Goal: Task Accomplishment & Management: Complete application form

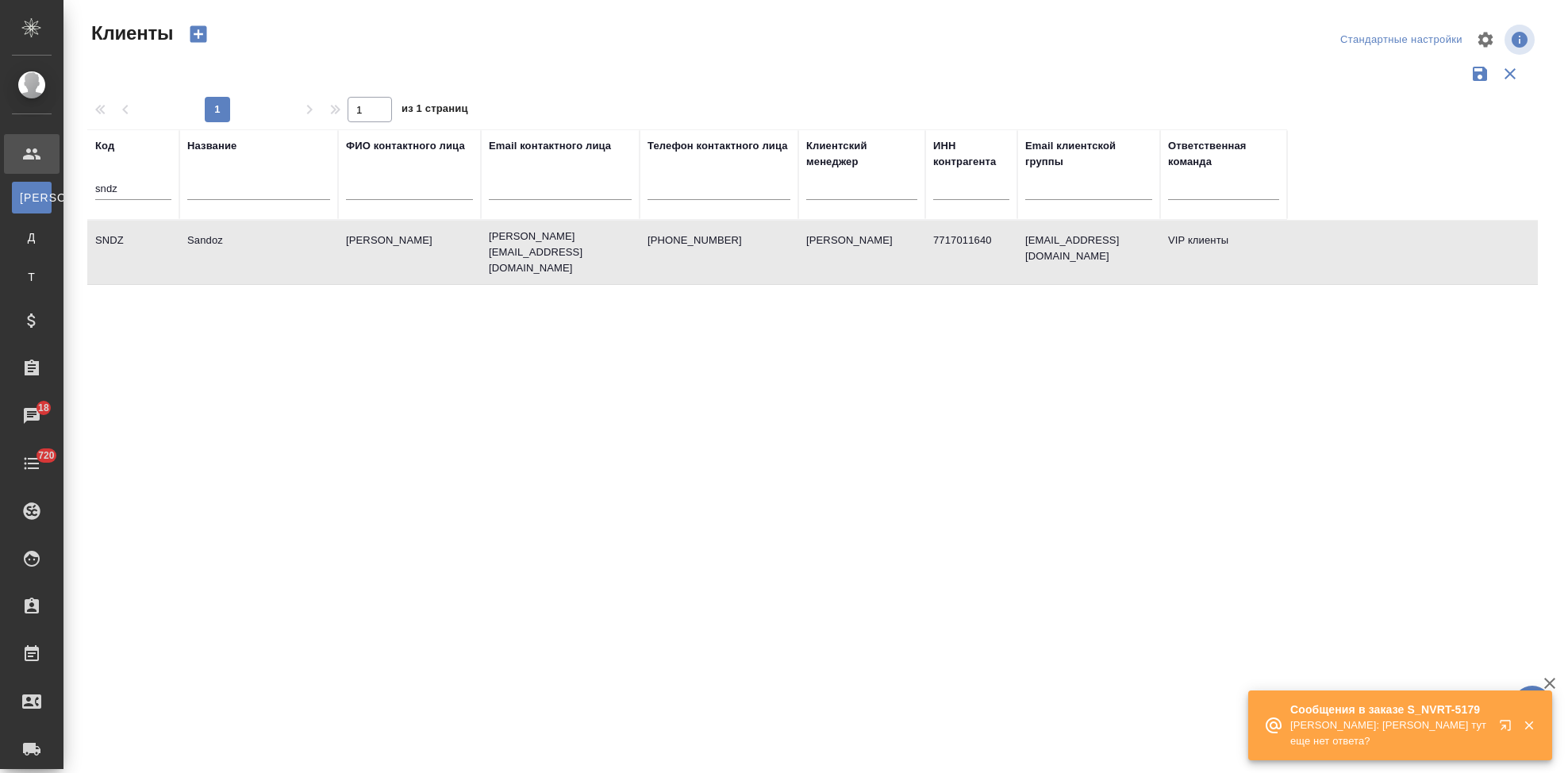
select select "RU"
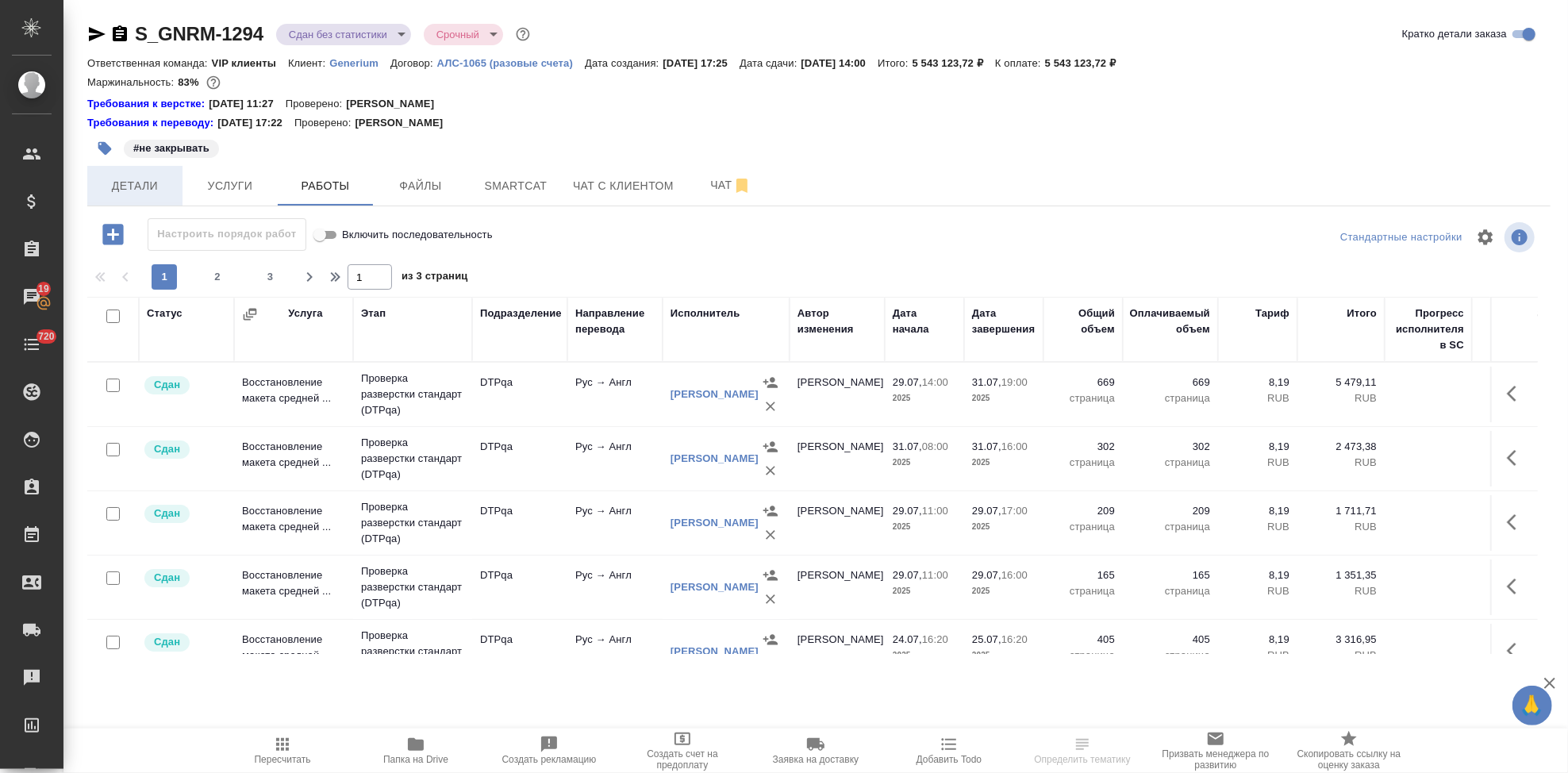
click at [159, 185] on span "Детали" at bounding box center [135, 185] width 76 height 20
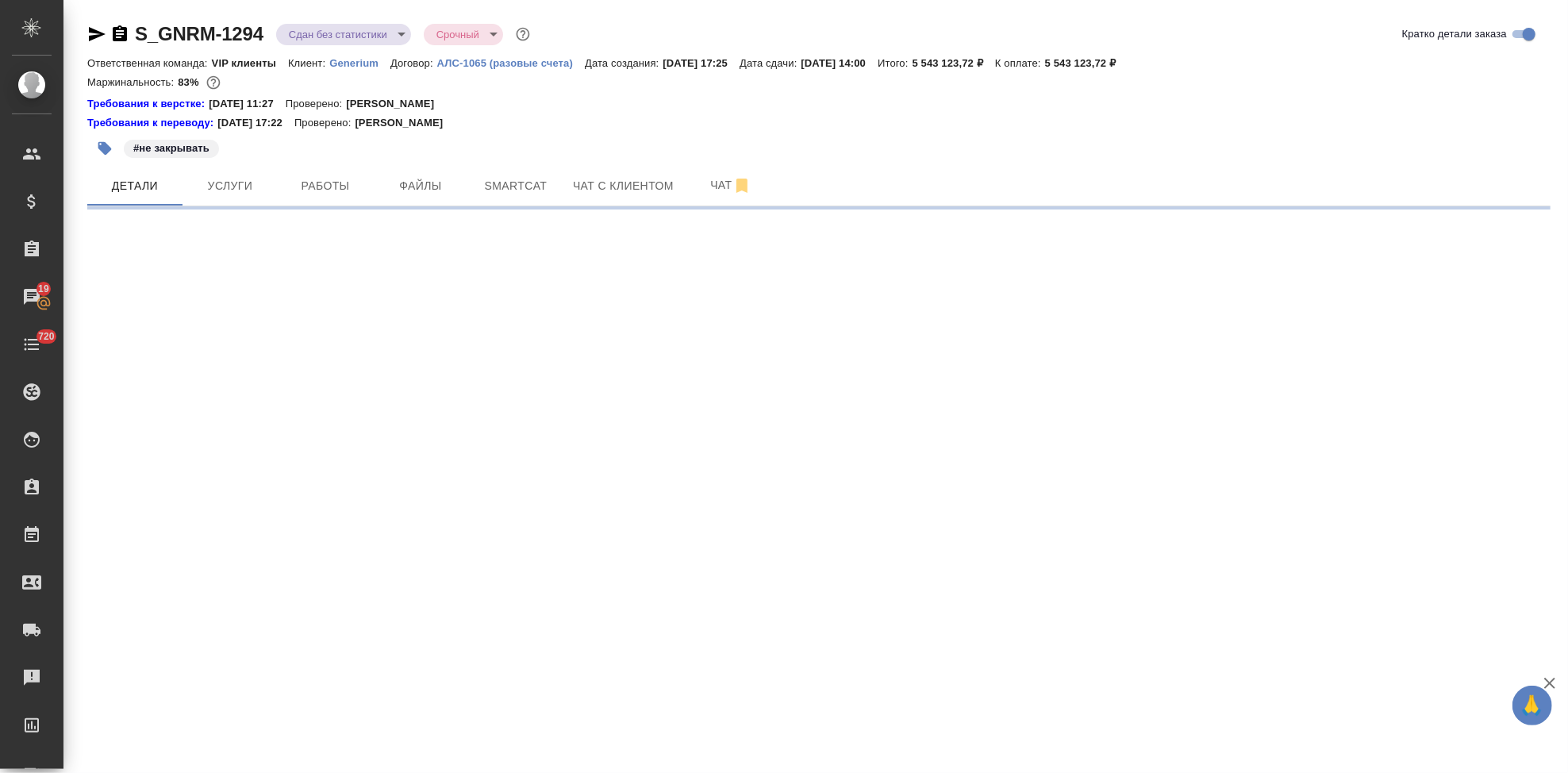
select select "RU"
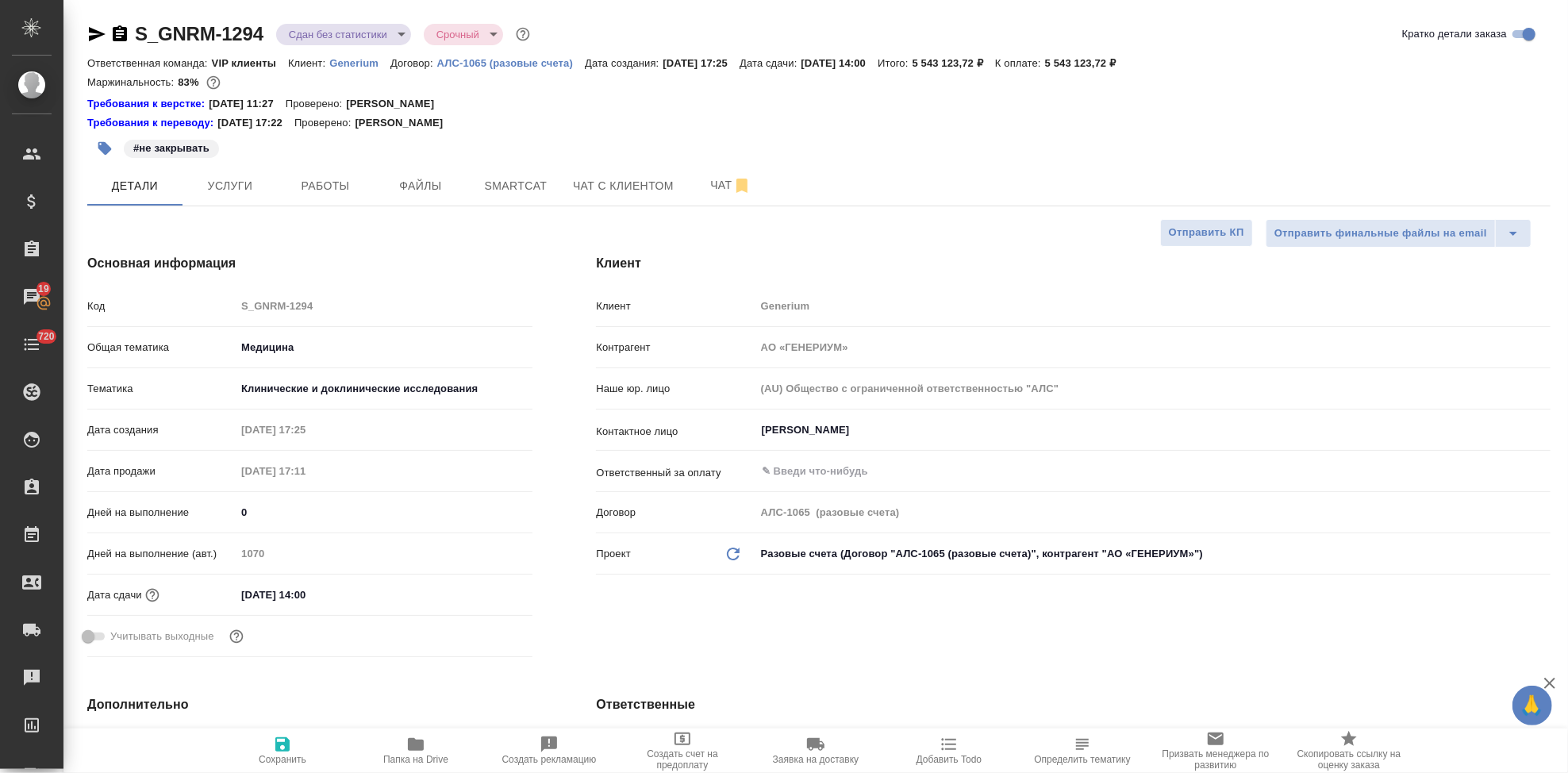
type textarea "x"
click at [102, 33] on icon "button" at bounding box center [97, 34] width 17 height 14
type textarea "x"
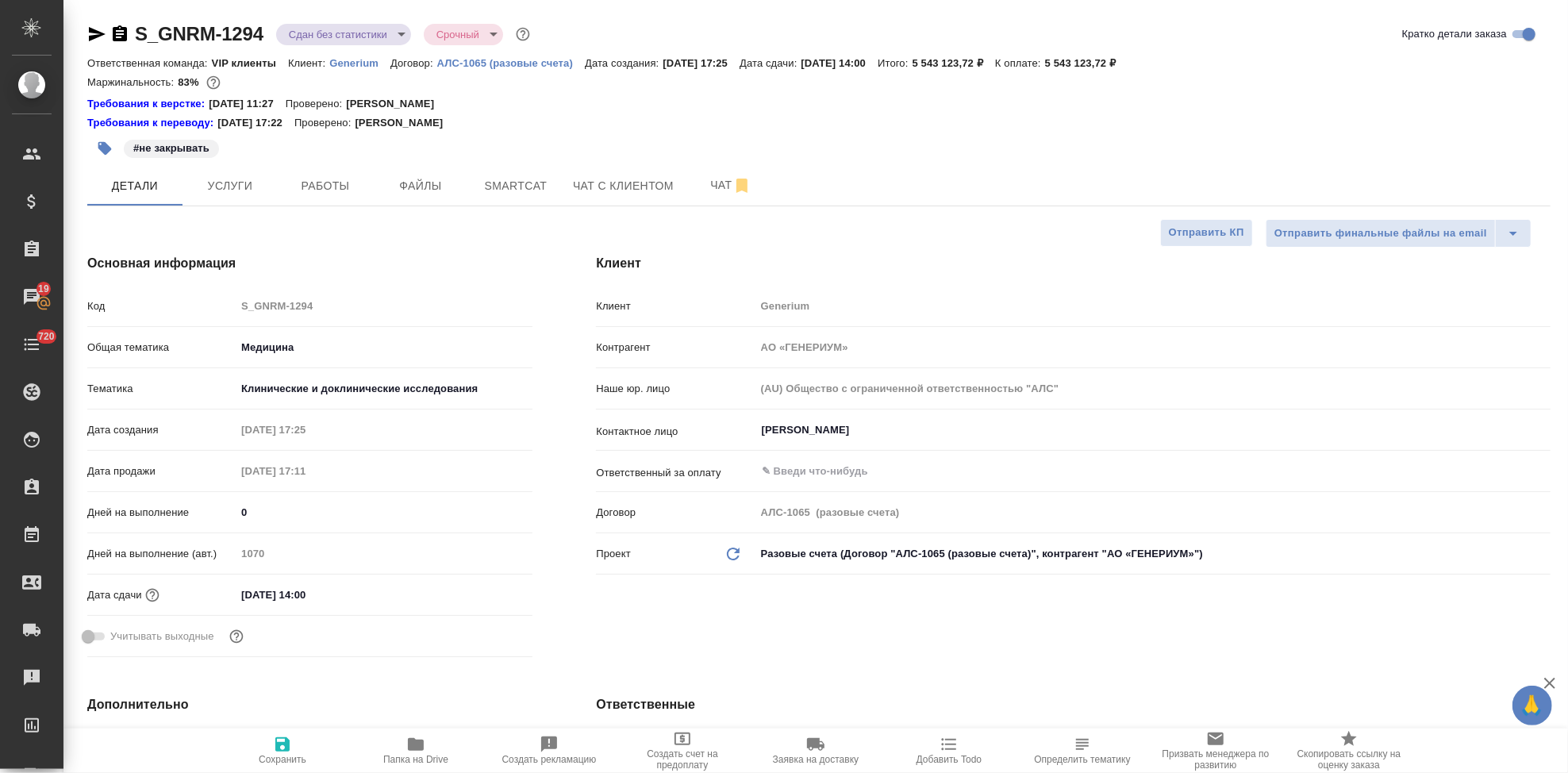
type textarea "x"
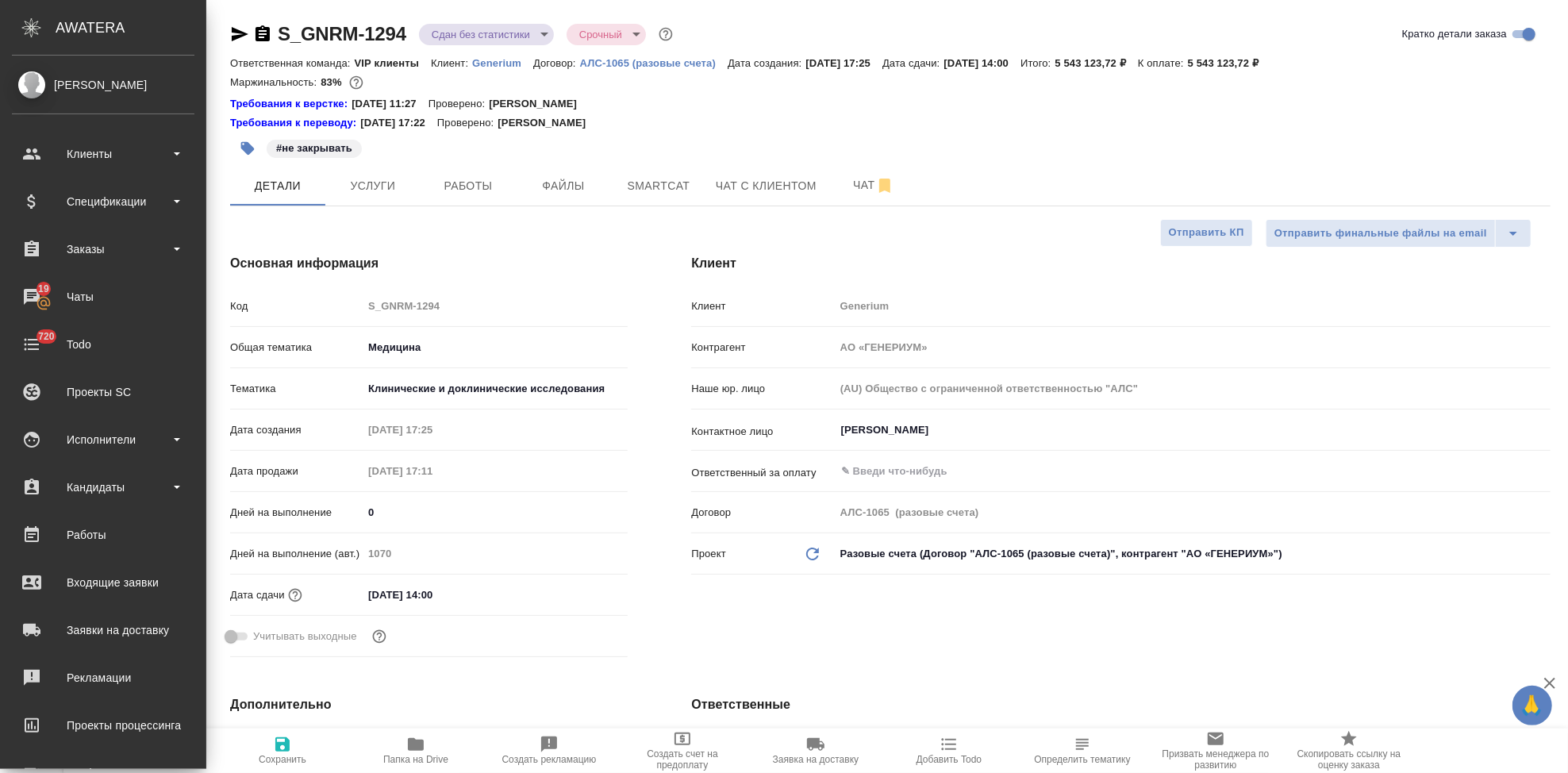
type textarea "x"
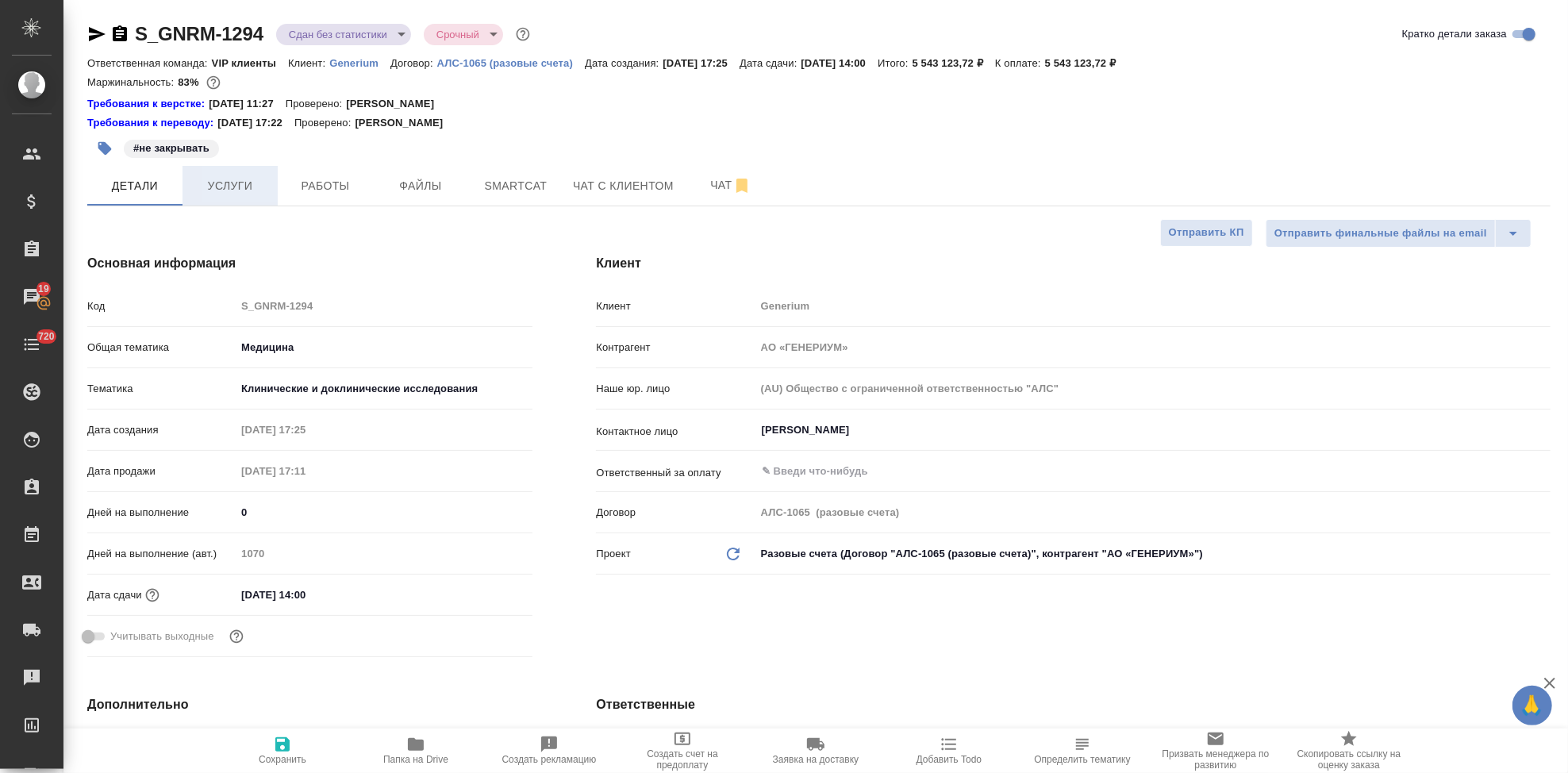
click at [231, 200] on button "Услуги" at bounding box center [230, 186] width 95 height 40
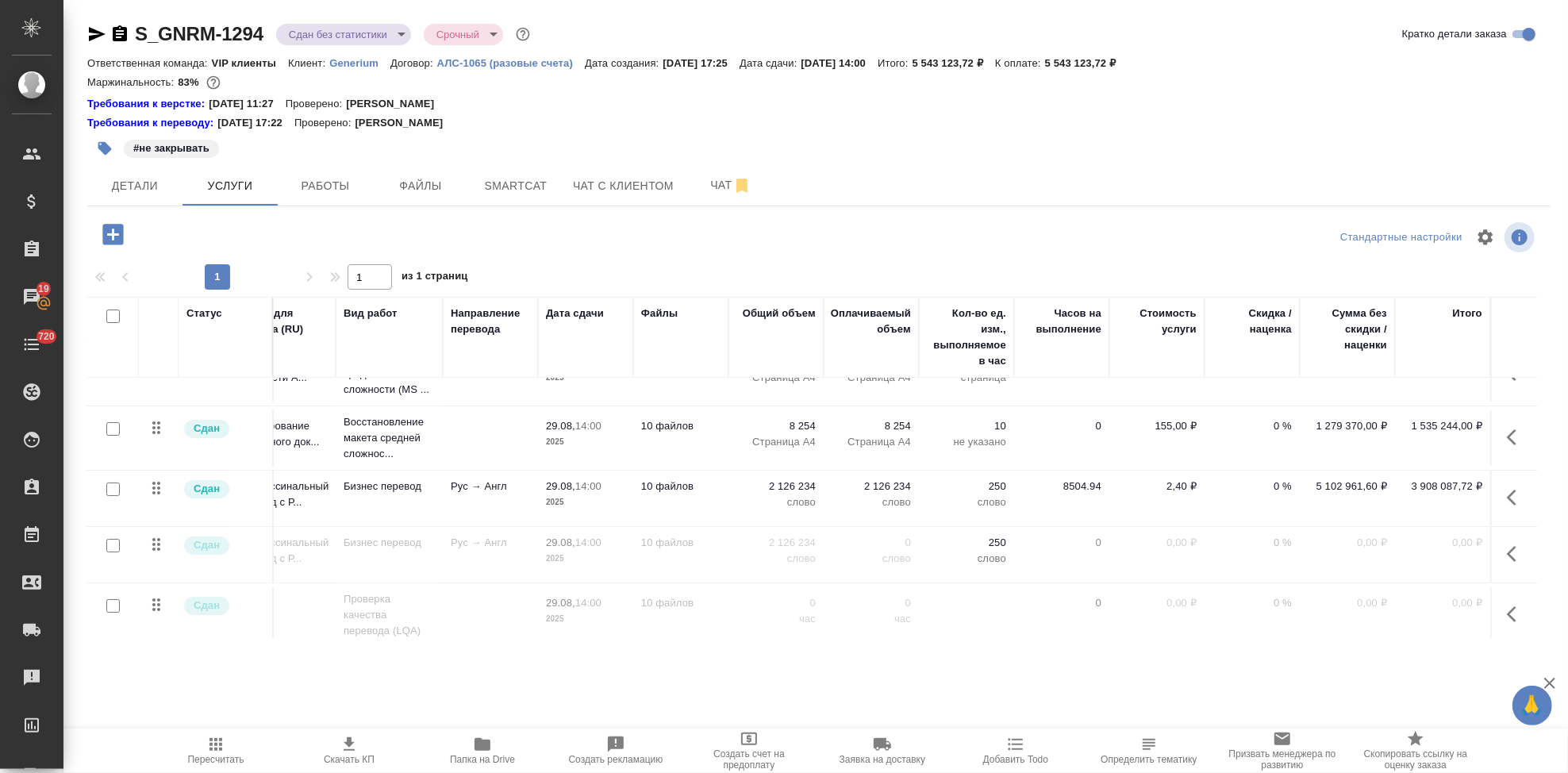
scroll to position [0, 58]
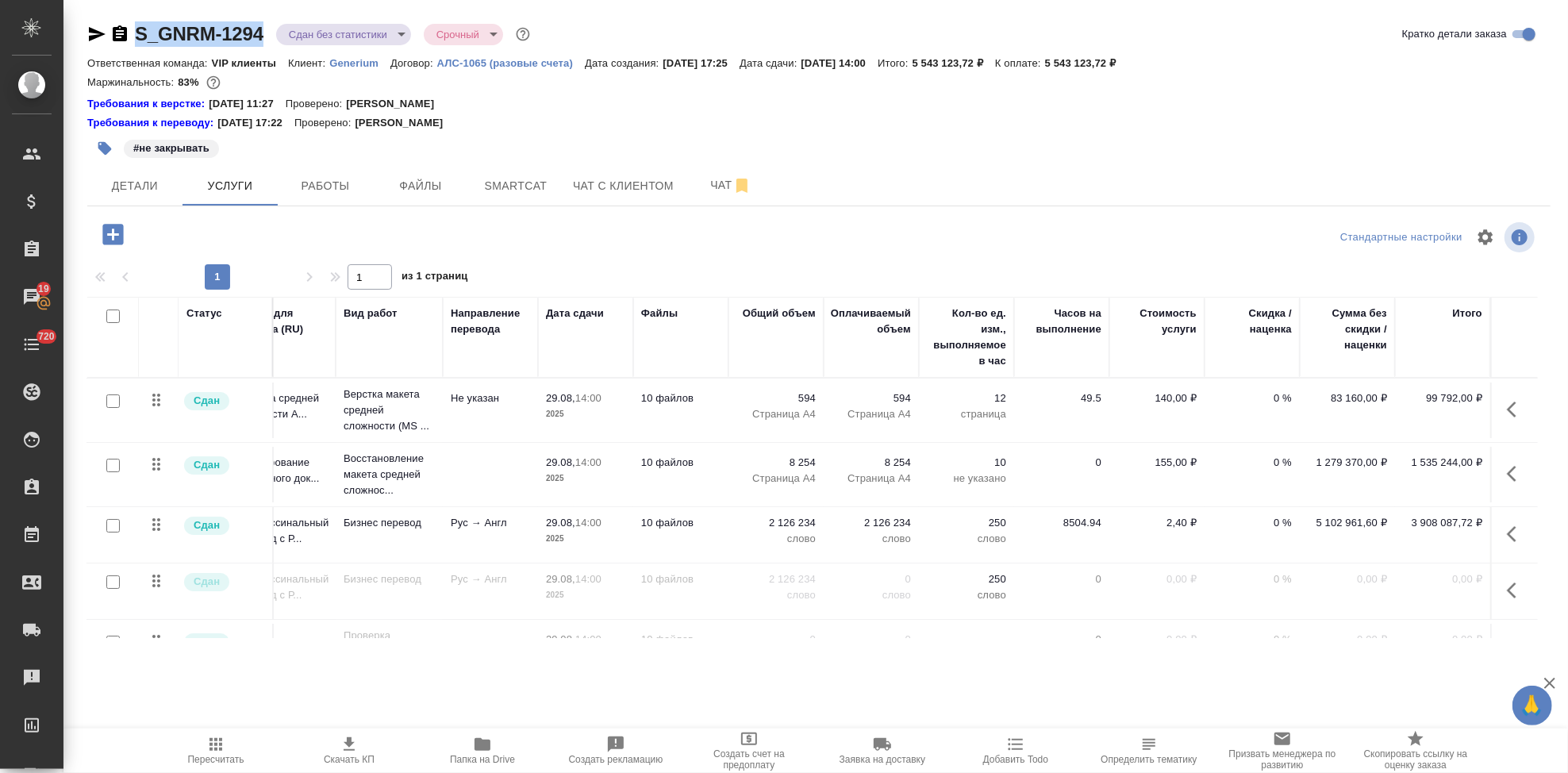
drag, startPoint x: 268, startPoint y: 32, endPoint x: 134, endPoint y: 32, distance: 134.0
click at [134, 32] on div "S_GNRM-1294 Сдан без статистики distributed Срочный urgent" at bounding box center [310, 34] width 446 height 25
copy link "S_GNRM-1294"
drag, startPoint x: 1161, startPoint y: 63, endPoint x: 1087, endPoint y: 62, distance: 74.0
click at [1087, 62] on p "5 543 123,72 ₽" at bounding box center [1087, 63] width 83 height 12
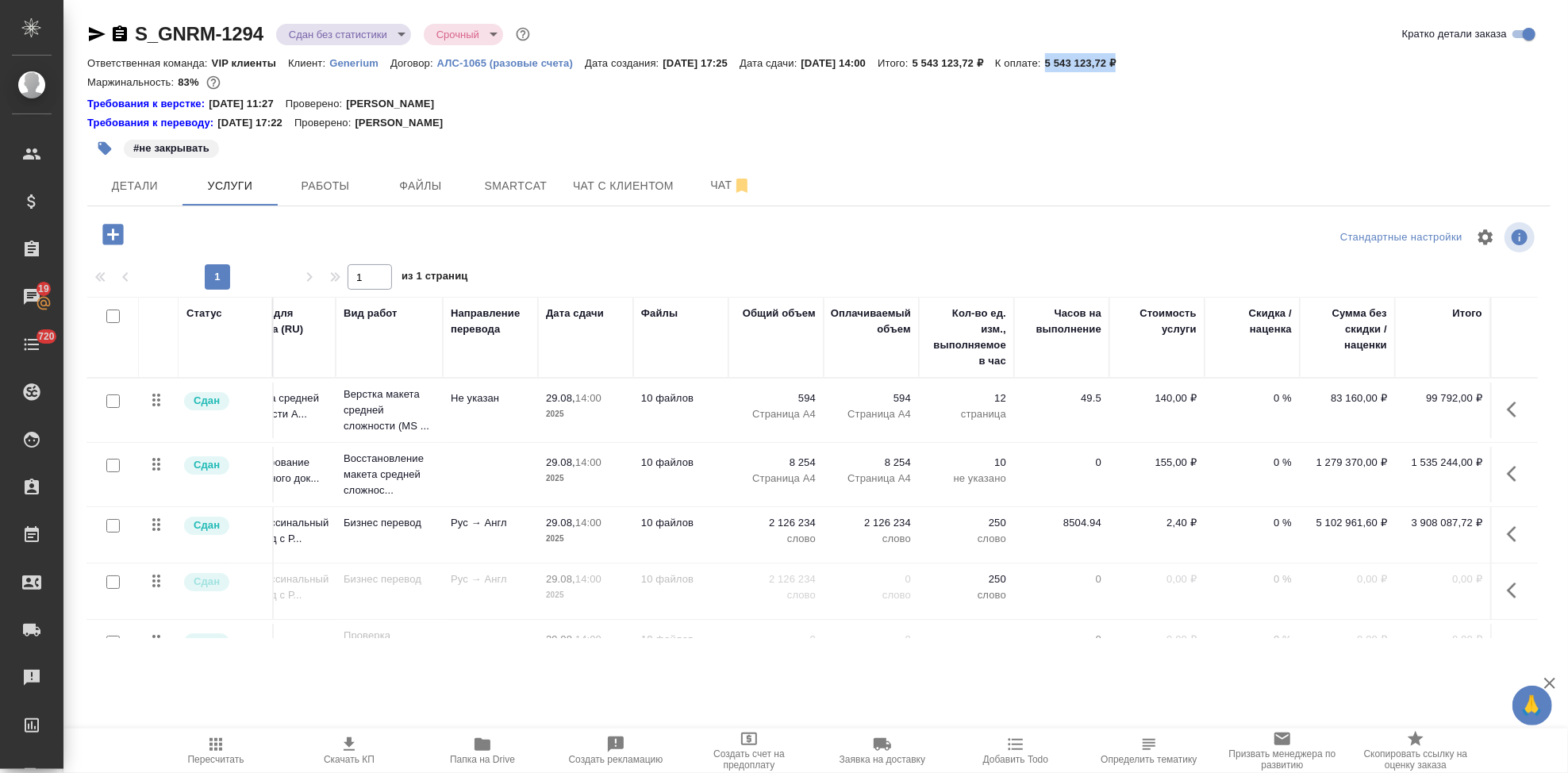
copy p "5 543 123,72 ₽"
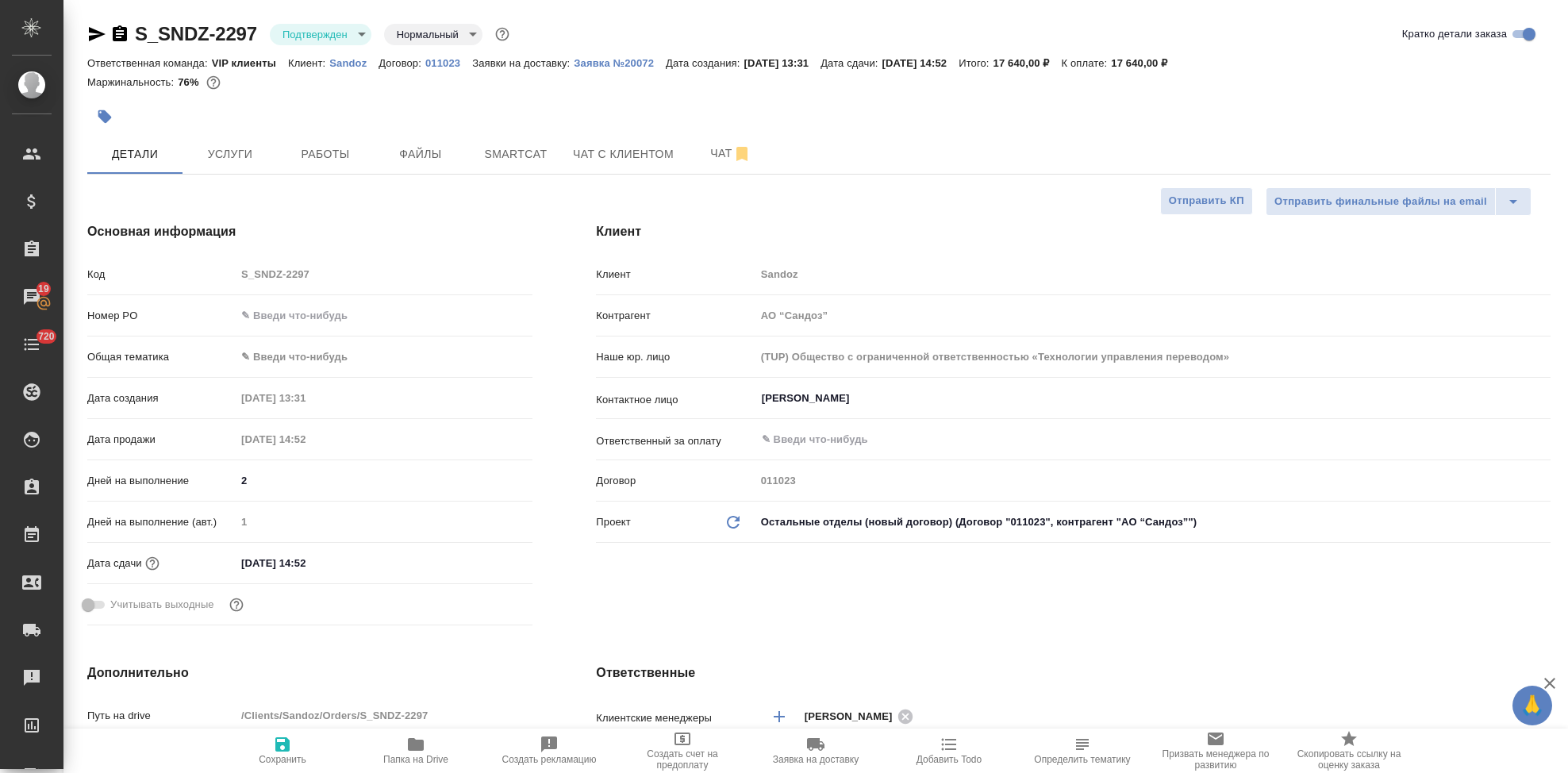
select select "RU"
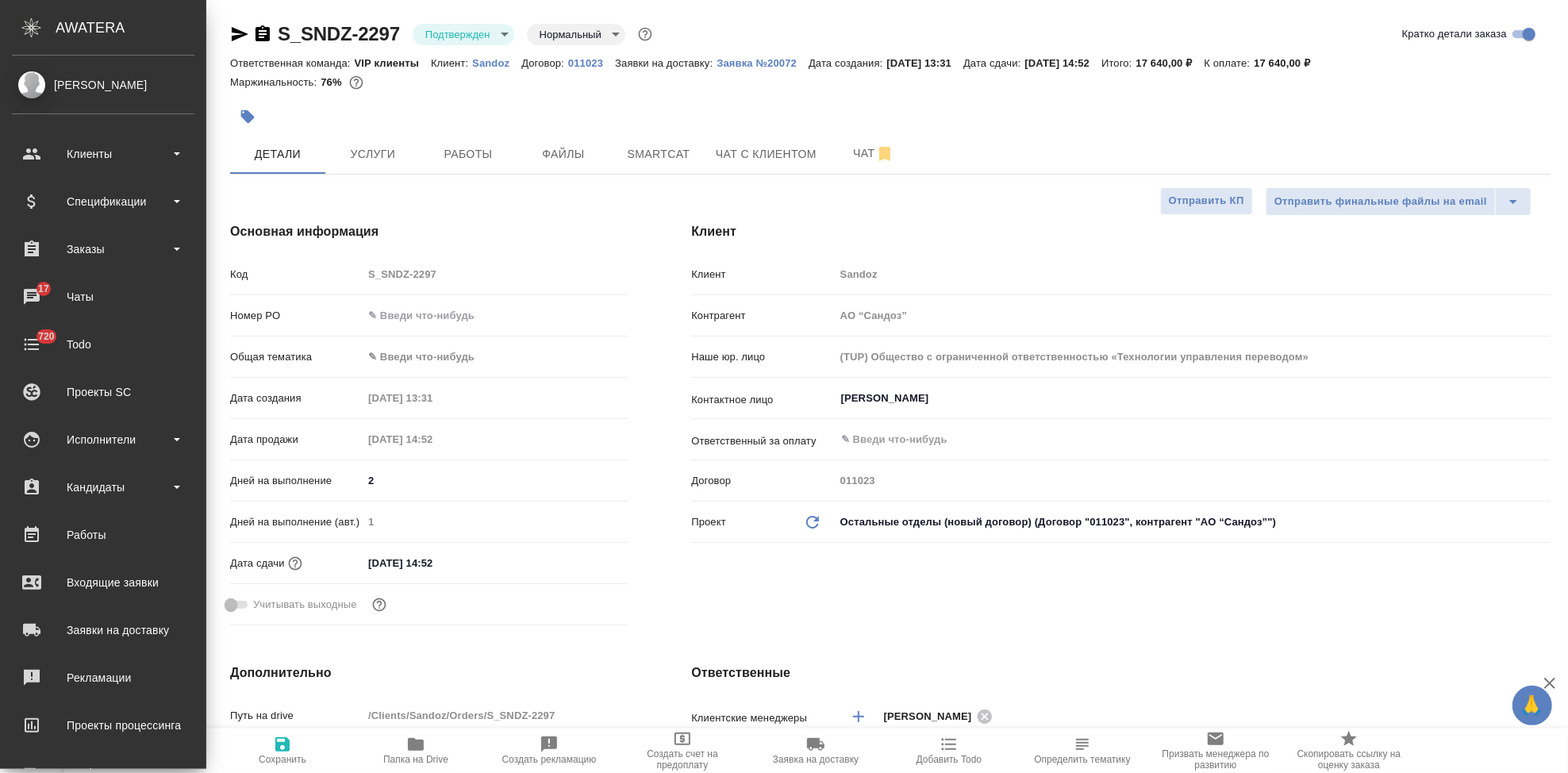
click at [41, 139] on div "Клиенты" at bounding box center [103, 154] width 198 height 40
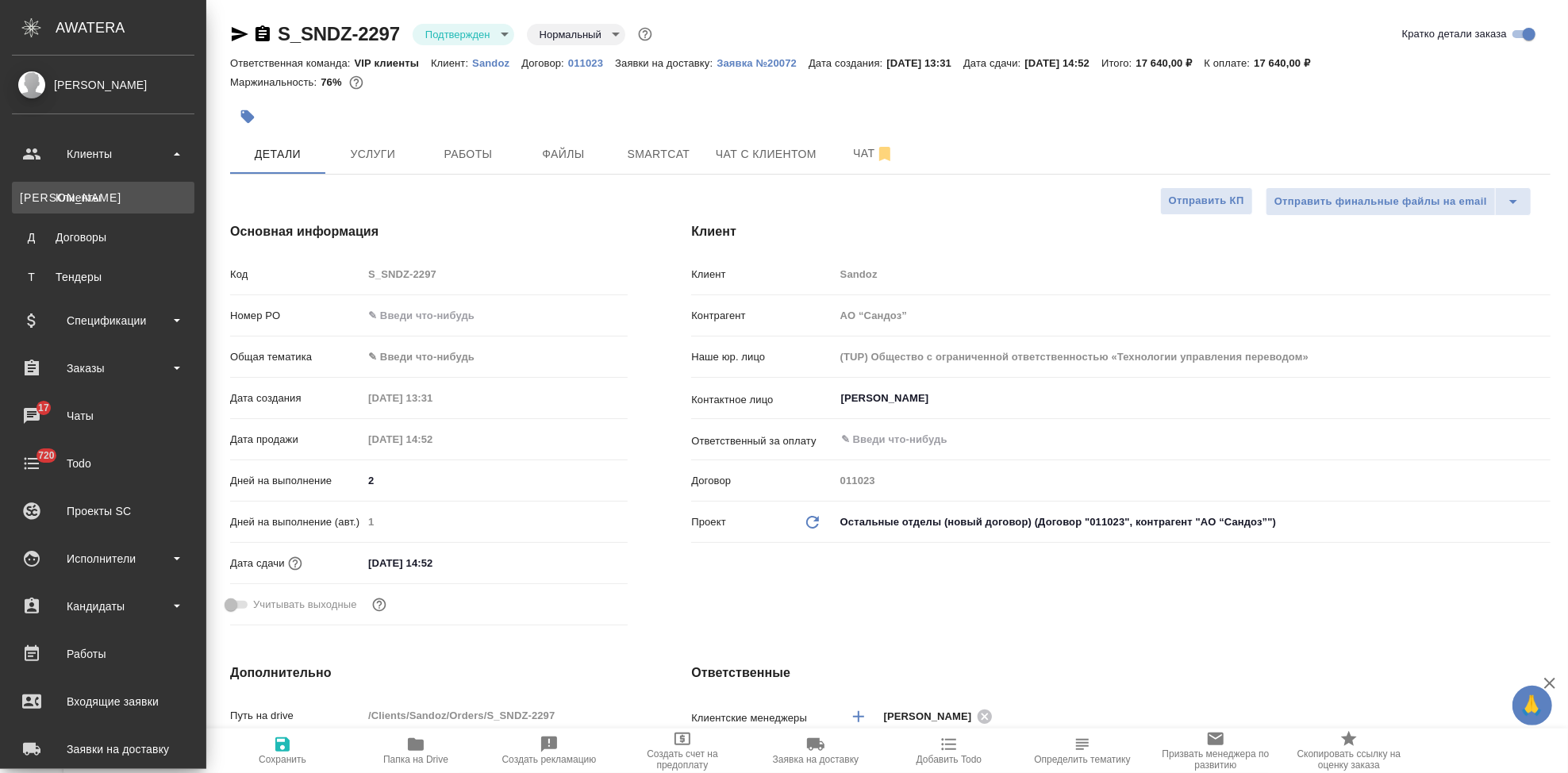
click at [104, 202] on div "Клиенты" at bounding box center [103, 197] width 166 height 16
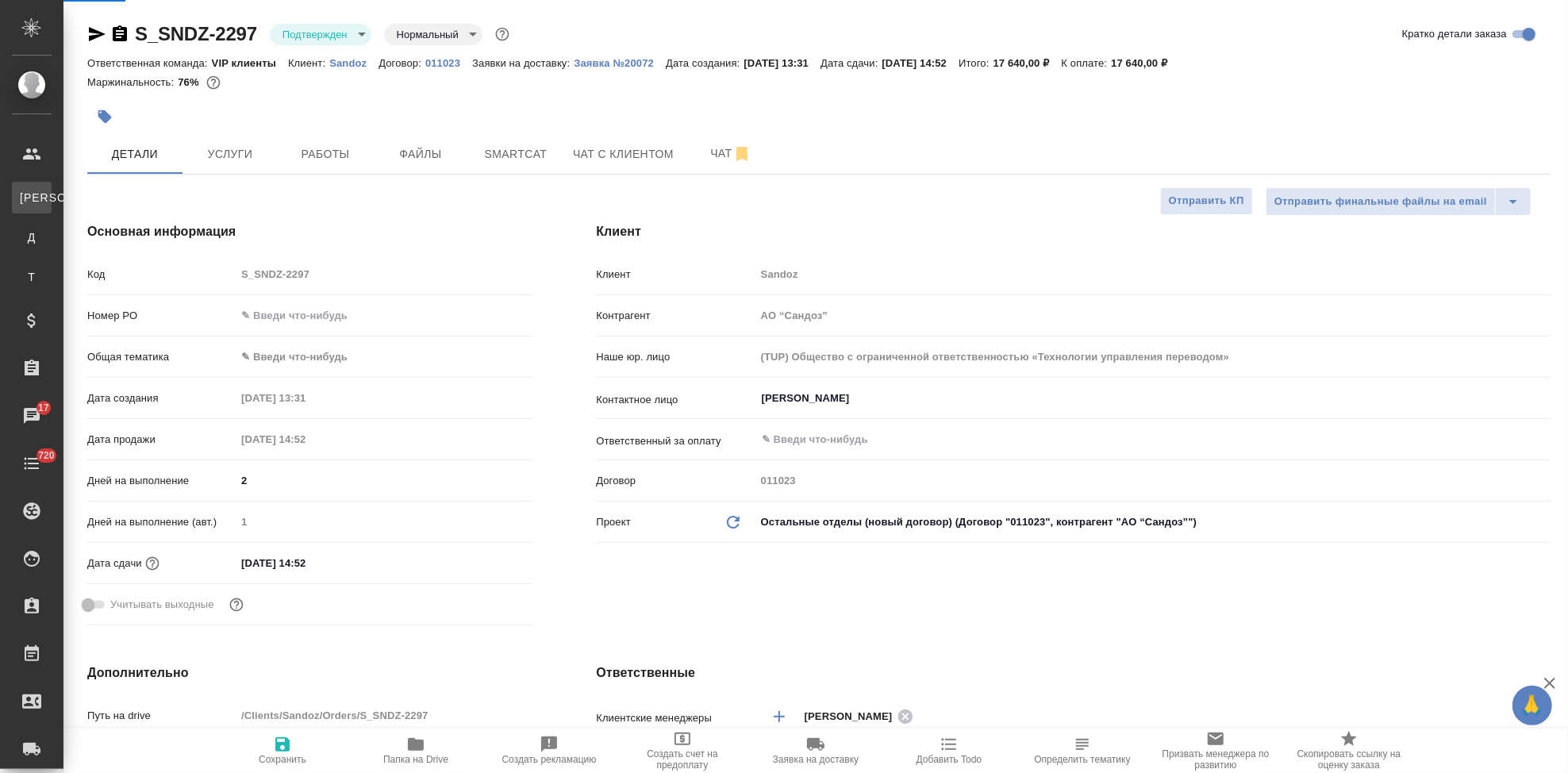
select select "RU"
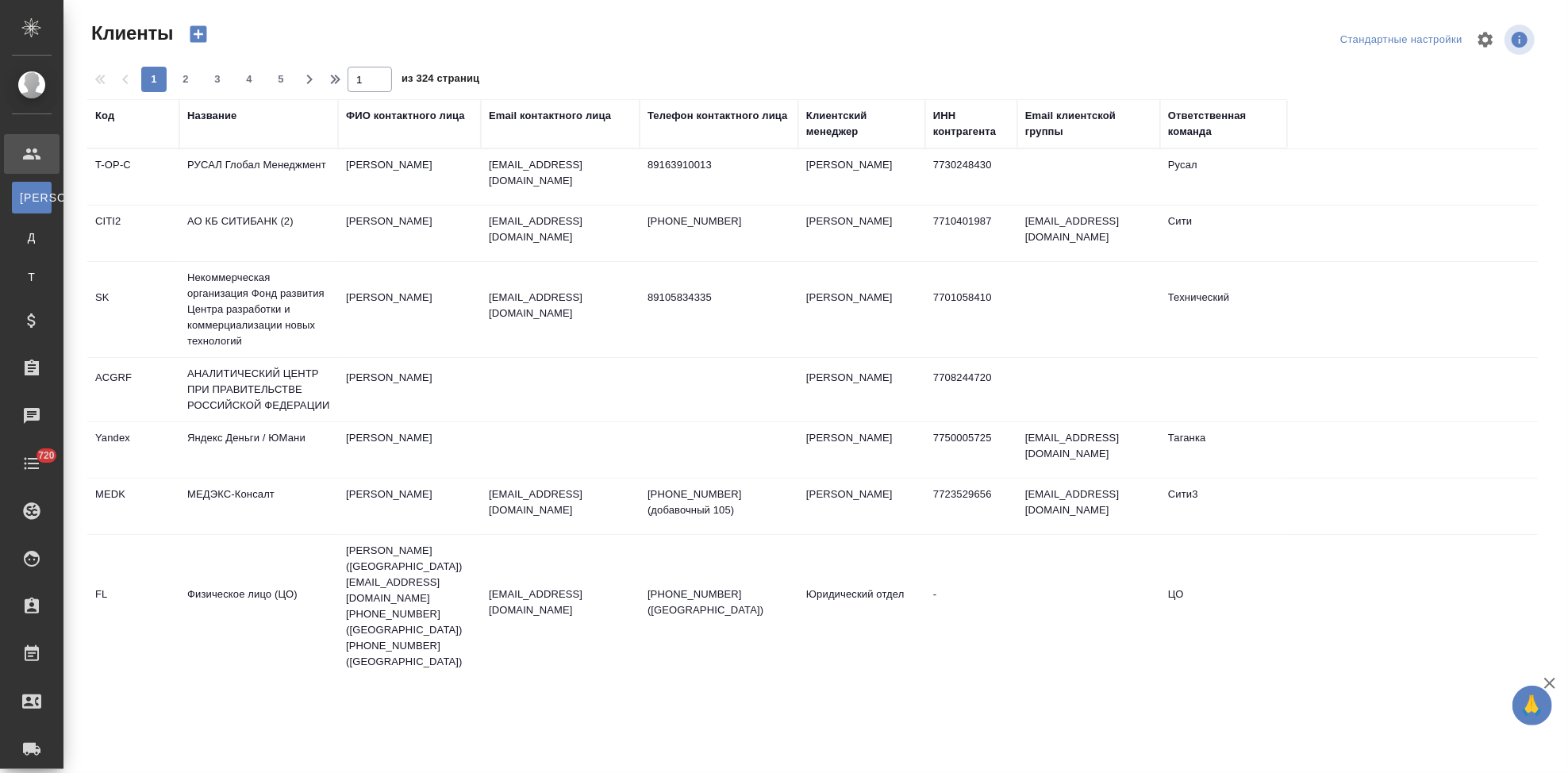
click at [107, 122] on div "Код" at bounding box center [105, 116] width 19 height 16
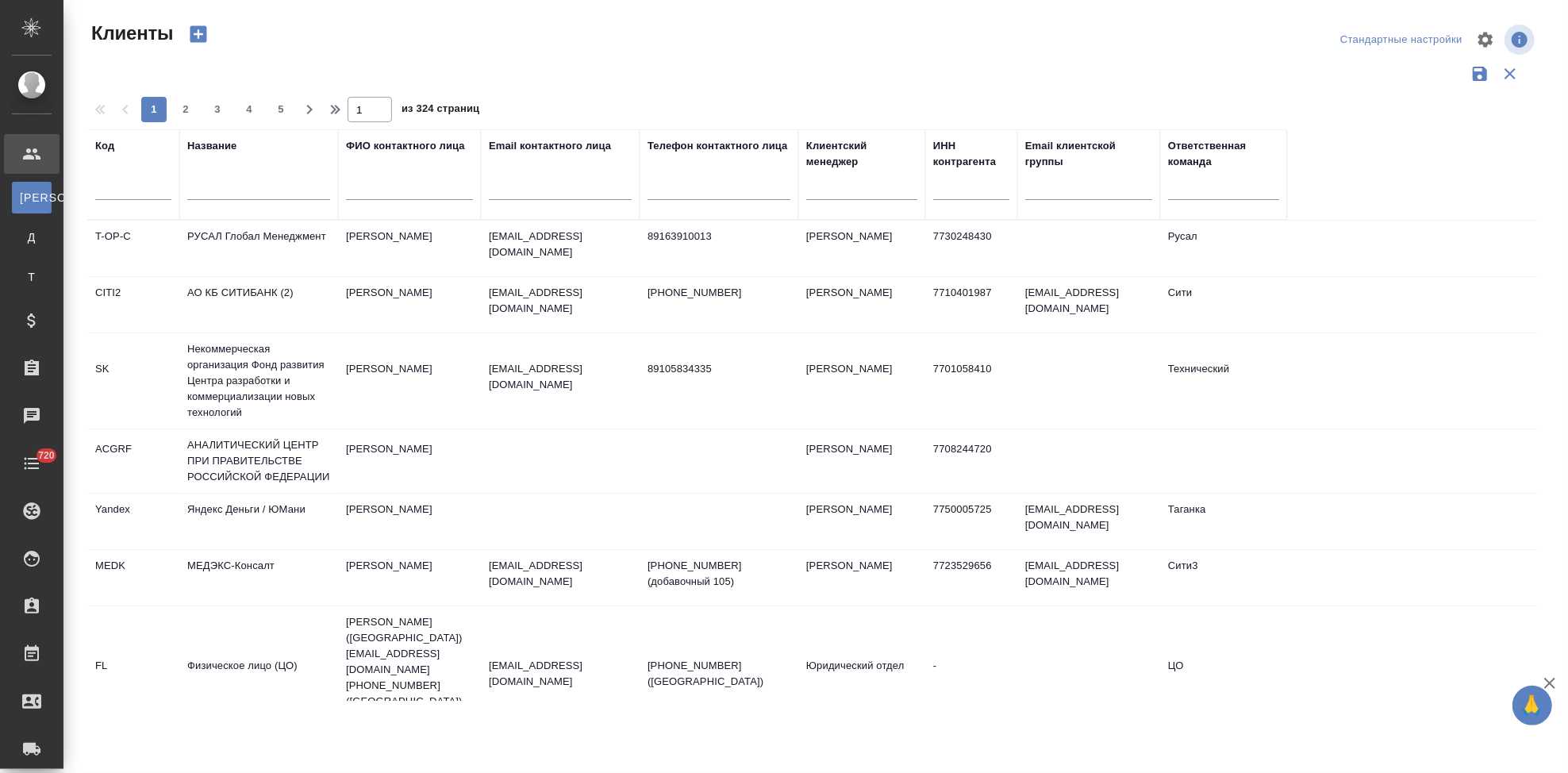
click at [144, 199] on input "text" at bounding box center [134, 189] width 76 height 20
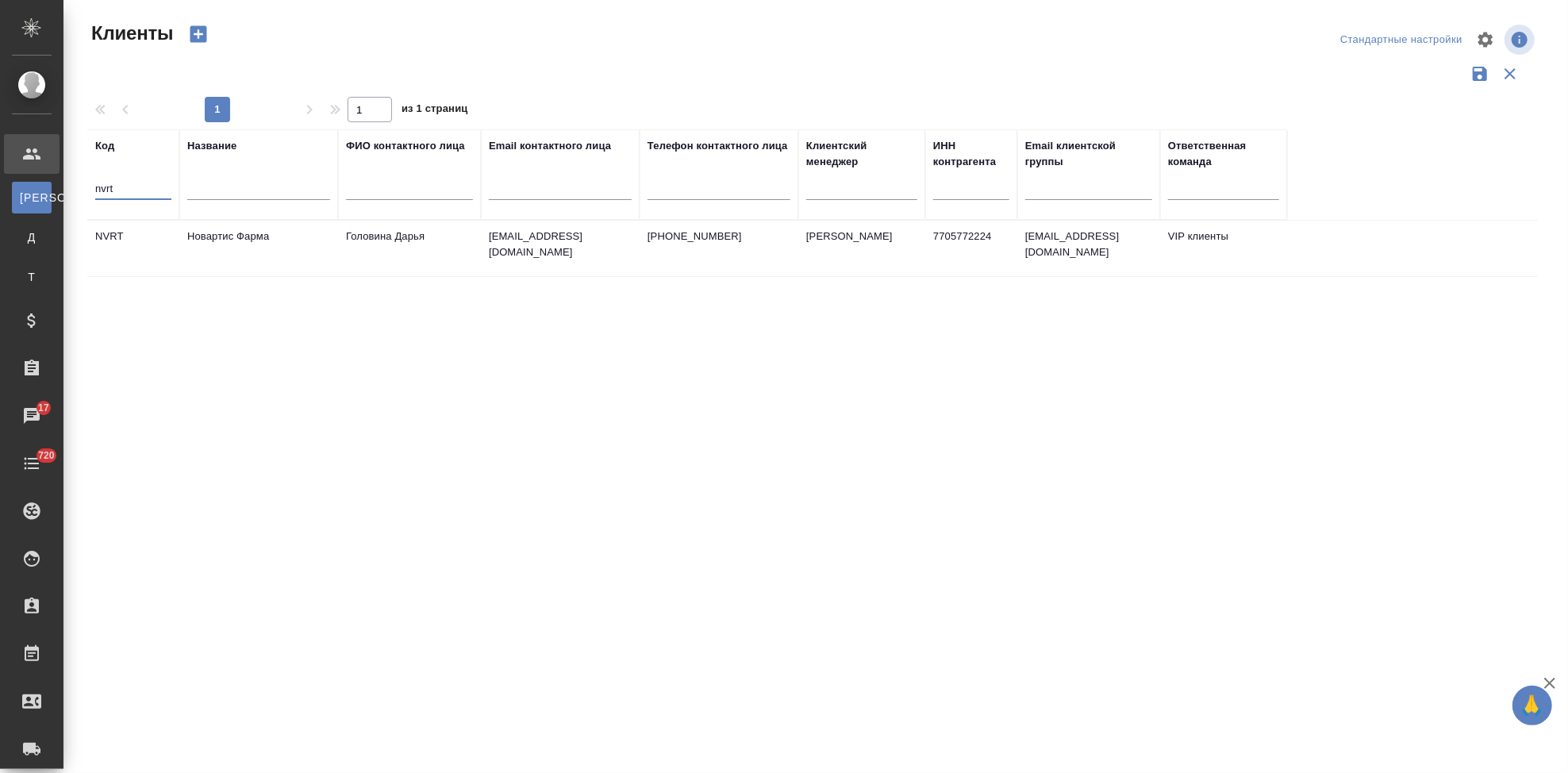
click at [398, 256] on td "Головина Дарья" at bounding box center [410, 248] width 143 height 56
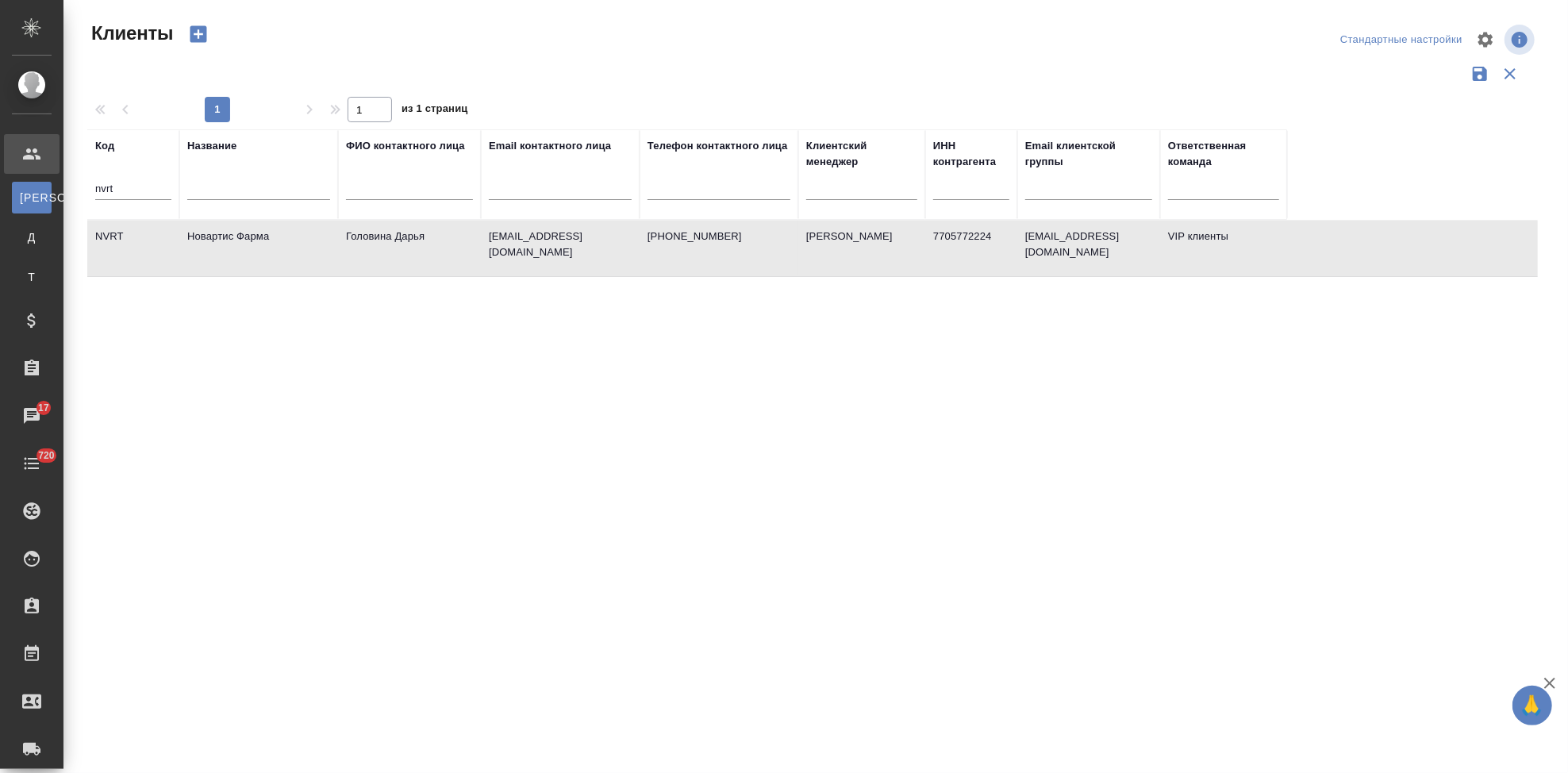
click at [398, 256] on td "Головина Дарья" at bounding box center [410, 248] width 143 height 56
drag, startPoint x: 153, startPoint y: 186, endPoint x: 193, endPoint y: 204, distance: 43.9
click at [151, 186] on input "nvrt" at bounding box center [134, 189] width 76 height 20
type input "n"
type input "gnrm"
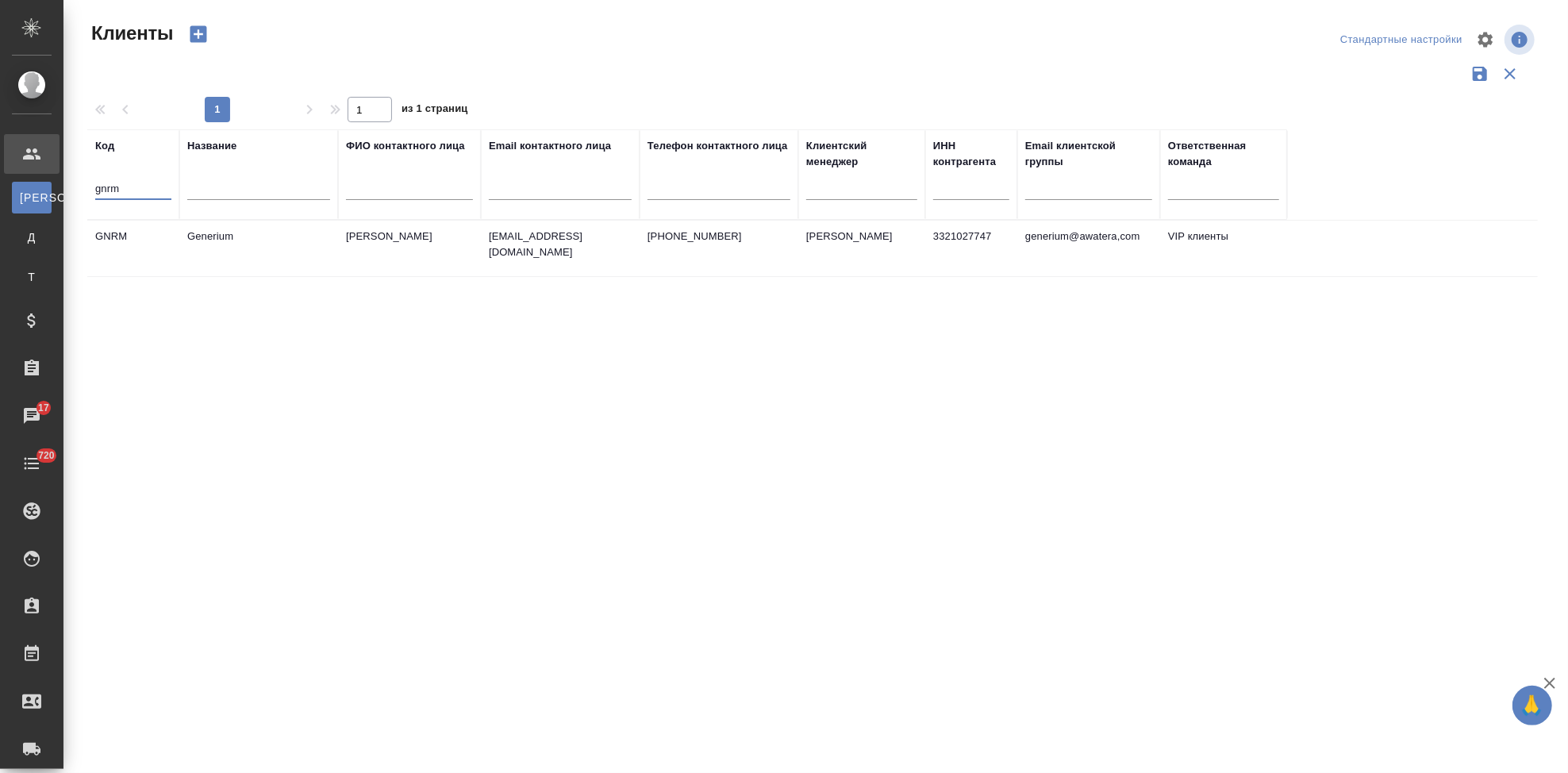
click at [565, 249] on td "emastakhova@generium.ru" at bounding box center [561, 248] width 159 height 56
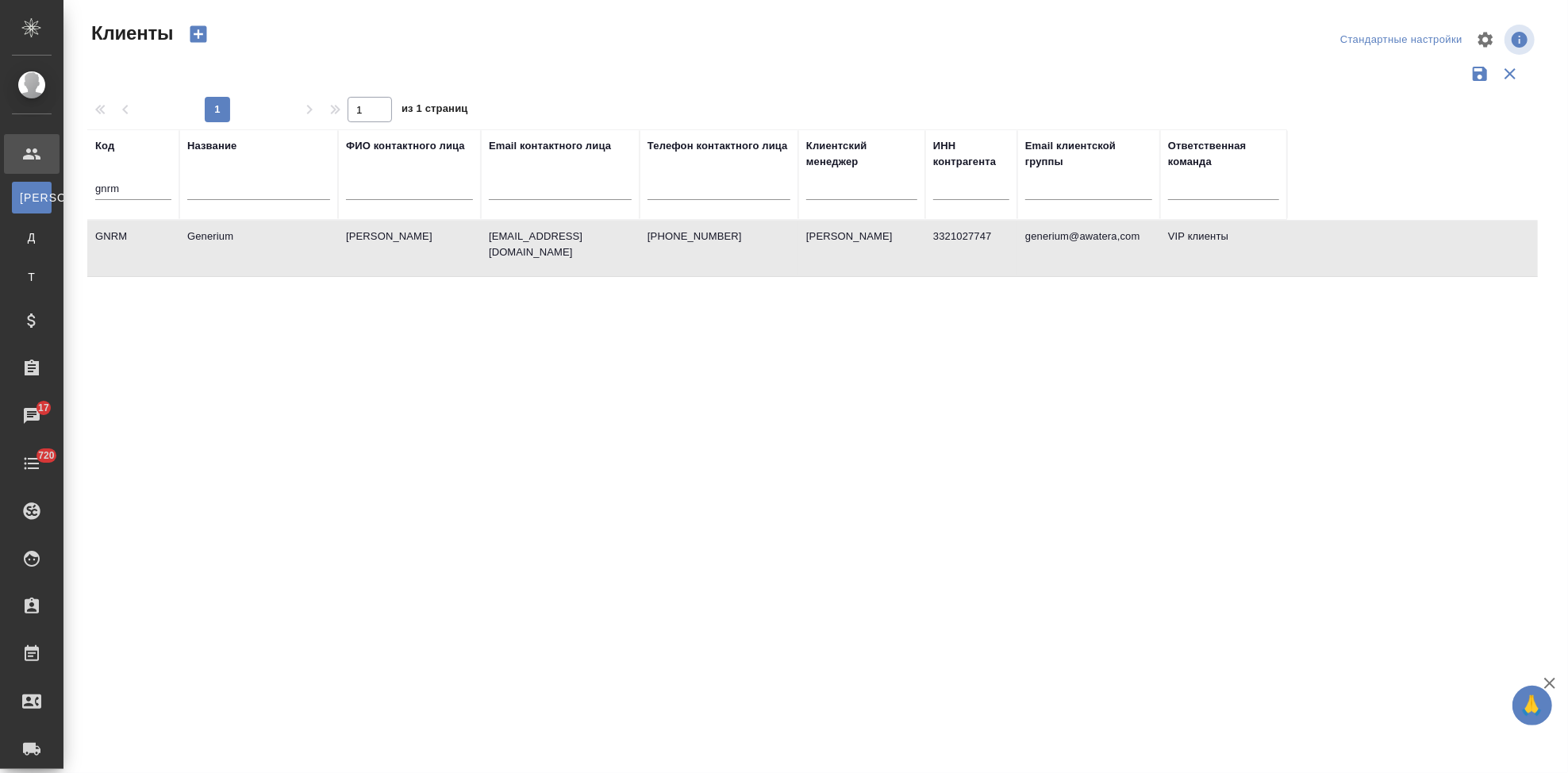
click at [565, 249] on td "emastakhova@generium.ru" at bounding box center [561, 248] width 159 height 56
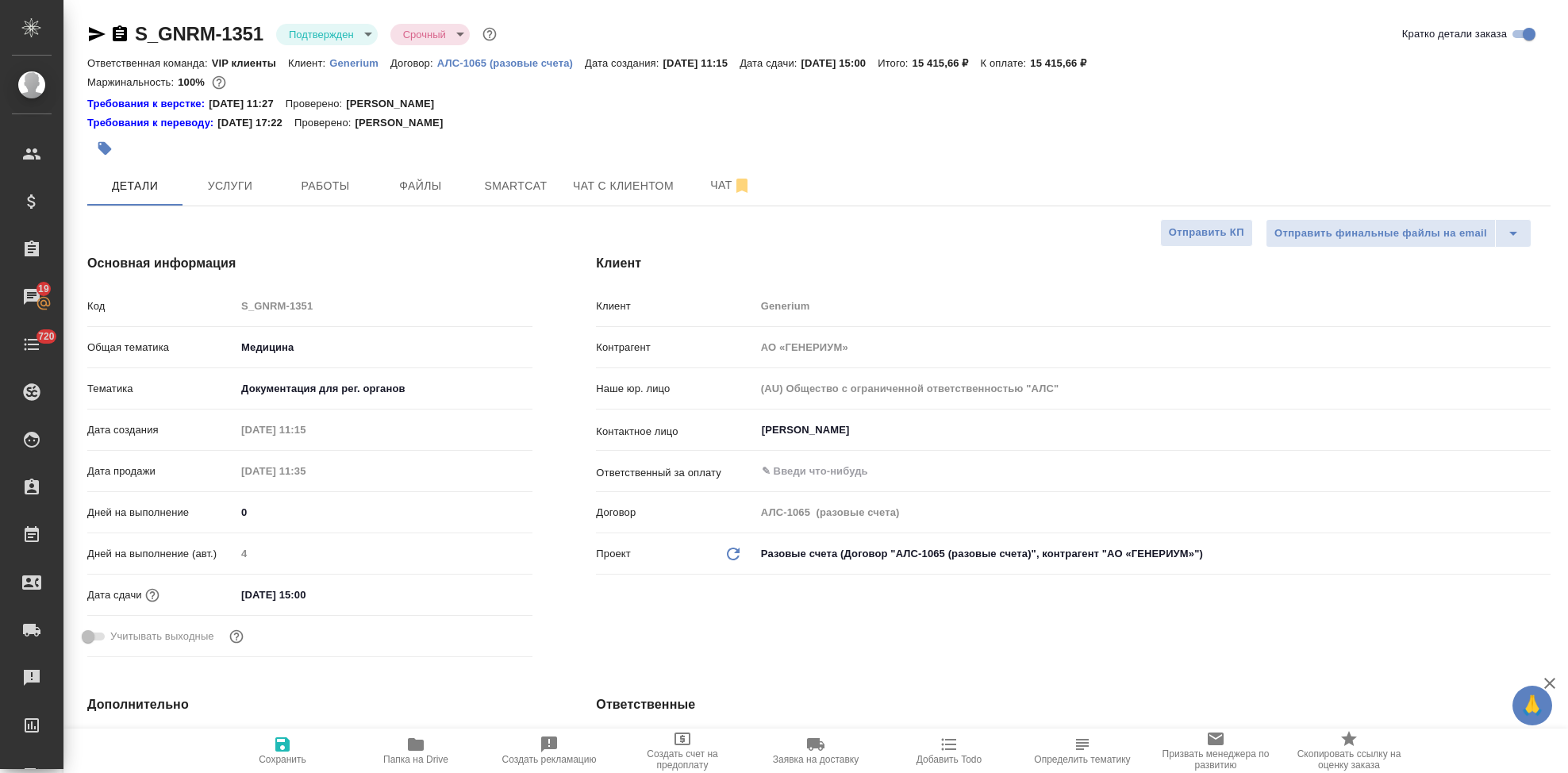
select select "RU"
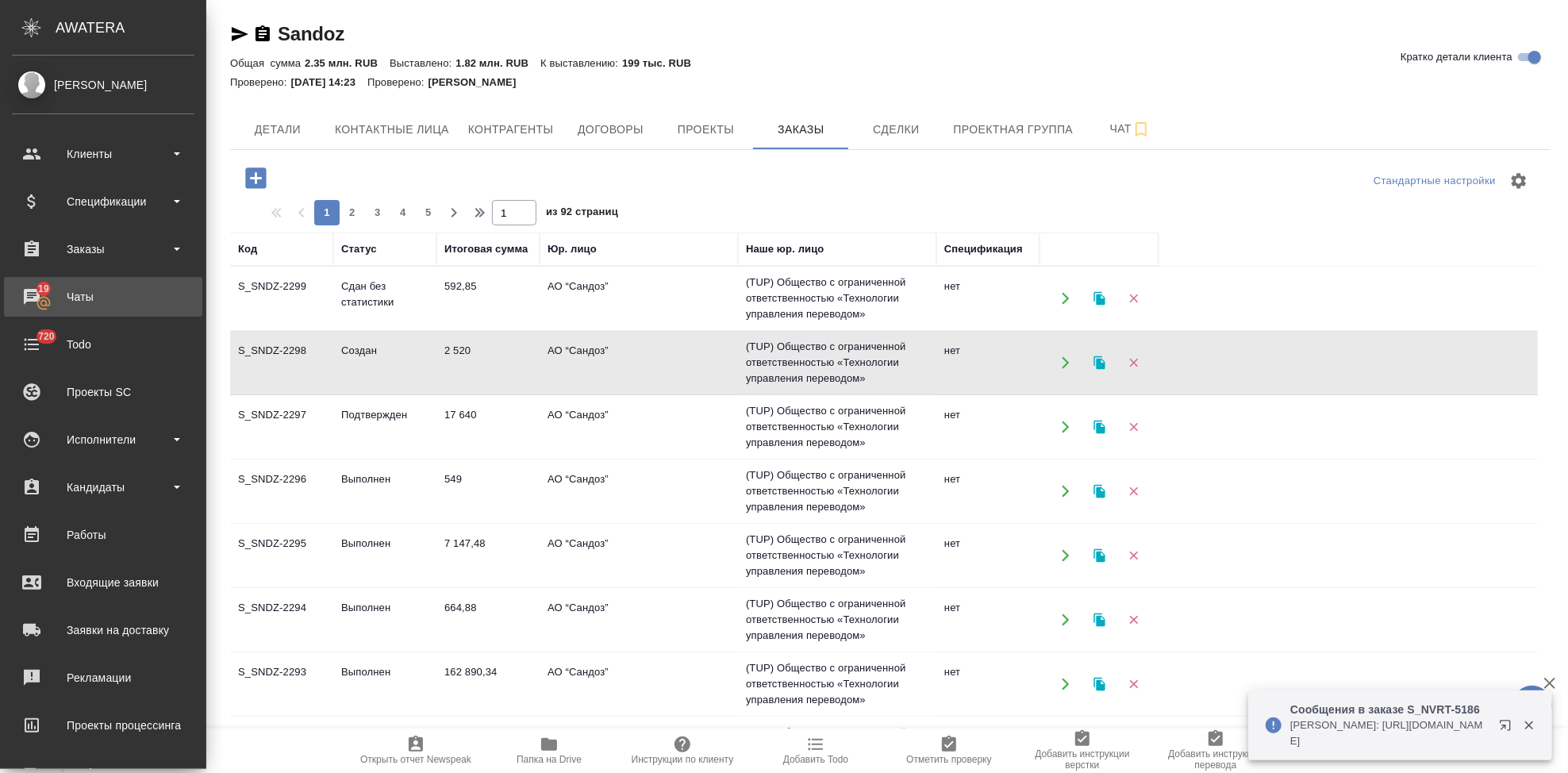
click at [48, 299] on div "Чаты" at bounding box center [103, 297] width 182 height 24
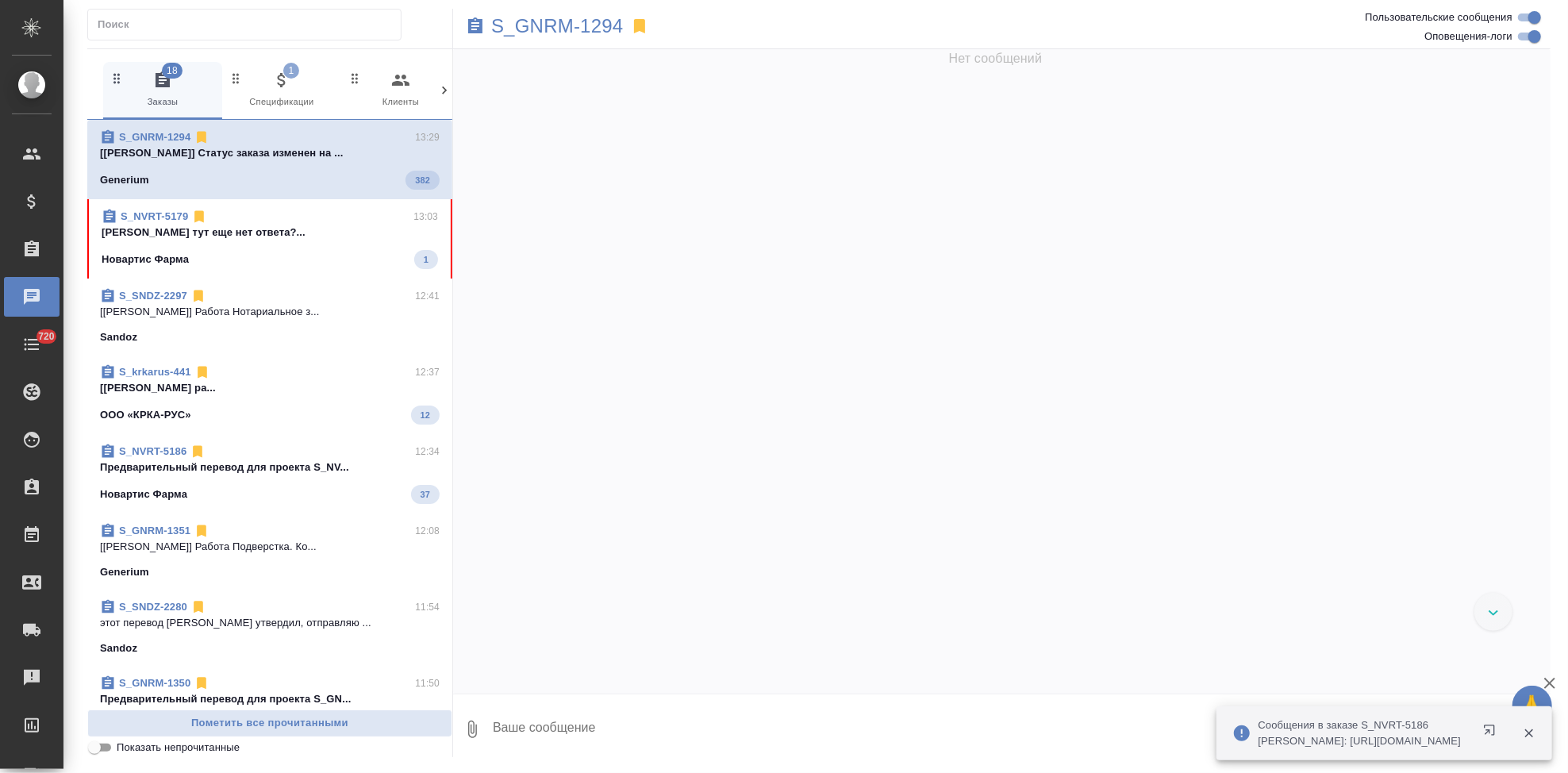
click at [244, 242] on span "S_NVRT-5179 13:03 [PERSON_NAME] тут еще нет ответа?... Новартис Фарма 1" at bounding box center [270, 239] width 337 height 60
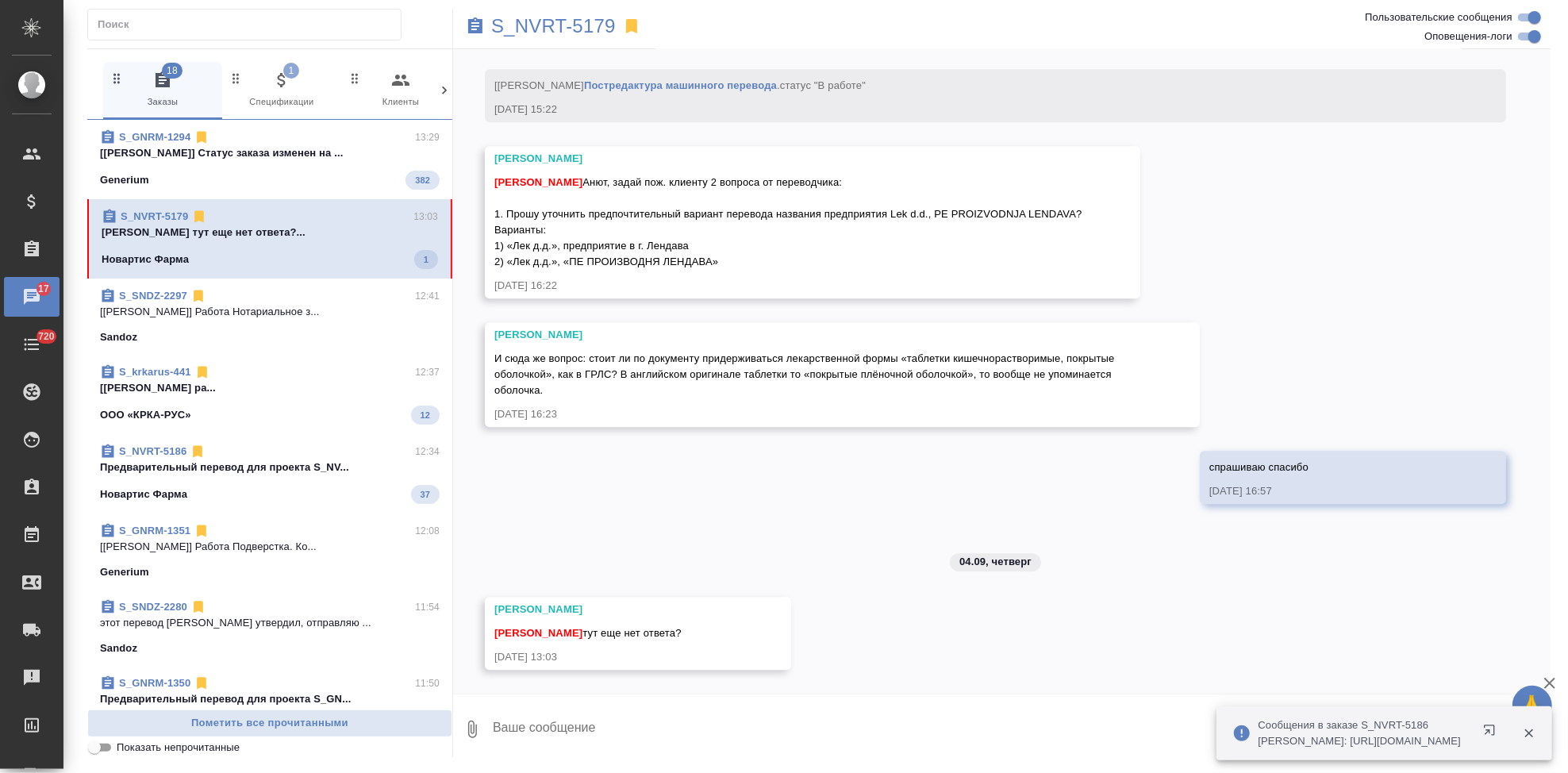
scroll to position [7814, 0]
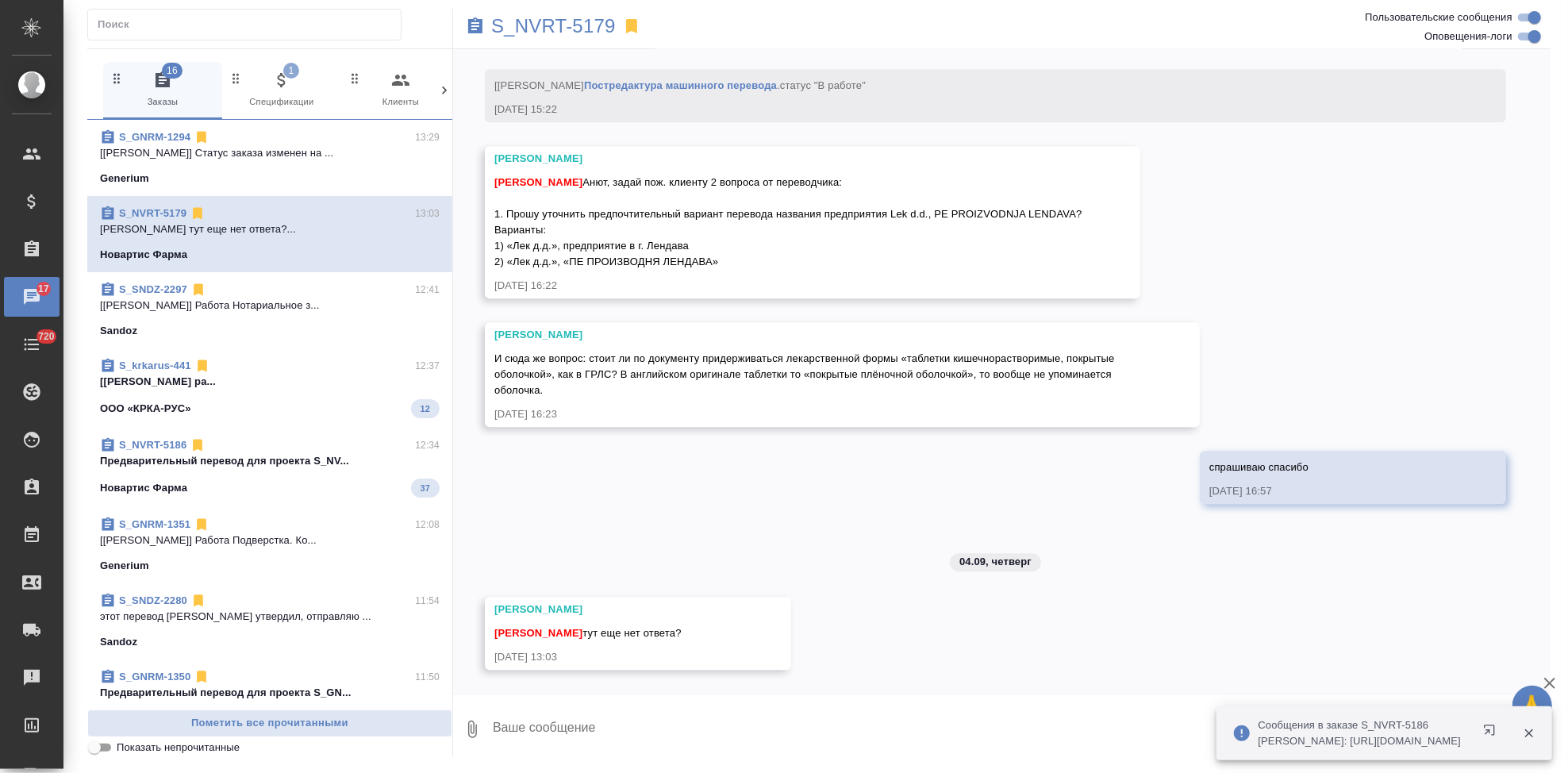
click at [603, 723] on textarea at bounding box center [1021, 729] width 1060 height 54
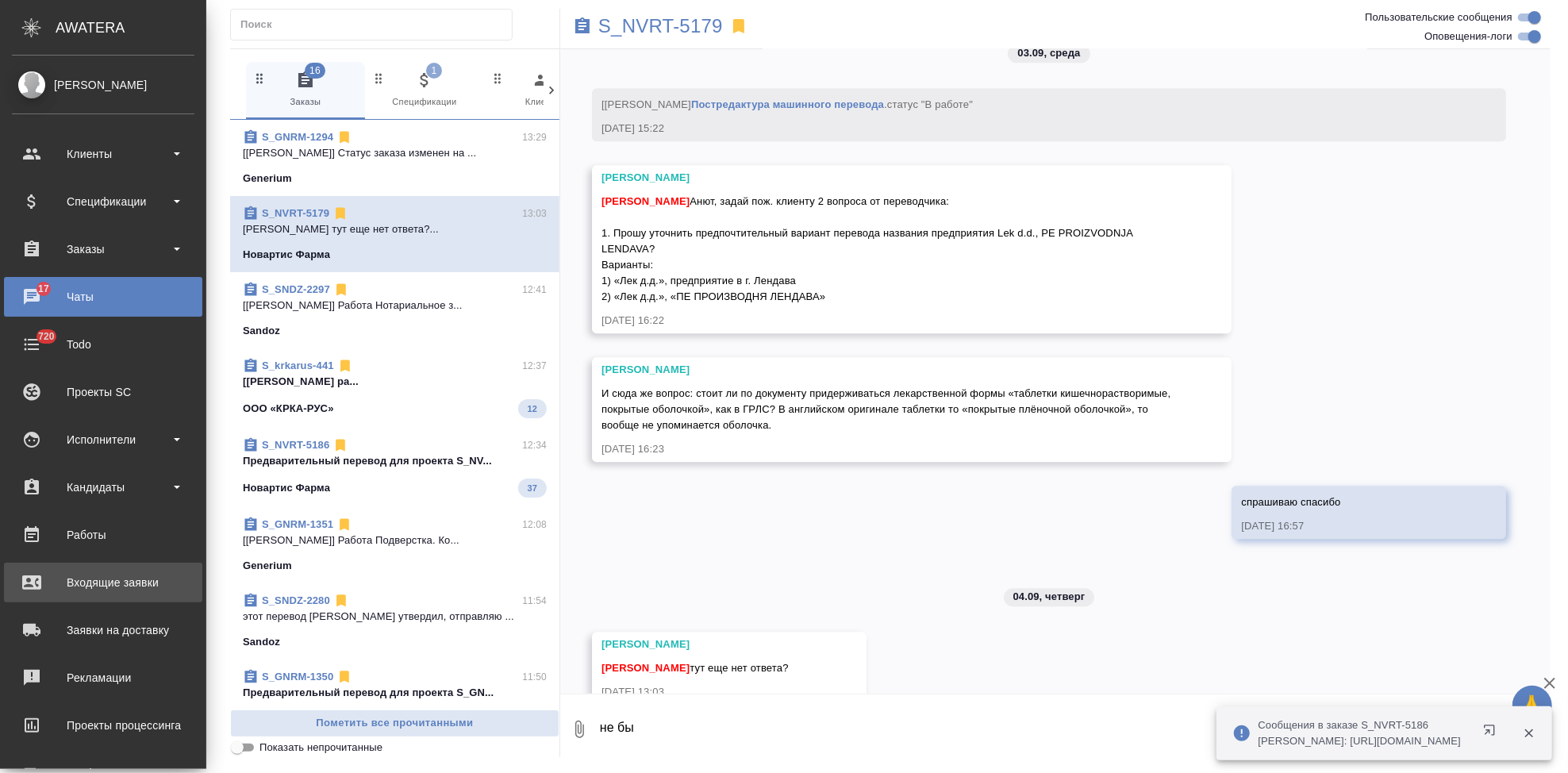
scroll to position [8037, 0]
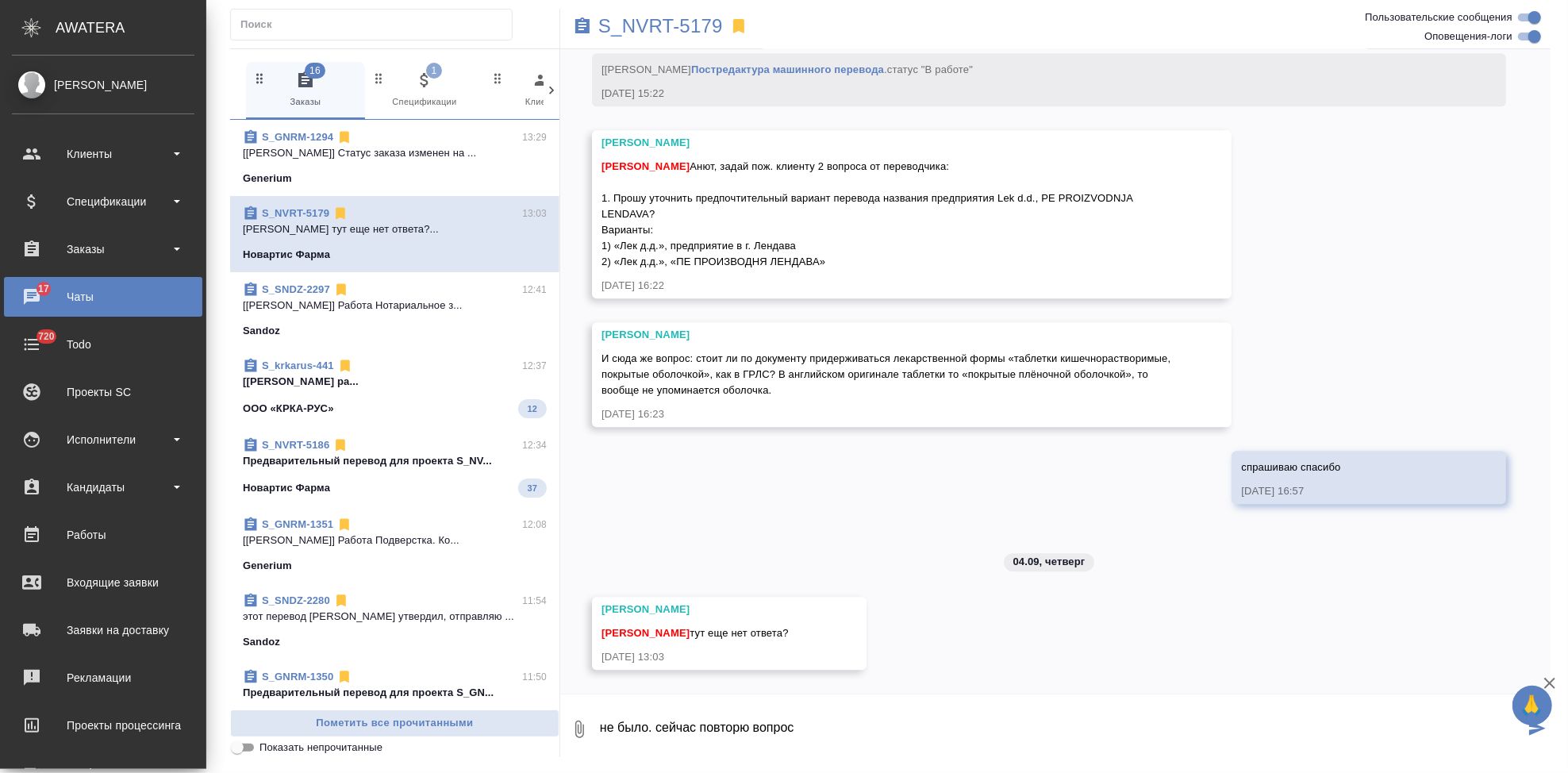
type textarea "не было. сейчас повторю вопрос"
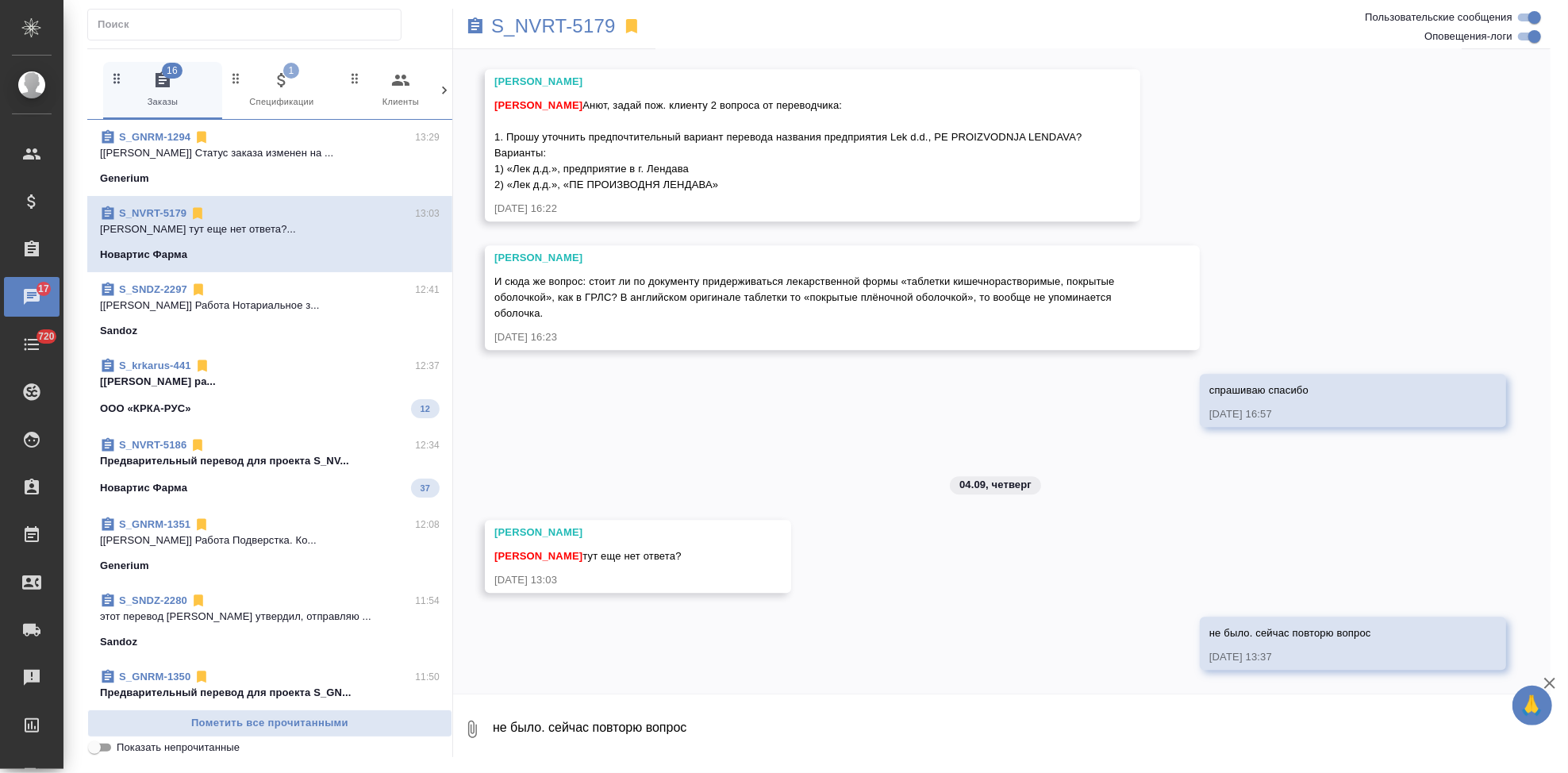
scroll to position [7892, 0]
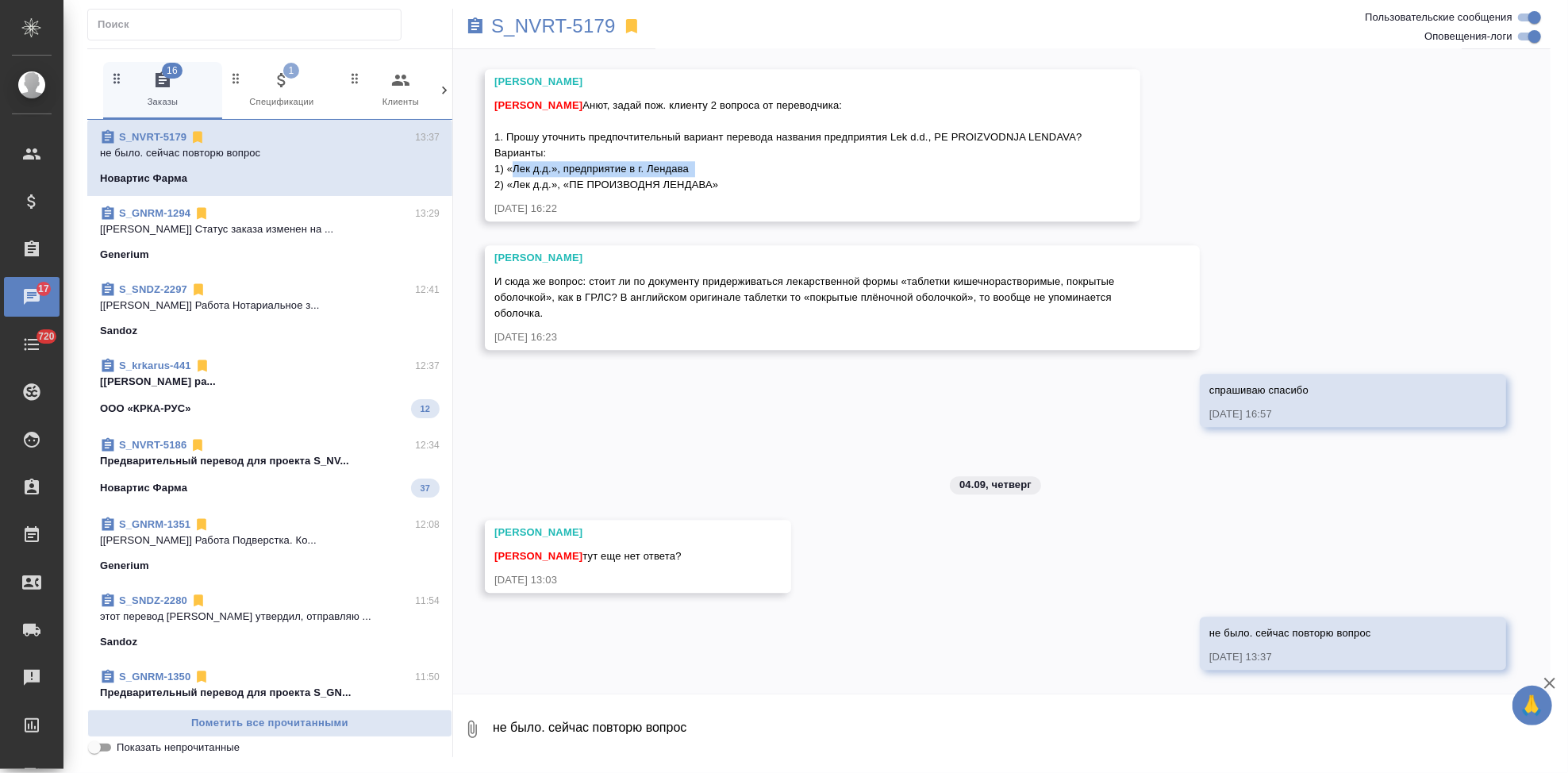
drag, startPoint x: 689, startPoint y: 169, endPoint x: 506, endPoint y: 166, distance: 183.0
click at [506, 166] on div "Кабаргина Анна Анют, задай пож. клиенту 2 вопроса от переводчика: 1. Прошу уточ…" at bounding box center [790, 143] width 590 height 99
copy span "«Лек д.д.», предприятие в г. Лендава"
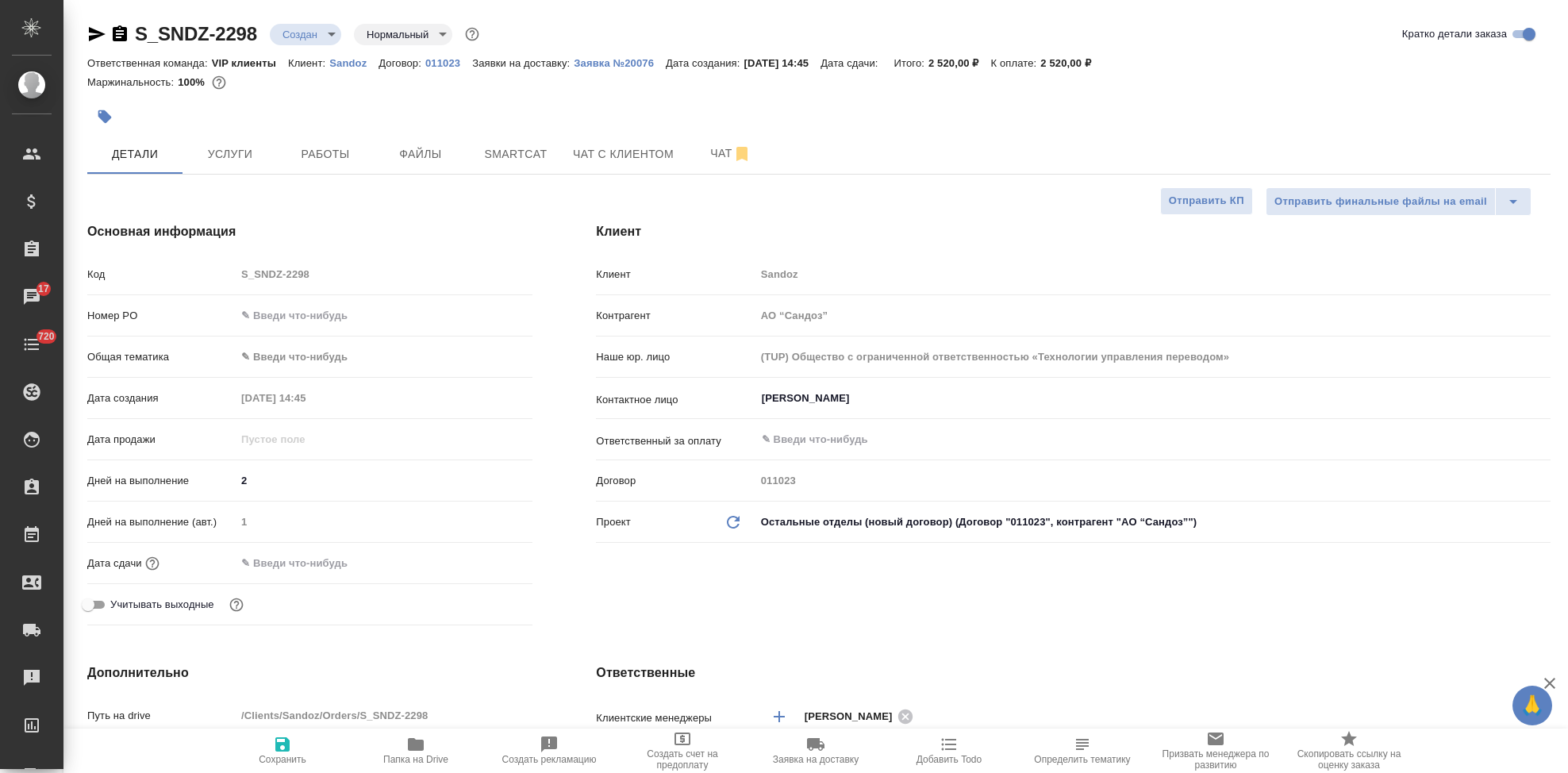
select select "RU"
click at [417, 755] on span "Папка на Drive" at bounding box center [416, 759] width 65 height 11
click at [361, 63] on p "Sandoz" at bounding box center [354, 63] width 49 height 12
click at [232, 146] on span "Услуги" at bounding box center [230, 154] width 76 height 20
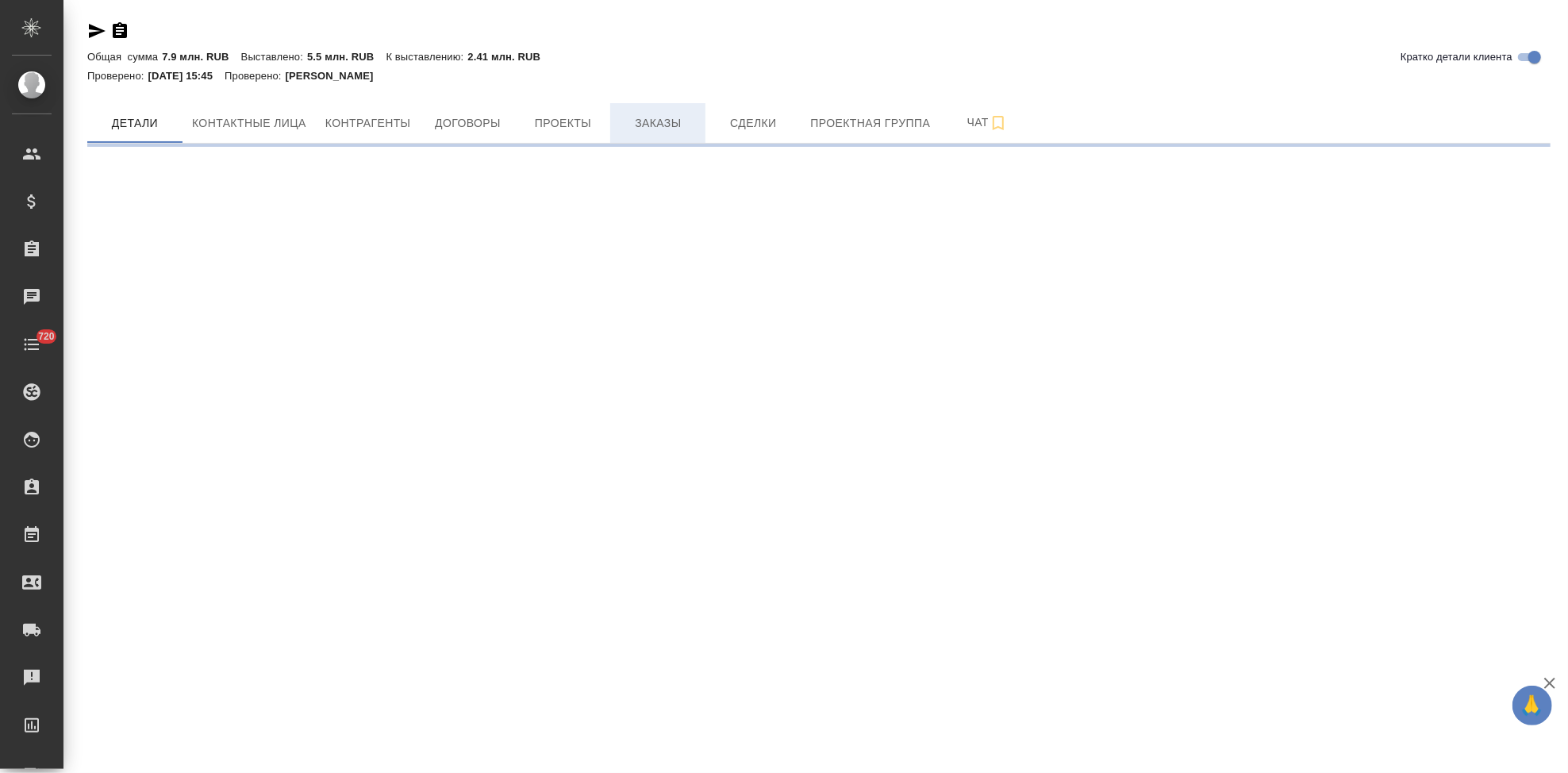
click at [639, 136] on button "Заказы" at bounding box center [658, 123] width 95 height 40
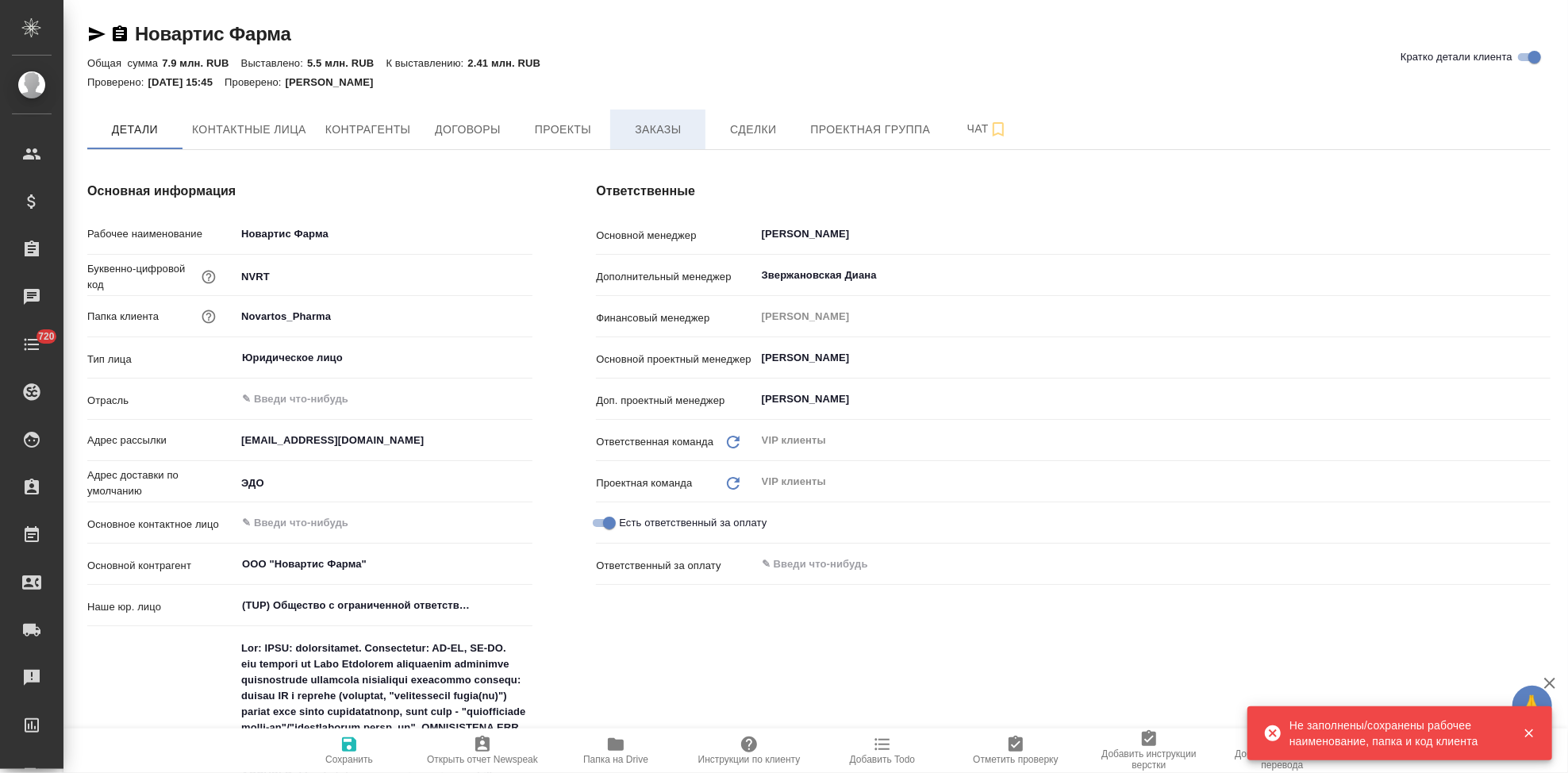
type textarea "x"
click at [689, 138] on span "Заказы" at bounding box center [658, 130] width 76 height 20
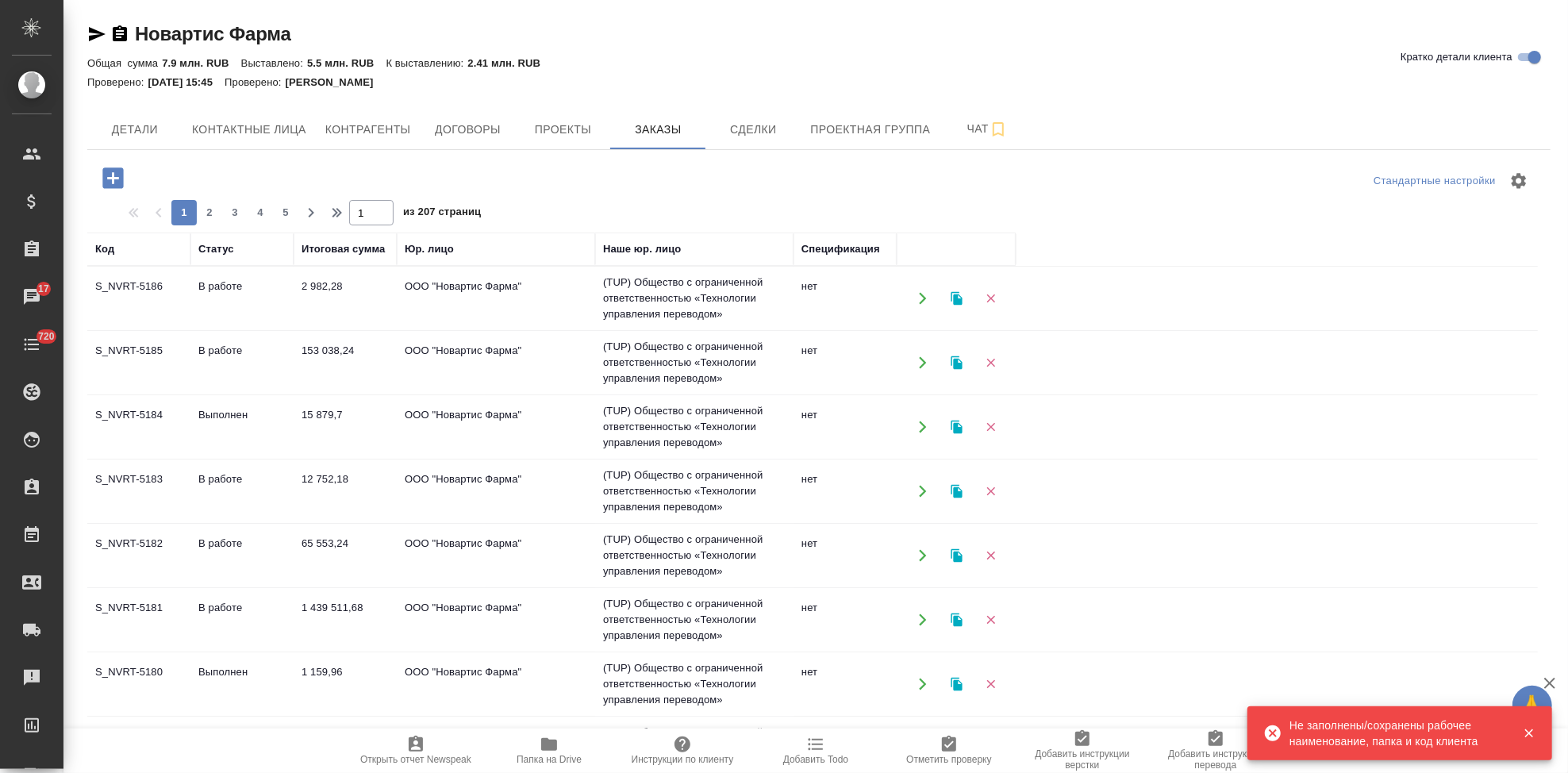
click at [111, 179] on icon "button" at bounding box center [113, 177] width 21 height 21
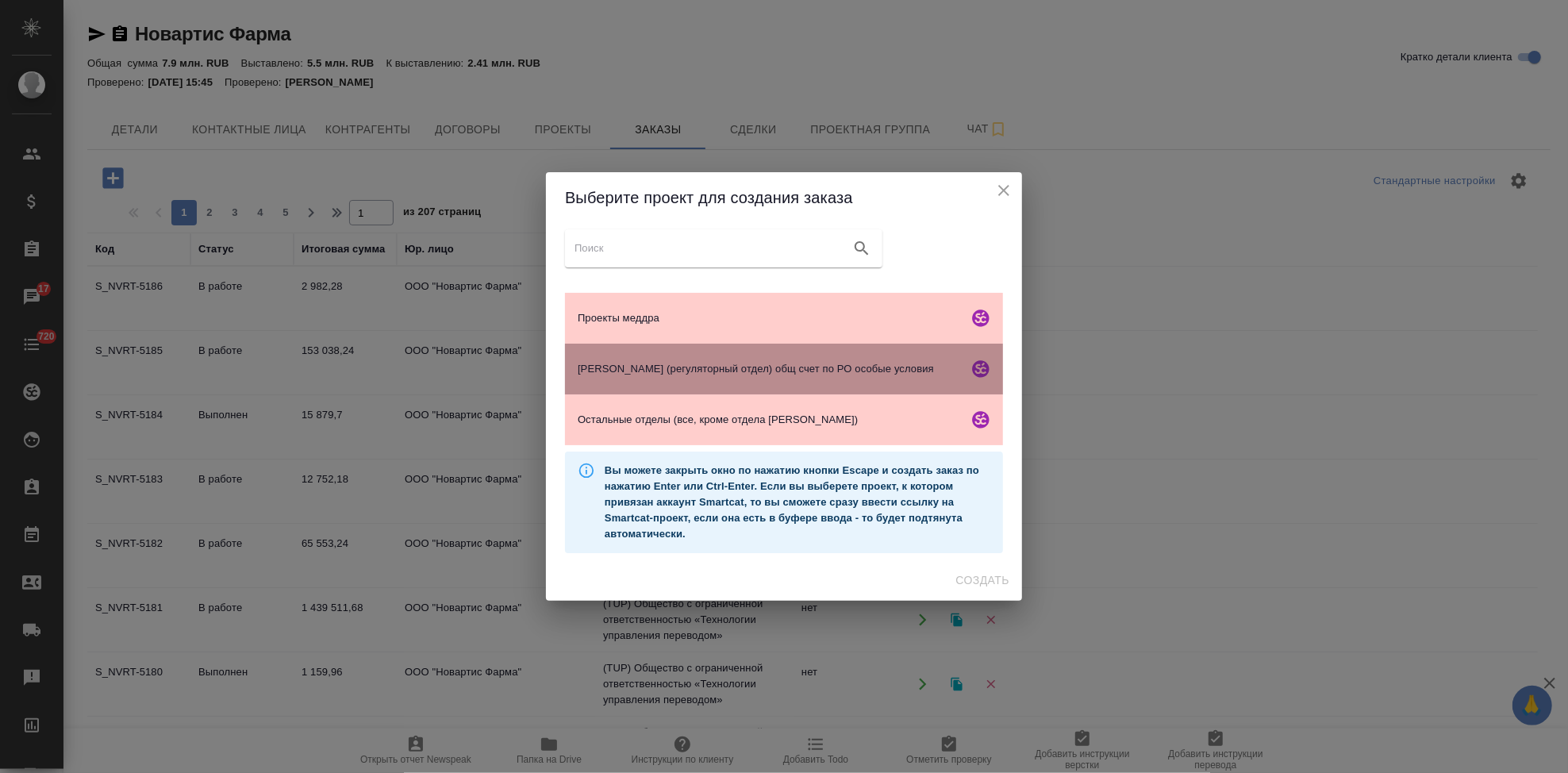
click at [667, 368] on span "Гладкова (регуляторный отдел) общ счет по РО особые условия" at bounding box center [769, 369] width 384 height 16
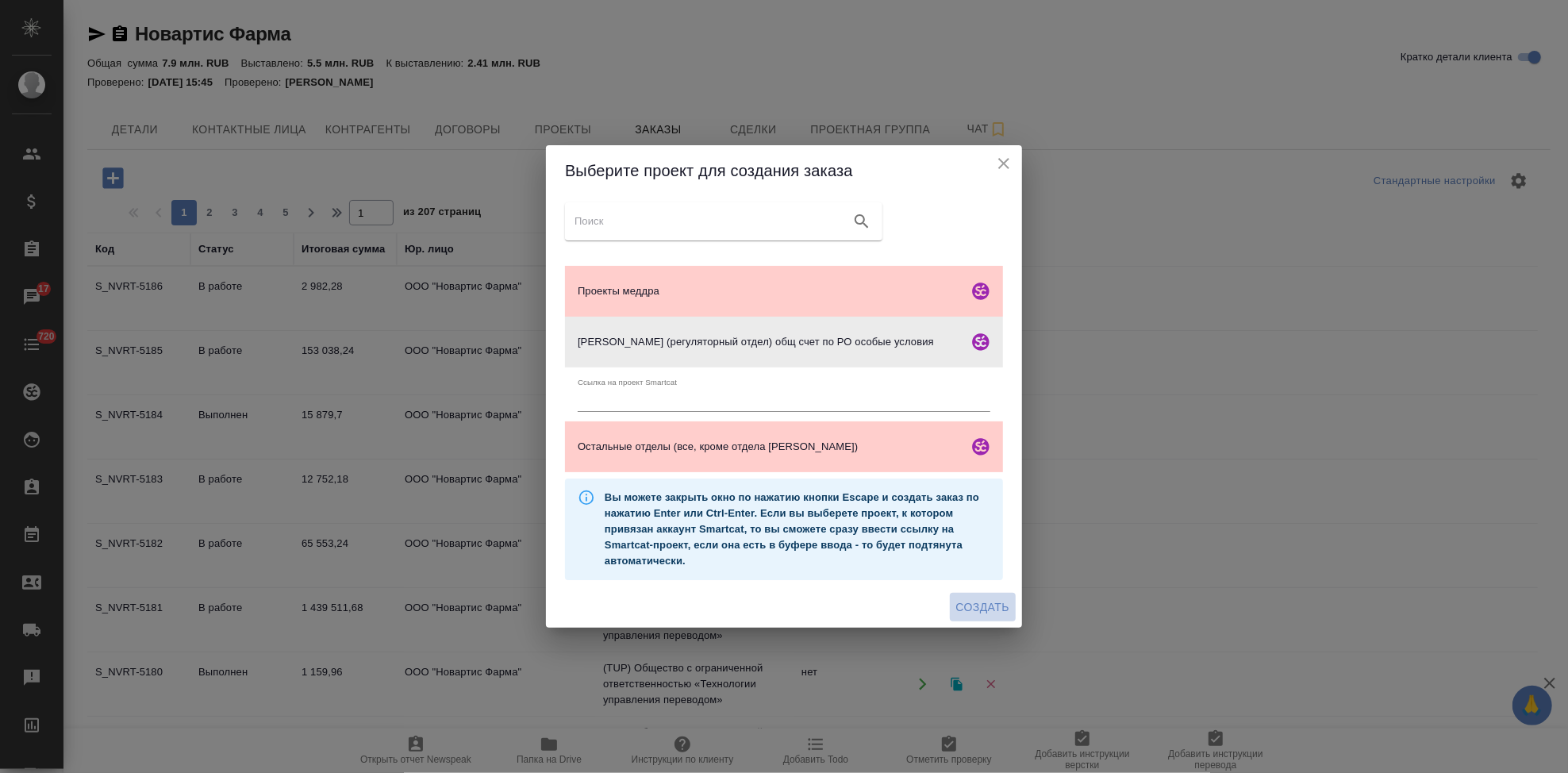
click at [982, 609] on span "Создать" at bounding box center [982, 607] width 53 height 20
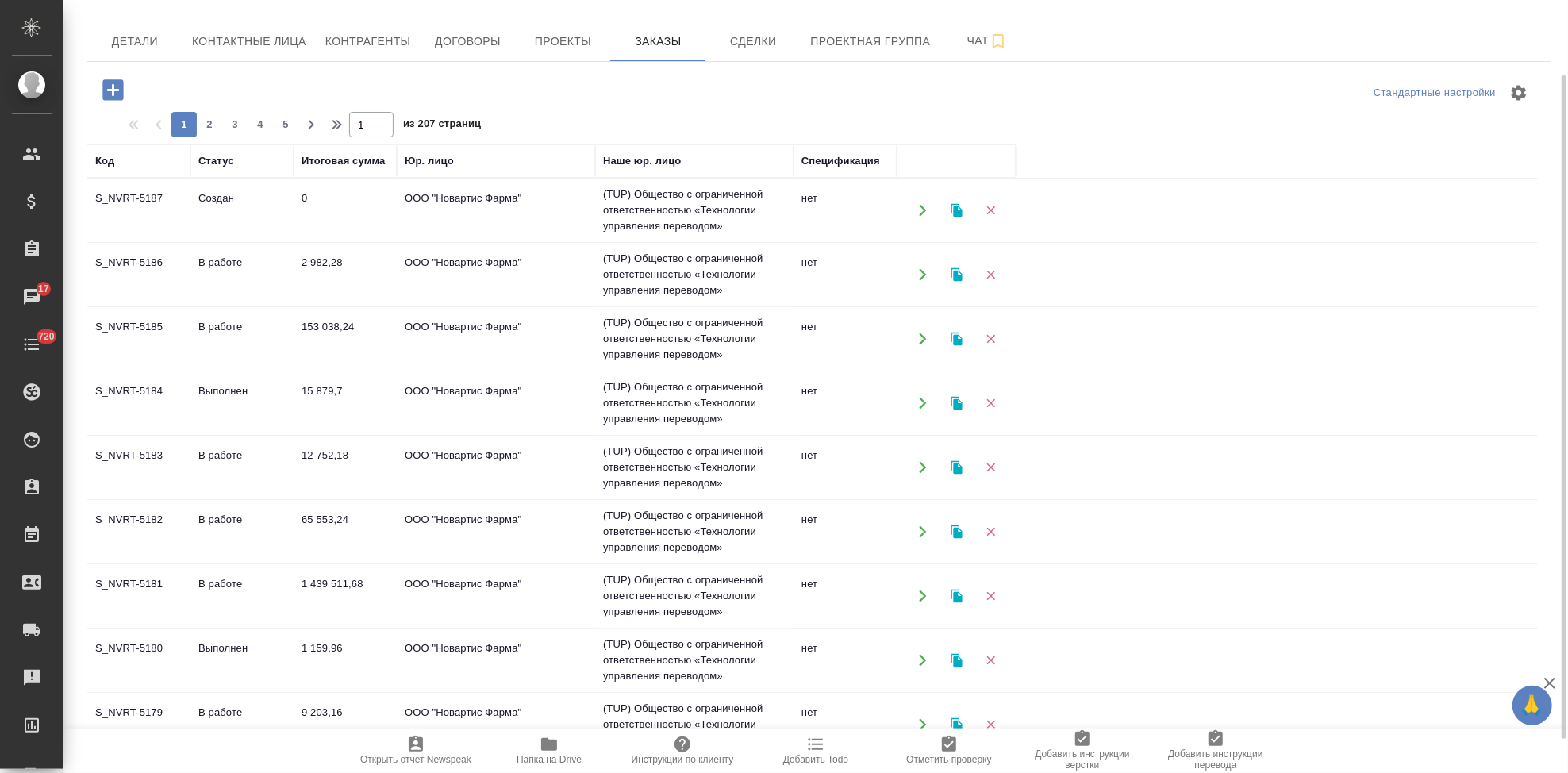
scroll to position [126, 0]
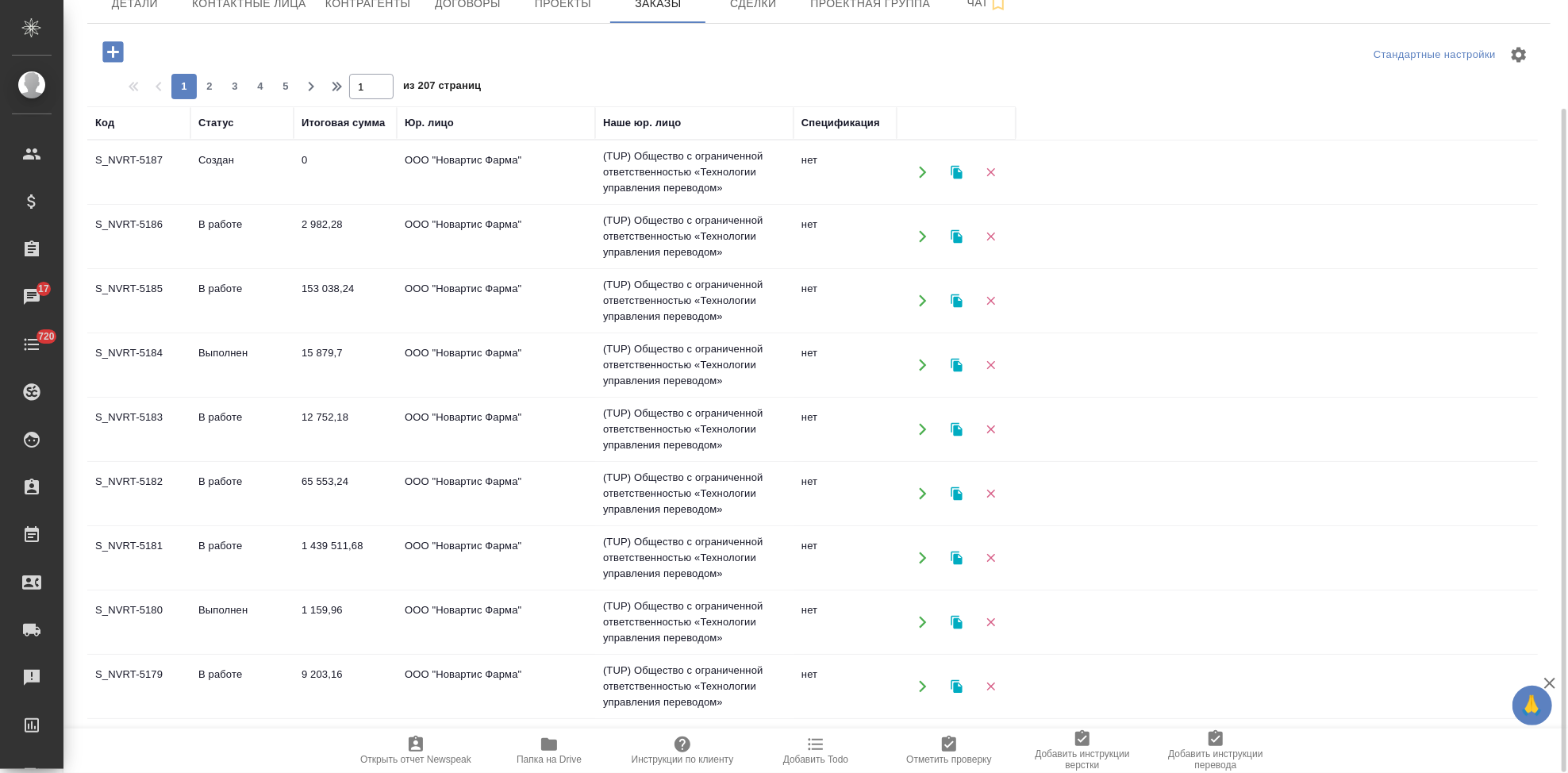
click at [218, 682] on td "В работе" at bounding box center [242, 686] width 103 height 56
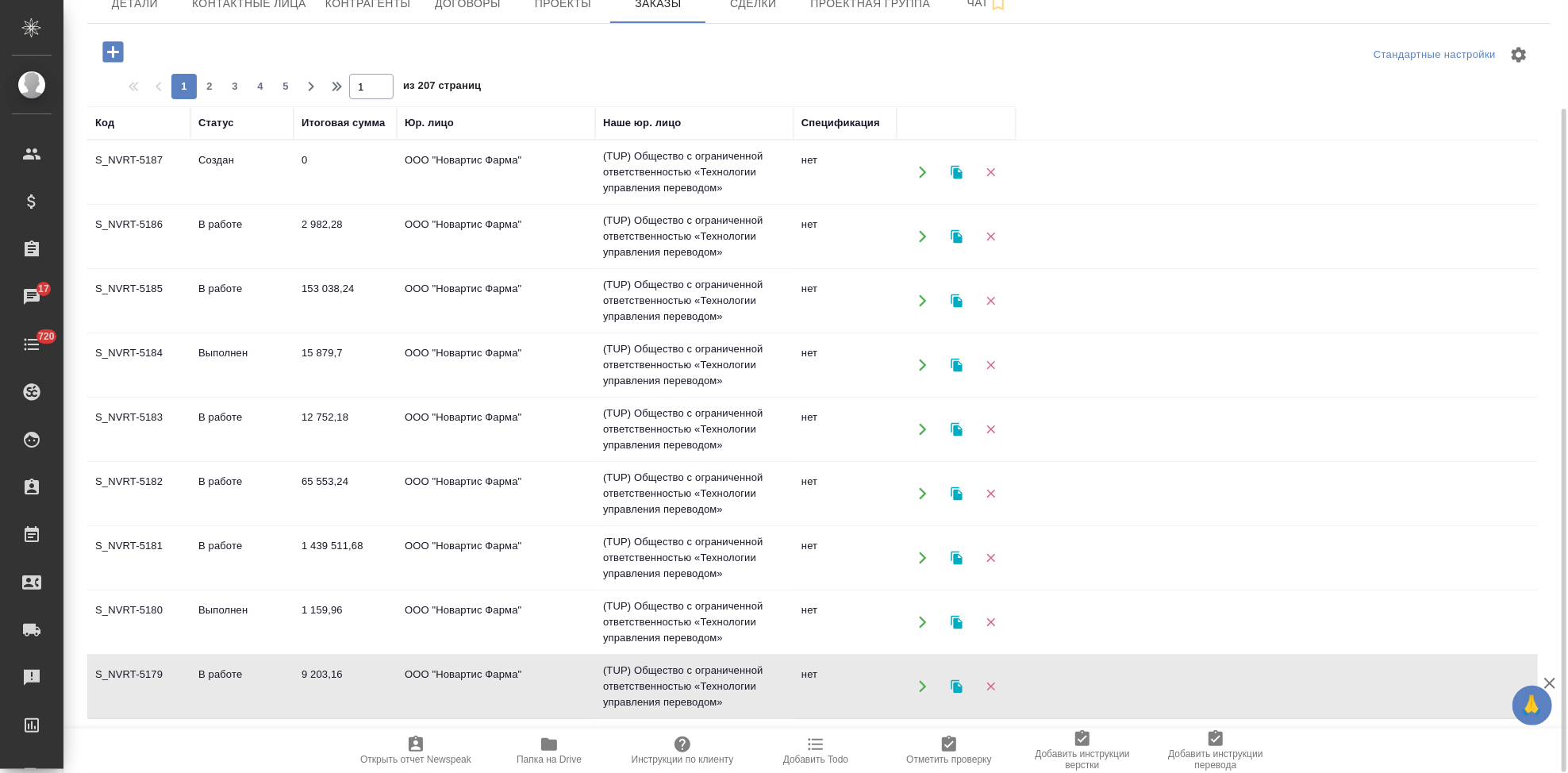
click at [218, 682] on td "В работе" at bounding box center [242, 686] width 103 height 56
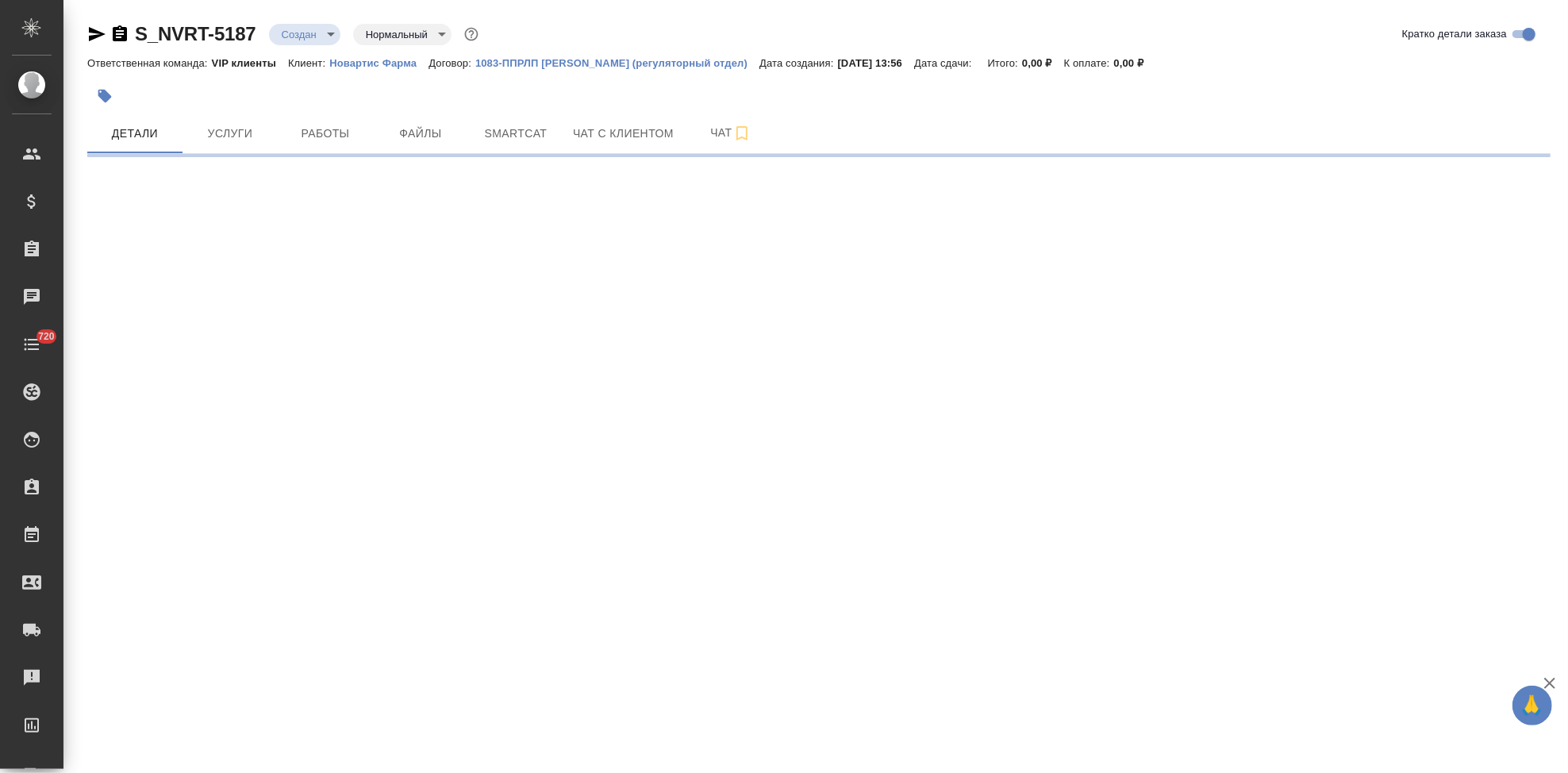
select select "RU"
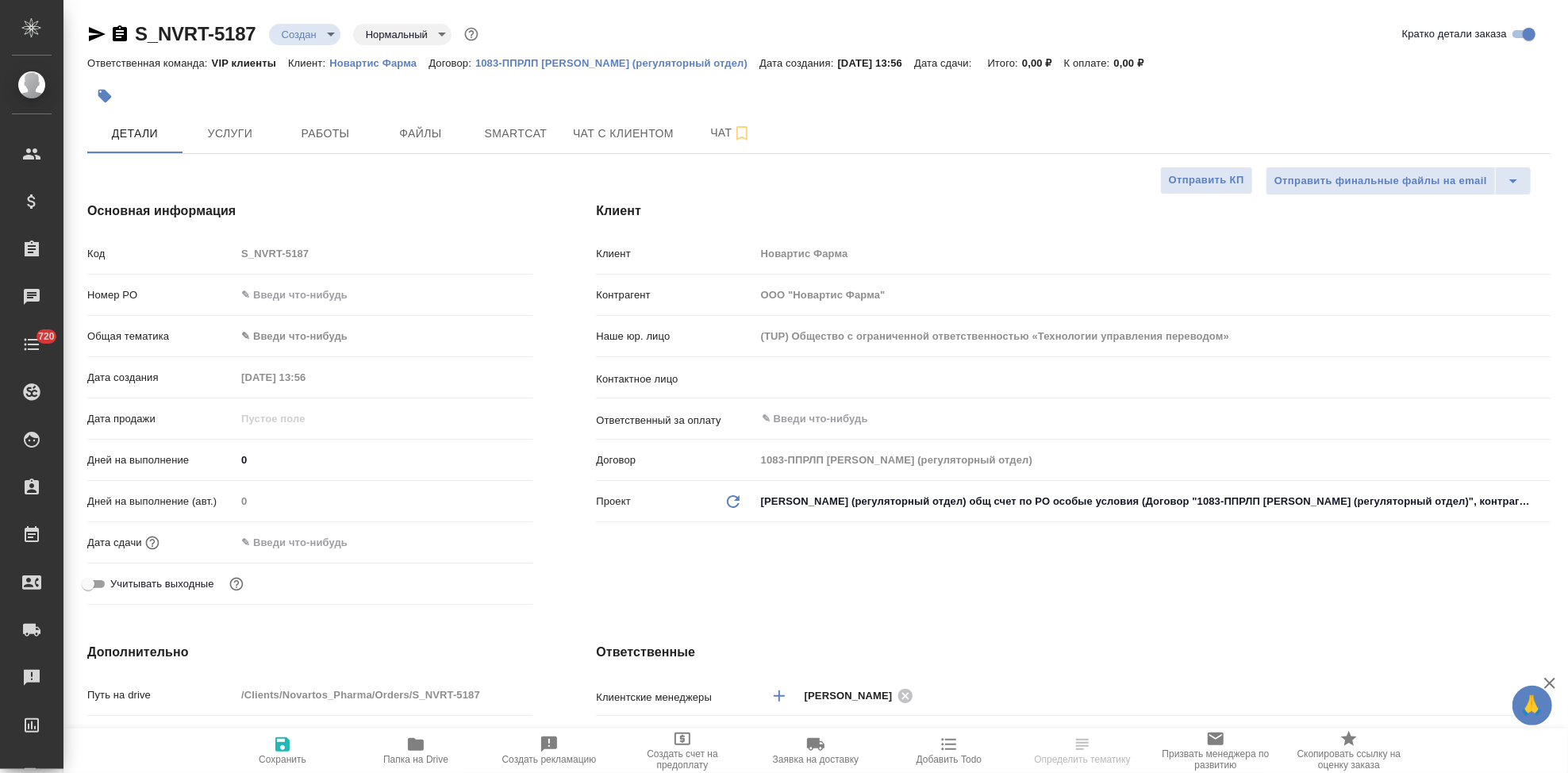
type textarea "x"
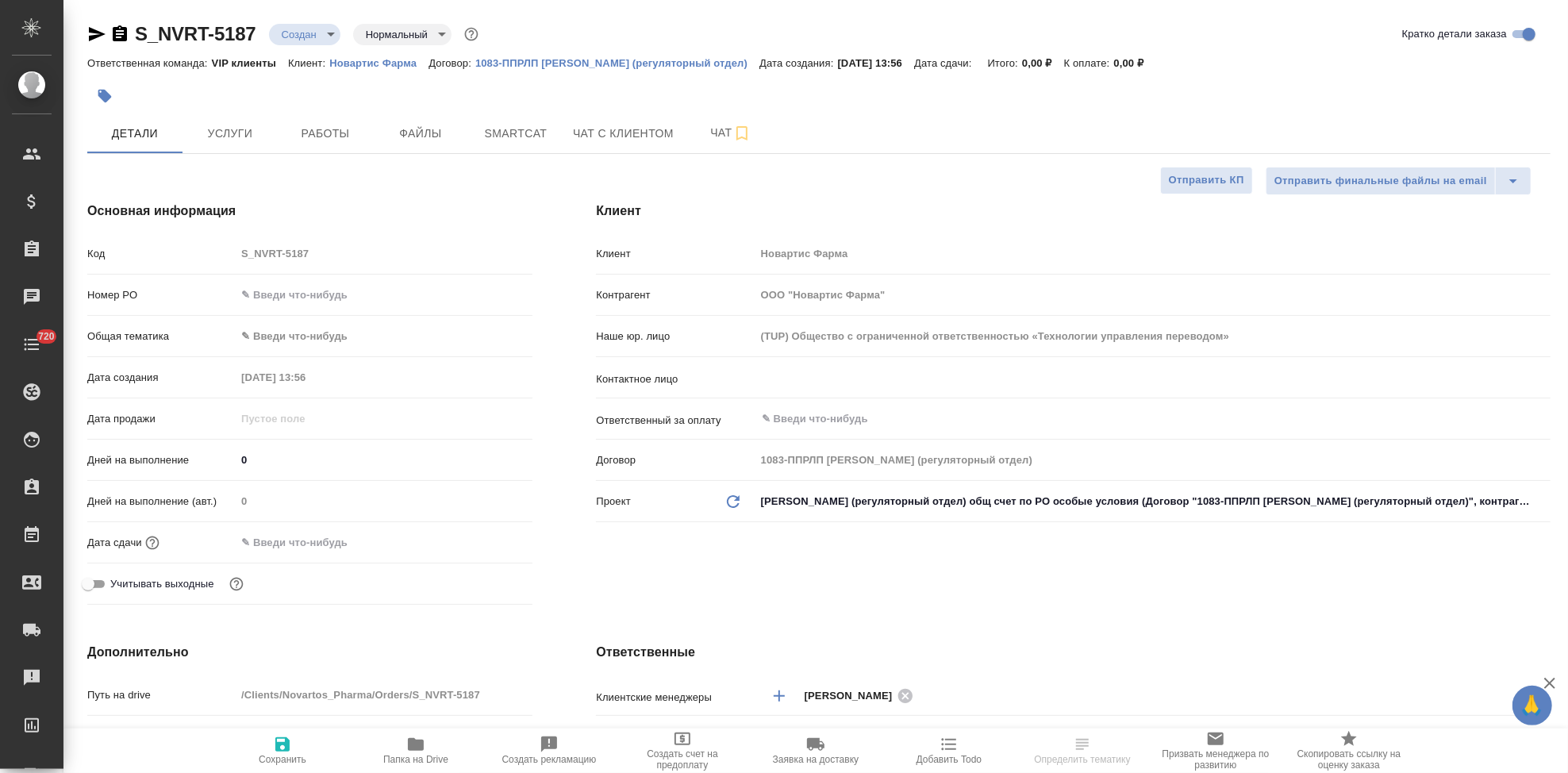
type textarea "x"
click at [854, 378] on input "text" at bounding box center [1126, 378] width 733 height 19
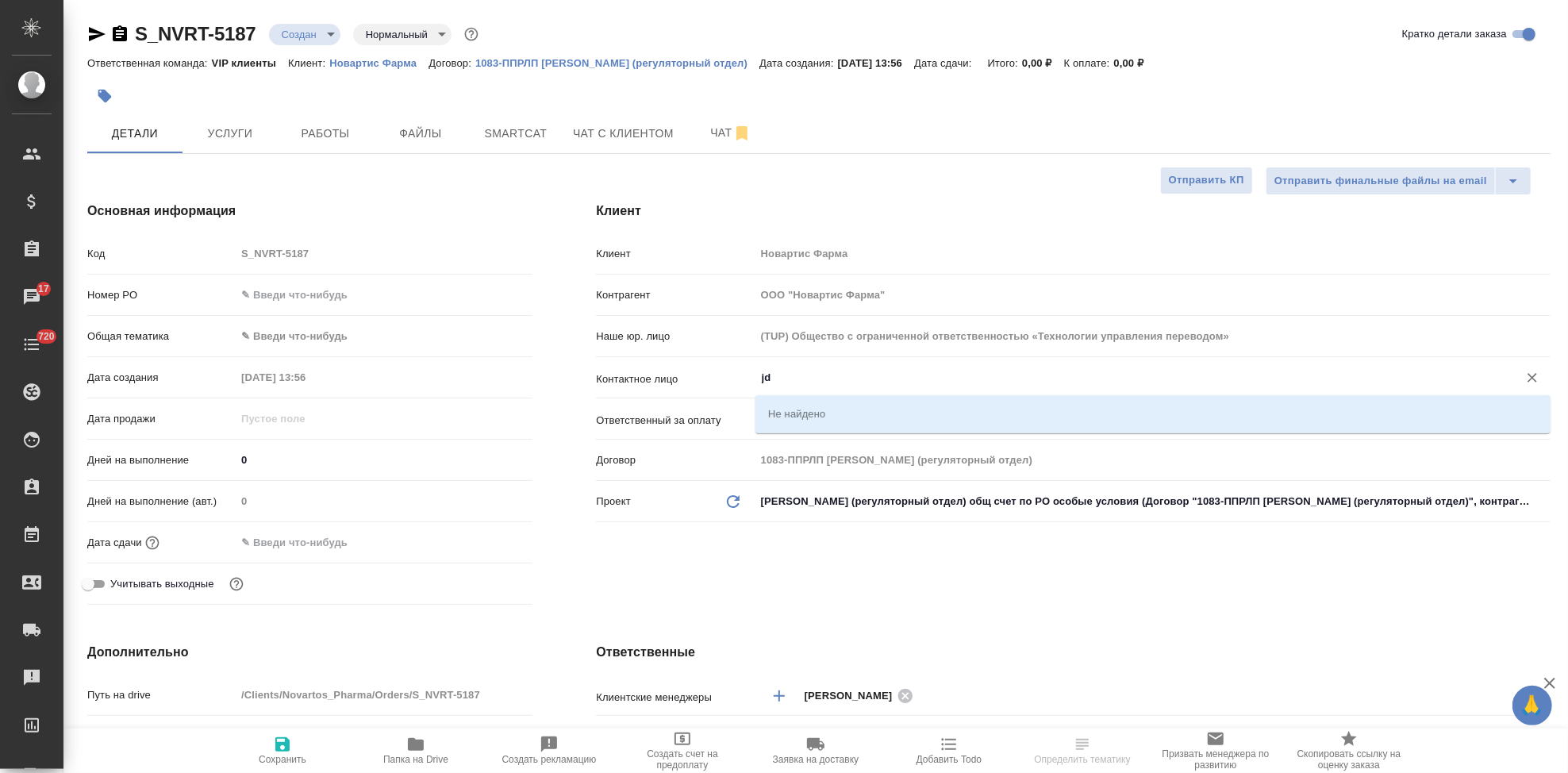
type input "j"
type textarea "x"
type input "овсянникова"
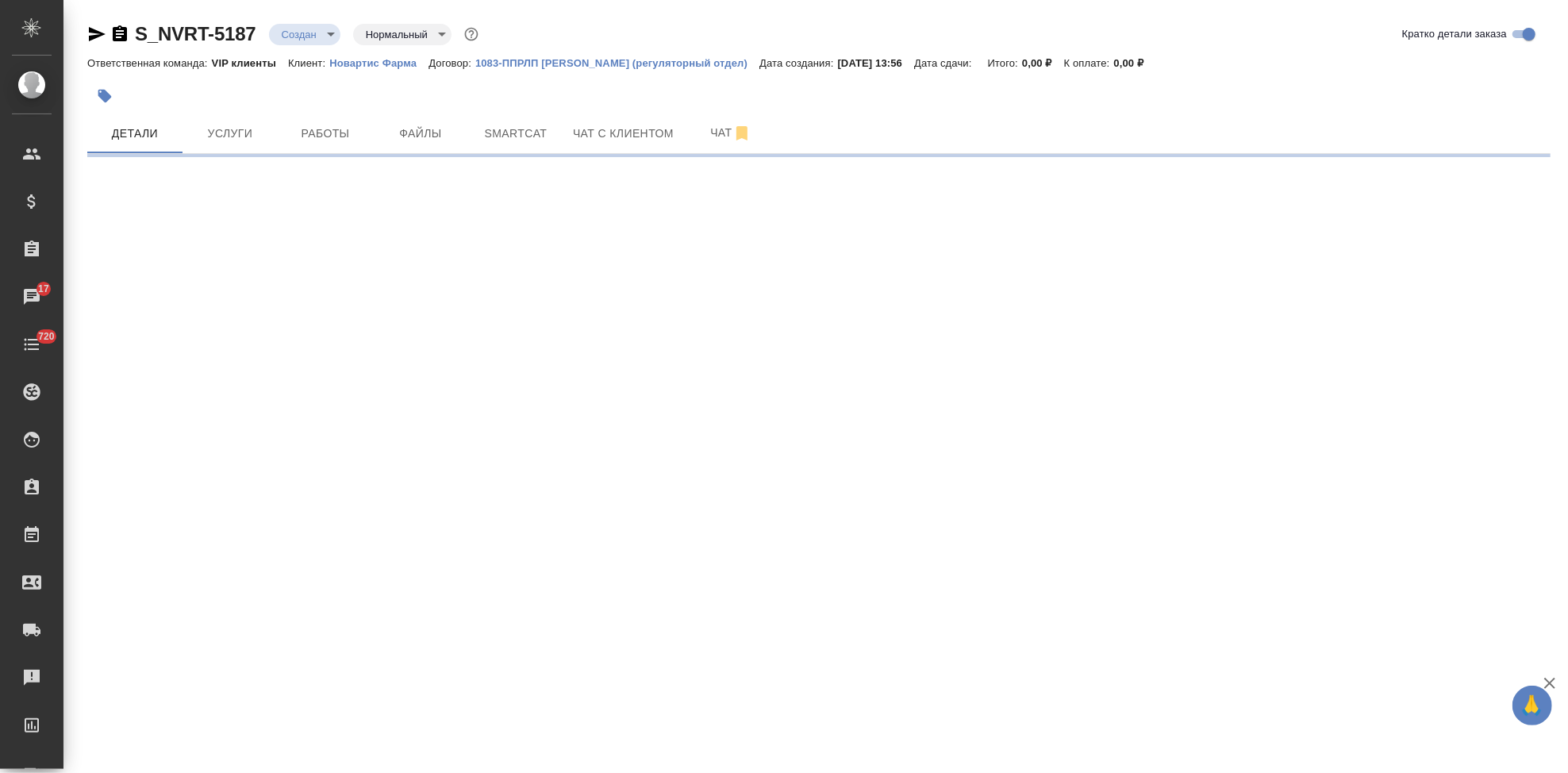
select select "RU"
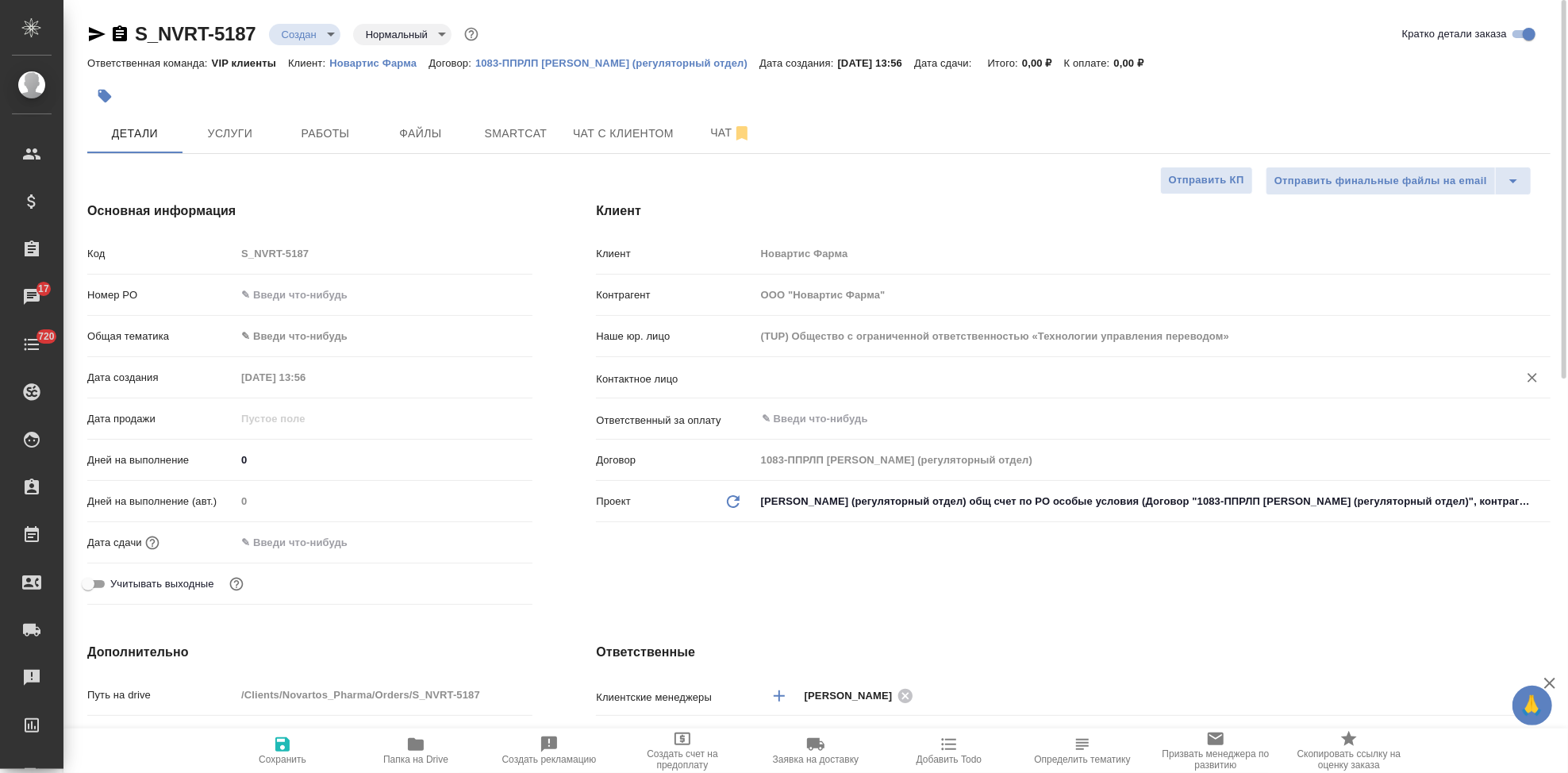
type textarea "x"
click at [870, 382] on input "text" at bounding box center [1126, 378] width 733 height 19
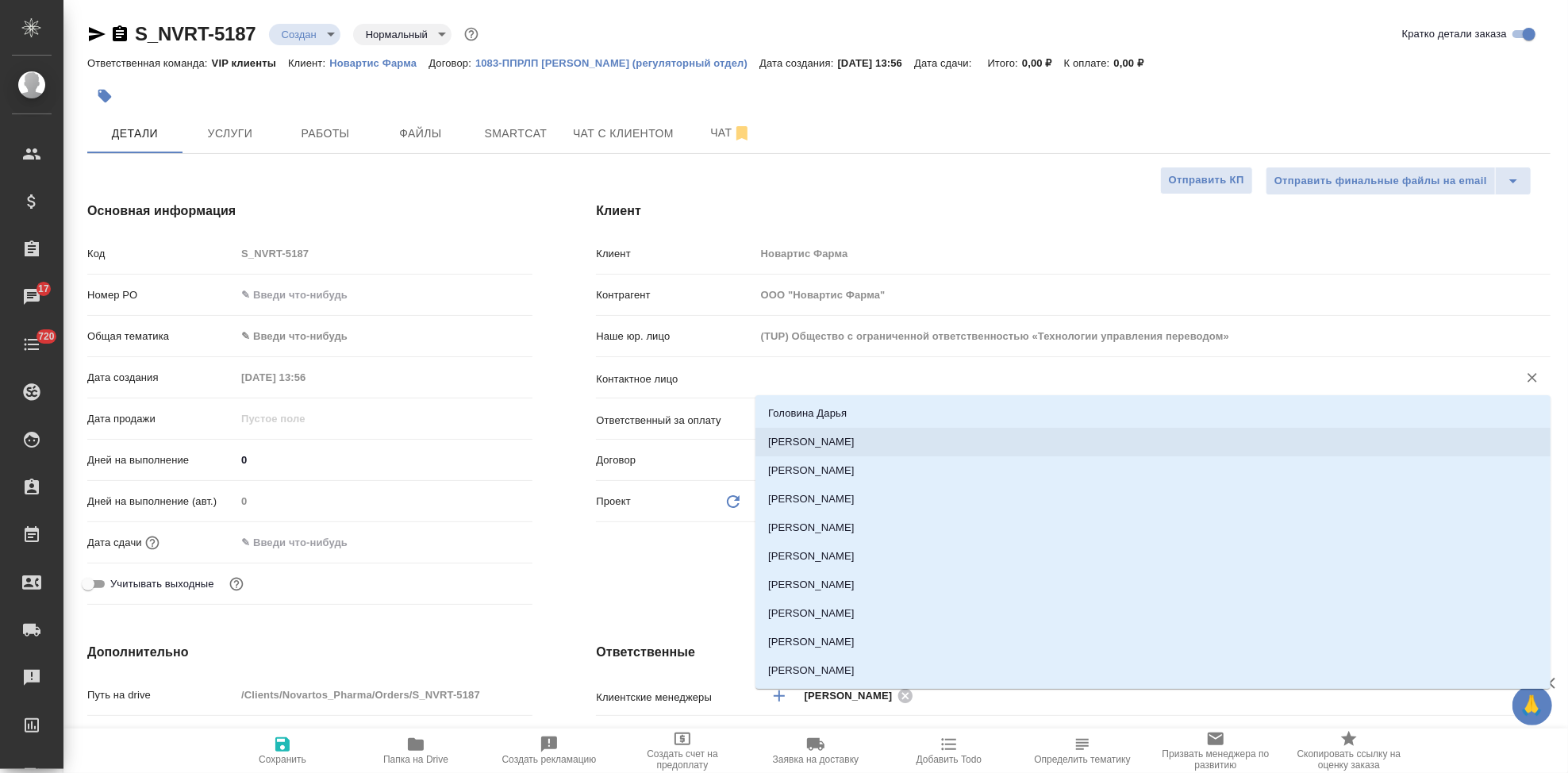
type input "в"
type textarea "x"
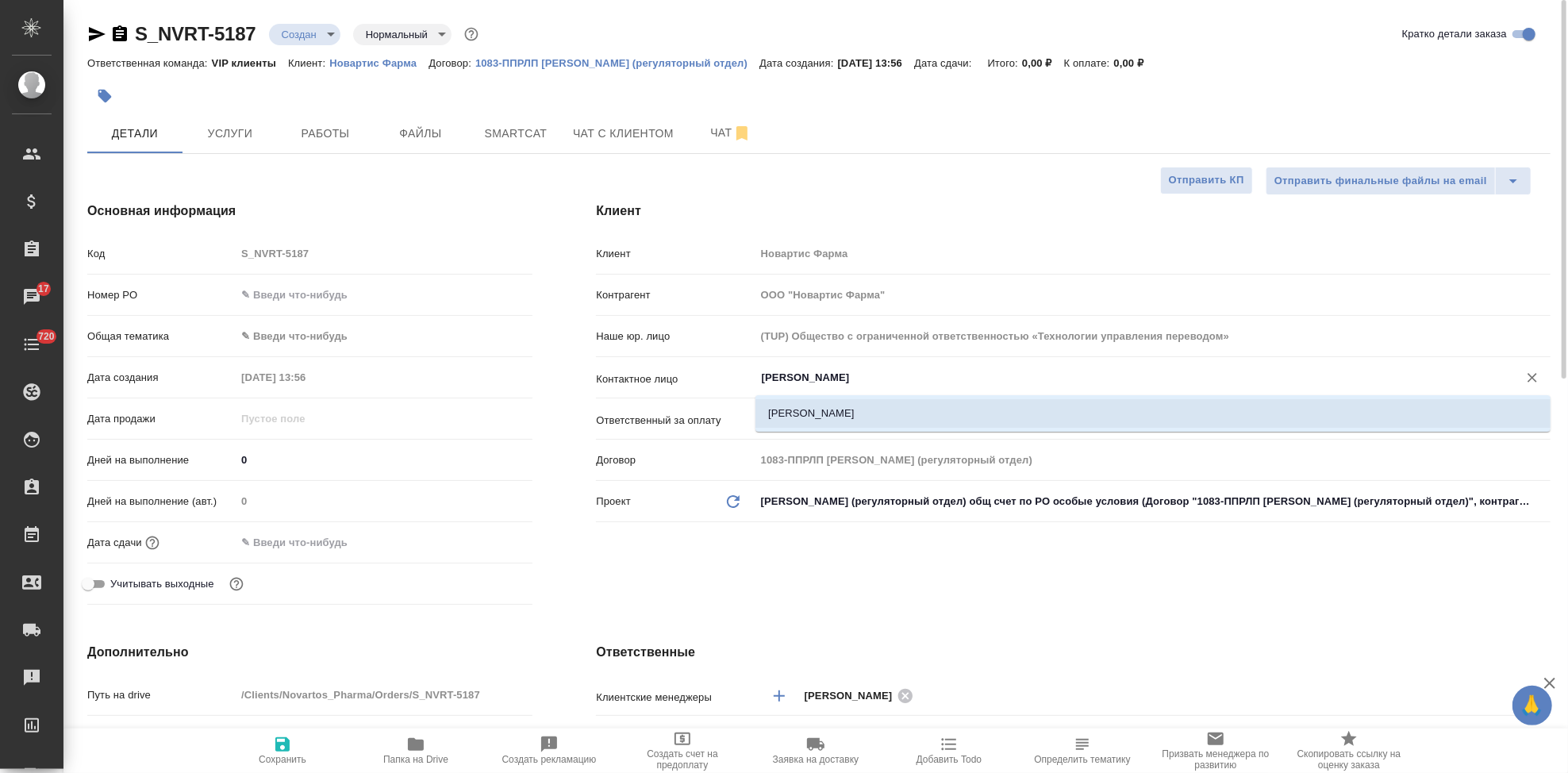
click at [815, 414] on li "Овсянникова Евгения" at bounding box center [1154, 414] width 796 height 29
type input "Овсянникова Евгения"
type textarea "x"
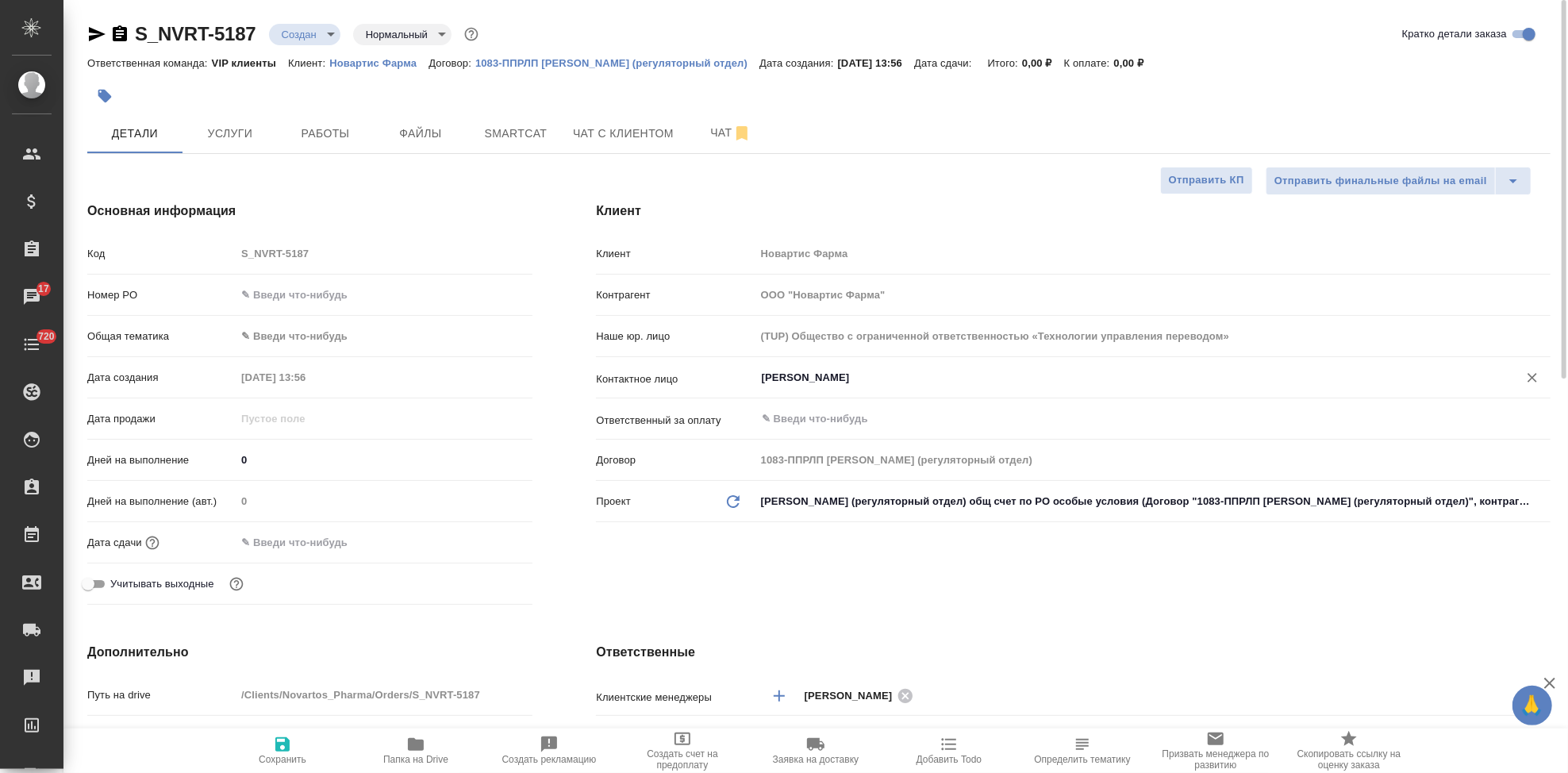
type input "Овсянникова Евгения"
click at [277, 748] on icon "button" at bounding box center [282, 744] width 14 height 14
type textarea "x"
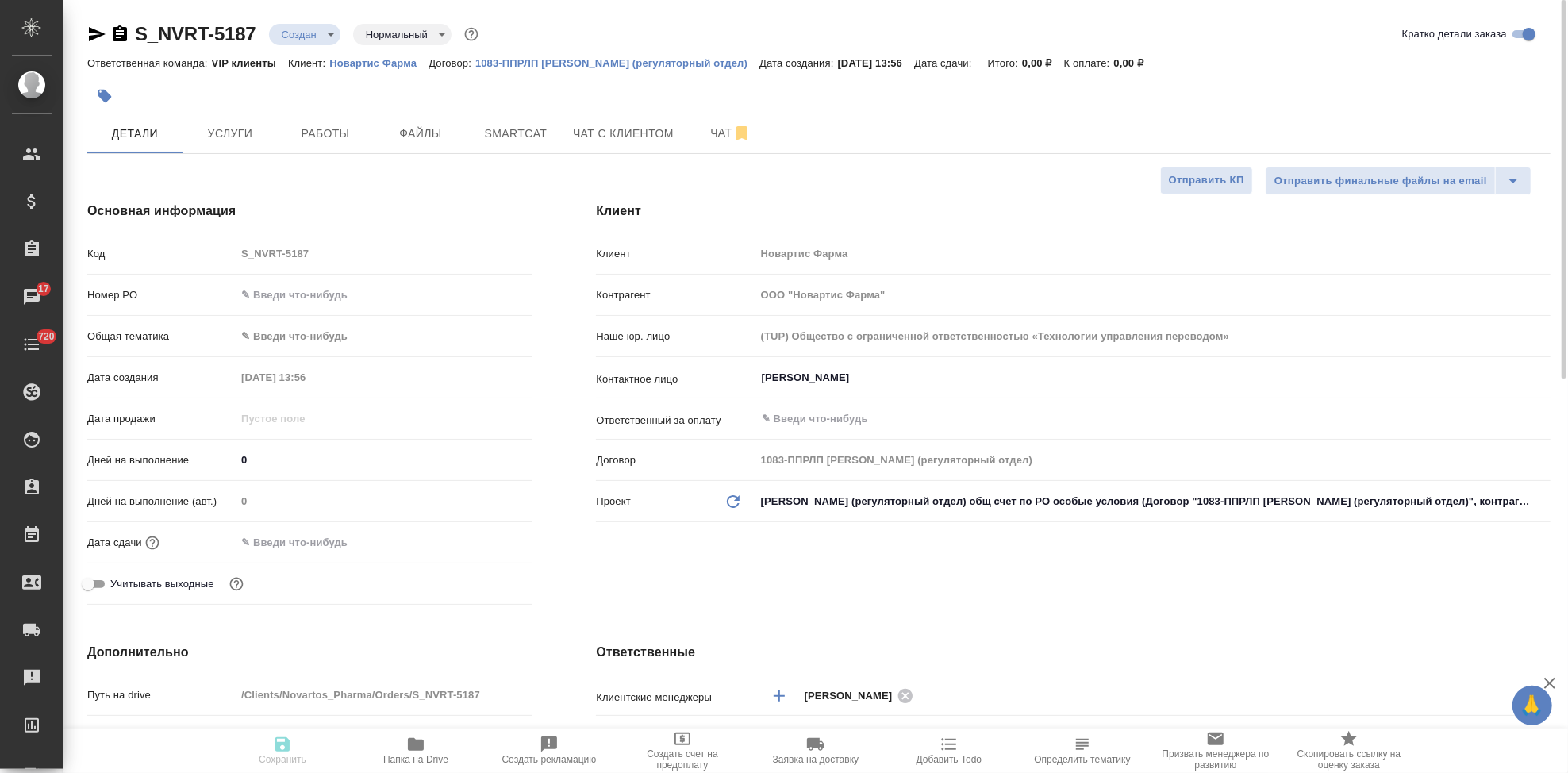
type textarea "x"
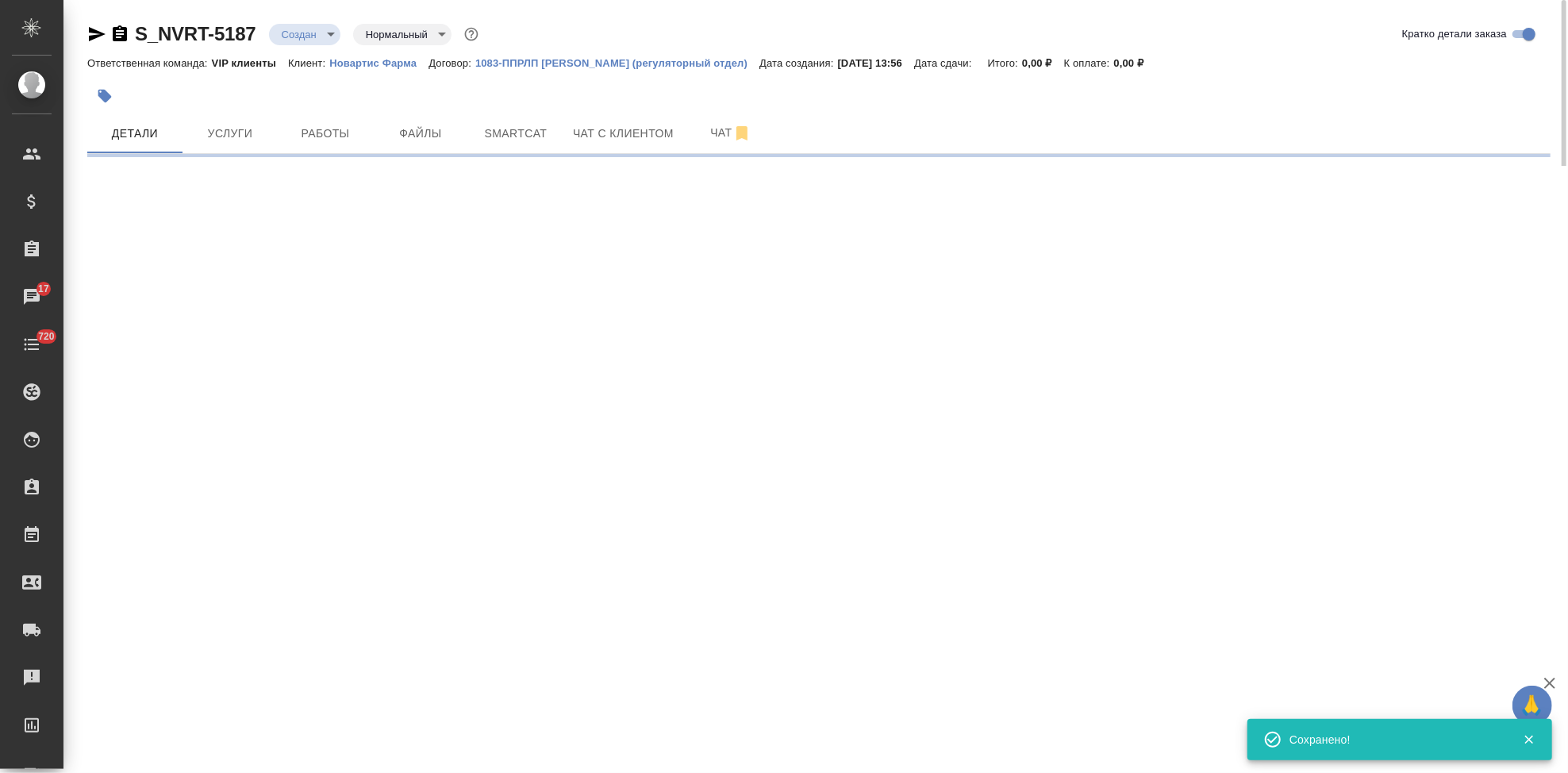
select select "RU"
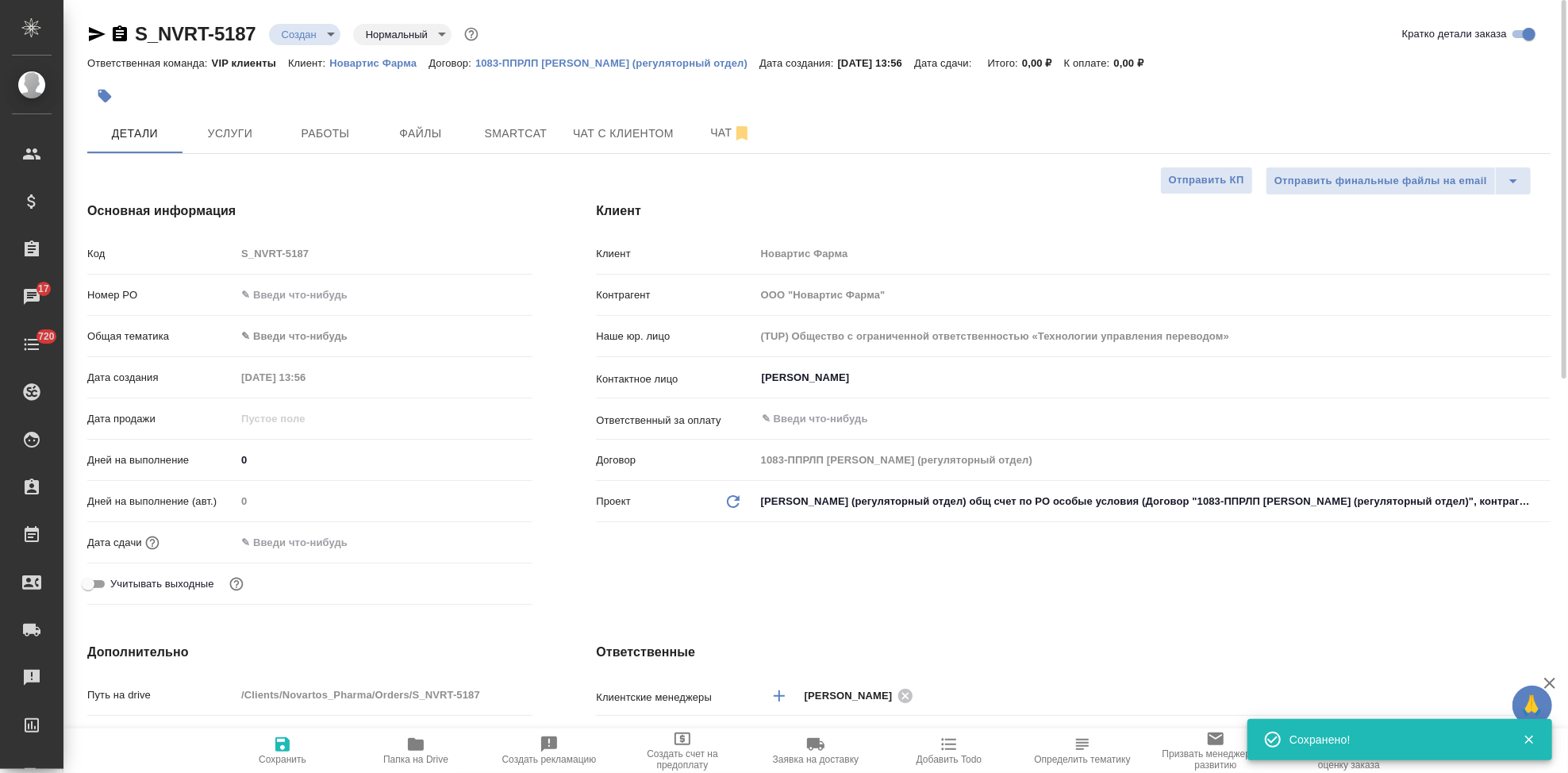
type textarea "x"
click at [441, 135] on span "Файлы" at bounding box center [421, 134] width 76 height 20
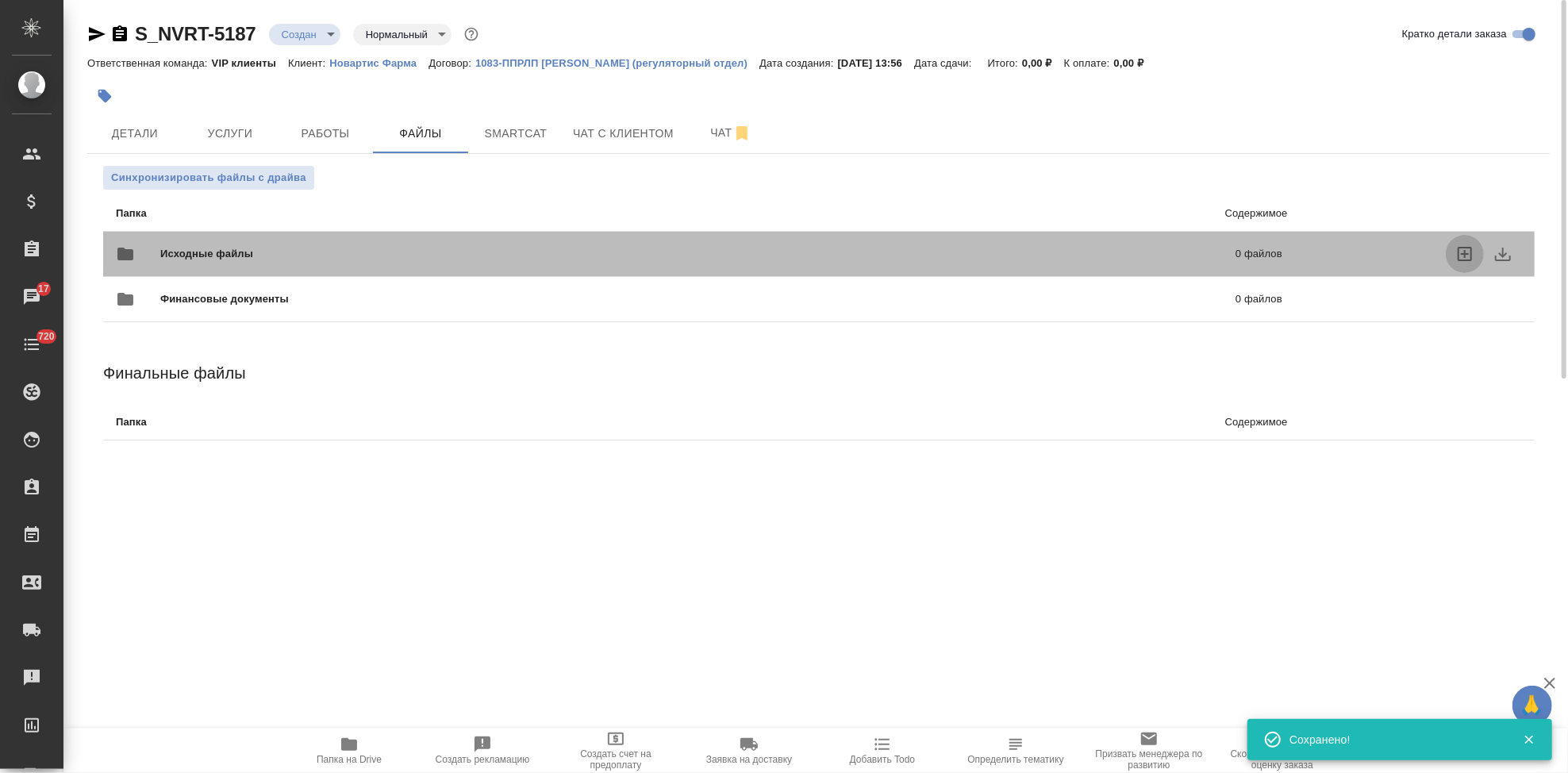
click at [1464, 252] on icon "uploadFiles" at bounding box center [1465, 254] width 14 height 14
click at [0, 0] on input "uploadFiles" at bounding box center [0, 0] width 0 height 0
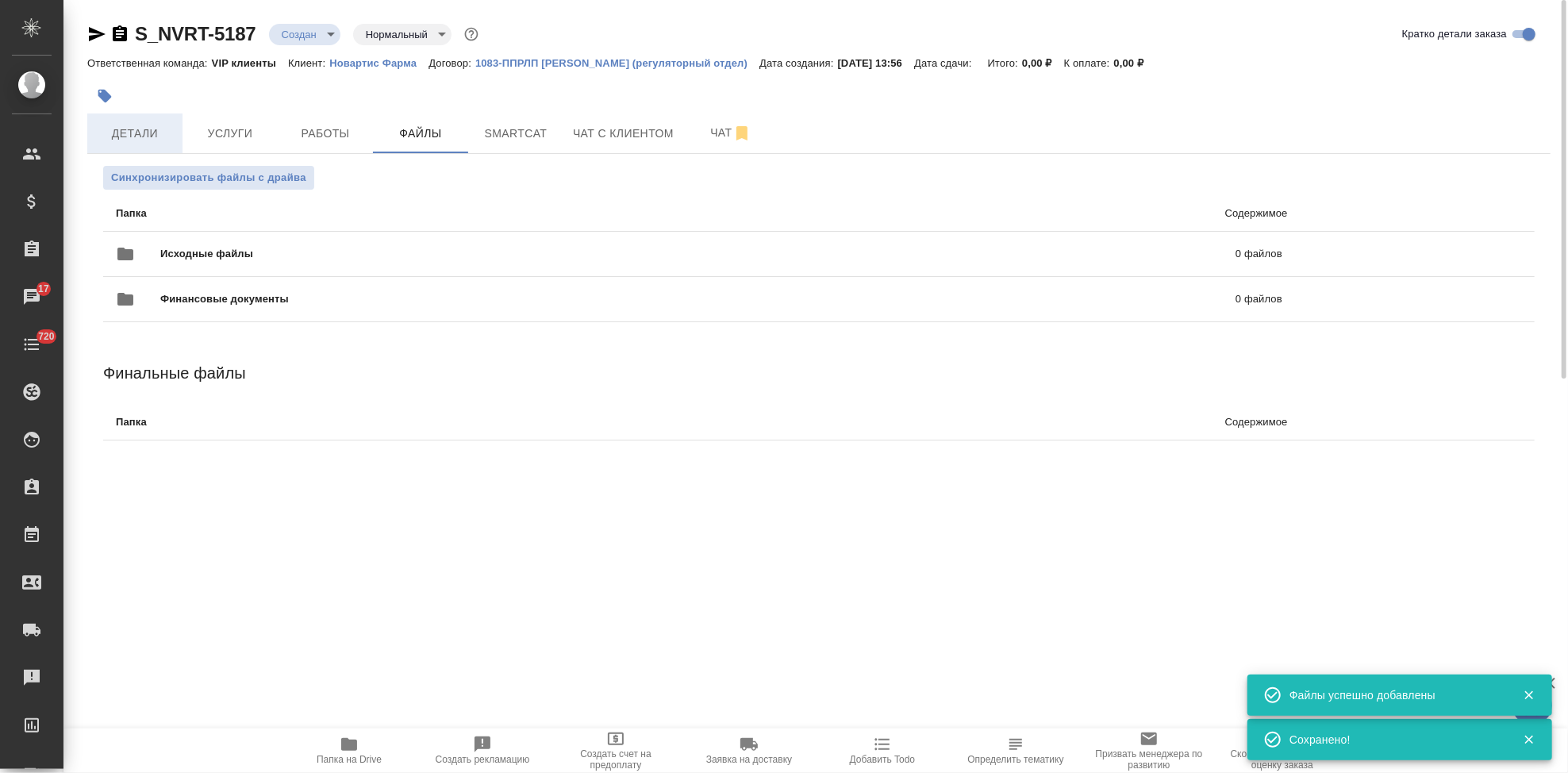
click at [130, 138] on span "Детали" at bounding box center [135, 134] width 76 height 20
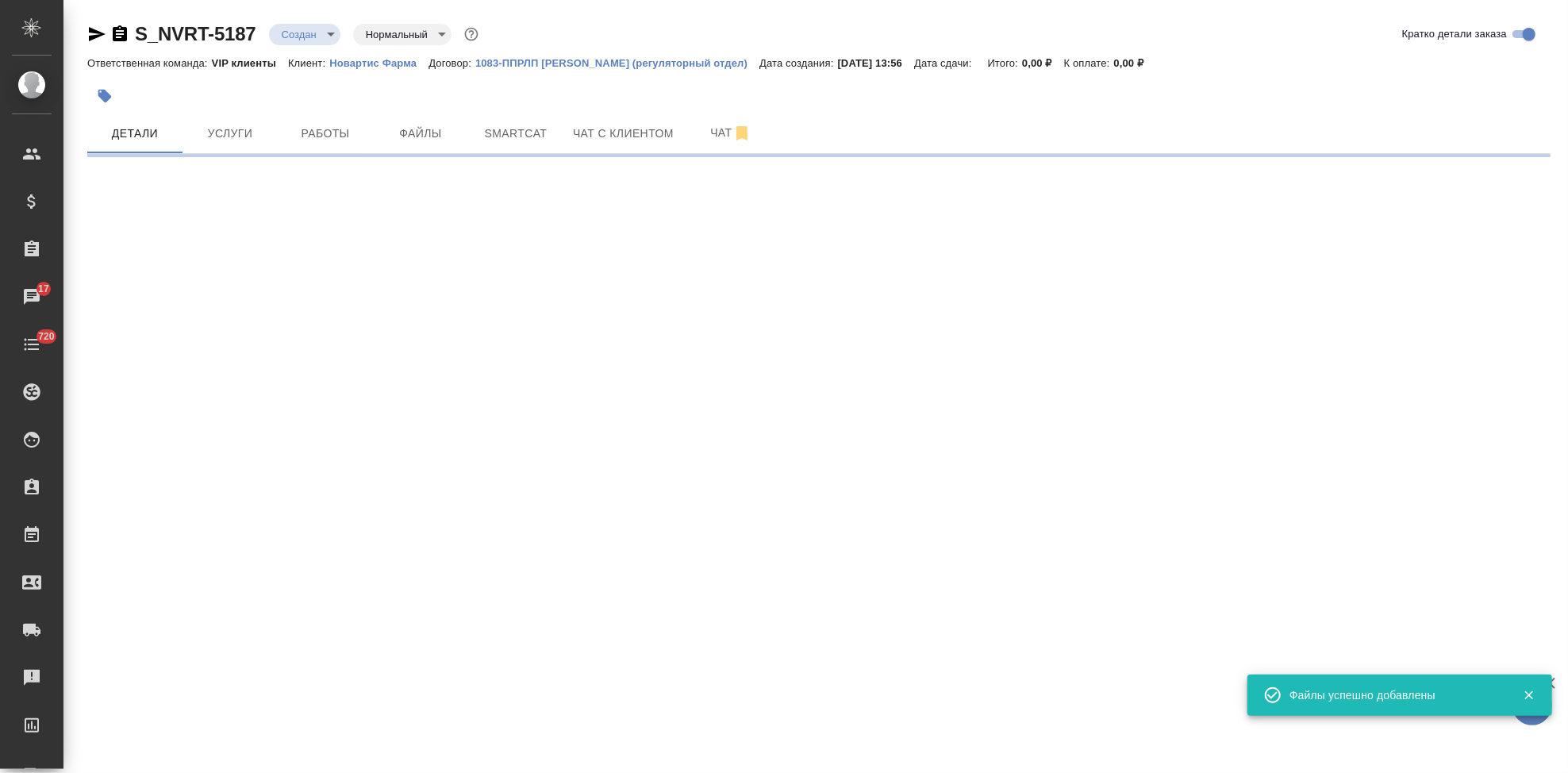
select select "RU"
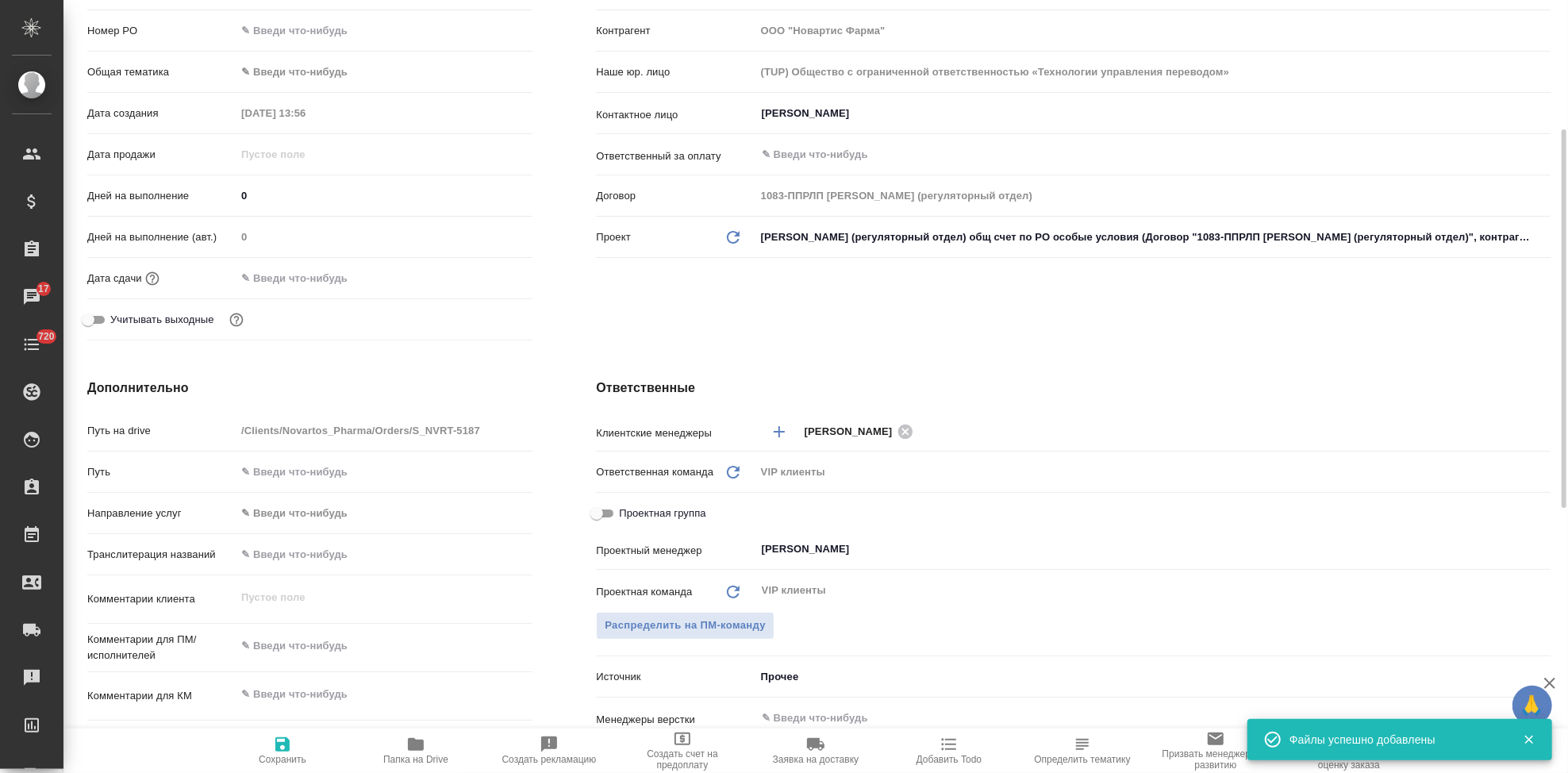
scroll to position [352, 0]
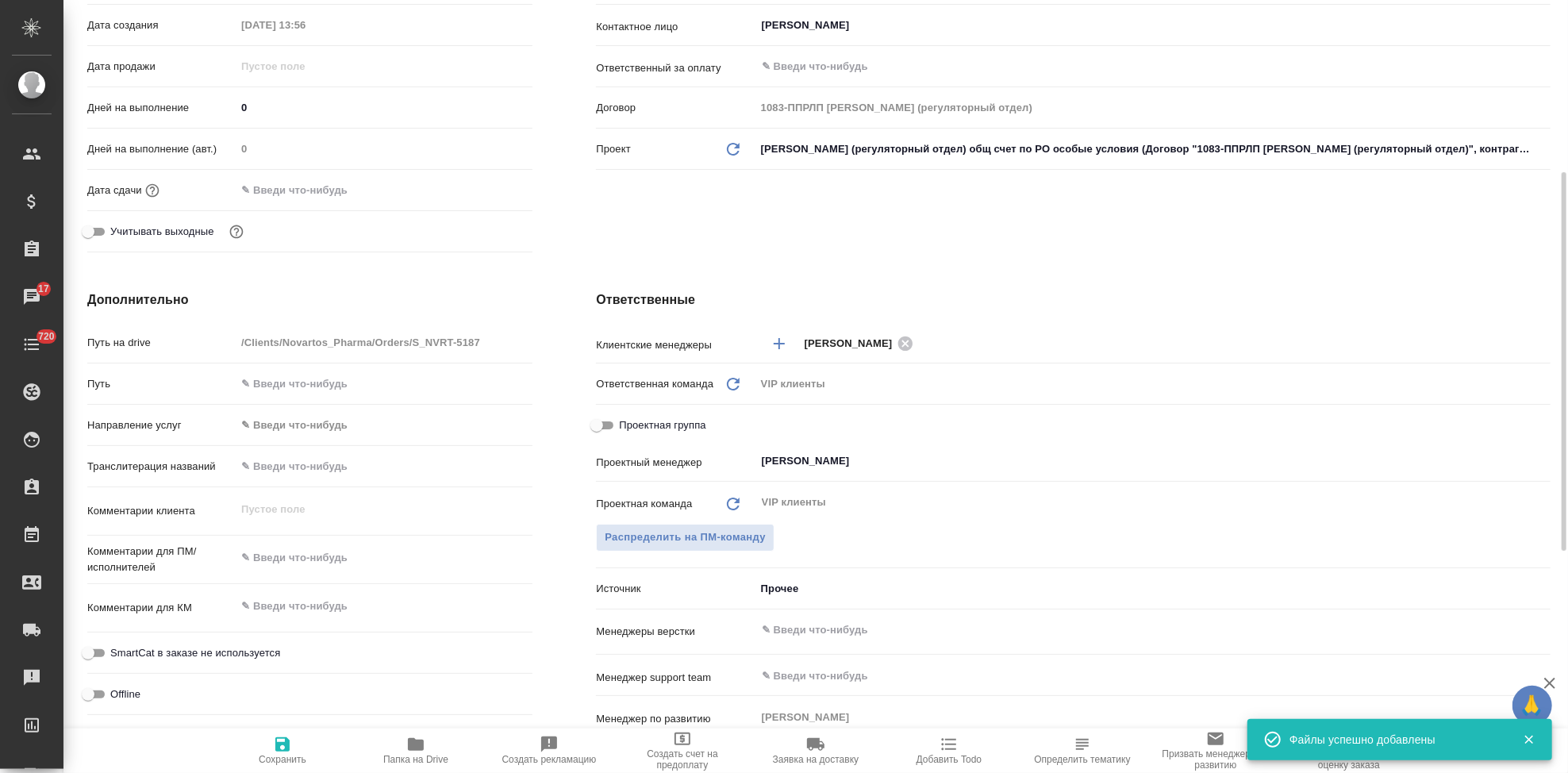
type textarea "x"
click at [321, 553] on textarea at bounding box center [383, 558] width 295 height 27
paste textarea "Просьба принять в работу документ в приложении на перевод на английский. Тип из…"
type textarea "Просьба принять в работу документ в приложении на перевод на английский. Тип из…"
type textarea "x"
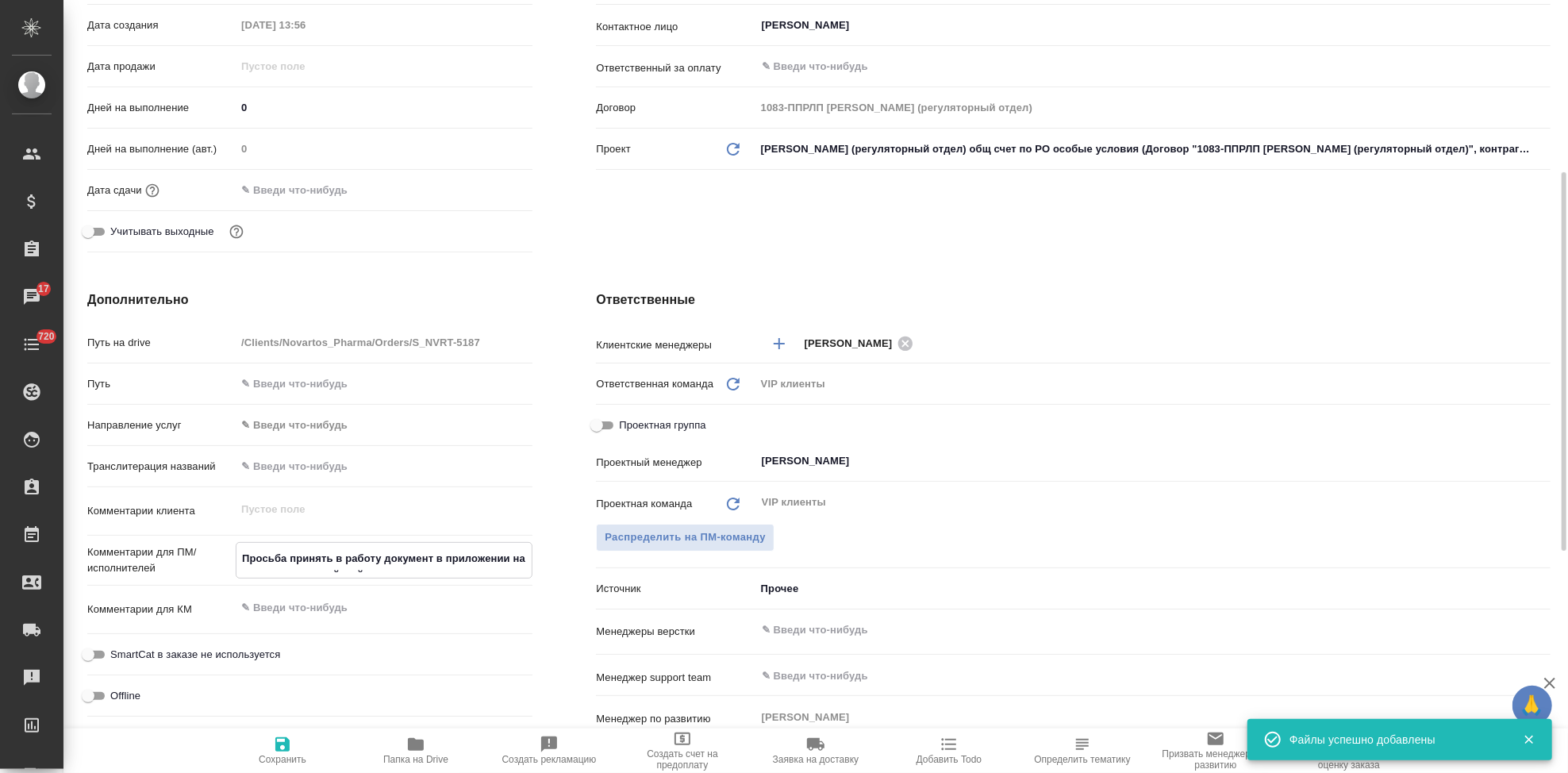
type textarea "x"
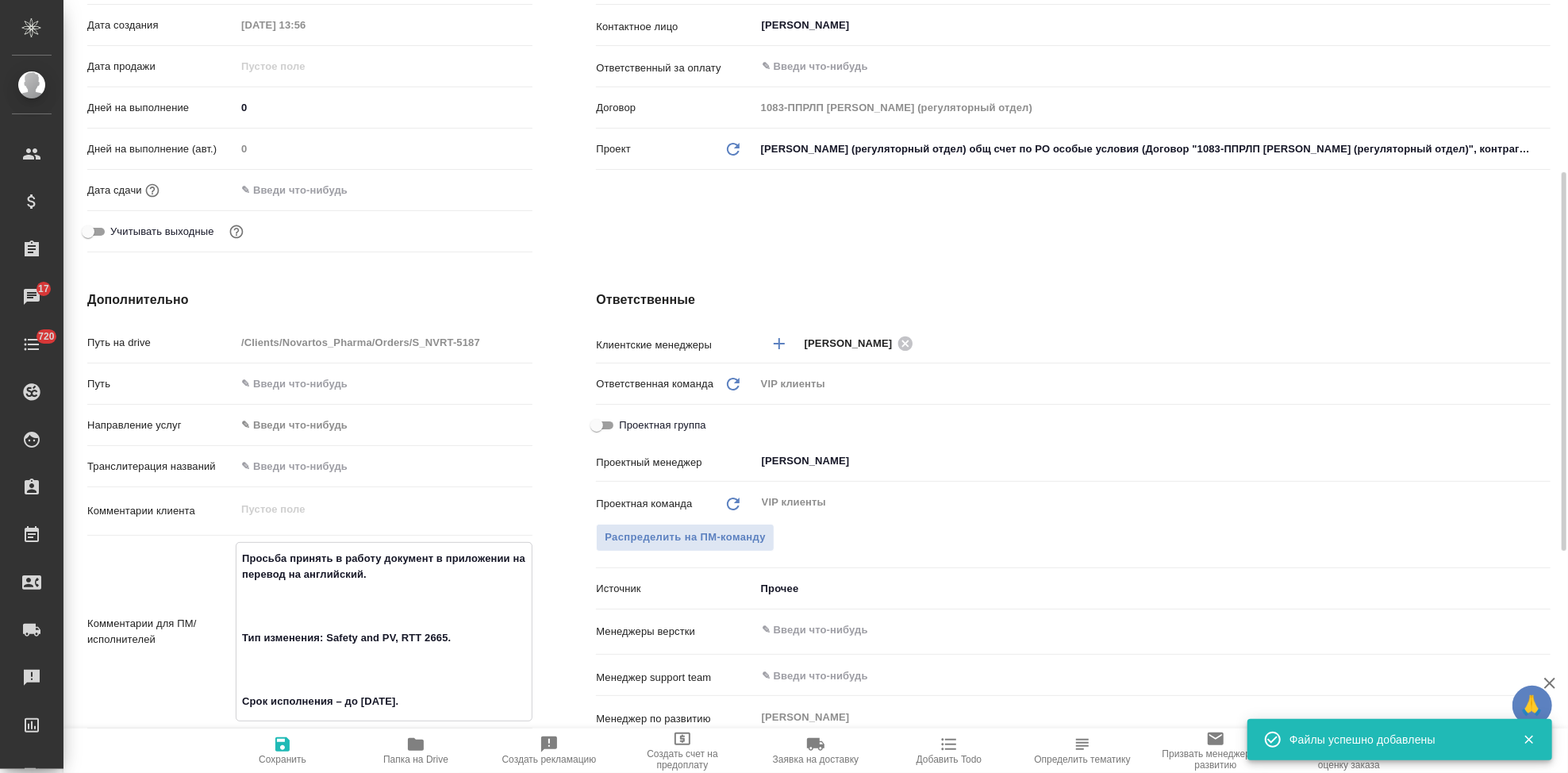
type textarea "Просьба принять в работу документ в приложении на перевод на английский. Тип из…"
type textarea "x"
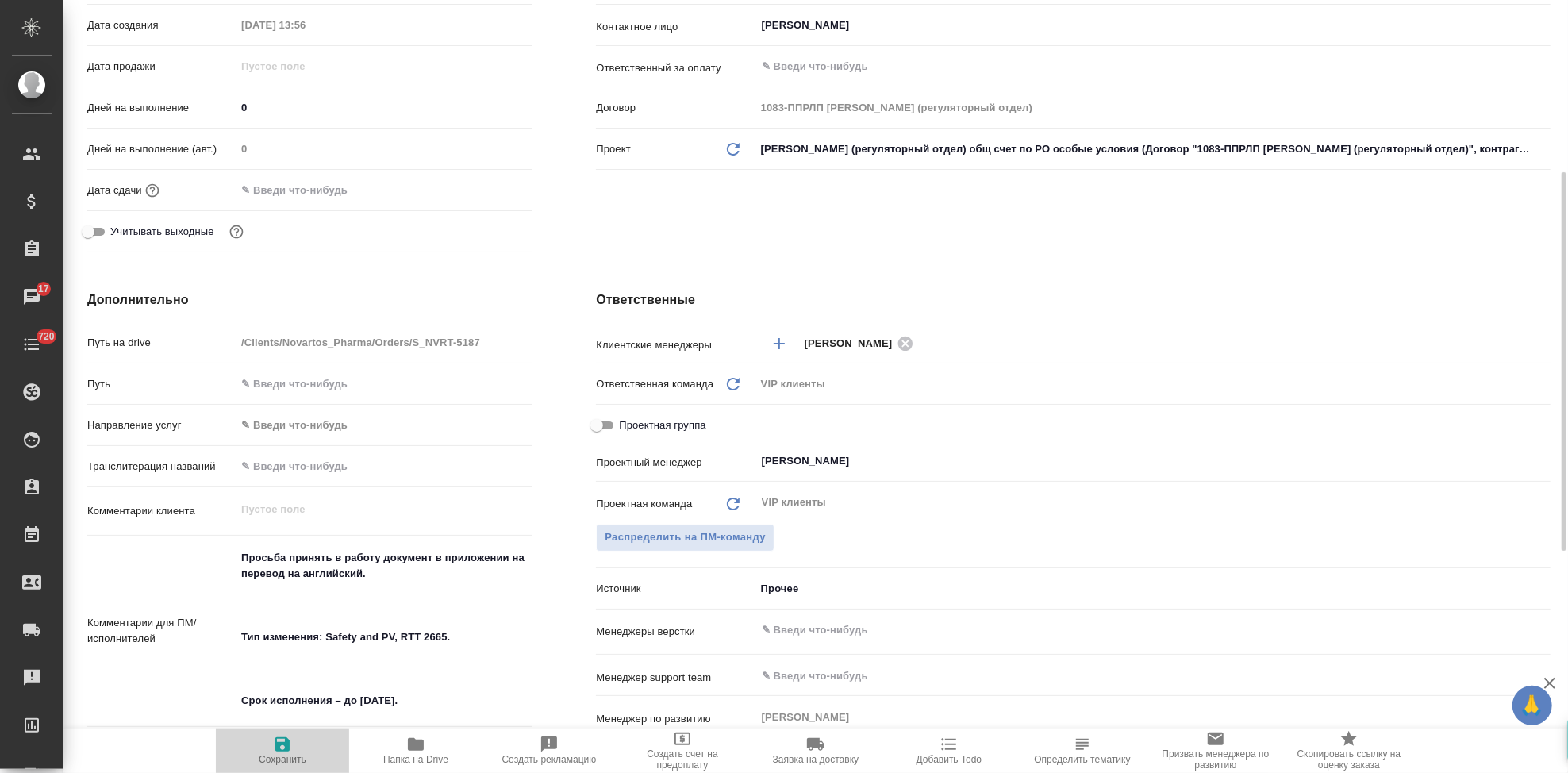
click at [288, 746] on icon "button" at bounding box center [282, 744] width 14 height 14
type textarea "x"
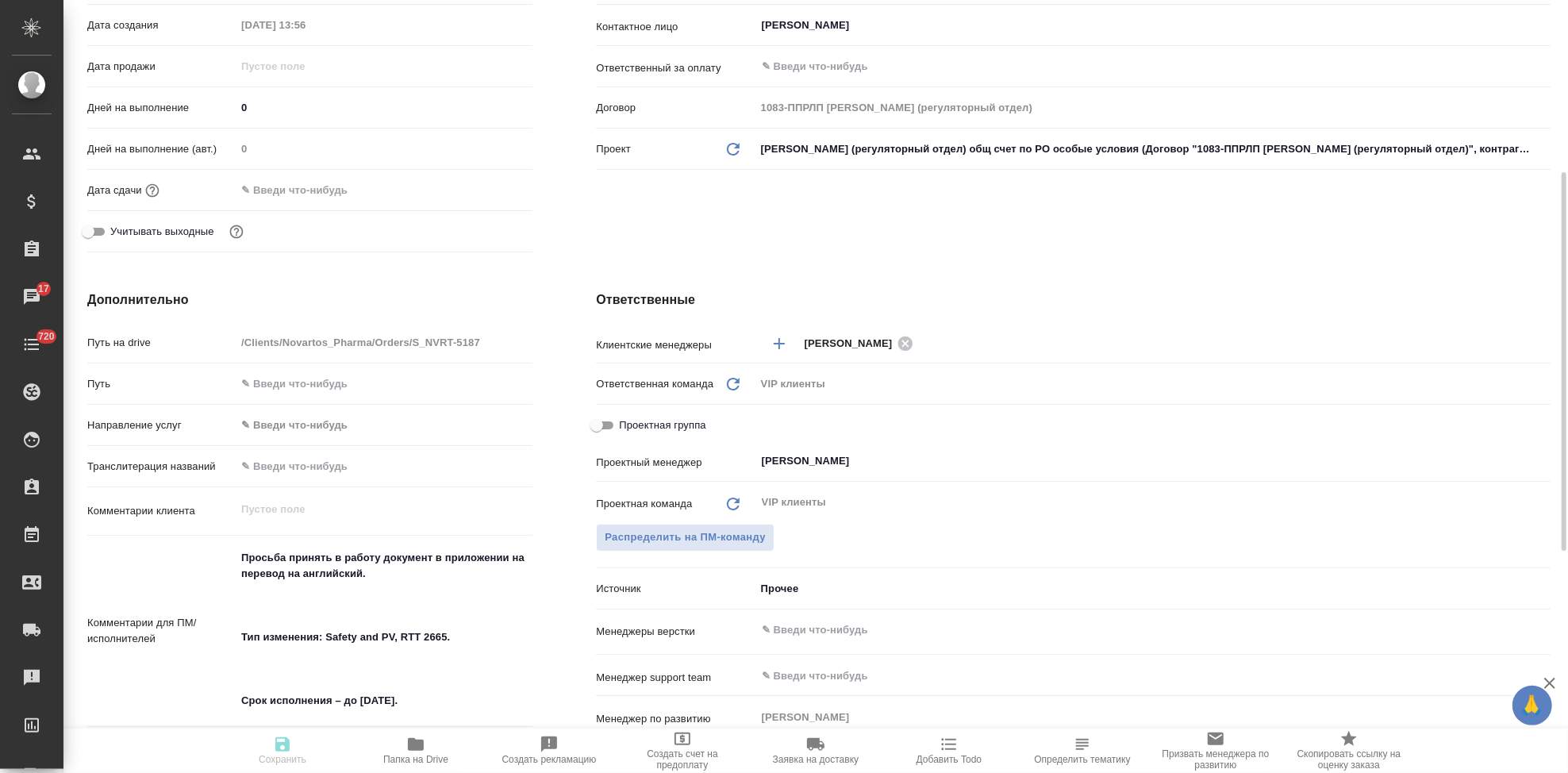
type textarea "x"
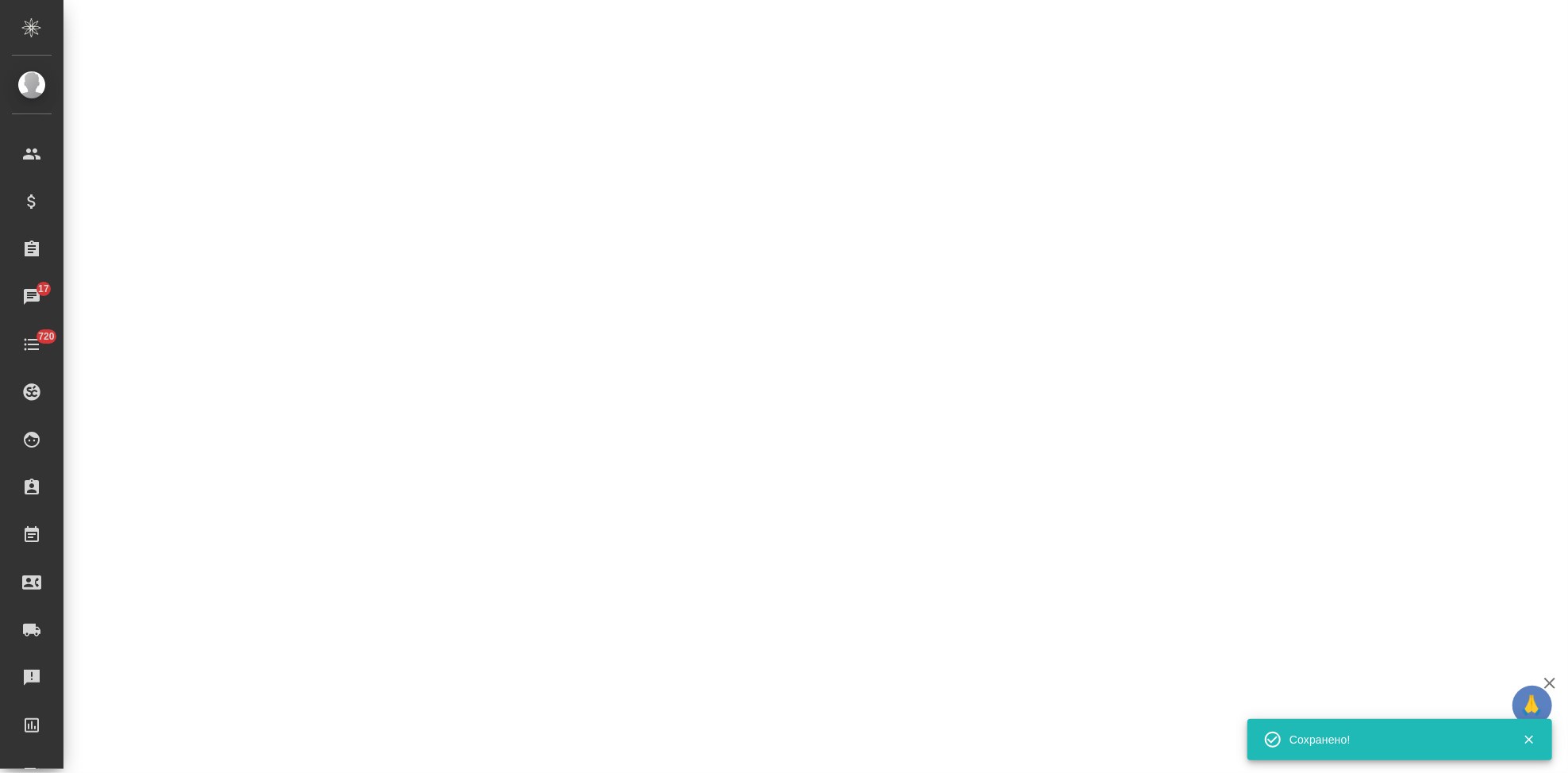
select select "RU"
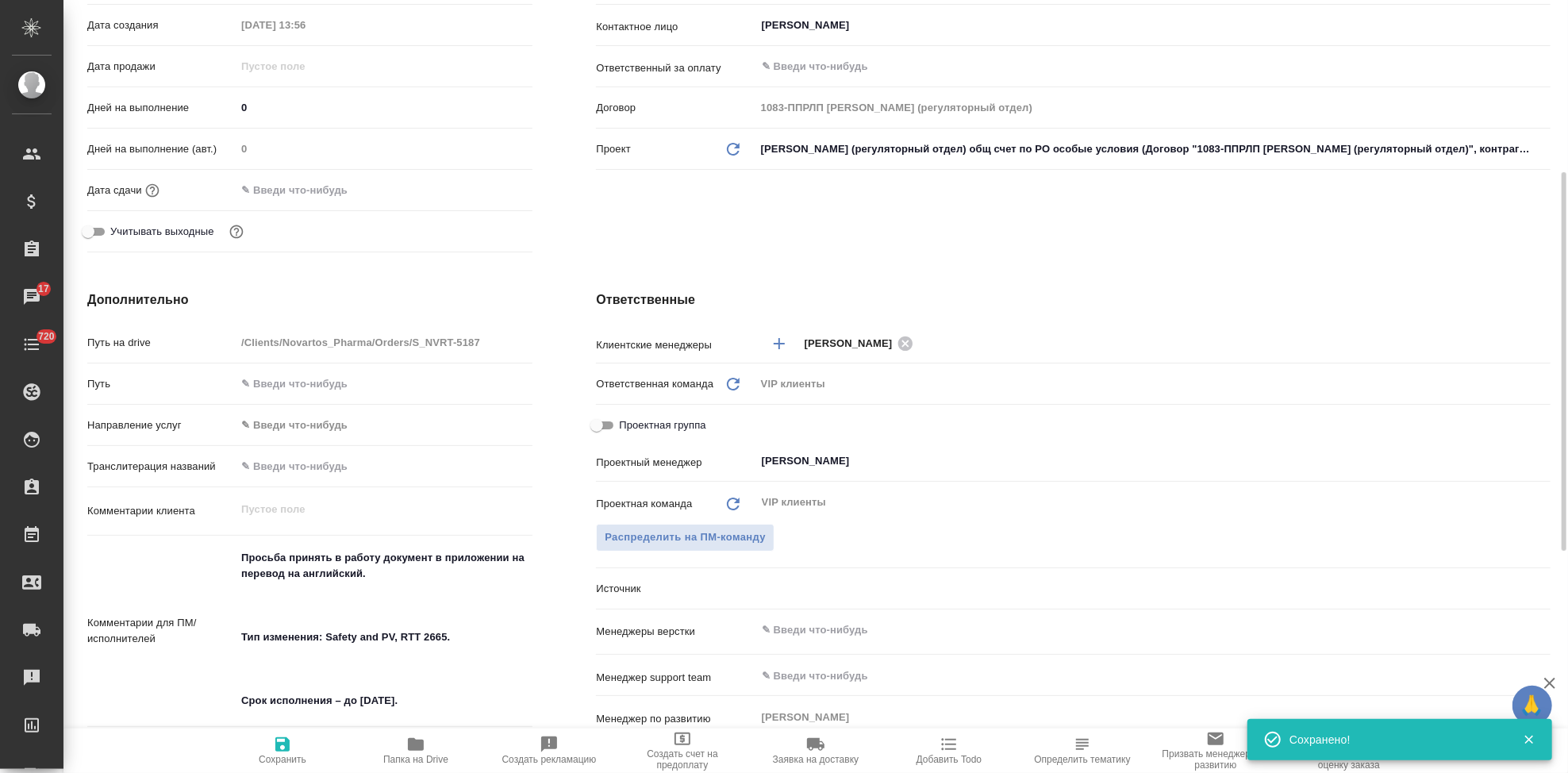
type textarea "x"
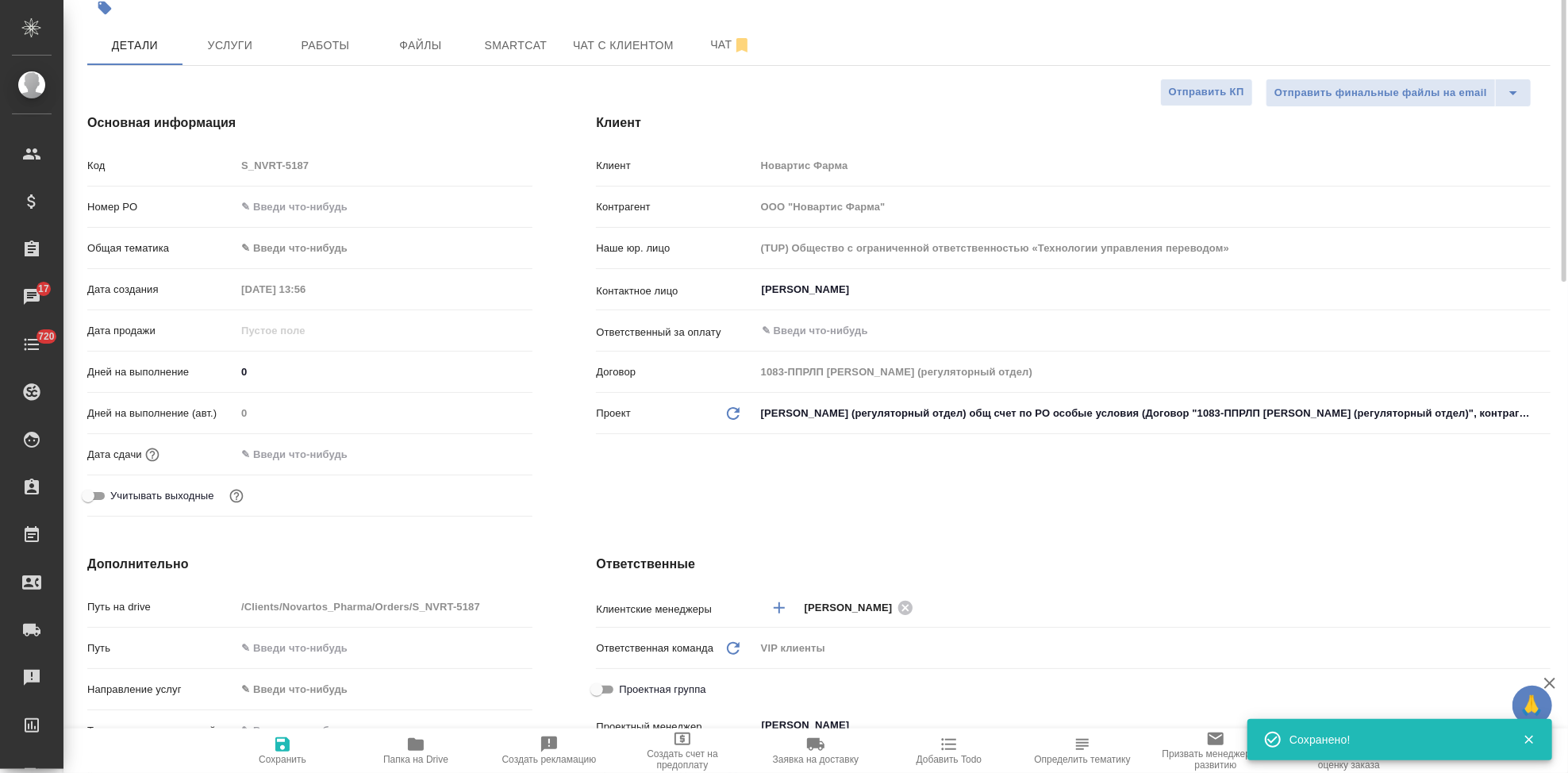
scroll to position [0, 0]
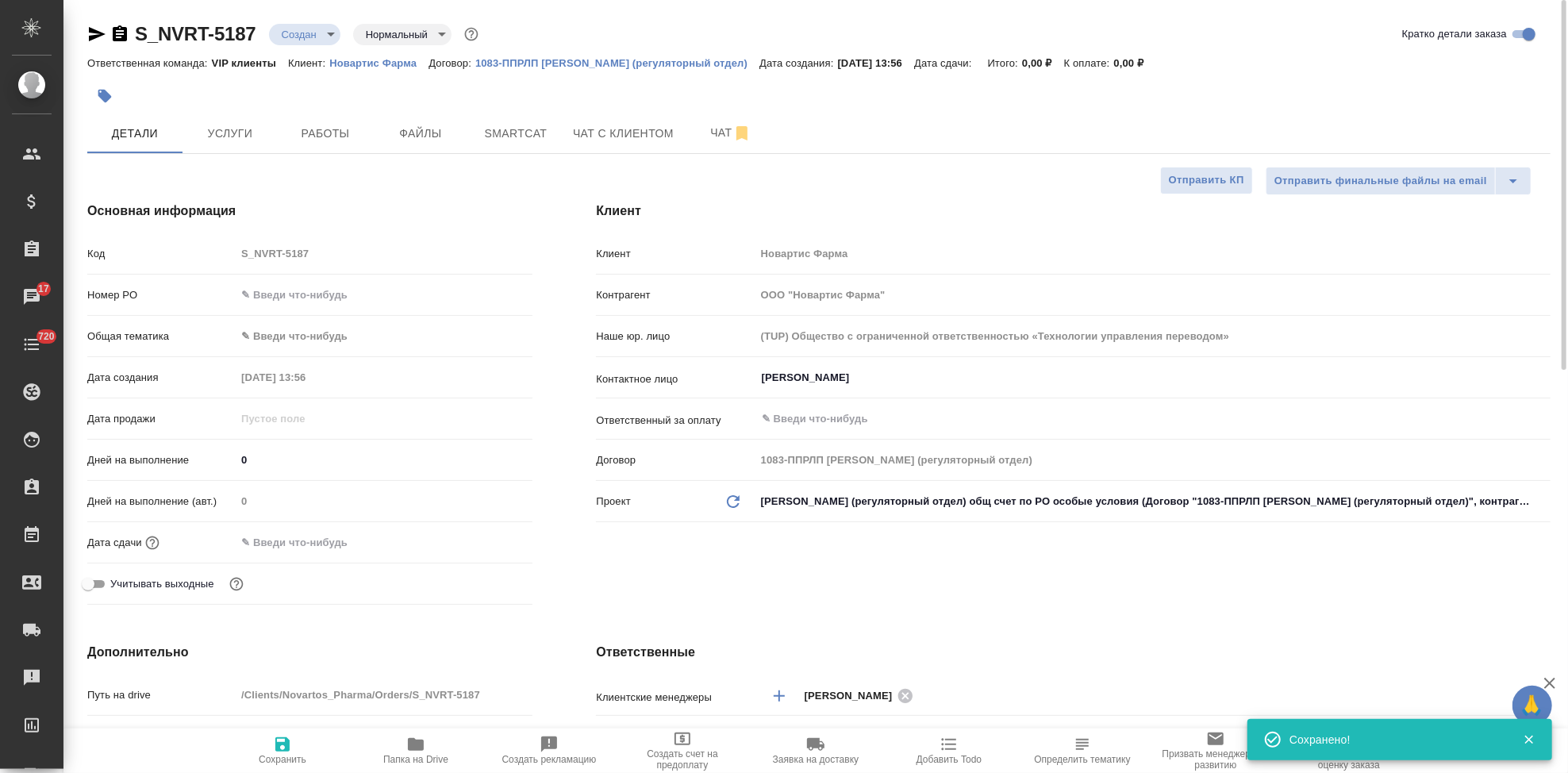
click at [298, 540] on input "text" at bounding box center [305, 542] width 139 height 23
click at [483, 531] on icon "button" at bounding box center [487, 541] width 19 height 19
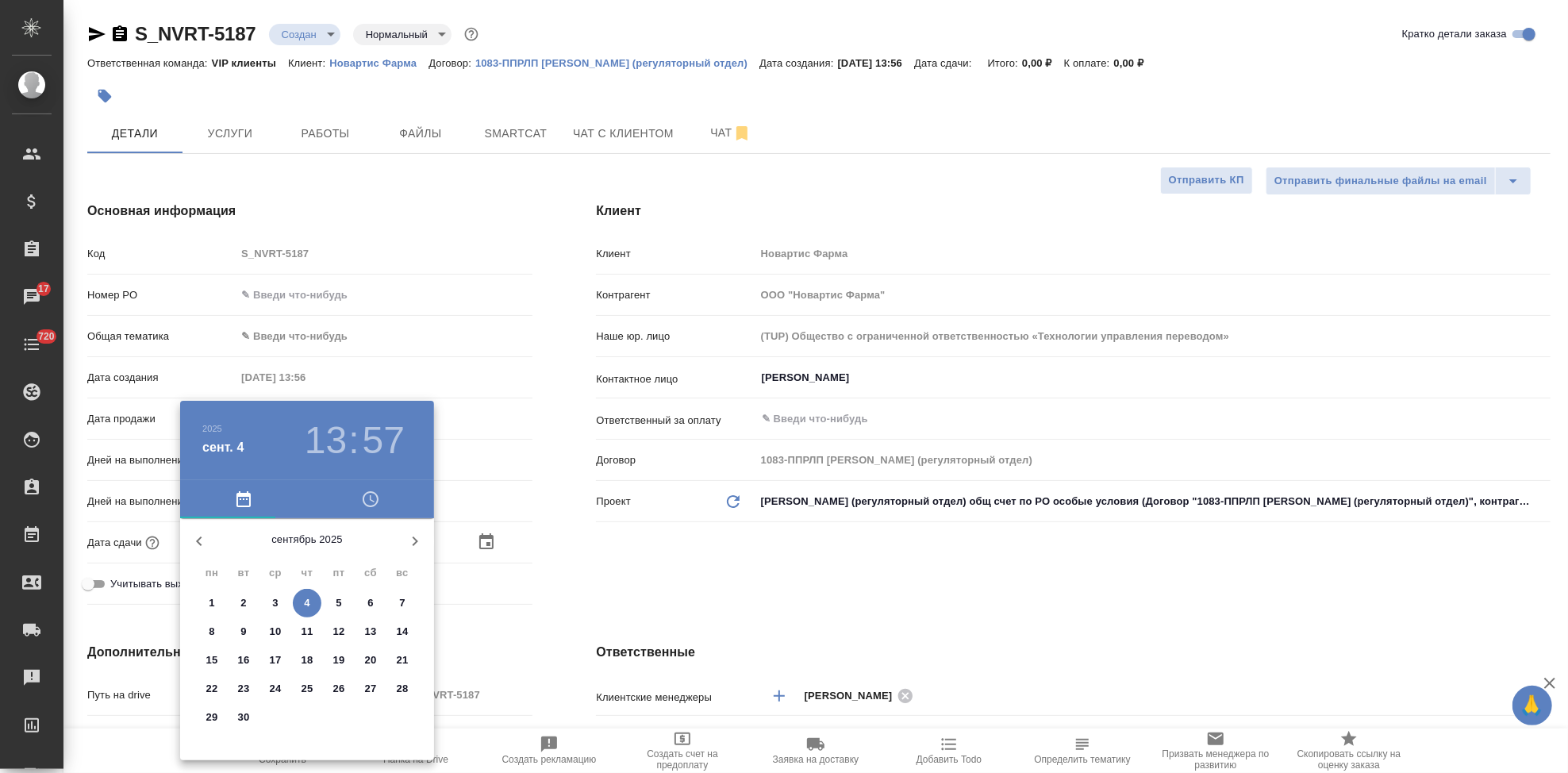
click at [218, 632] on span "8" at bounding box center [212, 631] width 29 height 16
type input "08.09.2025 13:57"
type textarea "x"
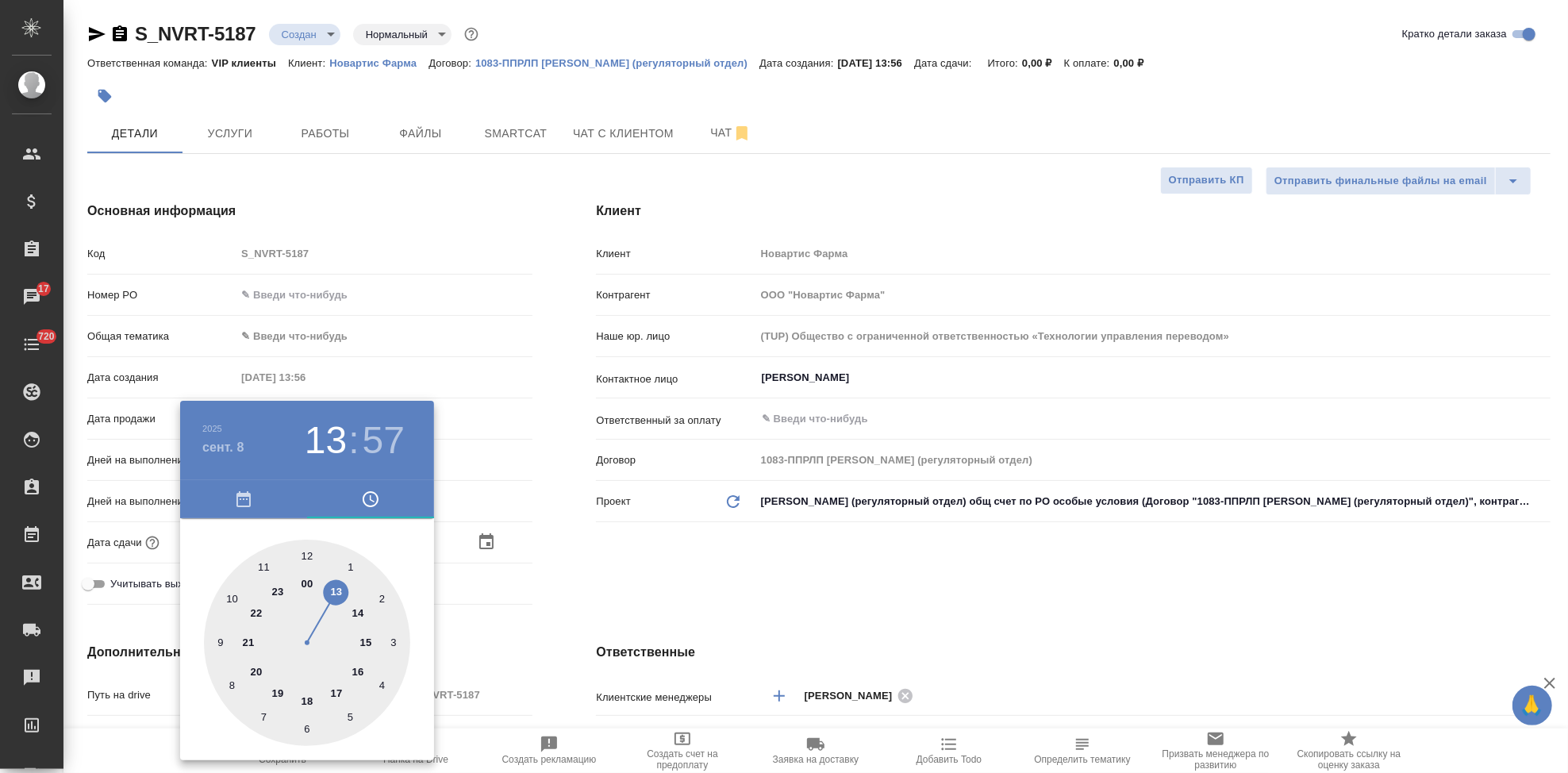
type input "08.09.2025 17:57"
type textarea "x"
drag, startPoint x: 330, startPoint y: 599, endPoint x: 329, endPoint y: 682, distance: 83.0
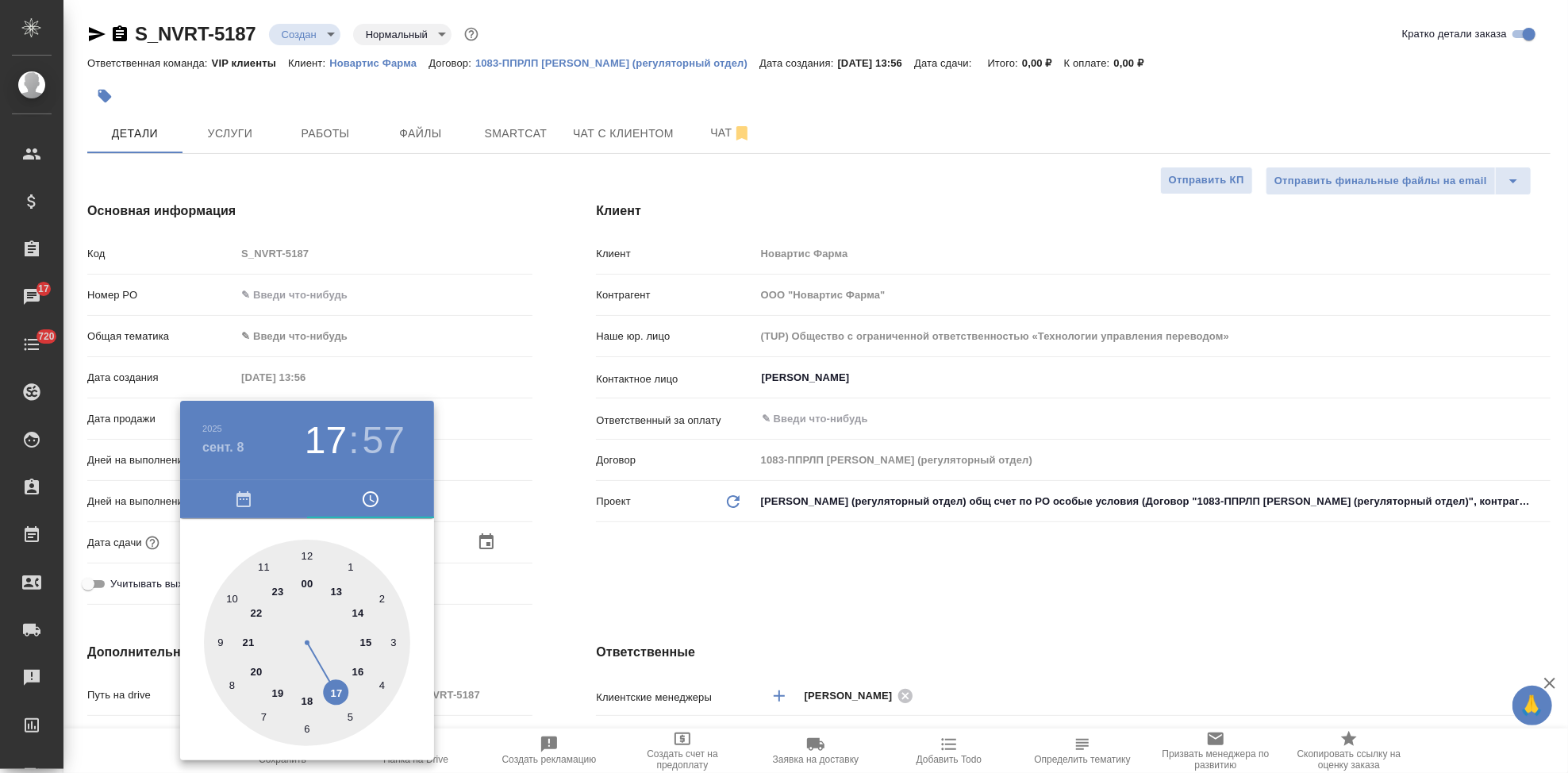
click at [329, 682] on div at bounding box center [306, 642] width 206 height 206
type textarea "x"
type input "08.09.2025 17:00"
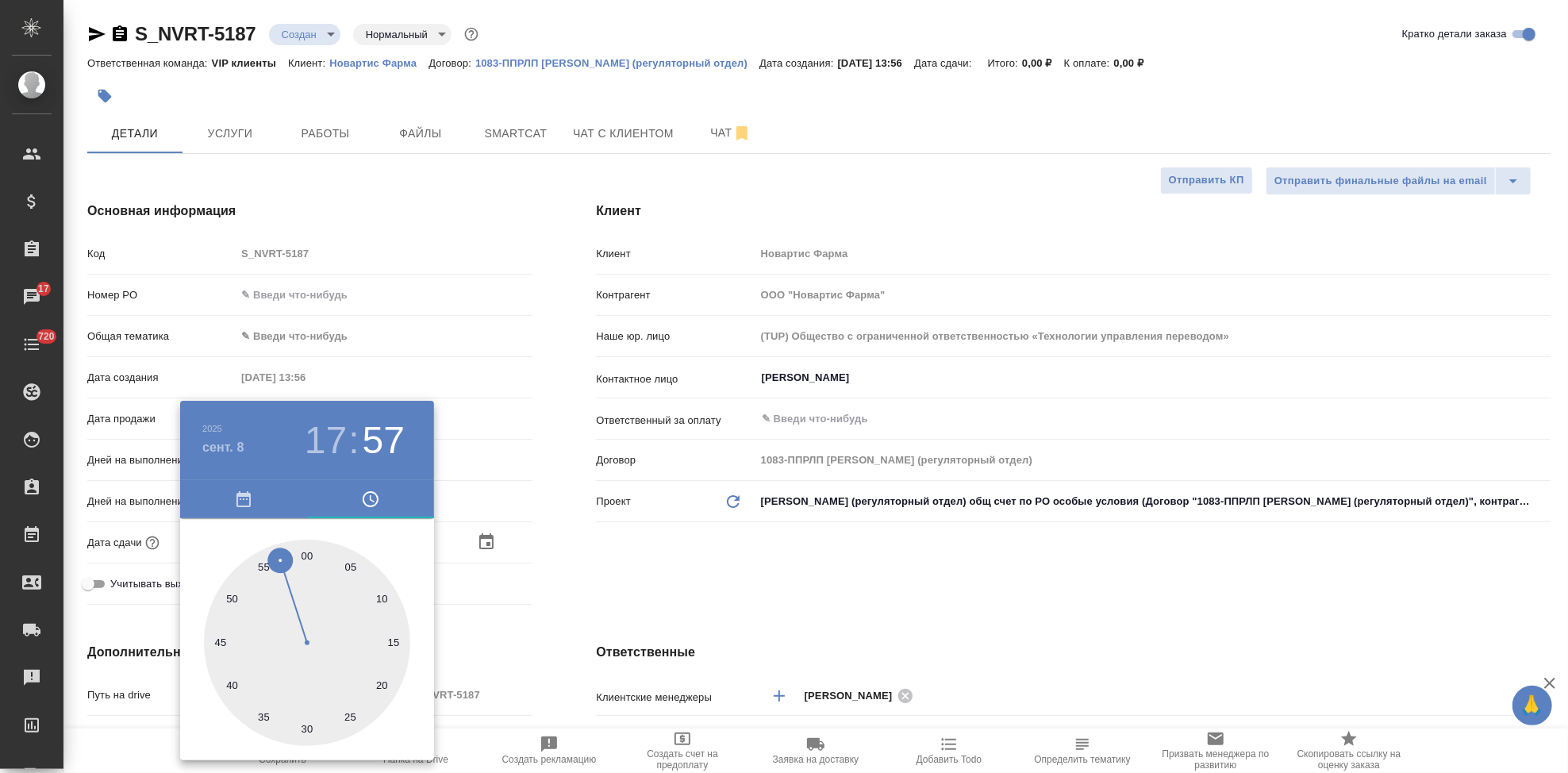
type textarea "x"
click at [310, 551] on div at bounding box center [306, 642] width 206 height 206
type textarea "x"
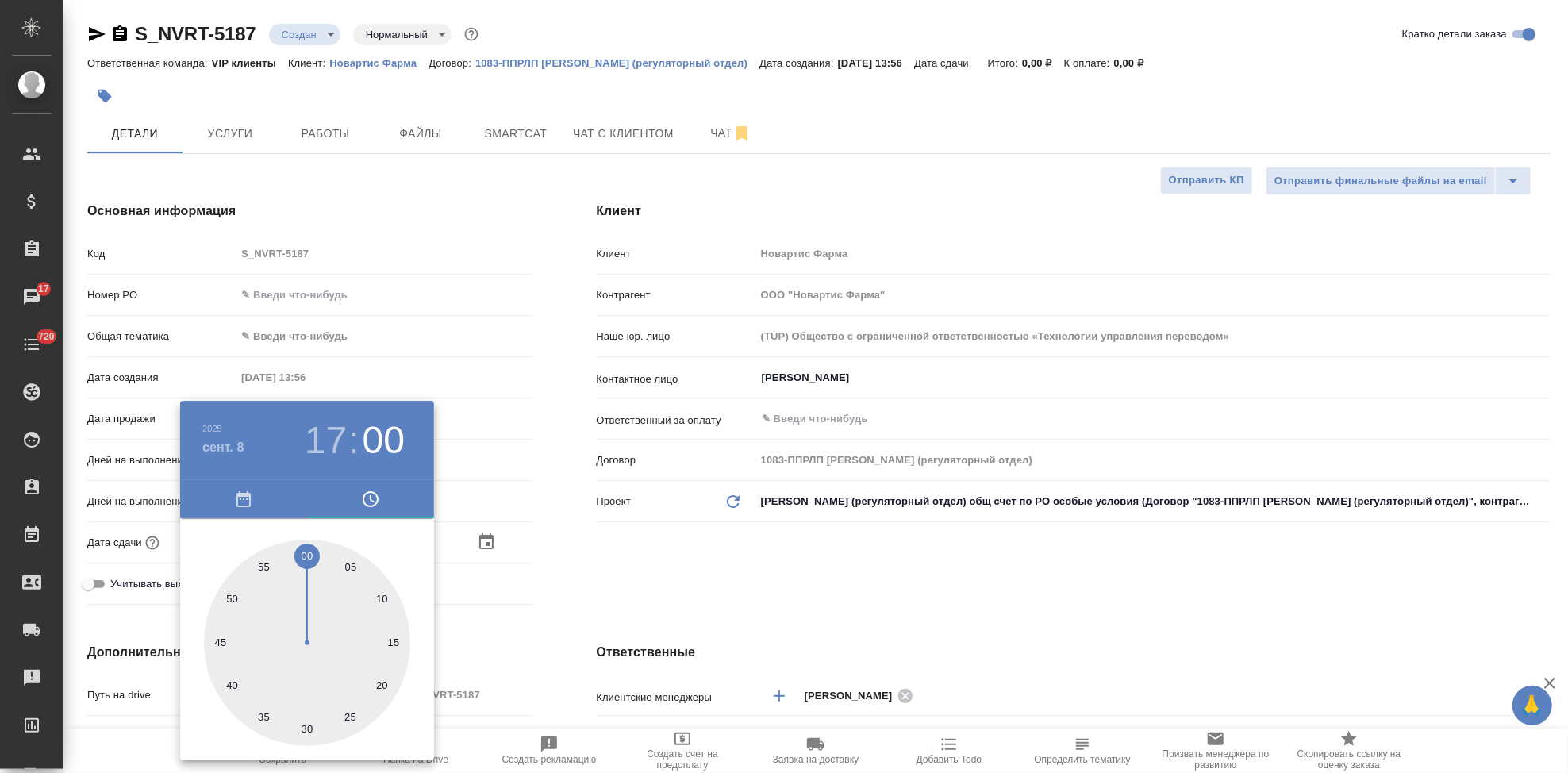
type textarea "x"
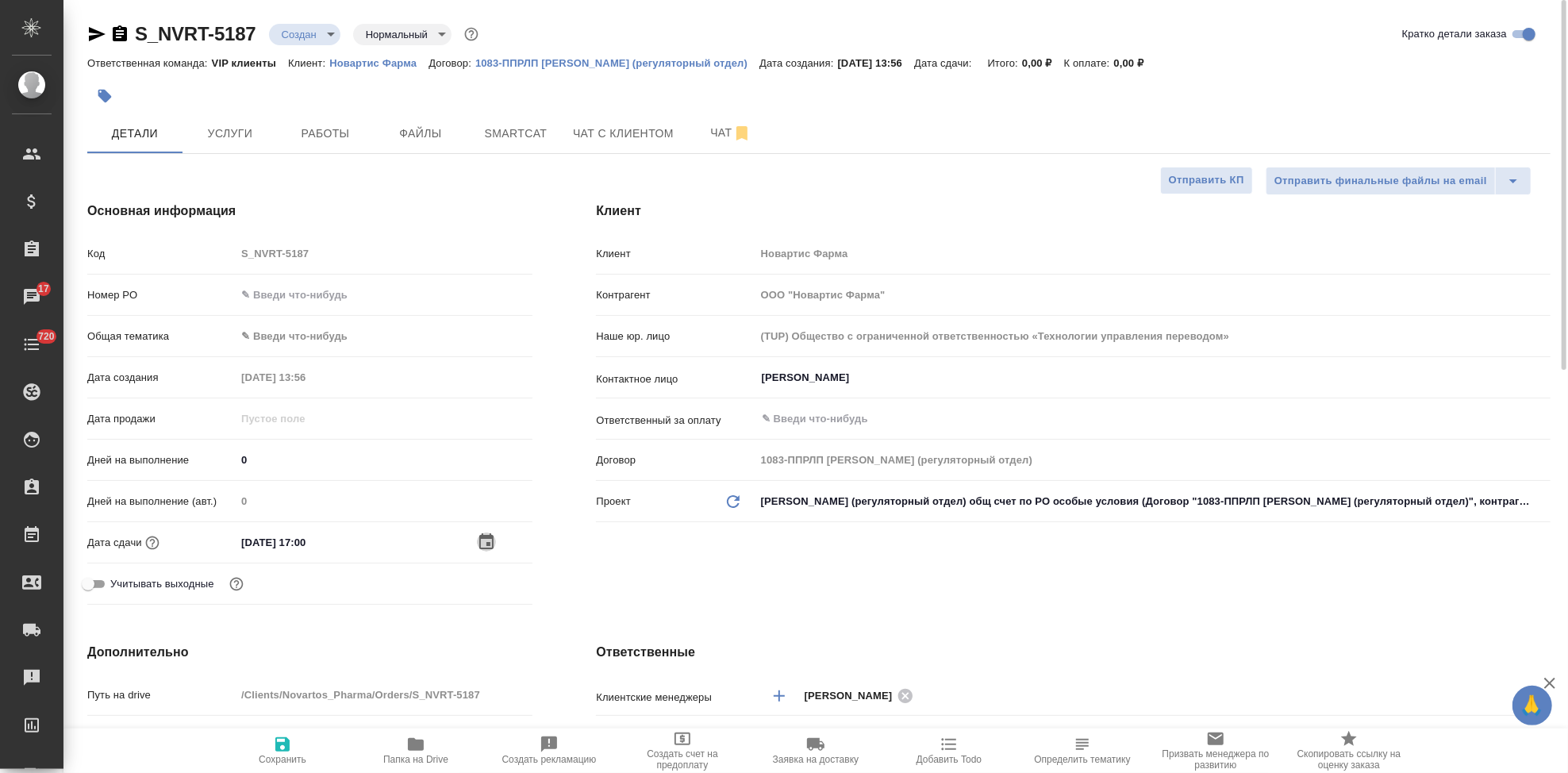
click at [286, 742] on icon "button" at bounding box center [282, 744] width 14 height 14
type textarea "x"
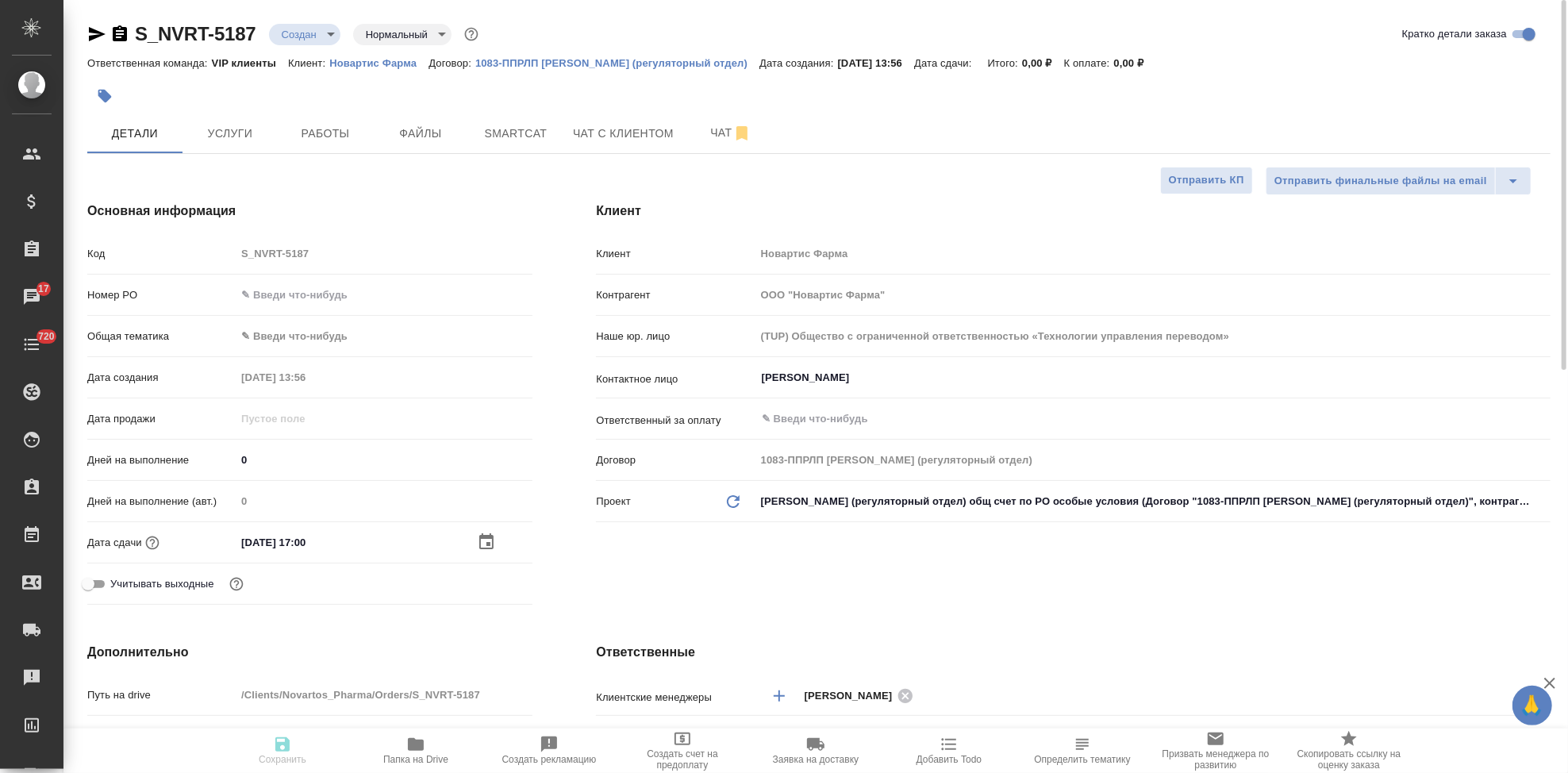
type textarea "x"
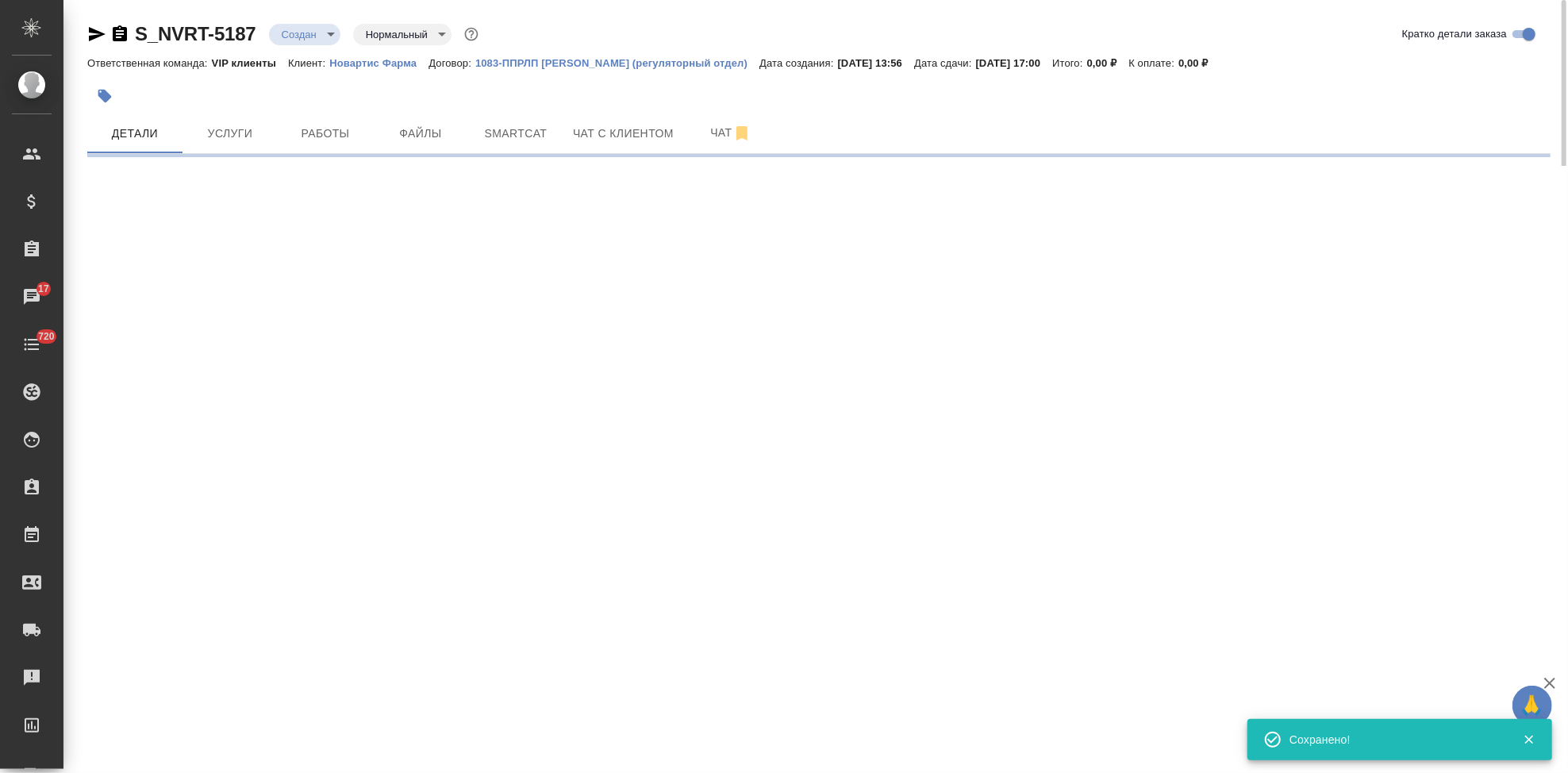
select select "RU"
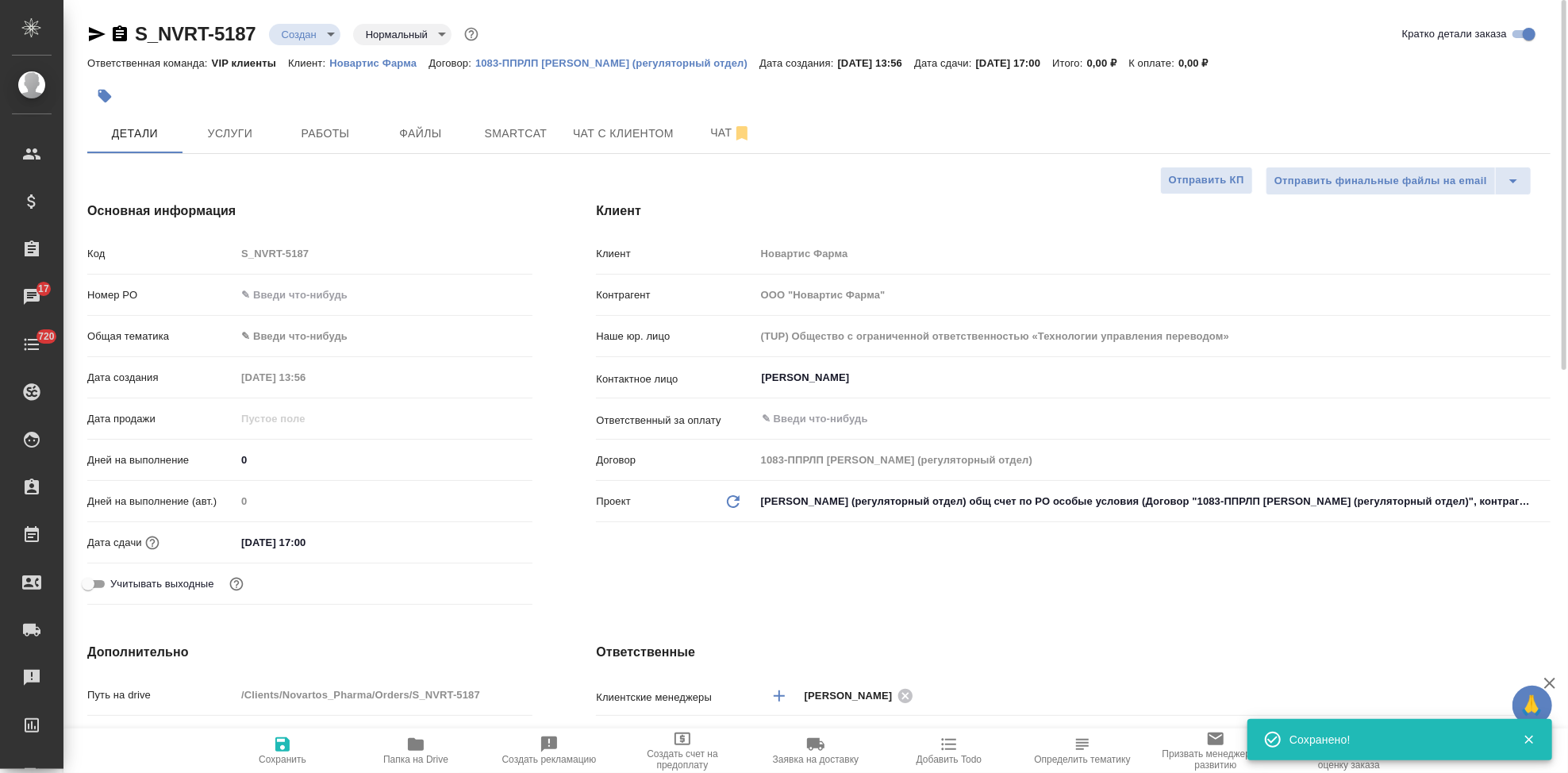
type textarea "x"
click at [434, 130] on span "Файлы" at bounding box center [421, 134] width 76 height 20
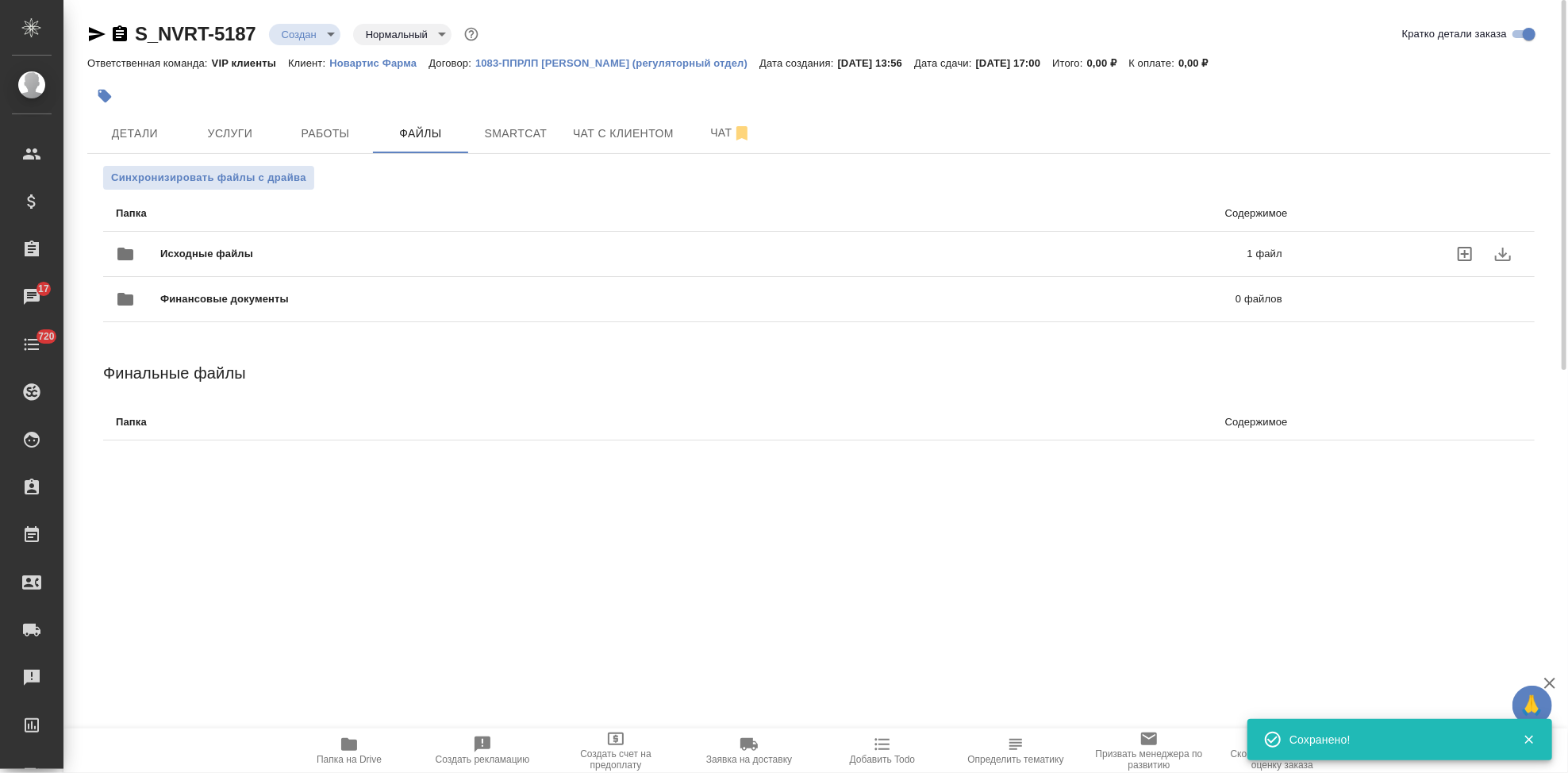
click at [1295, 248] on div "Исходные файлы 1 файл" at bounding box center [699, 254] width 1198 height 70
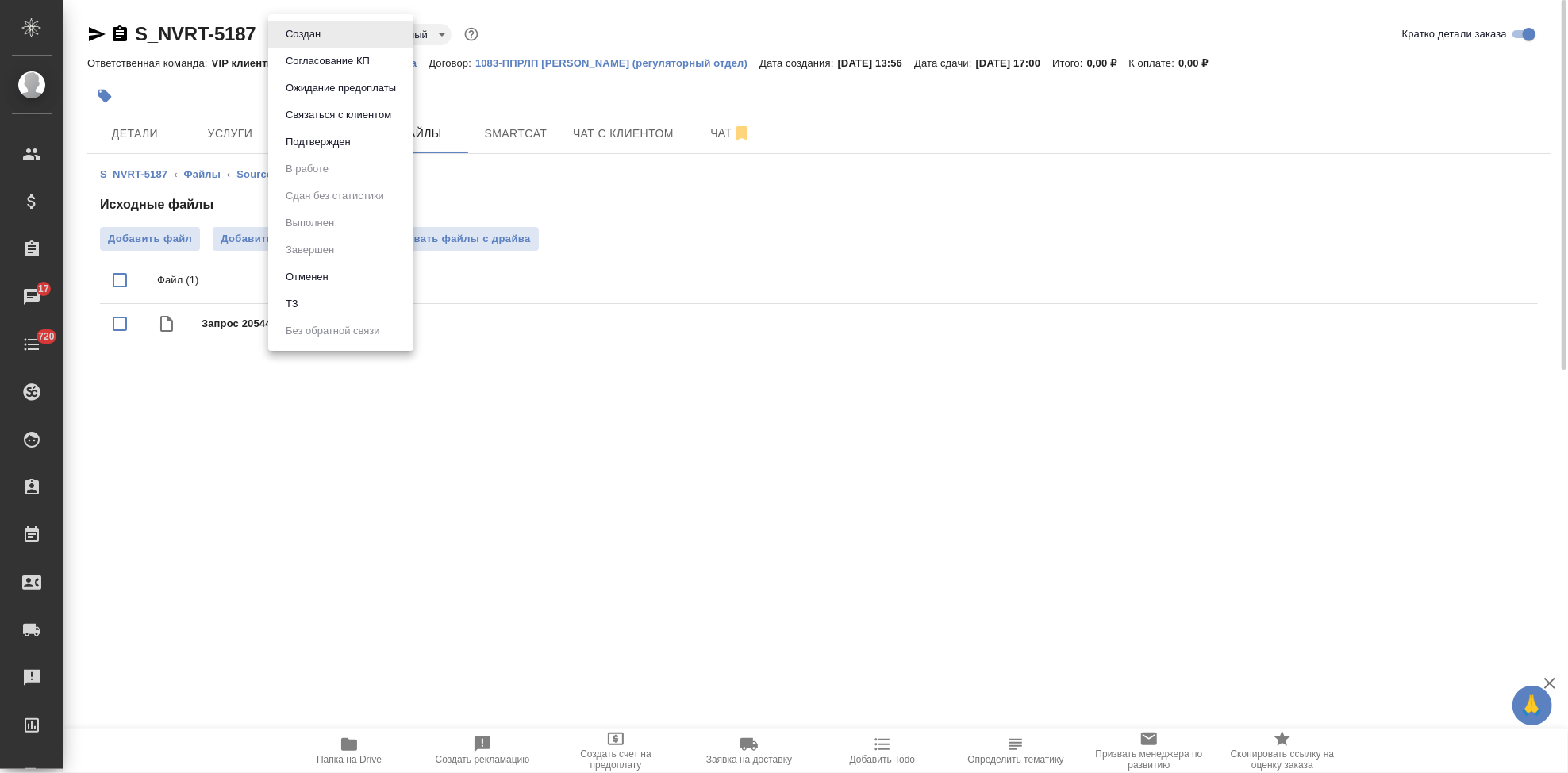
click at [324, 35] on body "🙏 .cls-1 fill:#fff; AWATERA Kabargina Anna Клиенты Спецификации Заказы 17 Чаты …" at bounding box center [784, 386] width 1568 height 773
click at [319, 311] on li "ТЗ" at bounding box center [340, 304] width 146 height 27
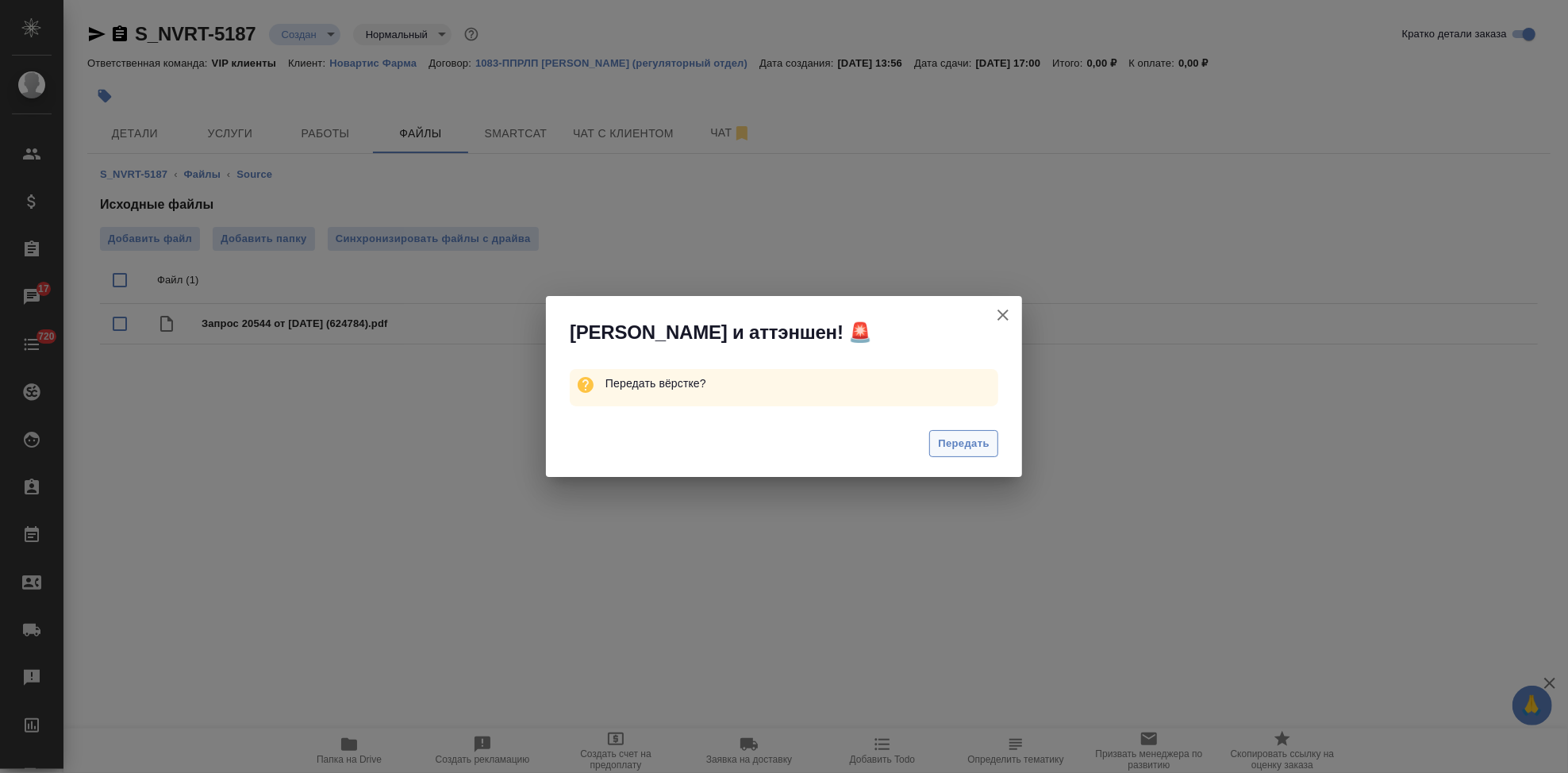
click at [940, 446] on span "Передать" at bounding box center [963, 444] width 52 height 18
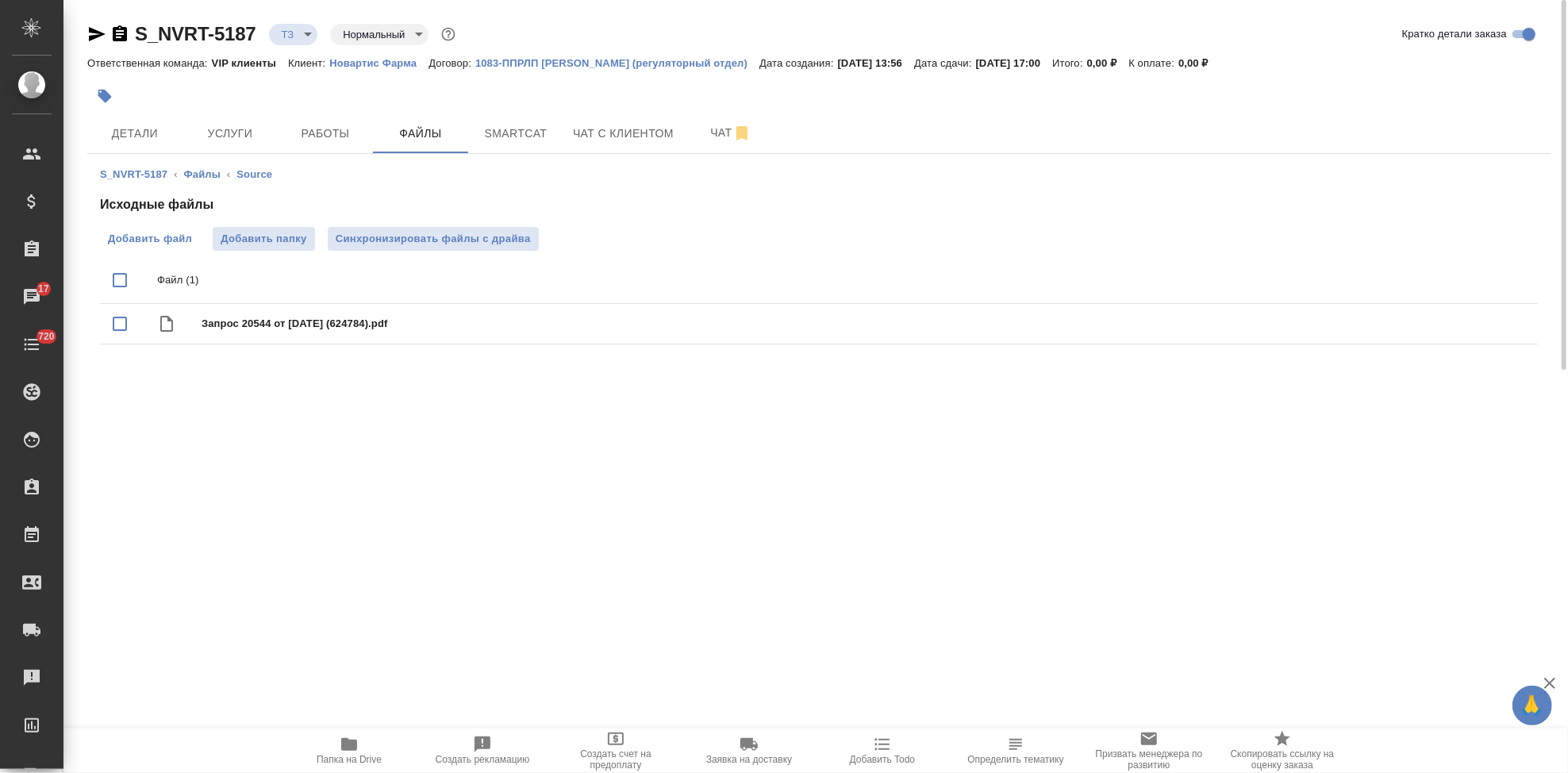
click at [252, 134] on span "Услуги" at bounding box center [230, 134] width 76 height 20
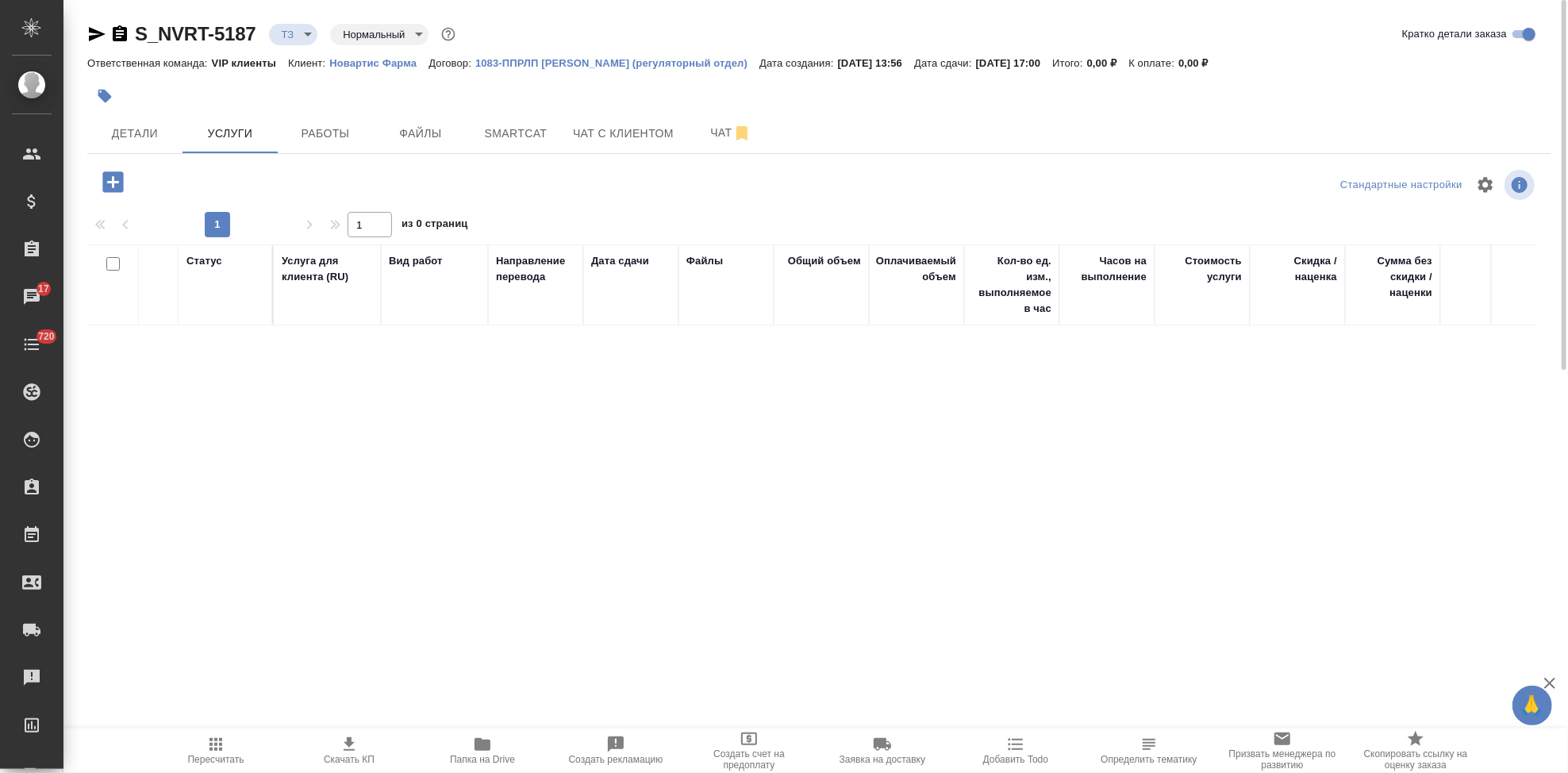
click at [110, 182] on icon "button" at bounding box center [113, 181] width 28 height 28
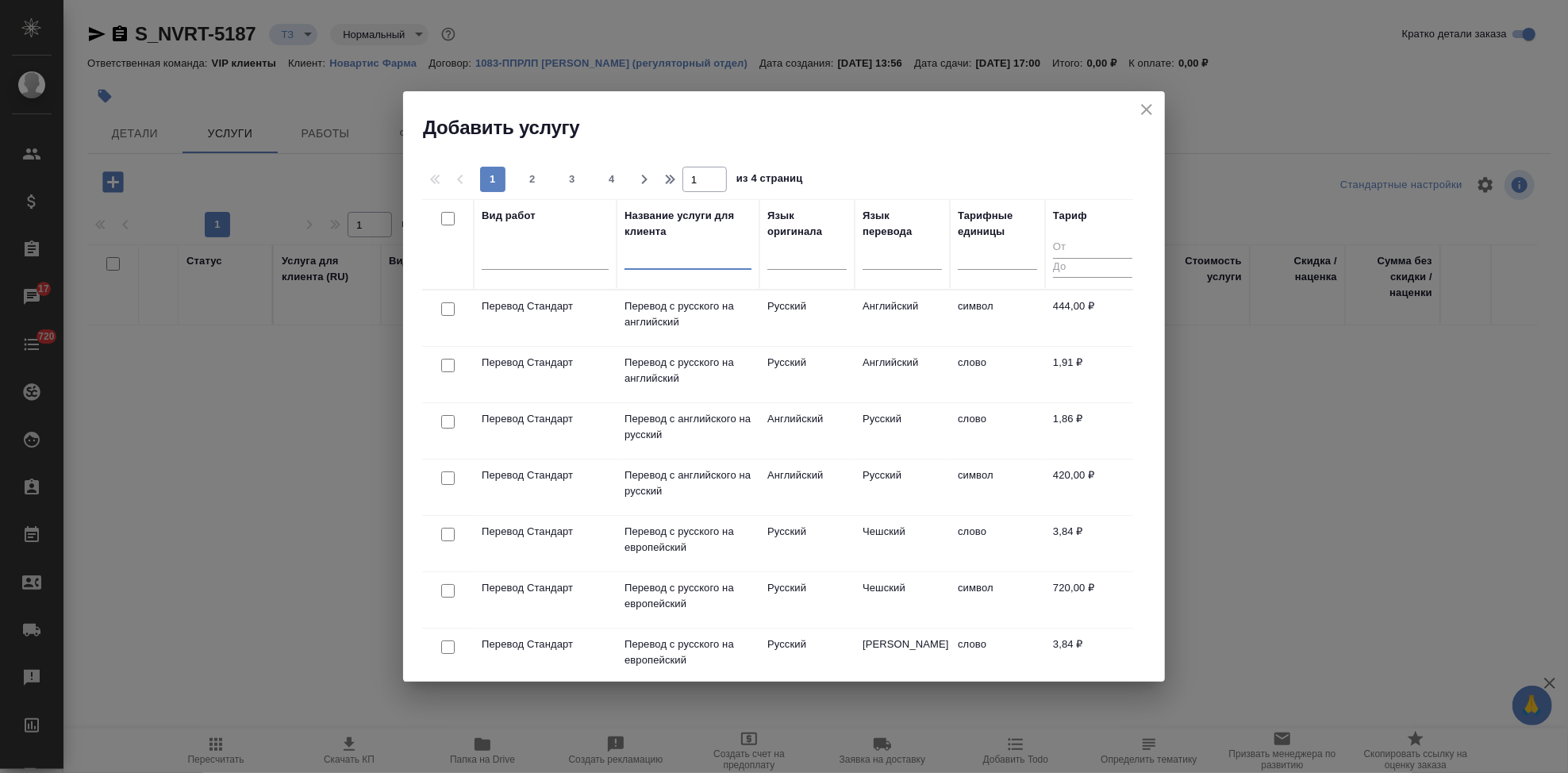
click at [665, 258] on input "text" at bounding box center [688, 259] width 127 height 20
type input "[PERSON_NAME]"
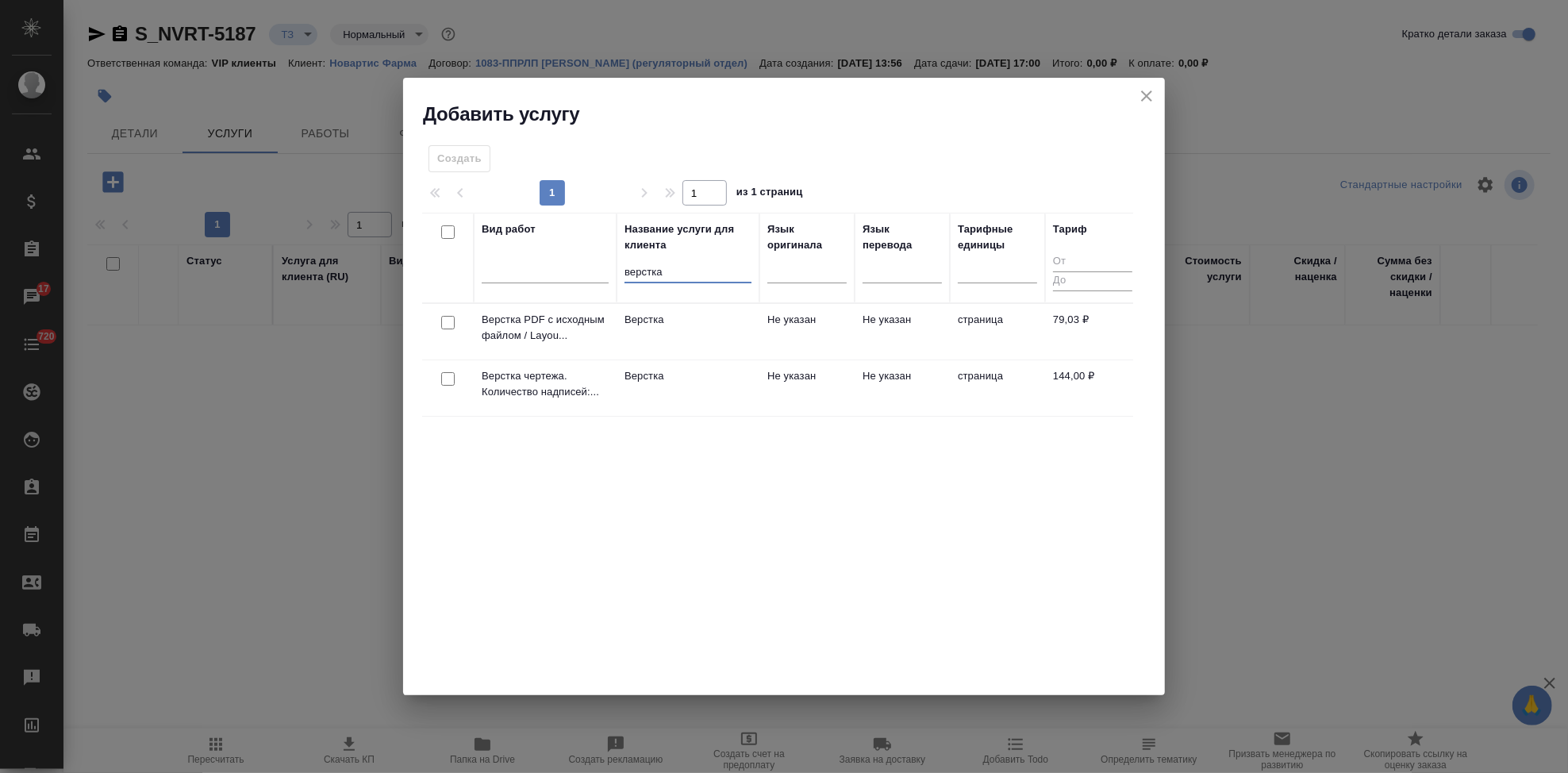
type input "верстка"
click at [683, 391] on td "Верстка" at bounding box center [688, 388] width 143 height 56
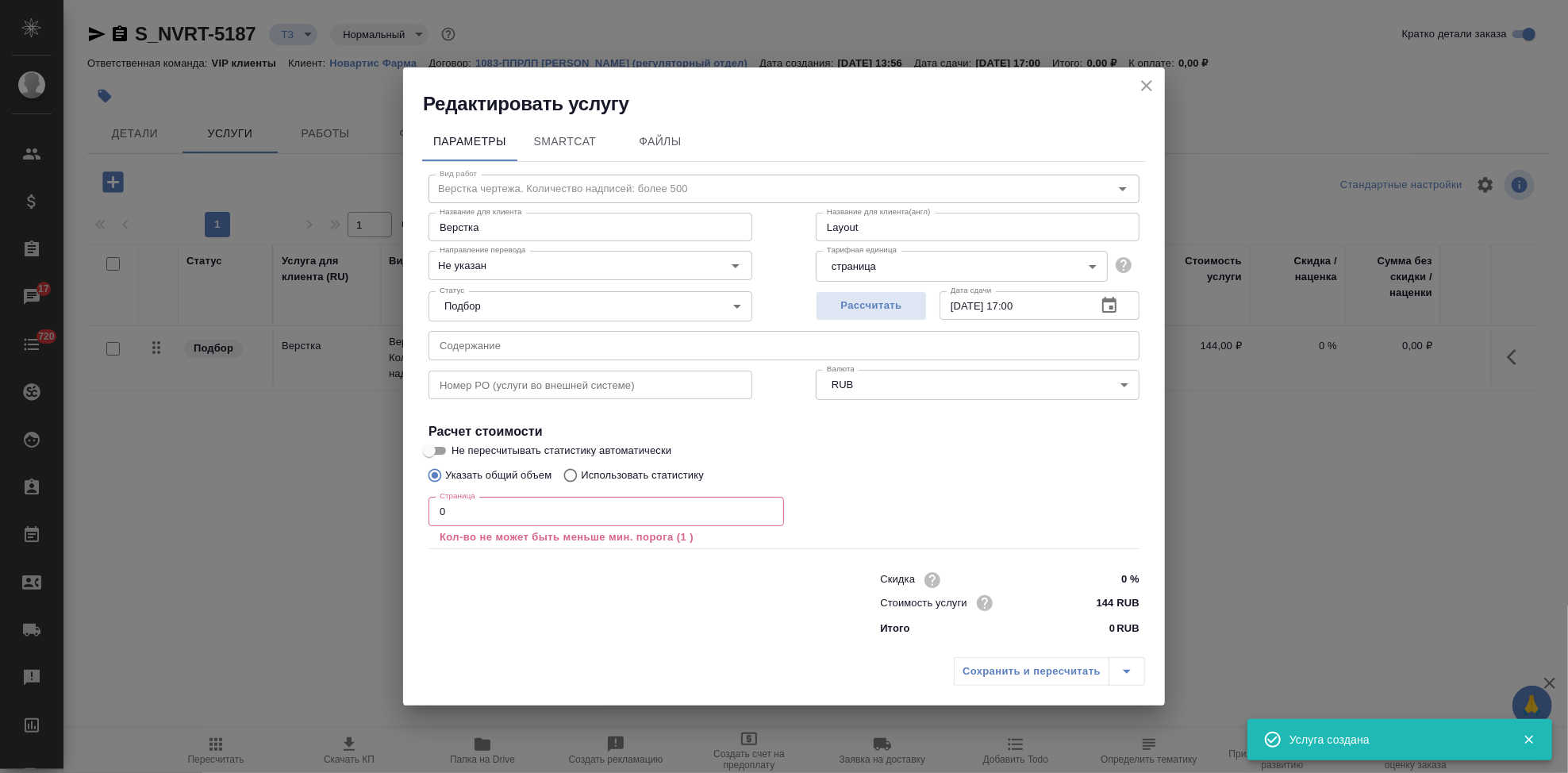
click at [496, 514] on input "0" at bounding box center [606, 511] width 356 height 29
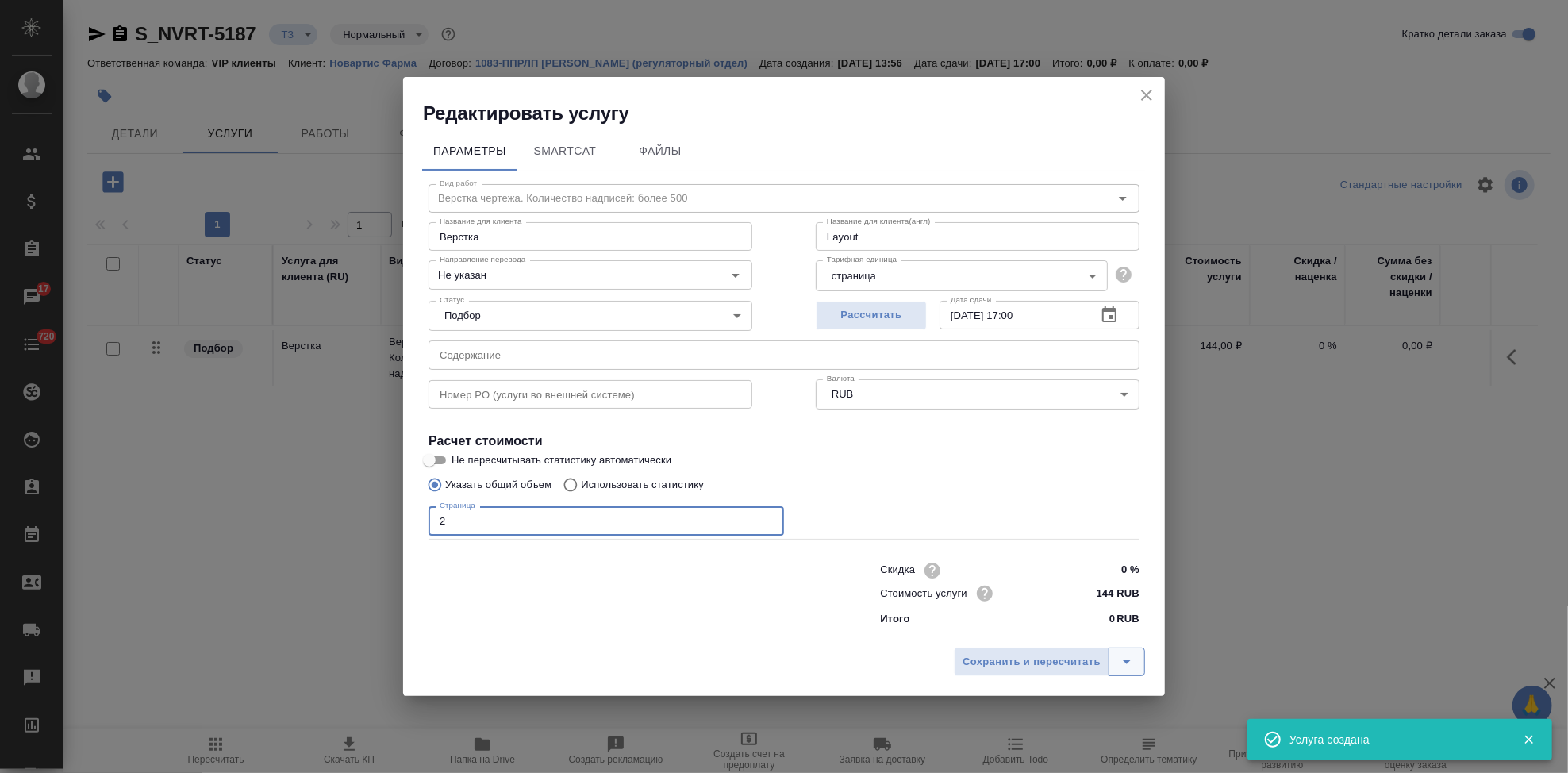
type input "2"
click at [1126, 655] on icon "split button" at bounding box center [1127, 662] width 19 height 19
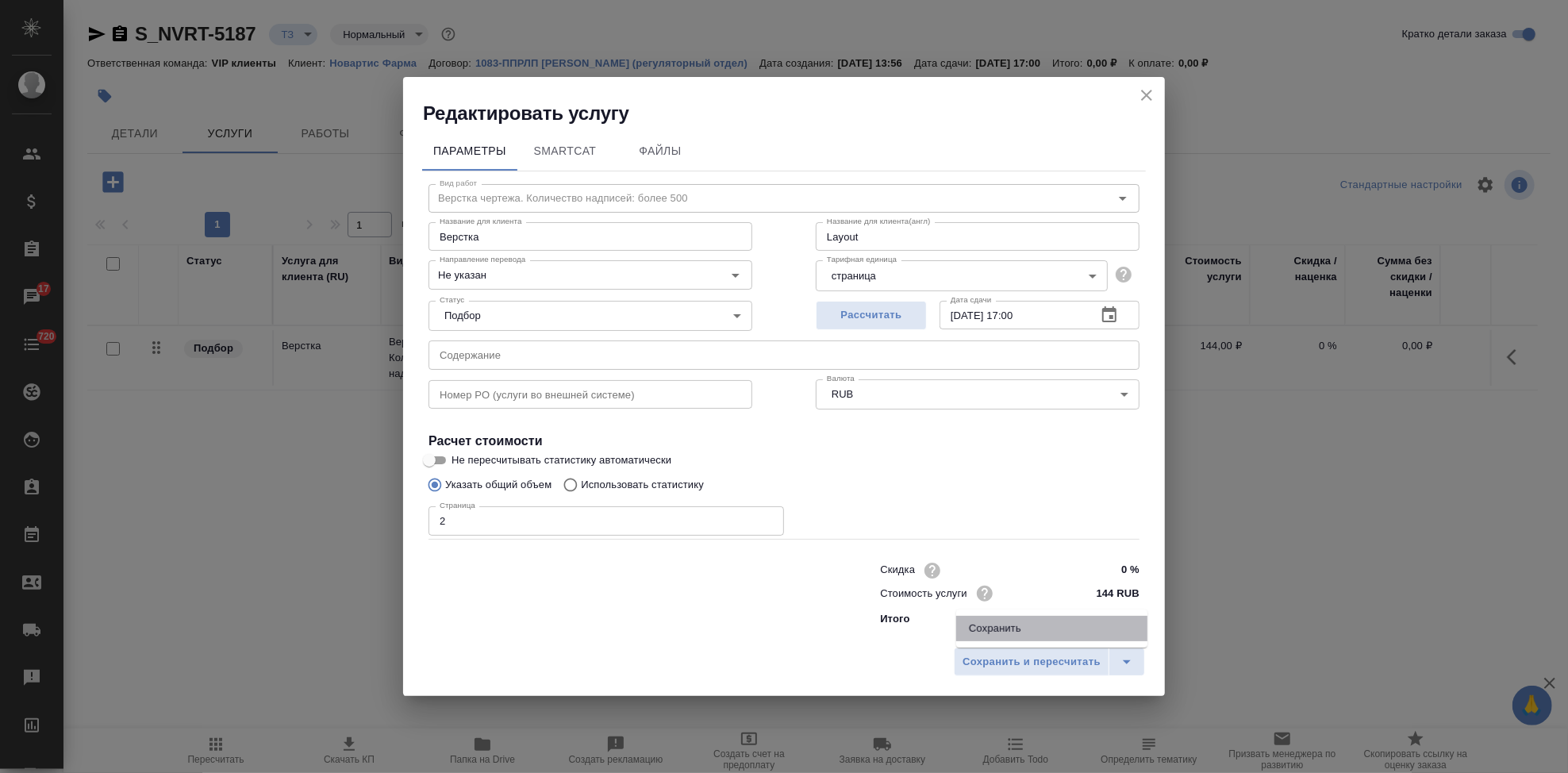
click at [1084, 620] on li "Сохранить" at bounding box center [1052, 628] width 191 height 25
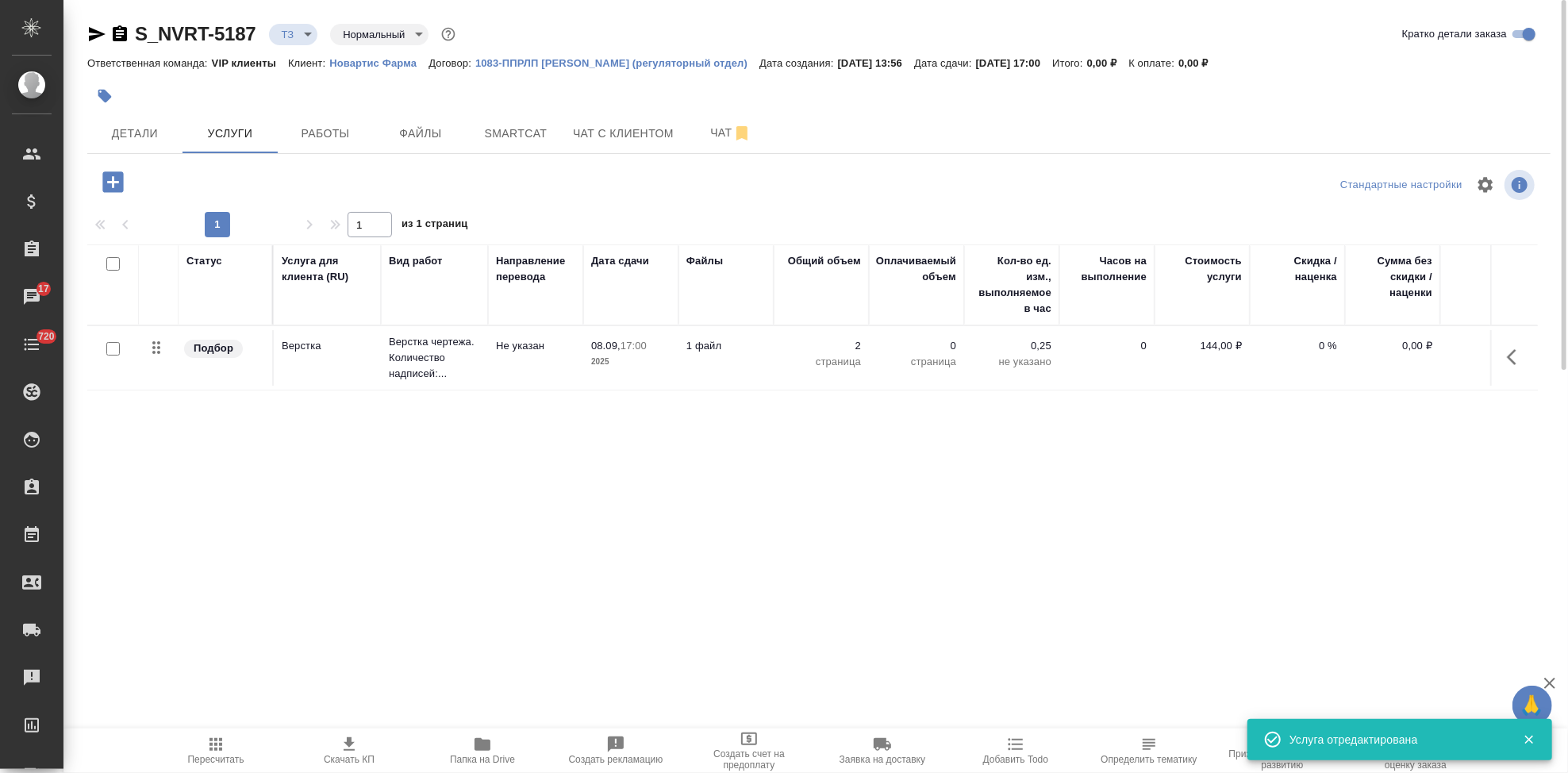
click at [99, 163] on div "S_NVRT-5187 ТЗ tz Нормальный normal Кратко детали заказа Ответственная команда:…" at bounding box center [819, 313] width 1481 height 626
click at [115, 177] on icon "button" at bounding box center [113, 181] width 21 height 21
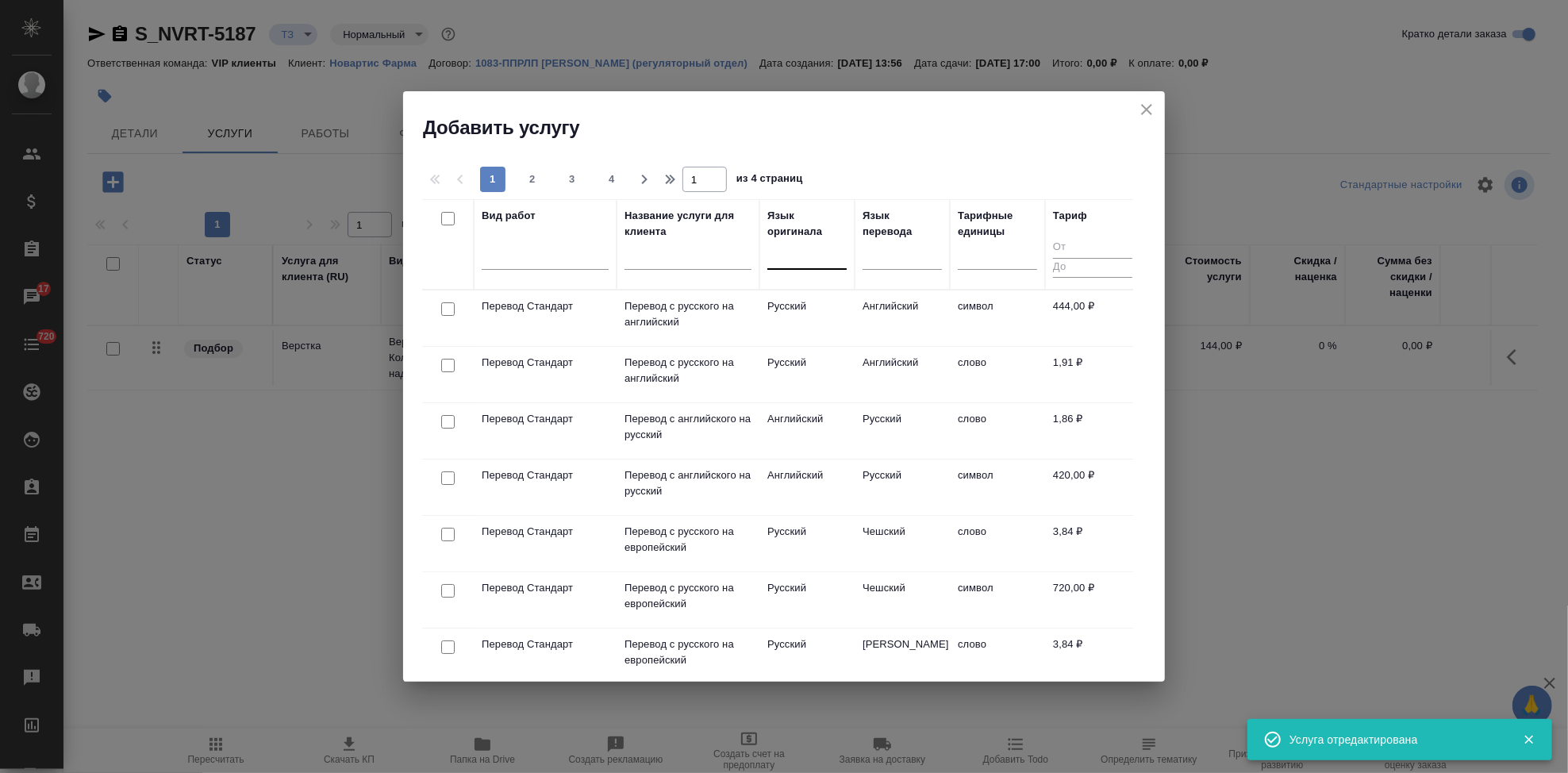
click at [792, 263] on div at bounding box center [807, 253] width 80 height 23
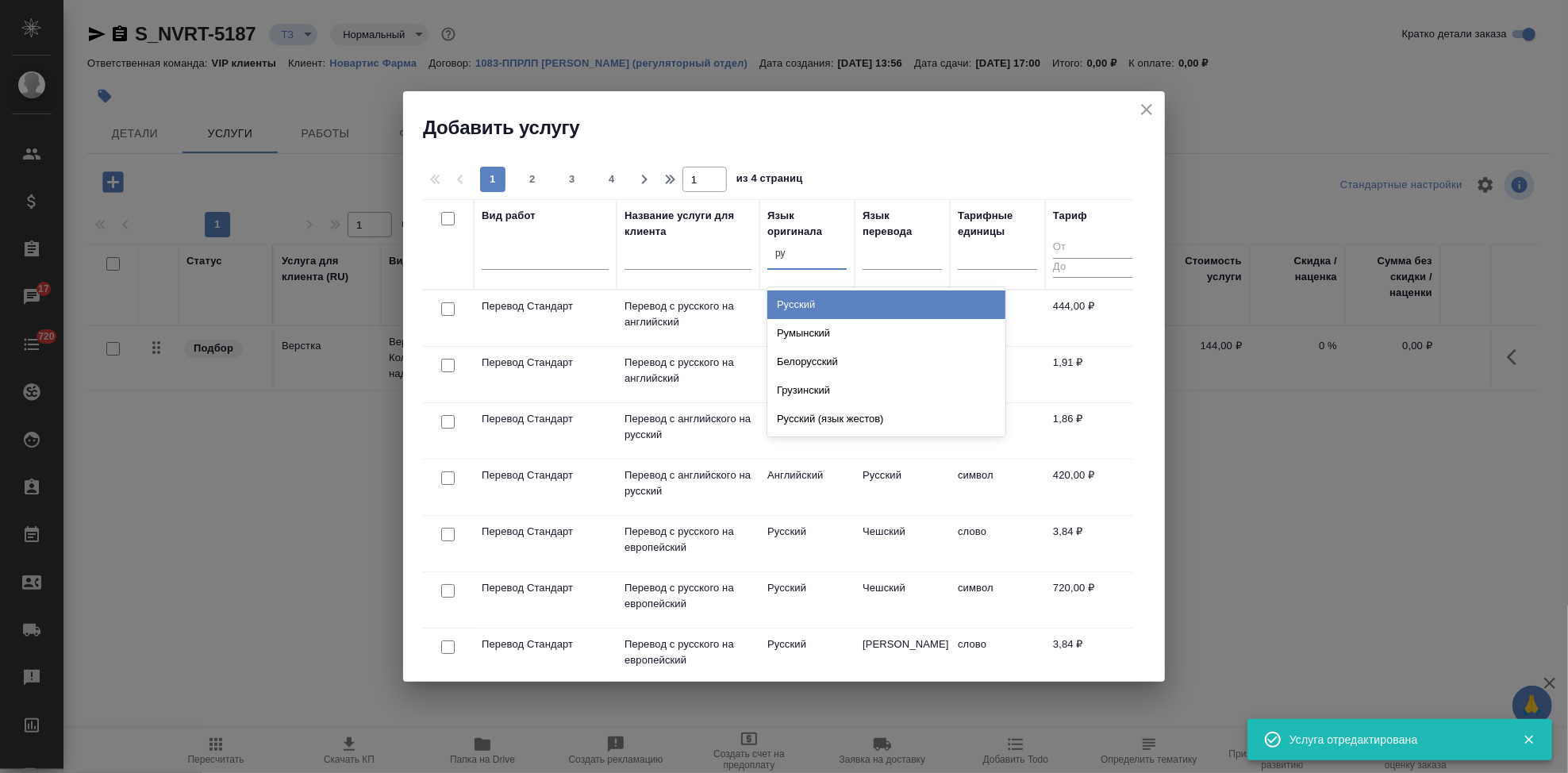
type input "рус"
click at [846, 301] on div "Русский" at bounding box center [886, 305] width 238 height 29
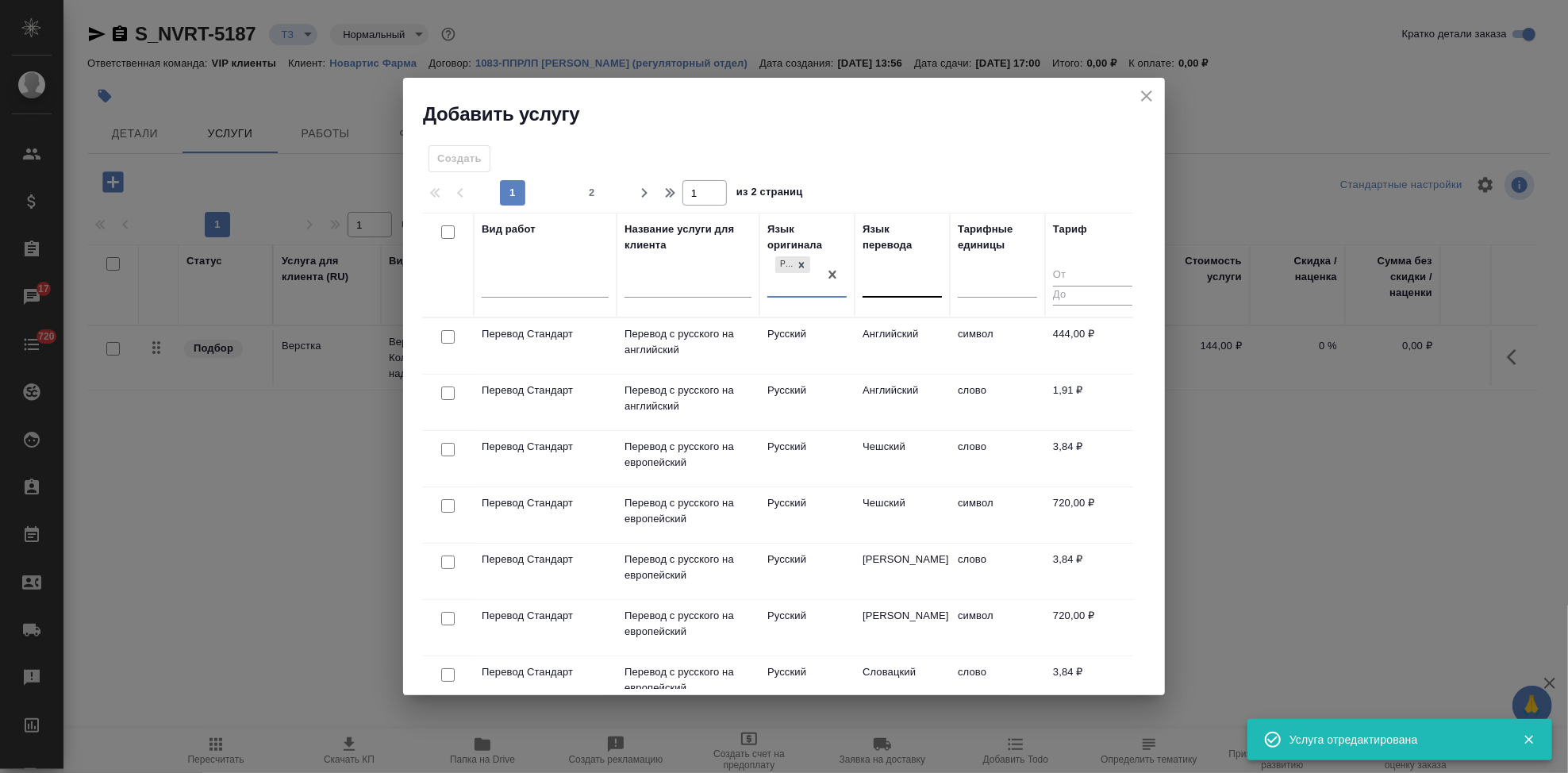
click at [887, 282] on div at bounding box center [902, 282] width 80 height 23
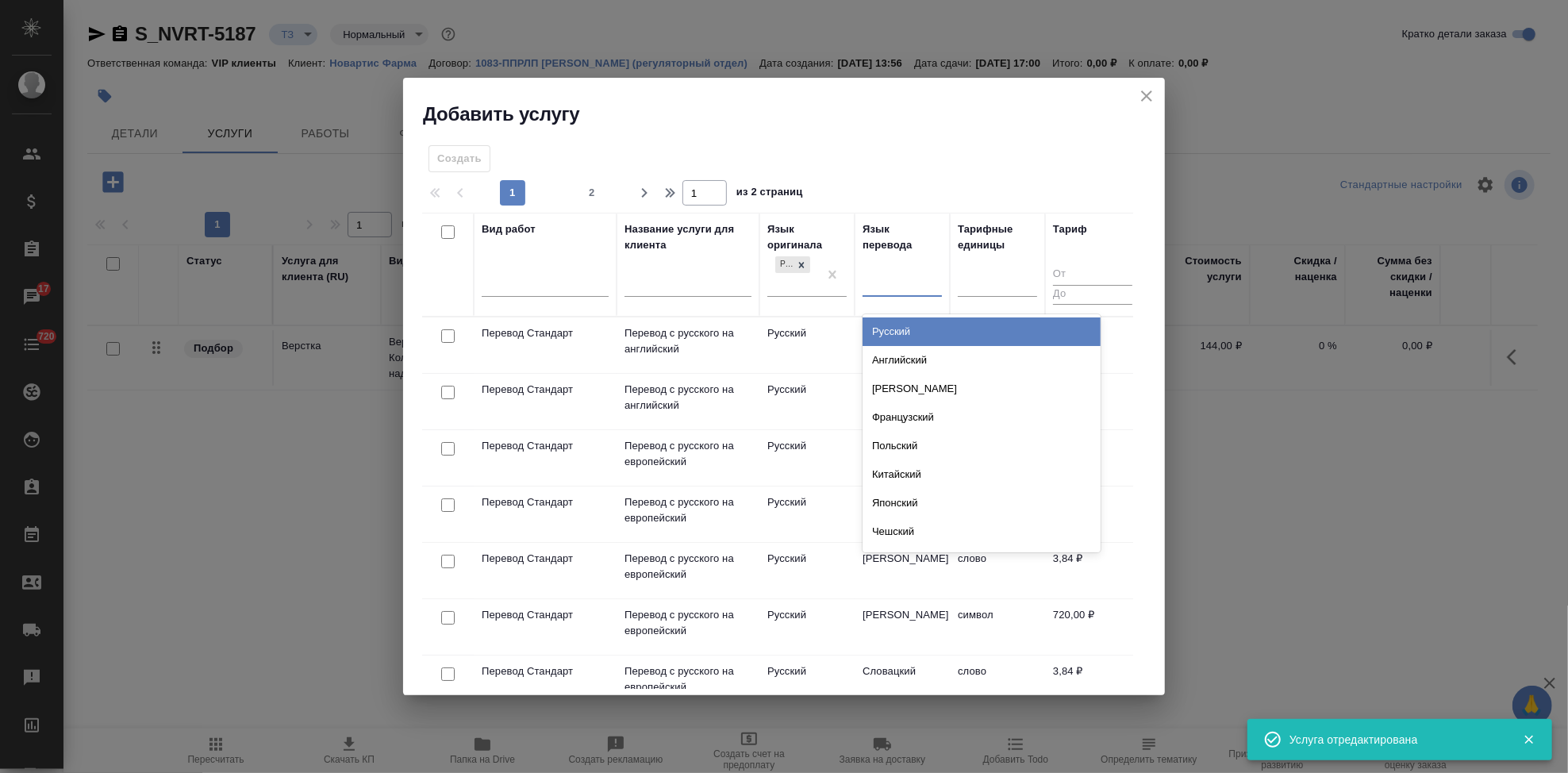
type input "[PERSON_NAME]"
click at [952, 328] on div "Английский" at bounding box center [981, 332] width 238 height 29
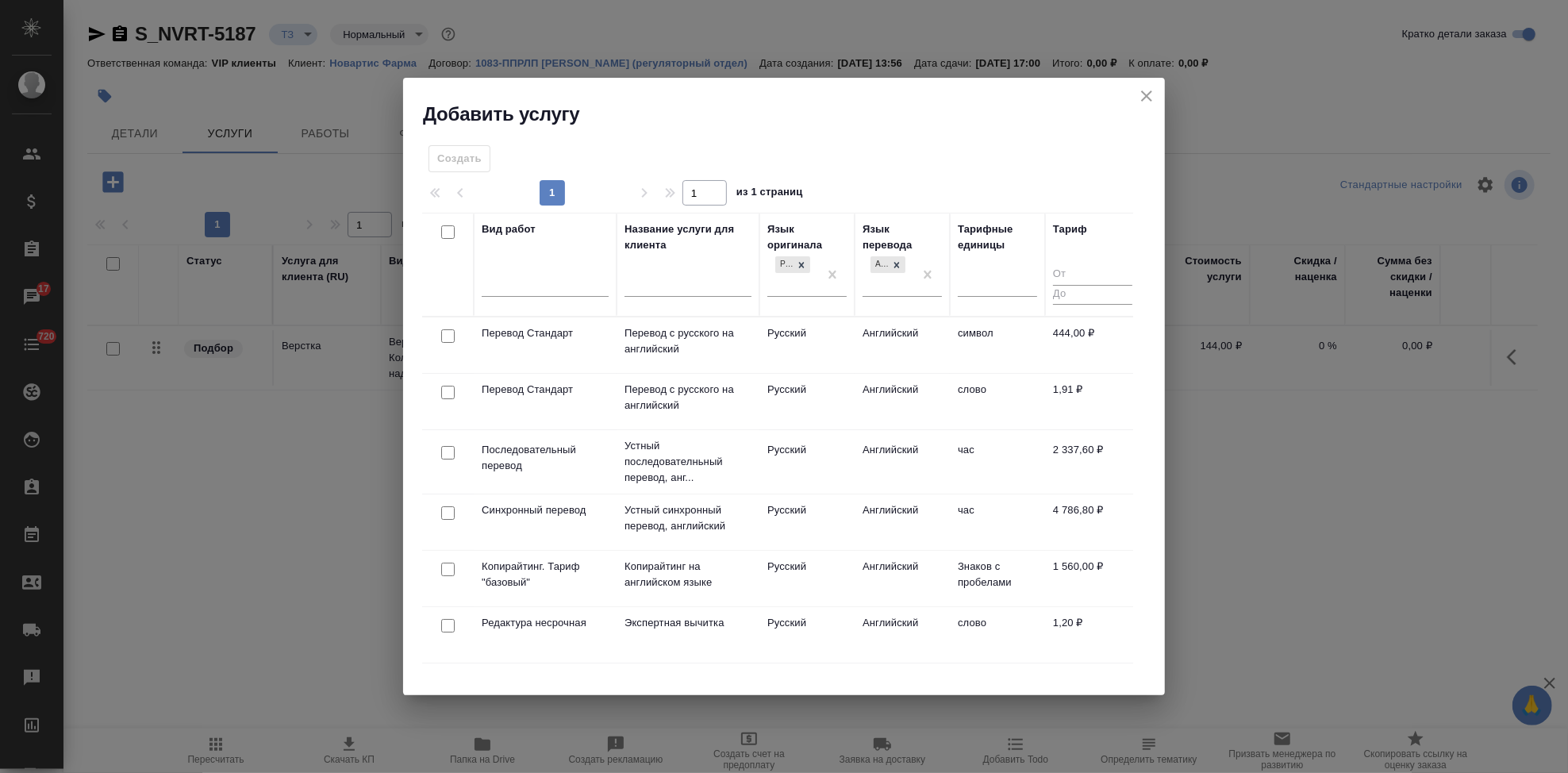
click at [816, 385] on td "Русский" at bounding box center [807, 402] width 95 height 56
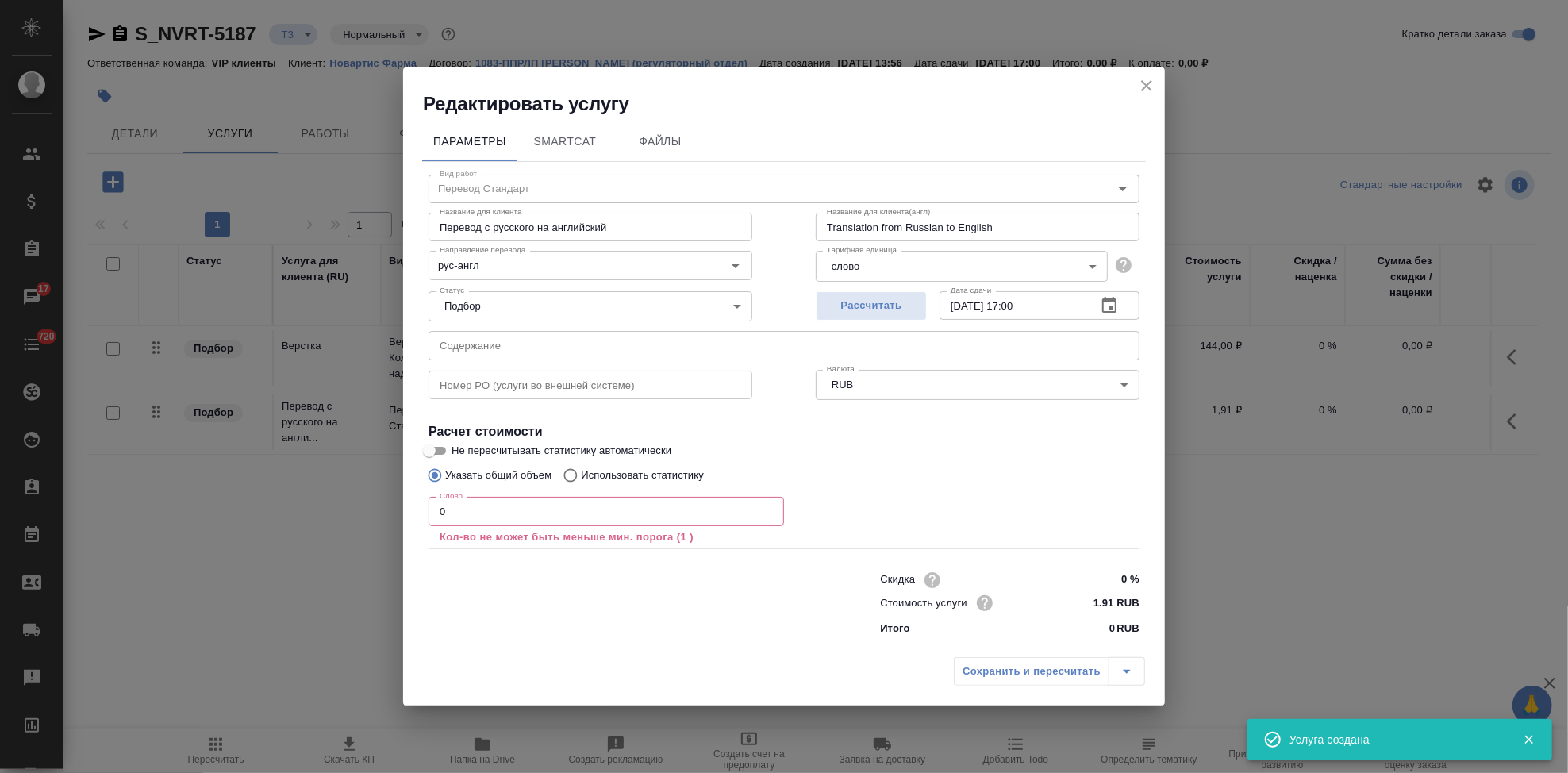
click at [564, 335] on input "text" at bounding box center [784, 345] width 711 height 29
paste input "Перевод_Zometa (Safety and PV)"
type input "Перевод_Zometa (Safety and PV)"
click at [491, 513] on input "0" at bounding box center [606, 511] width 356 height 29
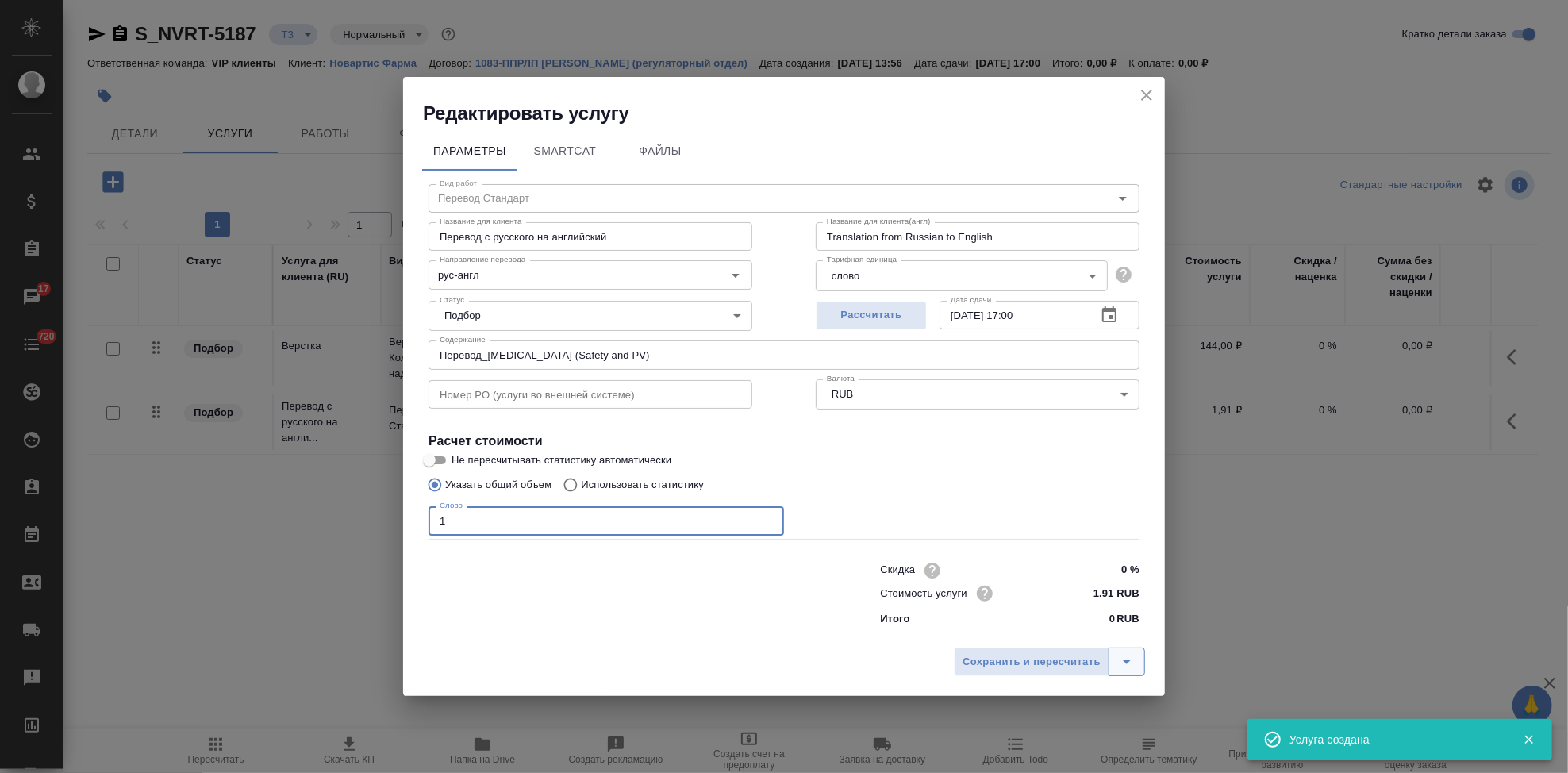
type input "1"
click at [1128, 655] on icon "split button" at bounding box center [1127, 662] width 19 height 19
click at [1056, 632] on li "Сохранить" at bounding box center [1052, 628] width 191 height 25
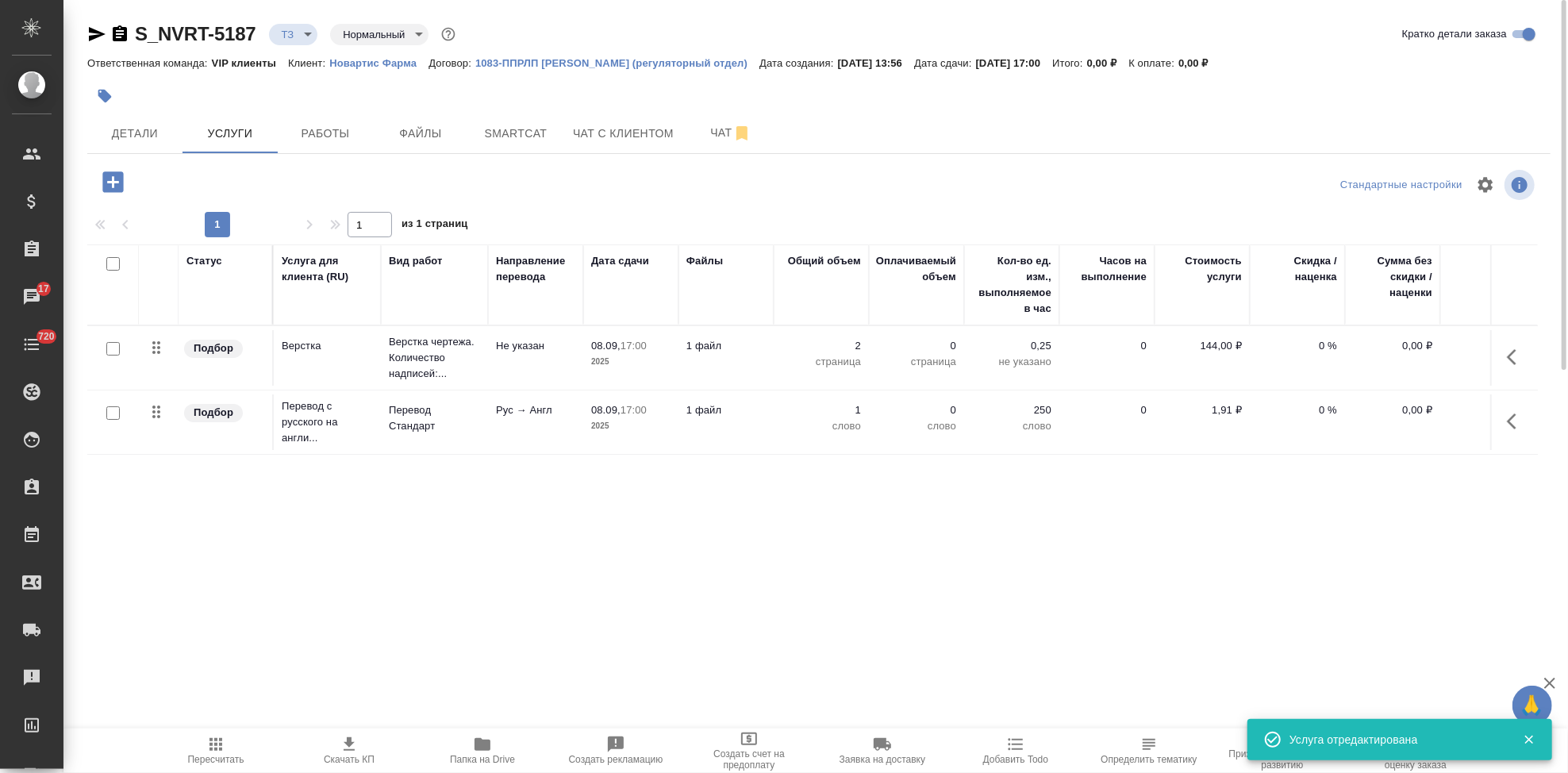
click at [120, 413] on div at bounding box center [113, 414] width 36 height 22
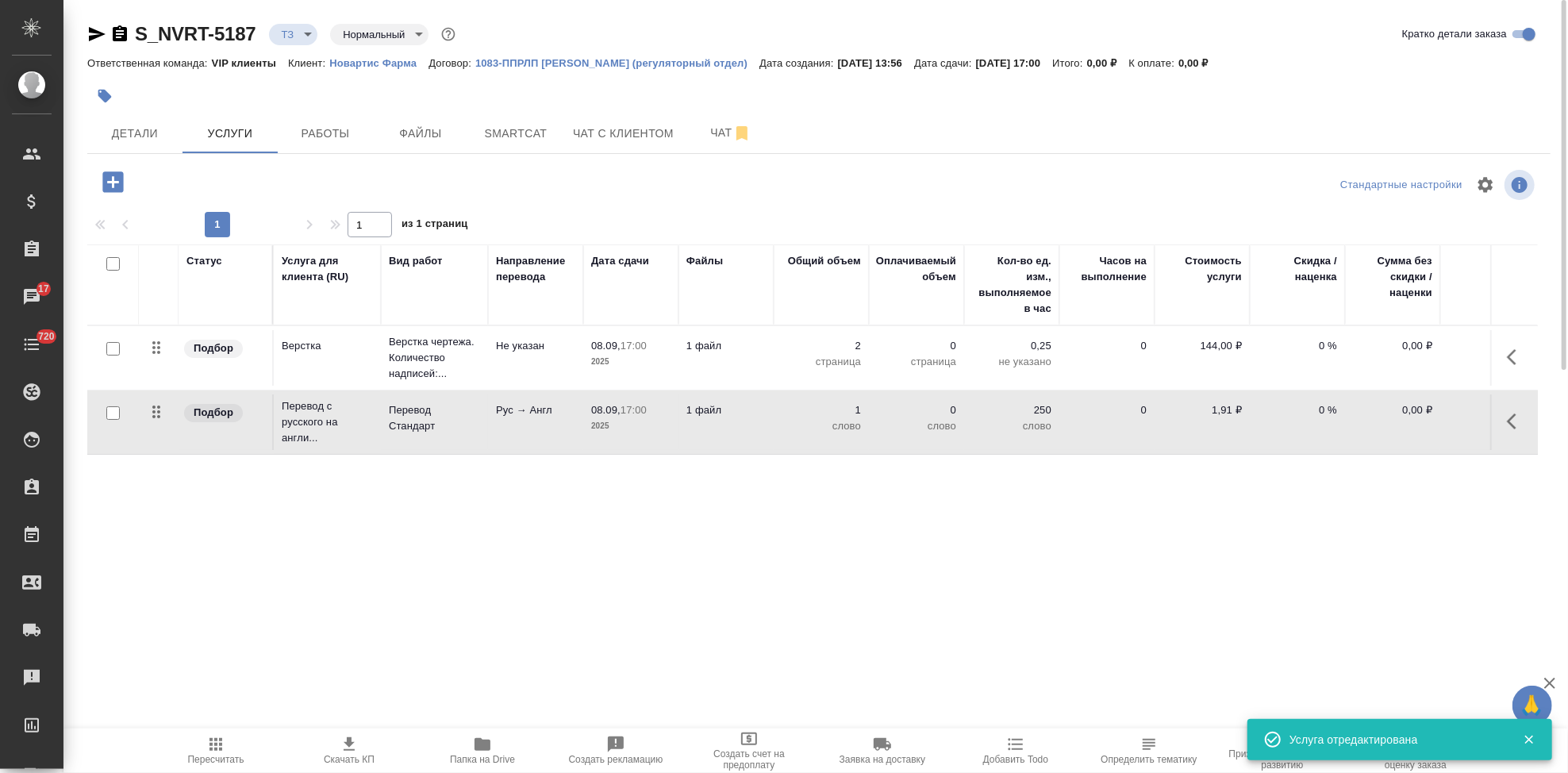
click at [112, 411] on input "checkbox" at bounding box center [113, 413] width 14 height 14
checkbox input "true"
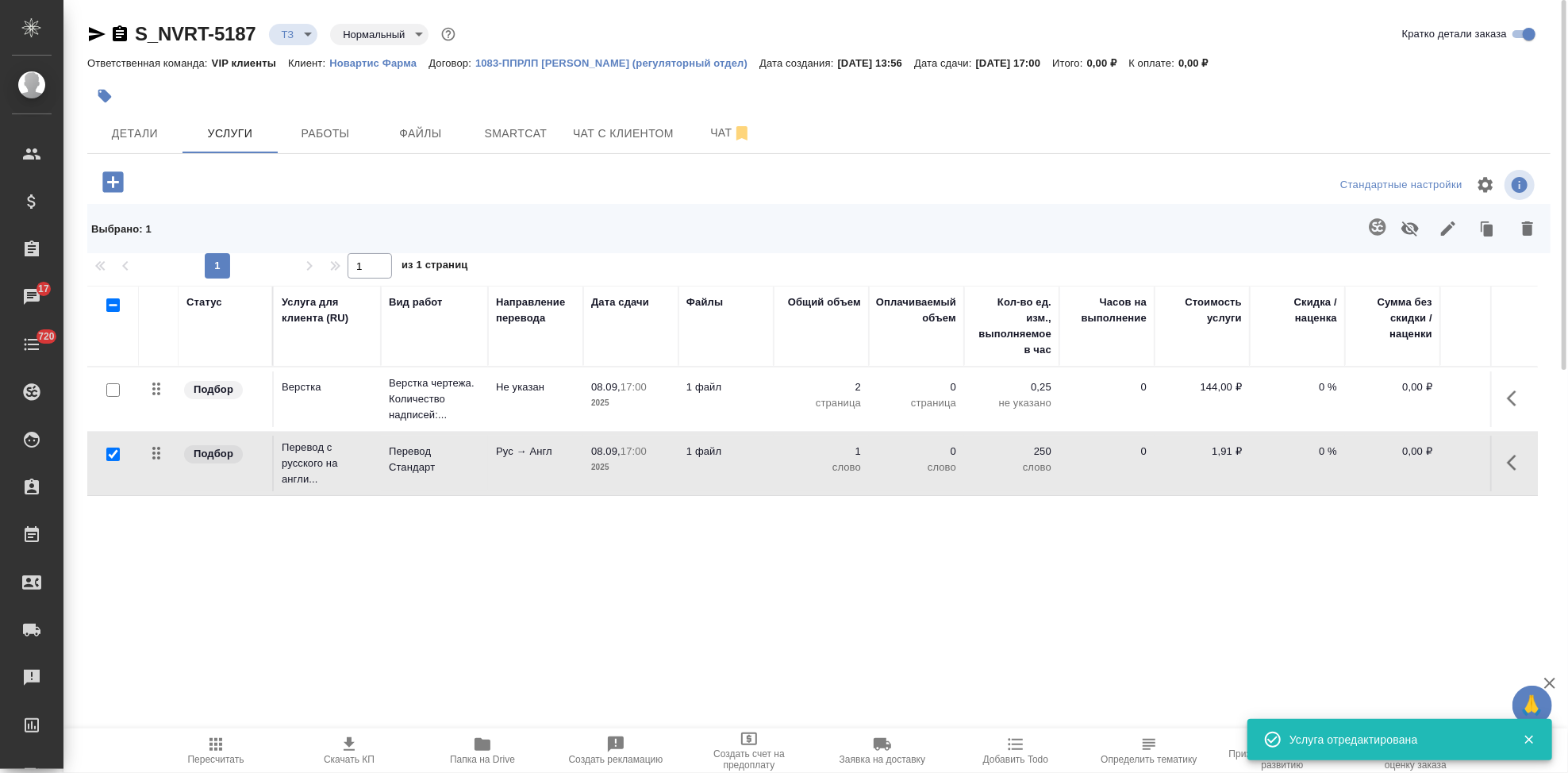
click at [1387, 235] on icon "button" at bounding box center [1378, 227] width 19 height 19
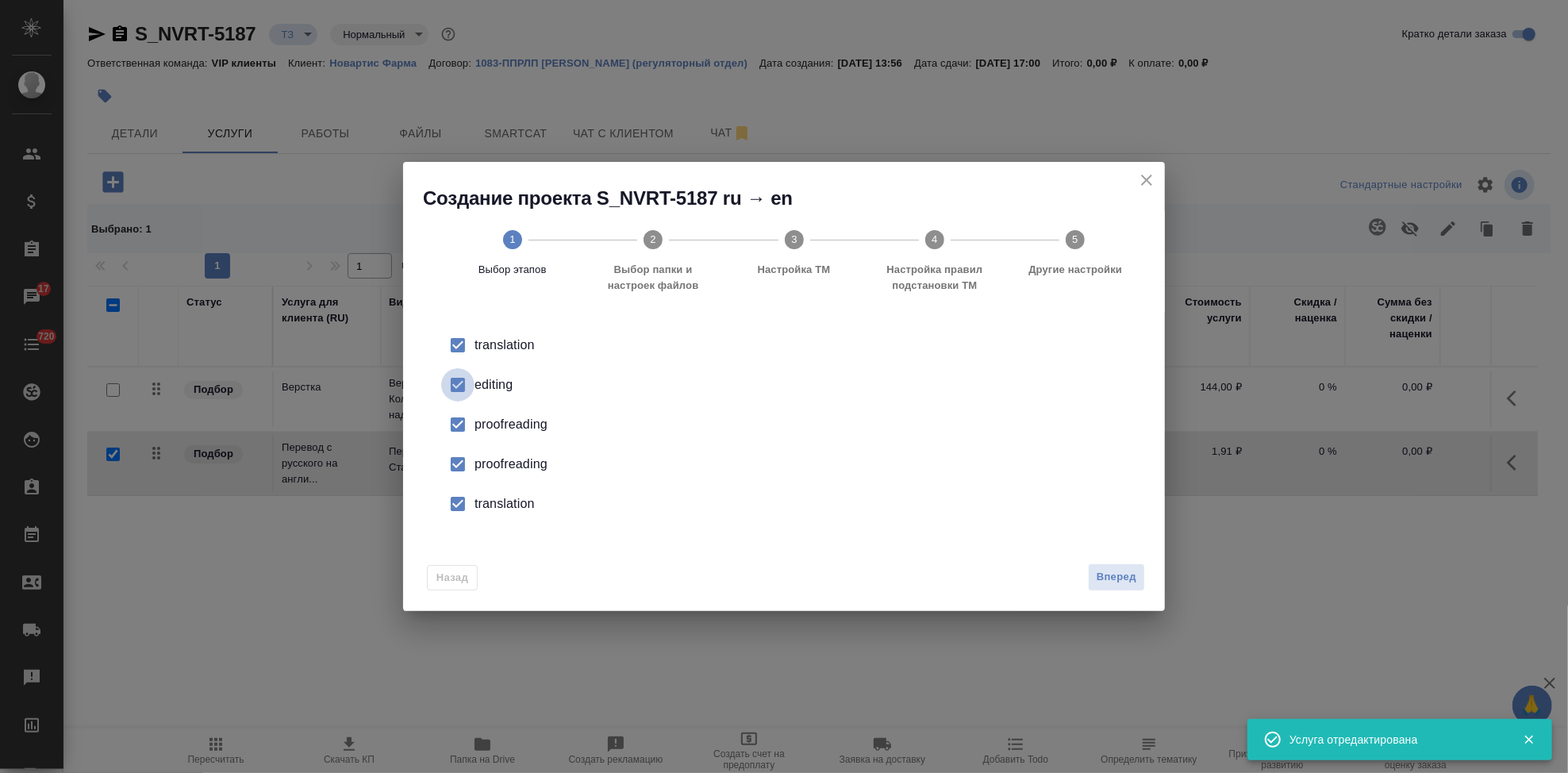
click at [474, 386] on input "checkbox" at bounding box center [458, 385] width 33 height 33
click at [460, 458] on input "checkbox" at bounding box center [458, 464] width 33 height 33
click at [458, 509] on input "checkbox" at bounding box center [458, 504] width 33 height 33
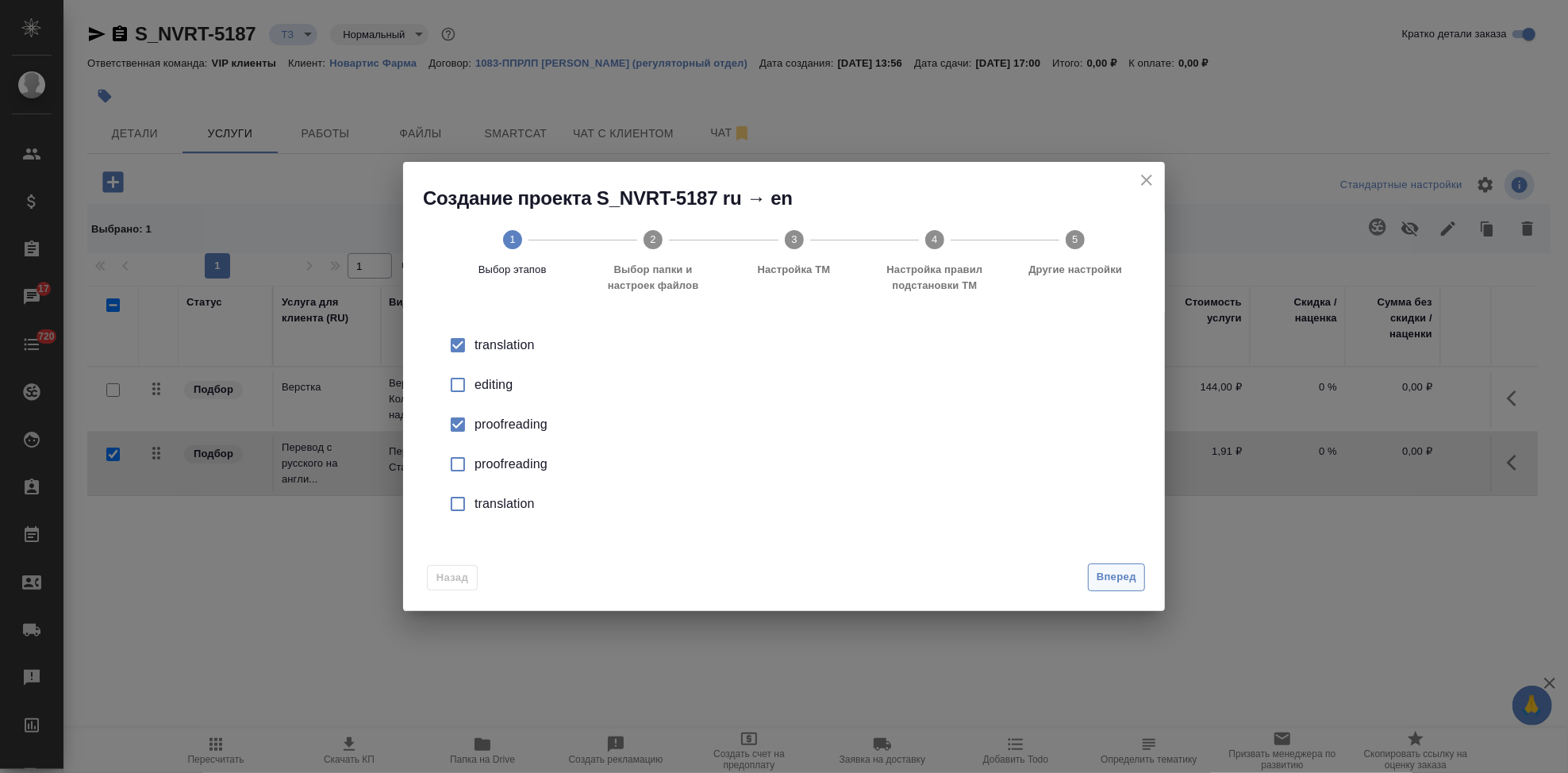
click at [1121, 578] on span "Вперед" at bounding box center [1117, 577] width 40 height 18
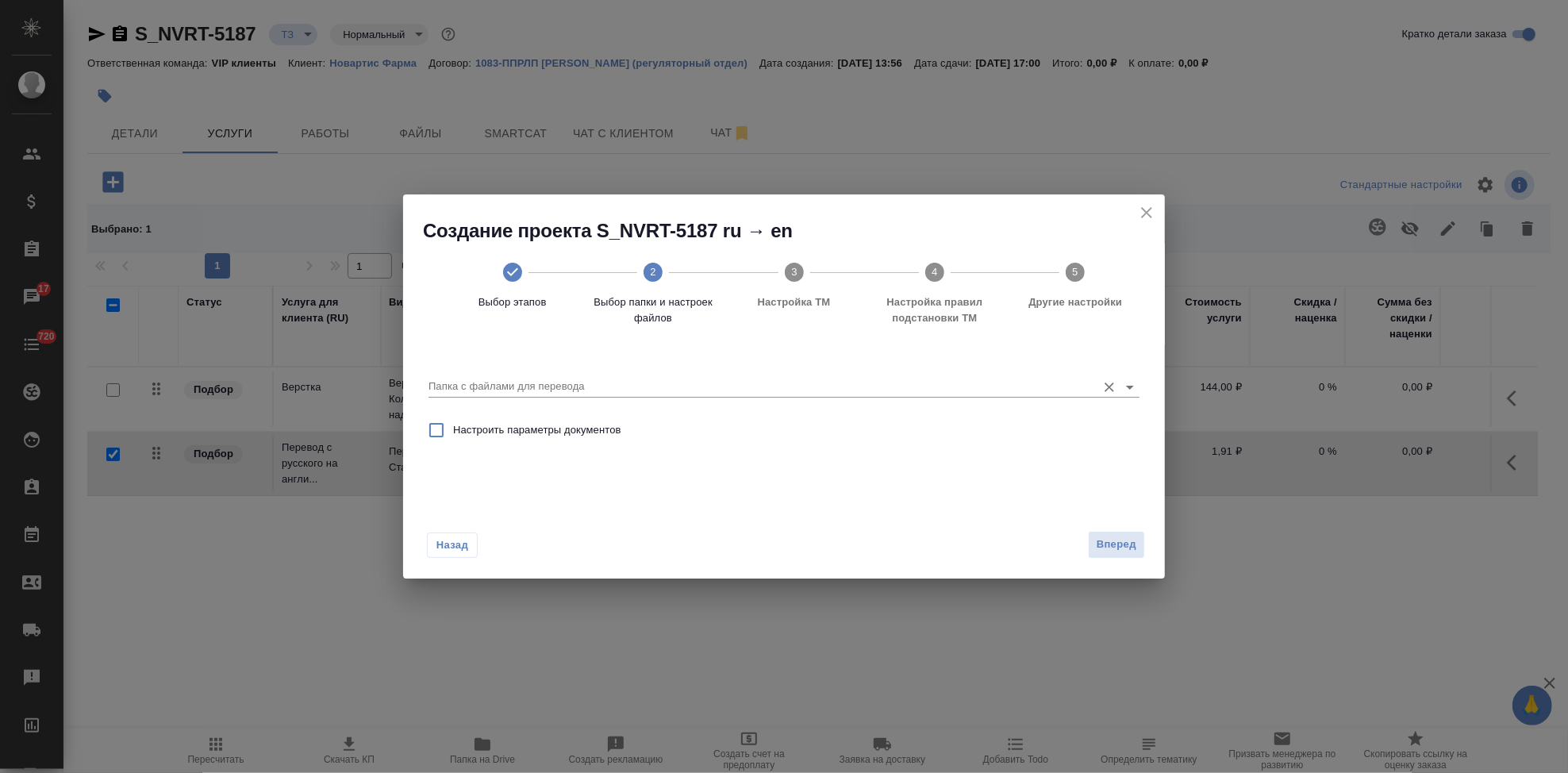
click at [1025, 390] on input "Папка с файлами для перевода" at bounding box center [759, 386] width 660 height 19
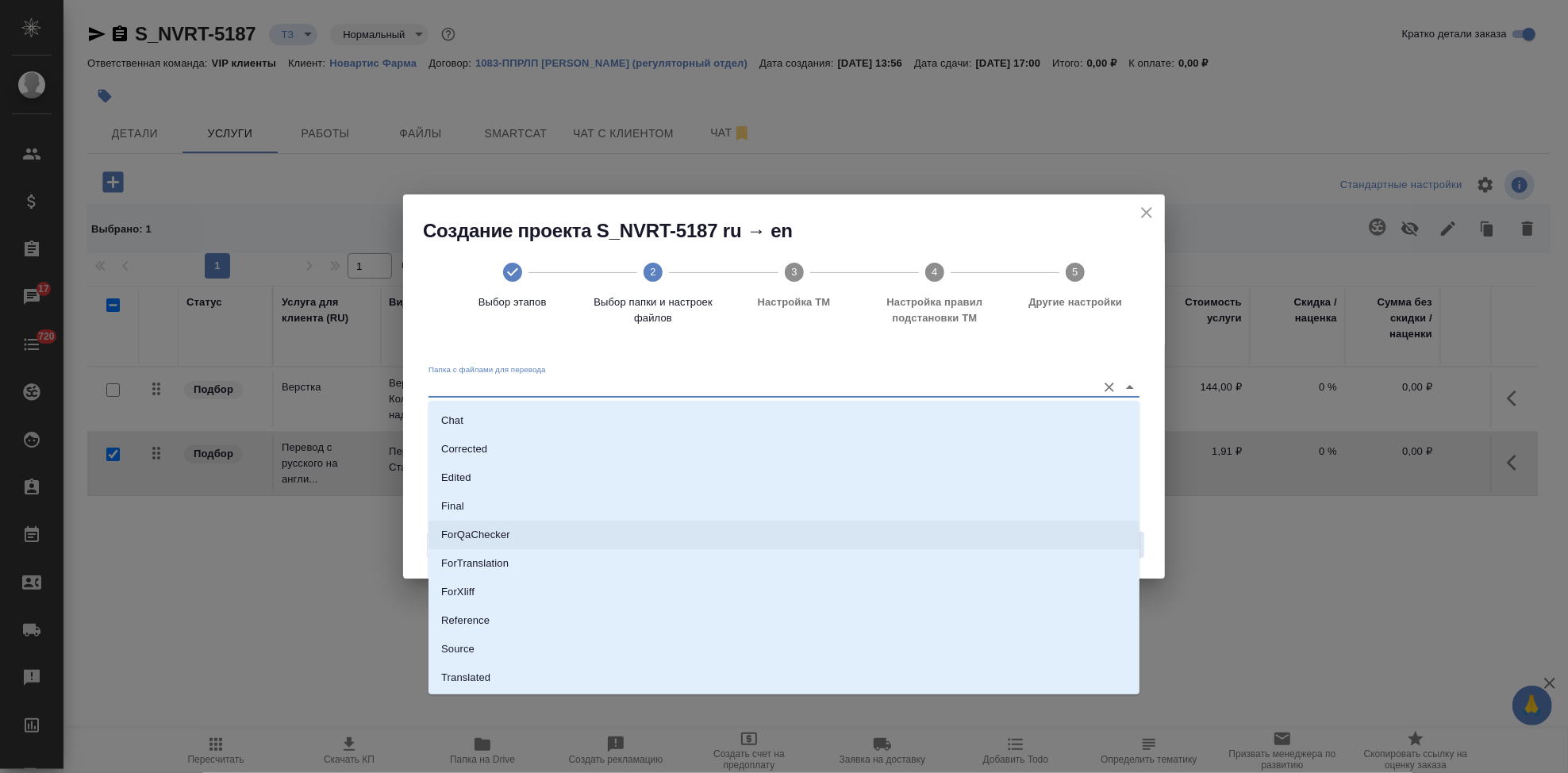
scroll to position [82, 0]
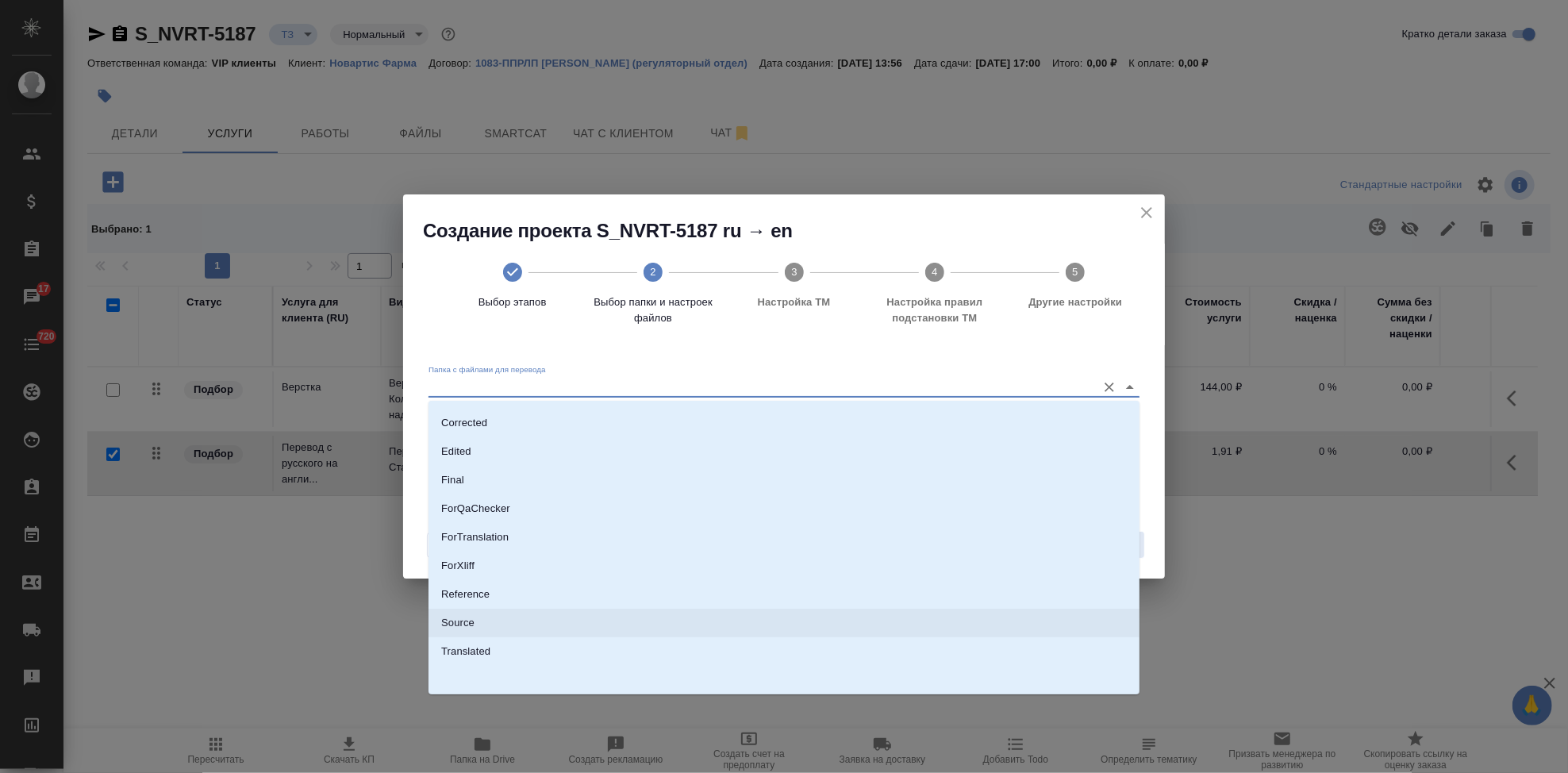
click at [516, 616] on li "Source" at bounding box center [784, 623] width 711 height 29
type input "Source"
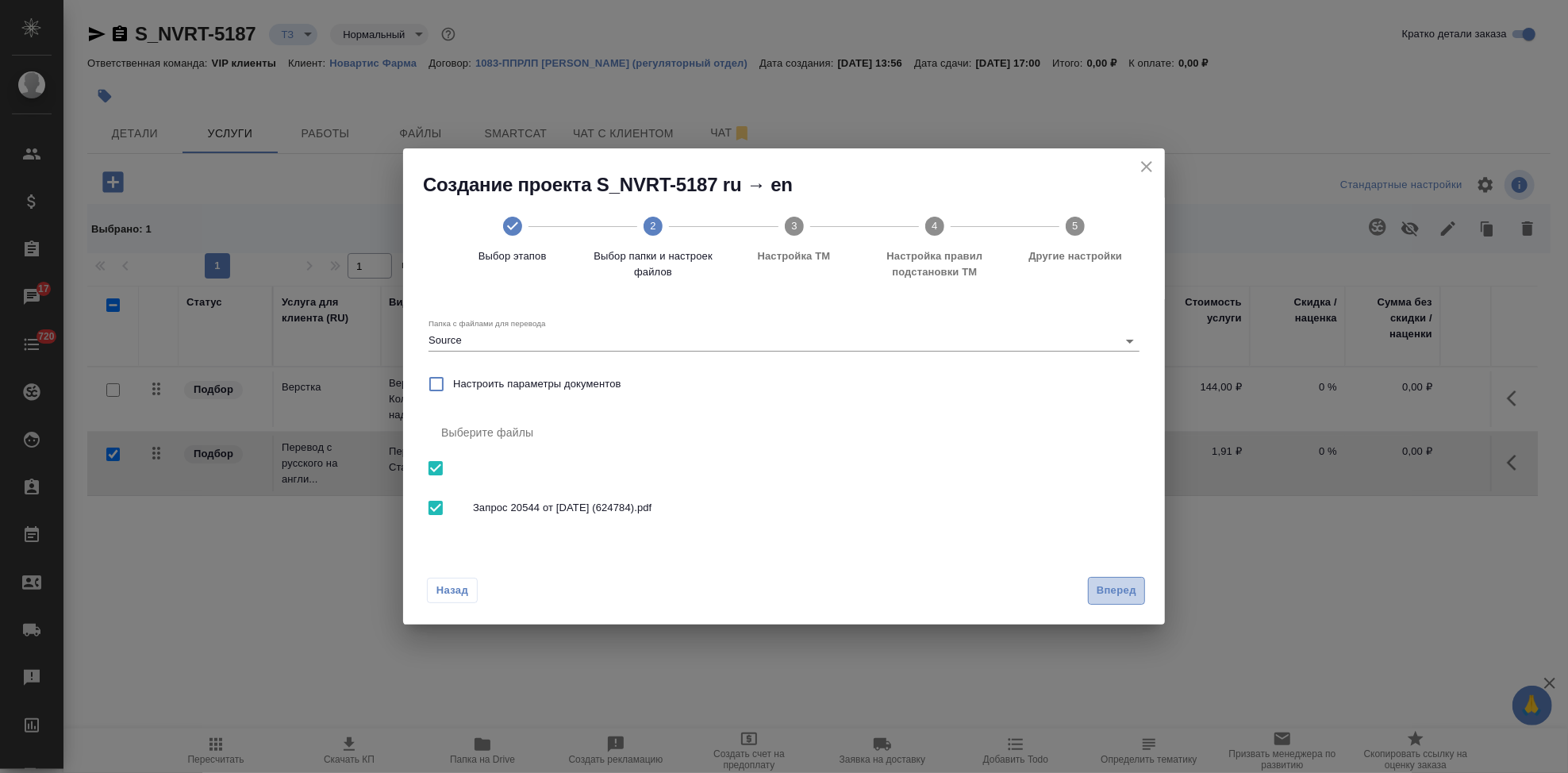
click at [1103, 588] on span "Вперед" at bounding box center [1117, 590] width 40 height 18
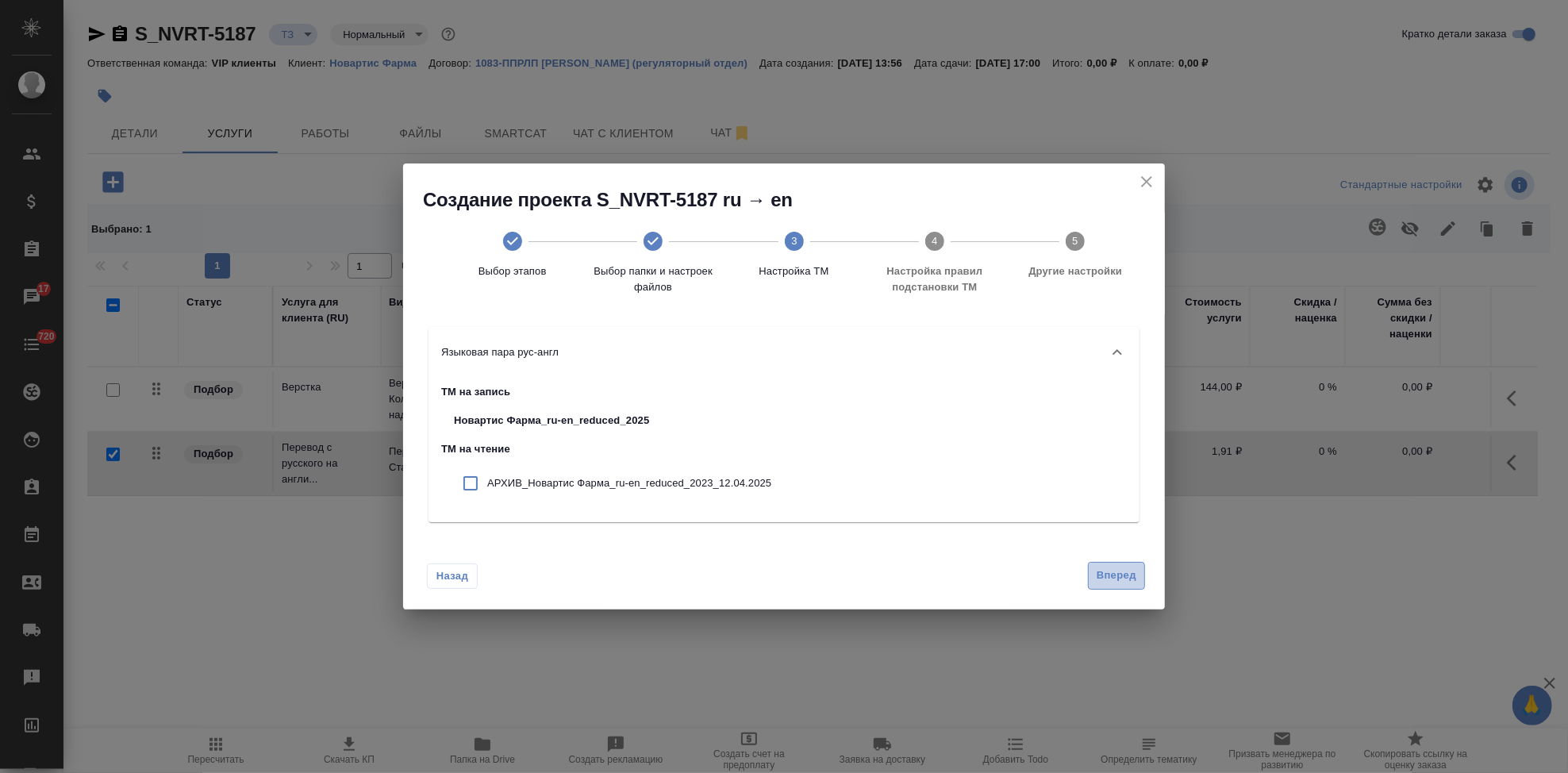
click at [1108, 580] on span "Вперед" at bounding box center [1117, 575] width 40 height 18
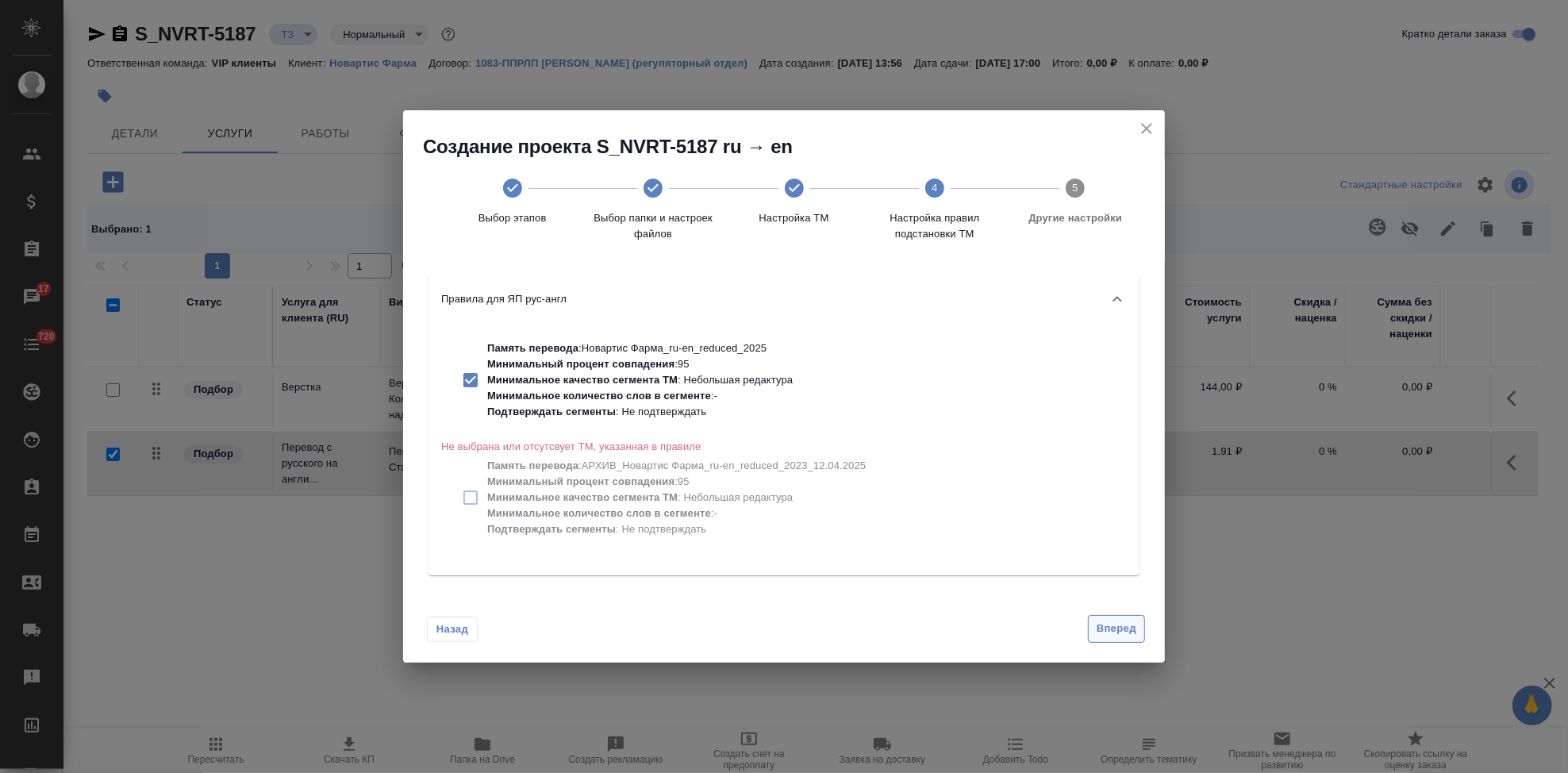
click at [1108, 634] on span "Вперед" at bounding box center [1117, 628] width 40 height 18
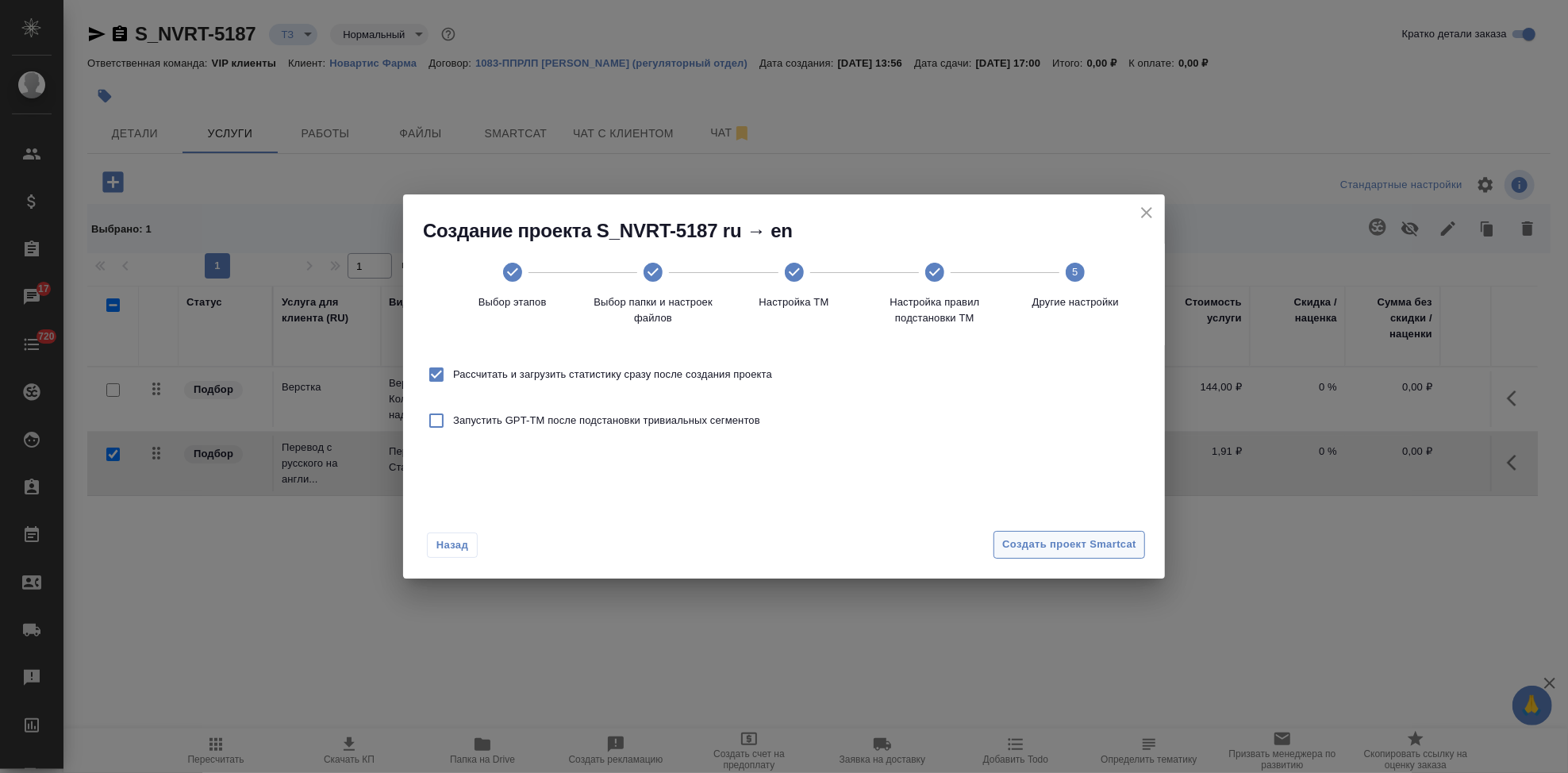
click at [1096, 552] on span "Создать проект Smartcat" at bounding box center [1069, 544] width 134 height 18
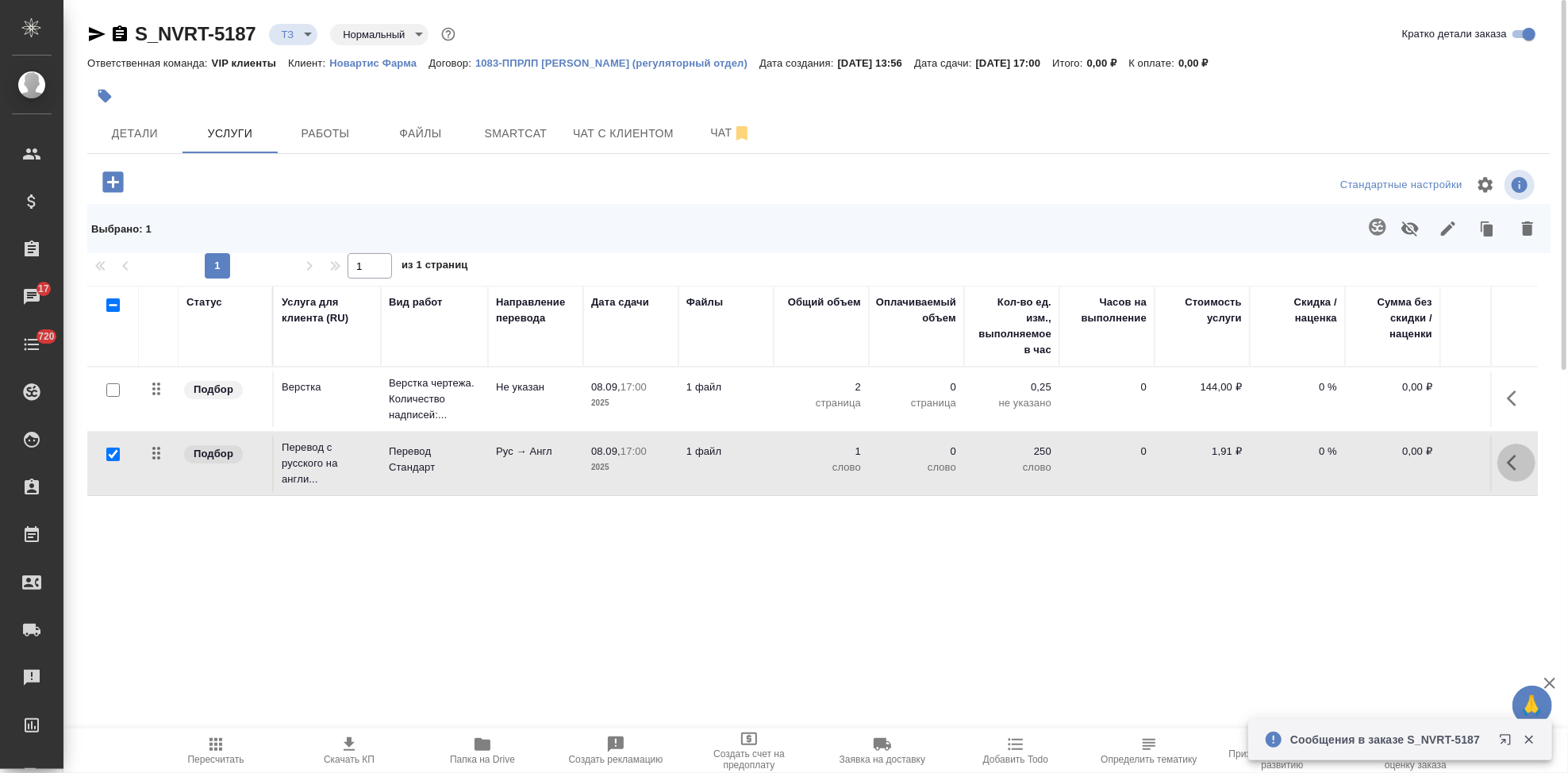
click at [1513, 459] on icon "button" at bounding box center [1512, 463] width 10 height 16
click at [1434, 468] on icon "button" at bounding box center [1427, 463] width 19 height 19
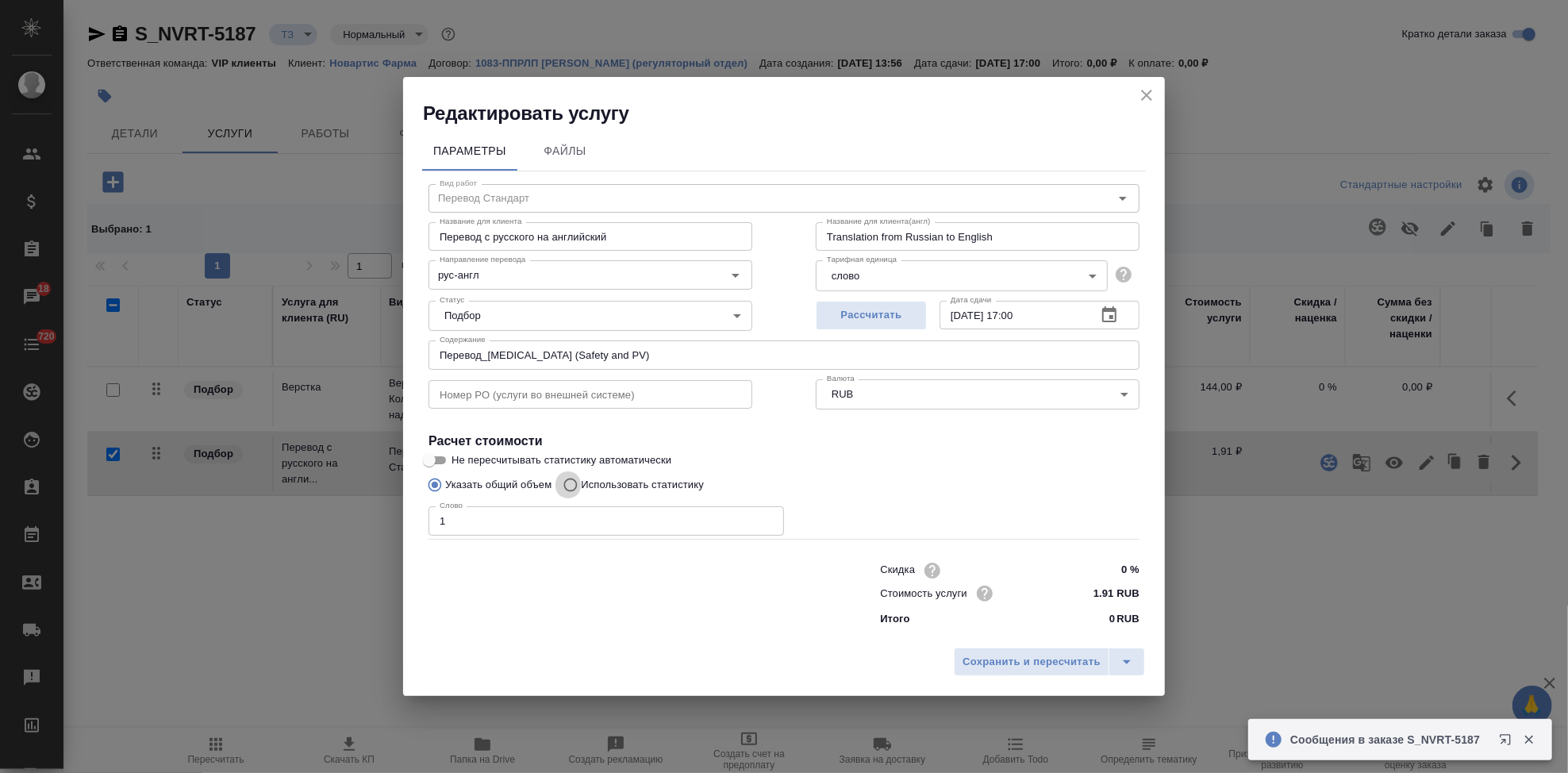
click at [575, 485] on input "Использовать статистику" at bounding box center [568, 485] width 25 height 30
radio input "true"
radio input "false"
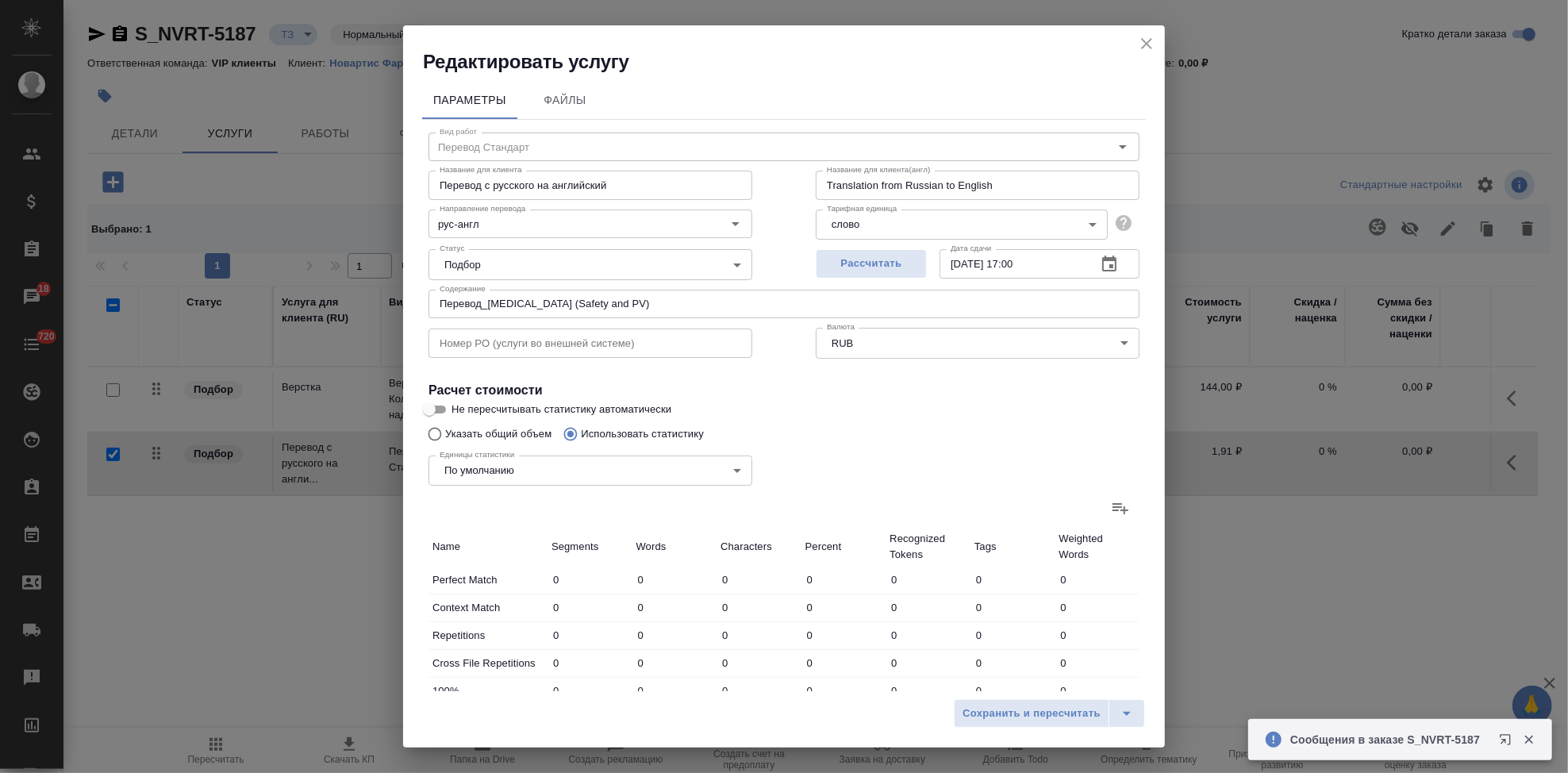
click at [1113, 506] on icon at bounding box center [1121, 508] width 16 height 11
click at [0, 0] on input "file" at bounding box center [0, 0] width 0 height 0
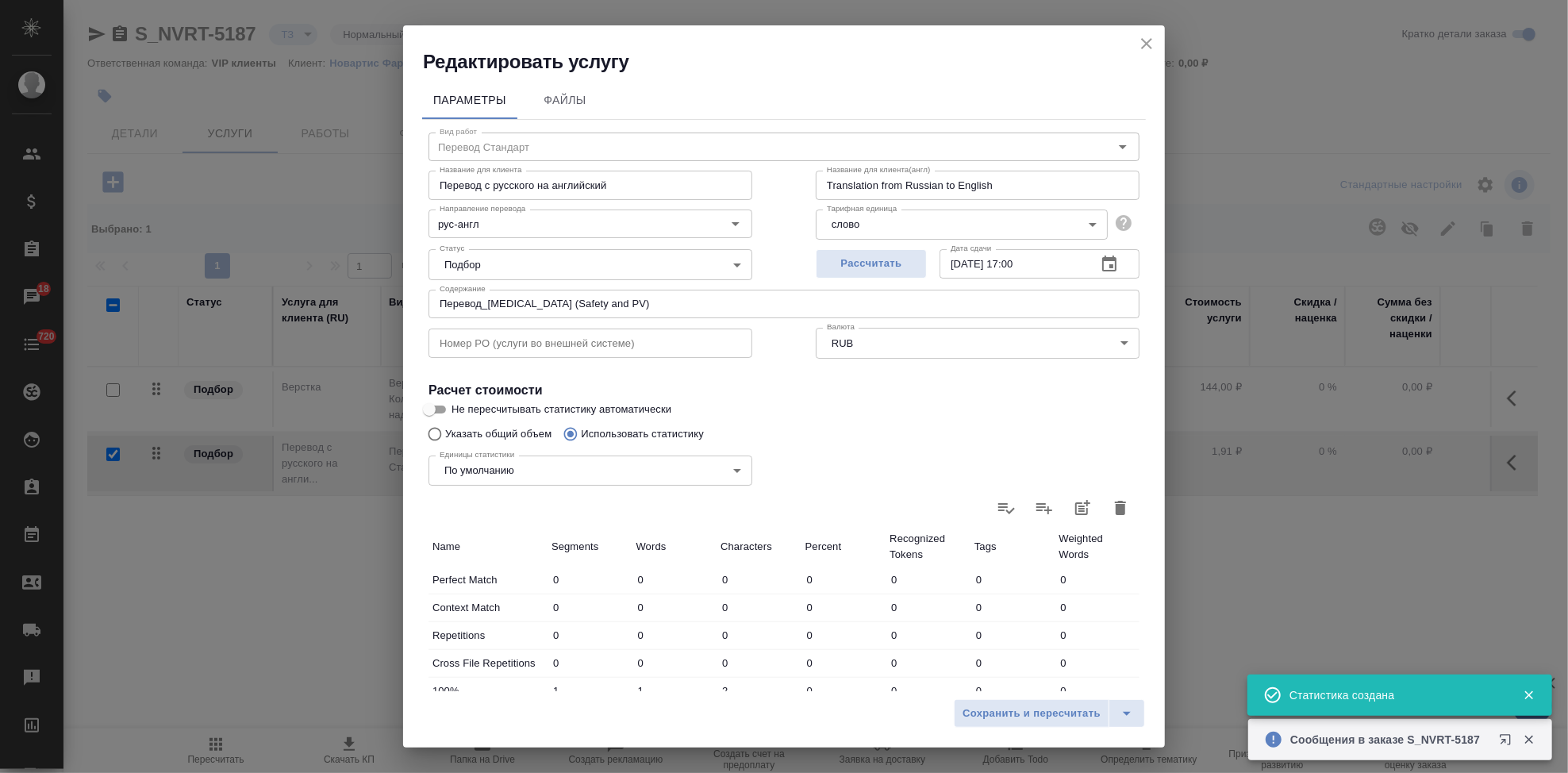
type input "1"
type input "2"
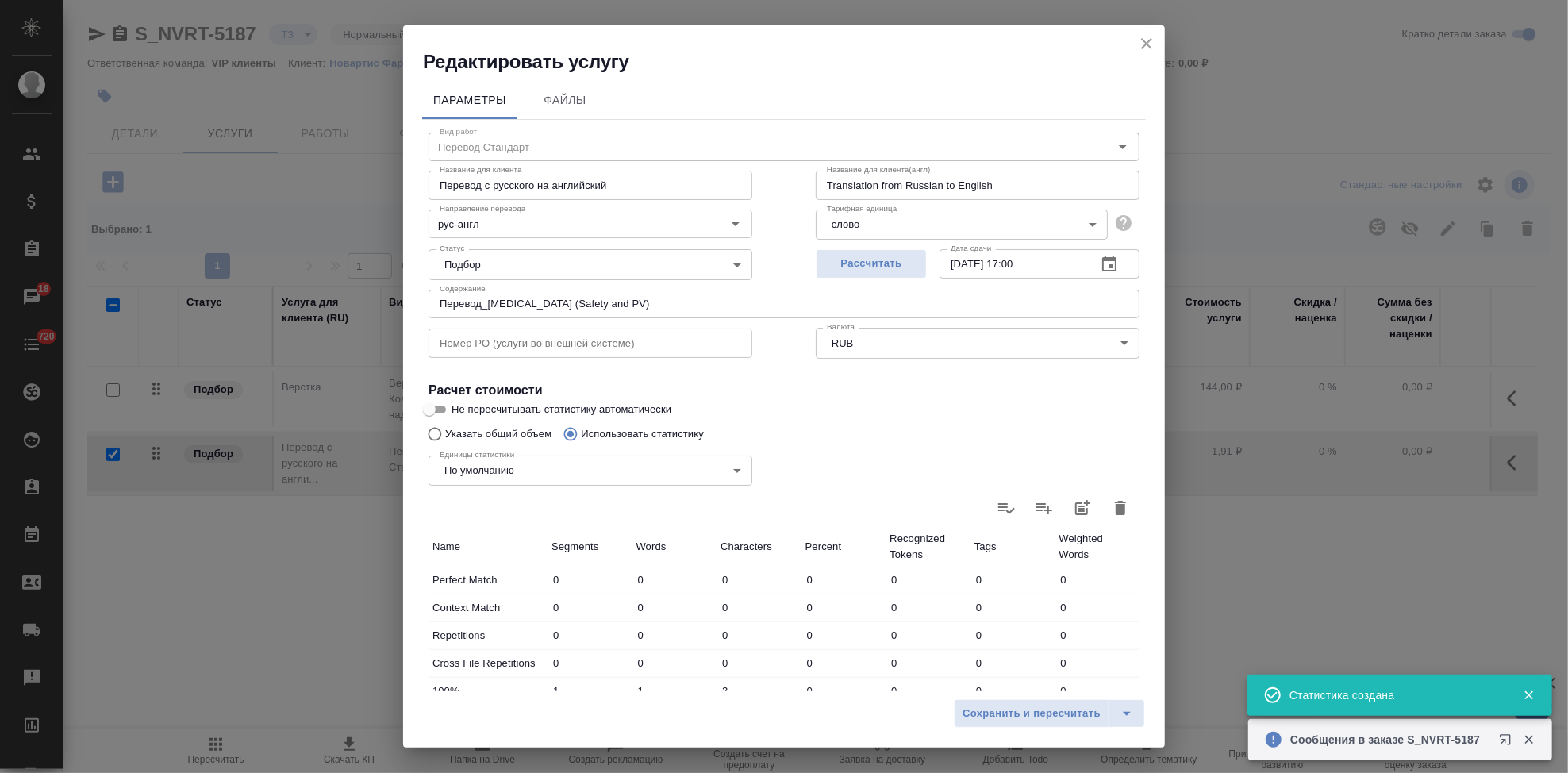
type input "5"
type input "7"
type input "35"
type input "291"
type input "60"
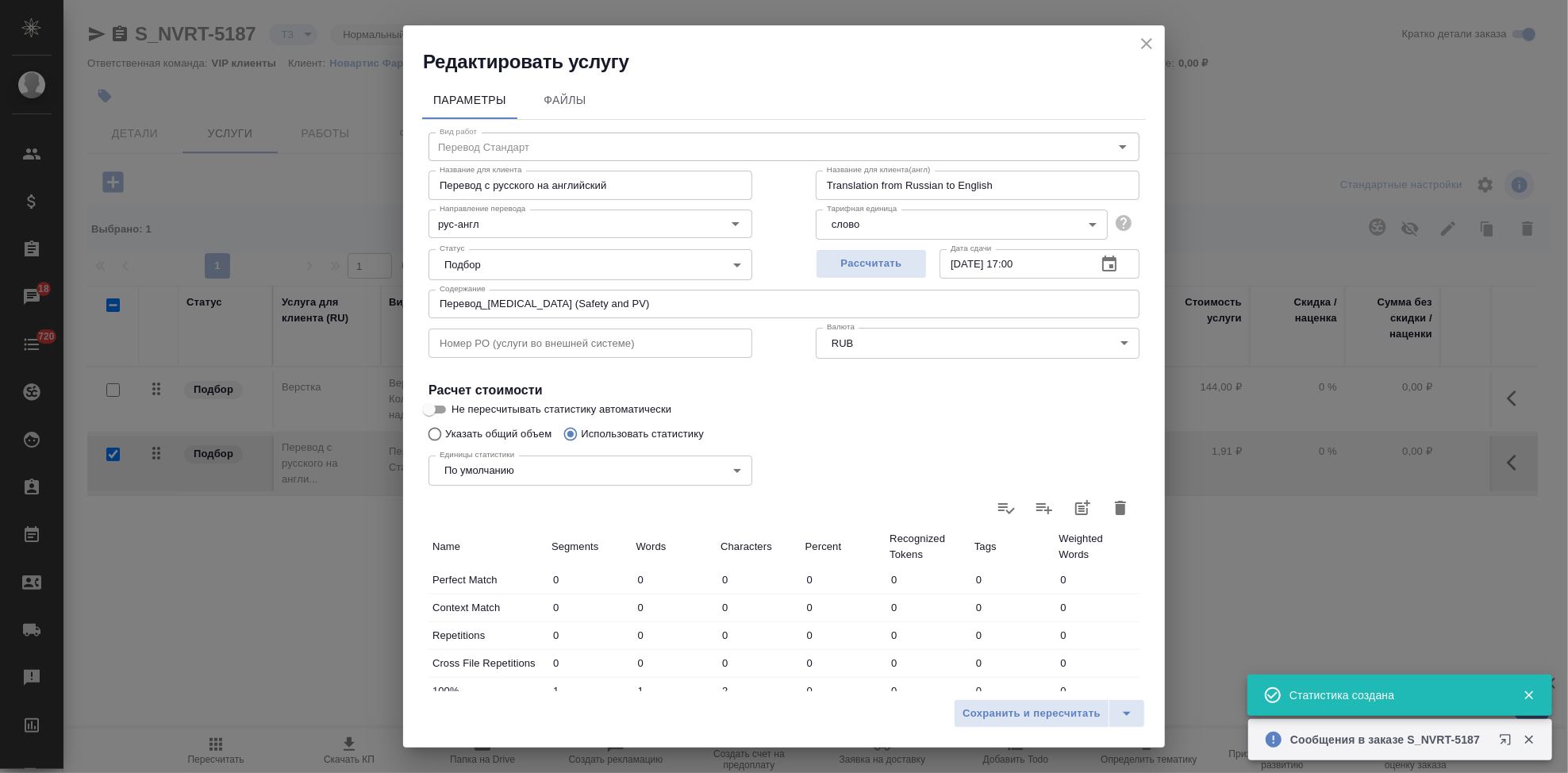
type input "456"
type input "3455"
type input "70"
type input "494"
type input "3753"
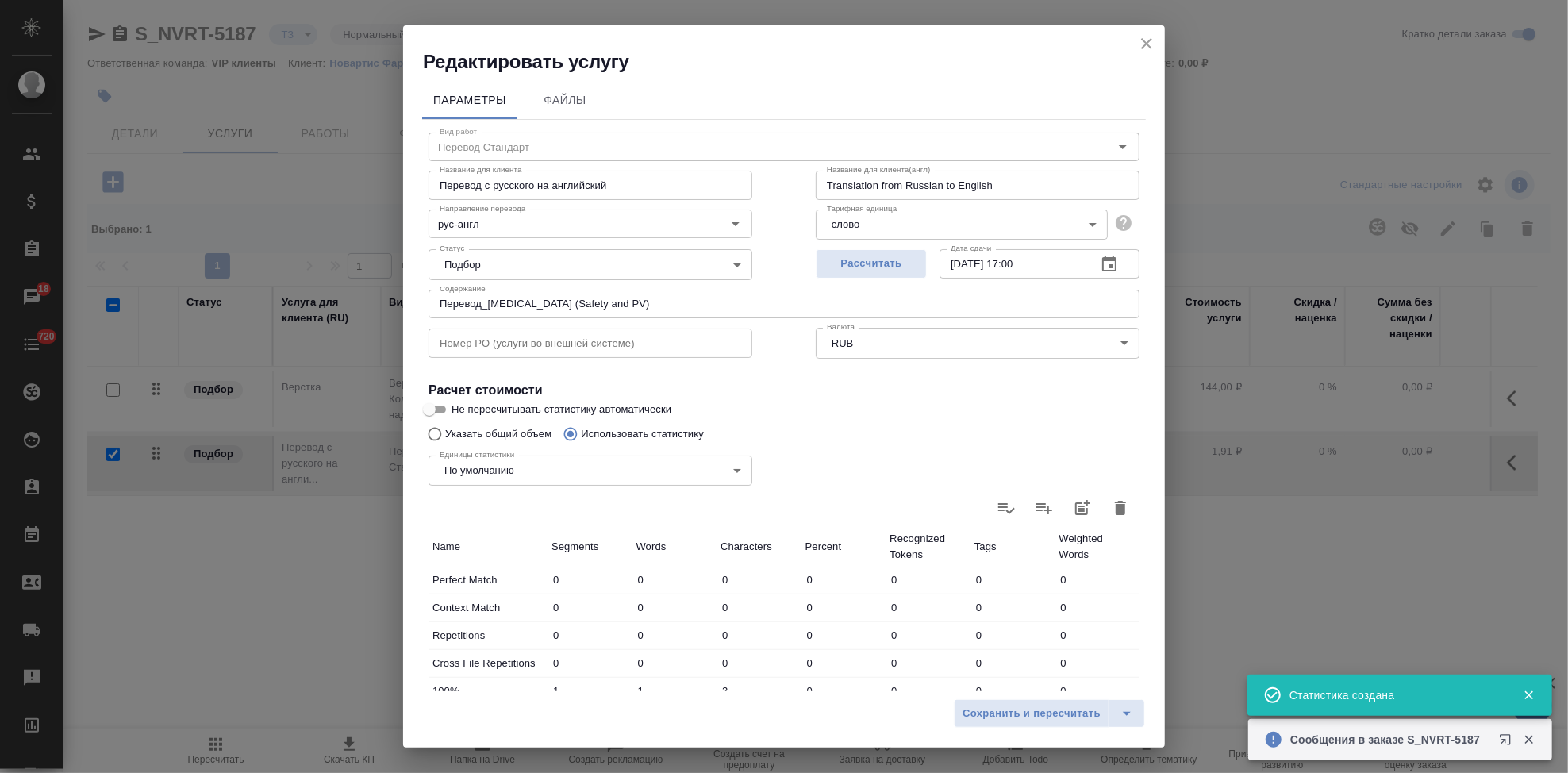
type input "70"
type input "494"
type input "3753"
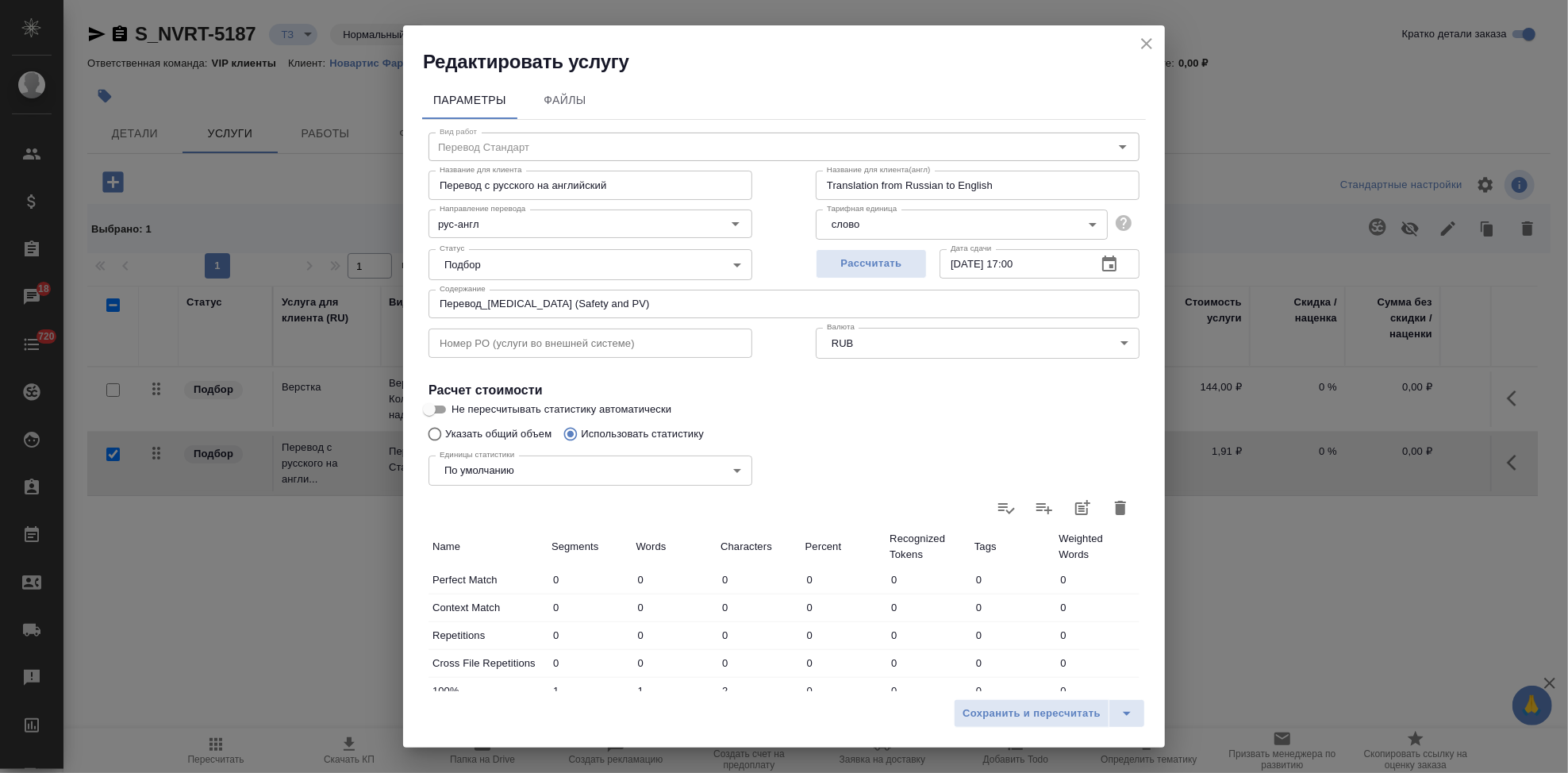
scroll to position [308, 0]
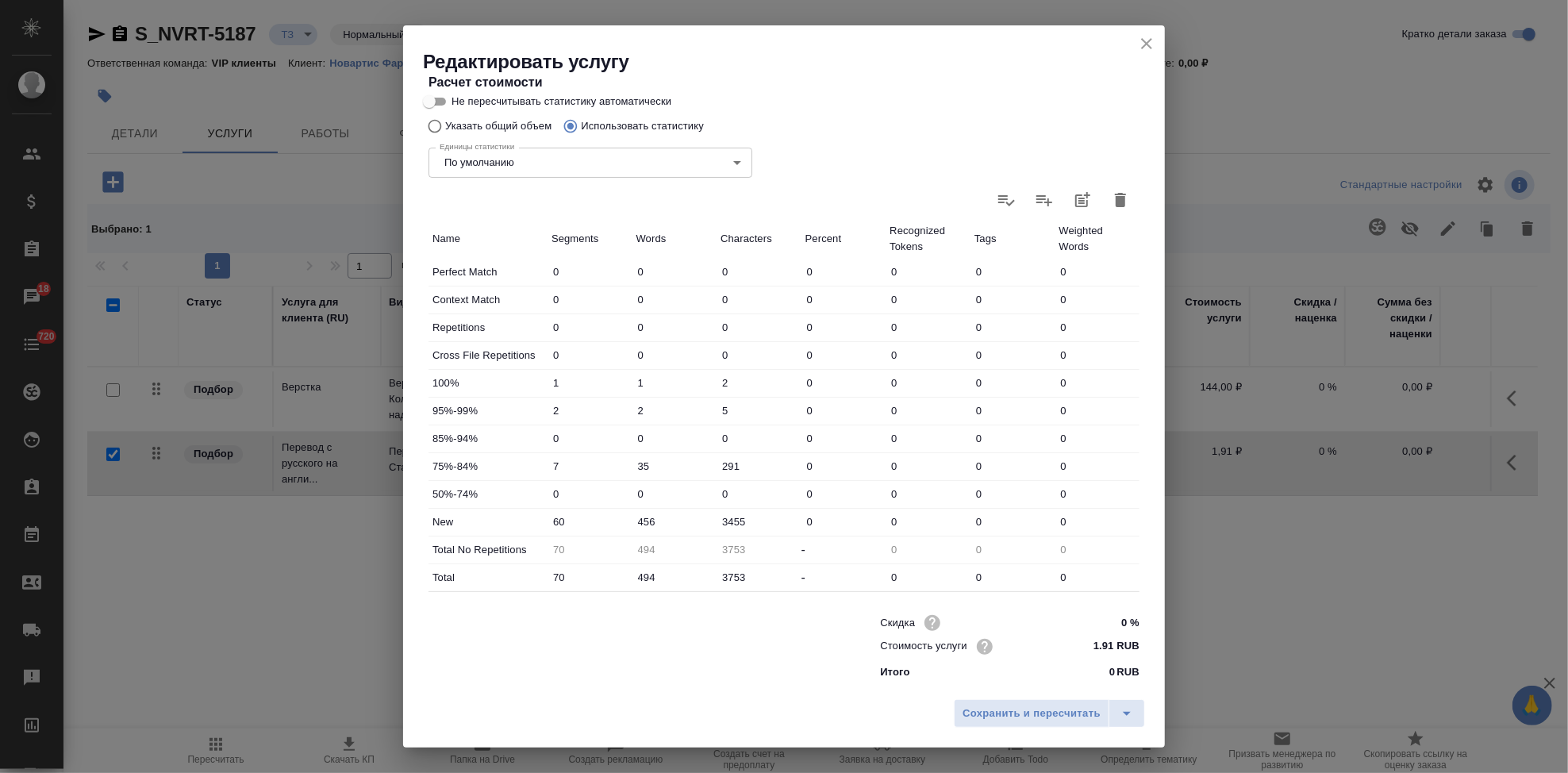
click at [647, 513] on input "456" at bounding box center [675, 521] width 85 height 23
type input "468"
click at [1131, 714] on icon "split button" at bounding box center [1127, 713] width 19 height 19
click at [1042, 686] on li "Сохранить" at bounding box center [1052, 680] width 191 height 25
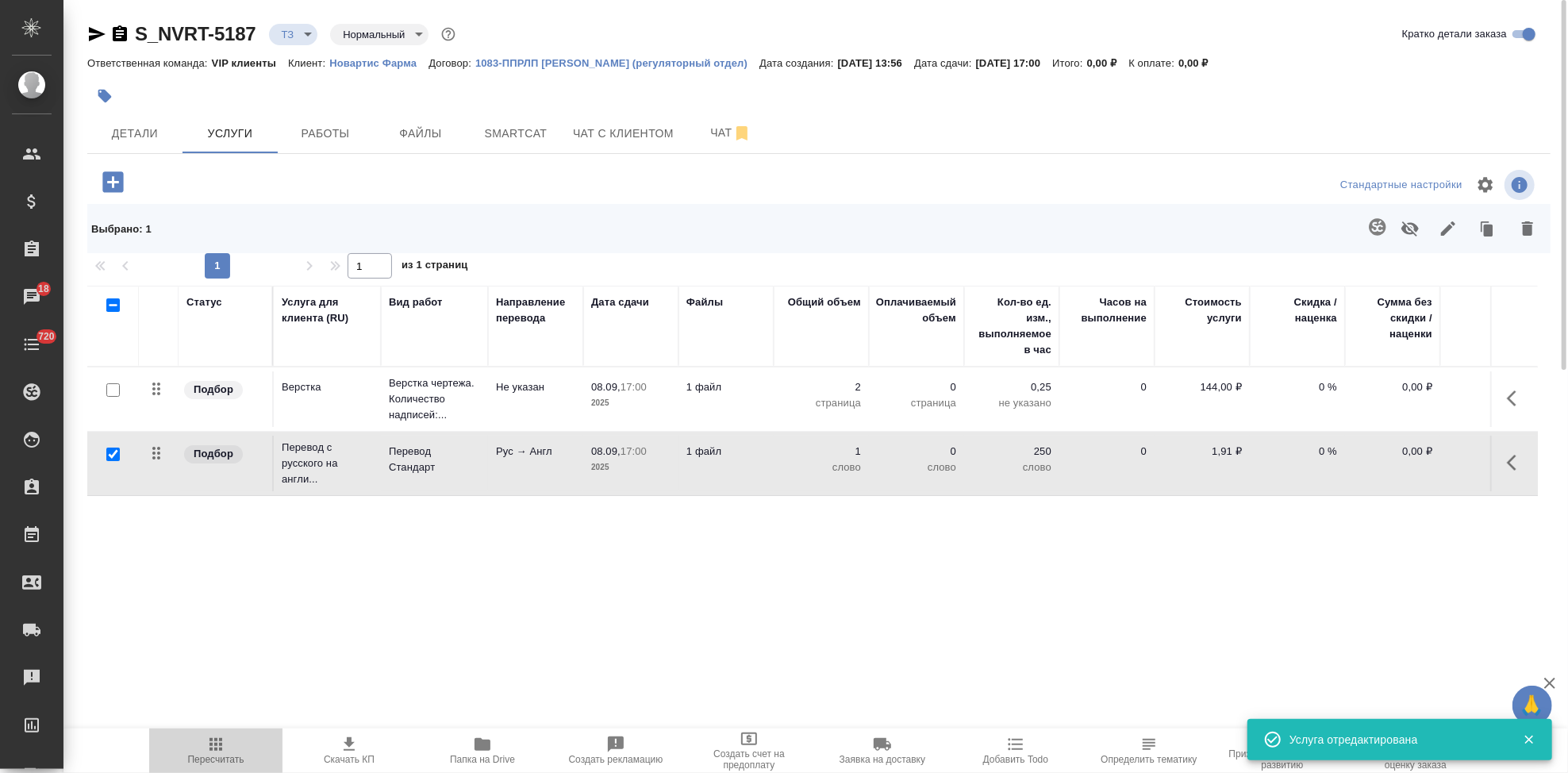
click at [228, 759] on span "Пересчитать" at bounding box center [216, 759] width 56 height 11
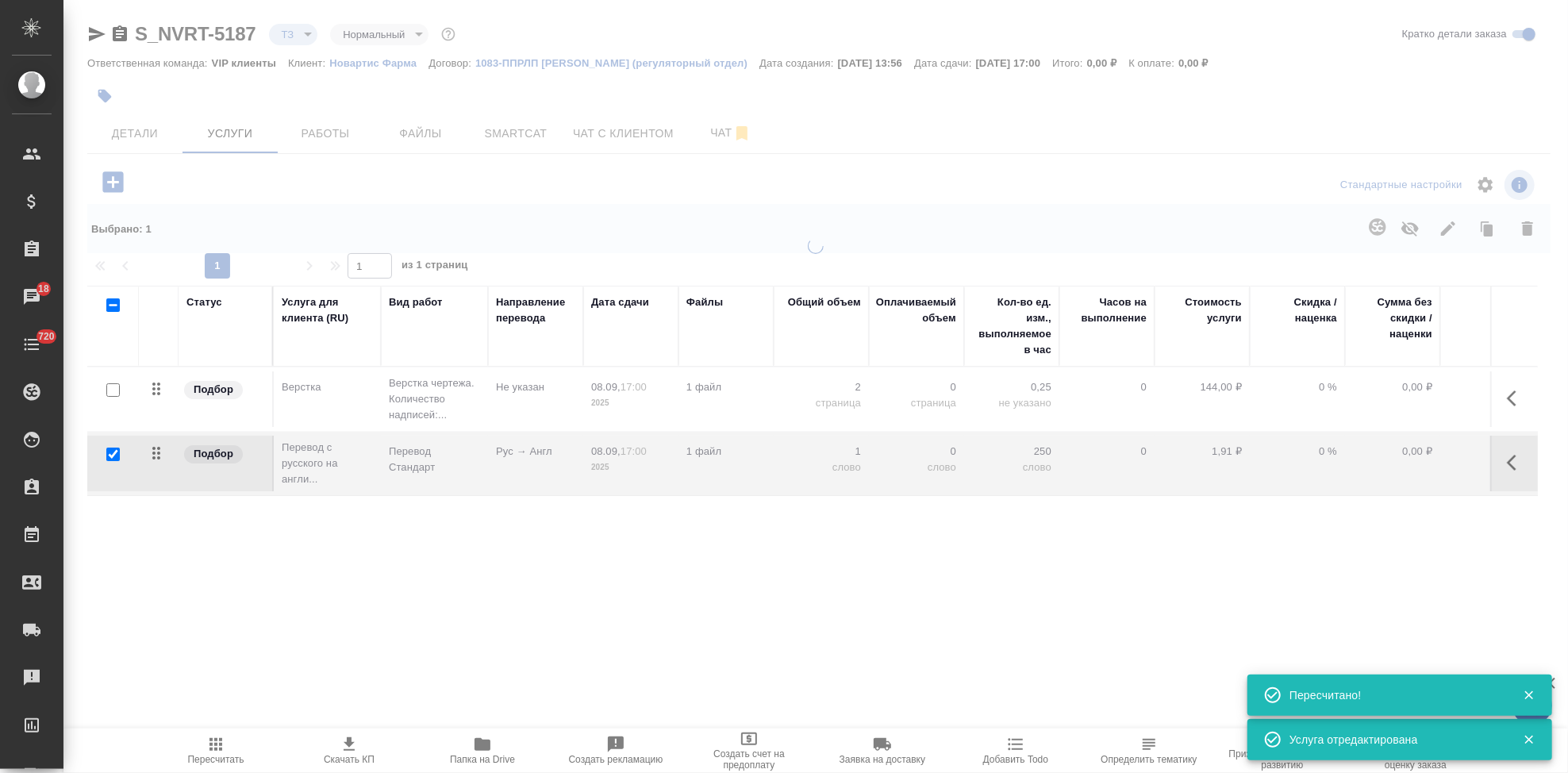
type input "new"
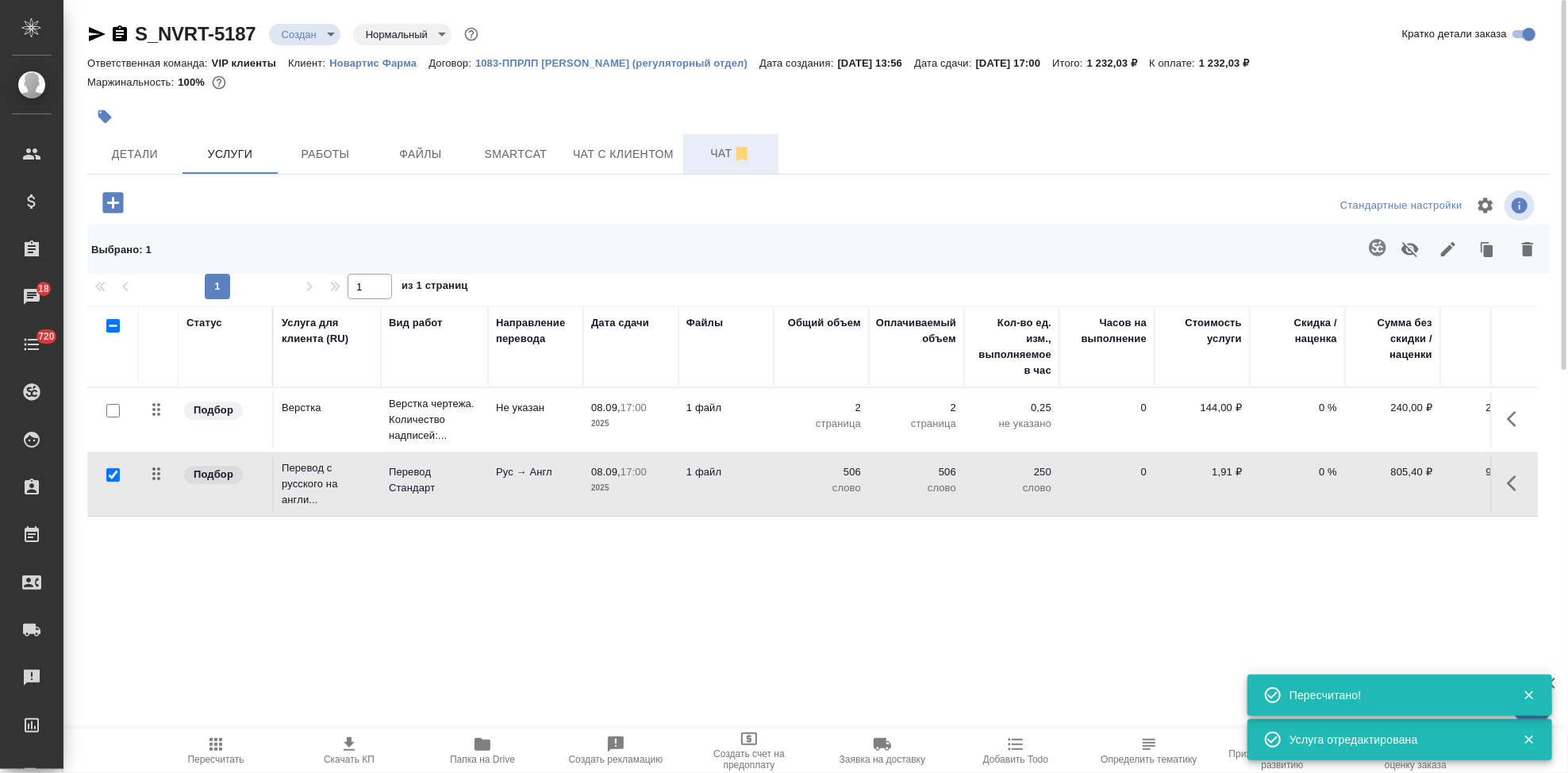
click at [715, 151] on span "Чат" at bounding box center [731, 153] width 76 height 20
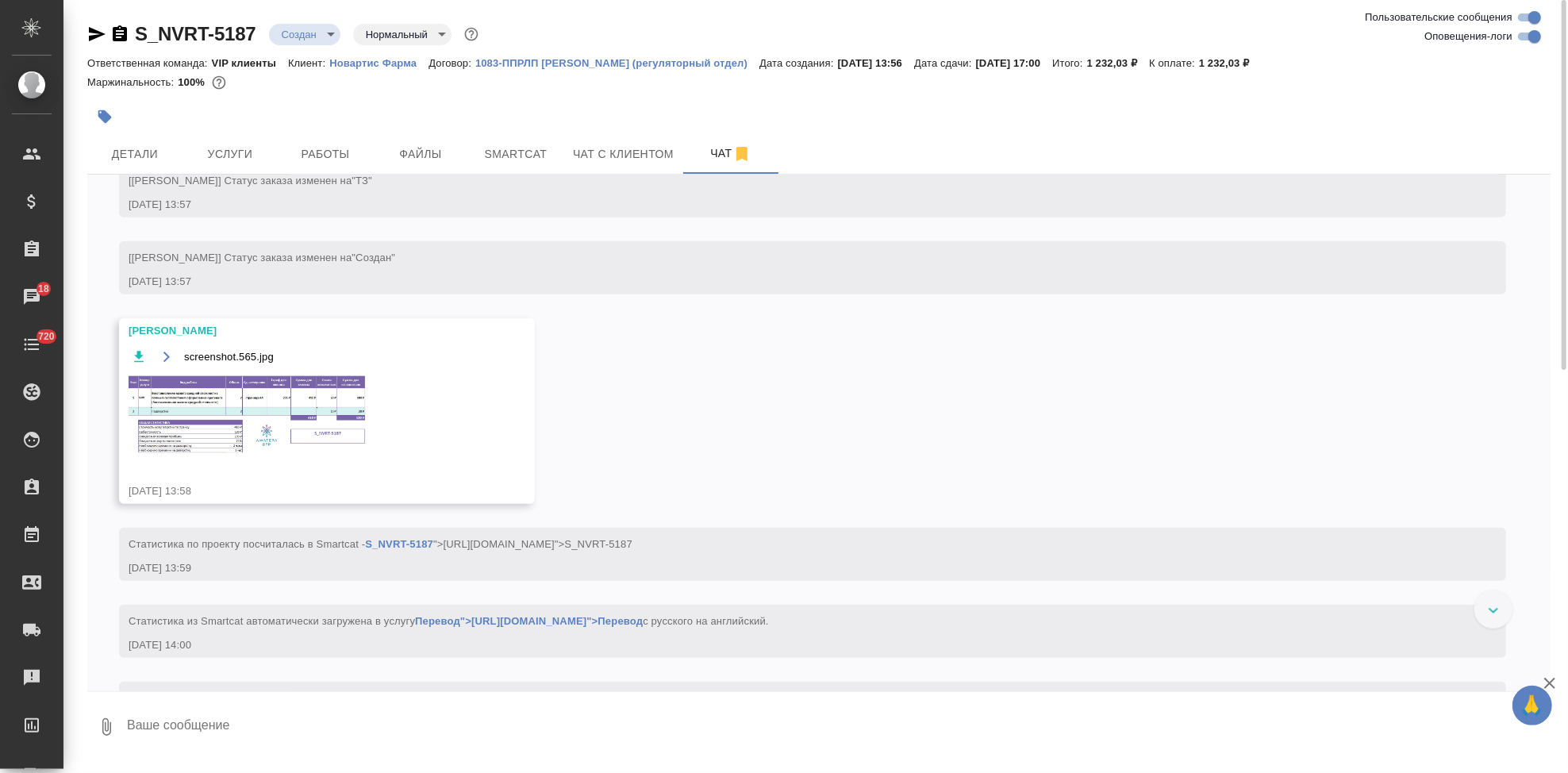
scroll to position [1218, 0]
click at [274, 438] on img at bounding box center [247, 414] width 238 height 81
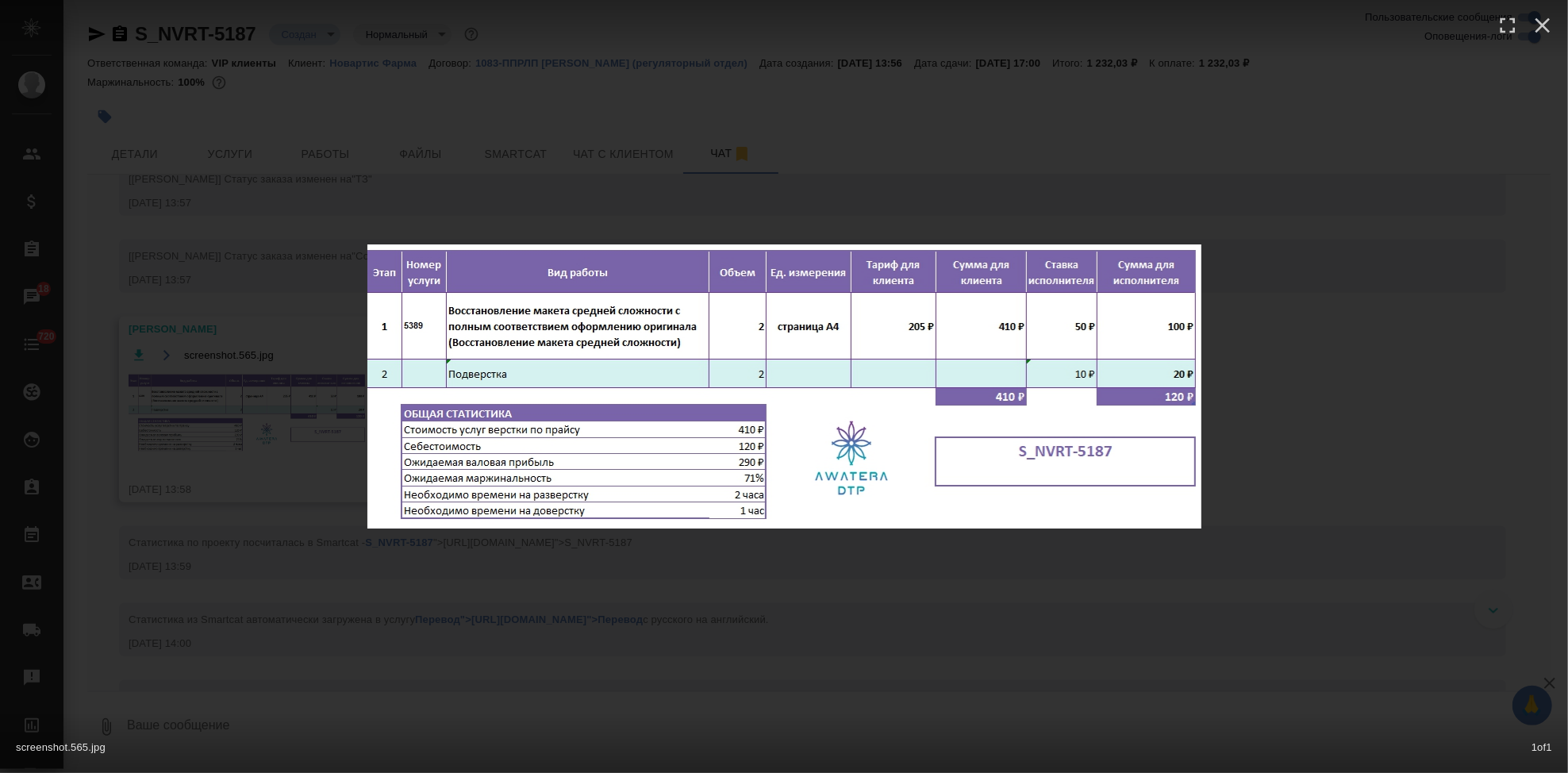
click at [855, 581] on div "screenshot.565.jpg 1 of 1" at bounding box center [784, 386] width 1568 height 773
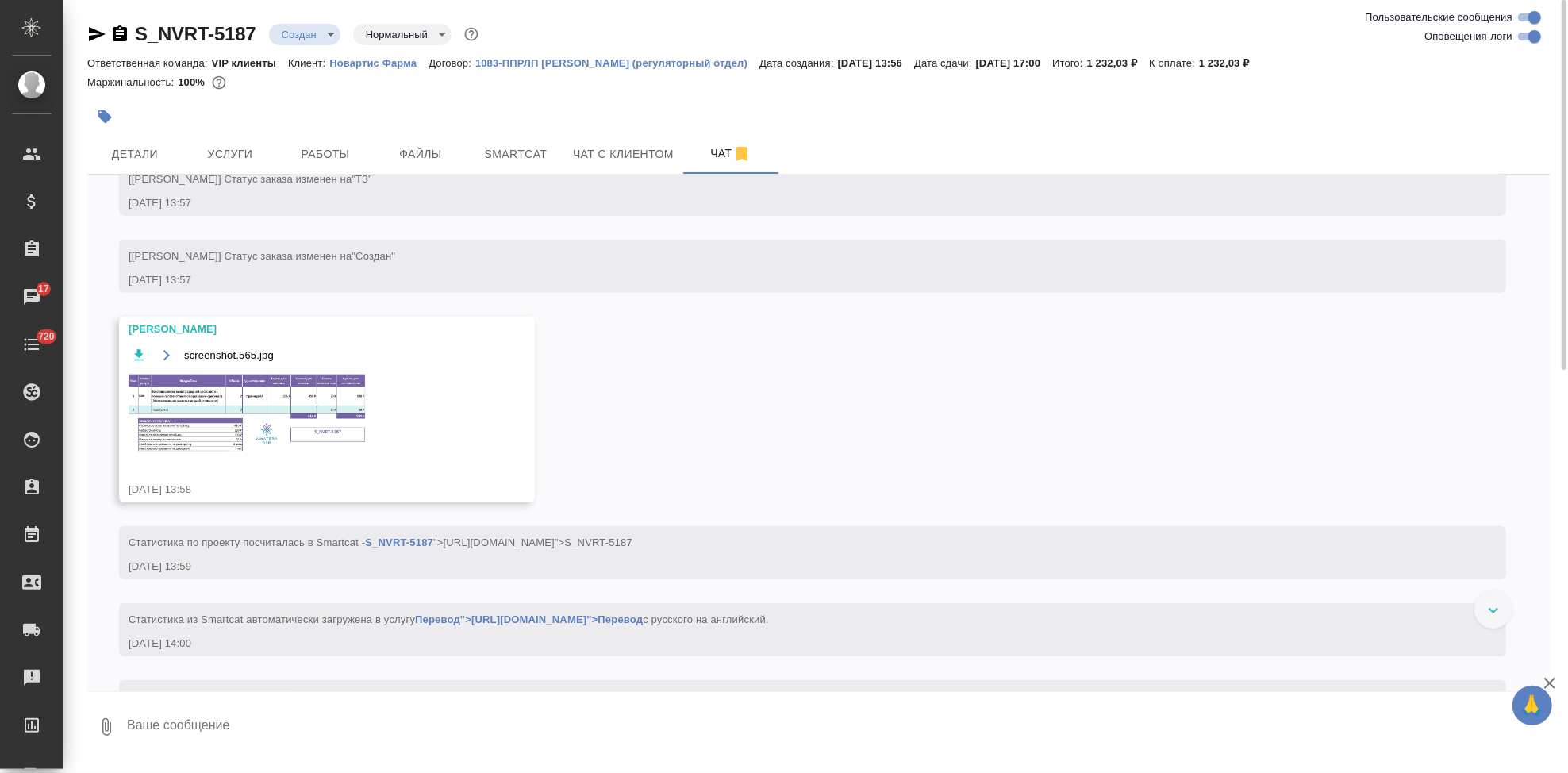
click at [691, 349] on div "04.09, четверг [Кабаргина Анна] Клиент оставил комментарий: 04.09.25, 13:56 [Ка…" at bounding box center [819, 432] width 1464 height 516
click at [259, 154] on span "Услуги" at bounding box center [230, 154] width 76 height 20
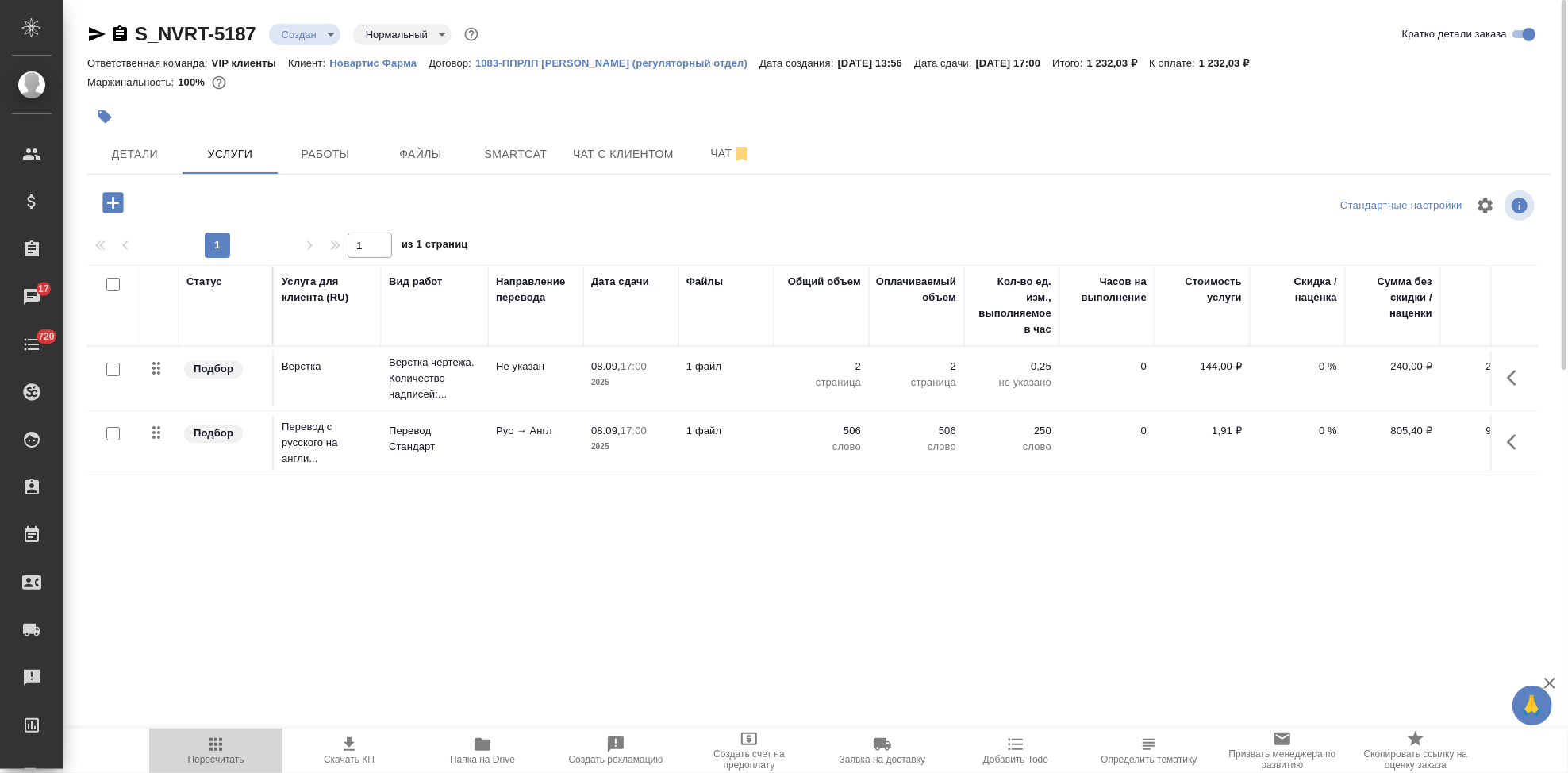
click at [217, 760] on span "Пересчитать" at bounding box center [216, 759] width 56 height 11
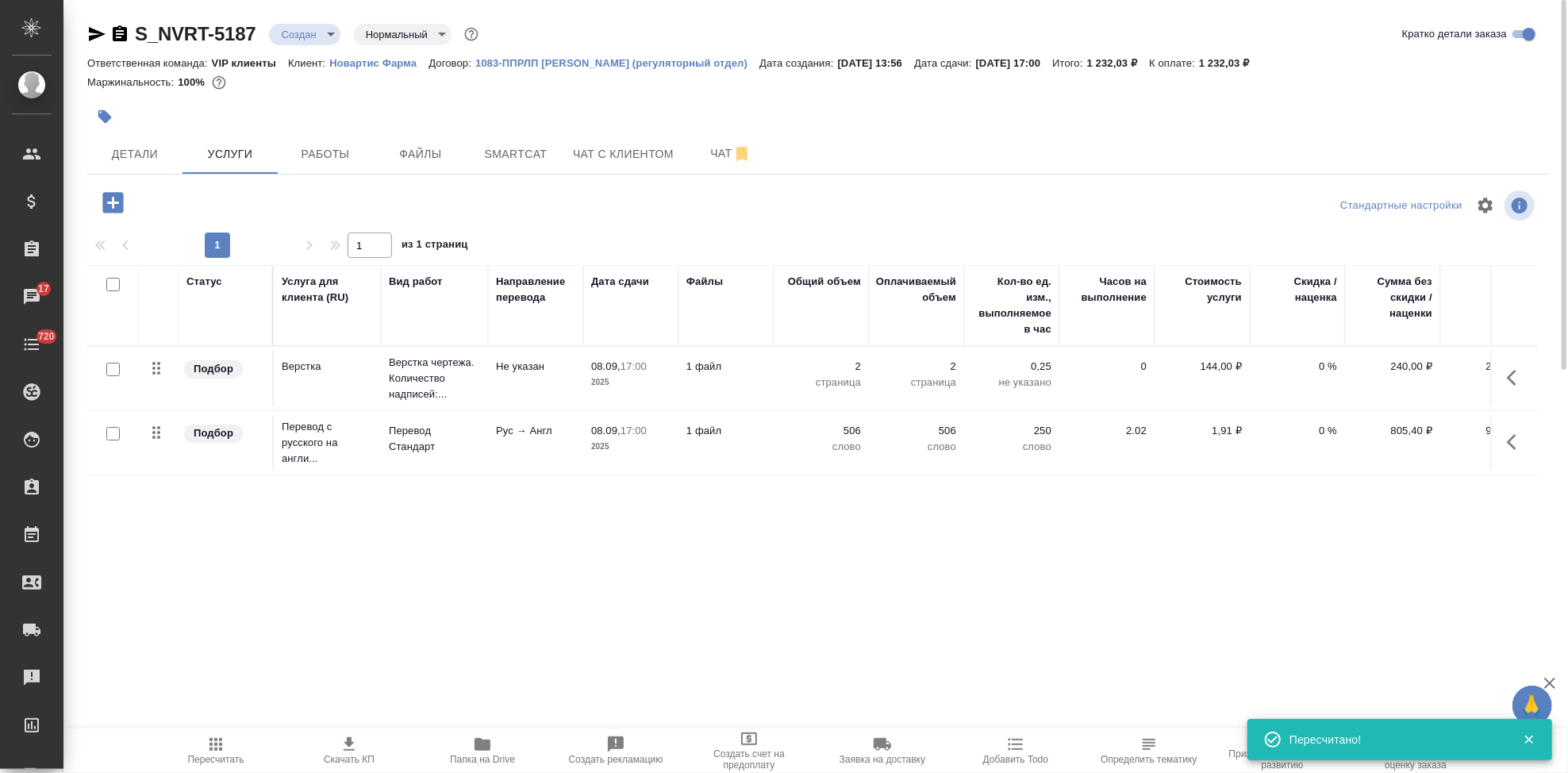
click at [345, 741] on icon "button" at bounding box center [349, 744] width 19 height 19
drag, startPoint x: 260, startPoint y: 37, endPoint x: 134, endPoint y: 37, distance: 126.0
click at [134, 37] on div "S_NVRT-5187 Создан new Нормальный normal" at bounding box center [285, 34] width 395 height 25
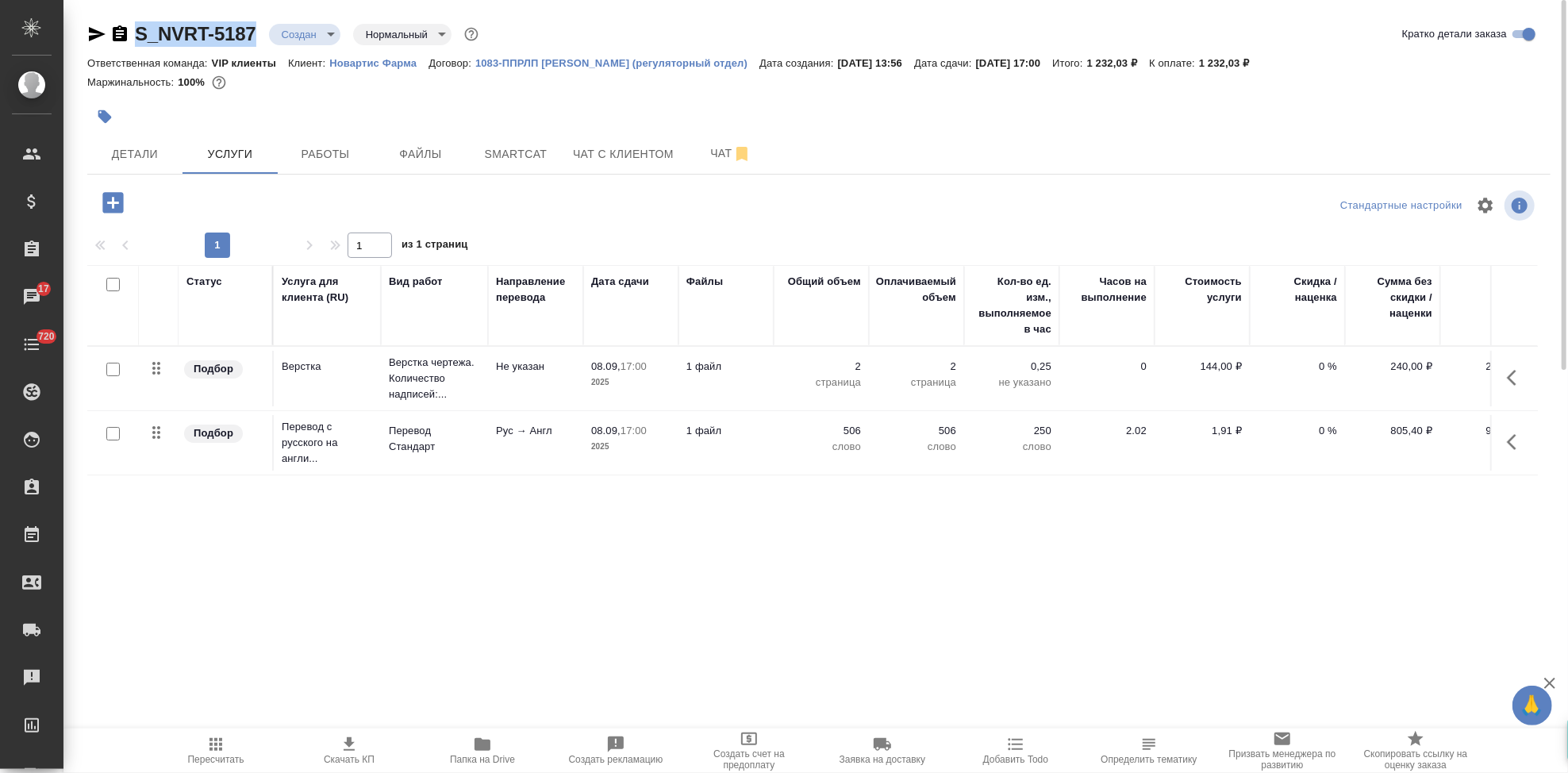
copy link "S_NVRT-5187"
click at [326, 33] on body "🙏 .cls-1 fill:#fff; AWATERA Kabargina Anna Клиенты Спецификации Заказы 17 Чаты …" at bounding box center [784, 386] width 1568 height 773
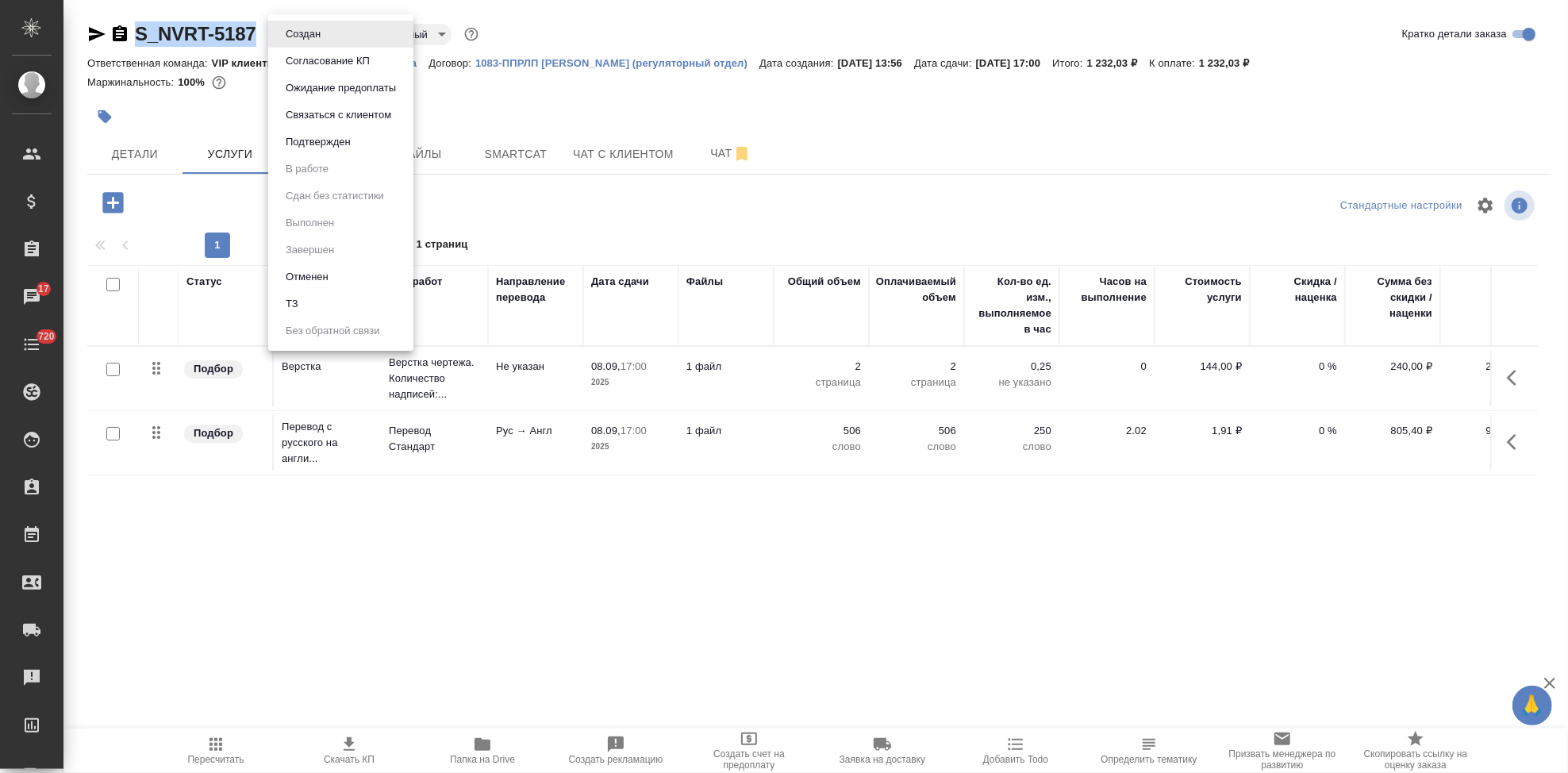
click at [328, 62] on button "Согласование КП" at bounding box center [328, 61] width 94 height 17
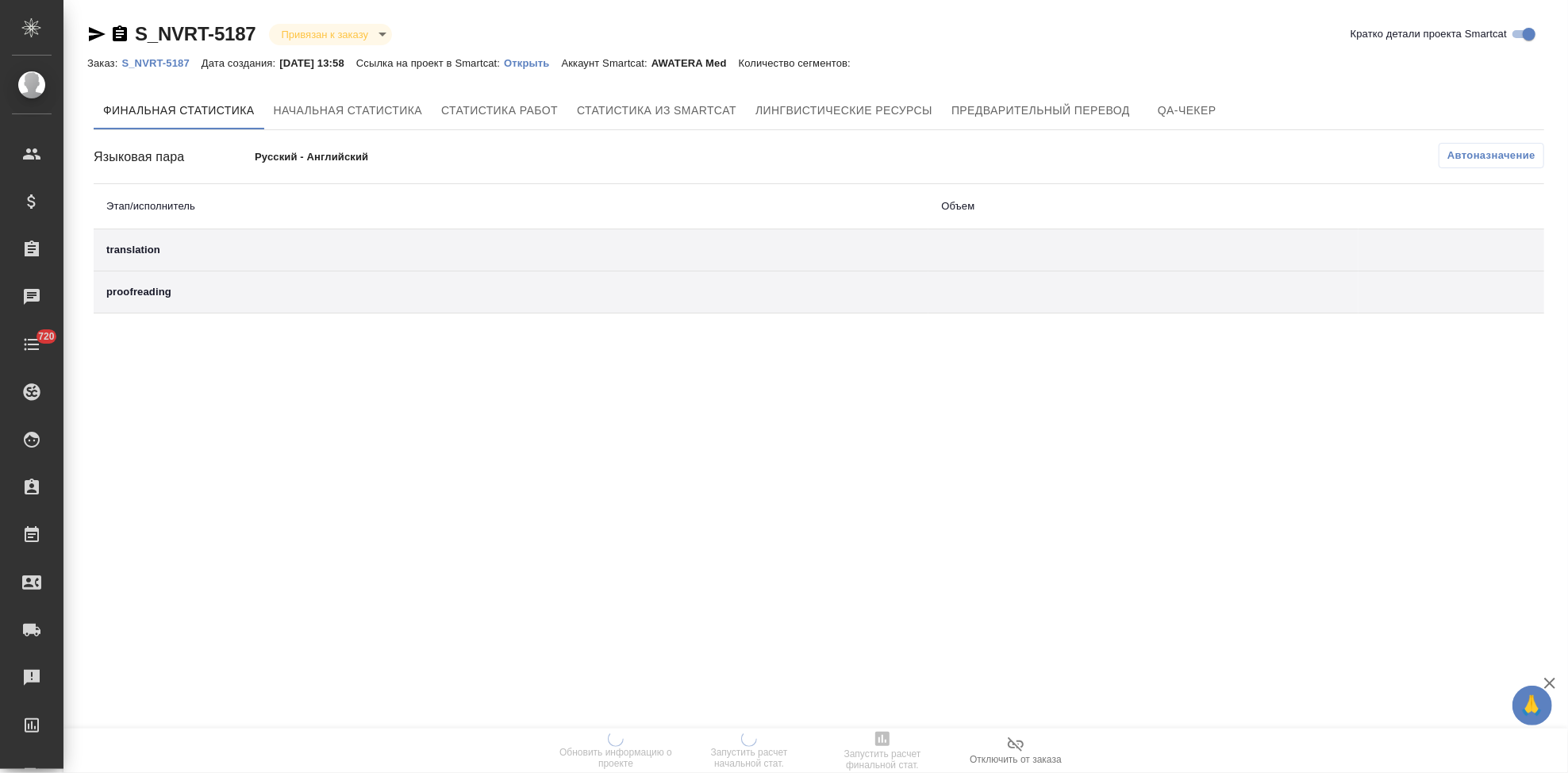
click at [547, 64] on p "Открыть" at bounding box center [532, 63] width 57 height 12
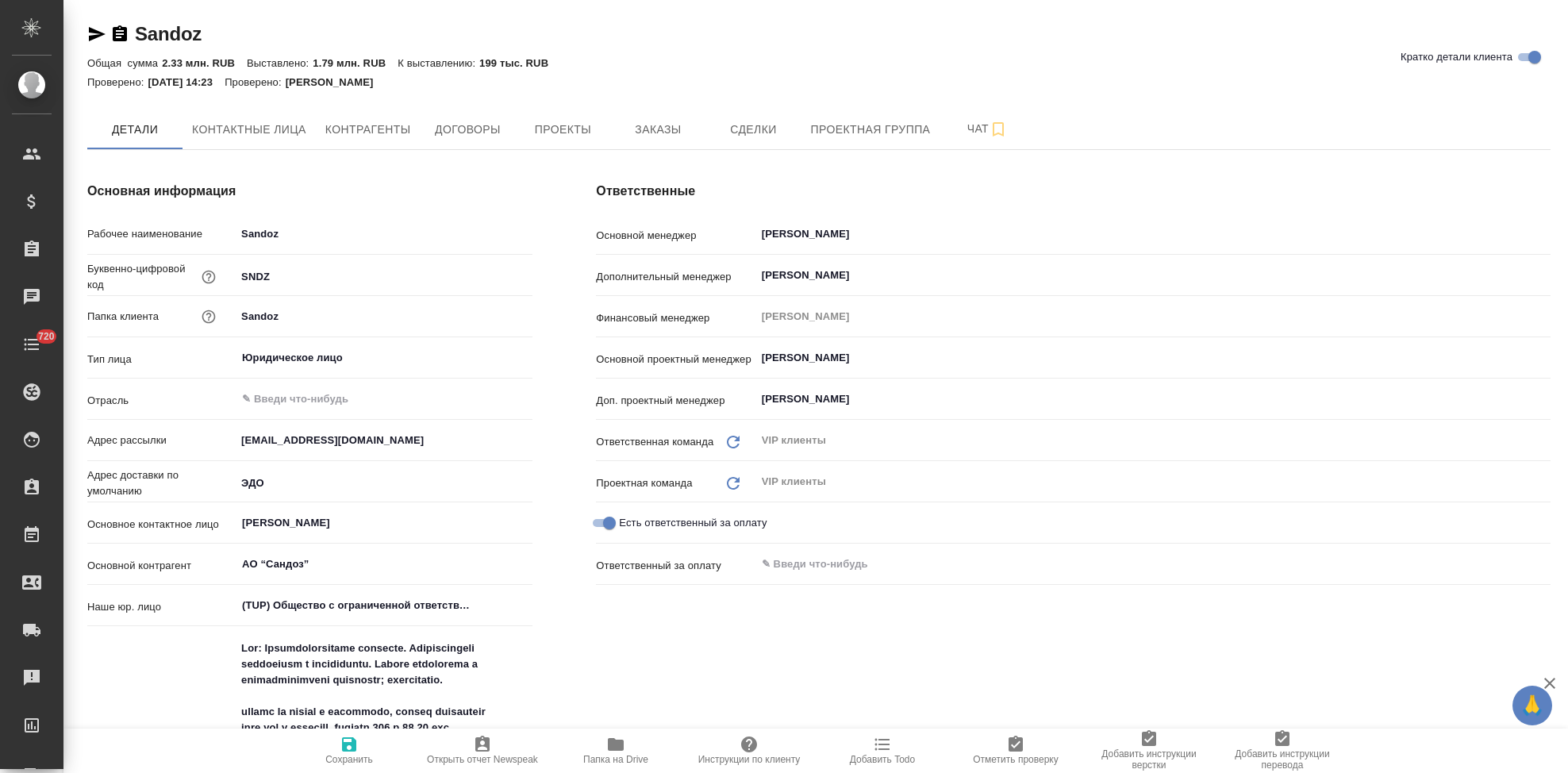
click at [662, 138] on span "Заказы" at bounding box center [658, 130] width 76 height 20
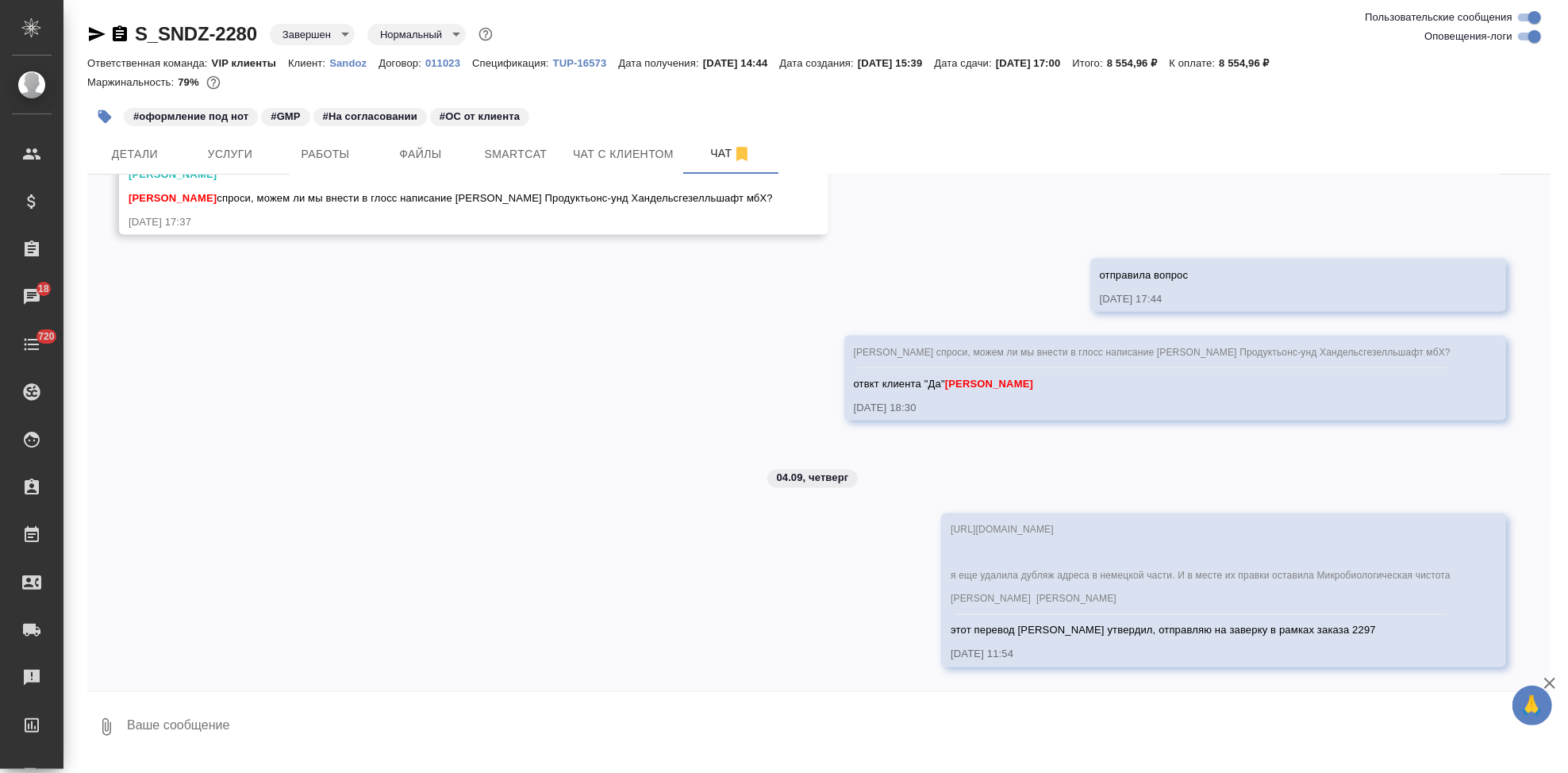
scroll to position [11794, 0]
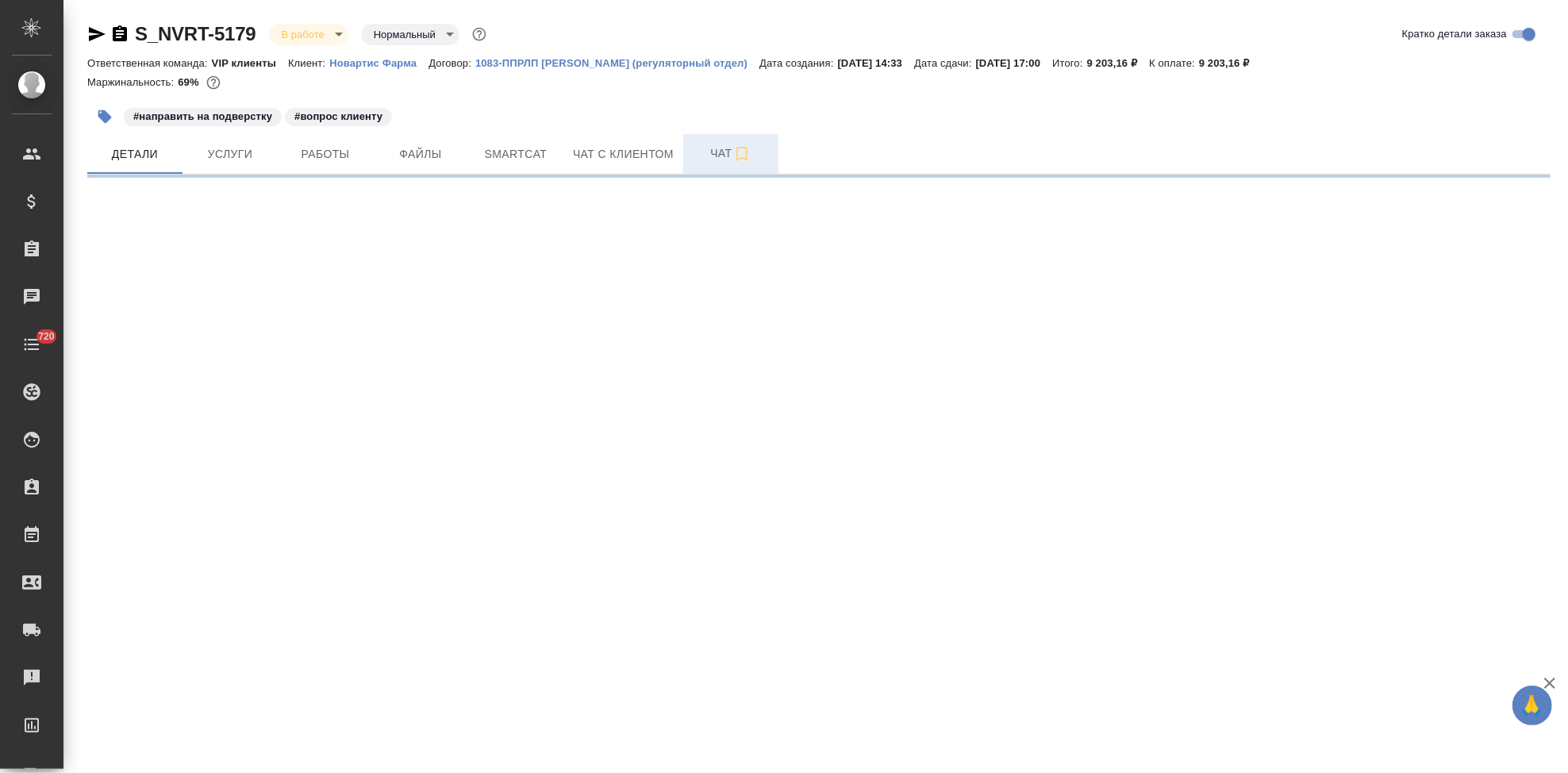
select select "RU"
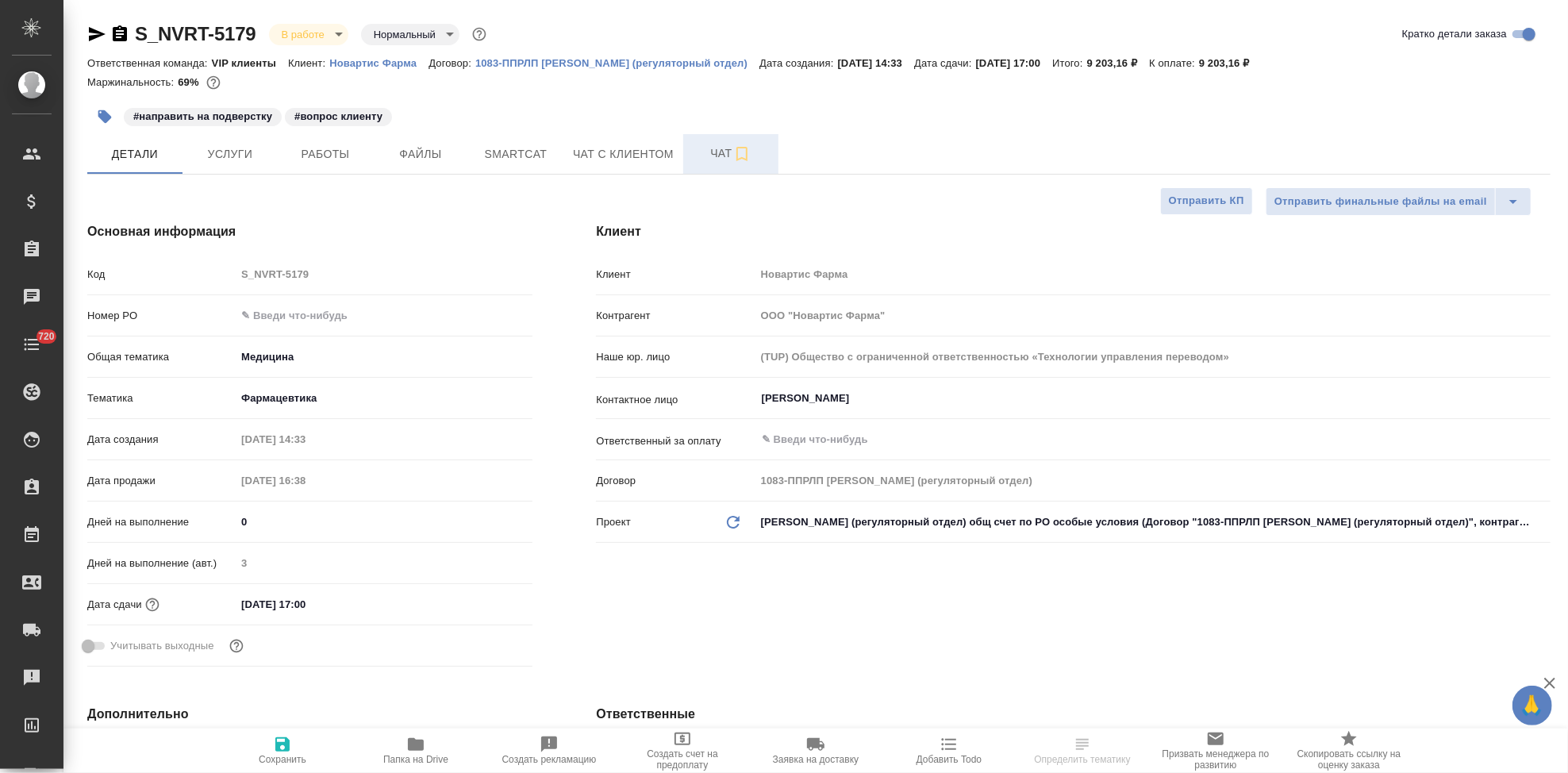
type textarea "x"
click at [721, 161] on span "Чат" at bounding box center [731, 153] width 76 height 20
type textarea "x"
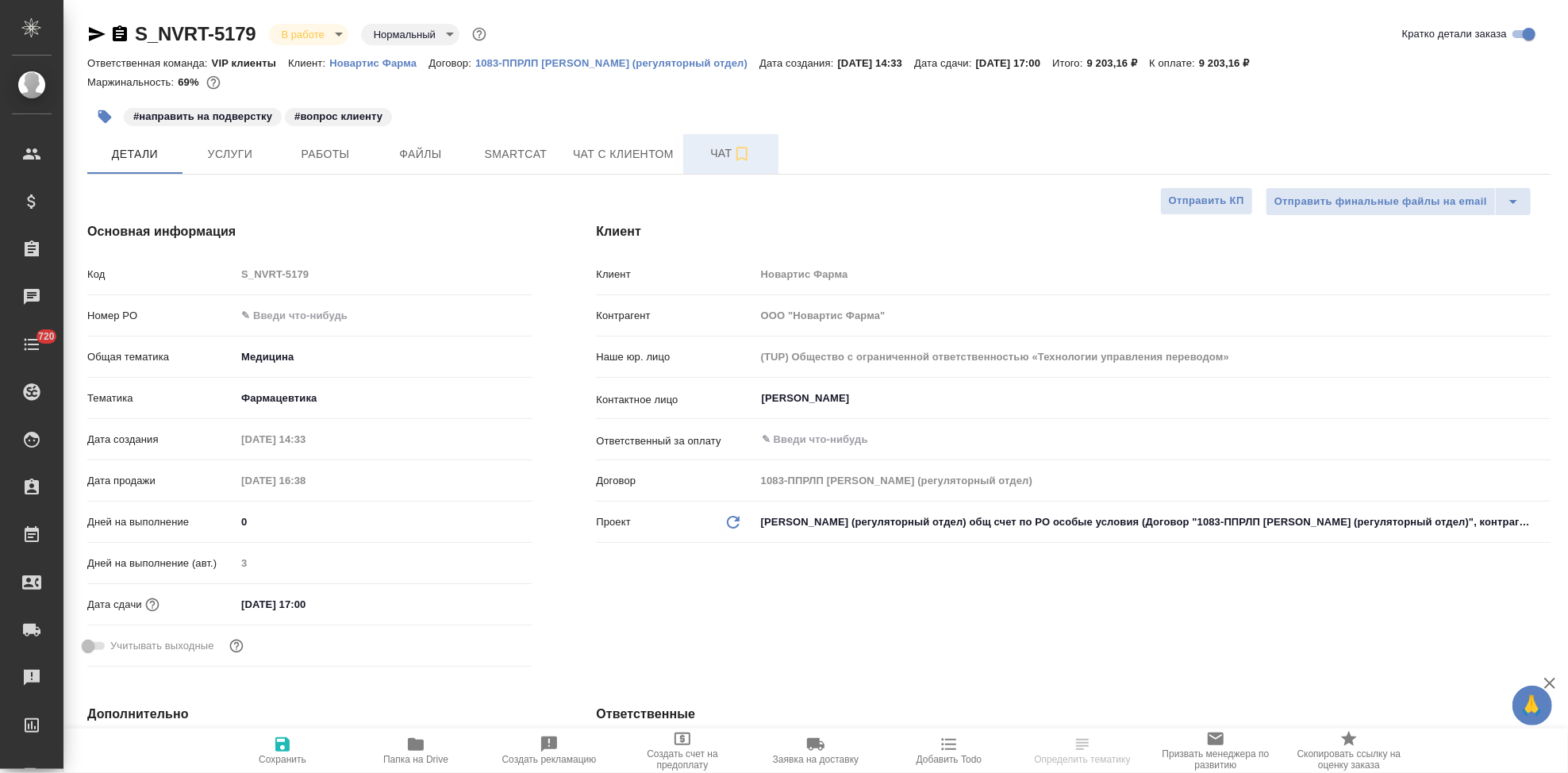
type textarea "x"
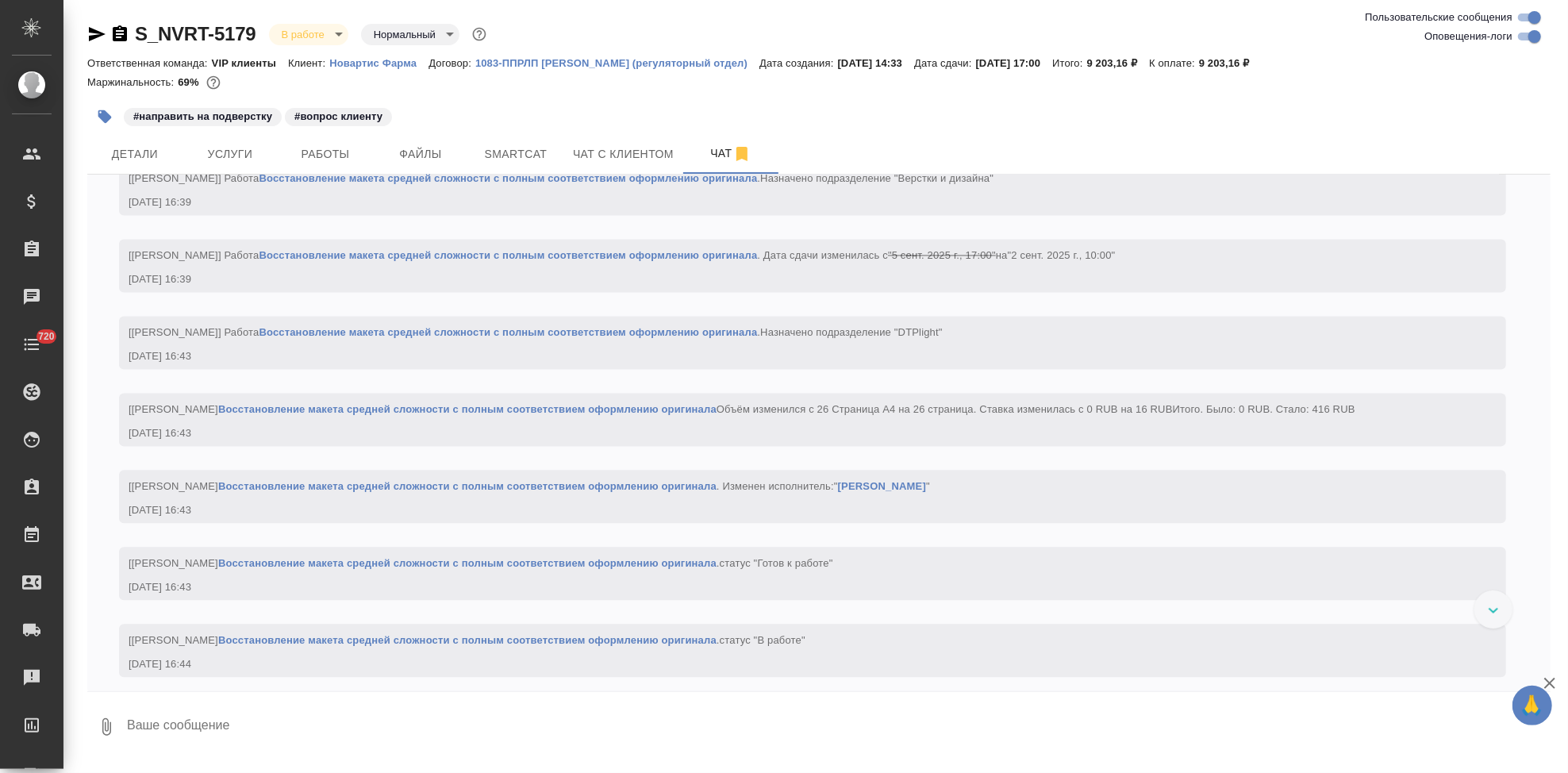
click at [398, 715] on textarea at bounding box center [838, 727] width 1426 height 54
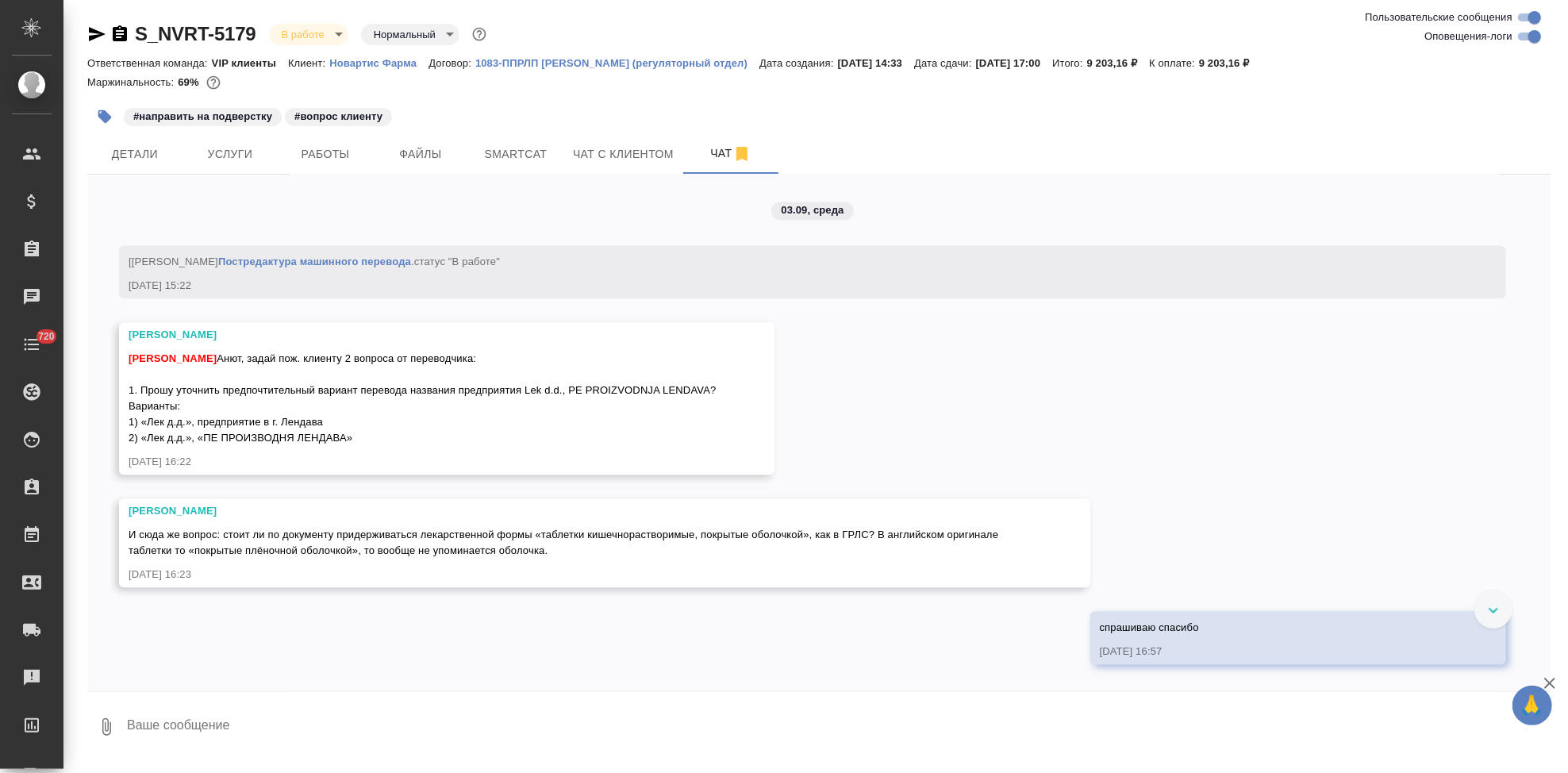
click at [394, 729] on textarea at bounding box center [838, 727] width 1426 height 54
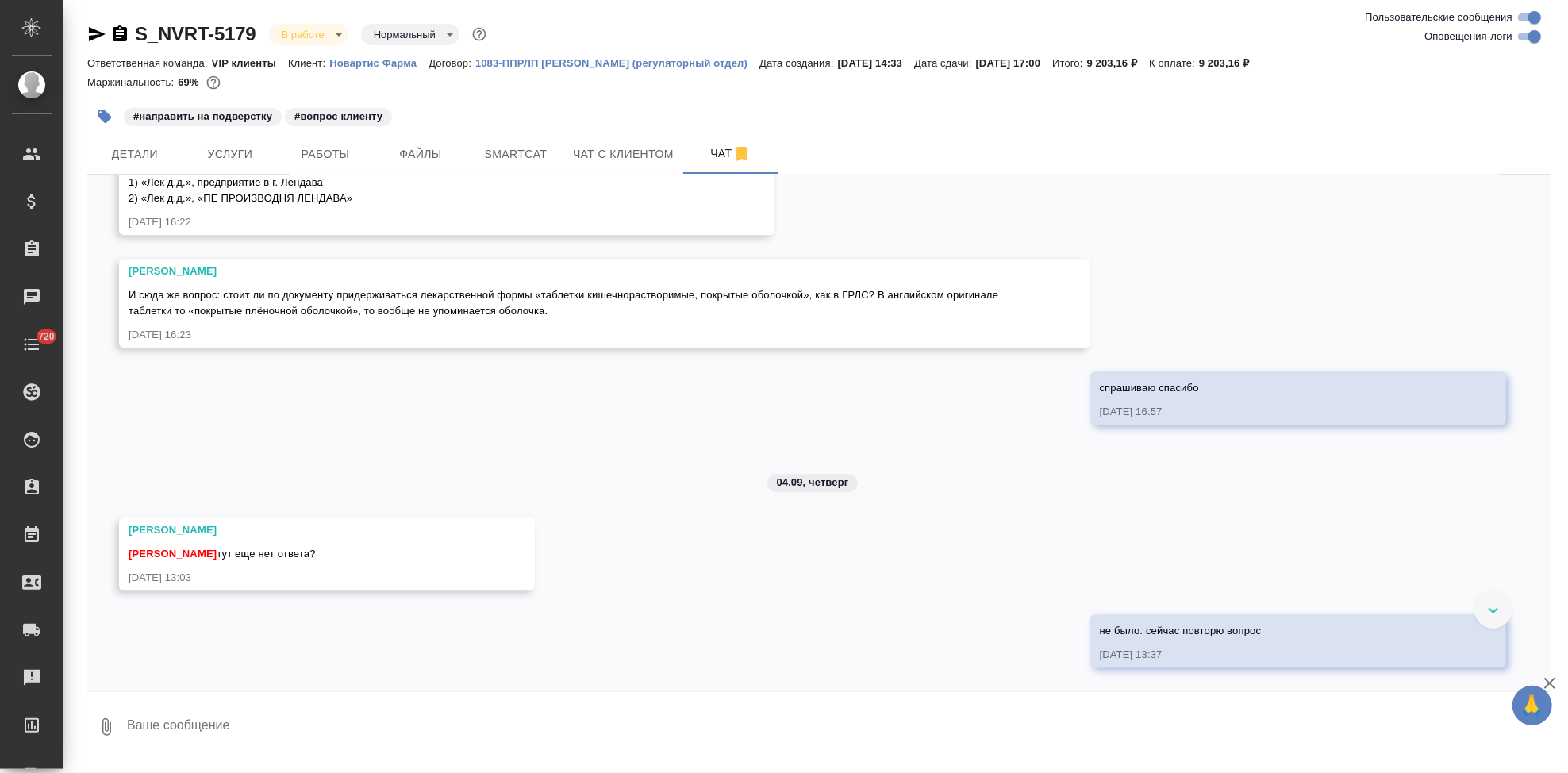
type textarea """
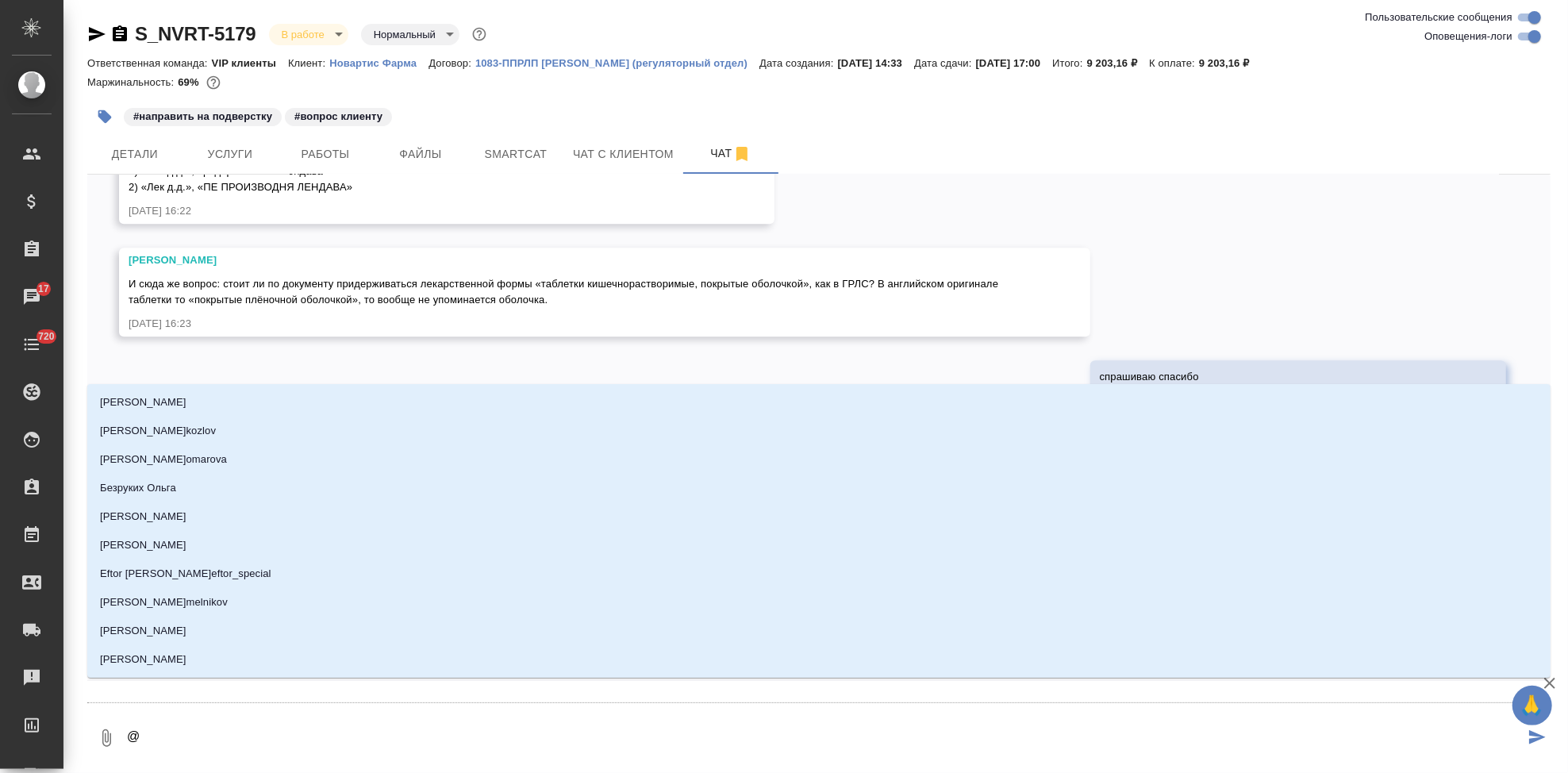
type textarea "@г"
type input "г"
type textarea "@гр"
type input "гр"
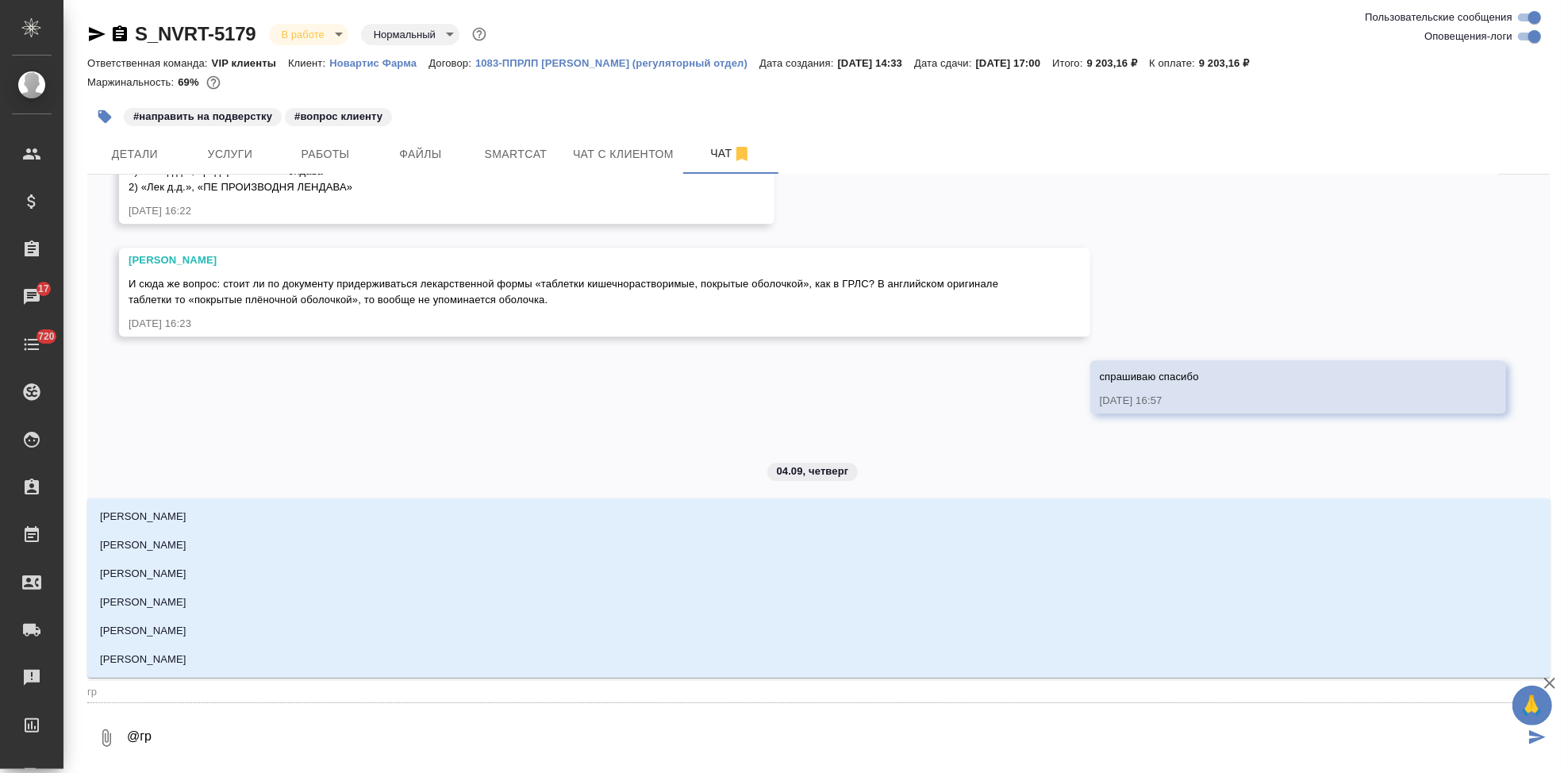
type textarea "@гра"
type input "гра"
type textarea "@граб"
type input "граб"
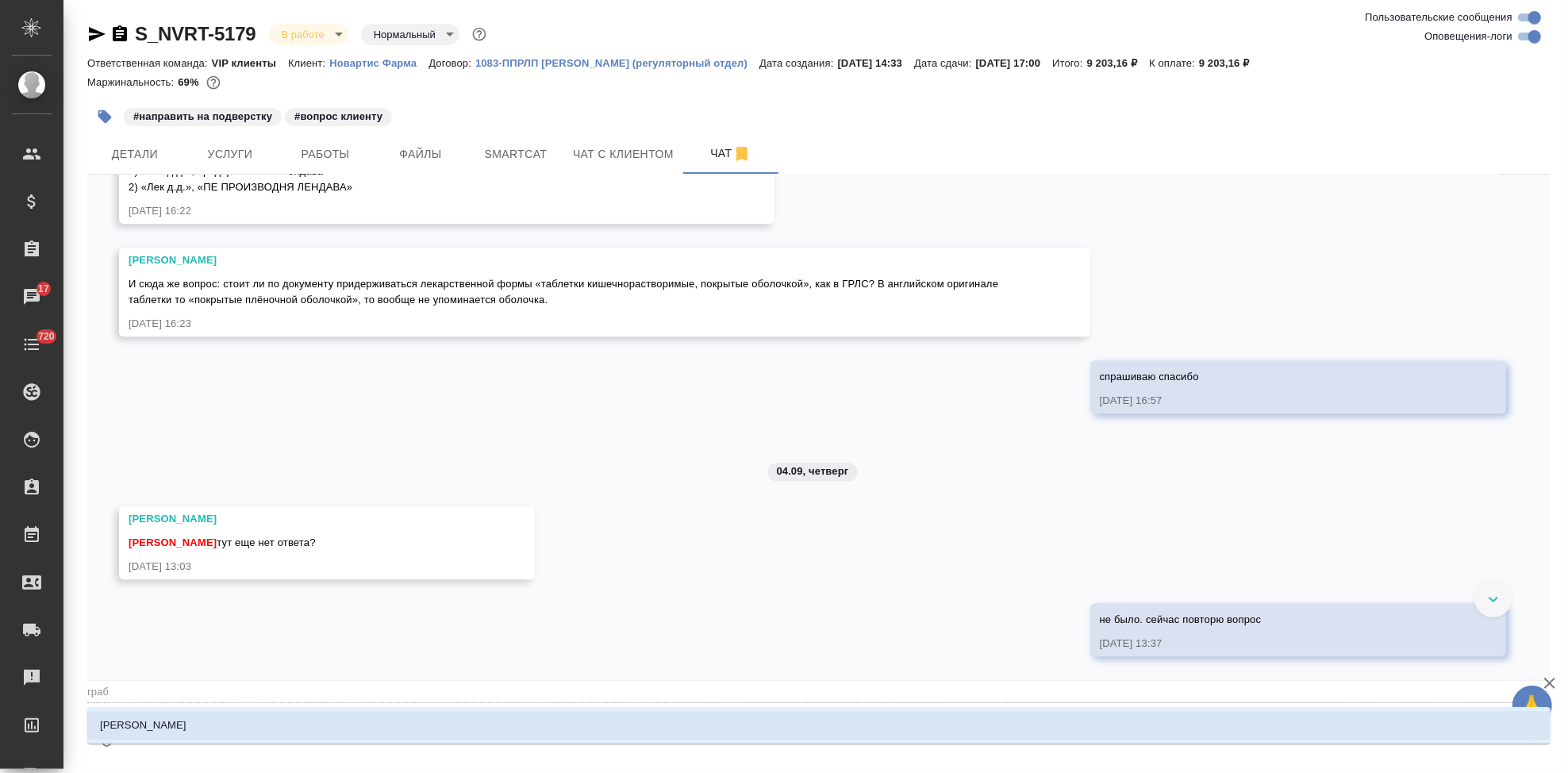
click at [359, 719] on li "[PERSON_NAME]" at bounding box center [819, 725] width 1464 height 29
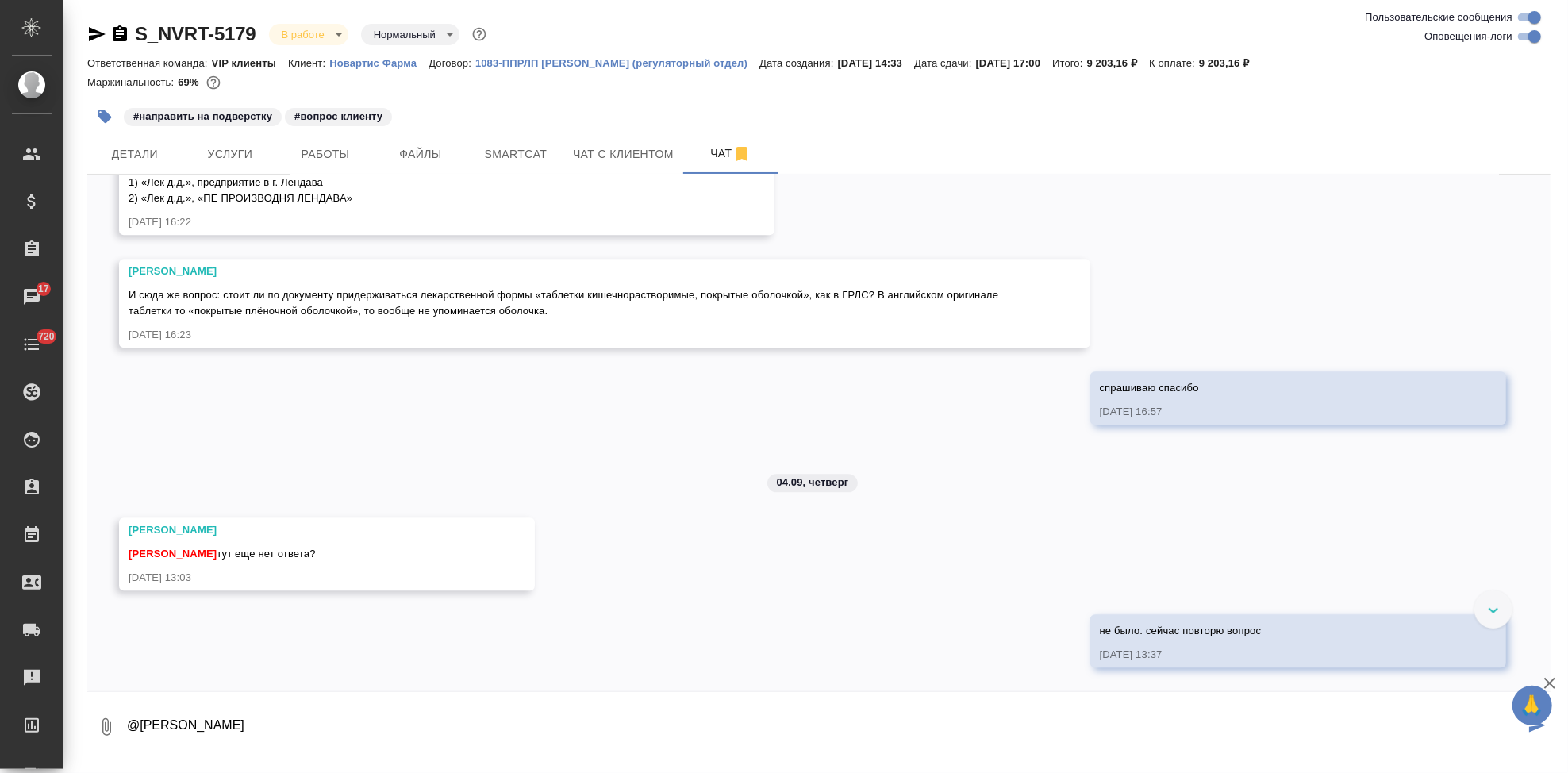
paste textarea
type textarea "@[PERSON_NAME]"
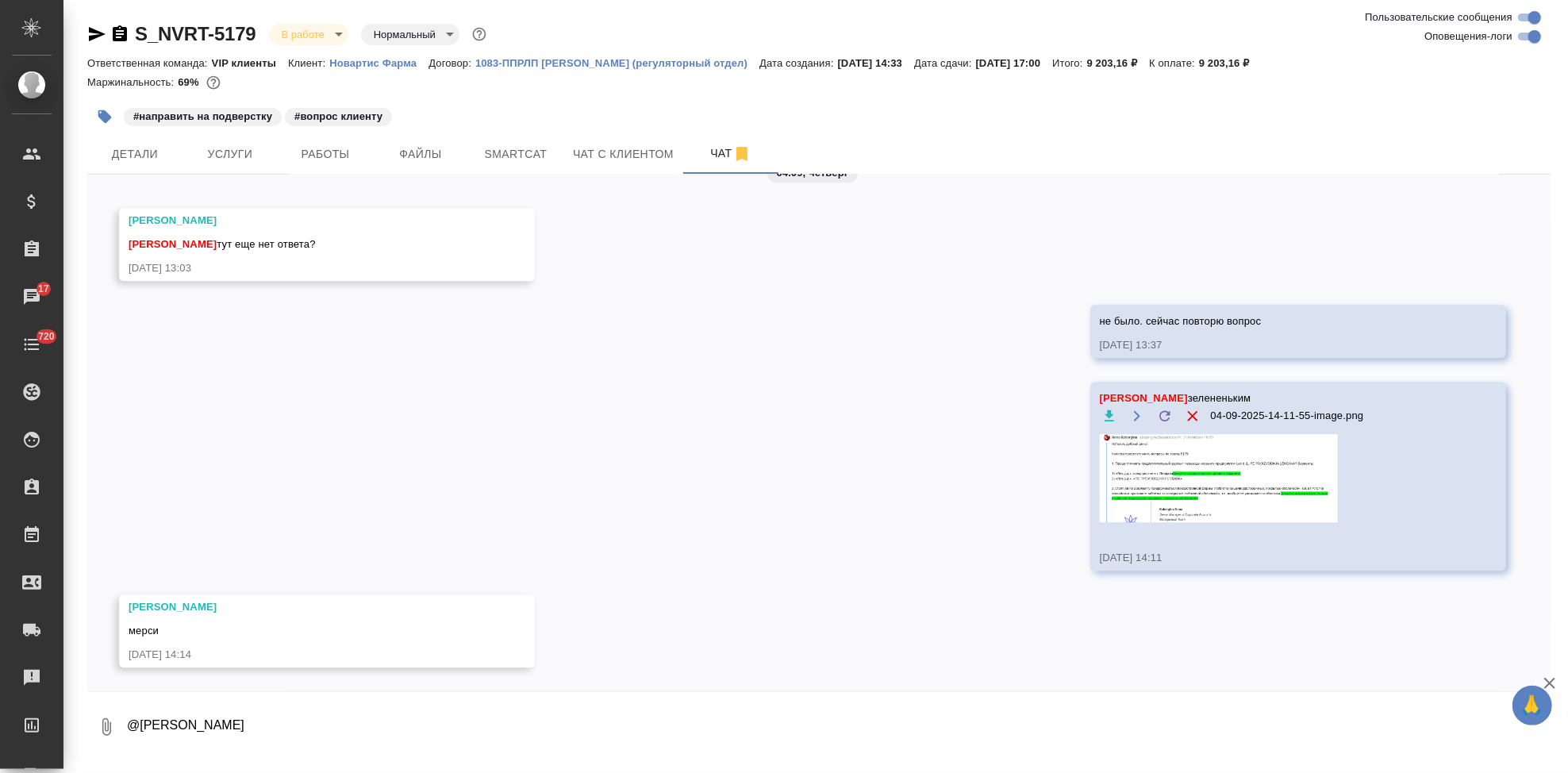
scroll to position [8171, 0]
click at [929, 560] on div "01.09, [DATE] [[PERSON_NAME]] Клиент оставил комментарий: [DATE] 14:33 [[PERSON…" at bounding box center [819, 432] width 1464 height 516
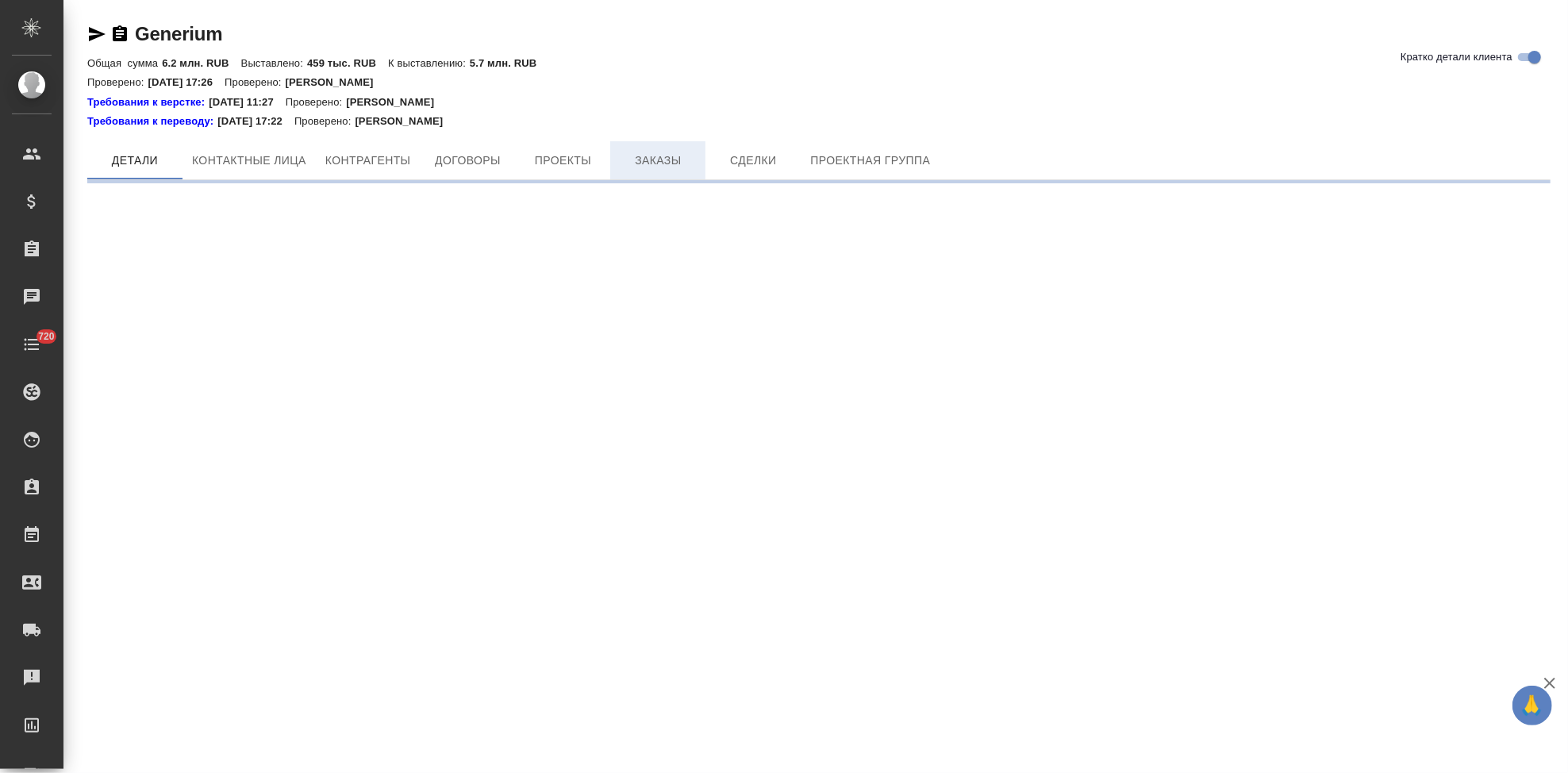
click at [661, 166] on span "Заказы" at bounding box center [658, 161] width 76 height 20
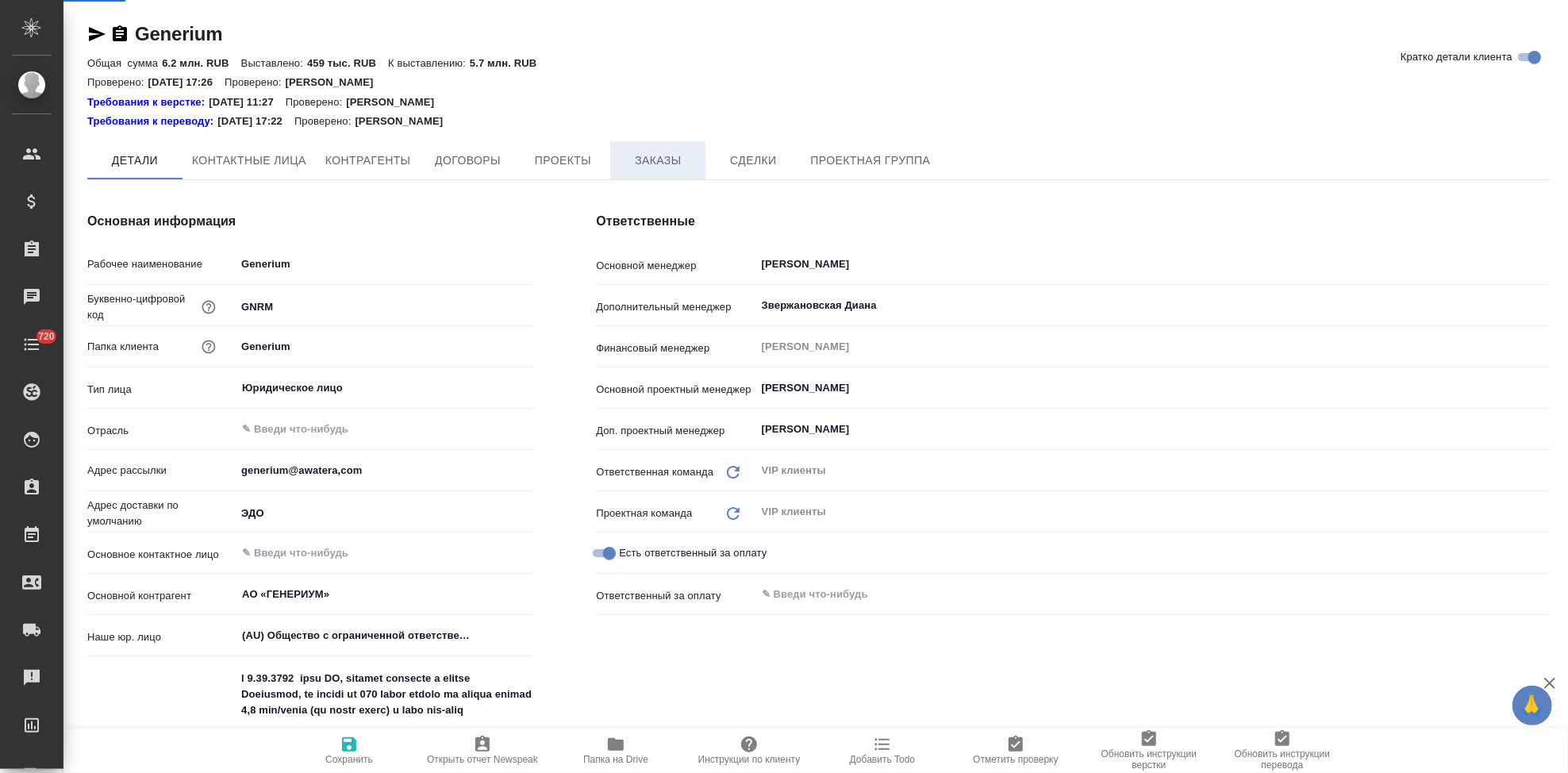
type textarea "x"
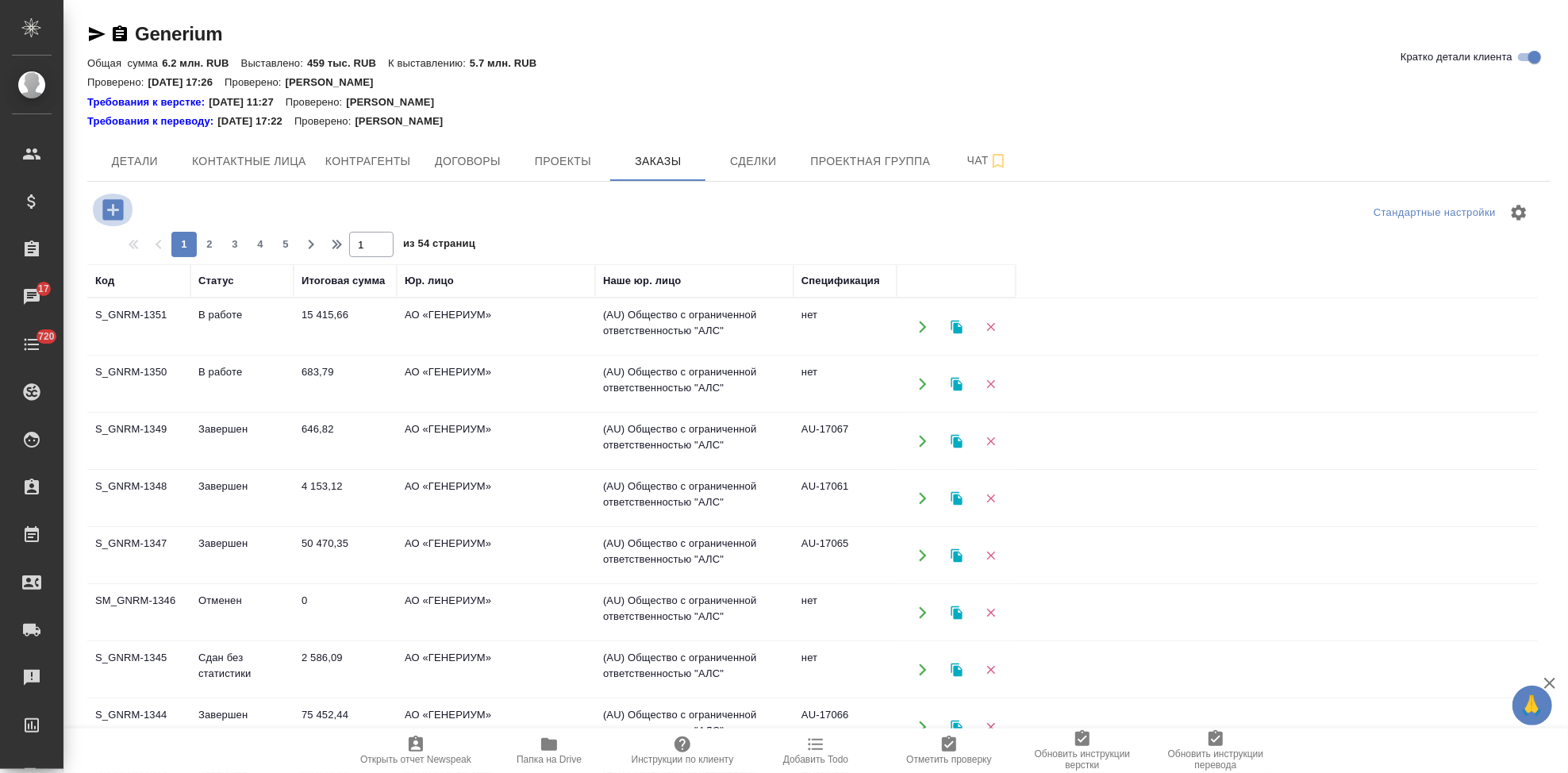
click at [99, 202] on icon "button" at bounding box center [113, 209] width 28 height 28
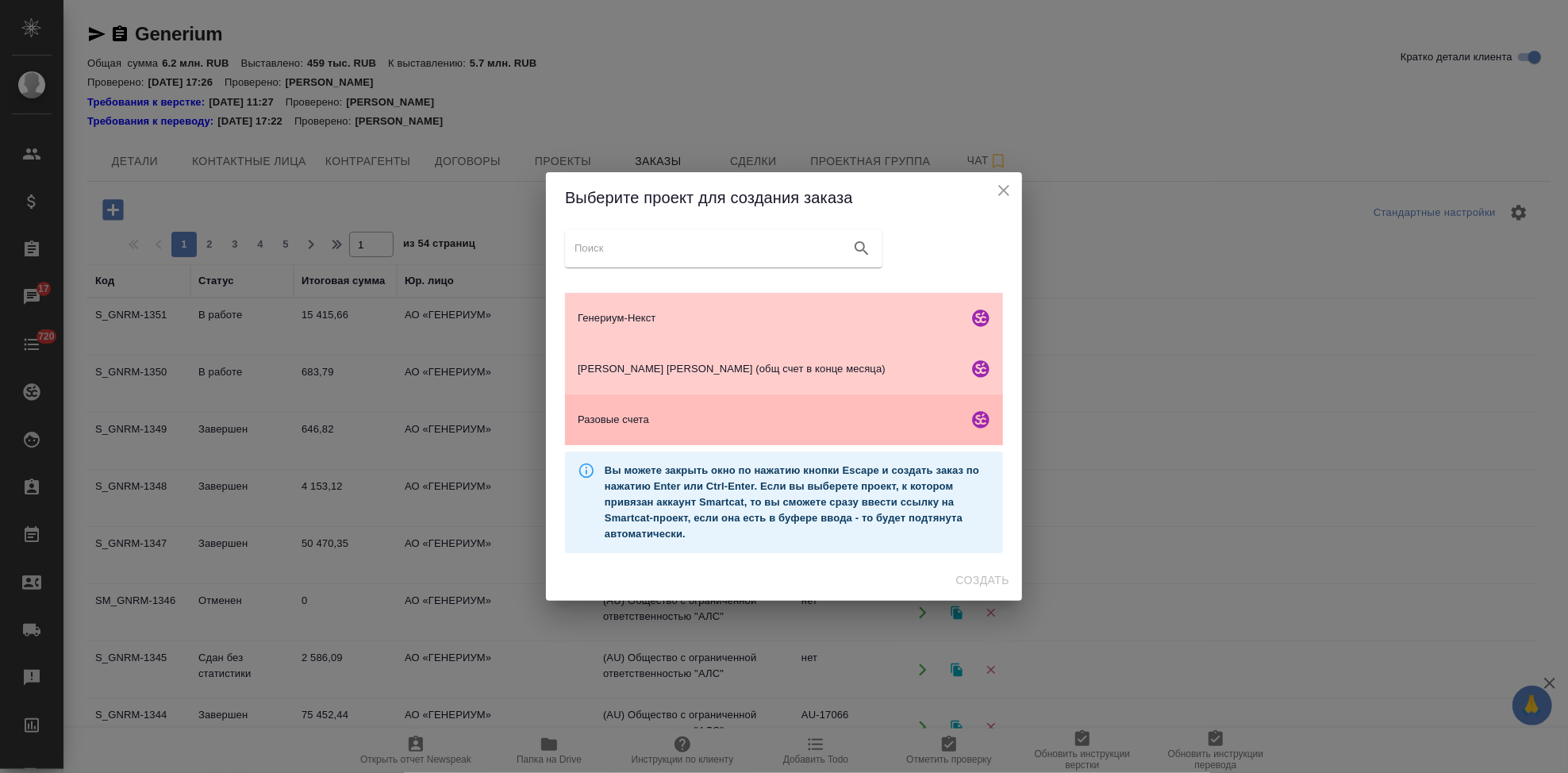
click at [615, 426] on span "Разовые счета" at bounding box center [769, 420] width 384 height 16
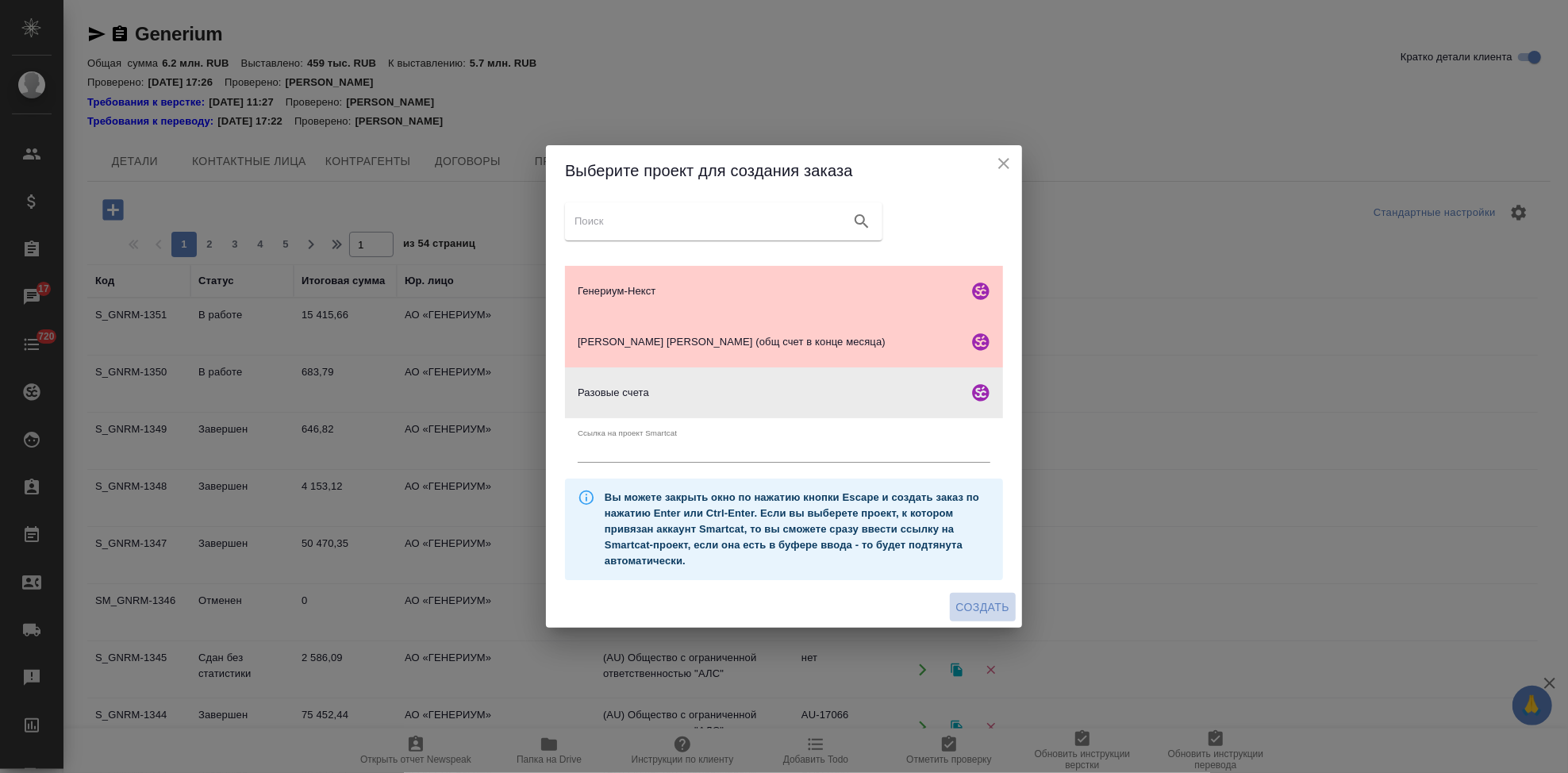
click at [978, 612] on span "Создать" at bounding box center [982, 607] width 53 height 20
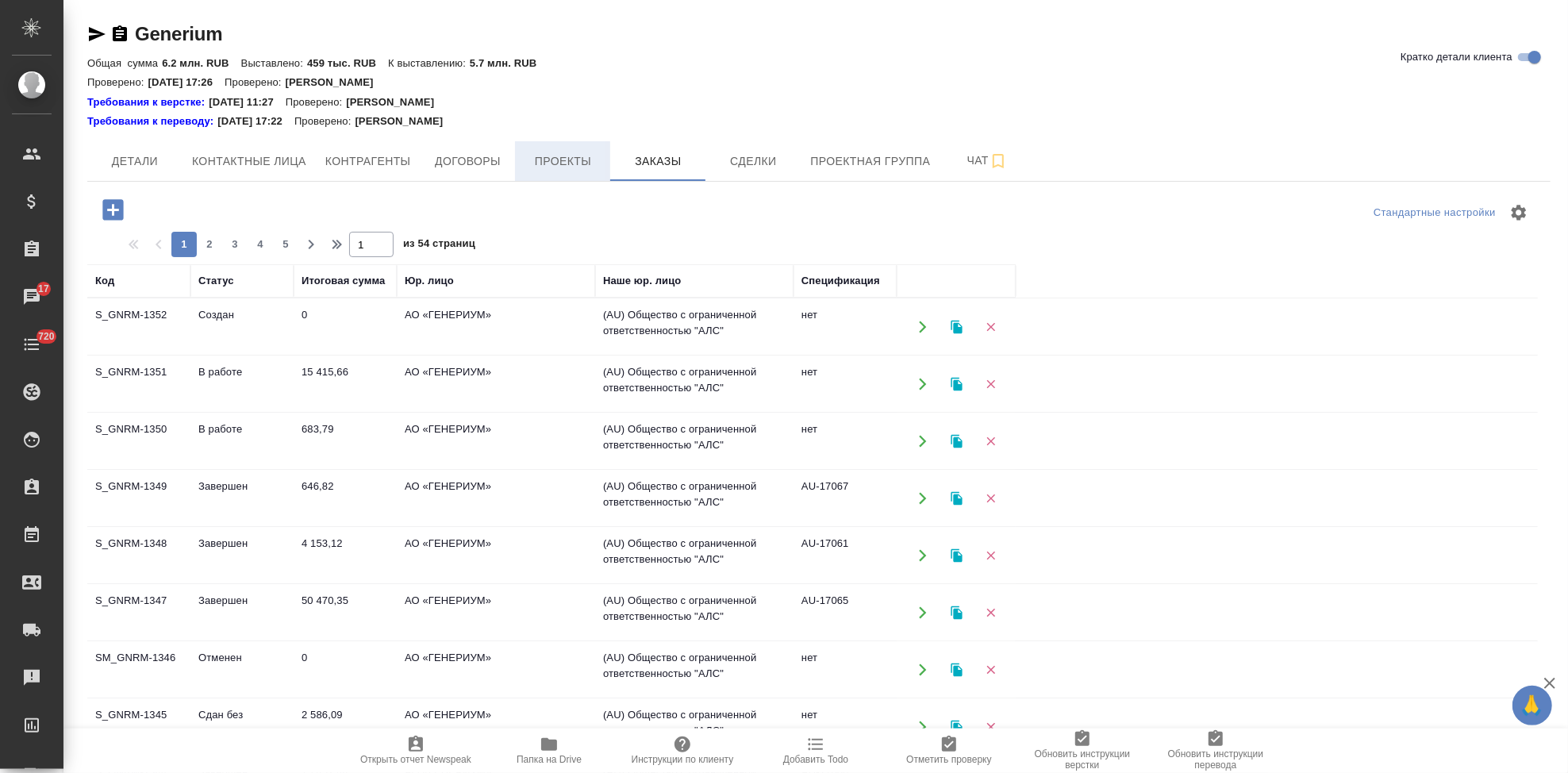
click at [581, 165] on span "Проекты" at bounding box center [562, 161] width 76 height 20
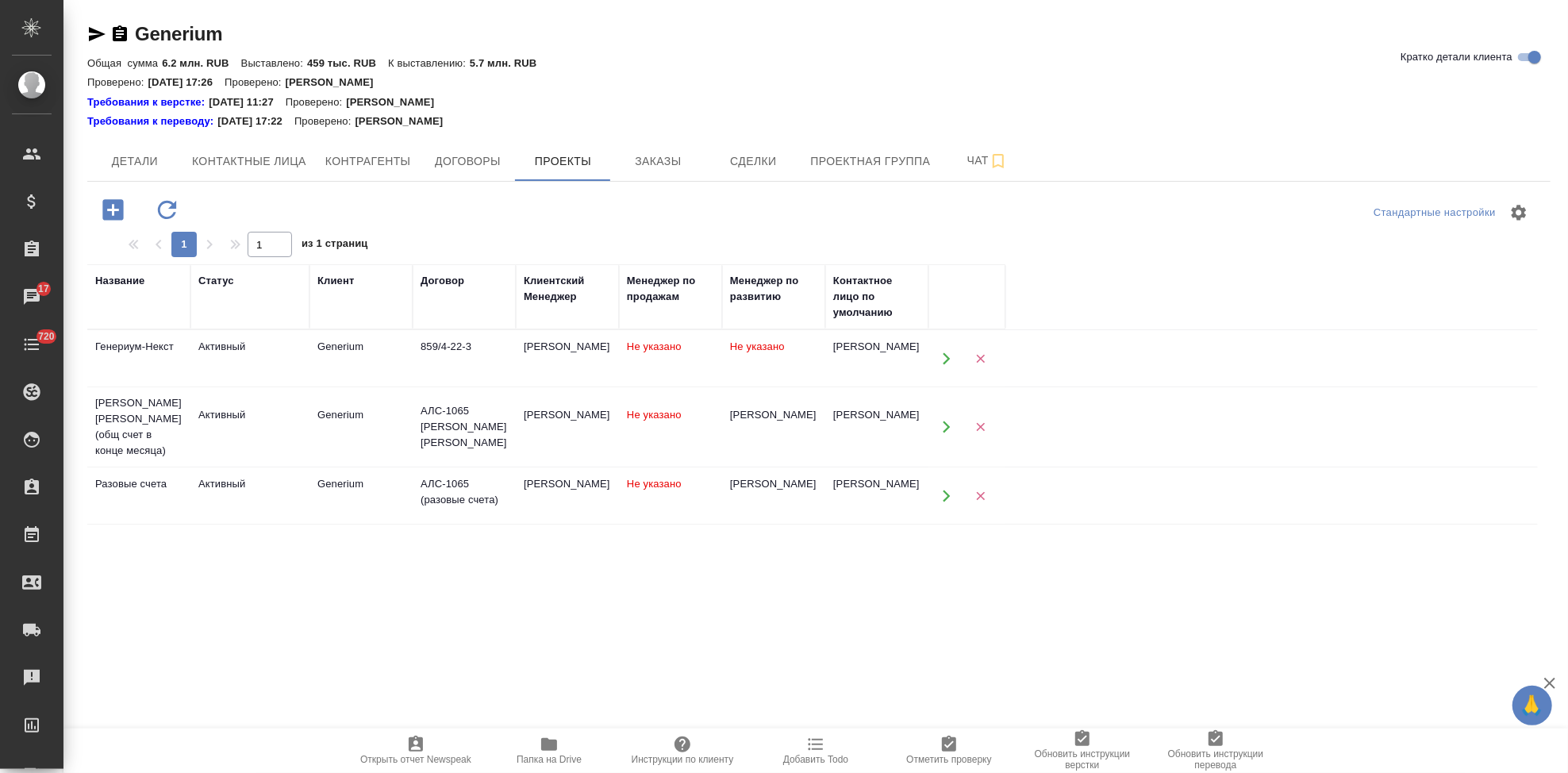
click at [947, 490] on icon "button" at bounding box center [947, 496] width 14 height 14
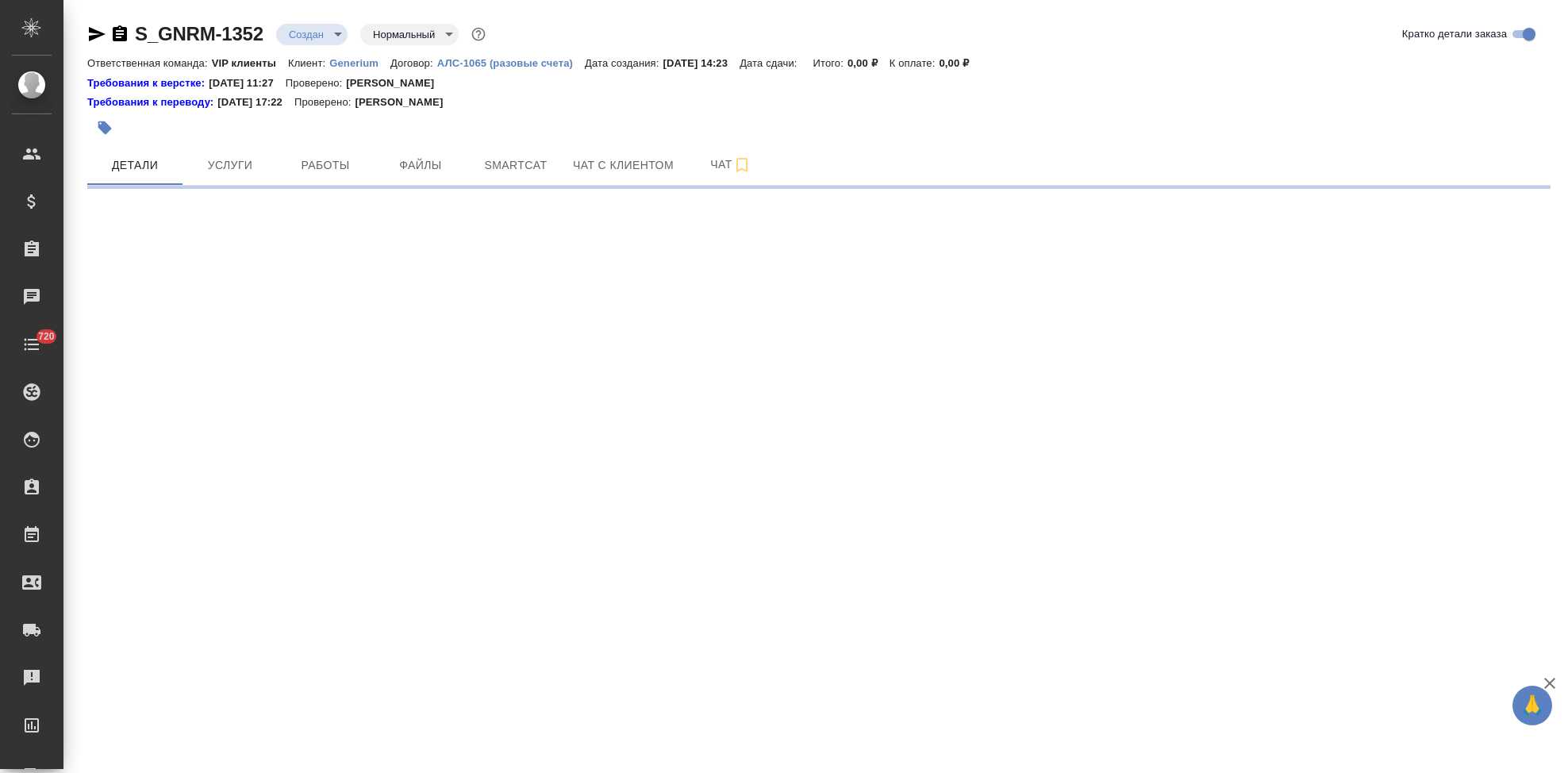
select select "RU"
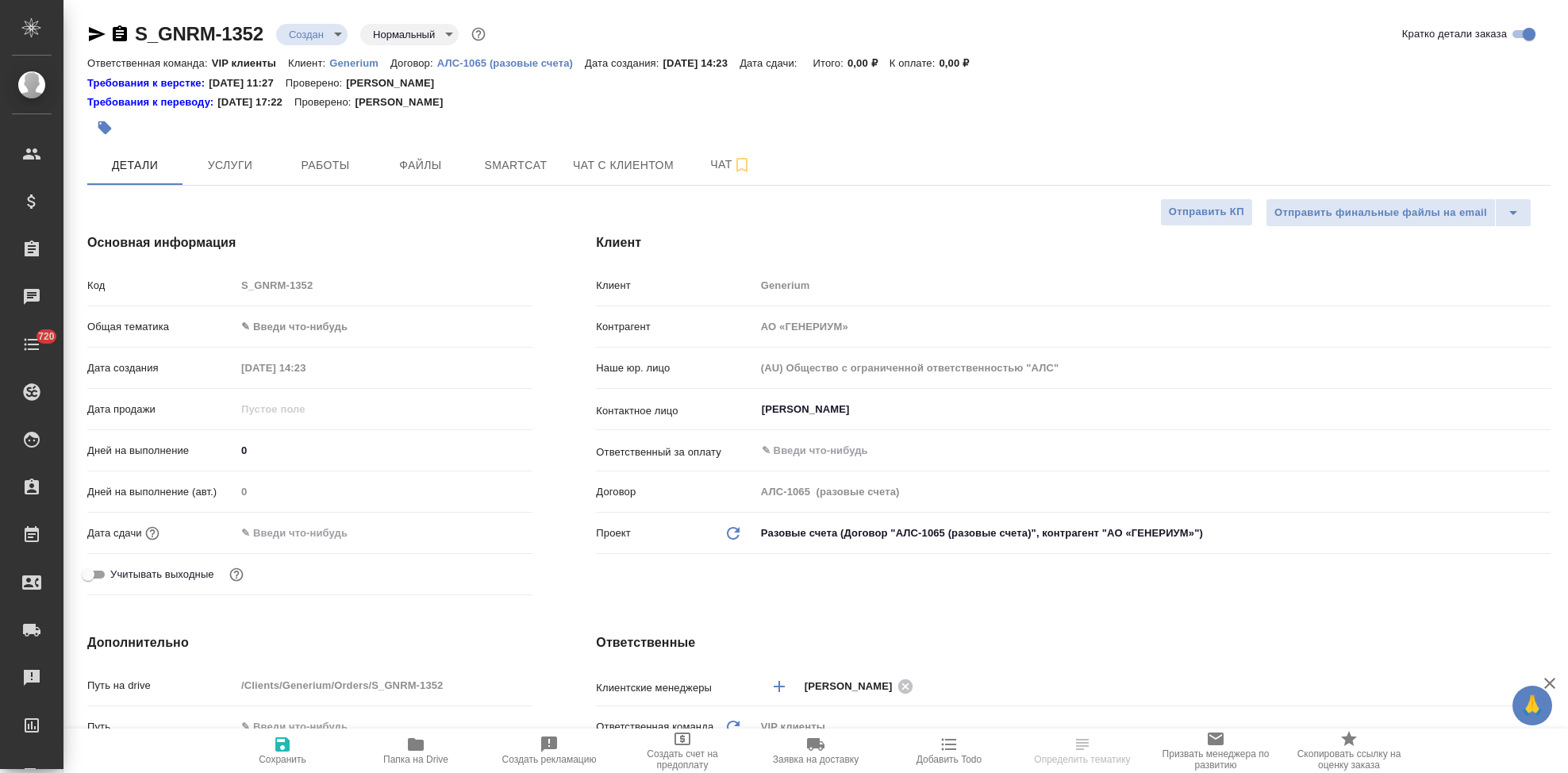
type textarea "x"
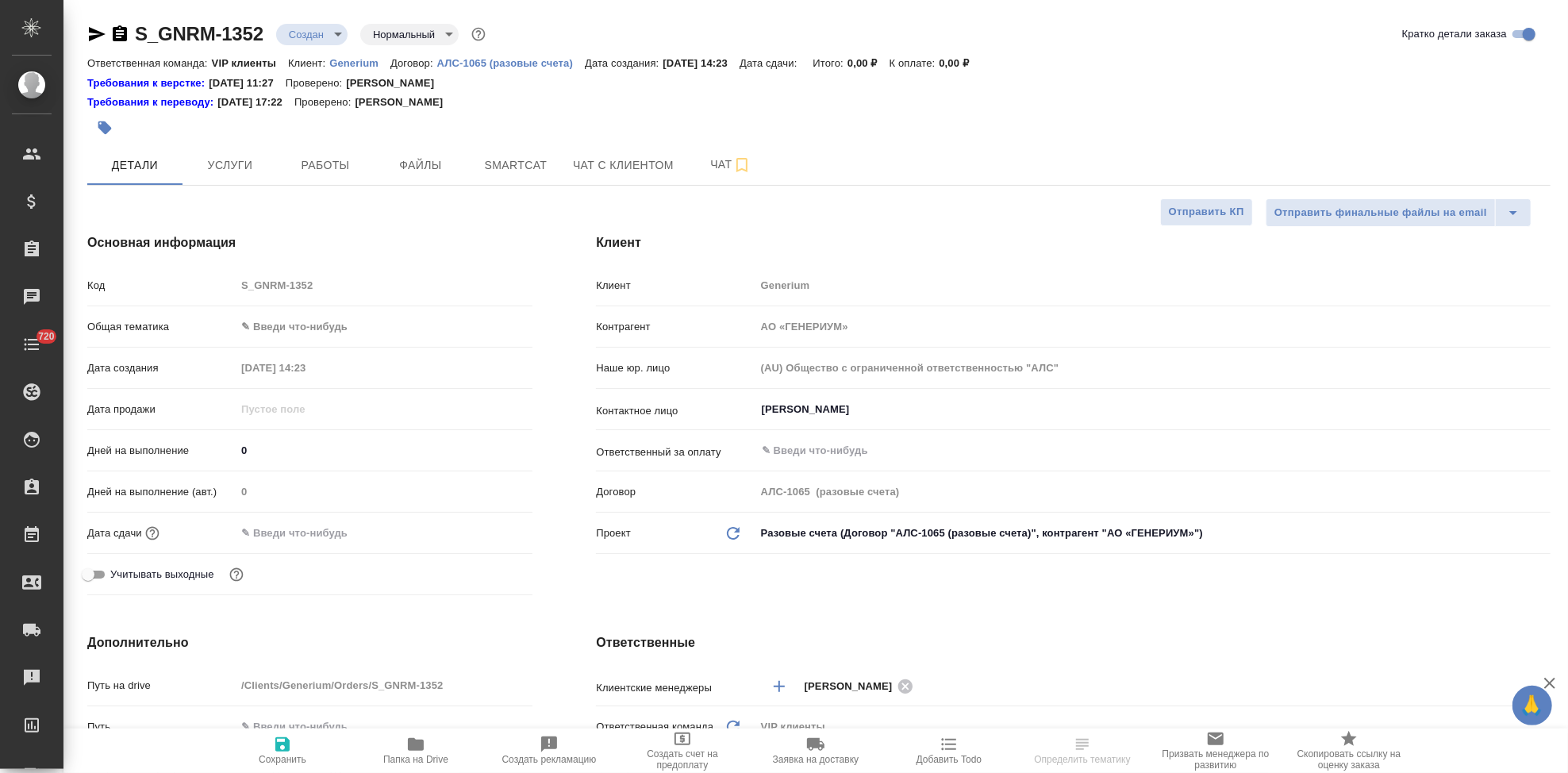
type textarea "x"
click at [936, 414] on input "[PERSON_NAME]" at bounding box center [1126, 410] width 733 height 19
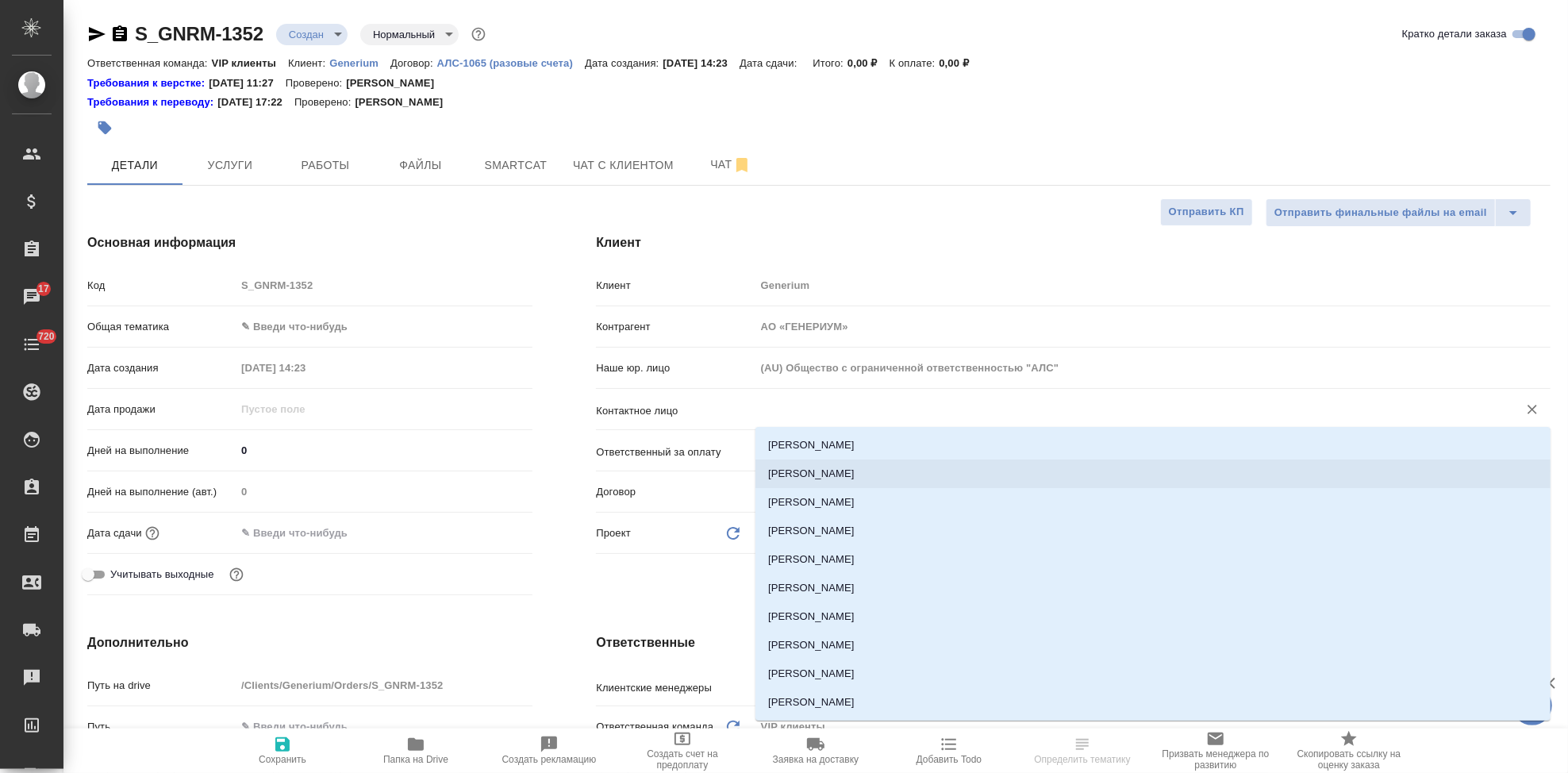
type textarea "x"
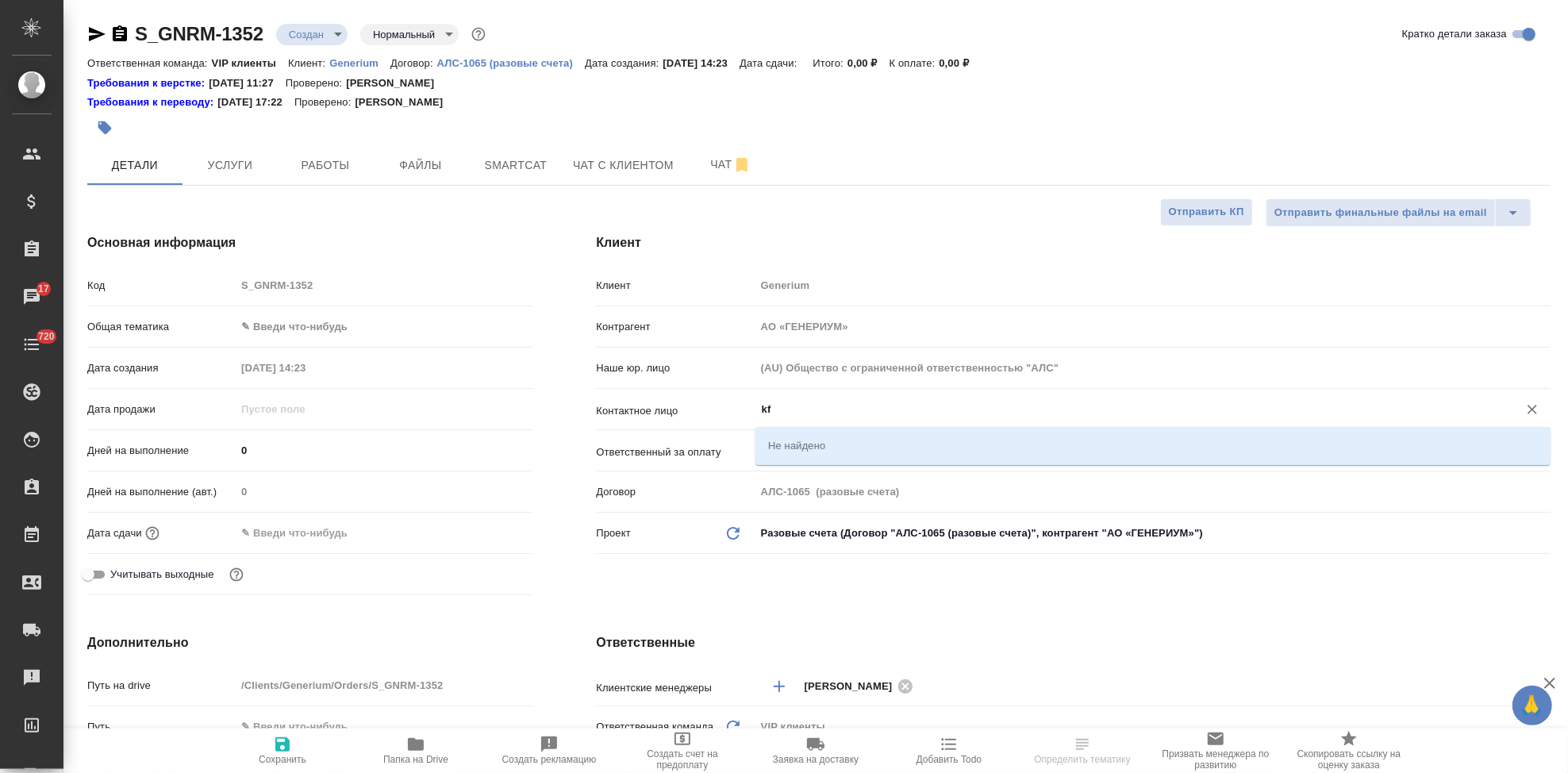
type input "k"
type textarea "x"
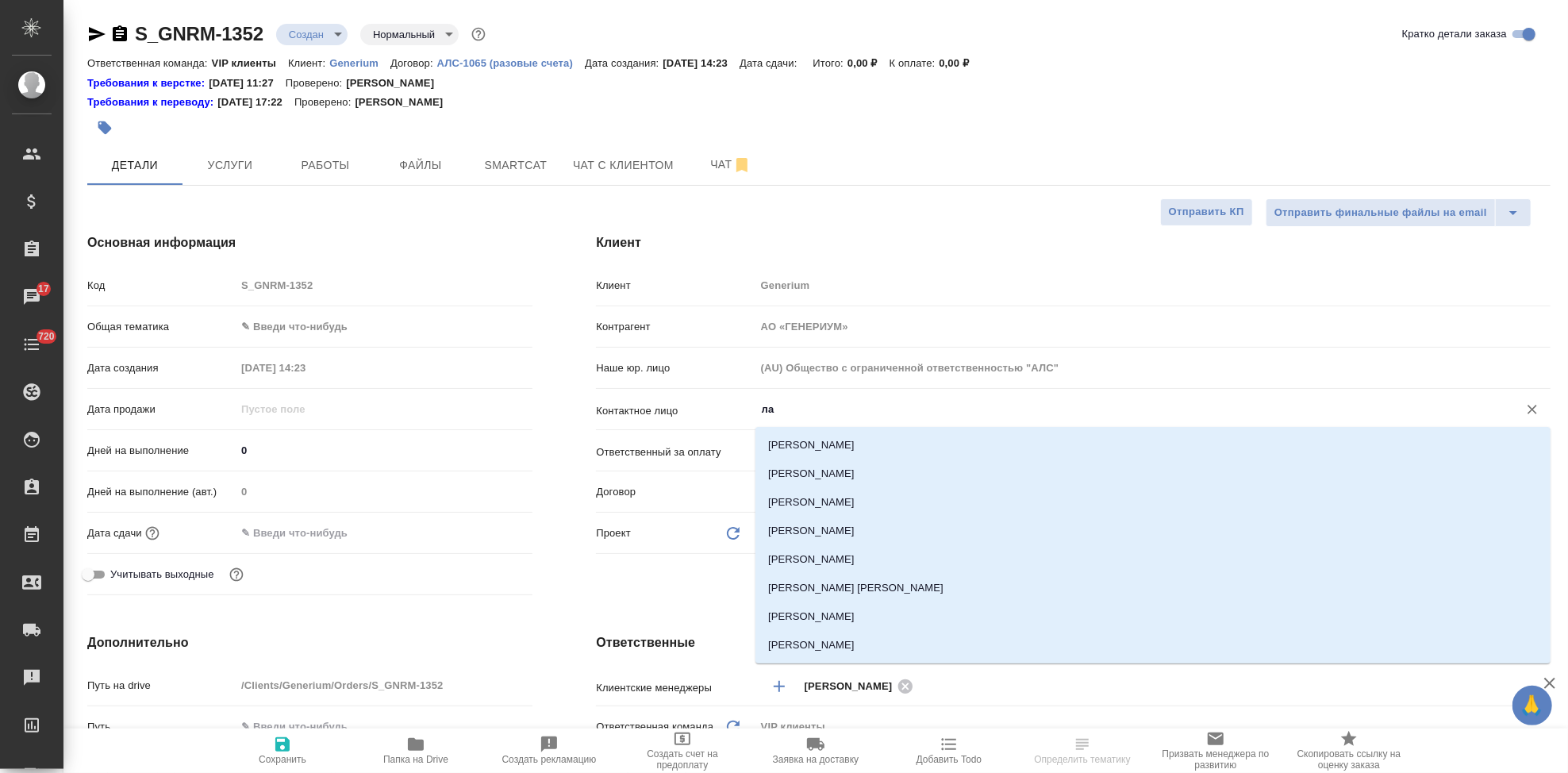
type input "л"
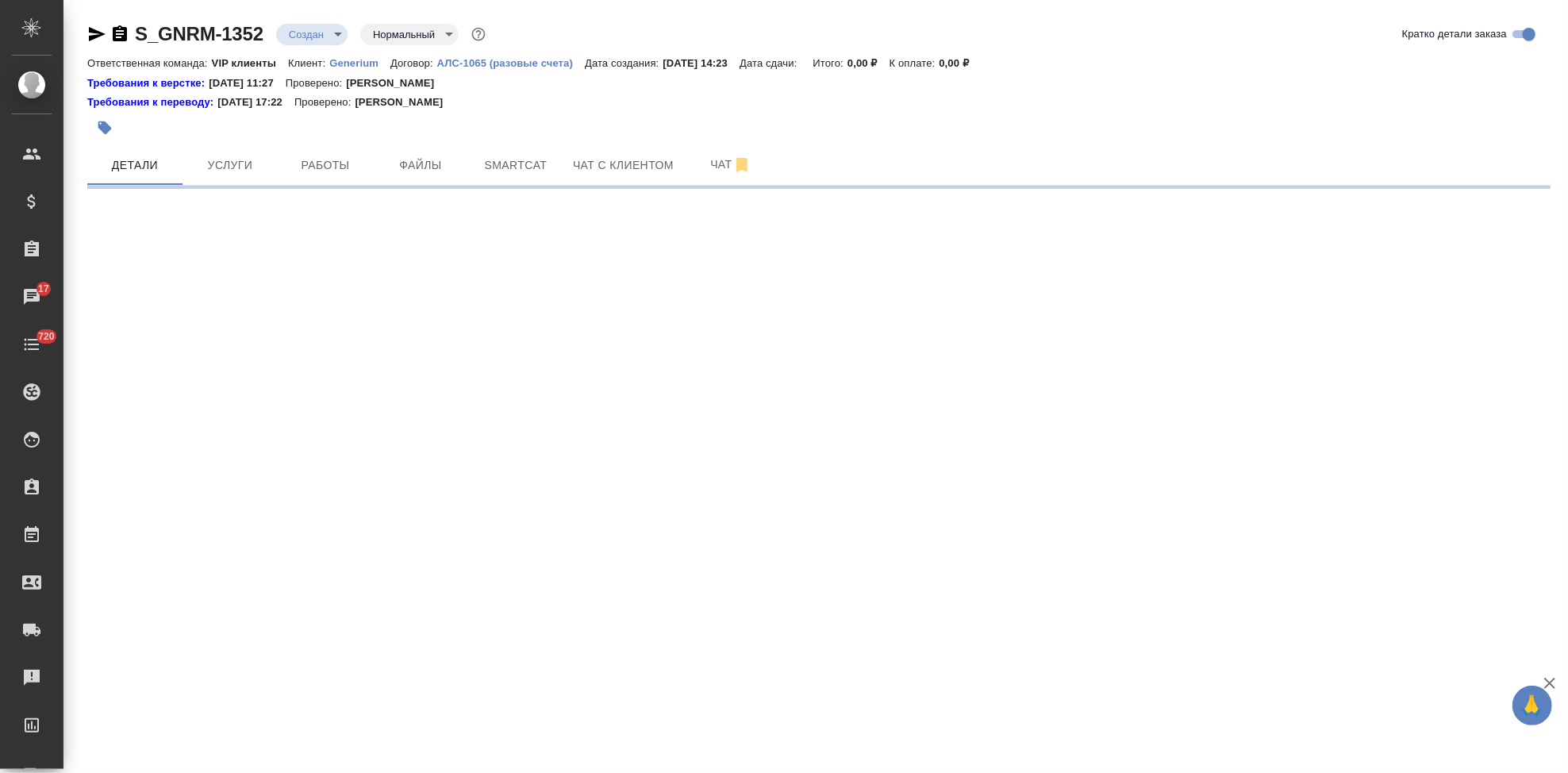
select select "RU"
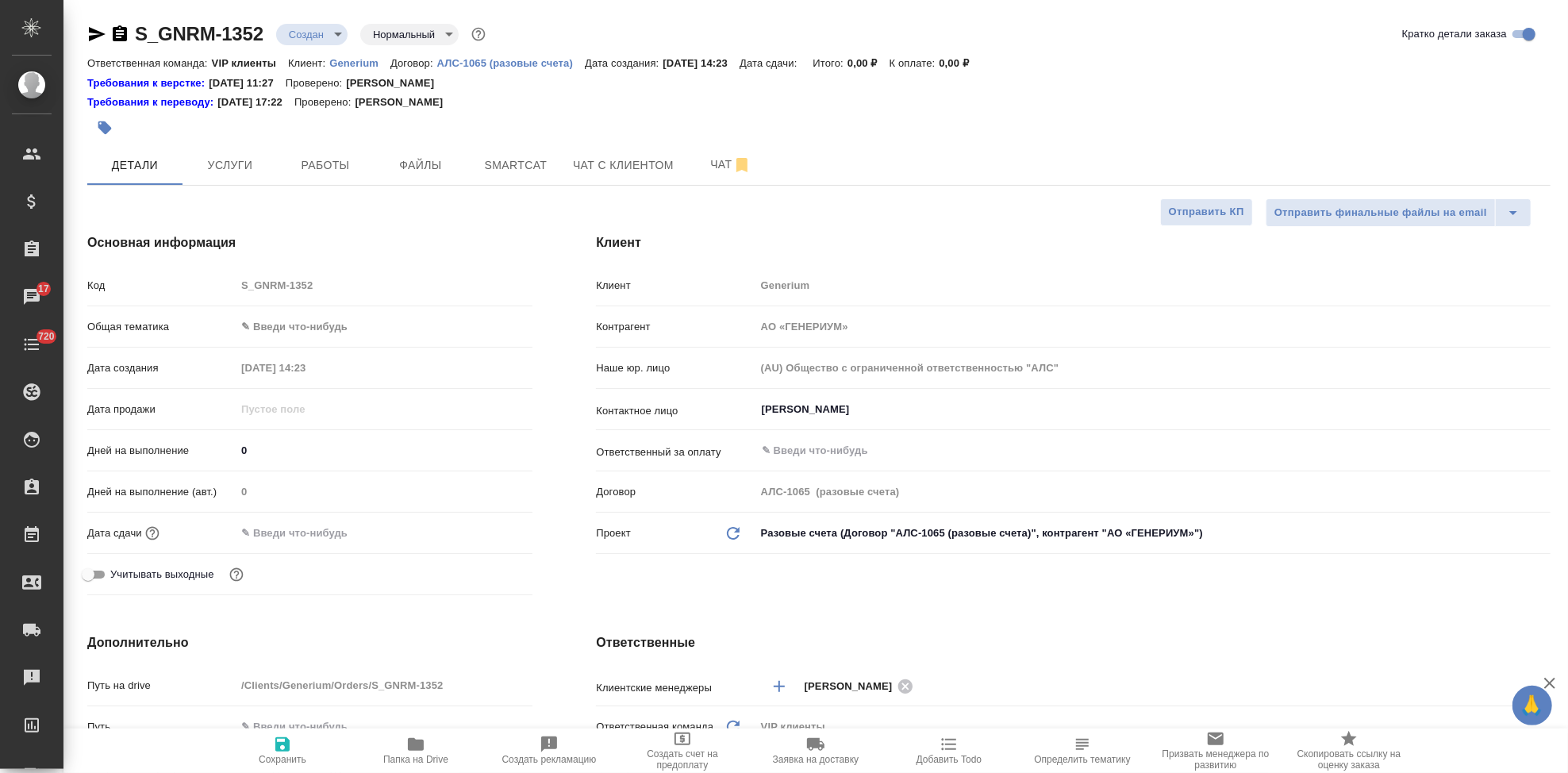
type textarea "x"
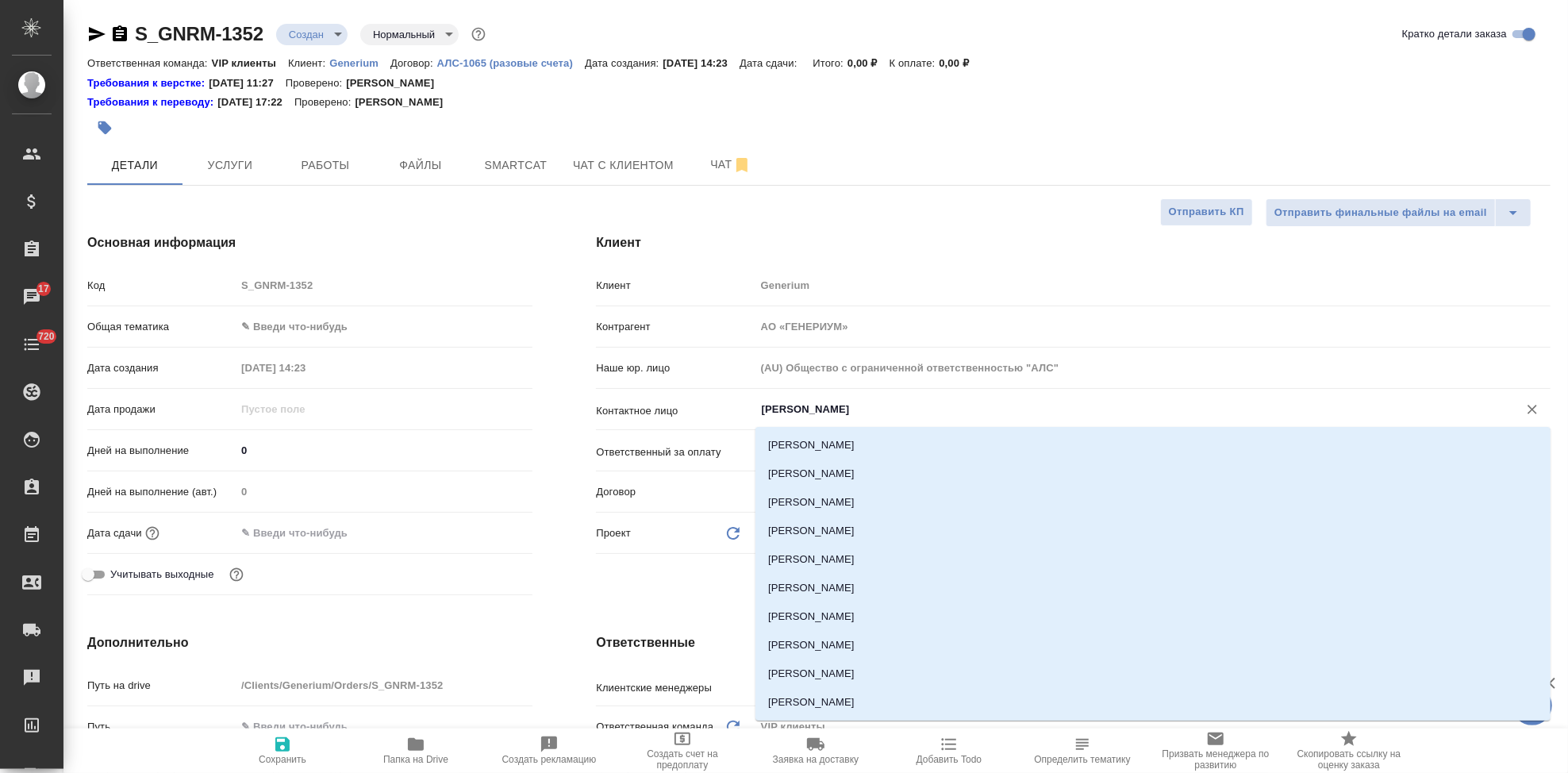
click at [995, 409] on input "[PERSON_NAME]" at bounding box center [1126, 410] width 733 height 19
type textarea "x"
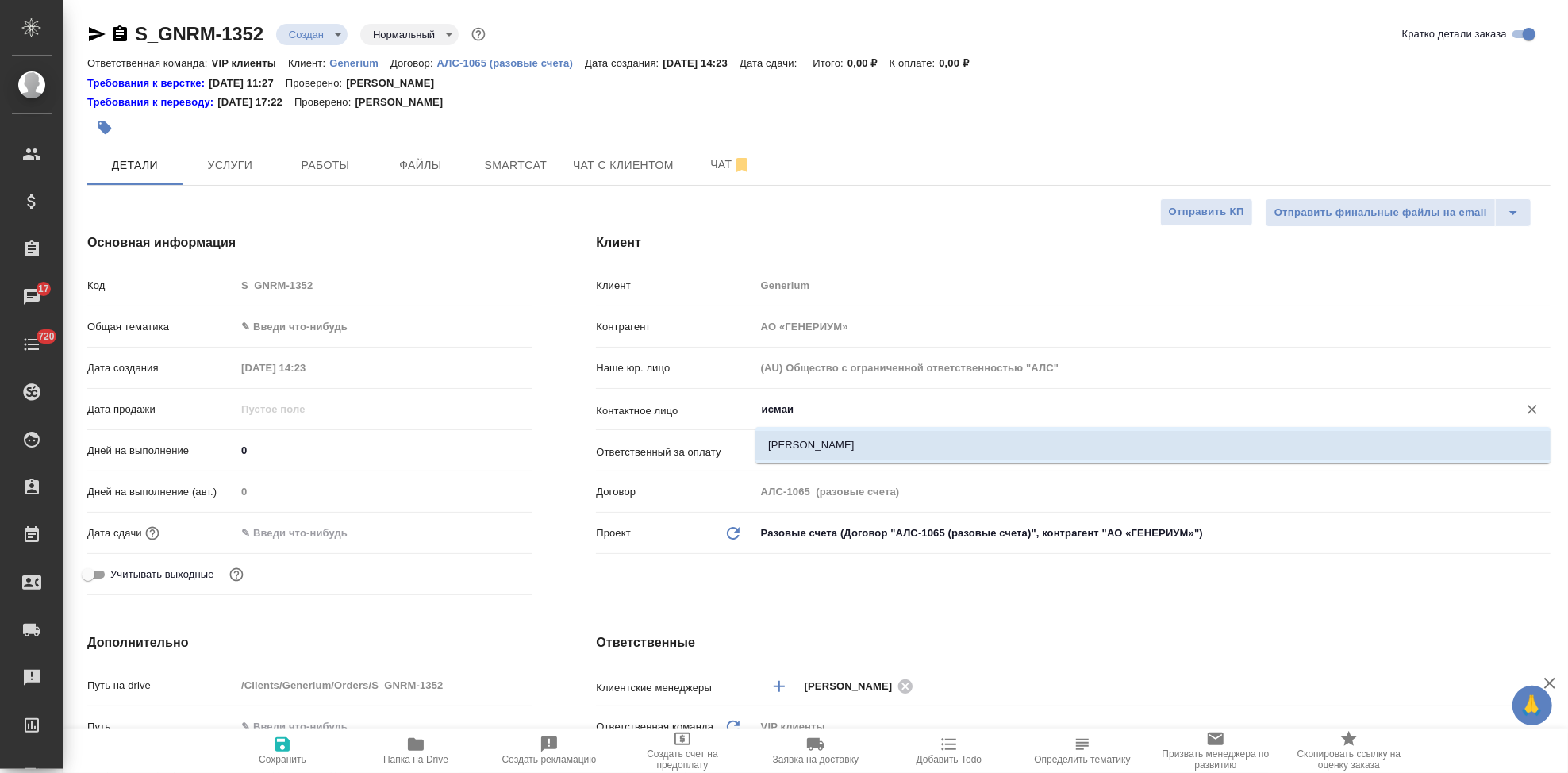
click at [799, 453] on li "[PERSON_NAME]" at bounding box center [1154, 445] width 796 height 29
type input "[PERSON_NAME]"
type textarea "x"
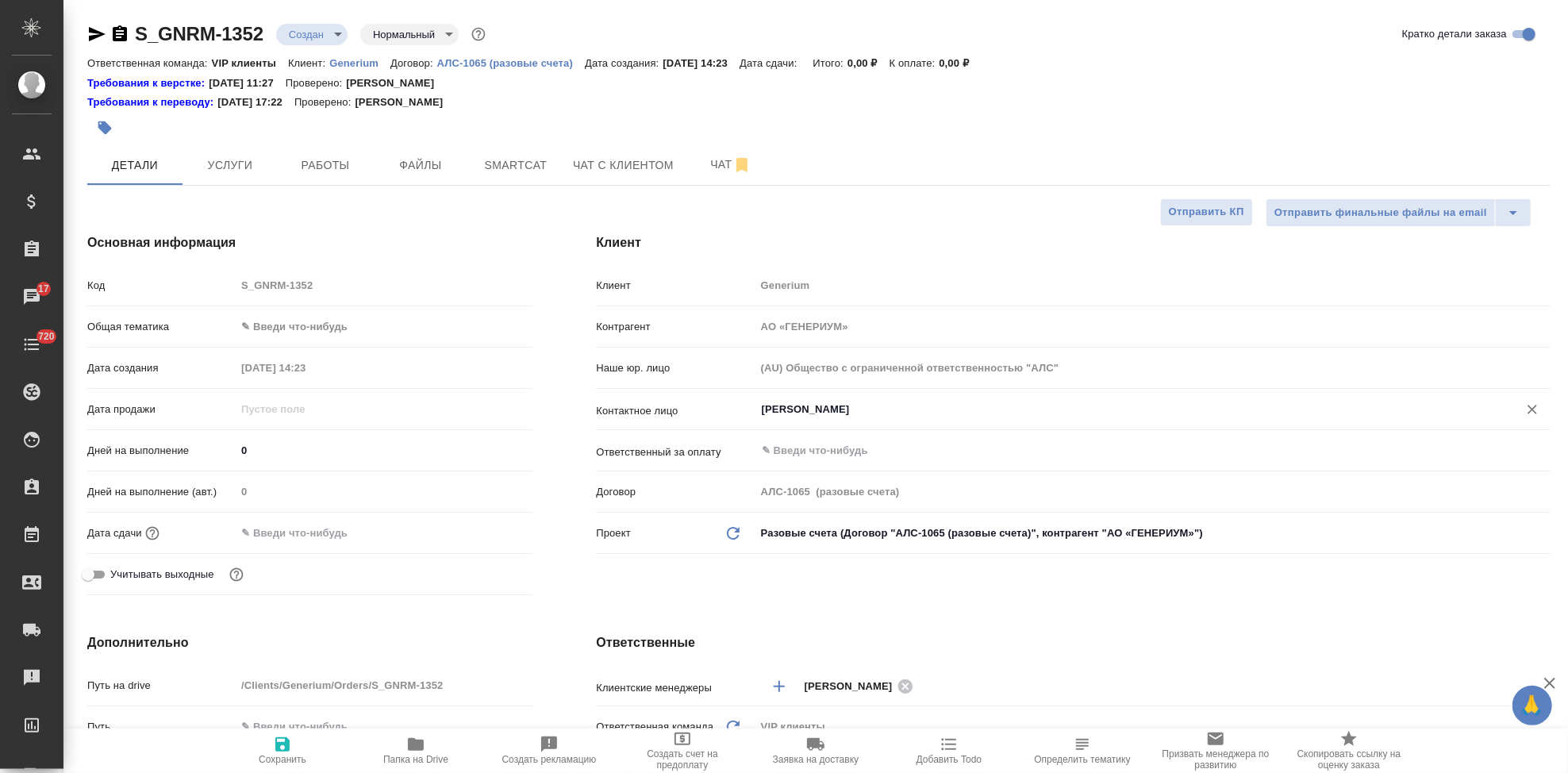
type input "[PERSON_NAME]"
click at [301, 757] on span "Сохранить" at bounding box center [282, 759] width 48 height 11
type textarea "x"
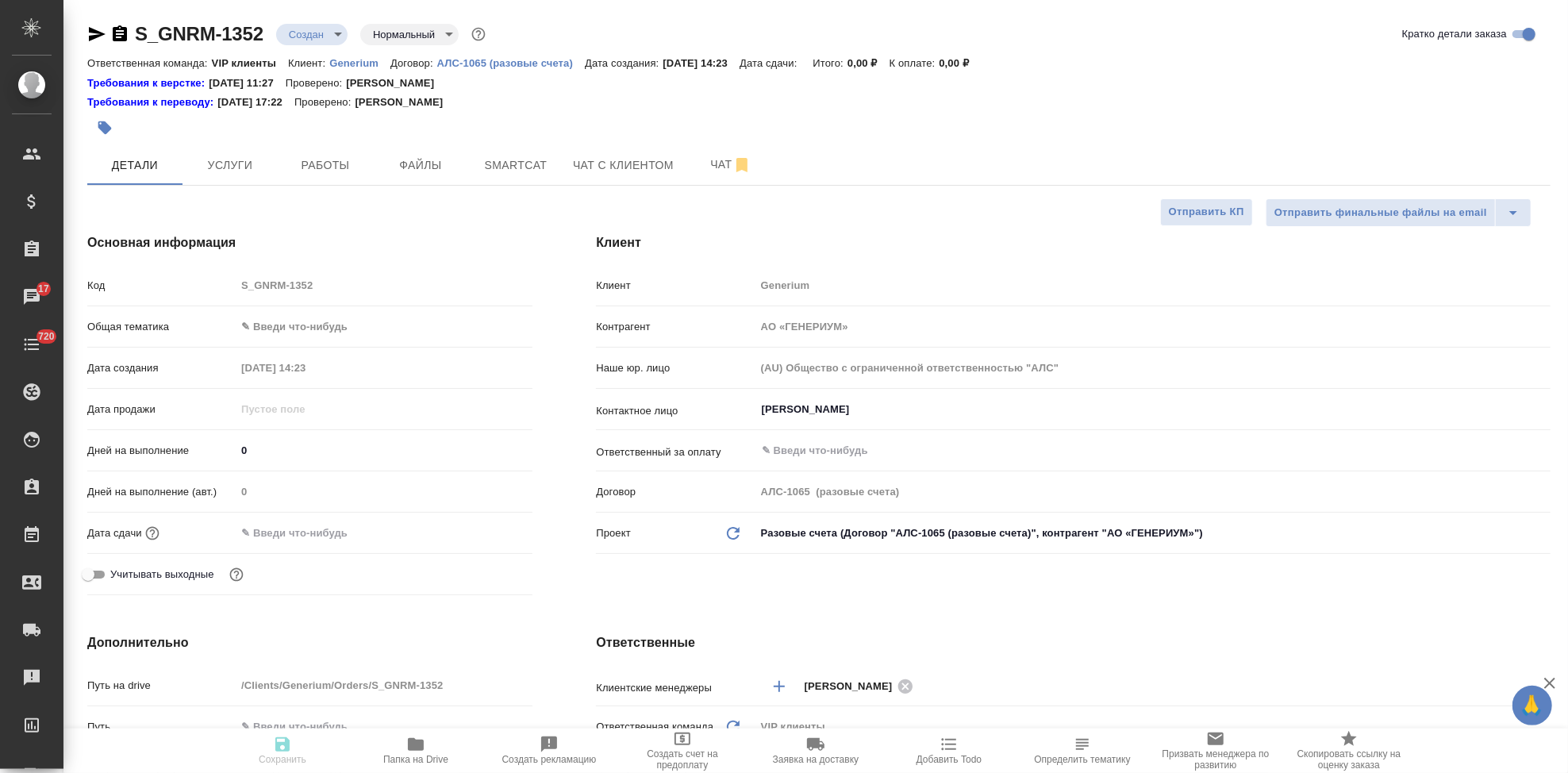
type textarea "x"
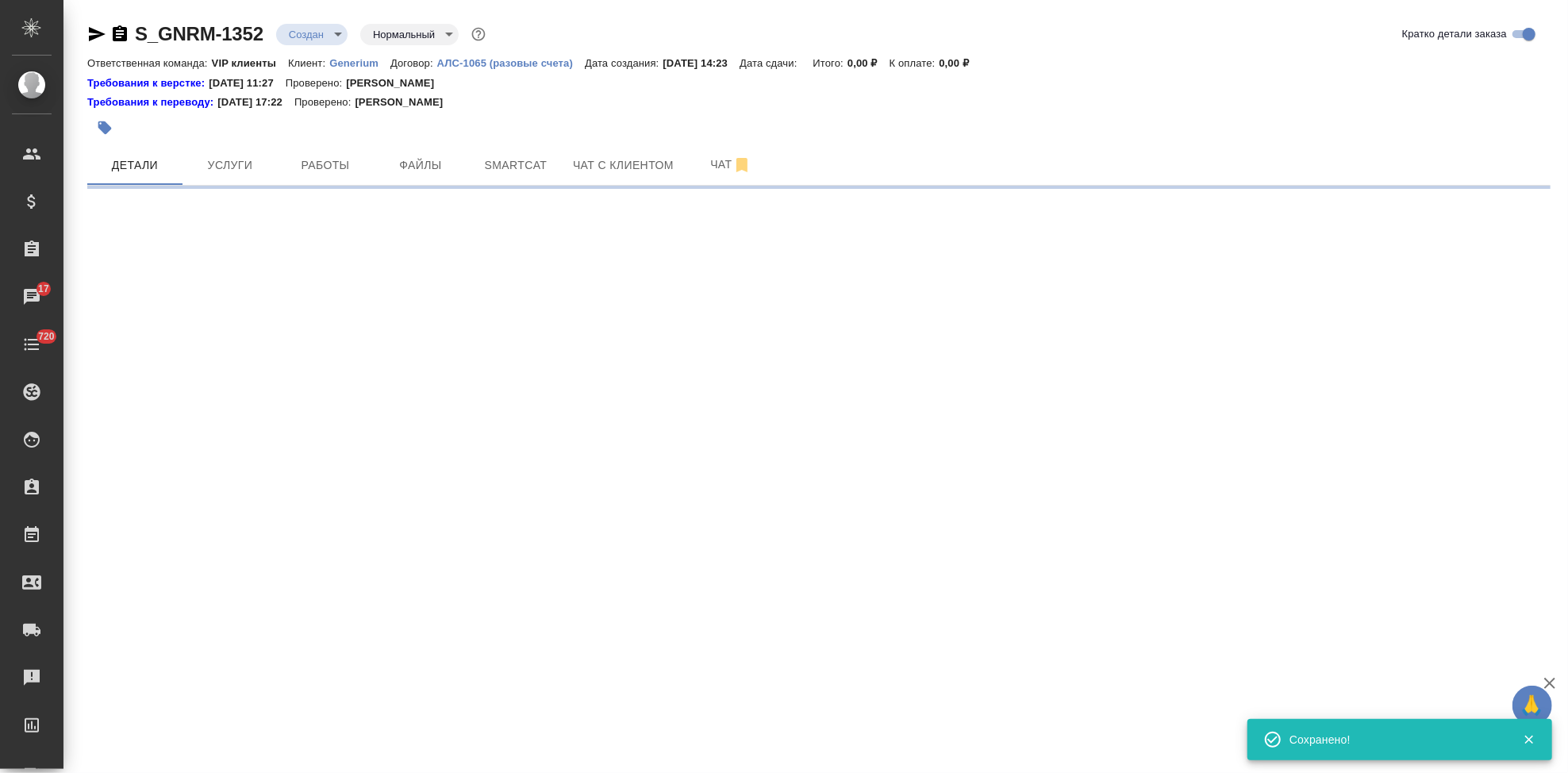
select select "RU"
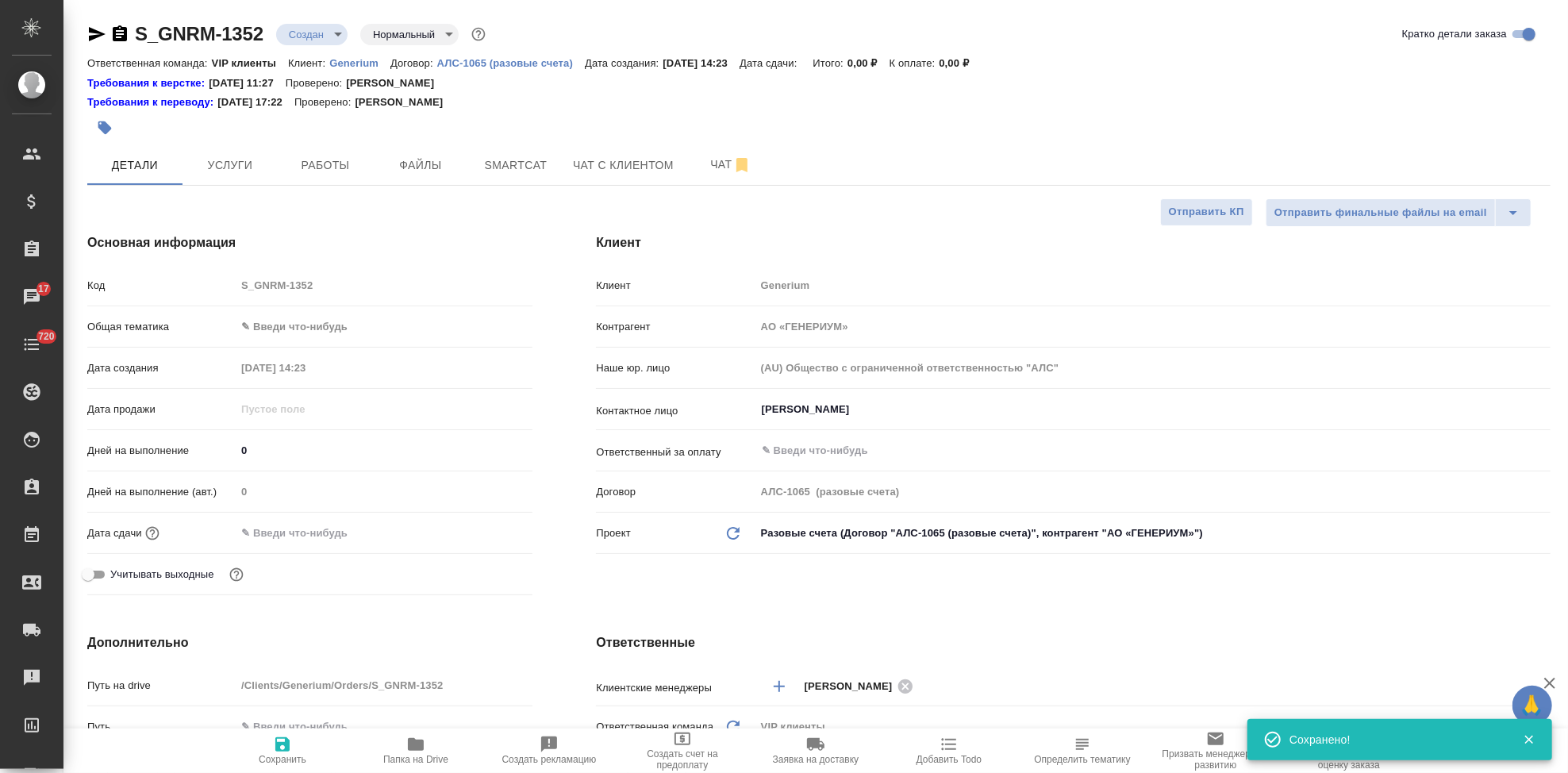
type textarea "x"
click at [181, 277] on div "Код S_GNRM-1352" at bounding box center [310, 285] width 445 height 28
click at [862, 598] on div "Клиент Клиент Generium Контрагент АО «ГЕНЕРИУМ» Наше юр. лицо (AU) Общество с о…" at bounding box center [1073, 417] width 1018 height 432
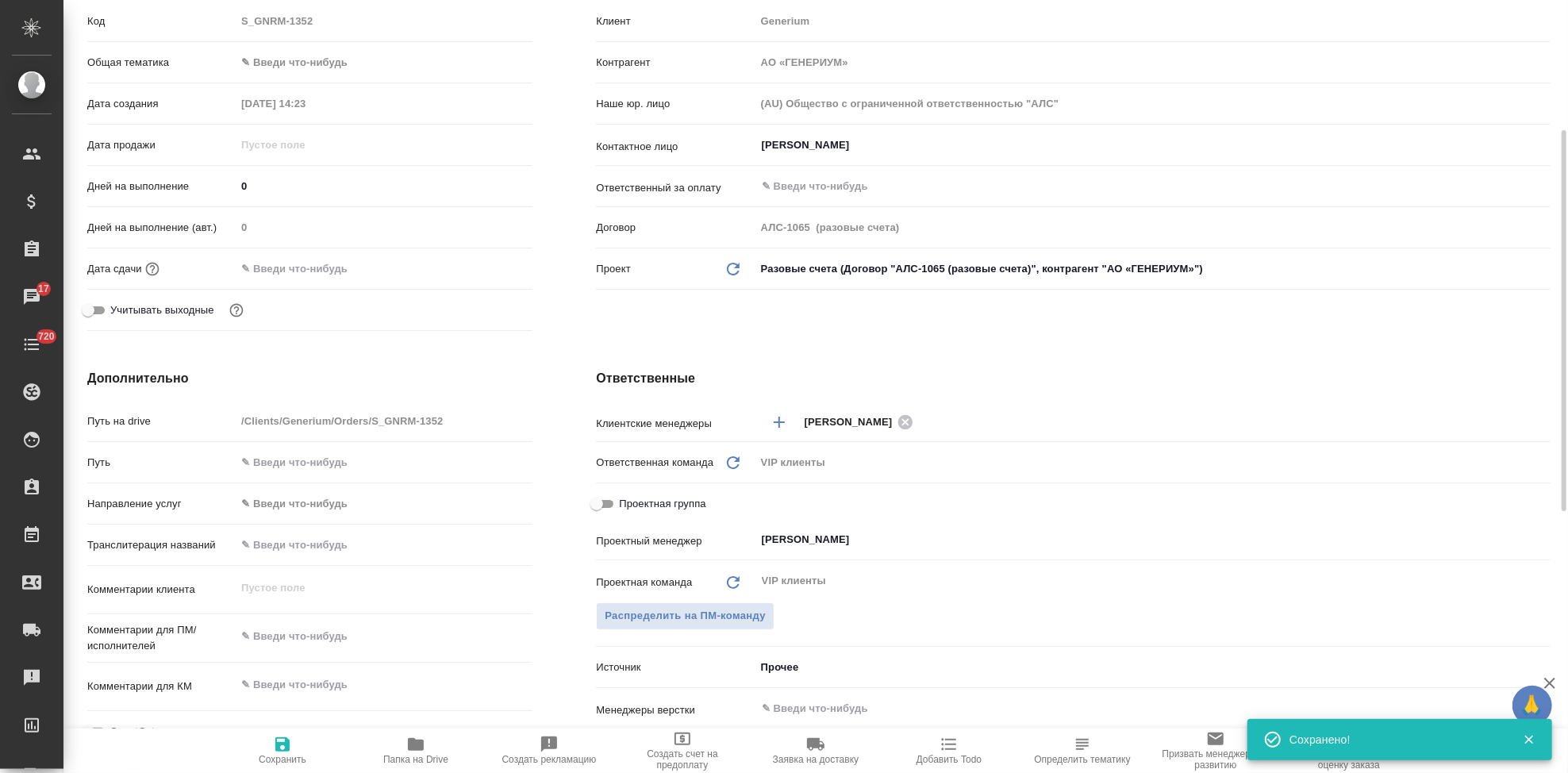
scroll to position [352, 0]
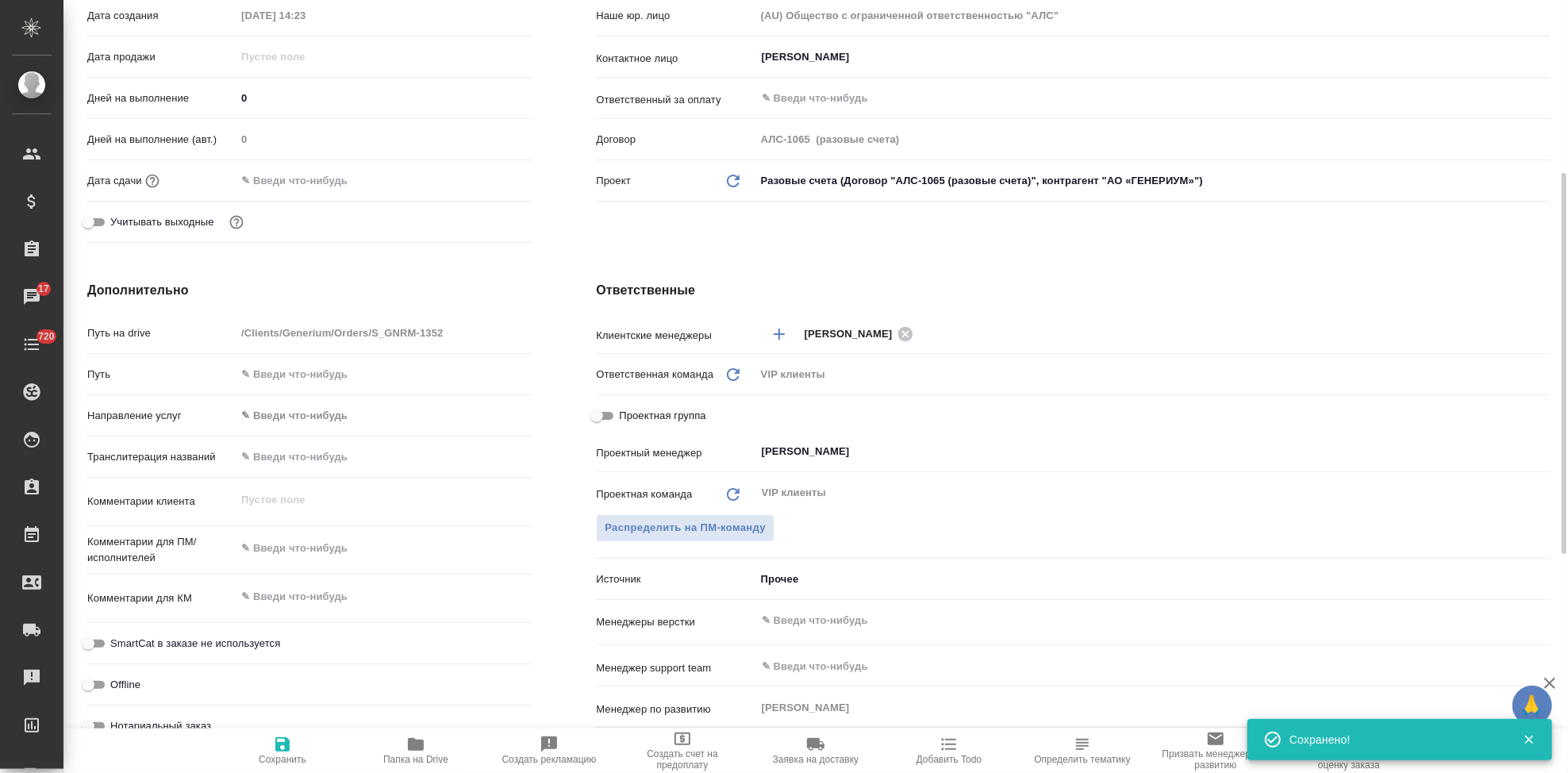
type textarea "x"
click at [295, 558] on textarea at bounding box center [383, 549] width 295 height 27
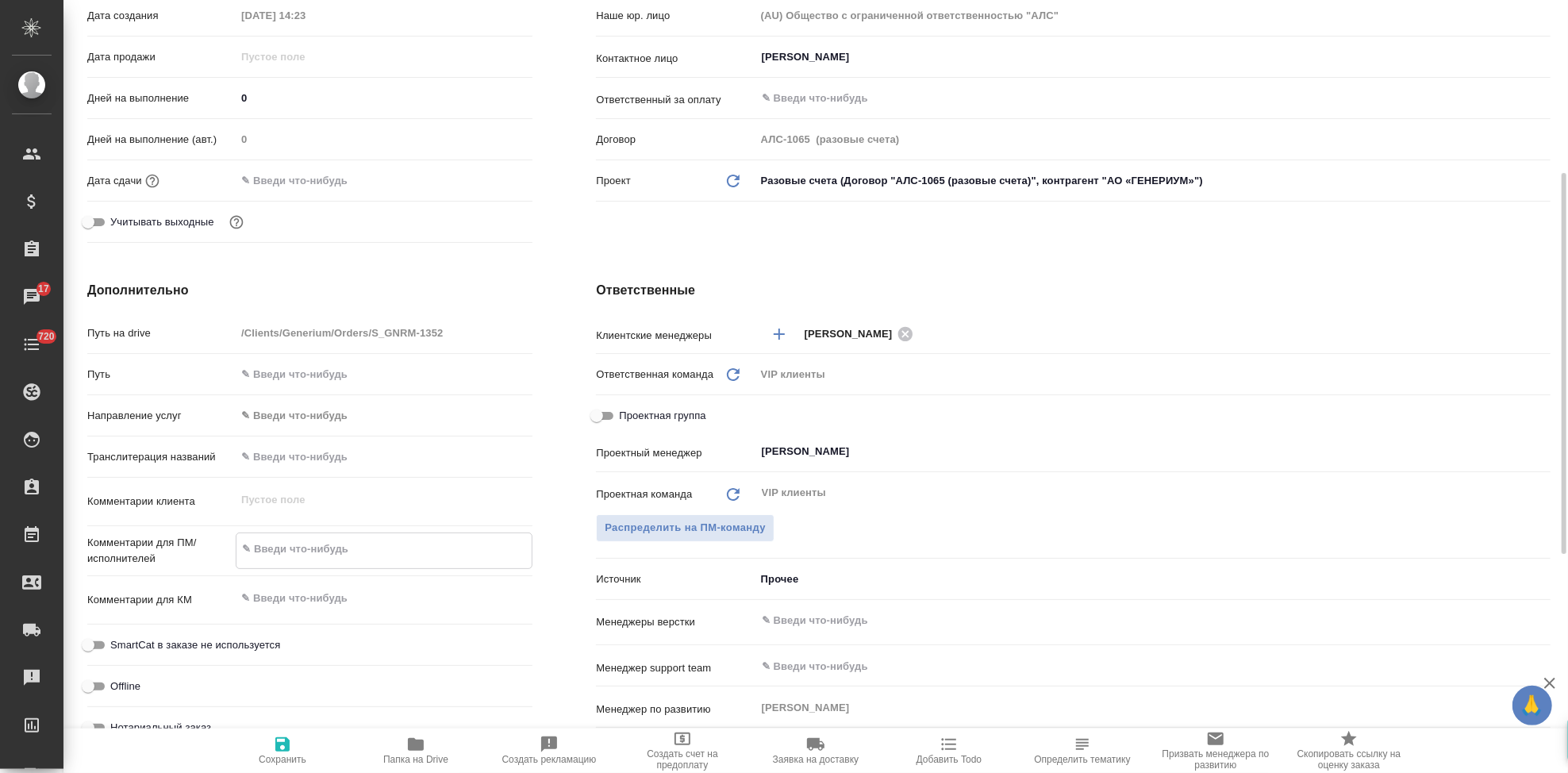
paste textarea "Перевод с Турецкого на английский"
type textarea "Перевод с Турецкого на английский"
type textarea "x"
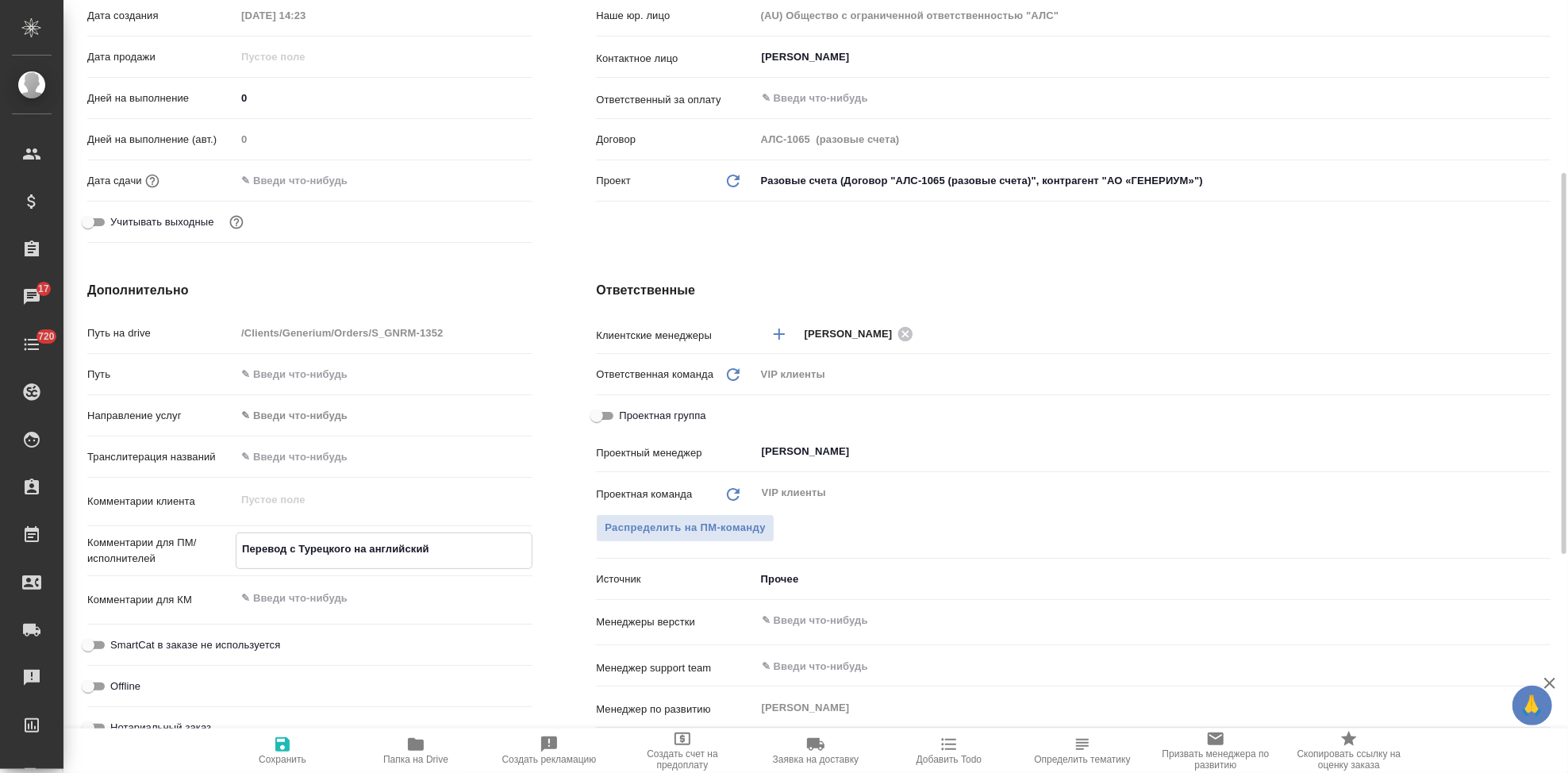
type textarea "Перевод с Турецкого на английский"
type textarea "x"
click at [295, 758] on span "Сохранить" at bounding box center [282, 759] width 48 height 11
type textarea "x"
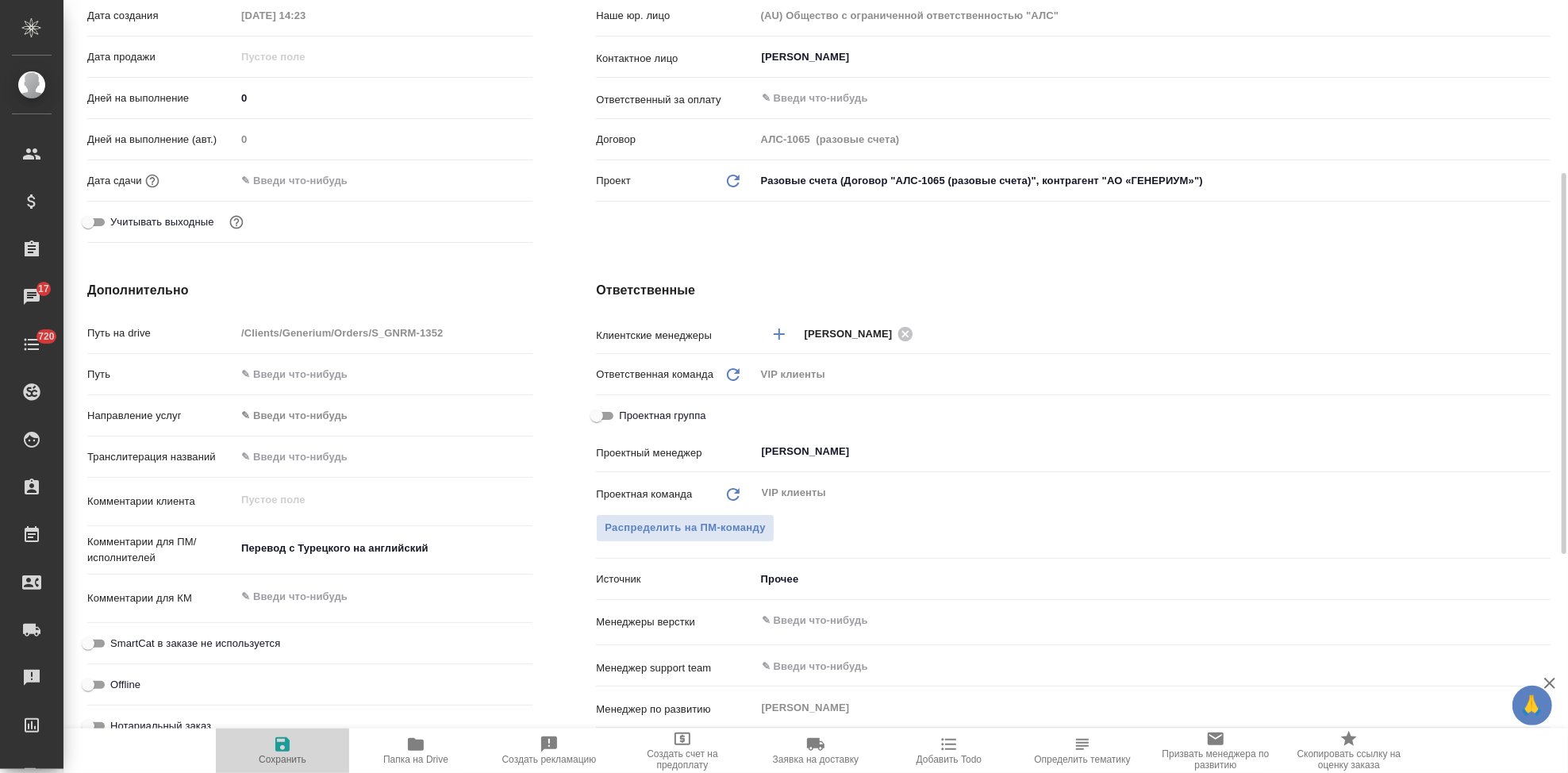
type textarea "x"
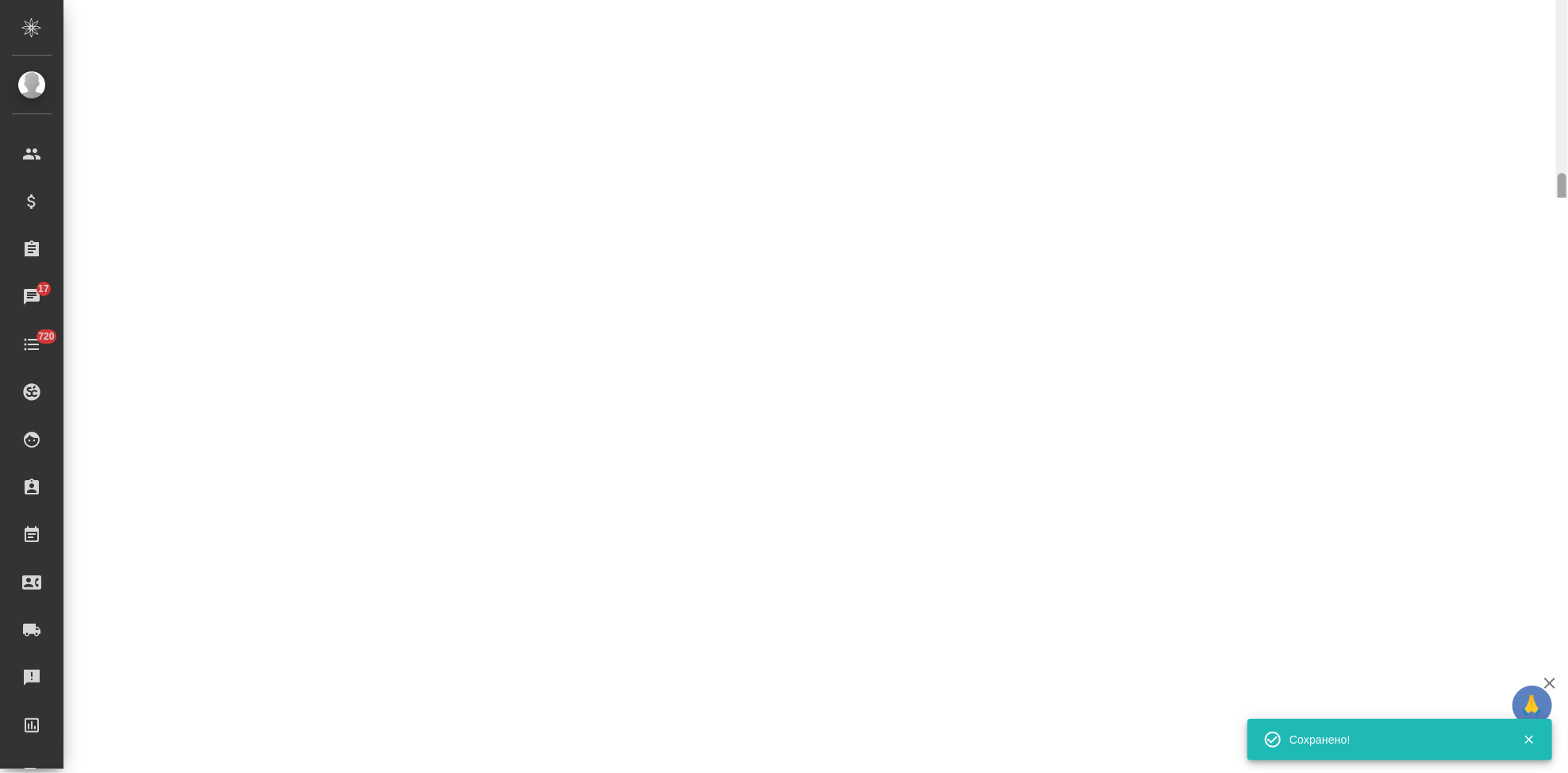
select select "RU"
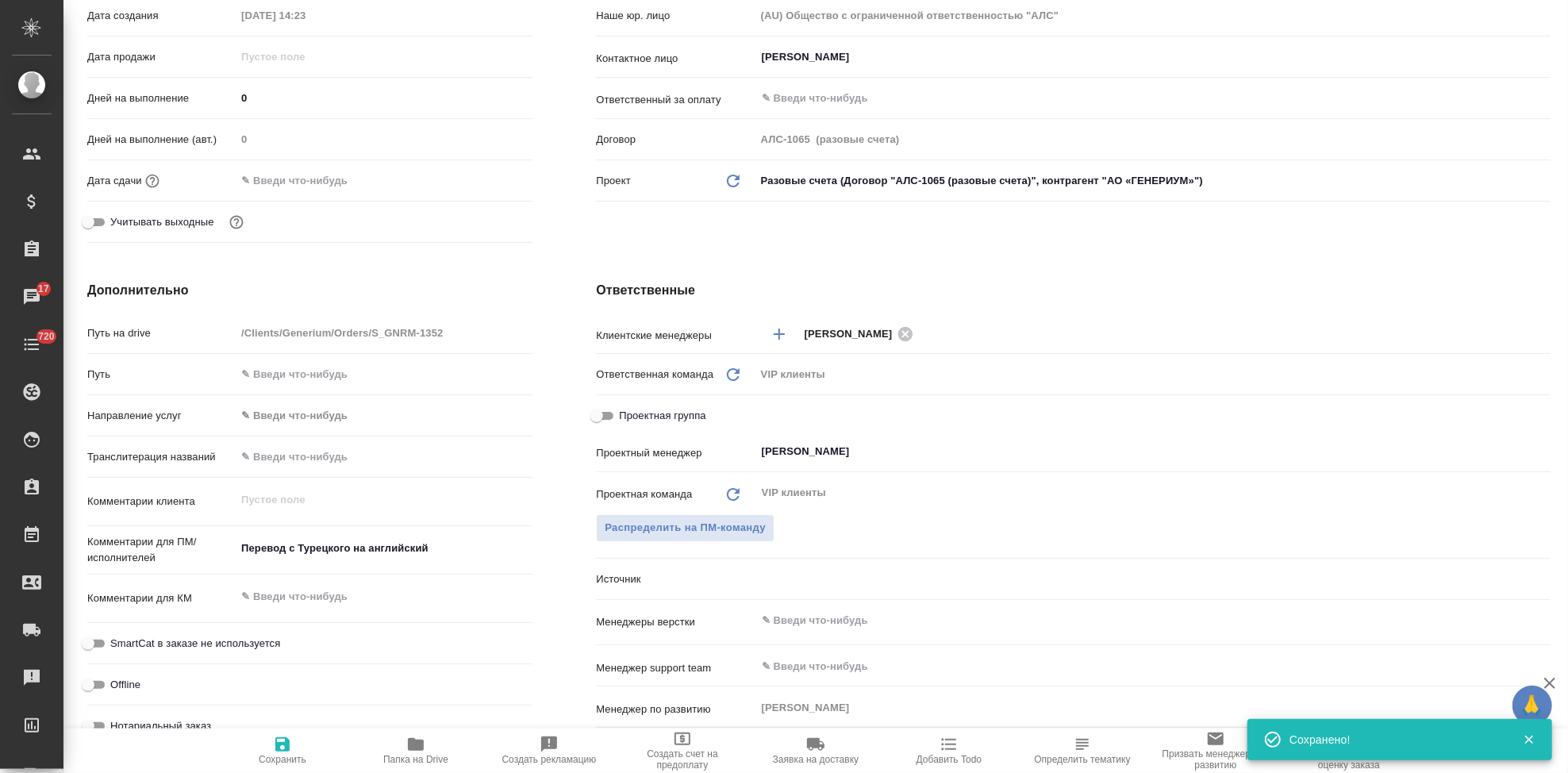
type textarea "x"
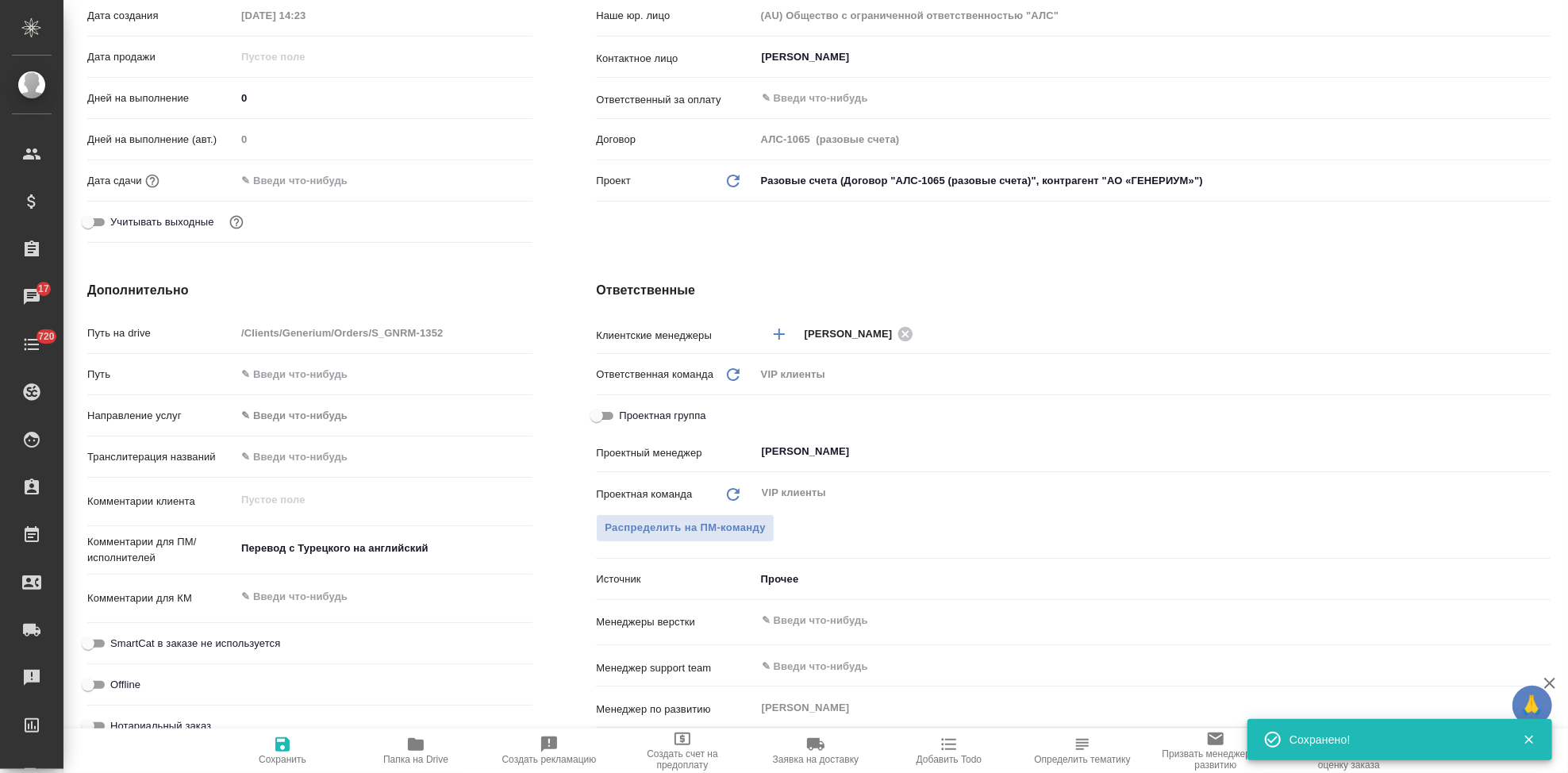
type textarea "x"
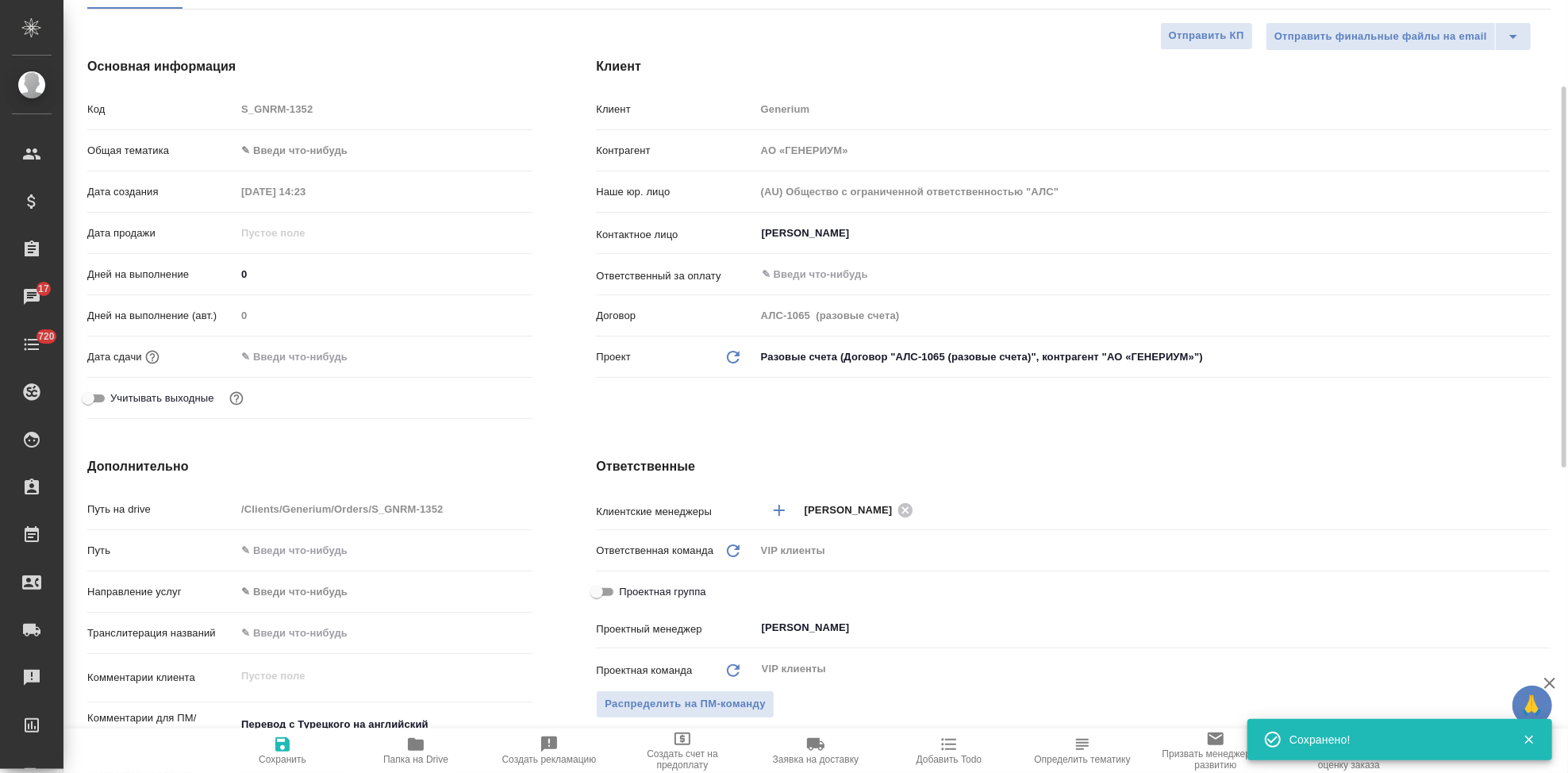
scroll to position [0, 0]
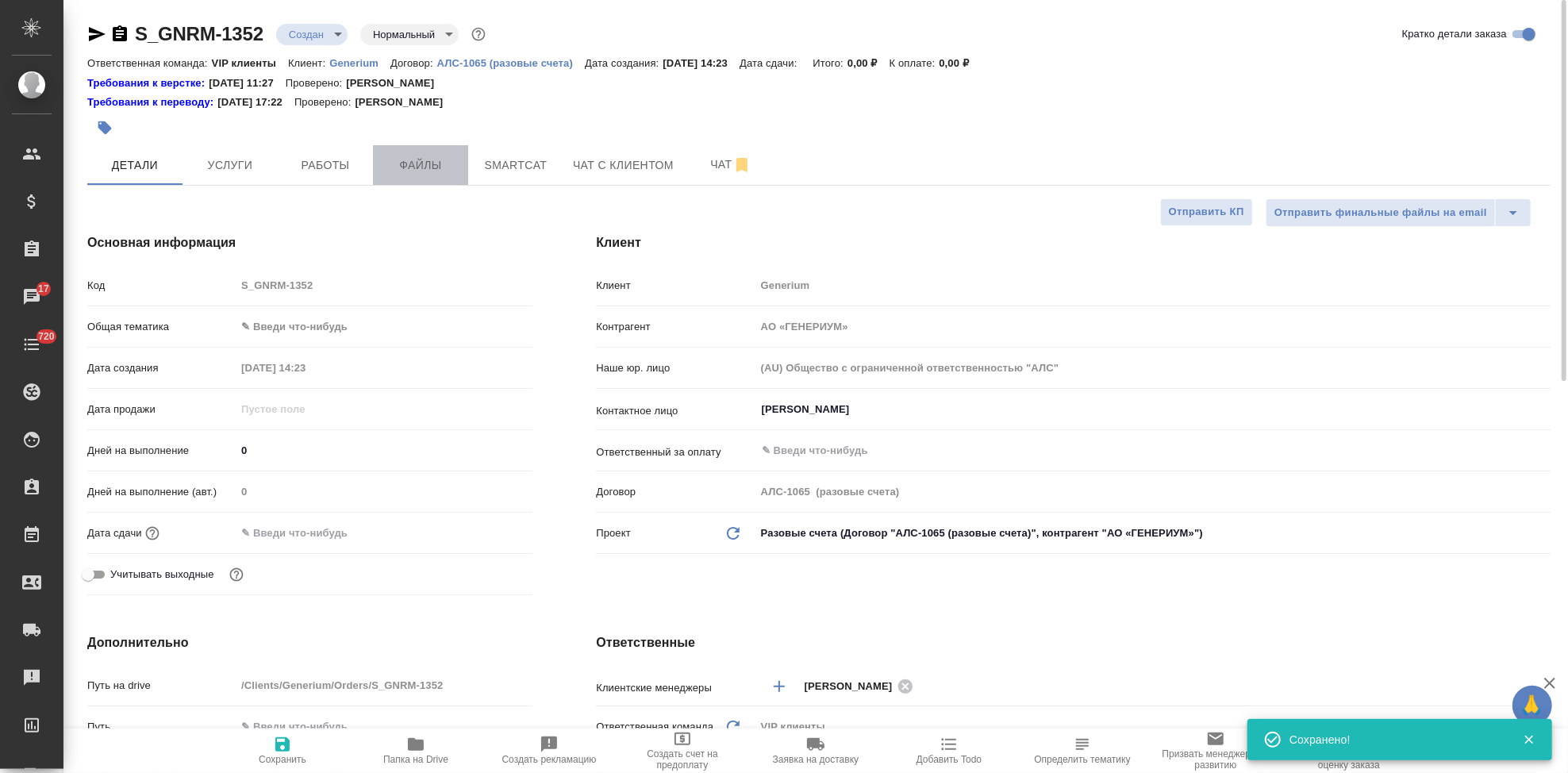
click at [439, 173] on span "Файлы" at bounding box center [421, 165] width 76 height 20
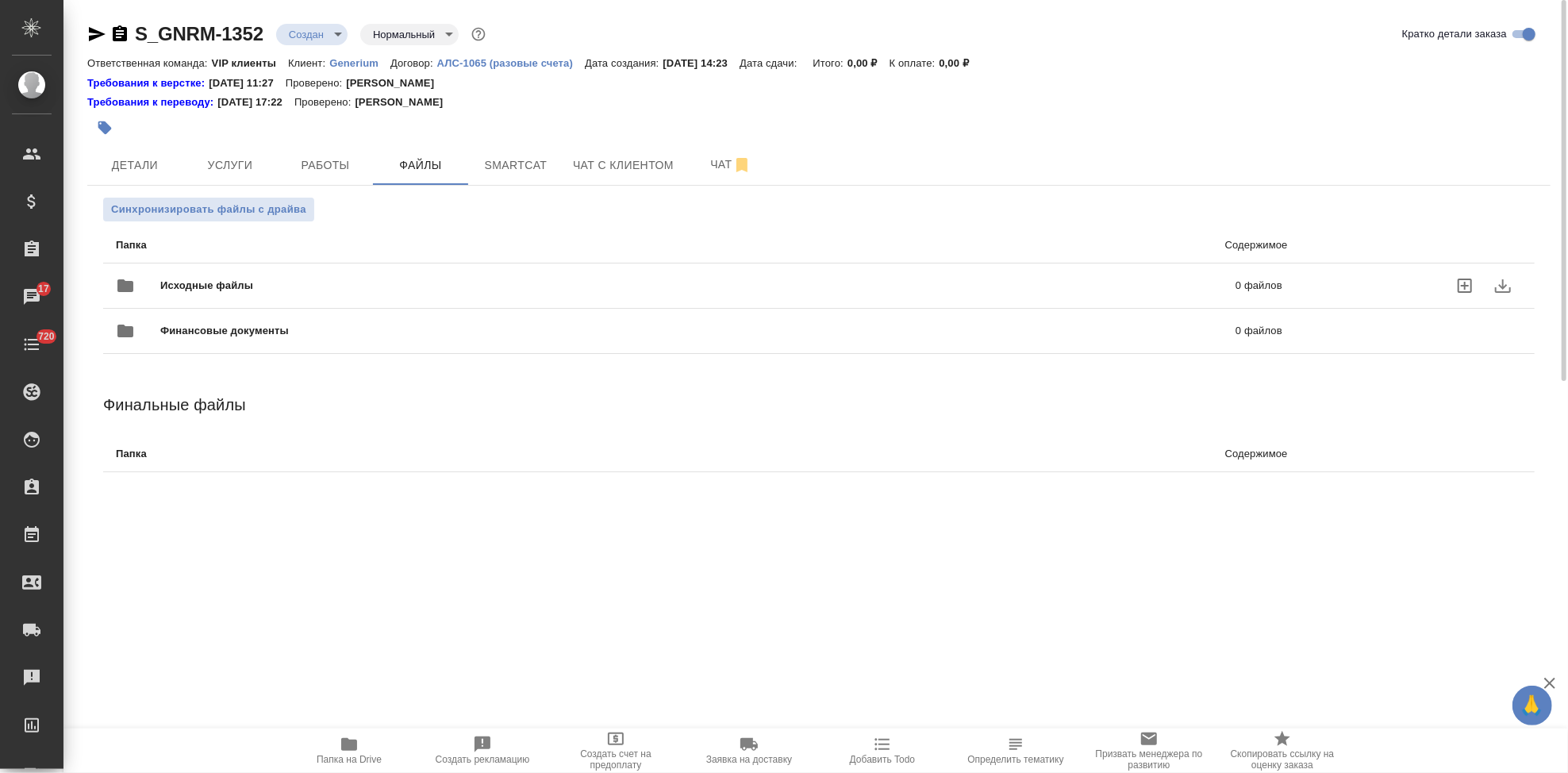
click at [1462, 282] on icon "uploadFiles" at bounding box center [1465, 286] width 19 height 19
click at [0, 0] on input "uploadFiles" at bounding box center [0, 0] width 0 height 0
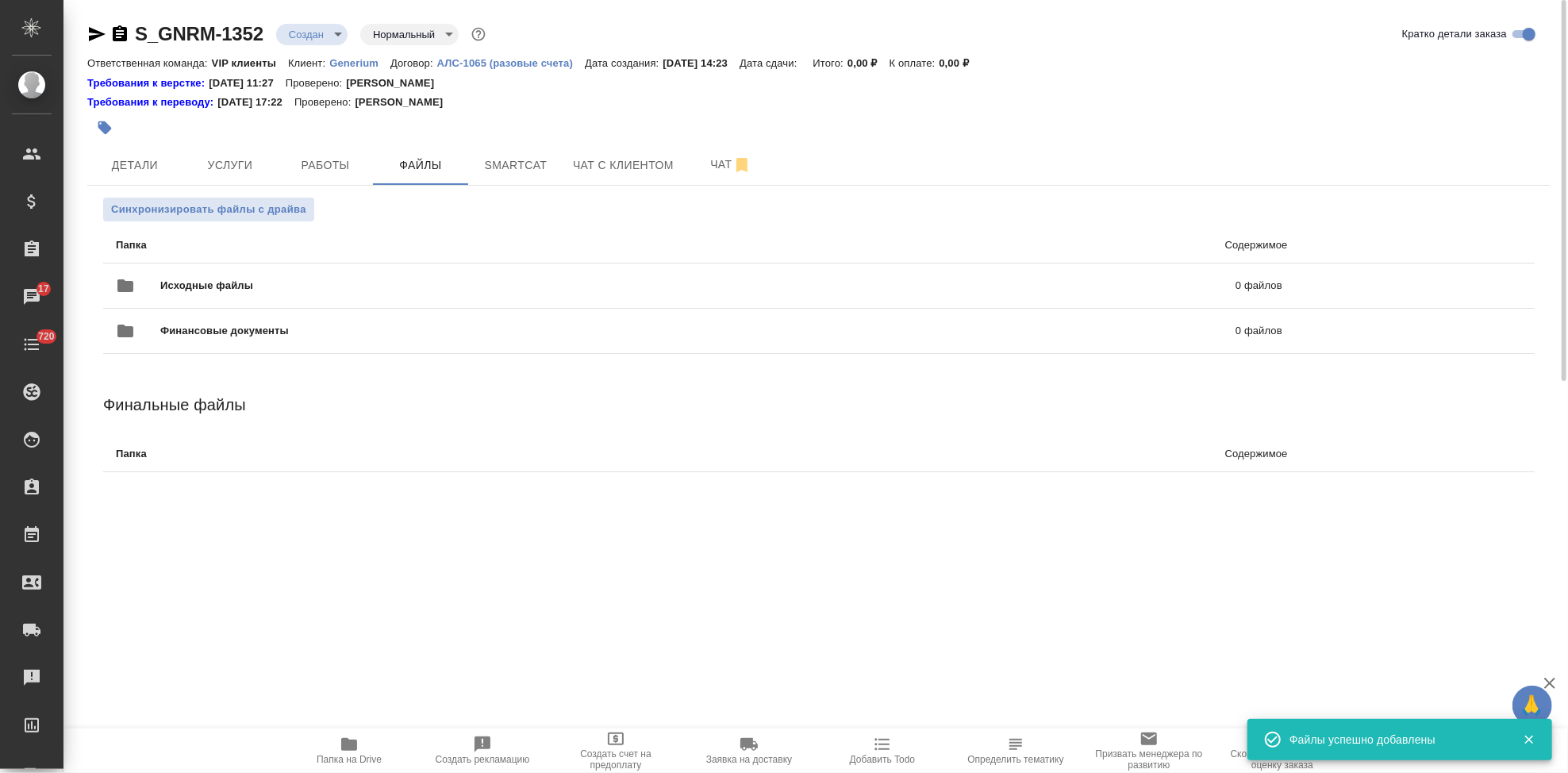
click at [337, 37] on body "🙏 .cls-1 fill:#fff; AWATERA Kabargina [PERSON_NAME] Спецификации Заказы 17 Чаты…" at bounding box center [784, 386] width 1568 height 773
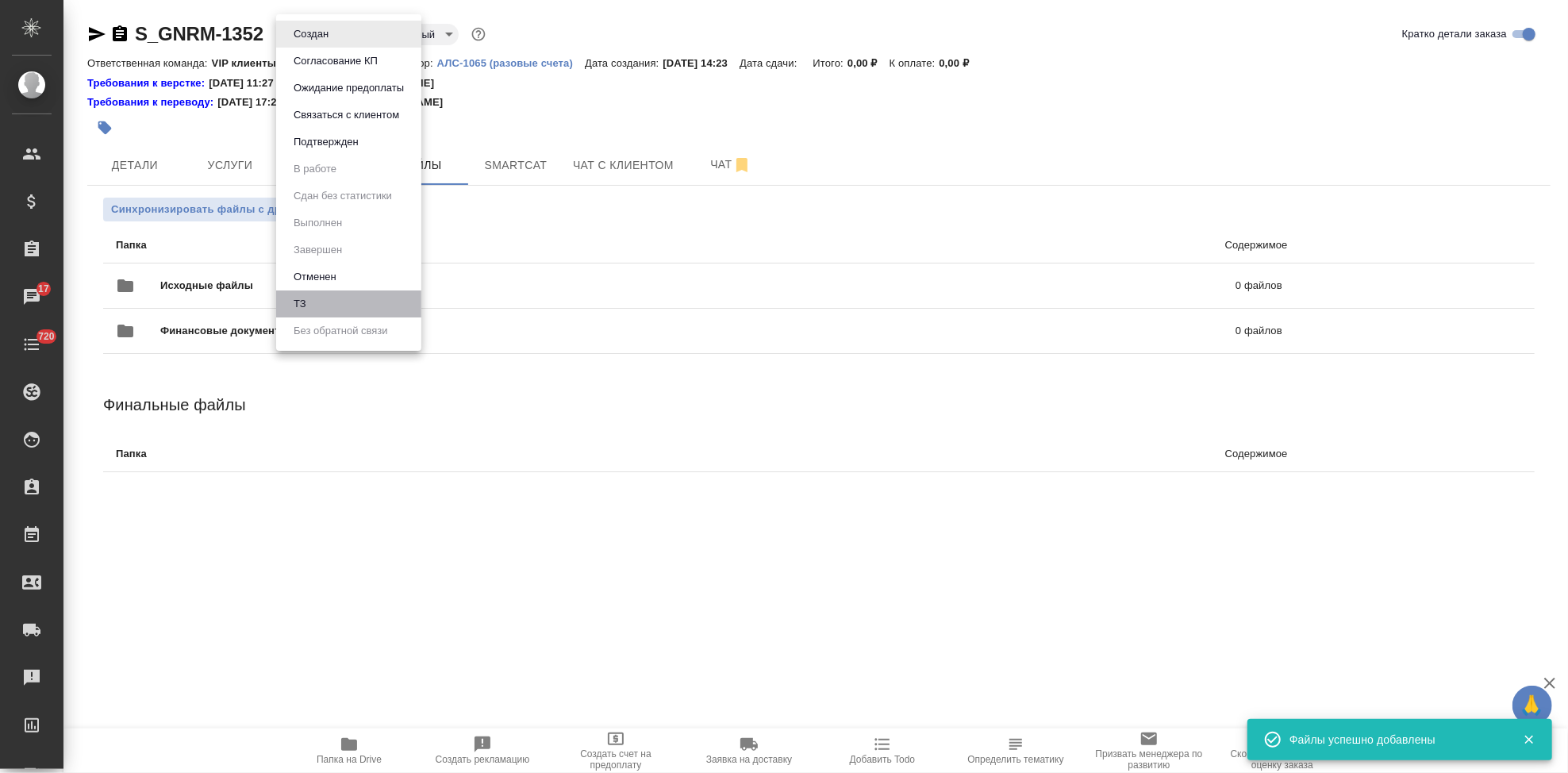
click at [338, 300] on li "ТЗ" at bounding box center [348, 304] width 146 height 27
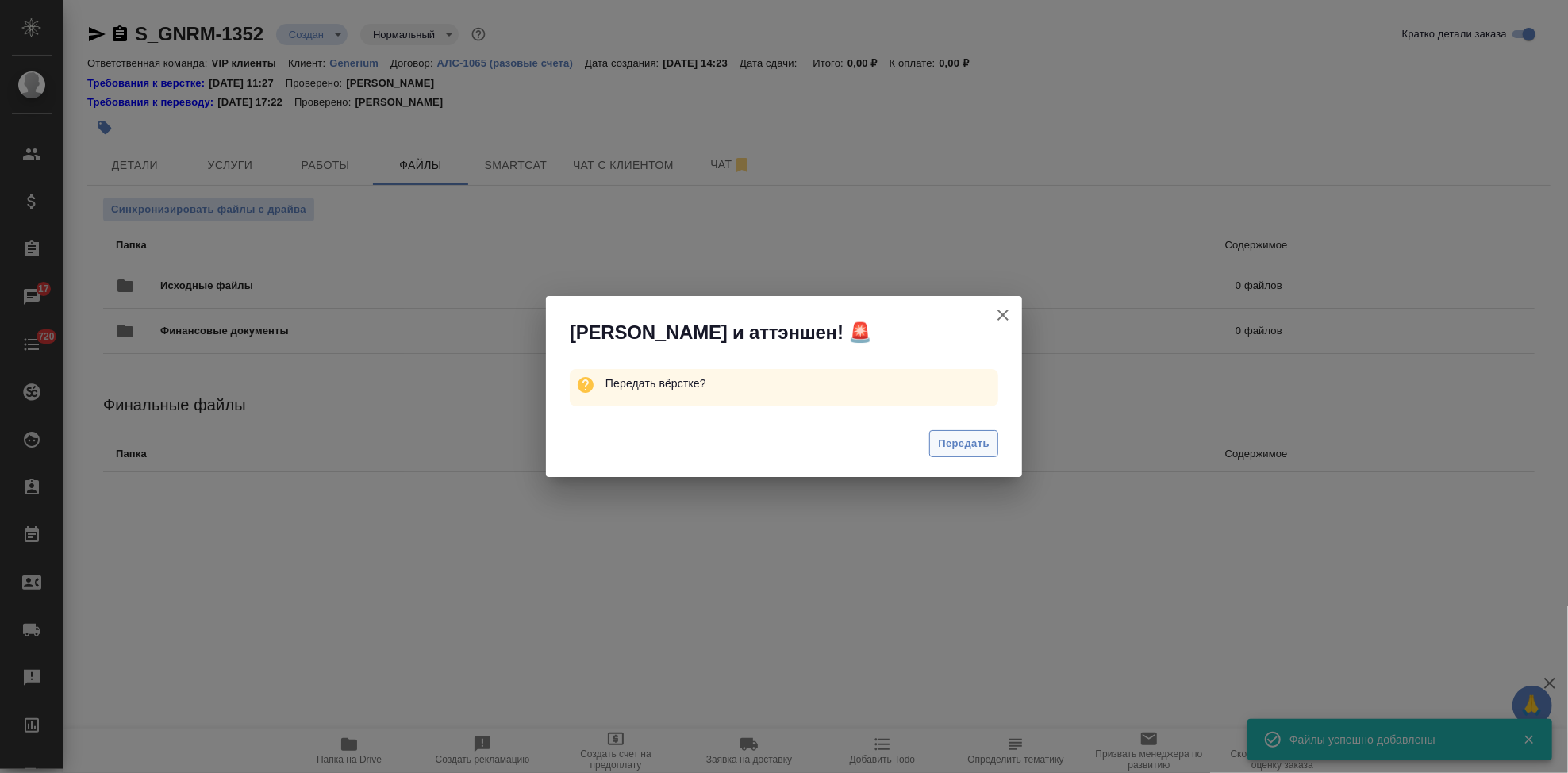
click at [984, 455] on button "Передать" at bounding box center [963, 444] width 69 height 28
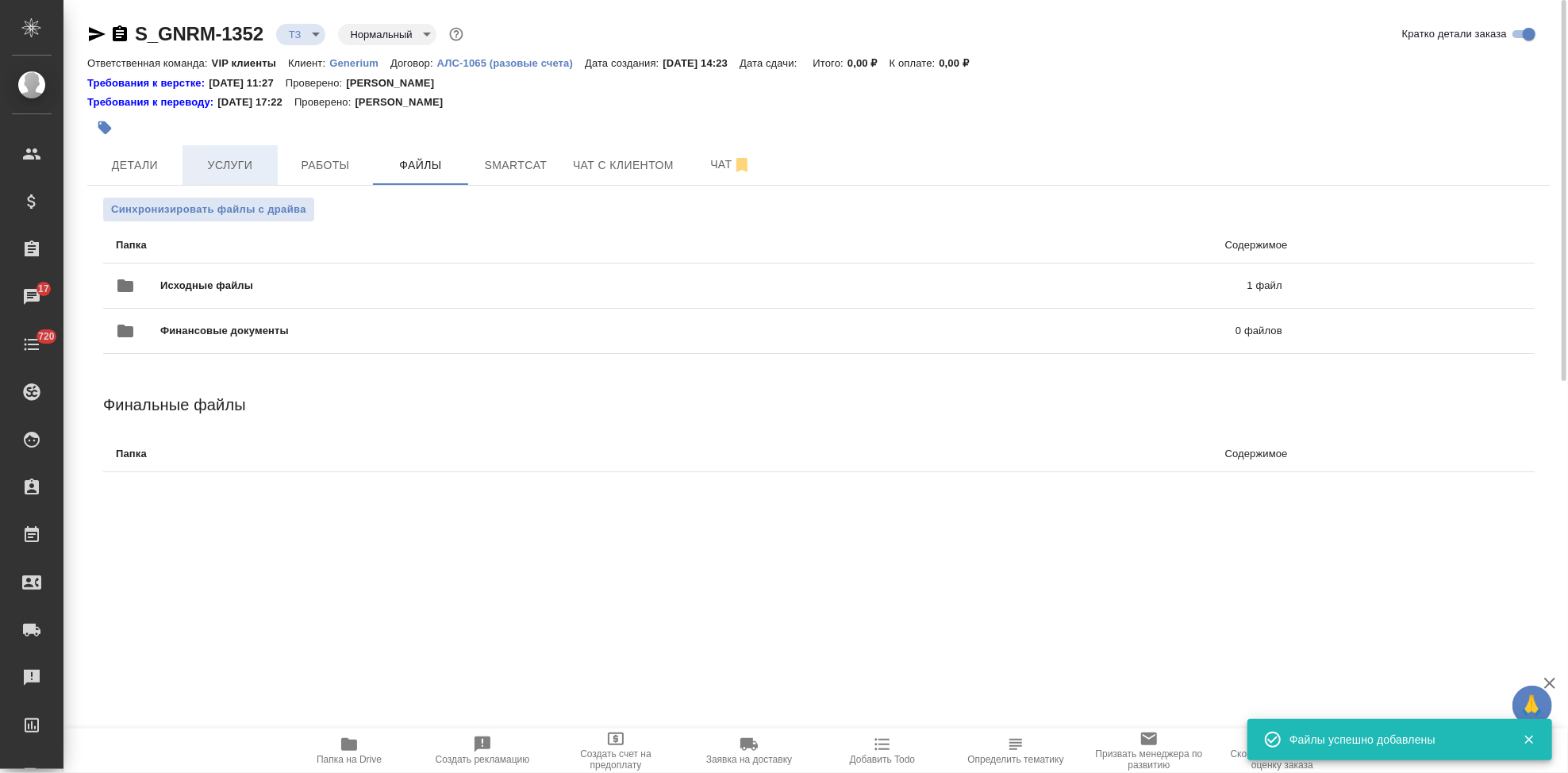
click at [258, 167] on span "Услуги" at bounding box center [230, 165] width 76 height 20
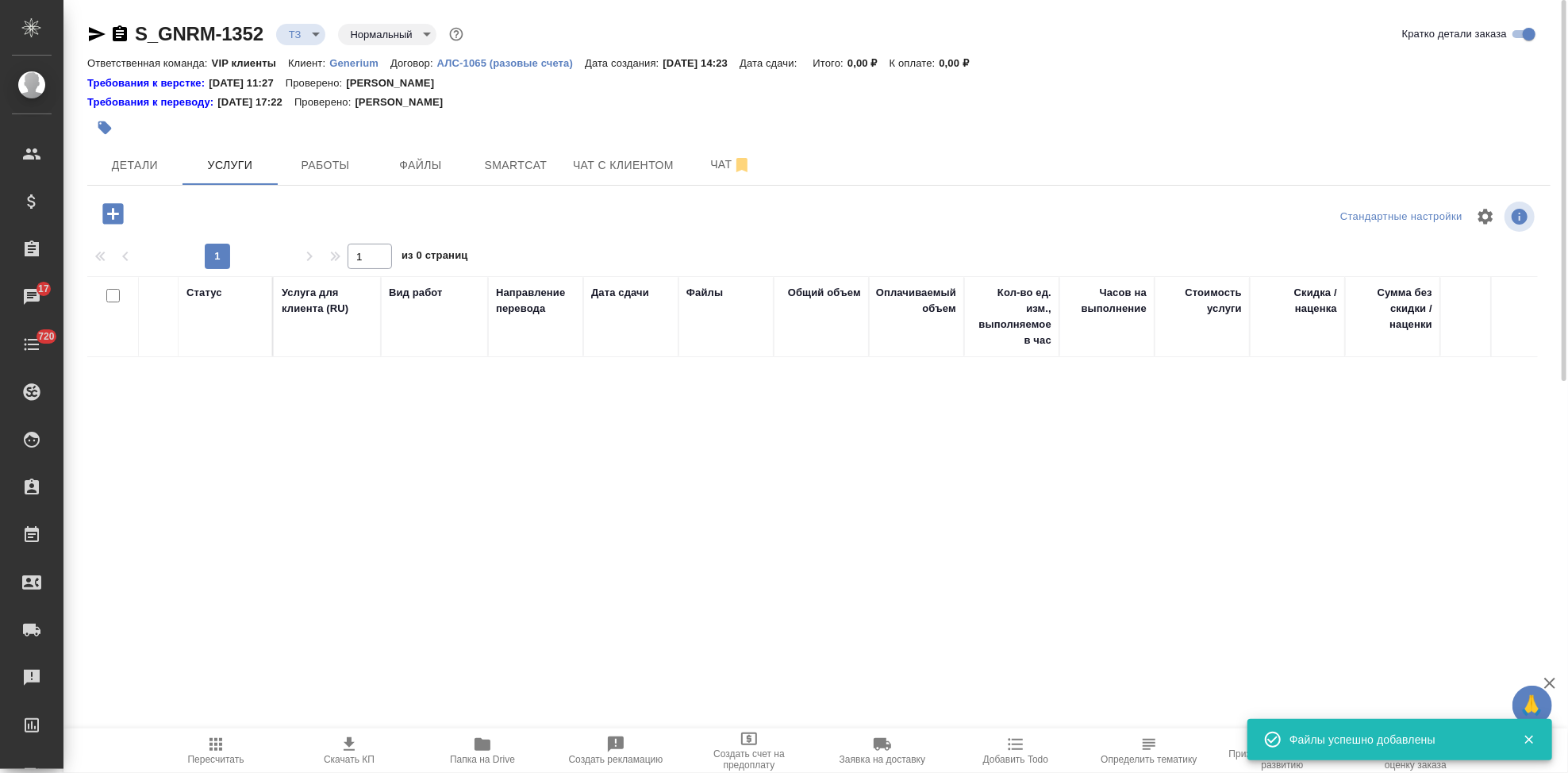
click at [103, 214] on icon "button" at bounding box center [113, 213] width 21 height 21
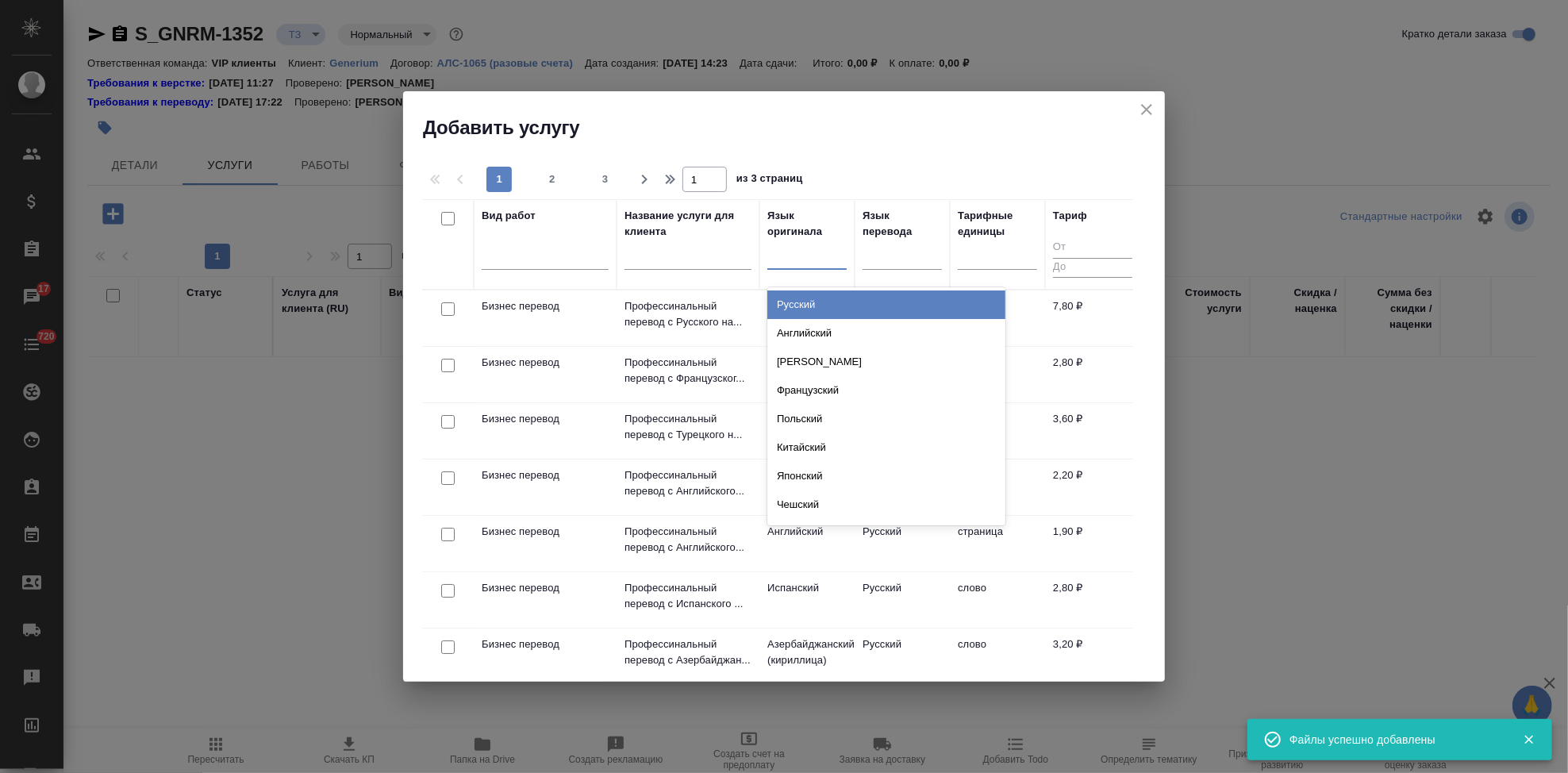
click at [782, 265] on div at bounding box center [807, 253] width 80 height 23
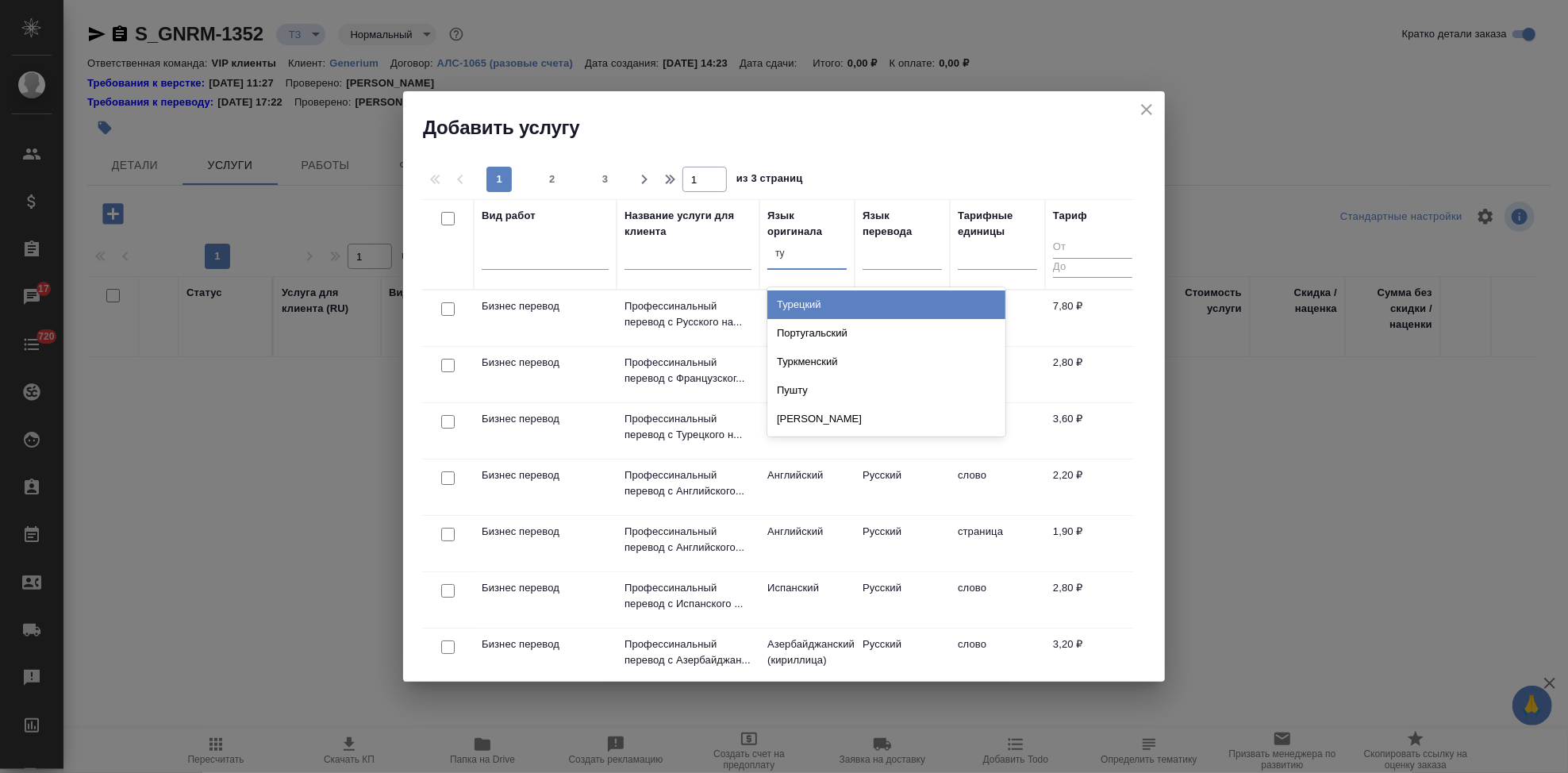
type input "тур"
click at [819, 307] on div "Турецкий" at bounding box center [886, 305] width 238 height 29
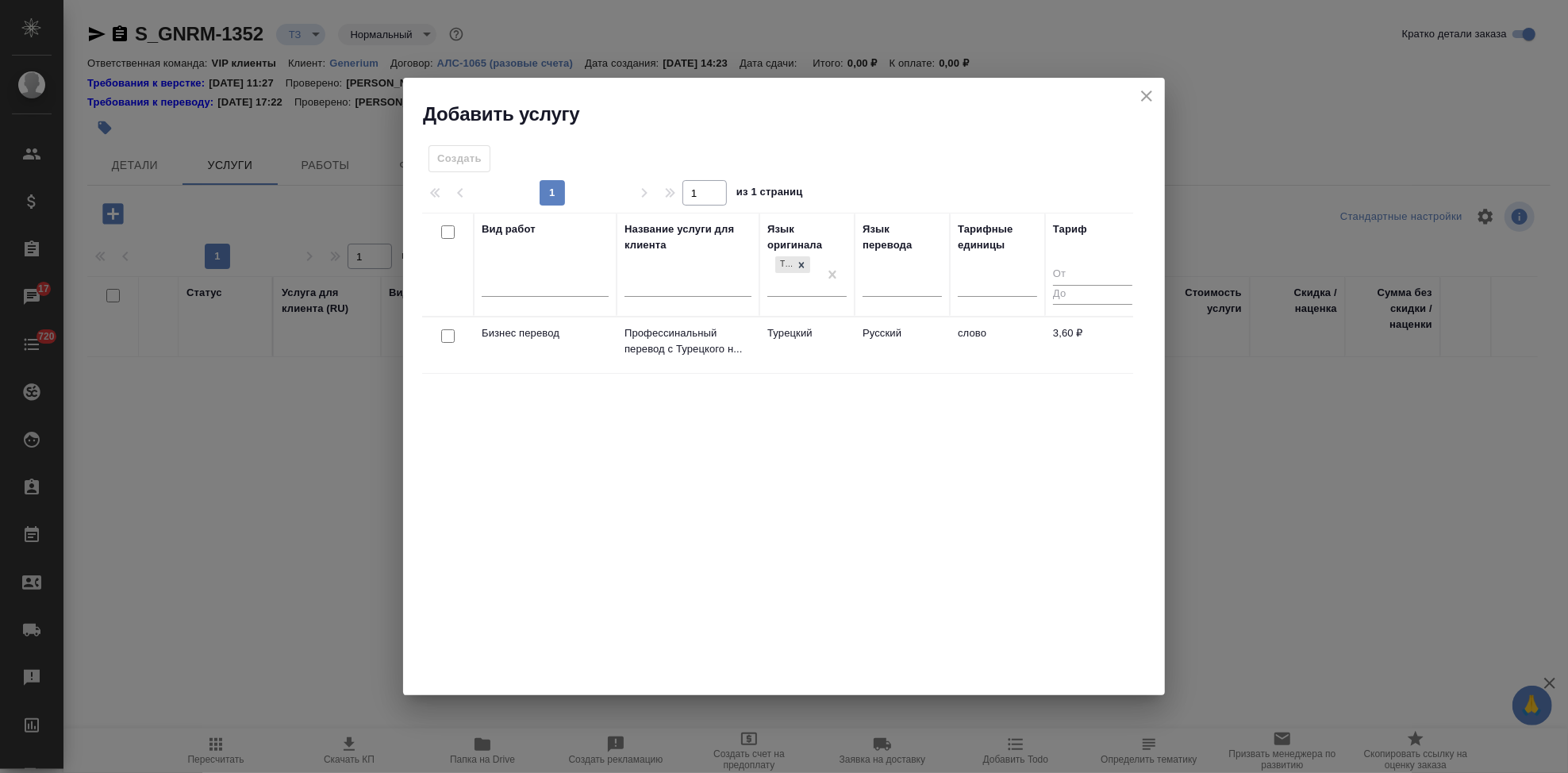
click at [871, 344] on td "Русский" at bounding box center [902, 345] width 95 height 56
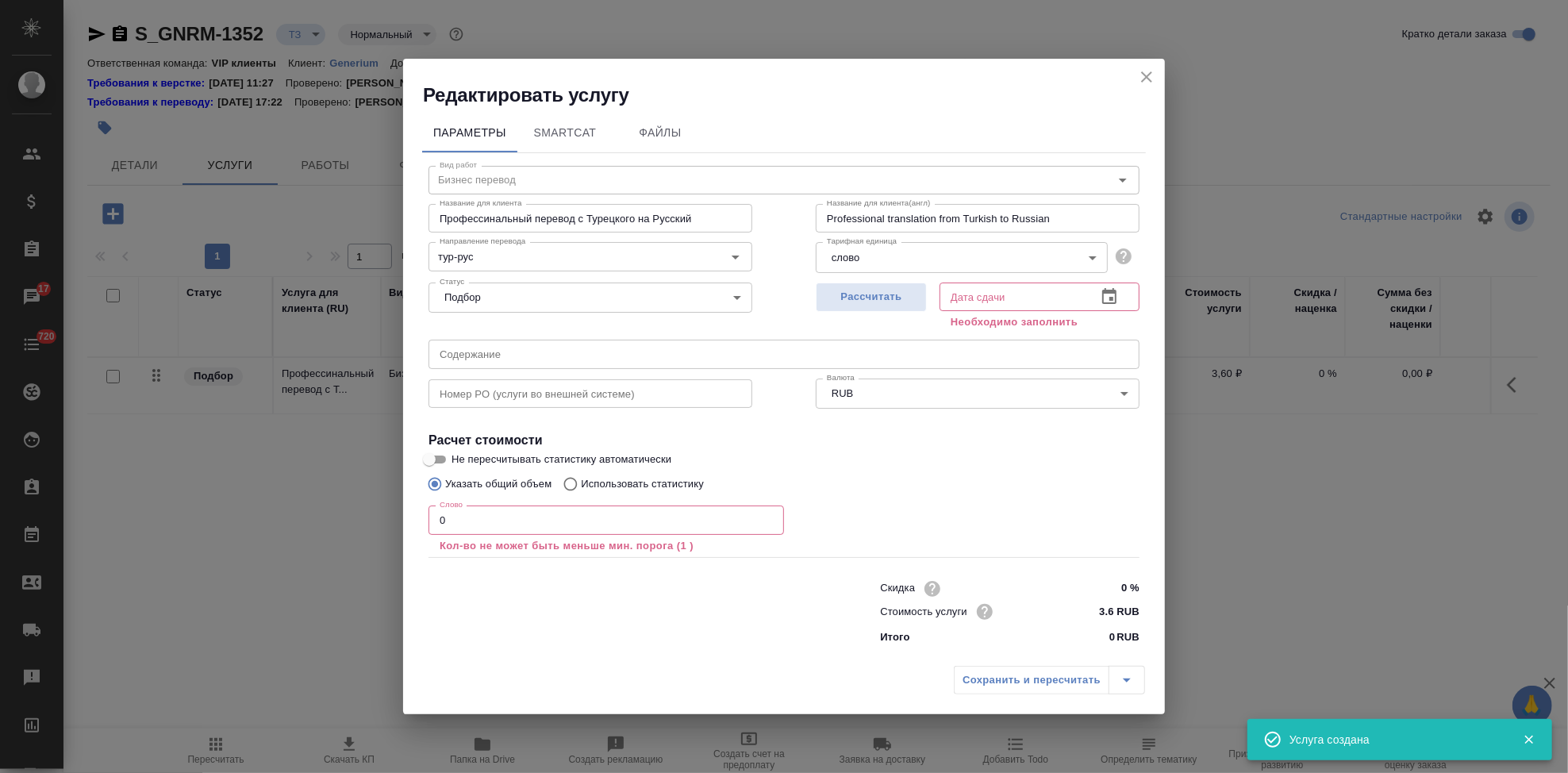
click at [518, 522] on input "0" at bounding box center [606, 519] width 356 height 29
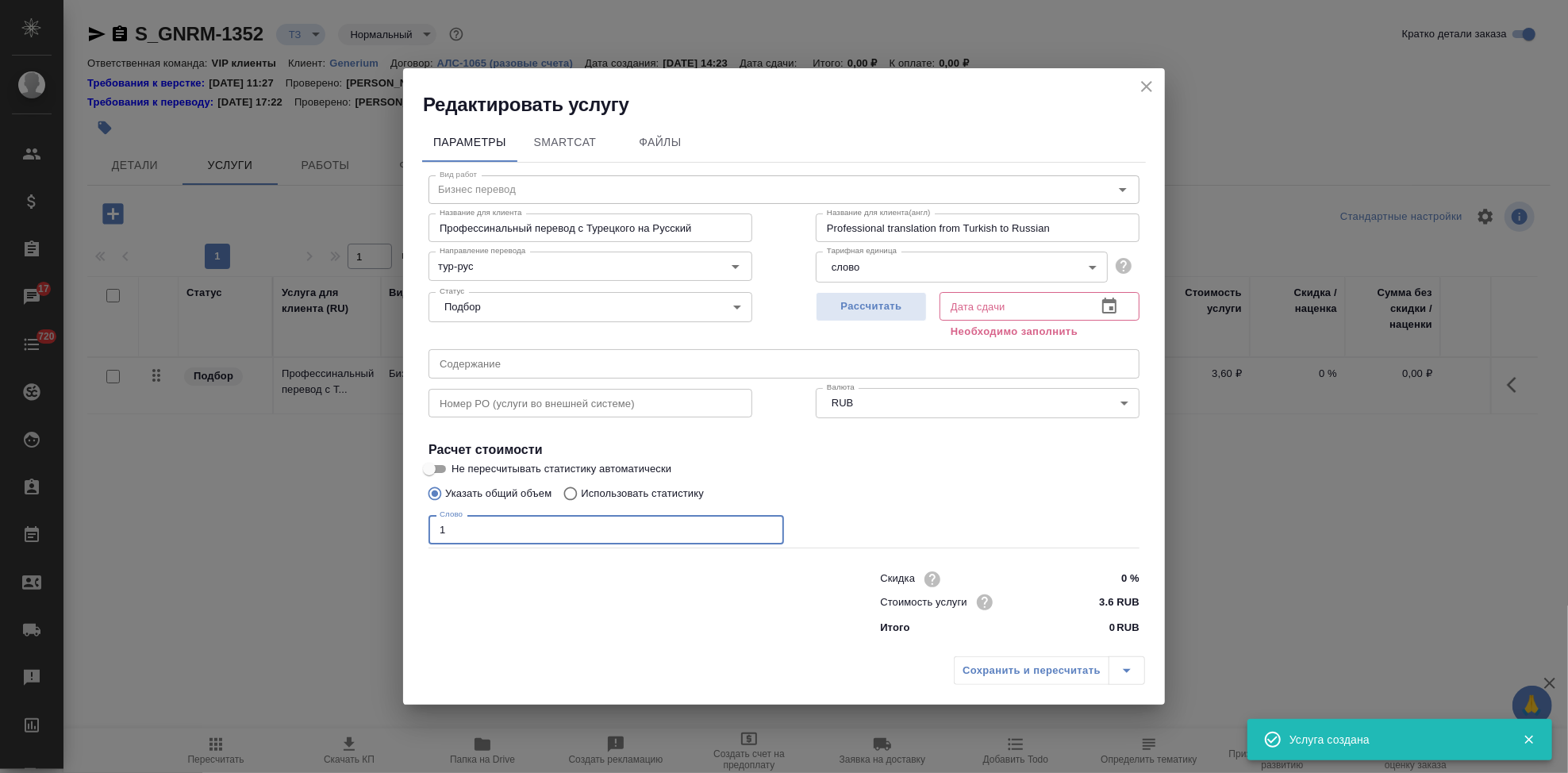
type input "1"
click at [1122, 304] on button "button" at bounding box center [1110, 306] width 38 height 38
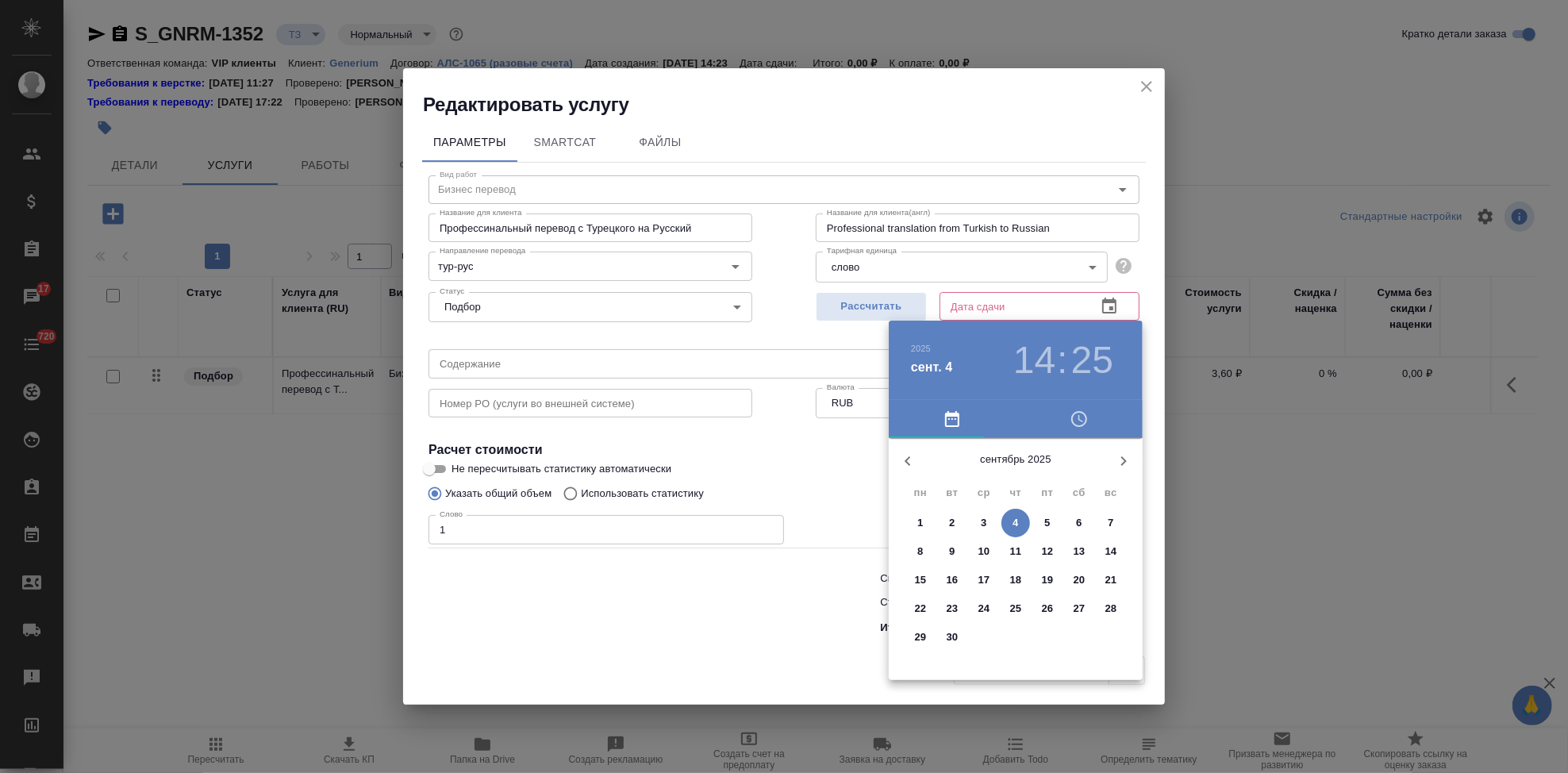
click at [979, 553] on p "10" at bounding box center [984, 551] width 12 height 16
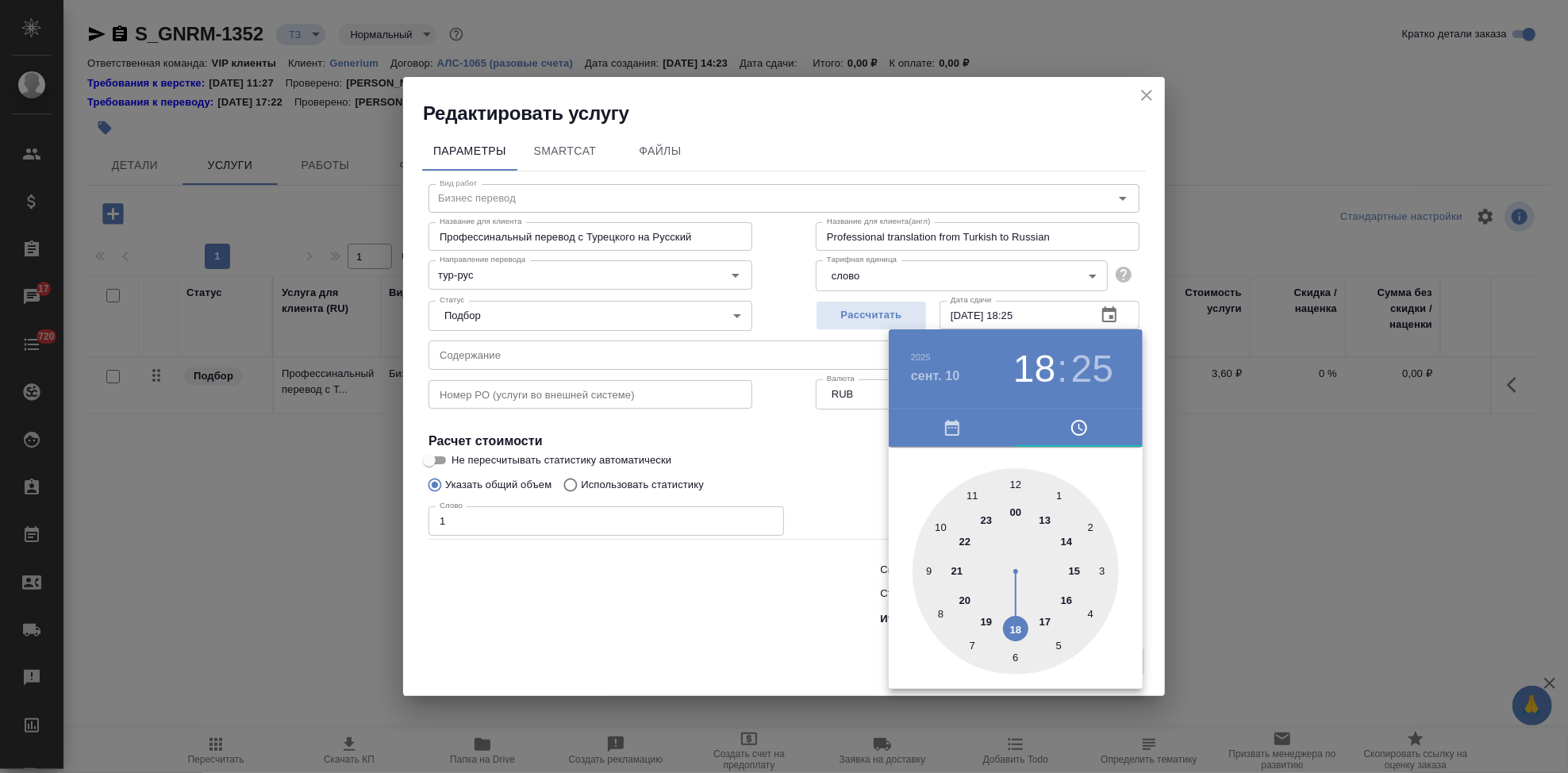
drag, startPoint x: 1061, startPoint y: 550, endPoint x: 1026, endPoint y: 632, distance: 89.2
click at [1026, 632] on div at bounding box center [1015, 571] width 206 height 206
type input "10.09.2025 18:00"
drag, startPoint x: 1056, startPoint y: 609, endPoint x: 1012, endPoint y: 484, distance: 132.5
click at [1012, 484] on div at bounding box center [1015, 571] width 206 height 206
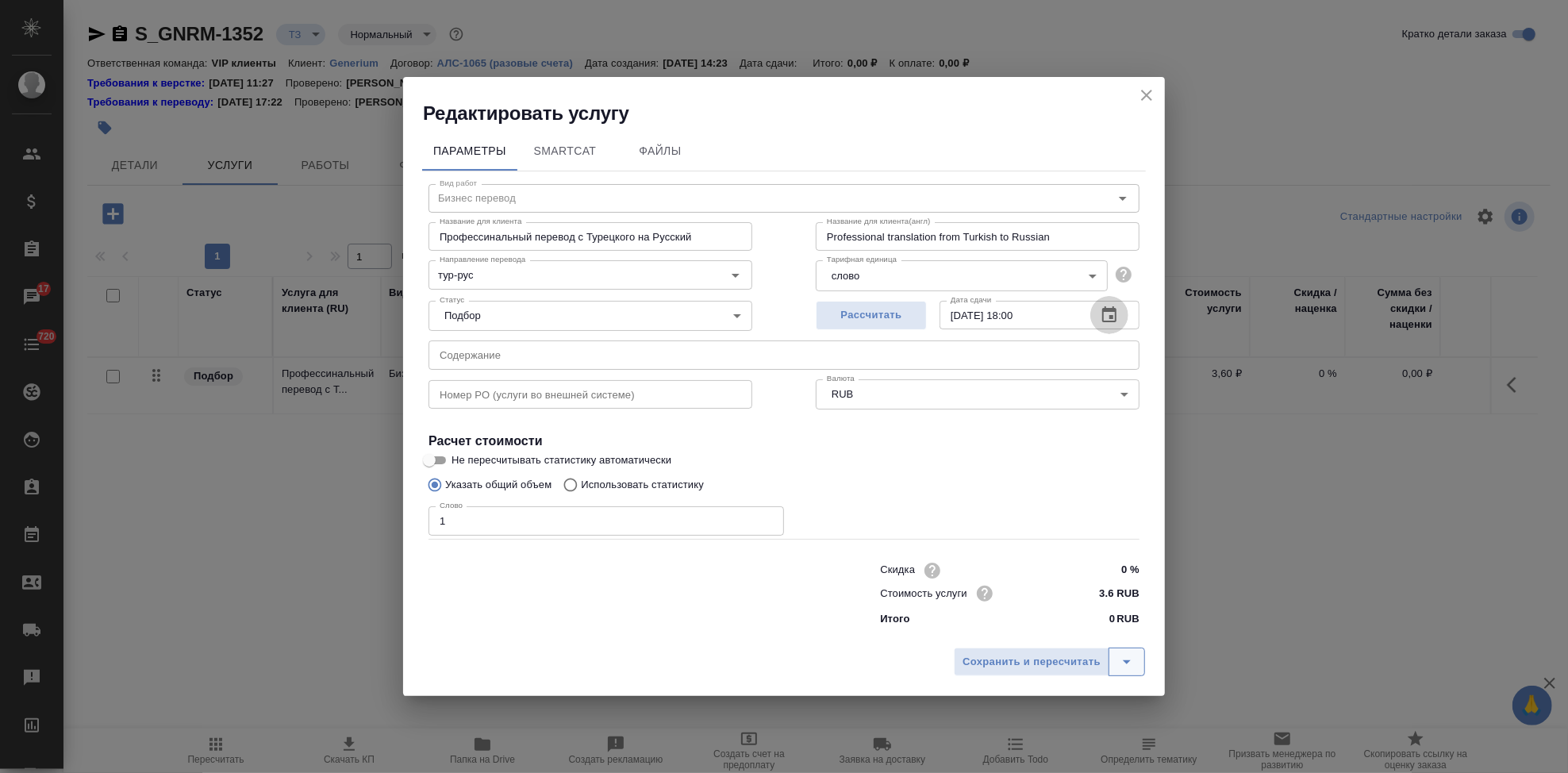
click at [1122, 666] on icon "split button" at bounding box center [1127, 662] width 19 height 19
click at [1029, 631] on li "Сохранить" at bounding box center [1052, 628] width 191 height 25
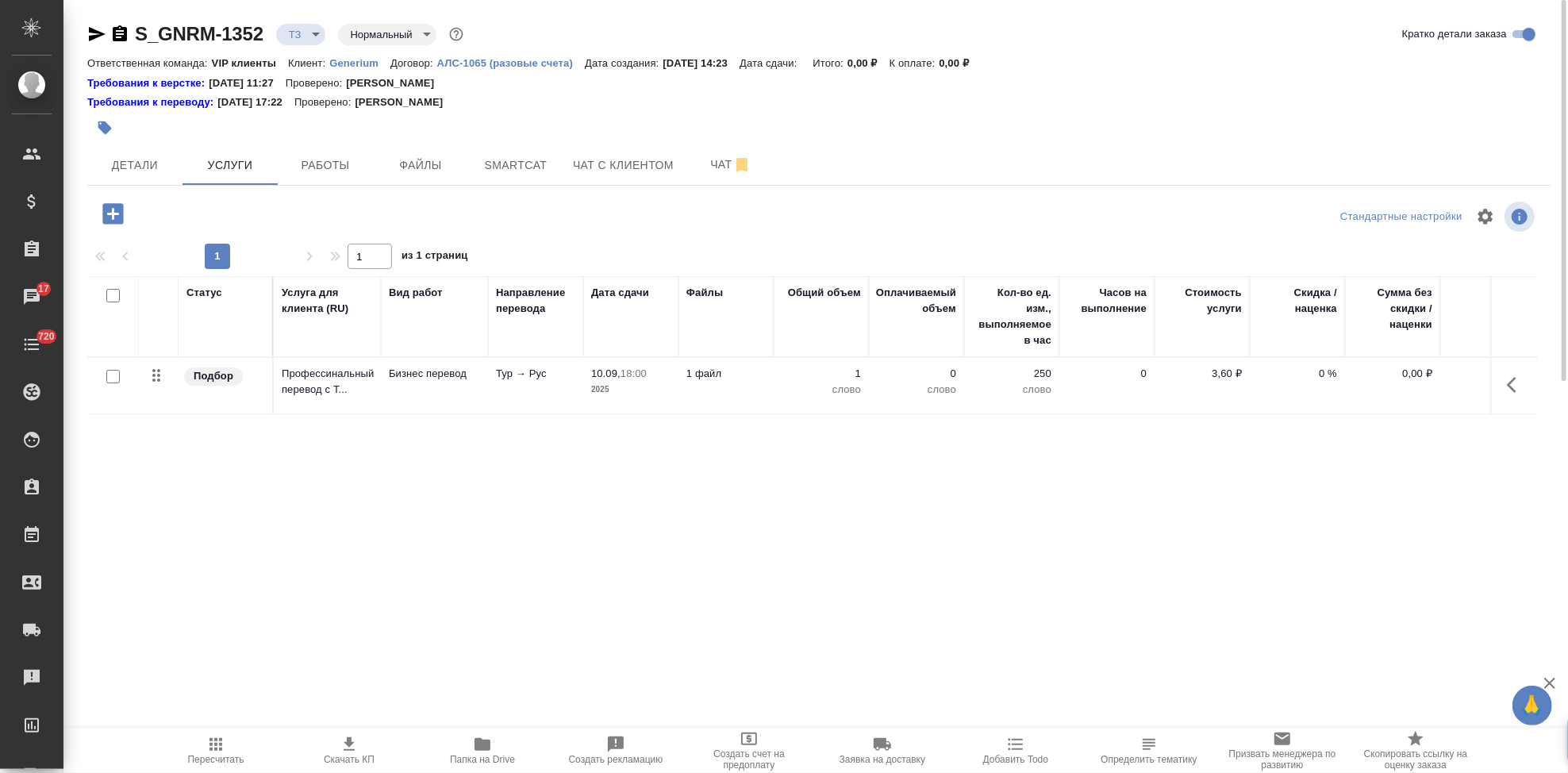
click at [111, 383] on input "checkbox" at bounding box center [113, 376] width 14 height 14
checkbox input "true"
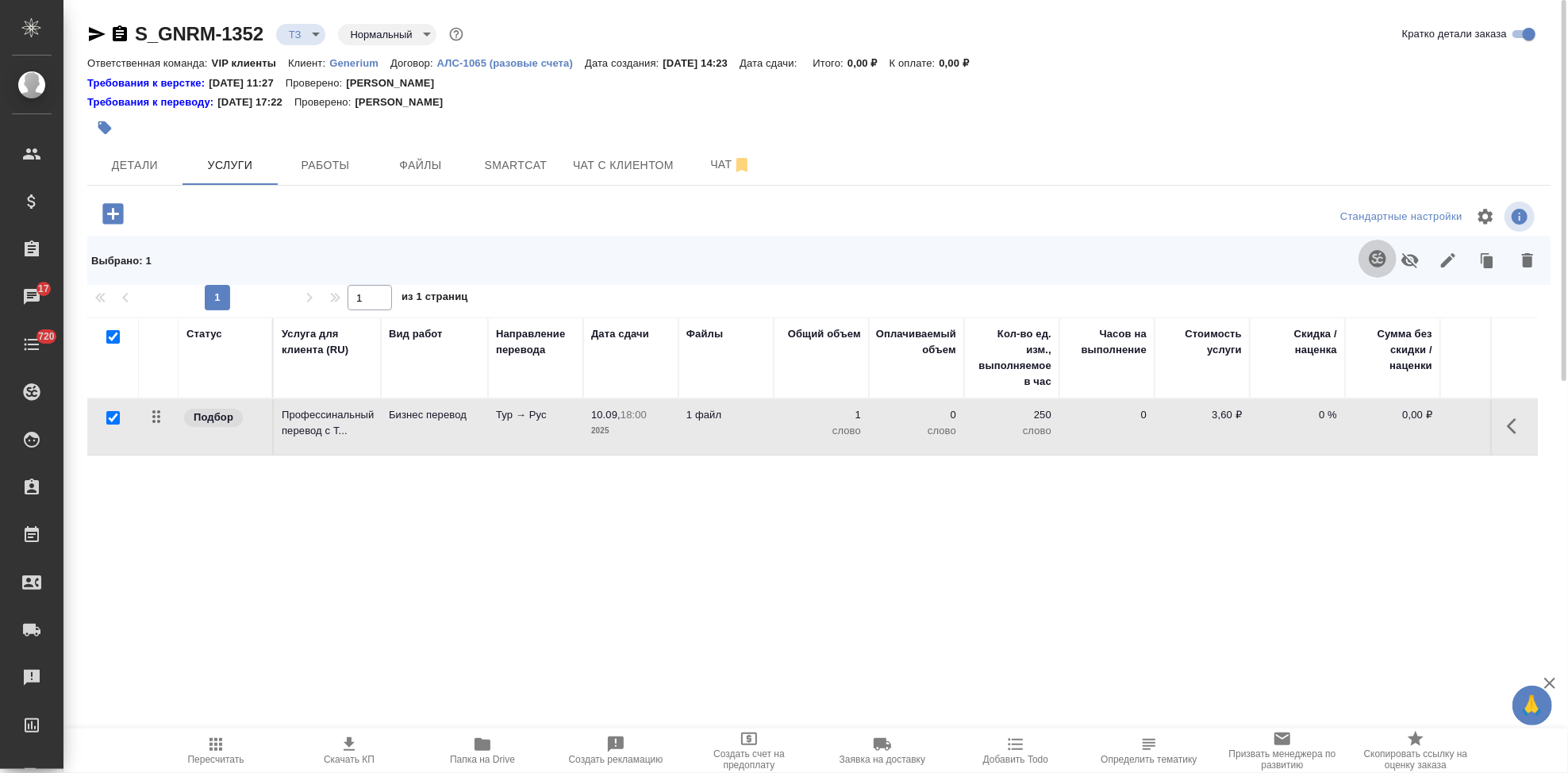
click at [1378, 262] on icon "button" at bounding box center [1378, 258] width 19 height 19
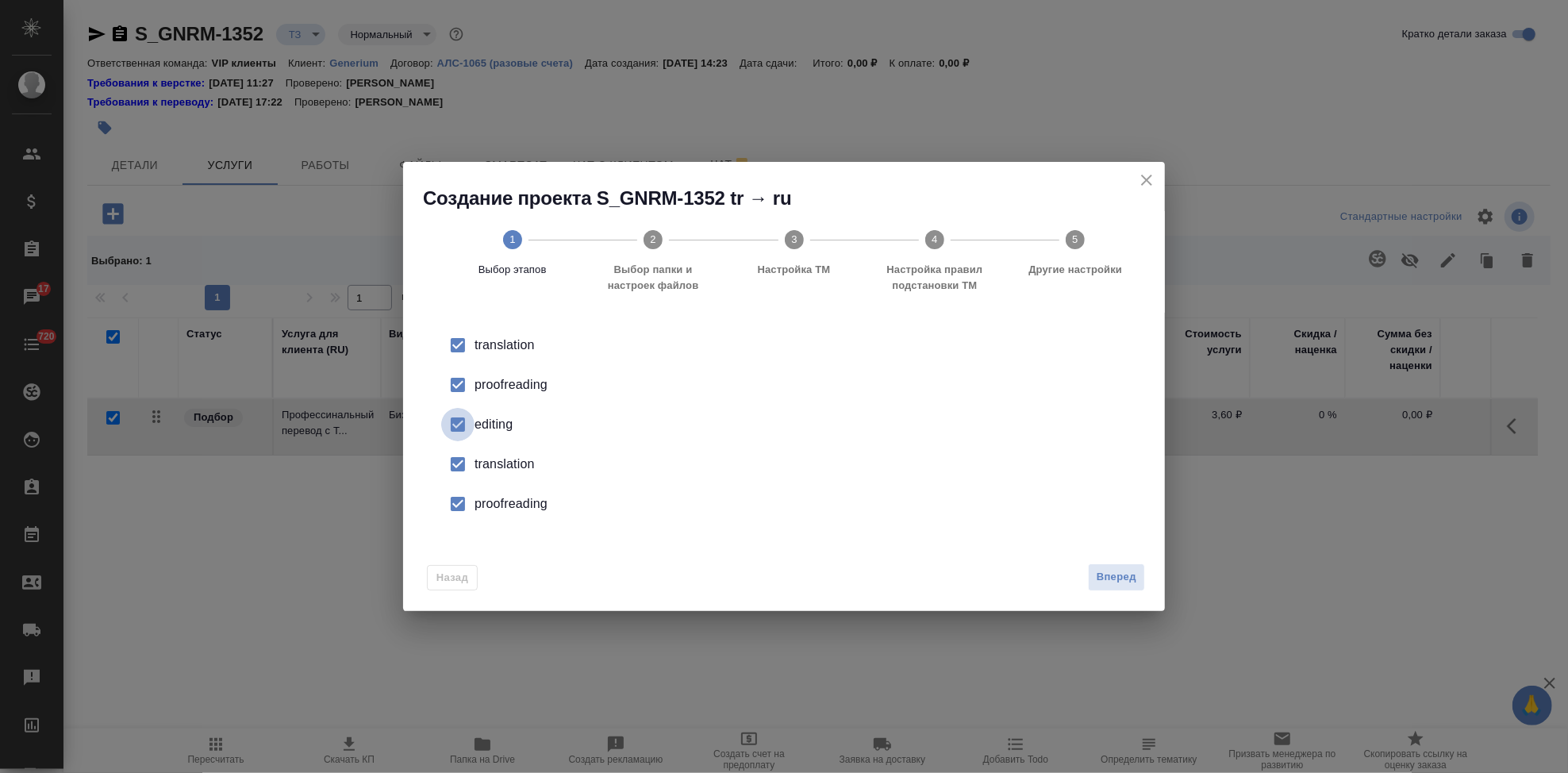
click at [452, 432] on input "checkbox" at bounding box center [458, 425] width 33 height 33
click at [463, 458] on input "checkbox" at bounding box center [458, 464] width 33 height 33
click at [462, 505] on input "checkbox" at bounding box center [458, 504] width 33 height 33
click at [1090, 577] on button "Вперед" at bounding box center [1117, 577] width 57 height 28
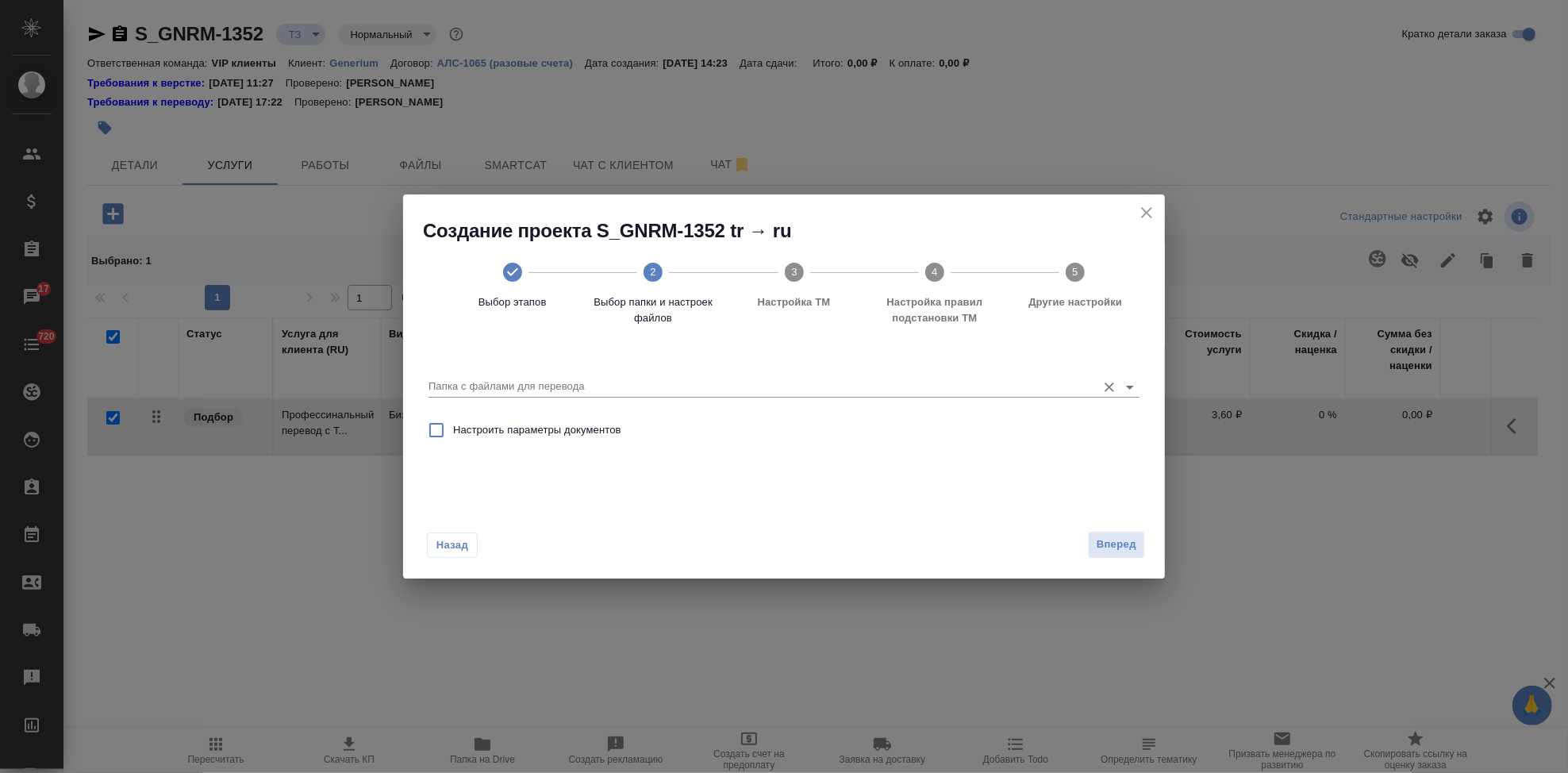
click at [1029, 388] on input "Папка с файлами для перевода" at bounding box center [759, 386] width 660 height 19
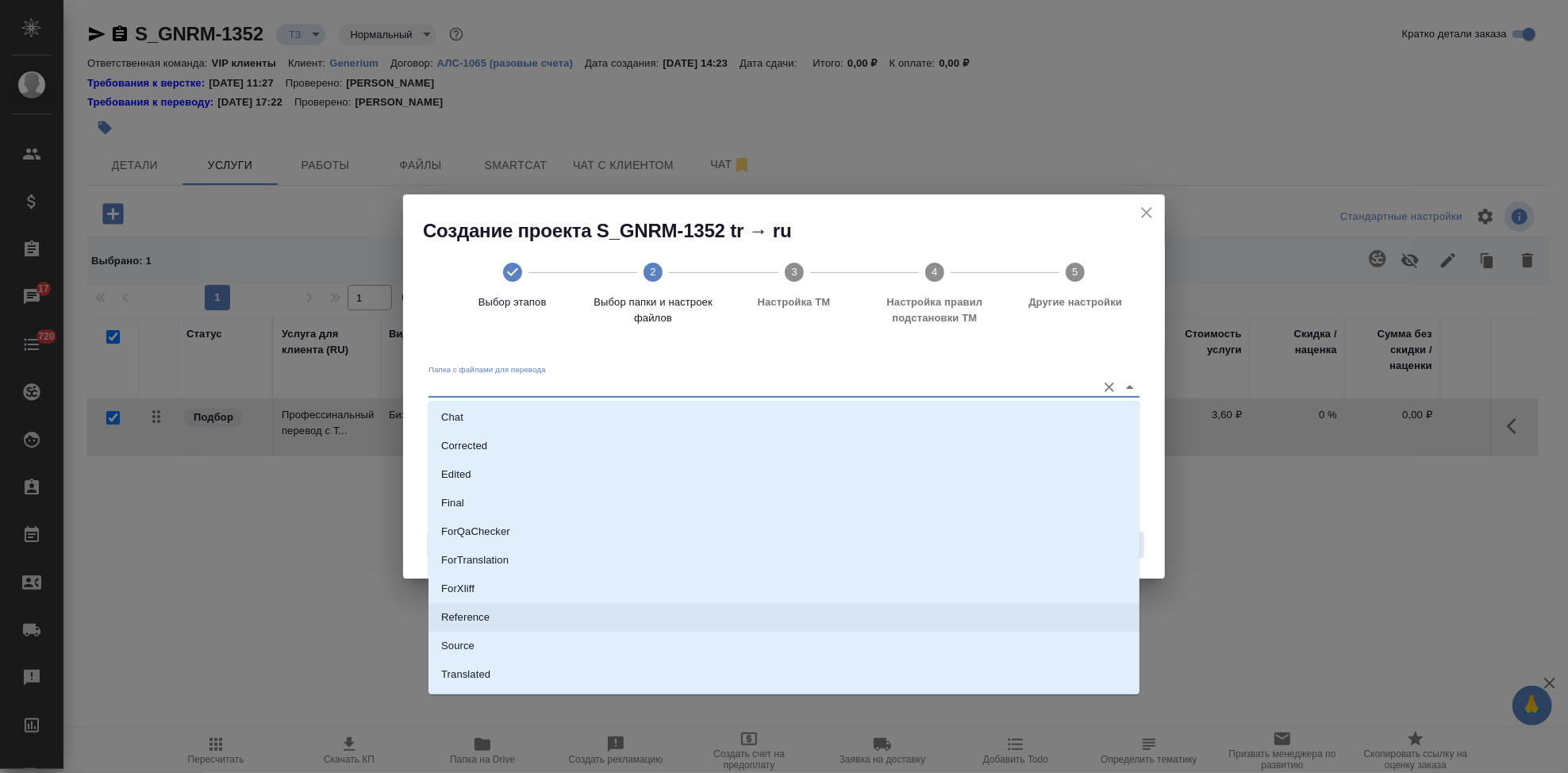
scroll to position [82, 0]
click at [465, 630] on li "Source" at bounding box center [784, 623] width 711 height 29
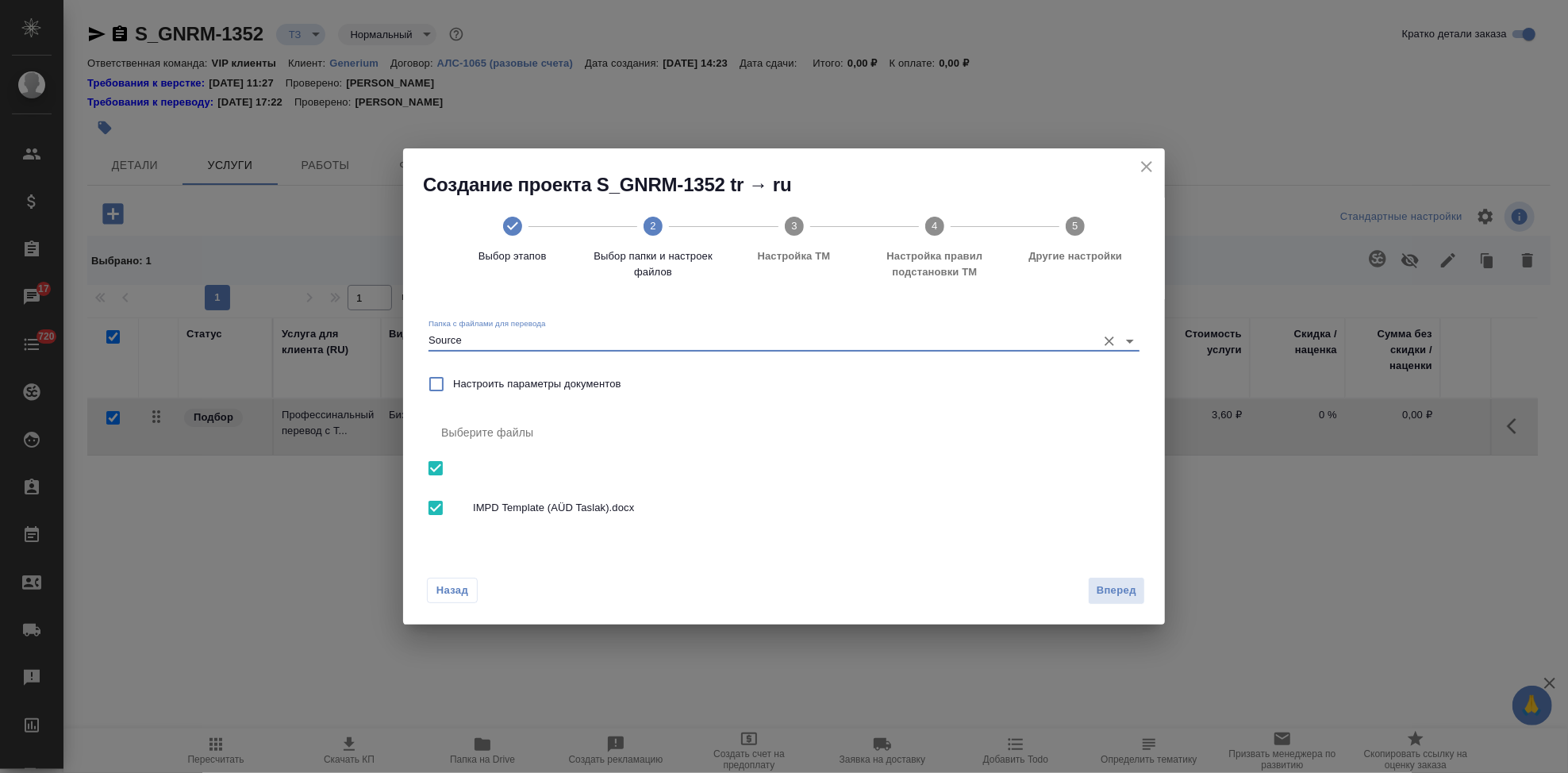
type input "Source"
click at [1112, 587] on span "Вперед" at bounding box center [1117, 590] width 40 height 18
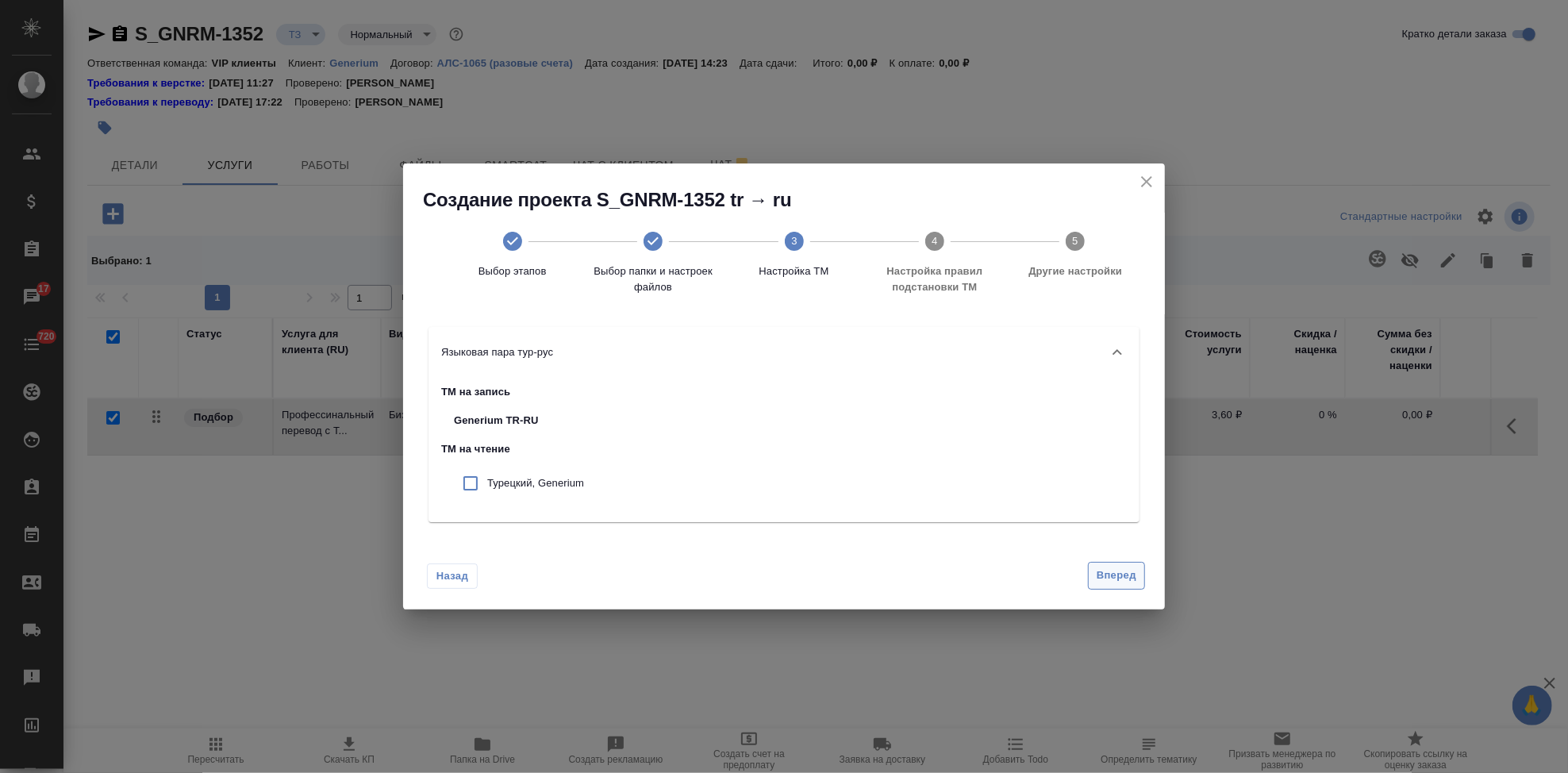
click at [1119, 569] on span "Вперед" at bounding box center [1117, 575] width 40 height 18
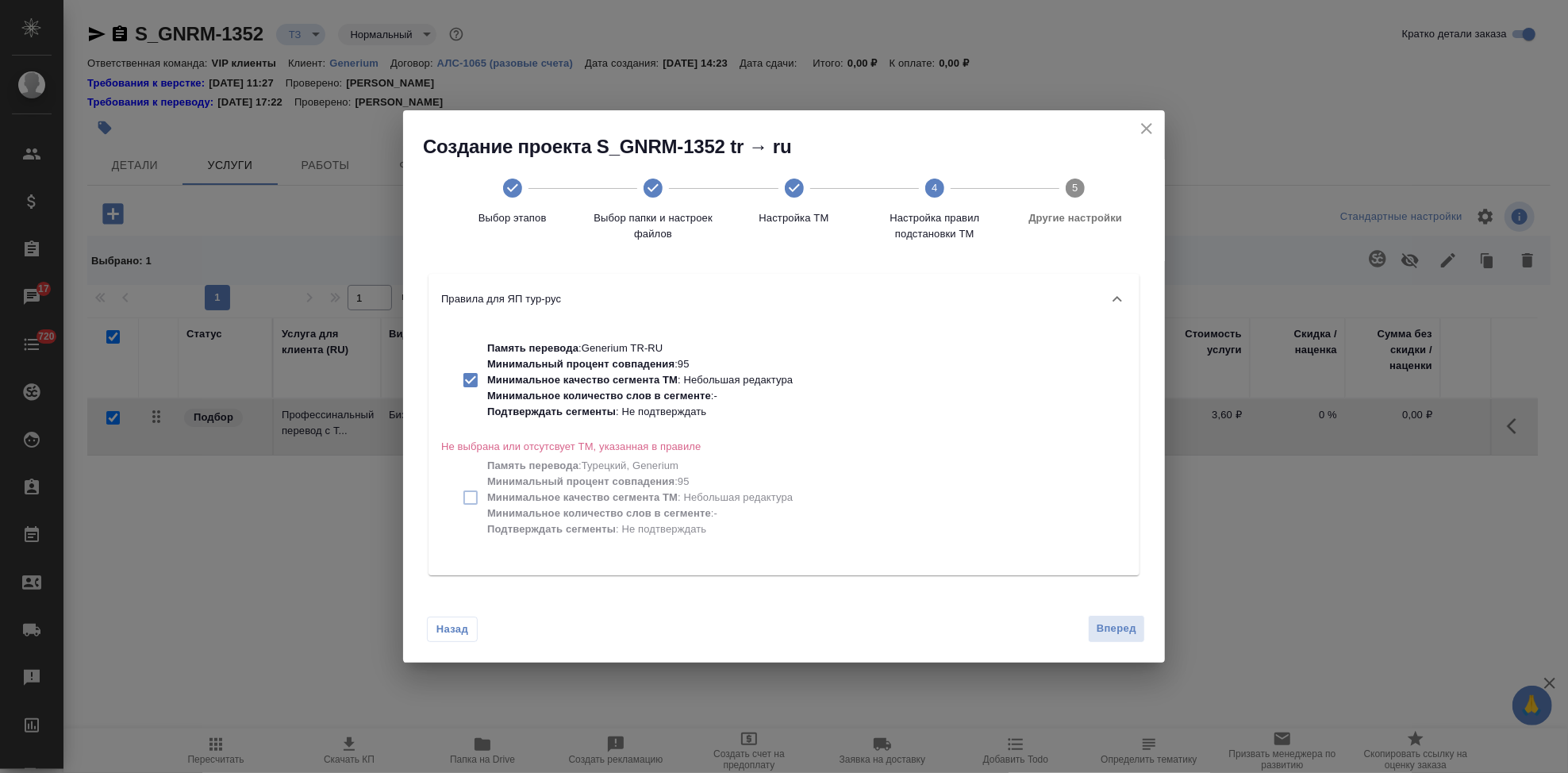
click at [1122, 627] on span "Вперед" at bounding box center [1117, 628] width 40 height 18
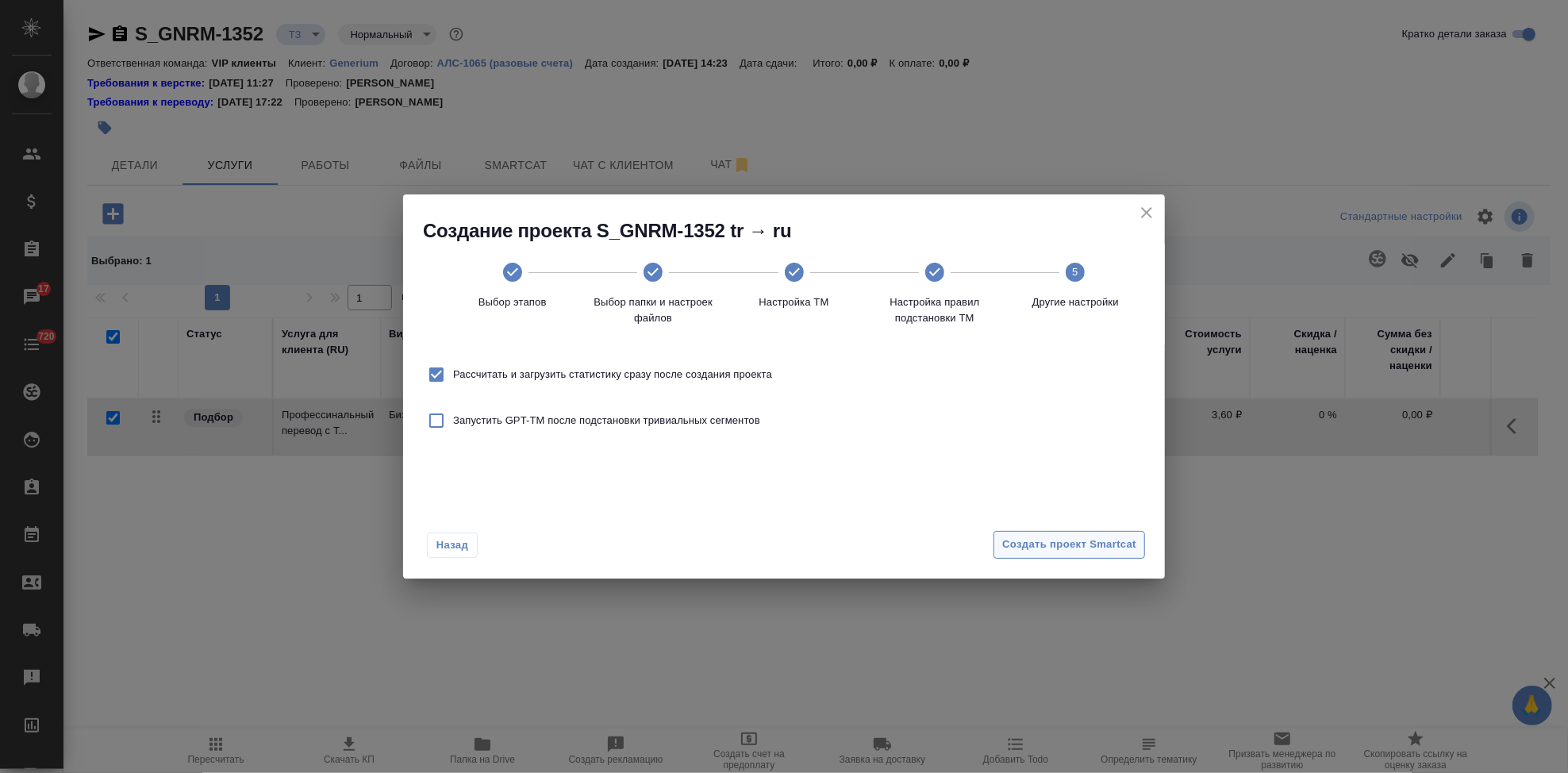
click at [1041, 550] on span "Создать проект Smartcat" at bounding box center [1069, 544] width 134 height 18
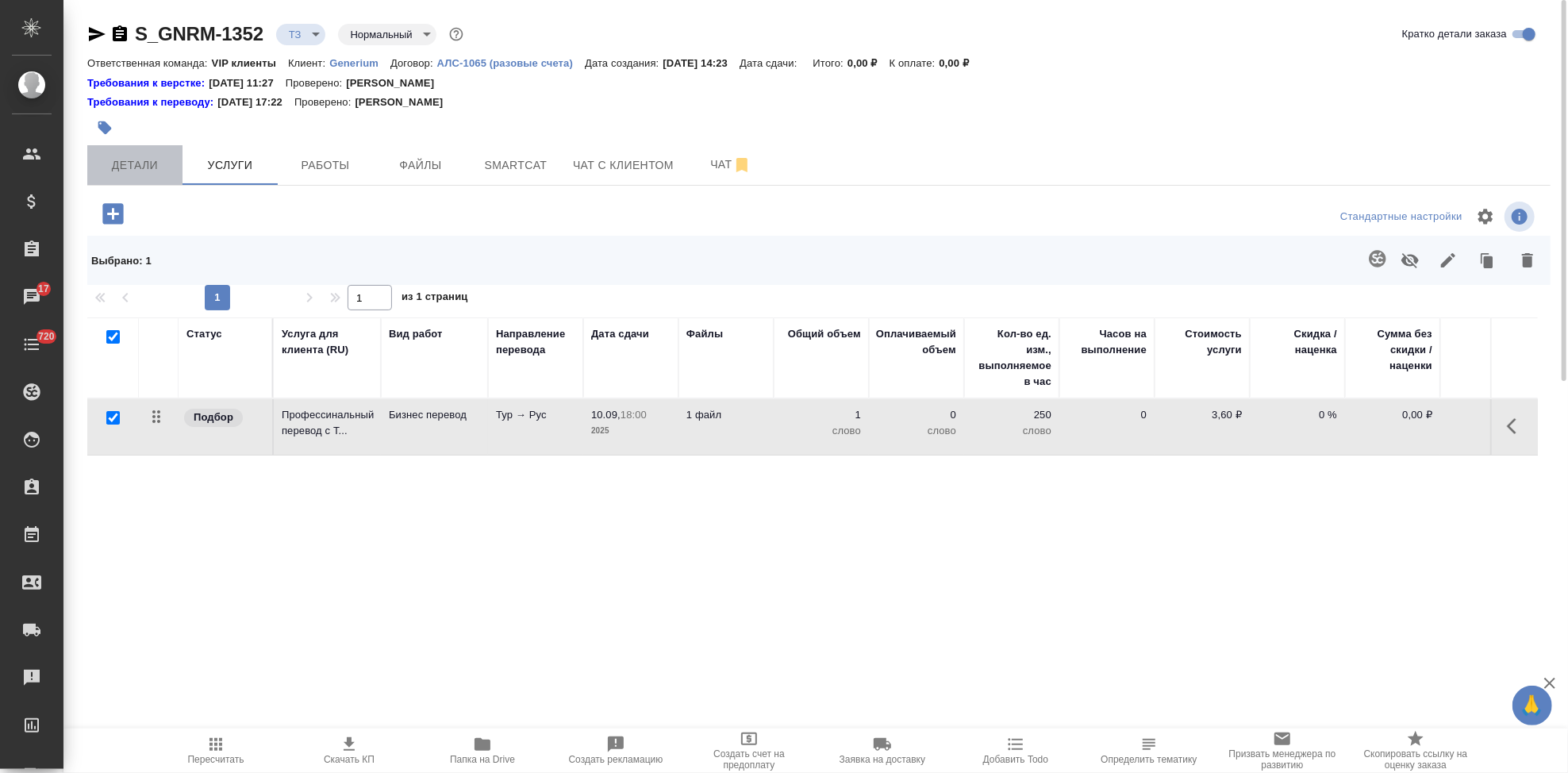
click at [134, 154] on button "Детали" at bounding box center [135, 165] width 95 height 40
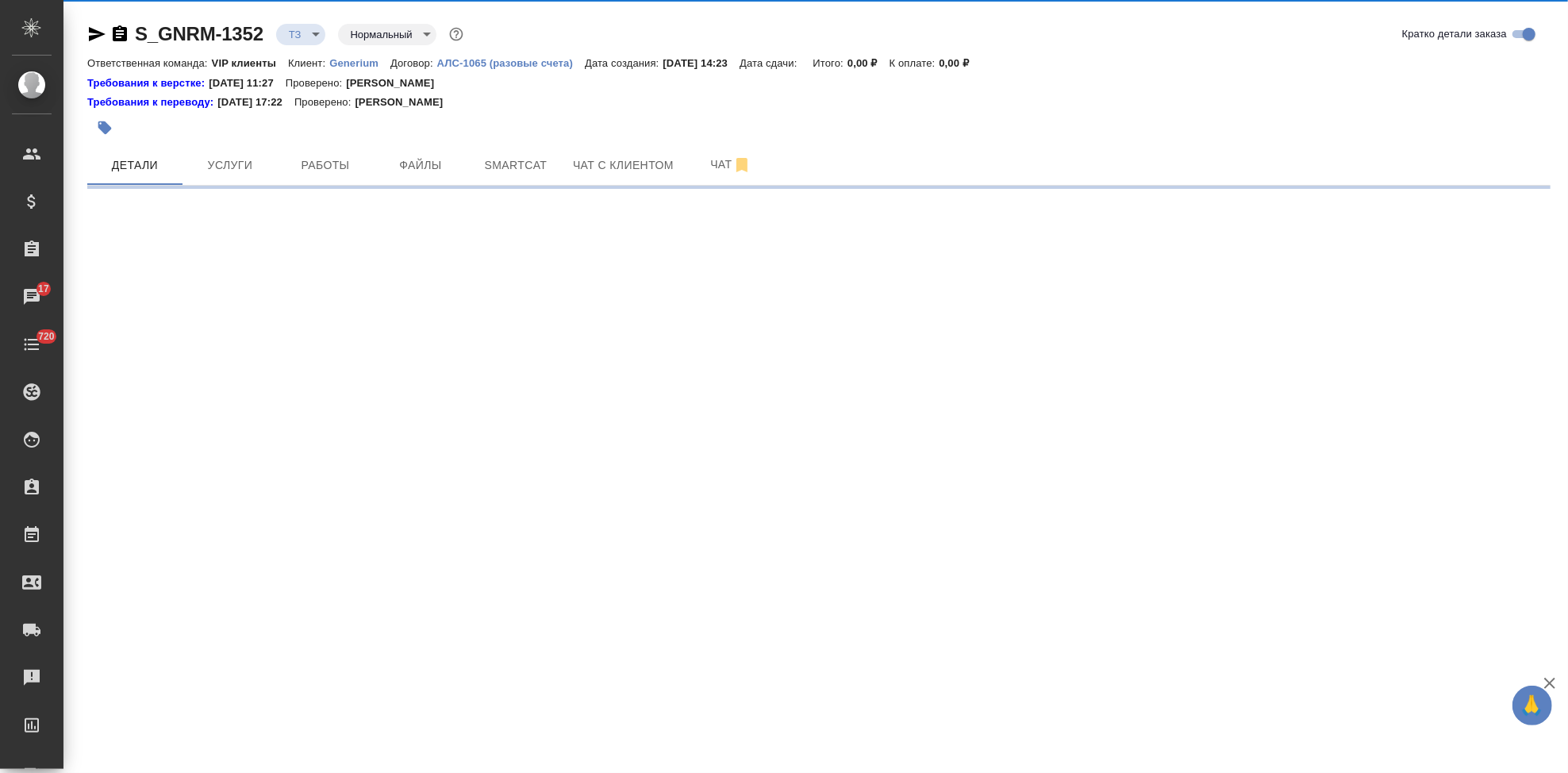
select select "RU"
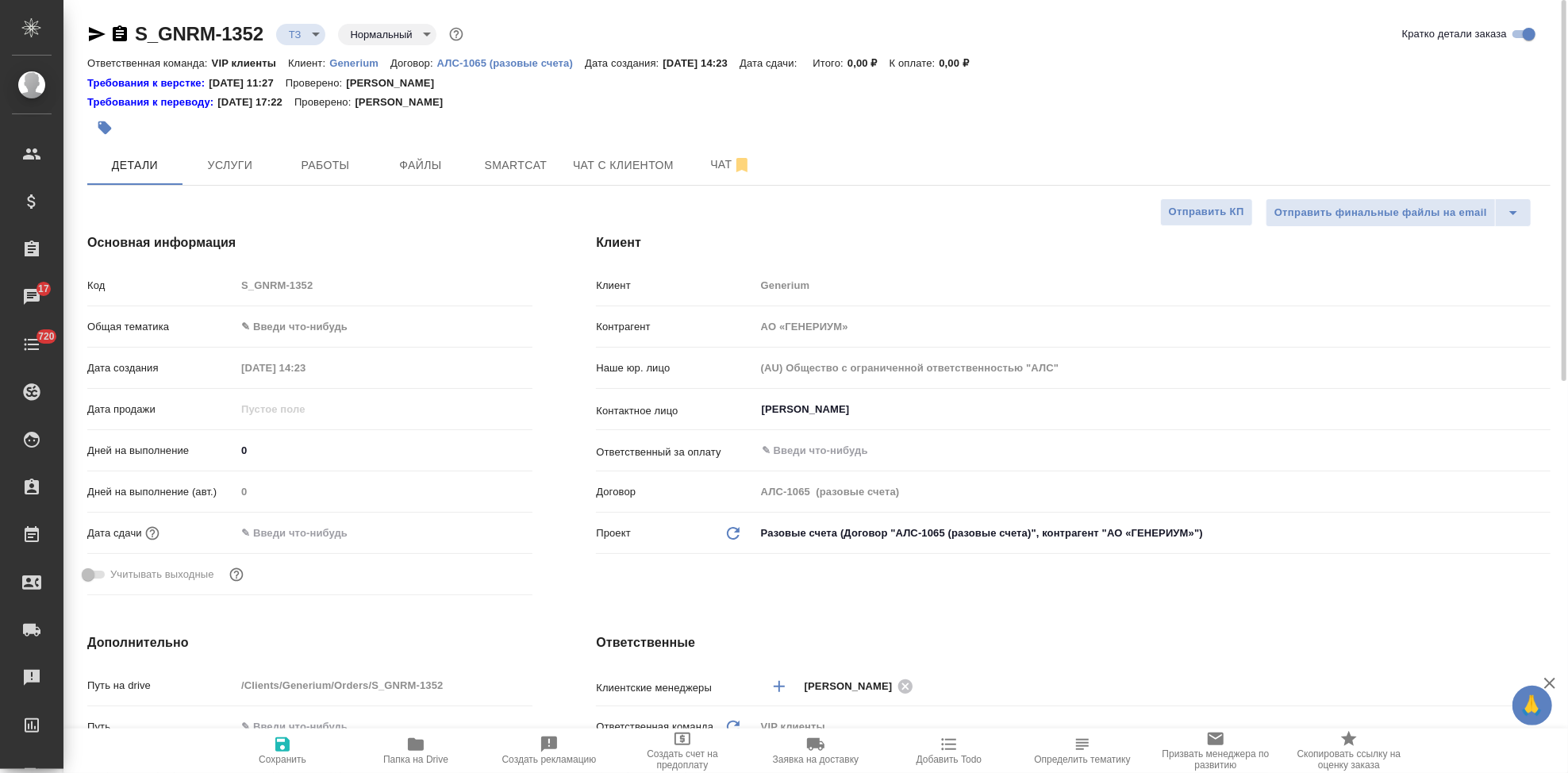
type textarea "x"
click at [298, 454] on input "0" at bounding box center [383, 450] width 297 height 23
type textarea "x"
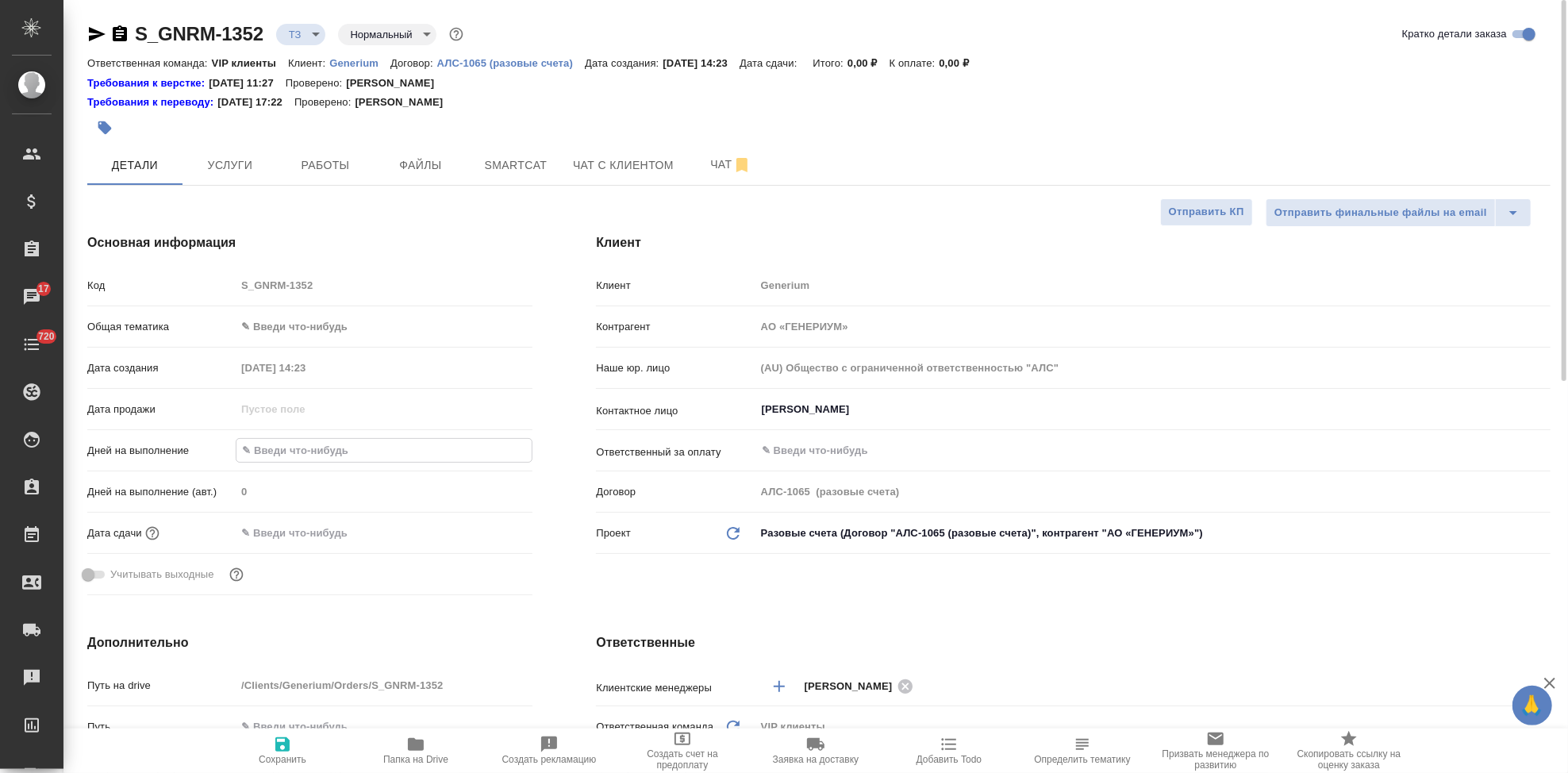
type textarea "x"
type input "4"
type textarea "x"
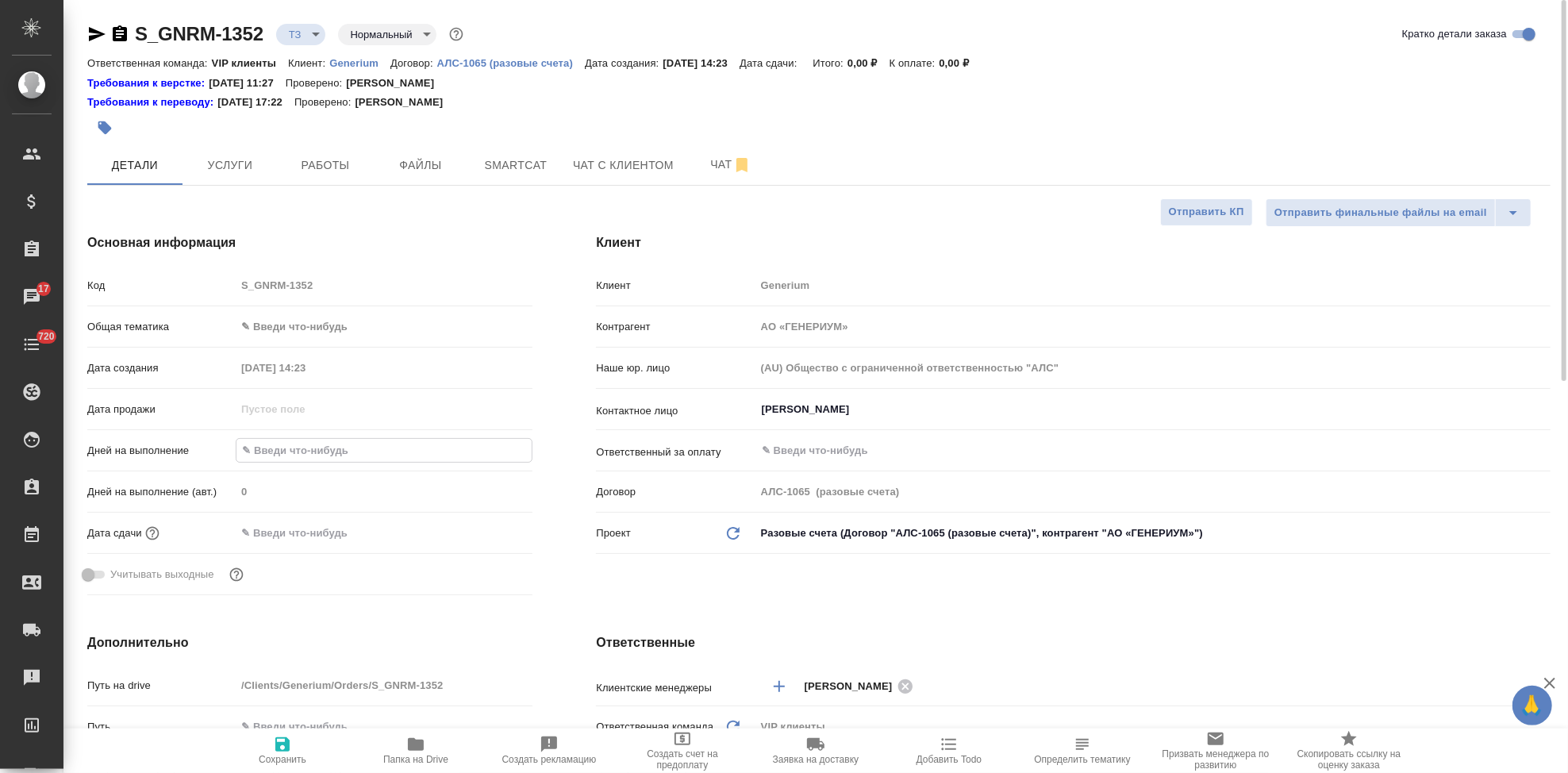
type textarea "x"
type input "4"
click at [278, 741] on icon "button" at bounding box center [282, 744] width 19 height 19
type textarea "x"
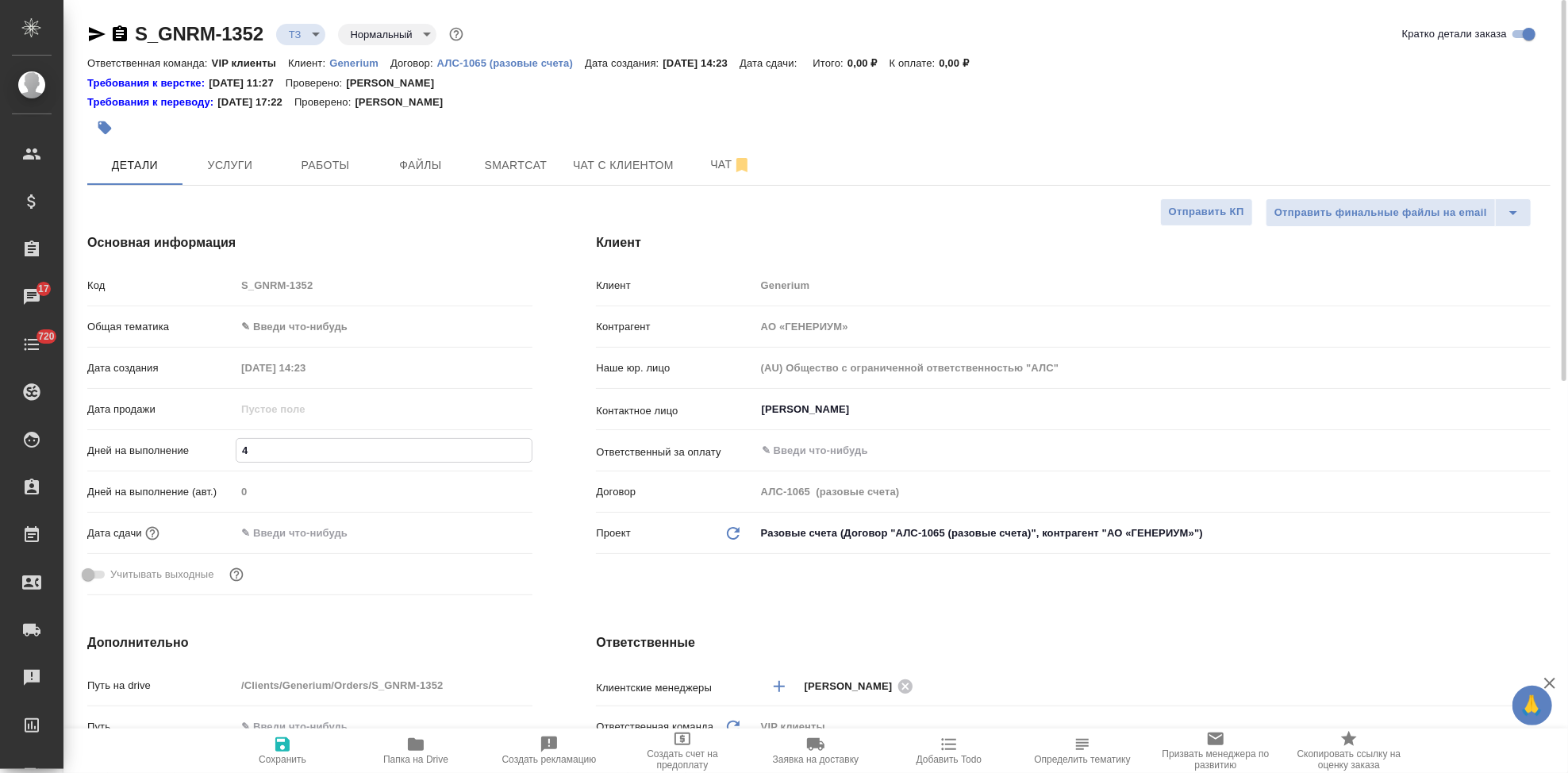
type textarea "x"
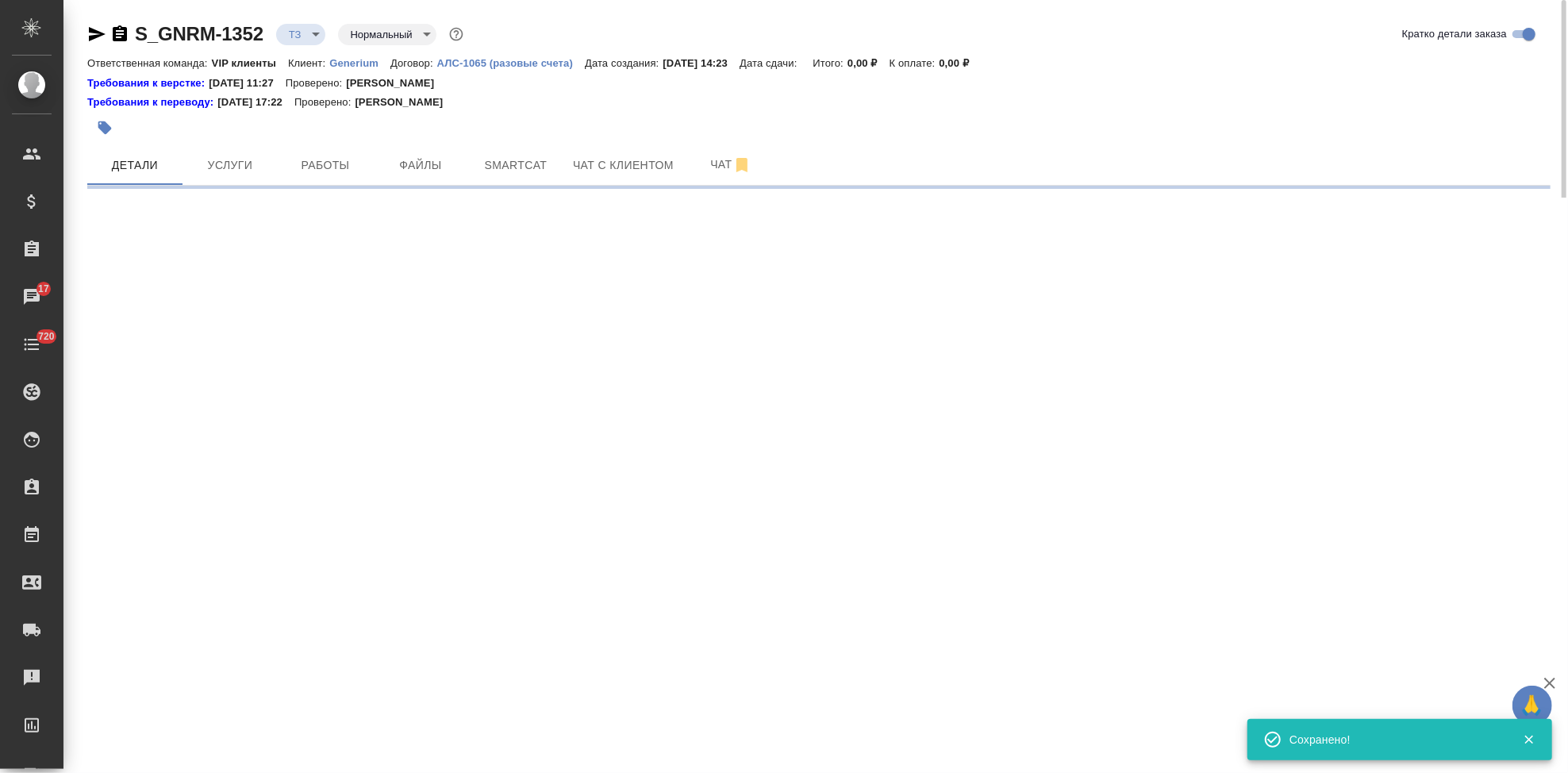
select select "RU"
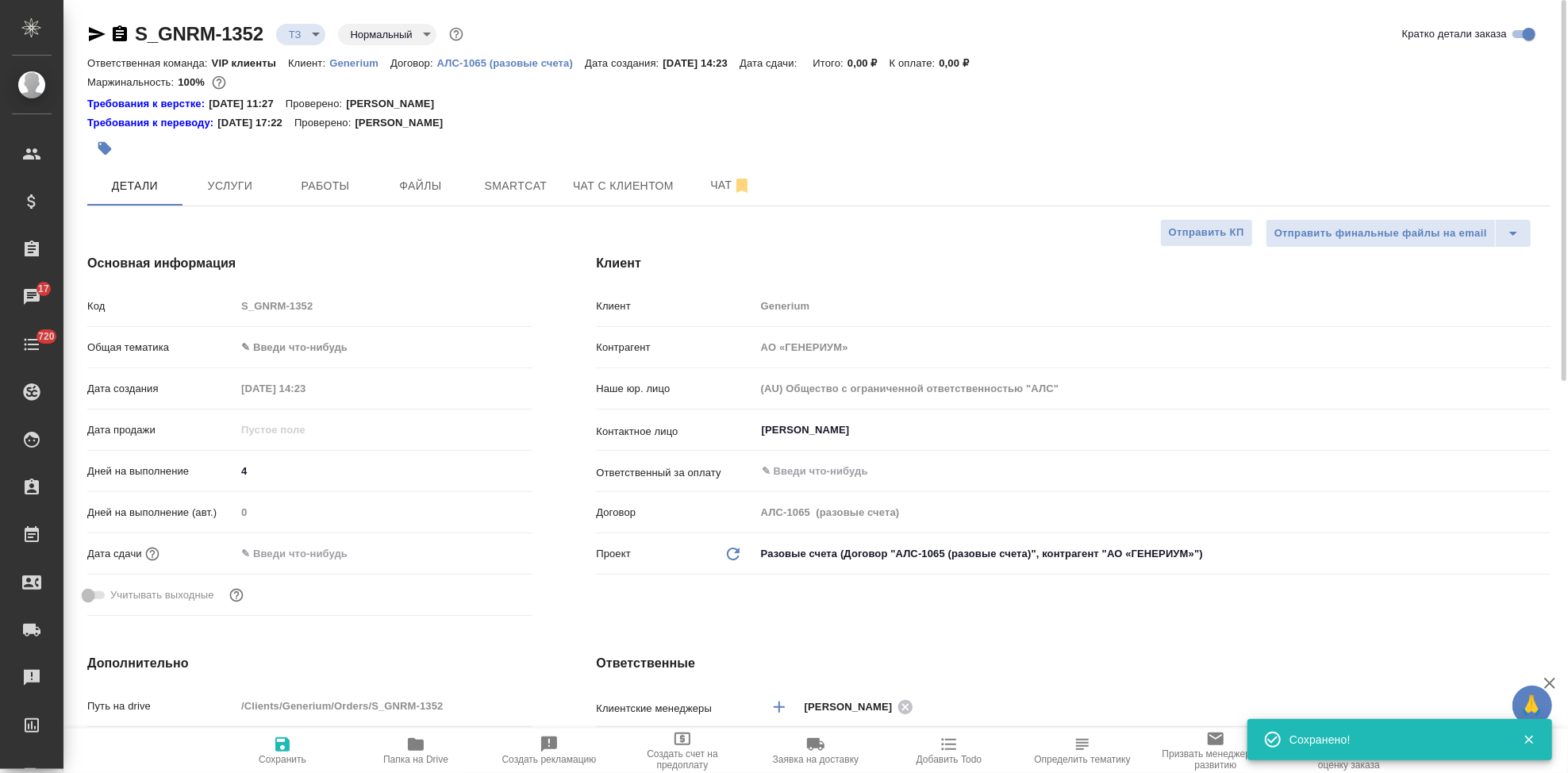
type textarea "x"
click at [297, 743] on span "Сохранить" at bounding box center [282, 750] width 115 height 30
type textarea "x"
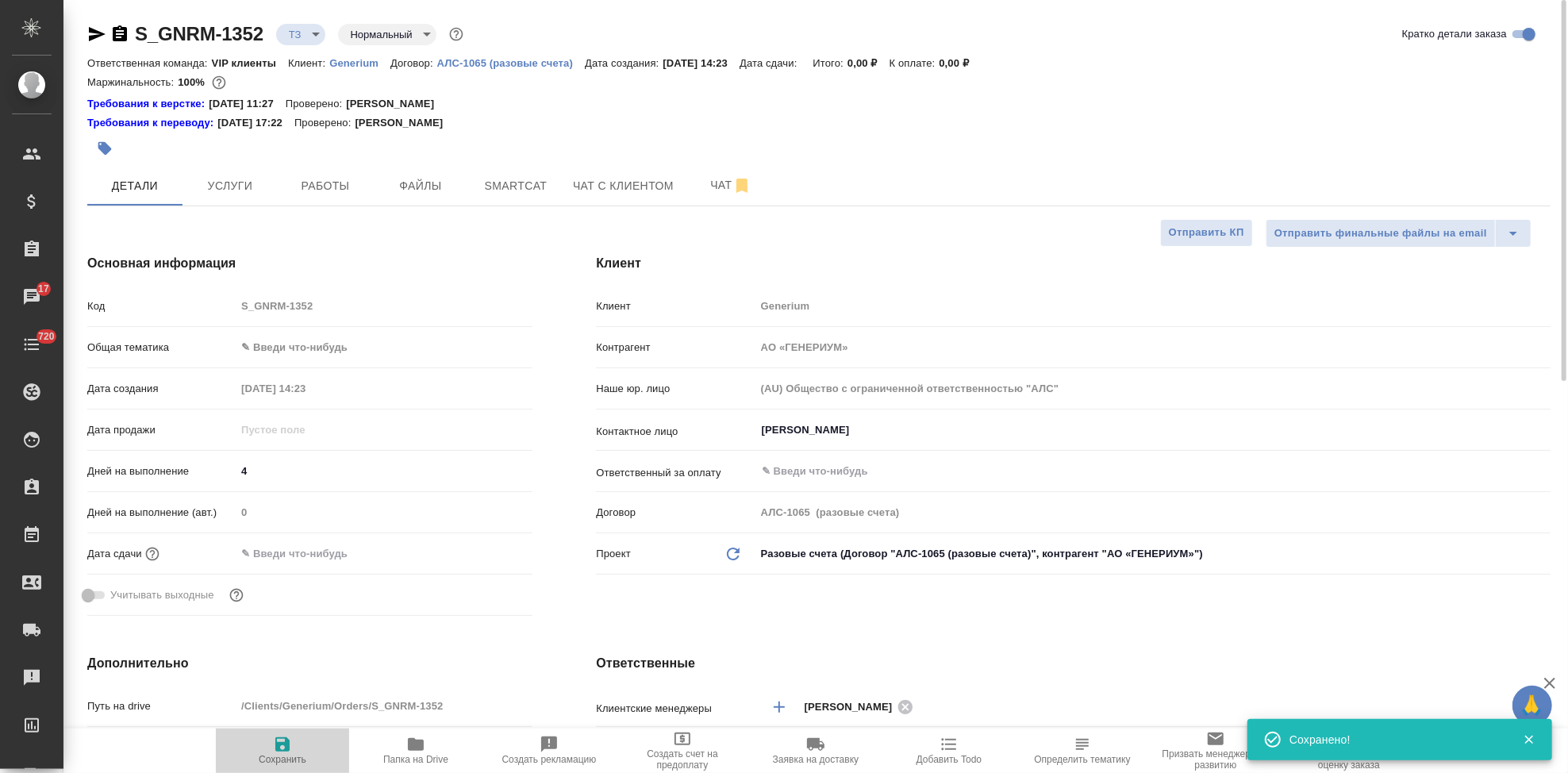
type textarea "x"
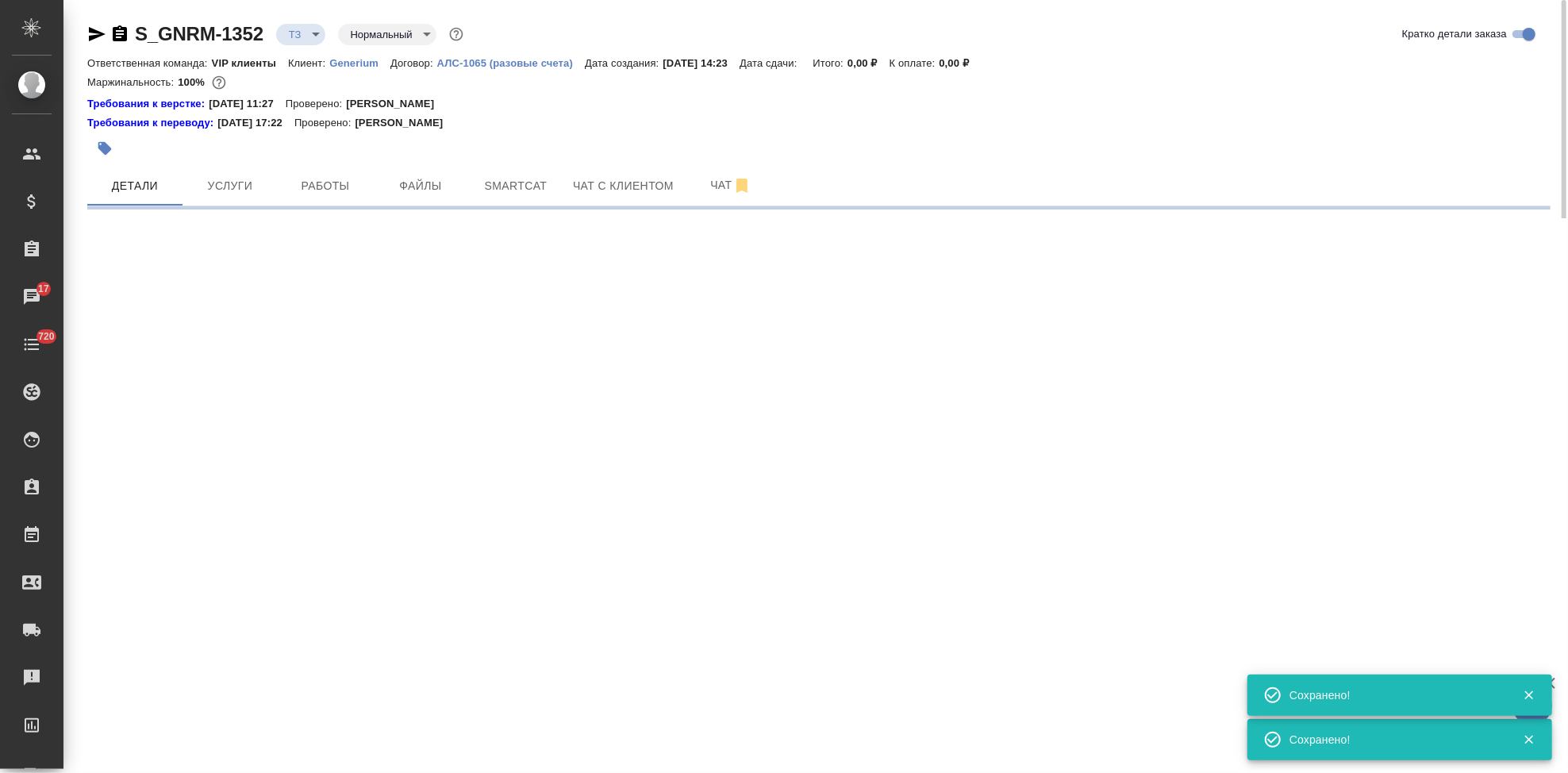
select select "RU"
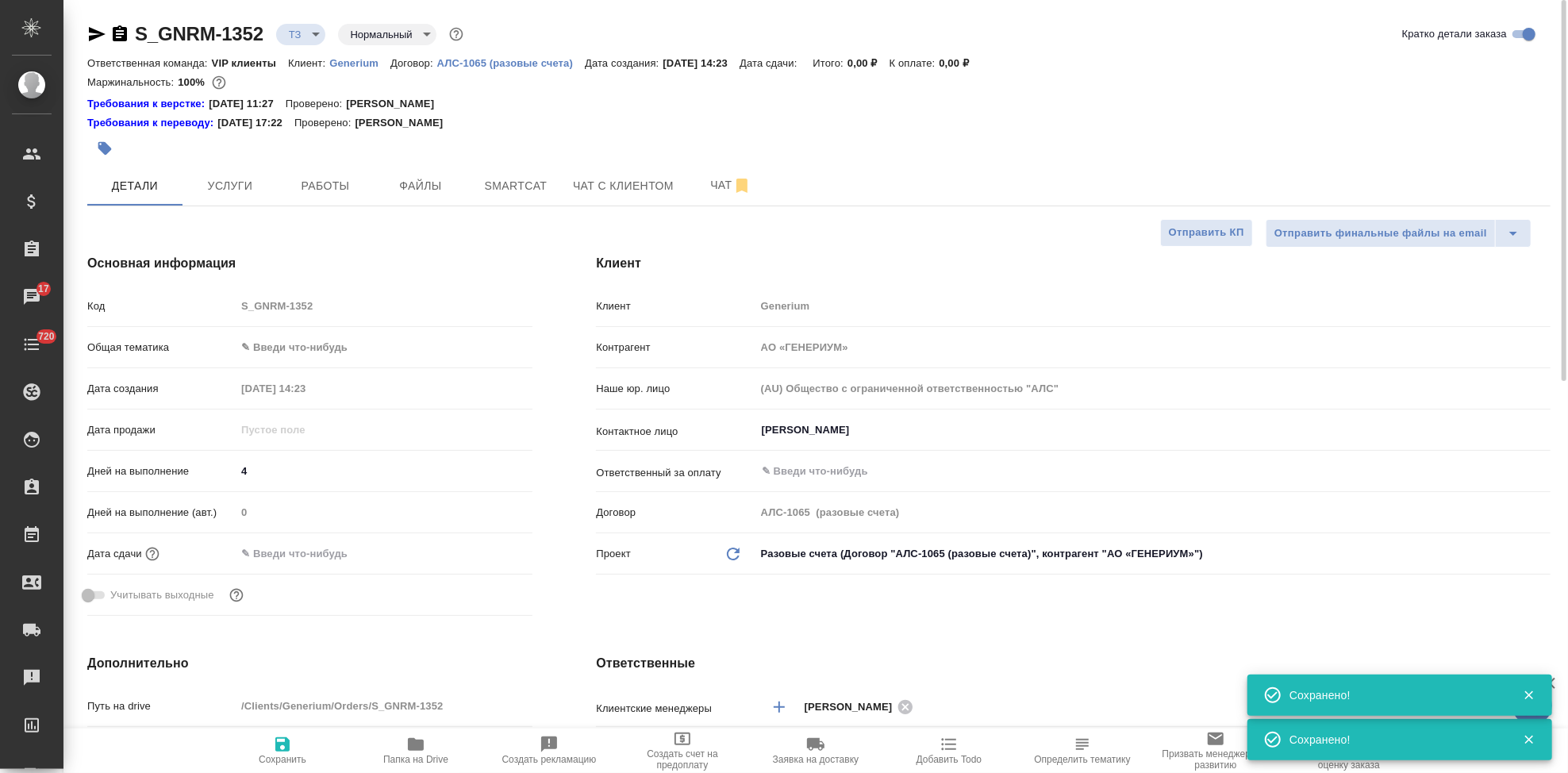
type textarea "x"
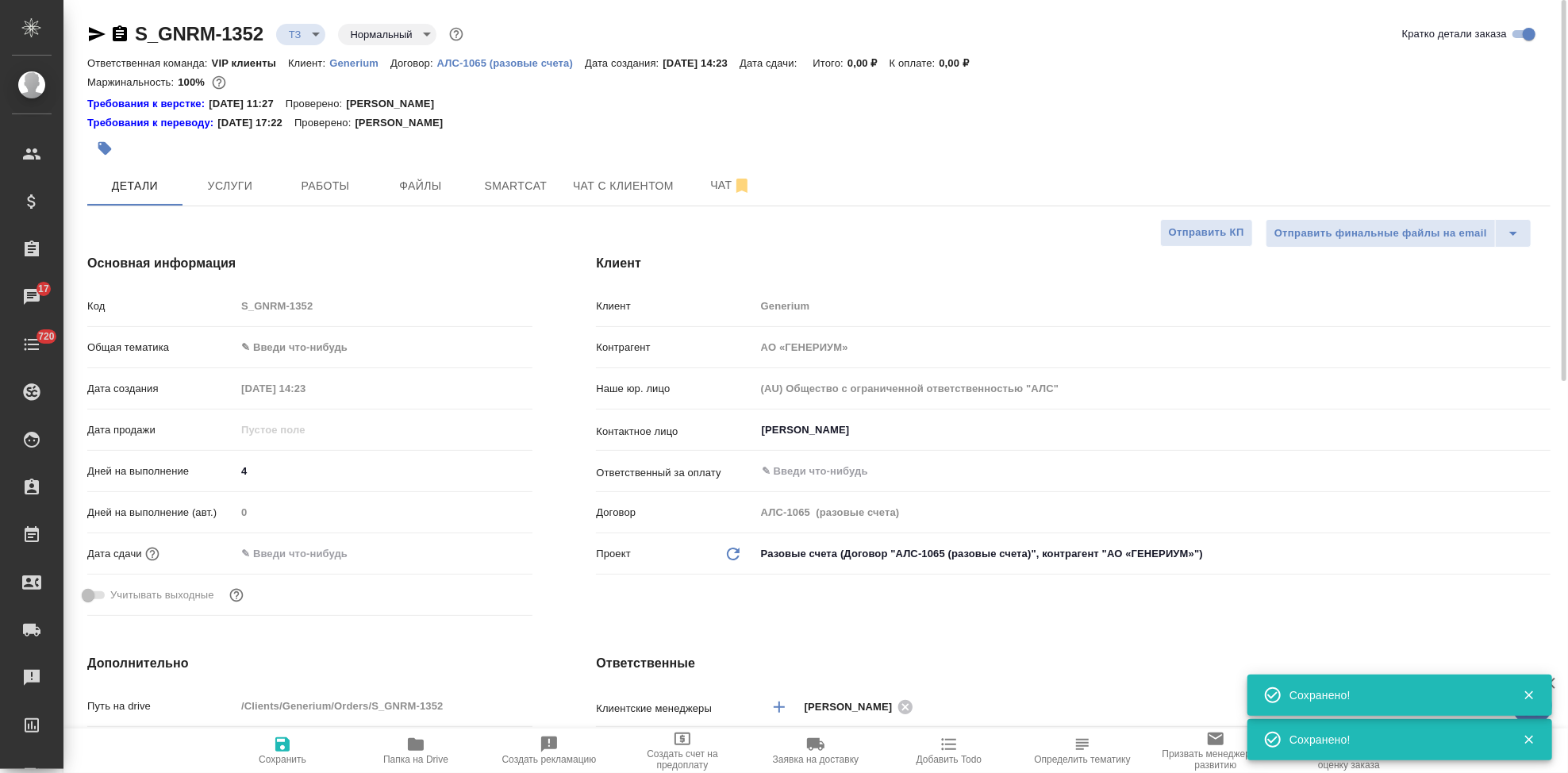
type textarea "x"
click at [264, 169] on button "Услуги" at bounding box center [230, 186] width 95 height 40
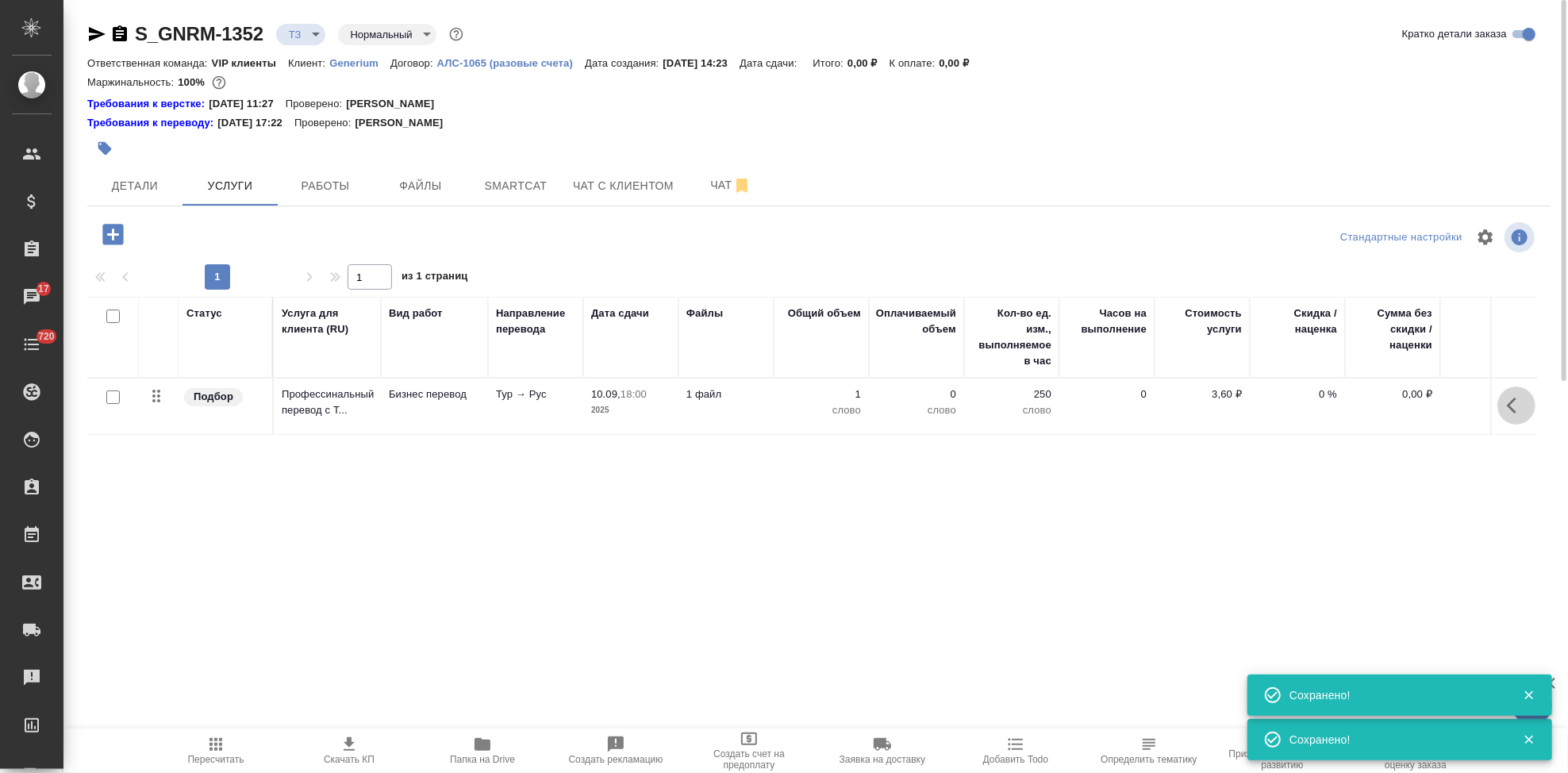
click at [1510, 408] on icon "button" at bounding box center [1512, 406] width 10 height 16
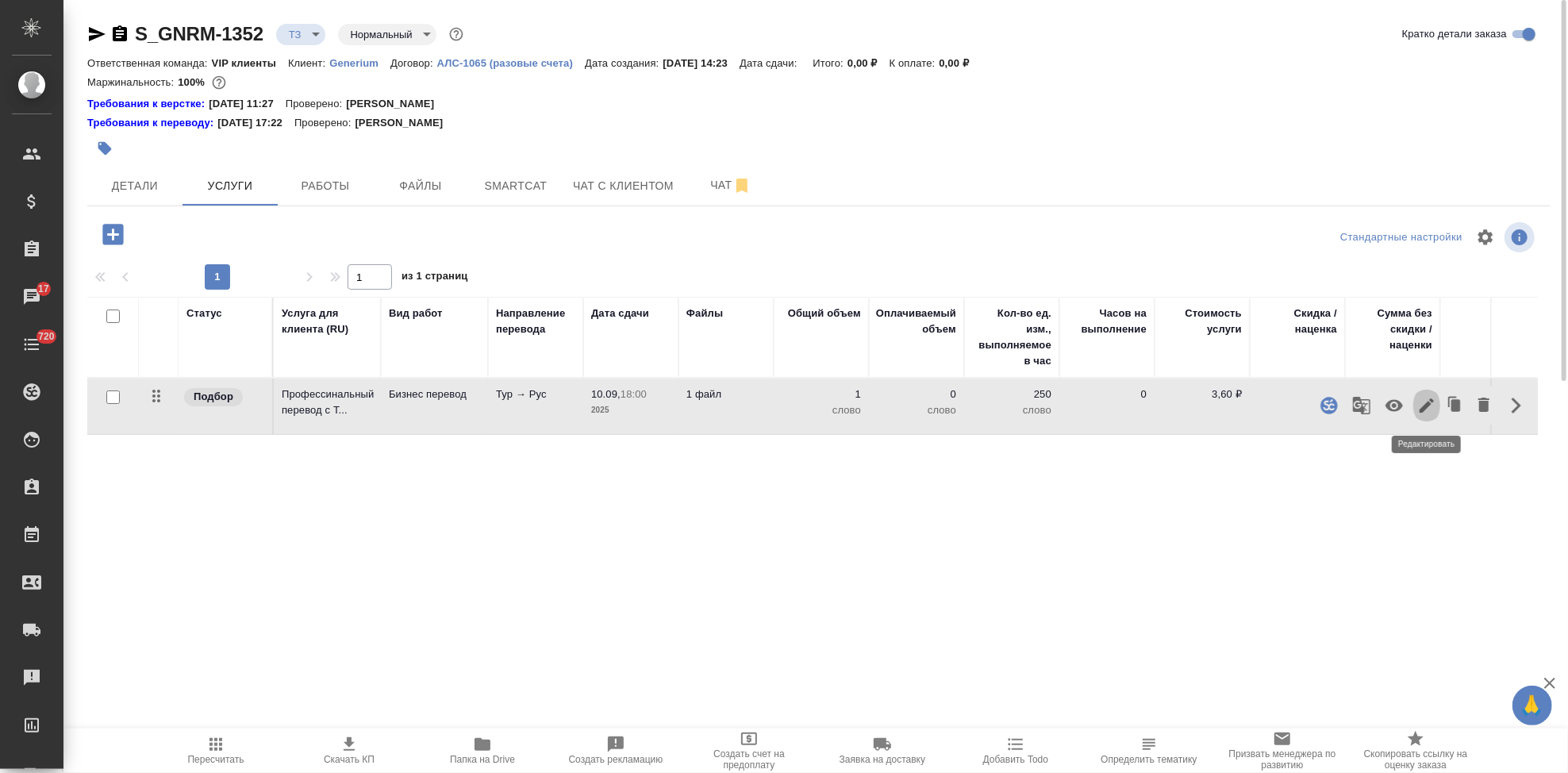
click at [1421, 409] on icon "button" at bounding box center [1427, 406] width 19 height 19
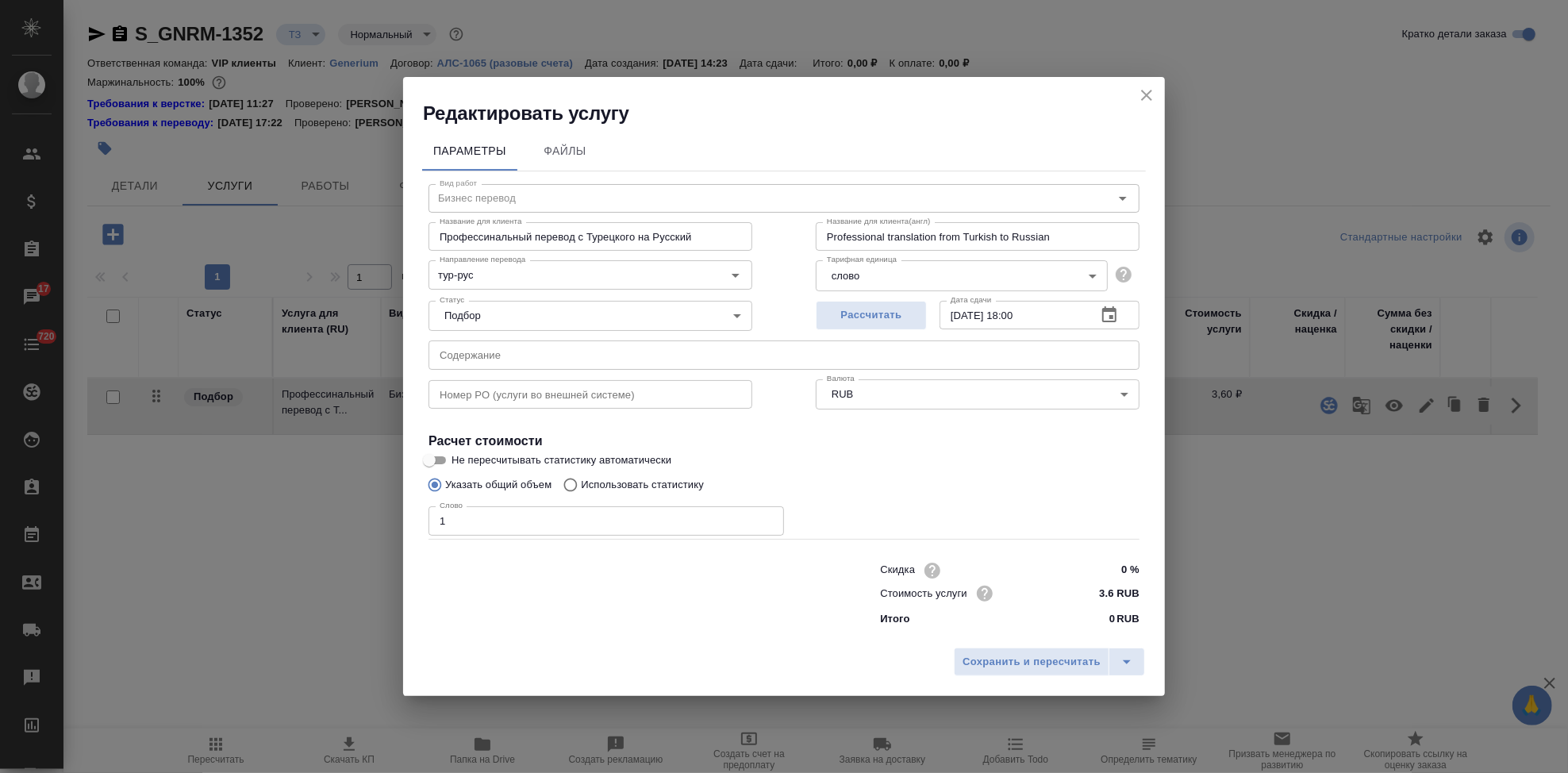
click at [571, 487] on input "Использовать статистику" at bounding box center [568, 485] width 25 height 30
radio input "true"
radio input "false"
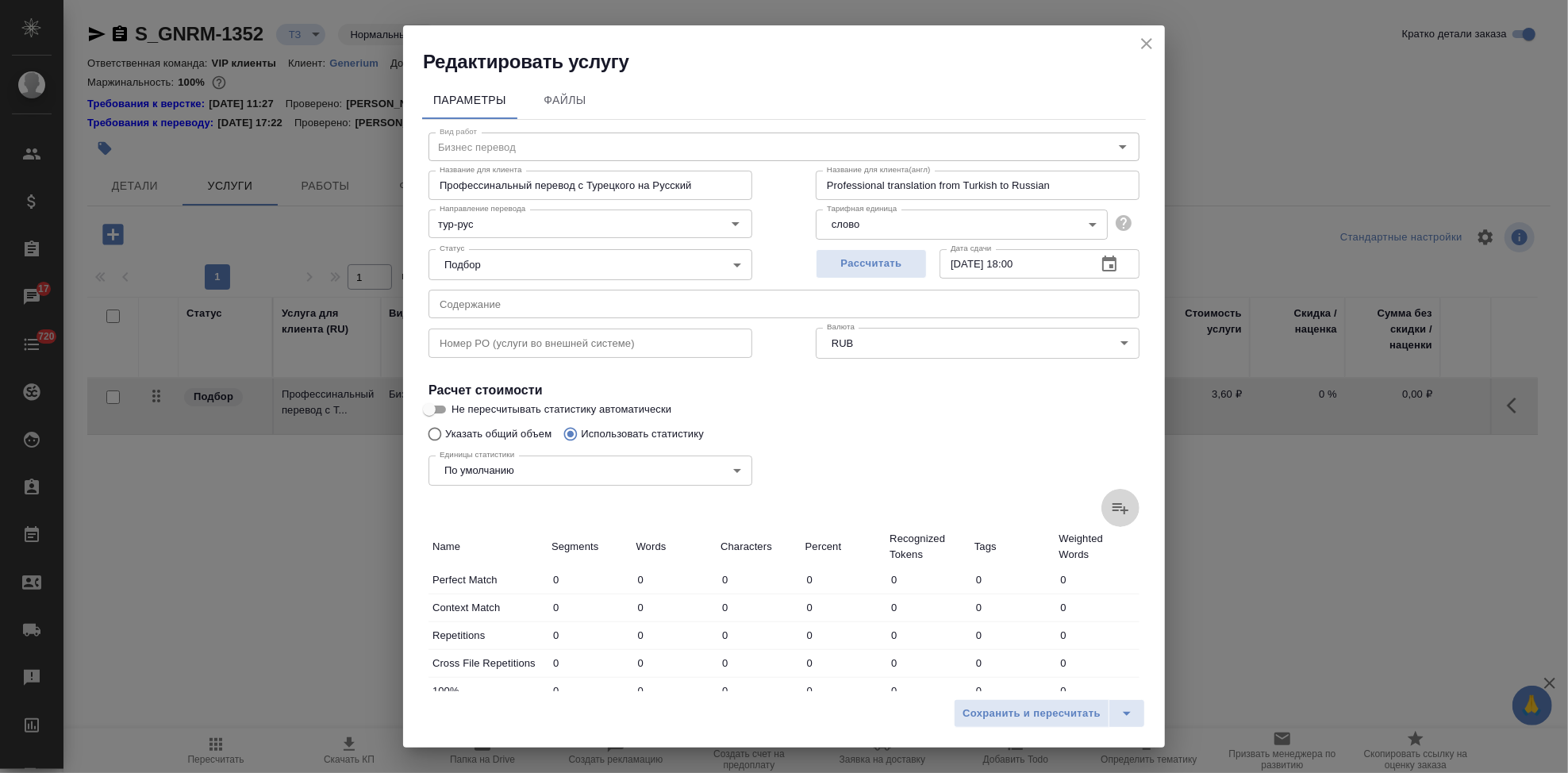
click at [1111, 512] on icon at bounding box center [1121, 508] width 19 height 19
click at [0, 0] on input "file" at bounding box center [0, 0] width 0 height 0
type input "68"
type input "385"
type input "3275"
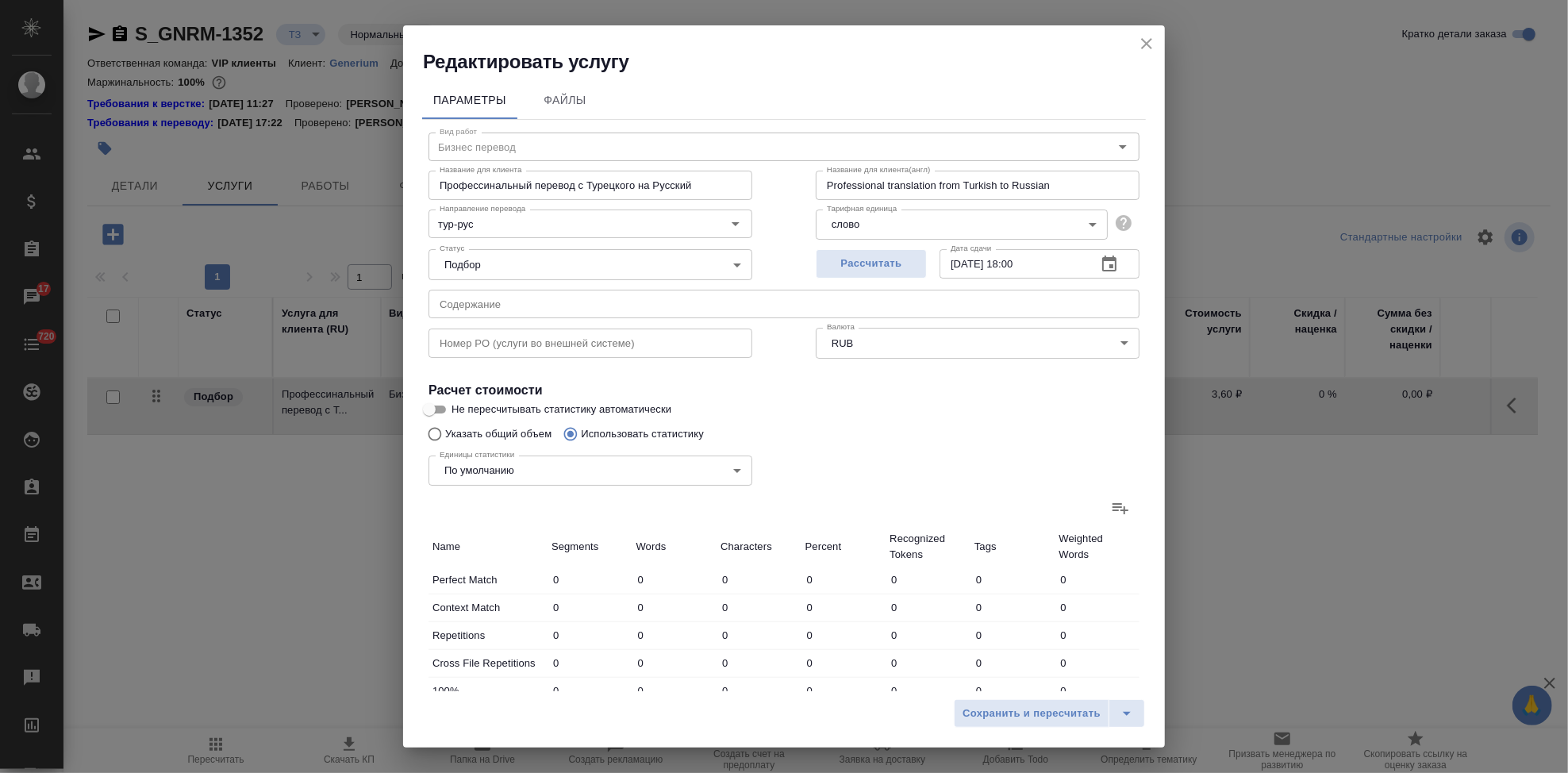
type input "18"
type input "75"
type input "2"
type input "3"
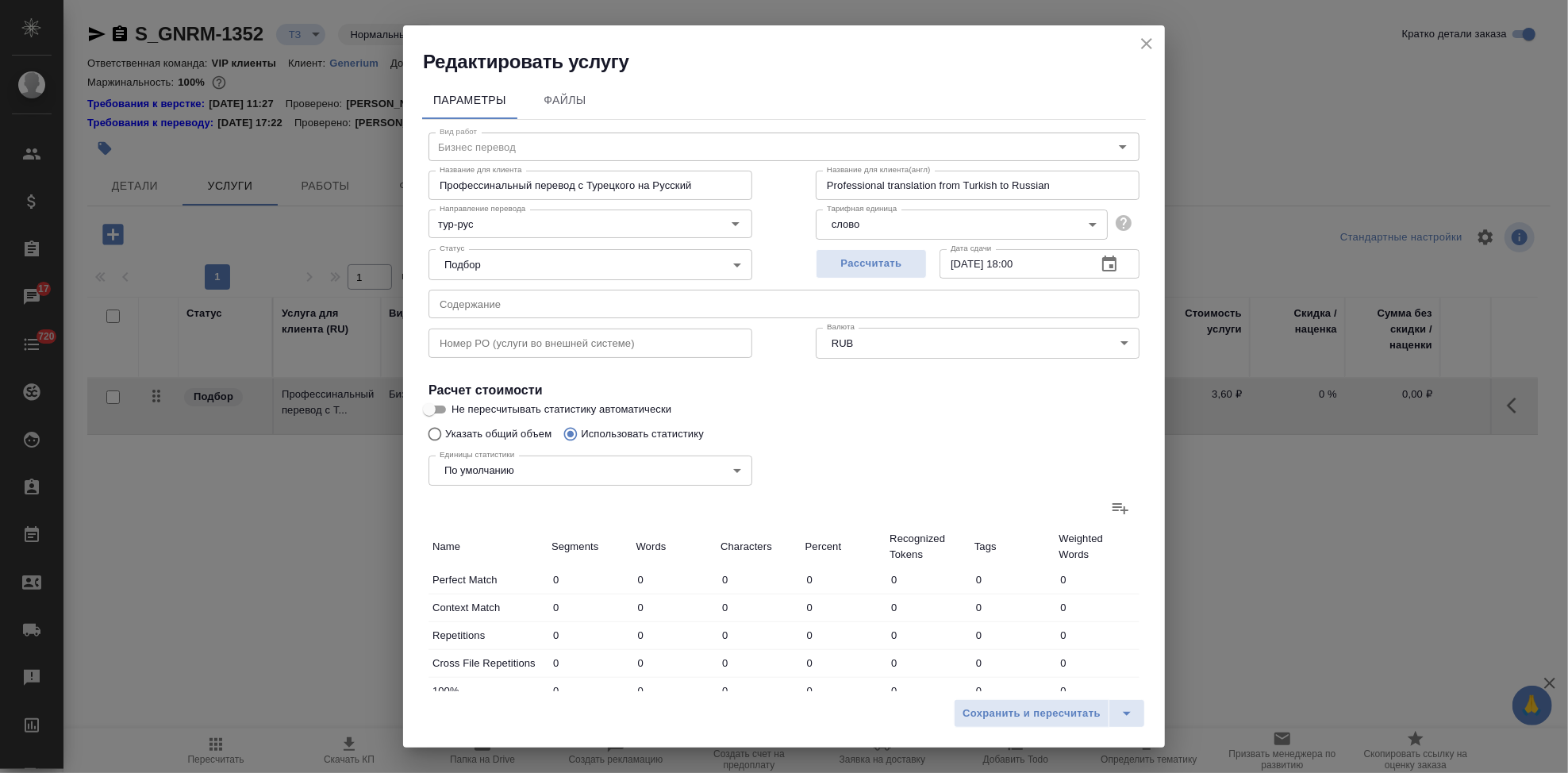
type input "18"
type input "7"
type input "52"
type input "390"
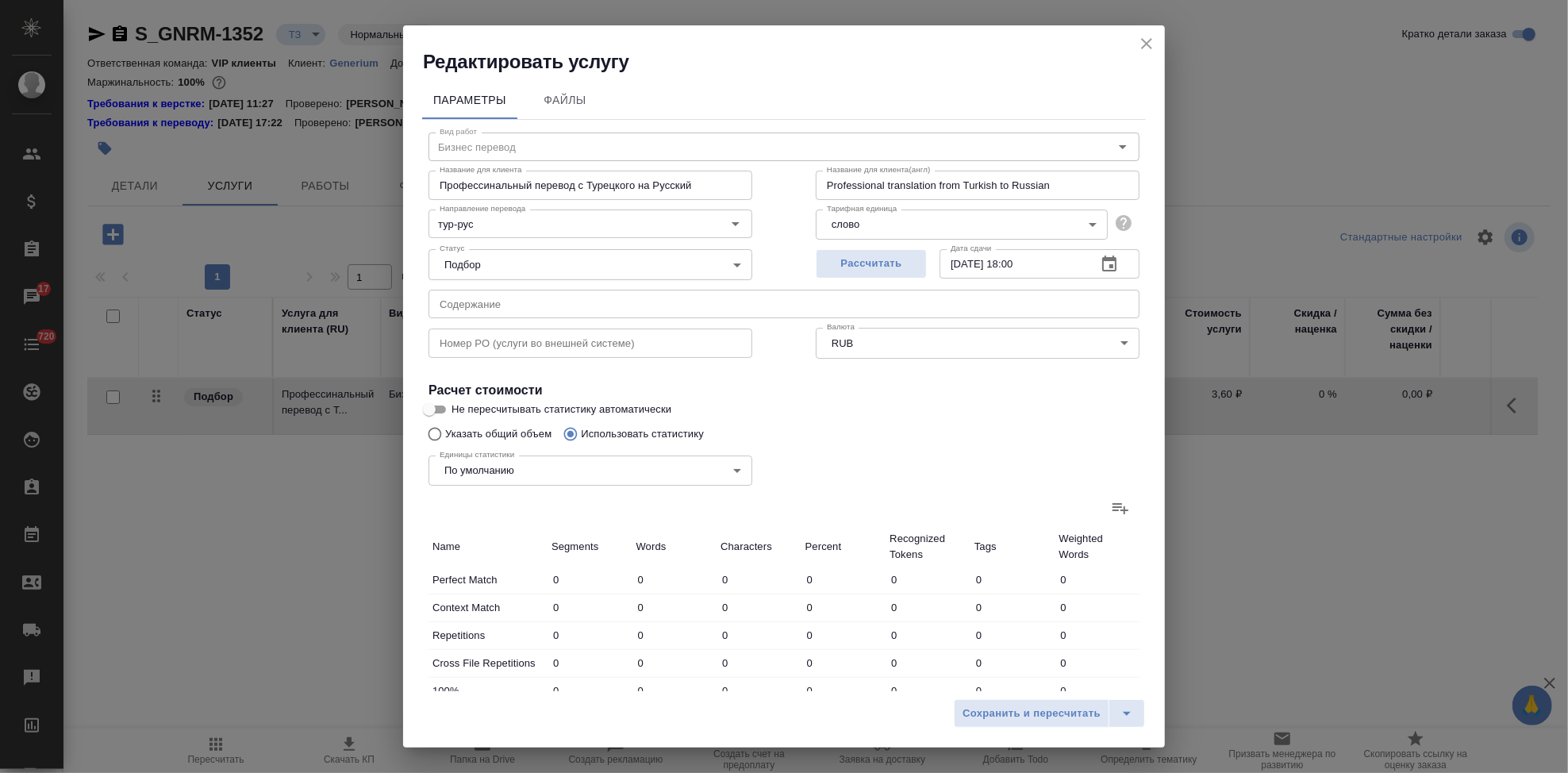
type input "2951"
type input "25849"
type input "414"
type input "2977"
type input "25993"
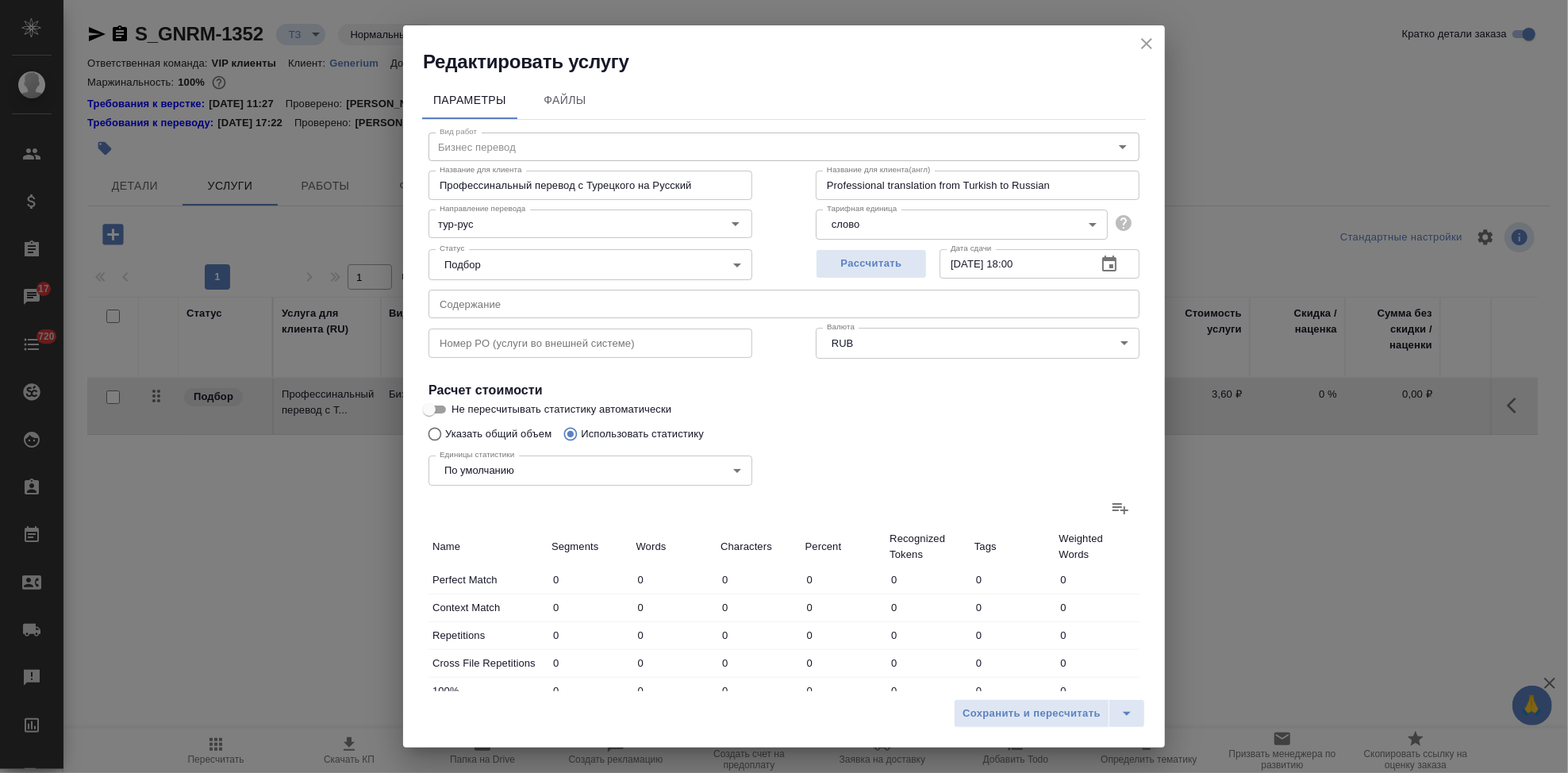
type input "482"
type input "3362"
type input "29268"
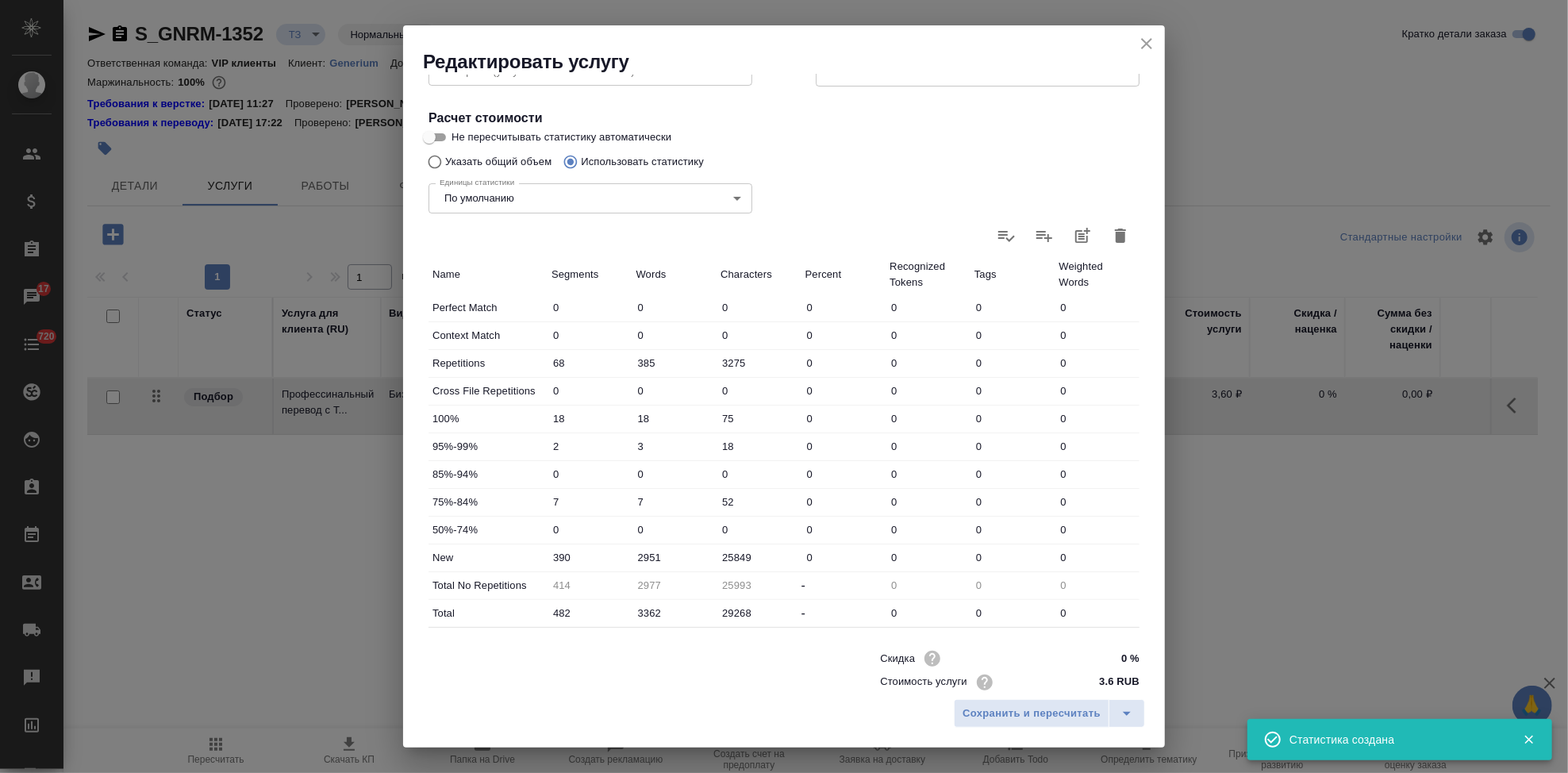
scroll to position [308, 0]
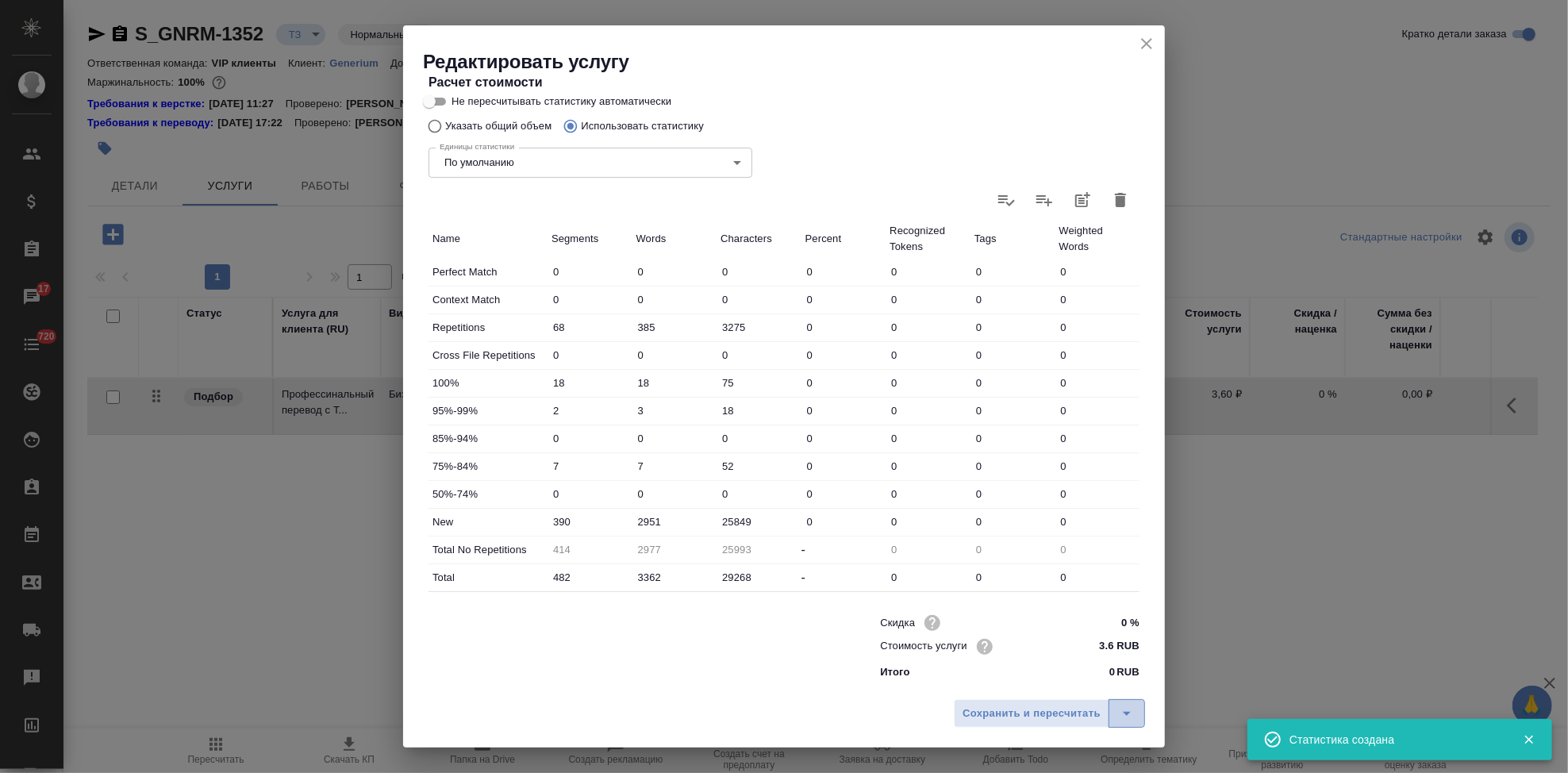
click at [1131, 721] on icon "split button" at bounding box center [1127, 713] width 19 height 19
click at [1065, 662] on ul "Сохранить" at bounding box center [1052, 680] width 191 height 38
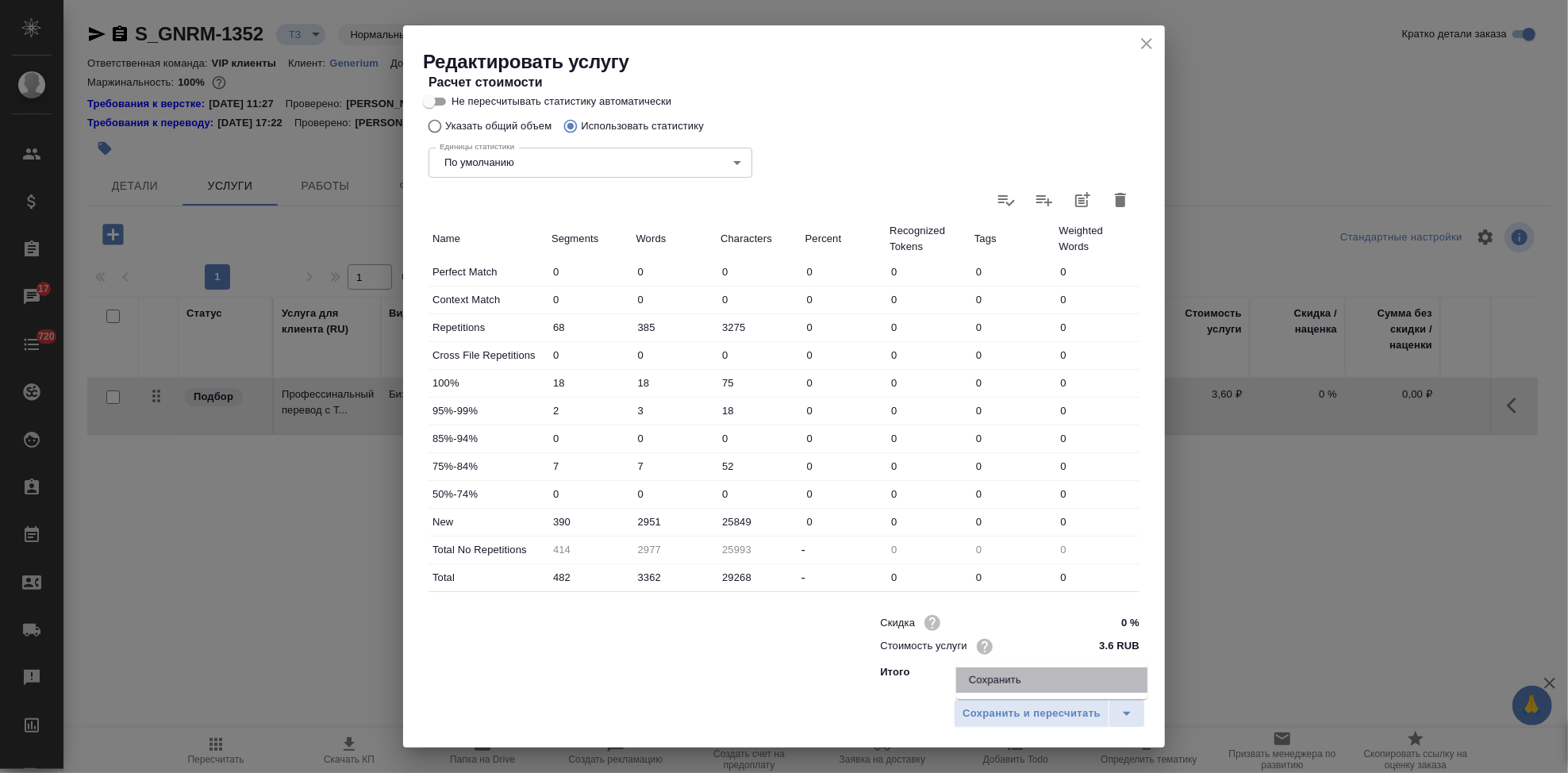
click at [1060, 680] on li "Сохранить" at bounding box center [1052, 680] width 191 height 25
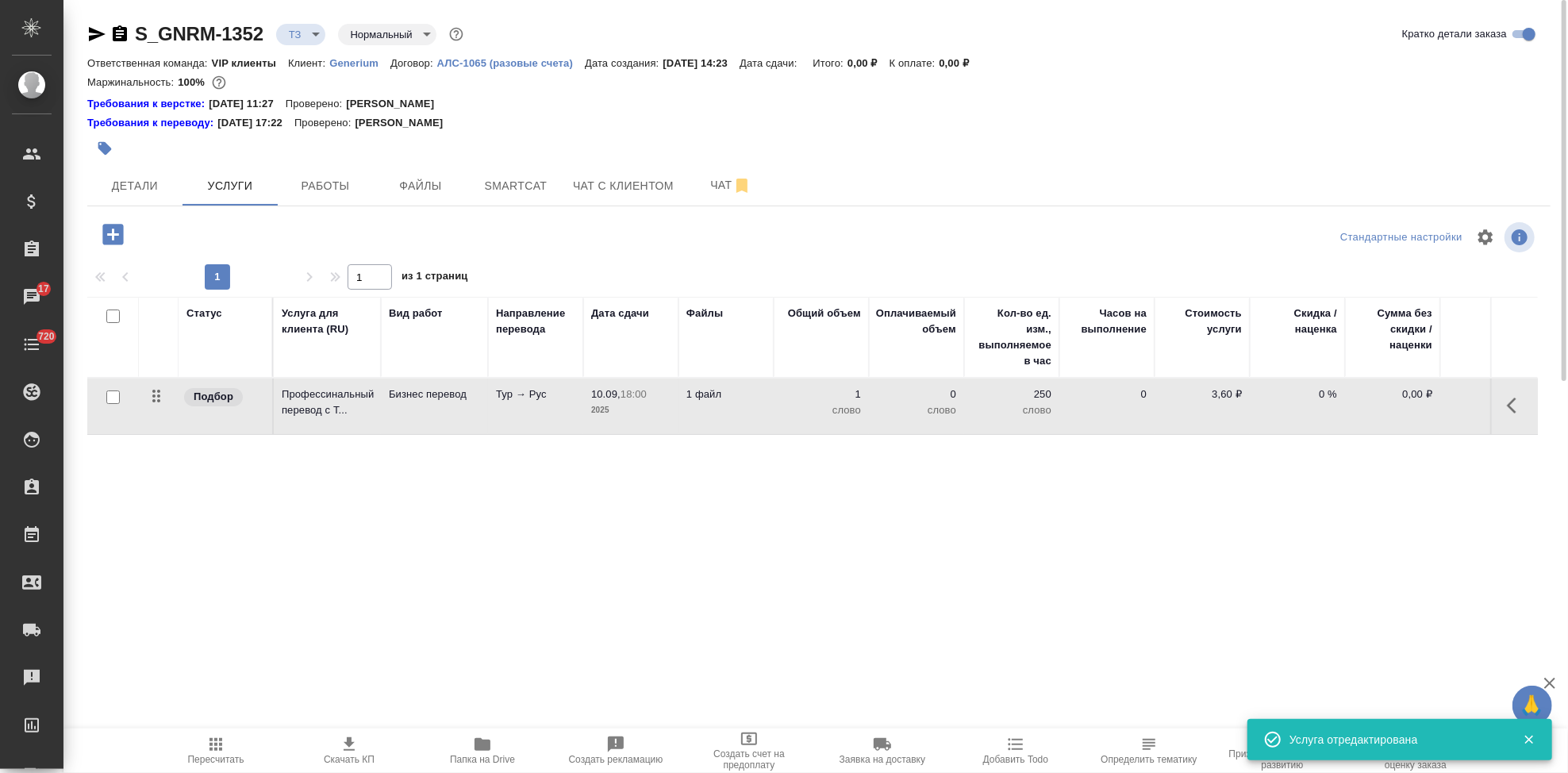
click at [111, 243] on icon "button" at bounding box center [113, 234] width 21 height 21
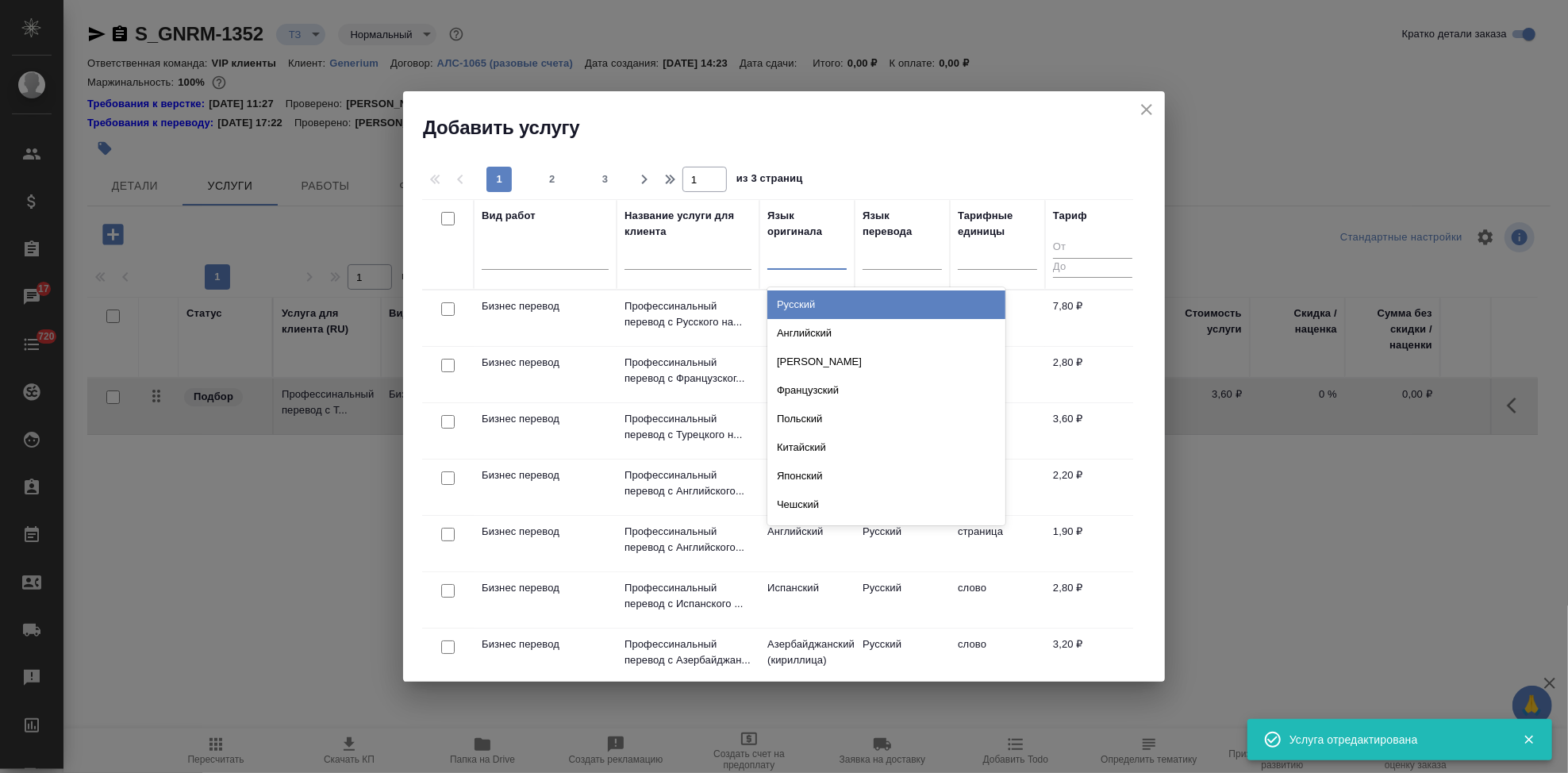
click at [799, 258] on div at bounding box center [807, 253] width 80 height 23
type input "рус"
click at [825, 303] on div "Русский" at bounding box center [886, 305] width 238 height 29
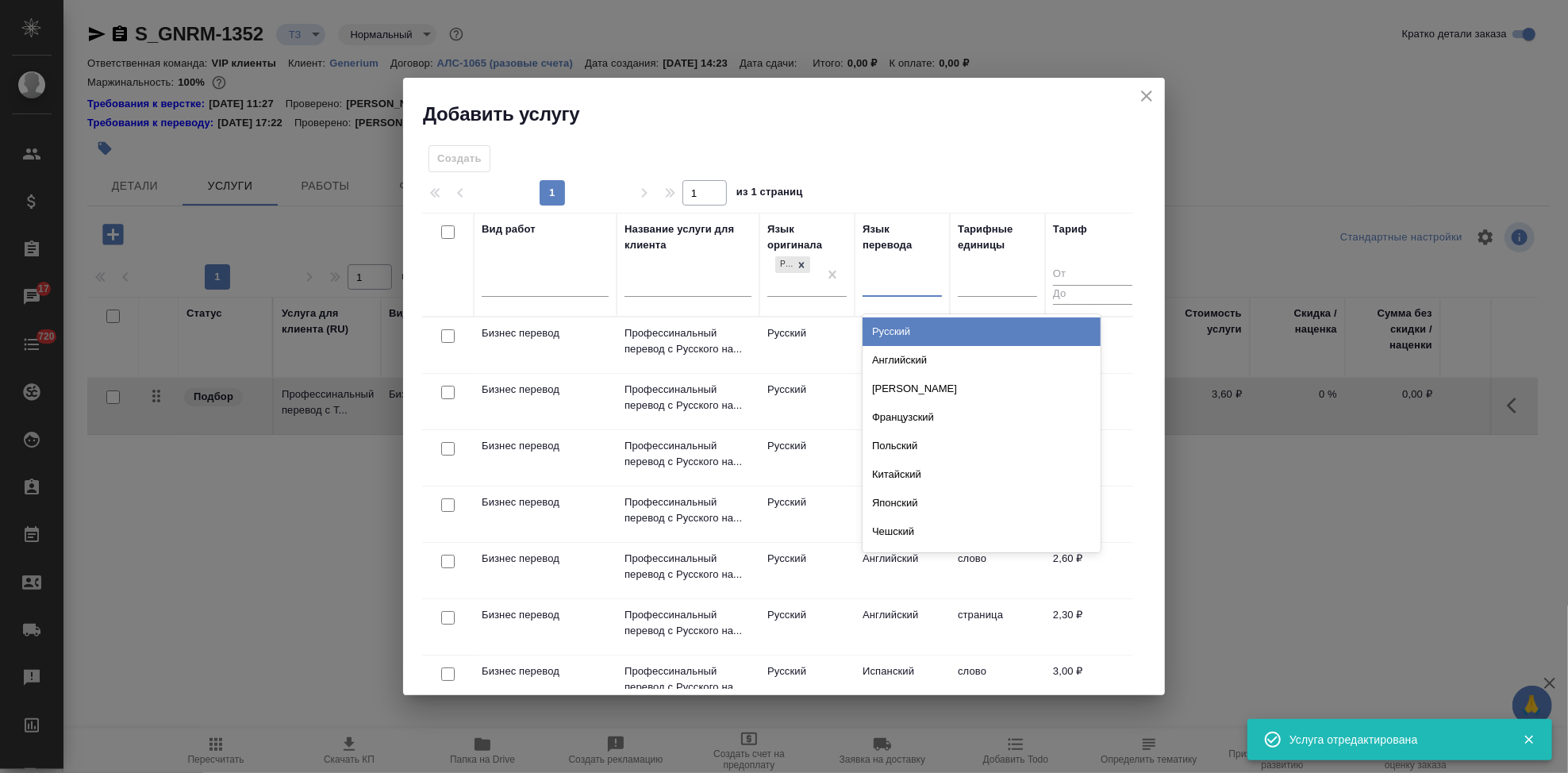
click at [885, 292] on div at bounding box center [902, 281] width 80 height 23
type input "ан"
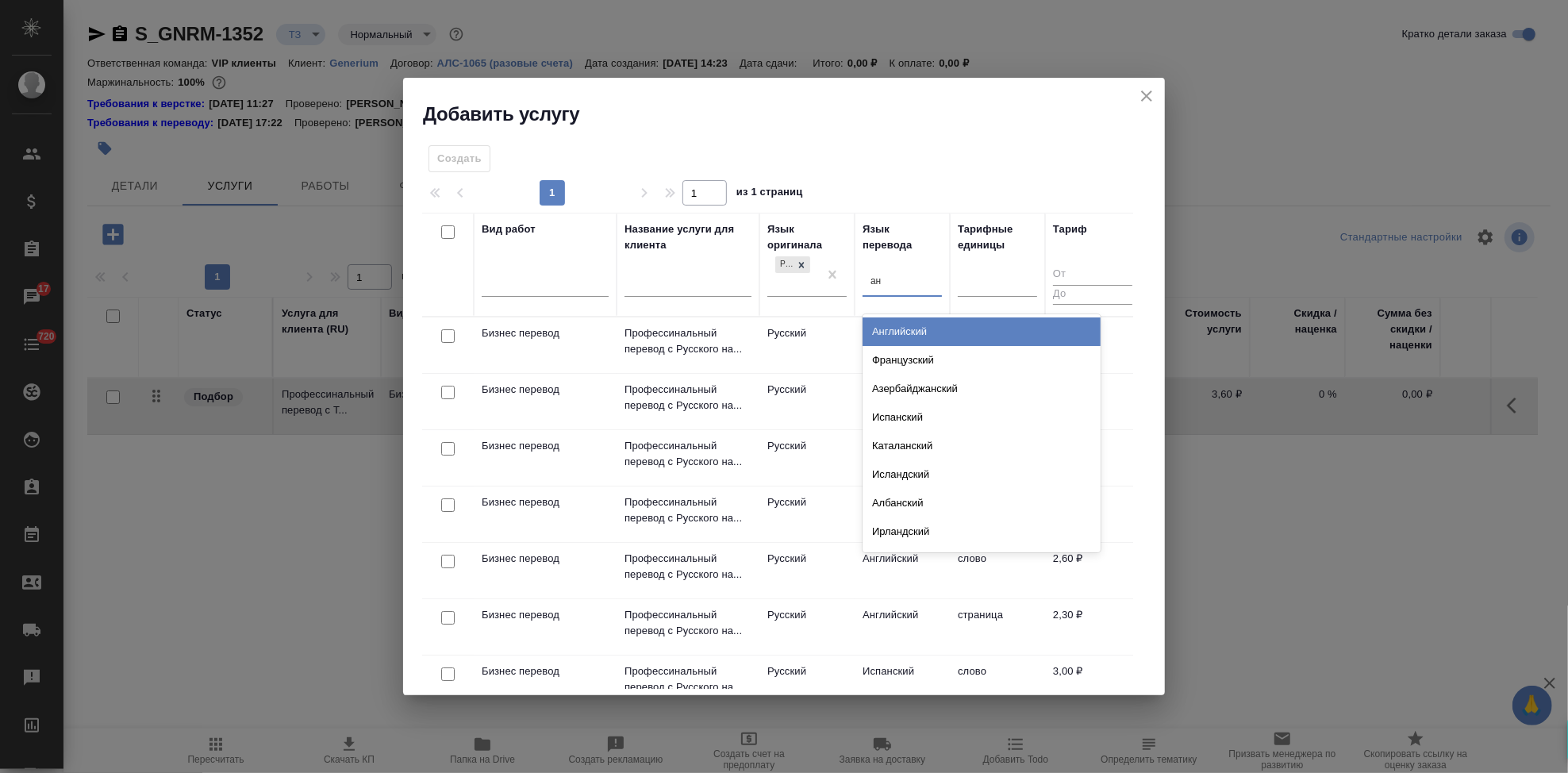
click at [922, 332] on div "Английский" at bounding box center [981, 332] width 238 height 29
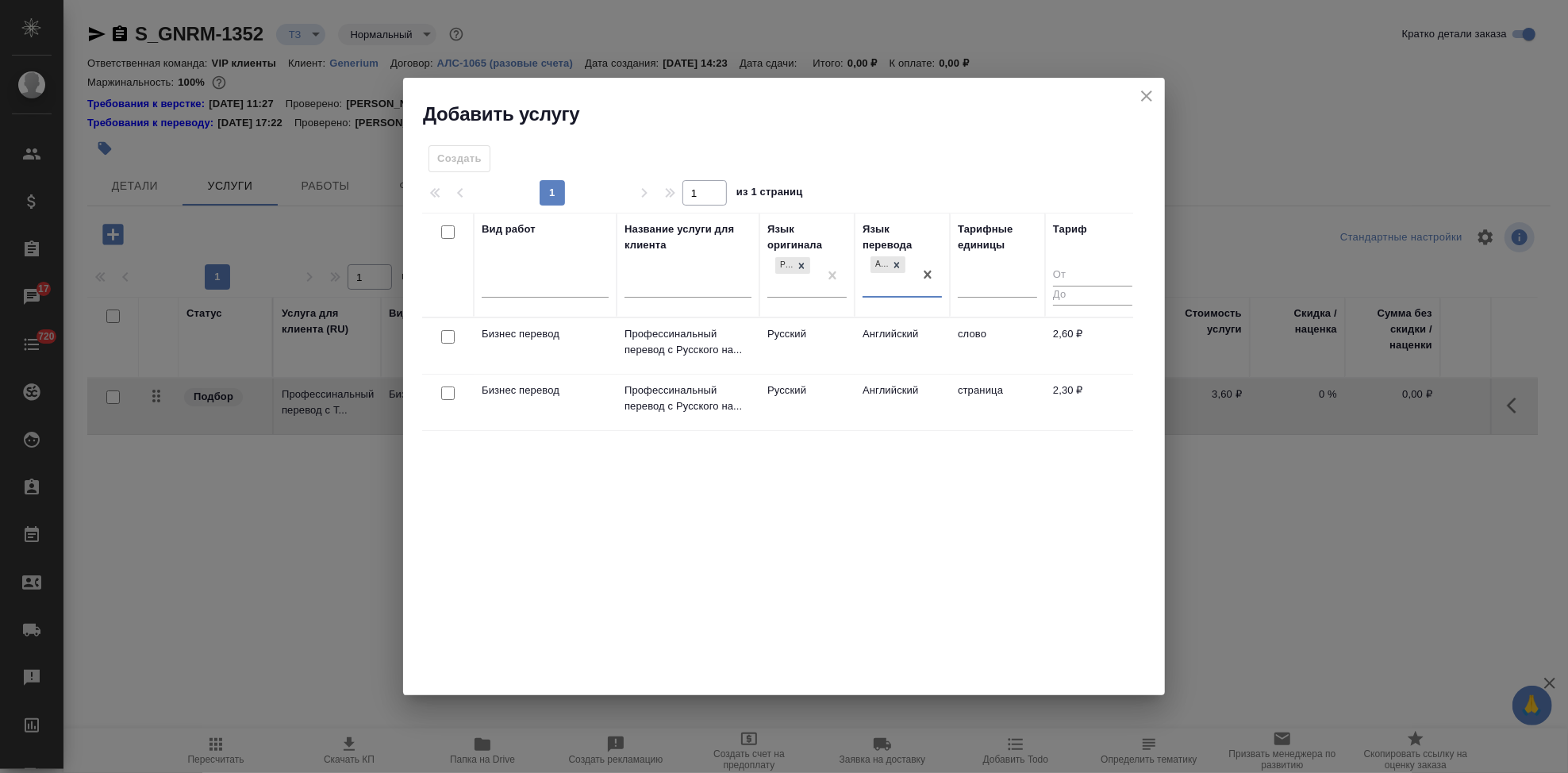
click at [862, 342] on td "Английский" at bounding box center [902, 346] width 95 height 56
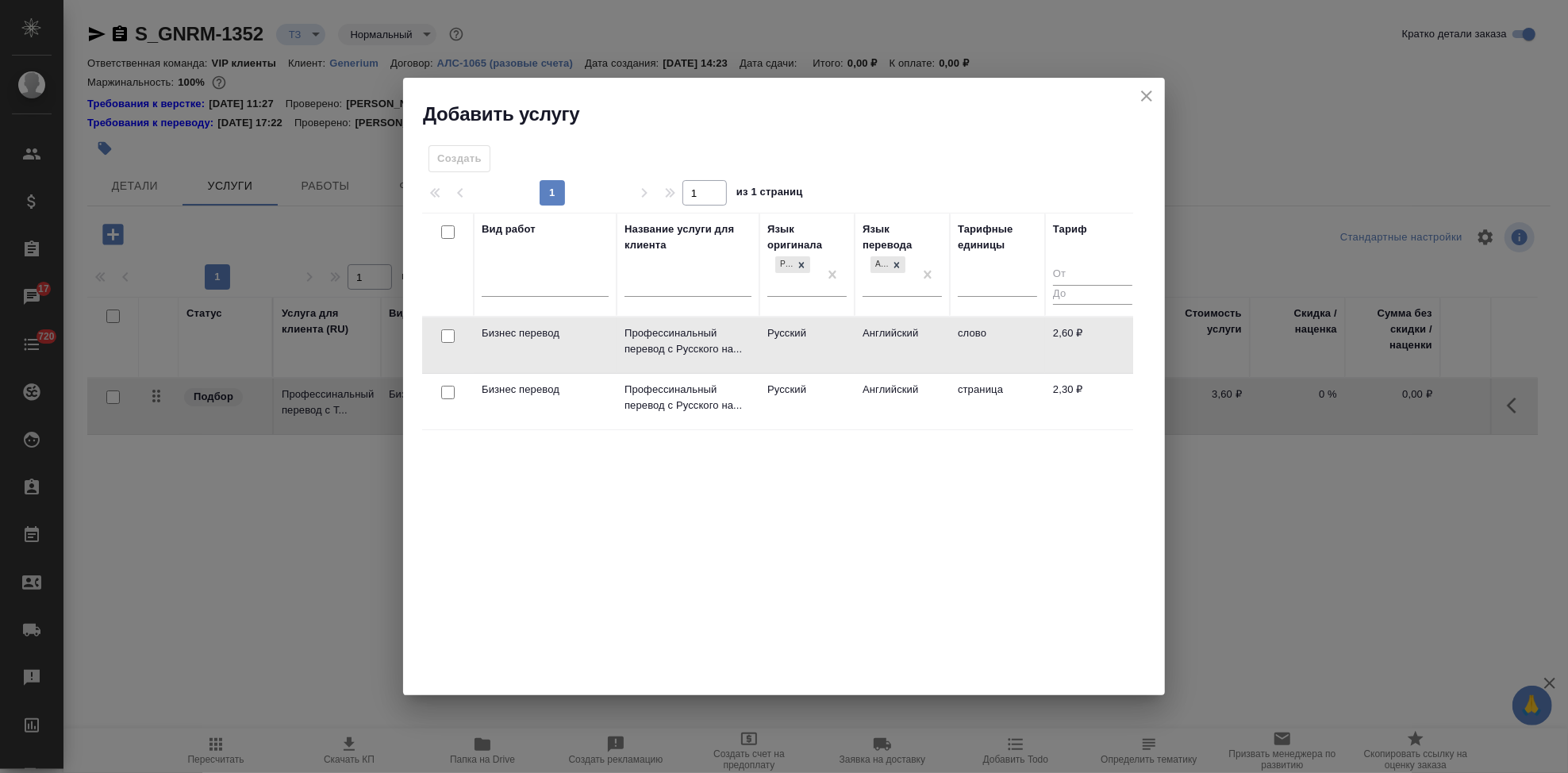
click at [862, 342] on td "Английский" at bounding box center [902, 345] width 95 height 56
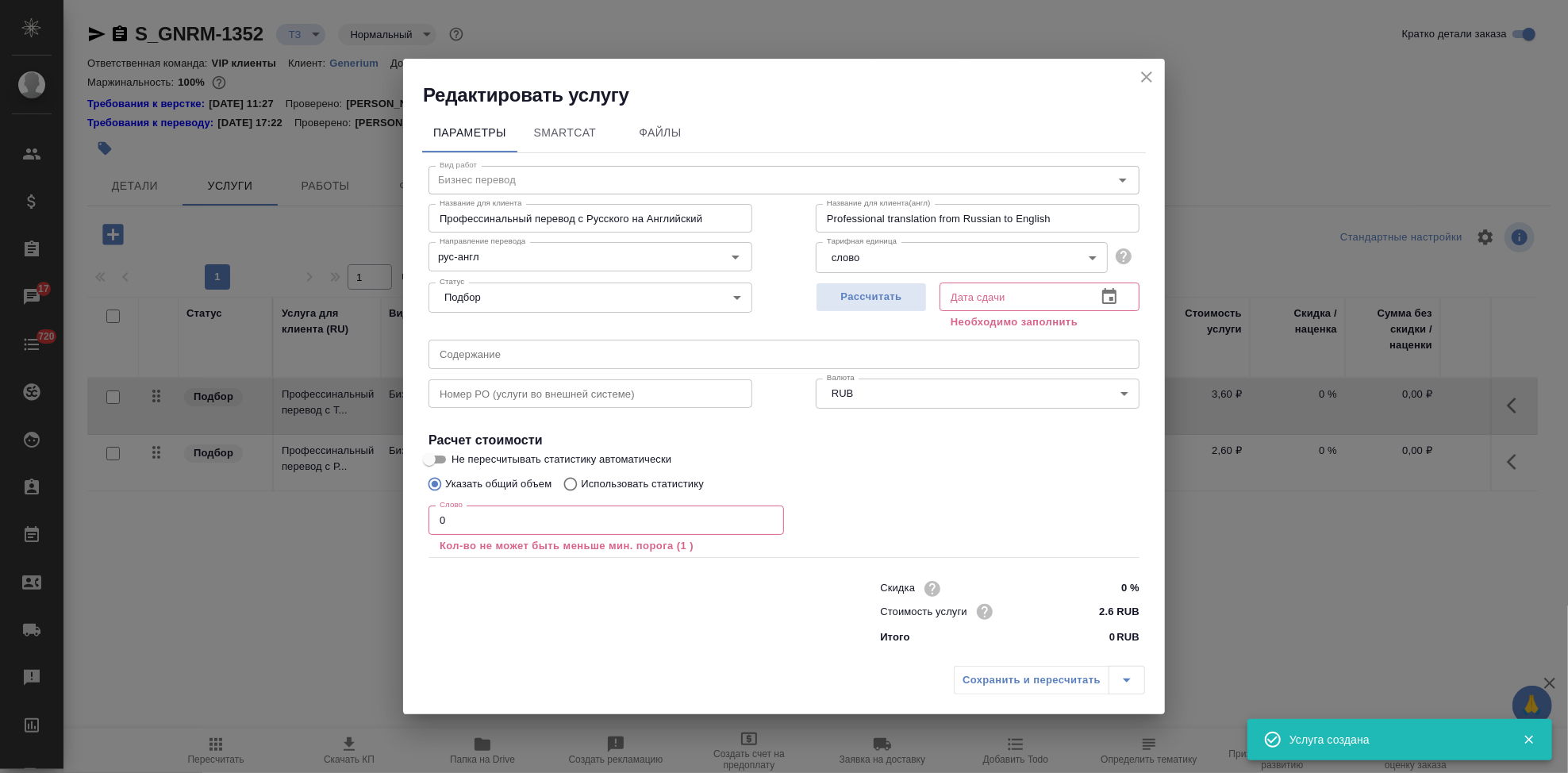
click at [519, 522] on input "0" at bounding box center [606, 519] width 356 height 29
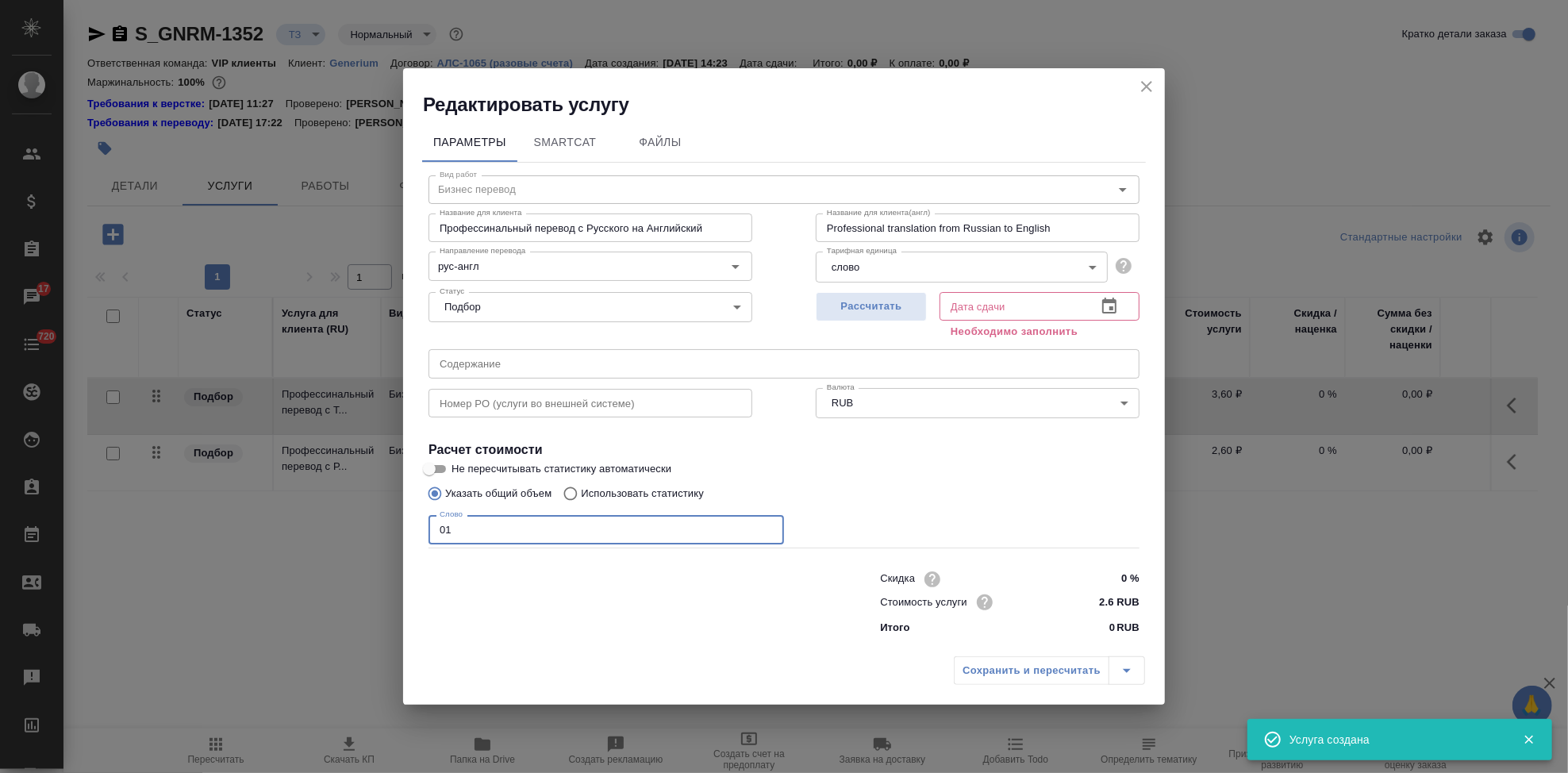
type input "0"
type input "1"
click at [1119, 305] on icon "button" at bounding box center [1110, 306] width 19 height 19
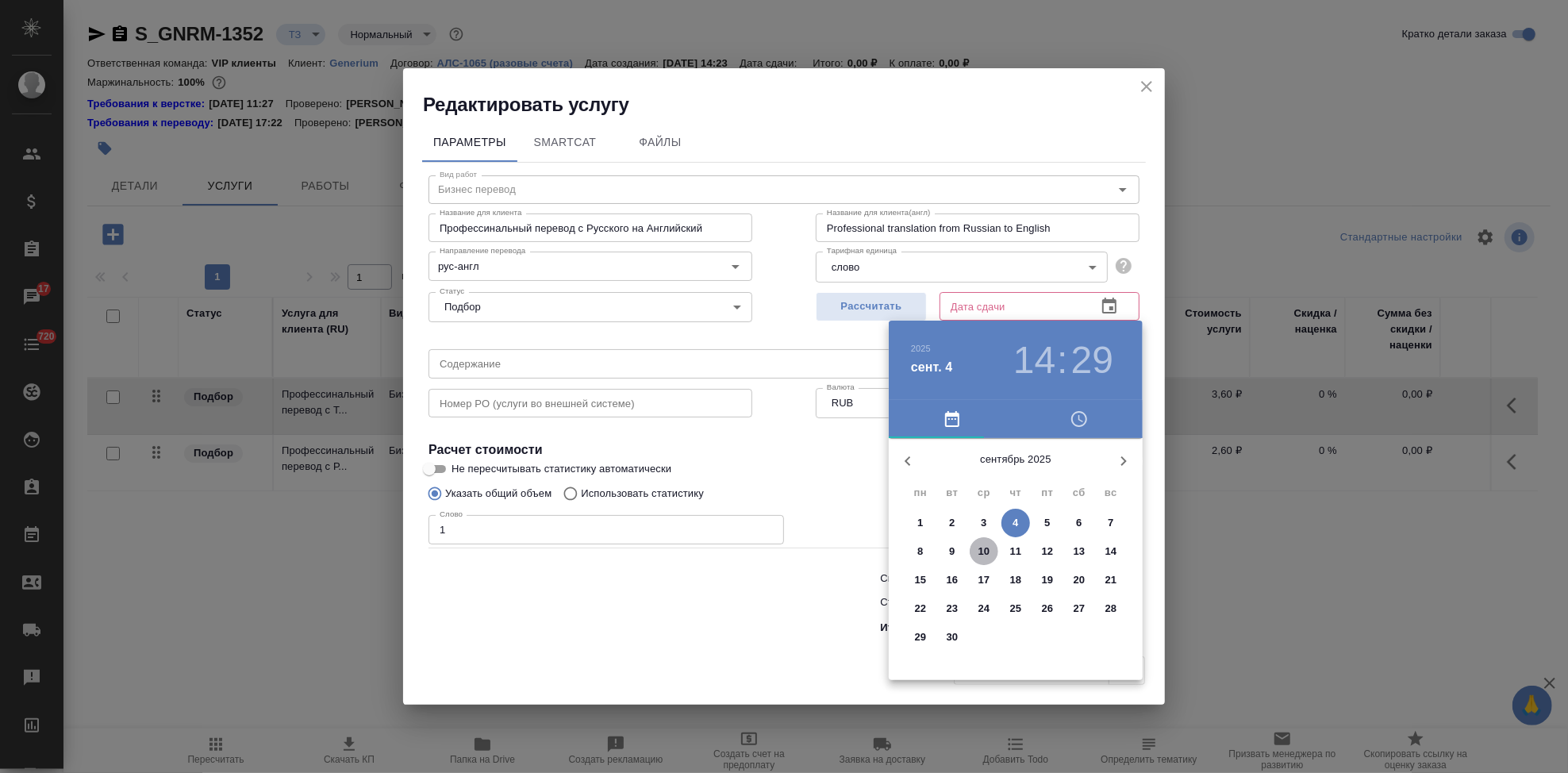
click at [995, 553] on span "10" at bounding box center [984, 551] width 29 height 16
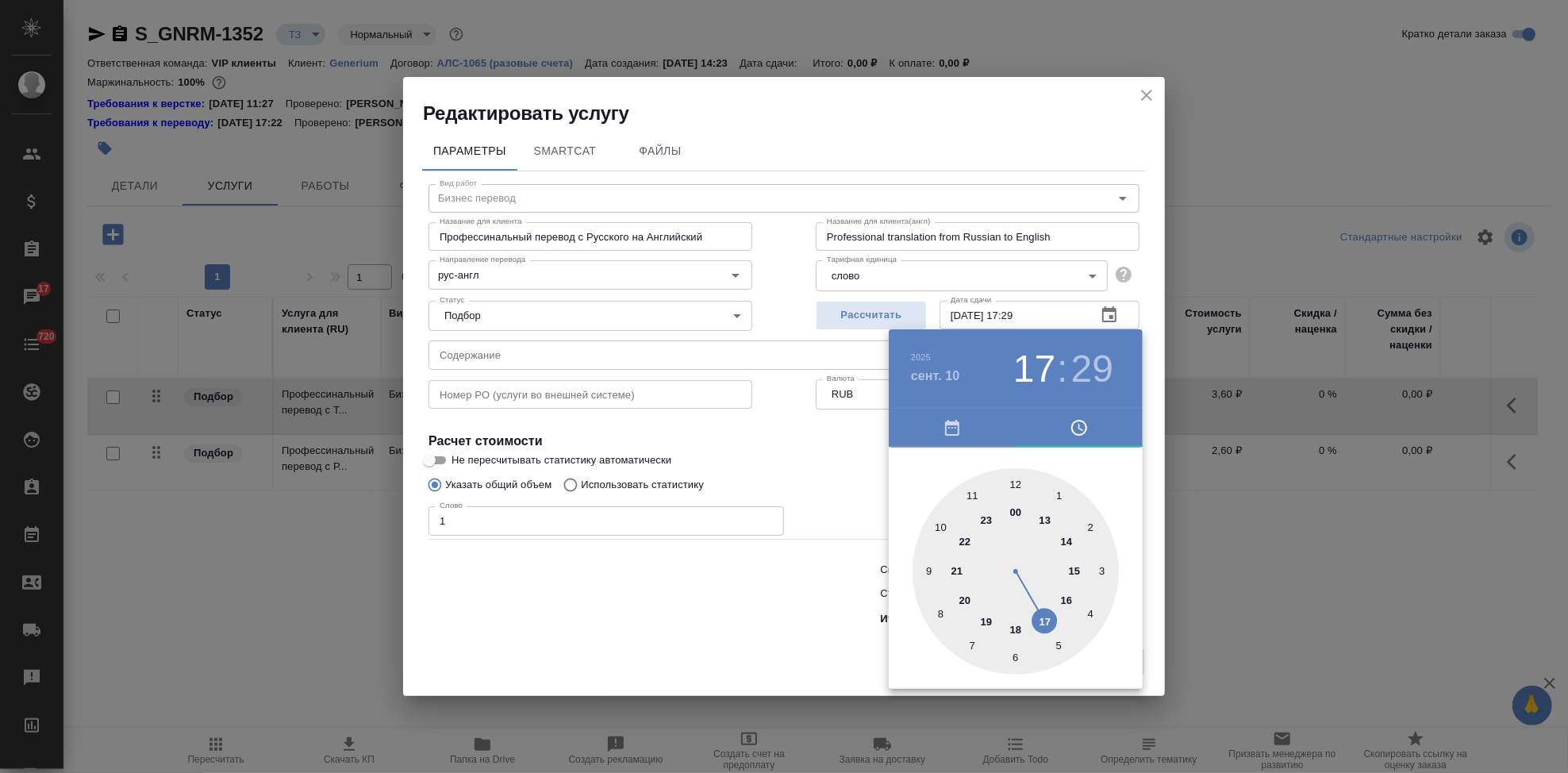
drag, startPoint x: 1056, startPoint y: 545, endPoint x: 1043, endPoint y: 600, distance: 56.5
click at [1043, 600] on div at bounding box center [1015, 571] width 206 height 206
type input "10.09.2025 17:00"
drag, startPoint x: 1033, startPoint y: 612, endPoint x: 1016, endPoint y: 500, distance: 113.3
click at [1016, 500] on div at bounding box center [1015, 571] width 206 height 206
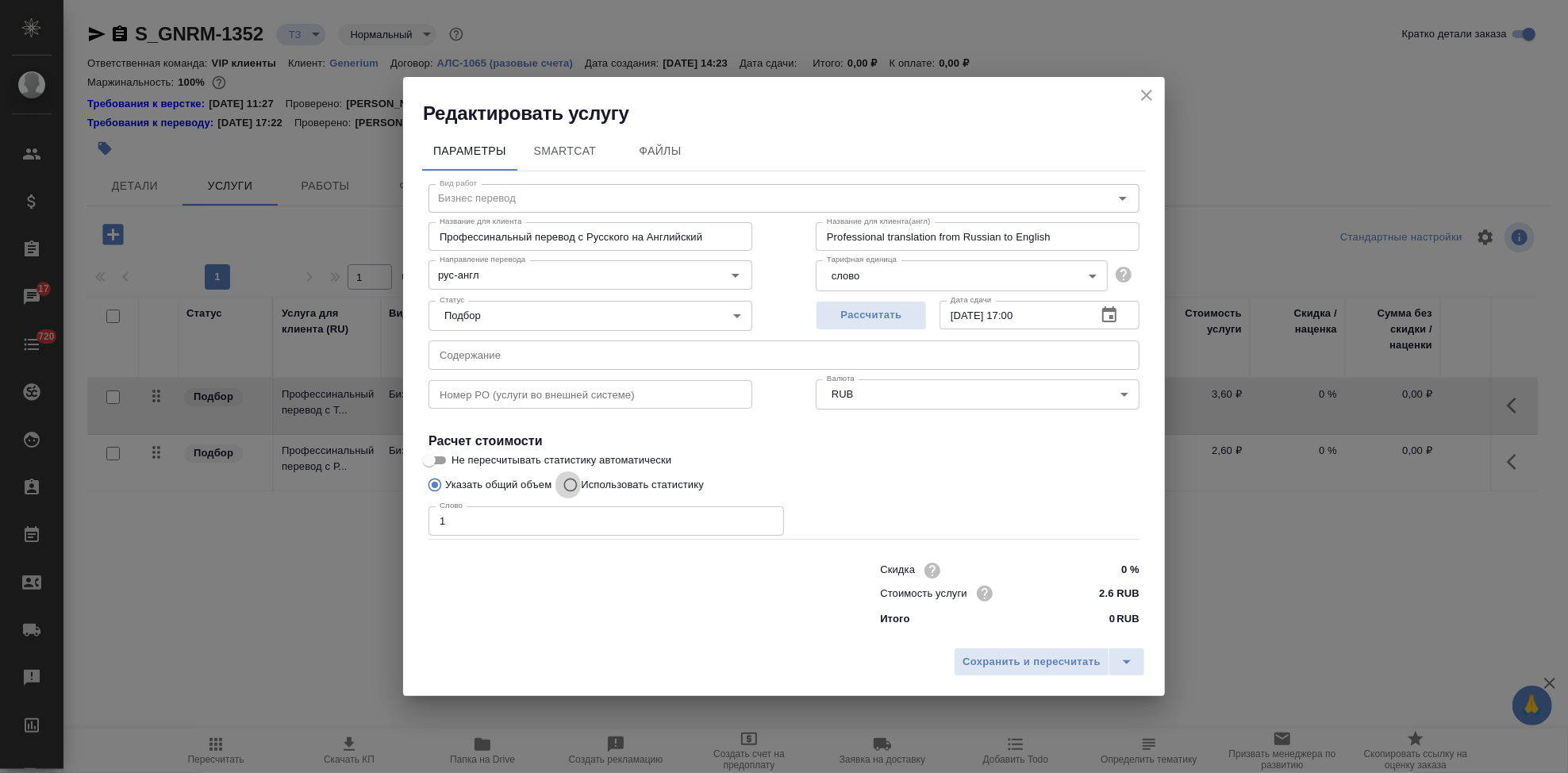
click at [569, 490] on input "Использовать статистику" at bounding box center [568, 485] width 25 height 30
radio input "true"
radio input "false"
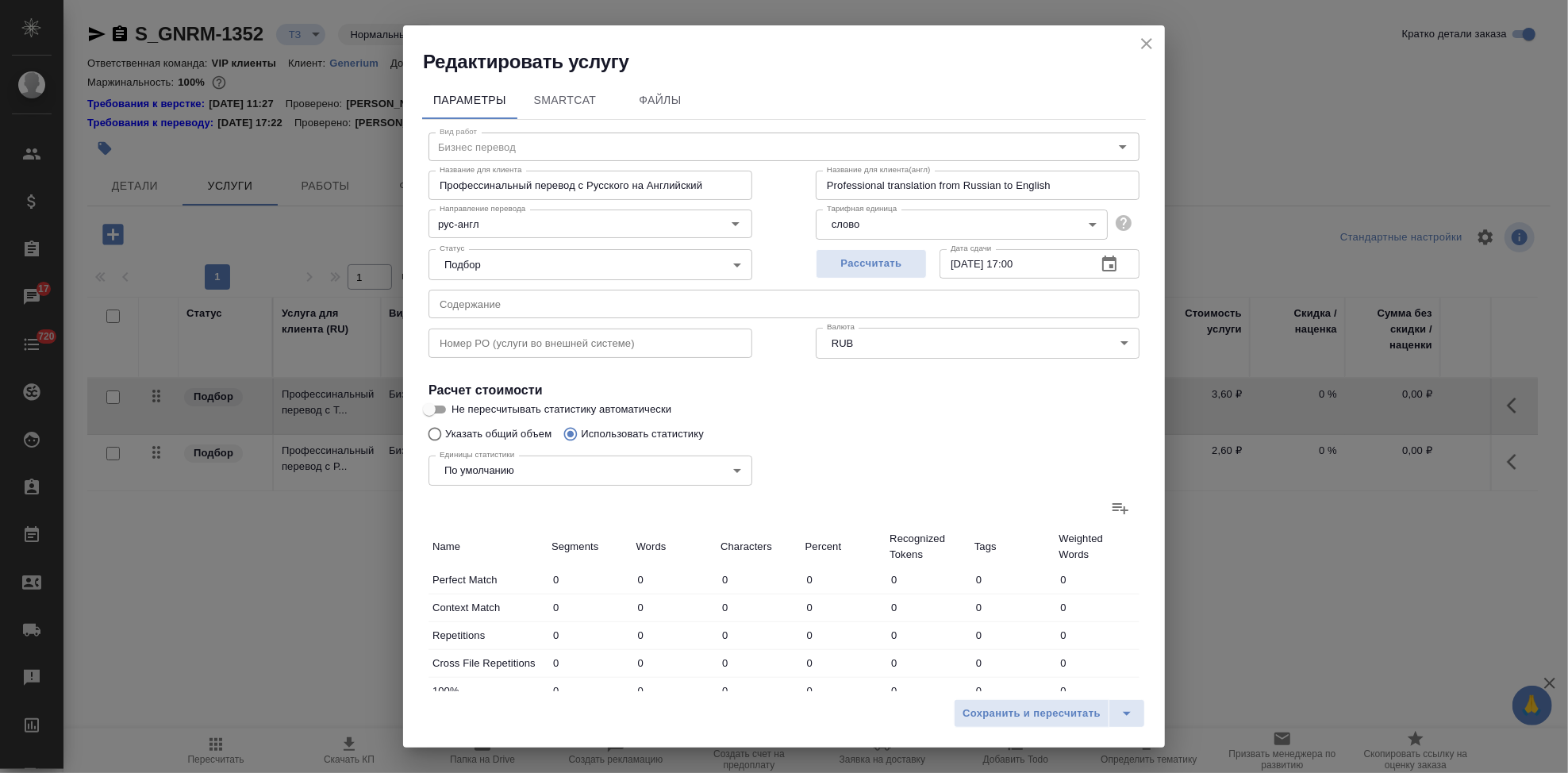
click at [1111, 511] on icon at bounding box center [1121, 508] width 19 height 19
click at [0, 0] on input "file" at bounding box center [0, 0] width 0 height 0
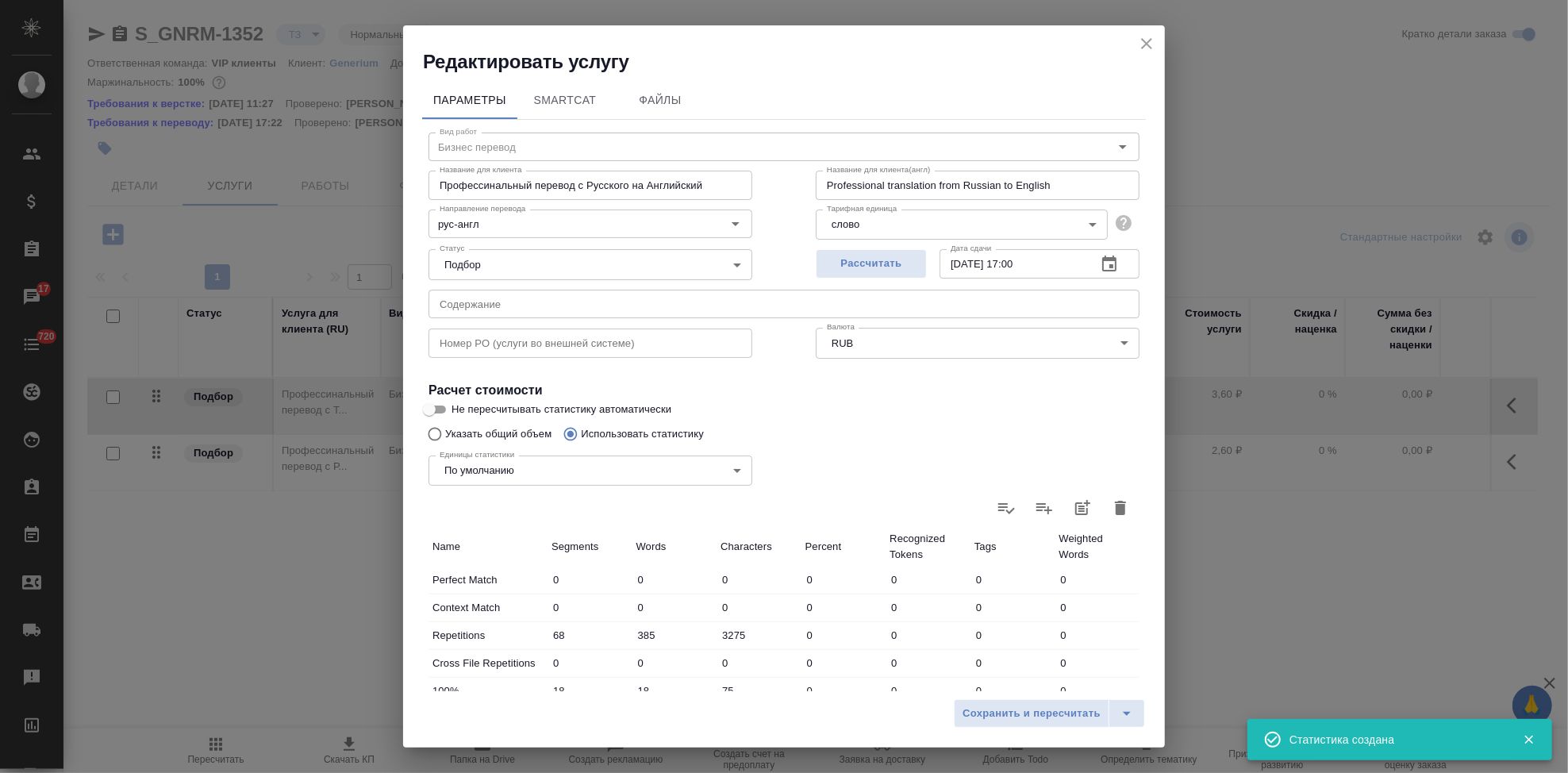
type input "68"
type input "385"
type input "3275"
type input "18"
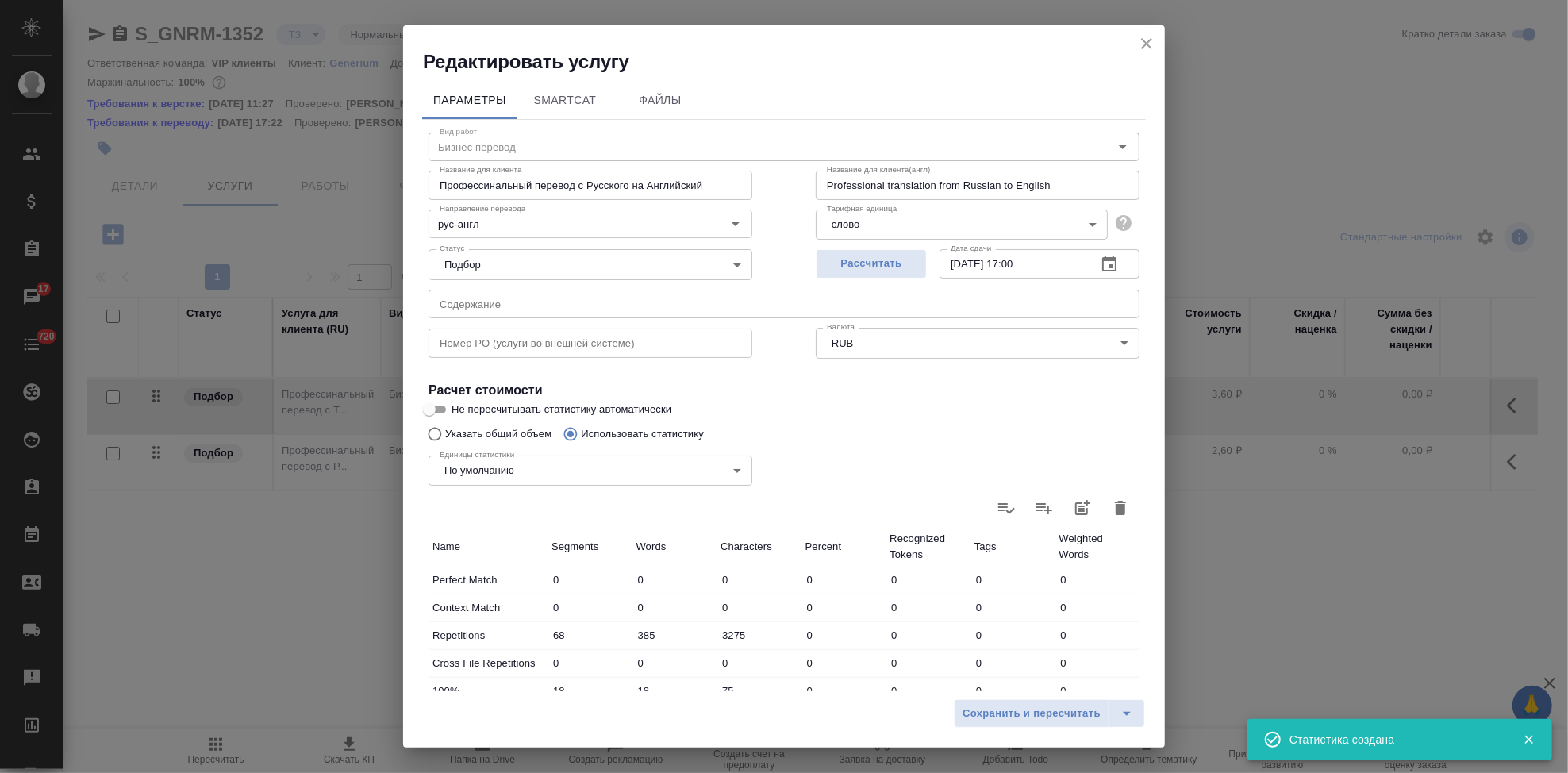
type input "75"
type input "2"
type input "3"
type input "18"
type input "7"
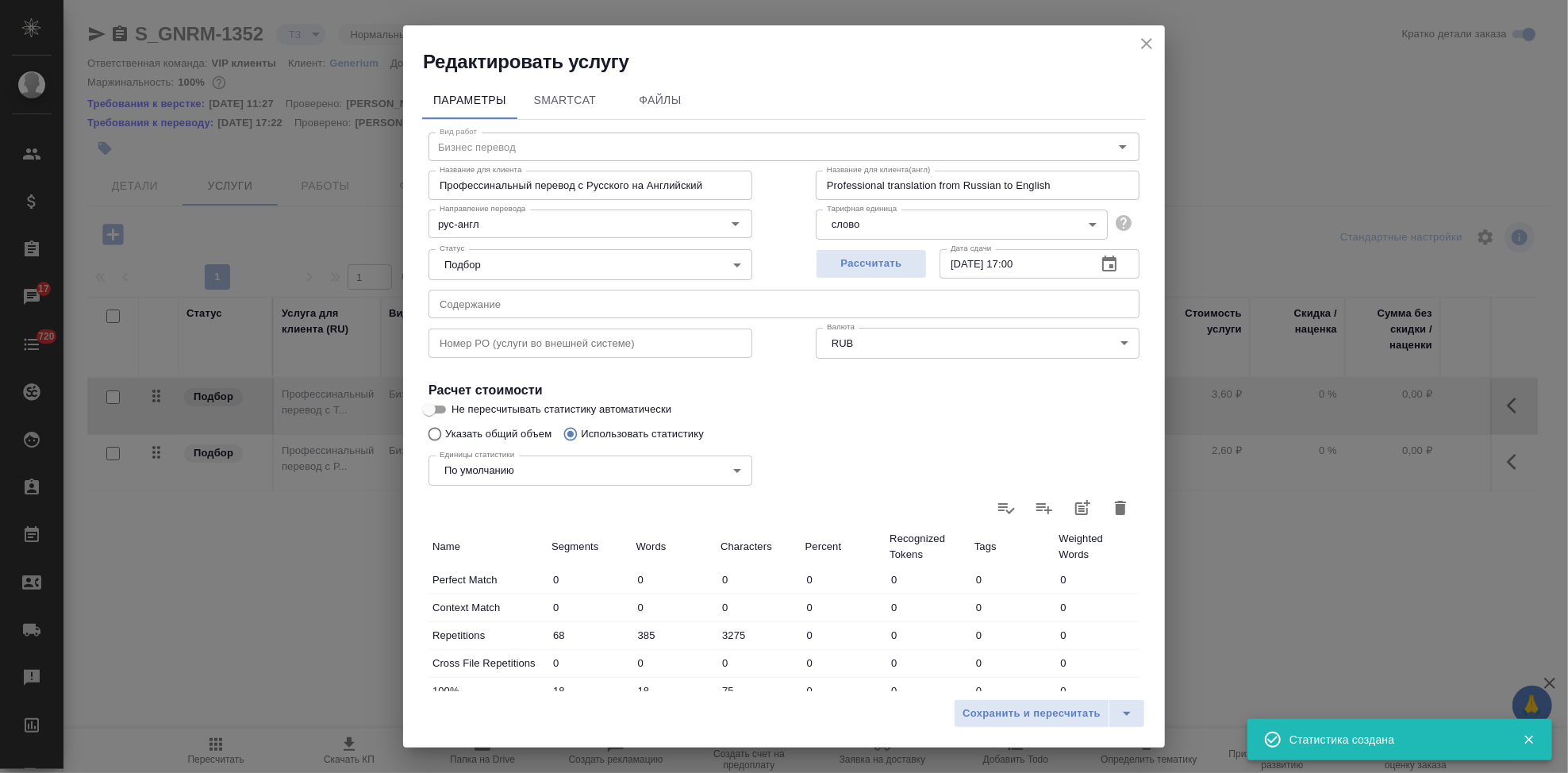
type input "7"
type input "52"
type input "390"
type input "2951"
type input "25849"
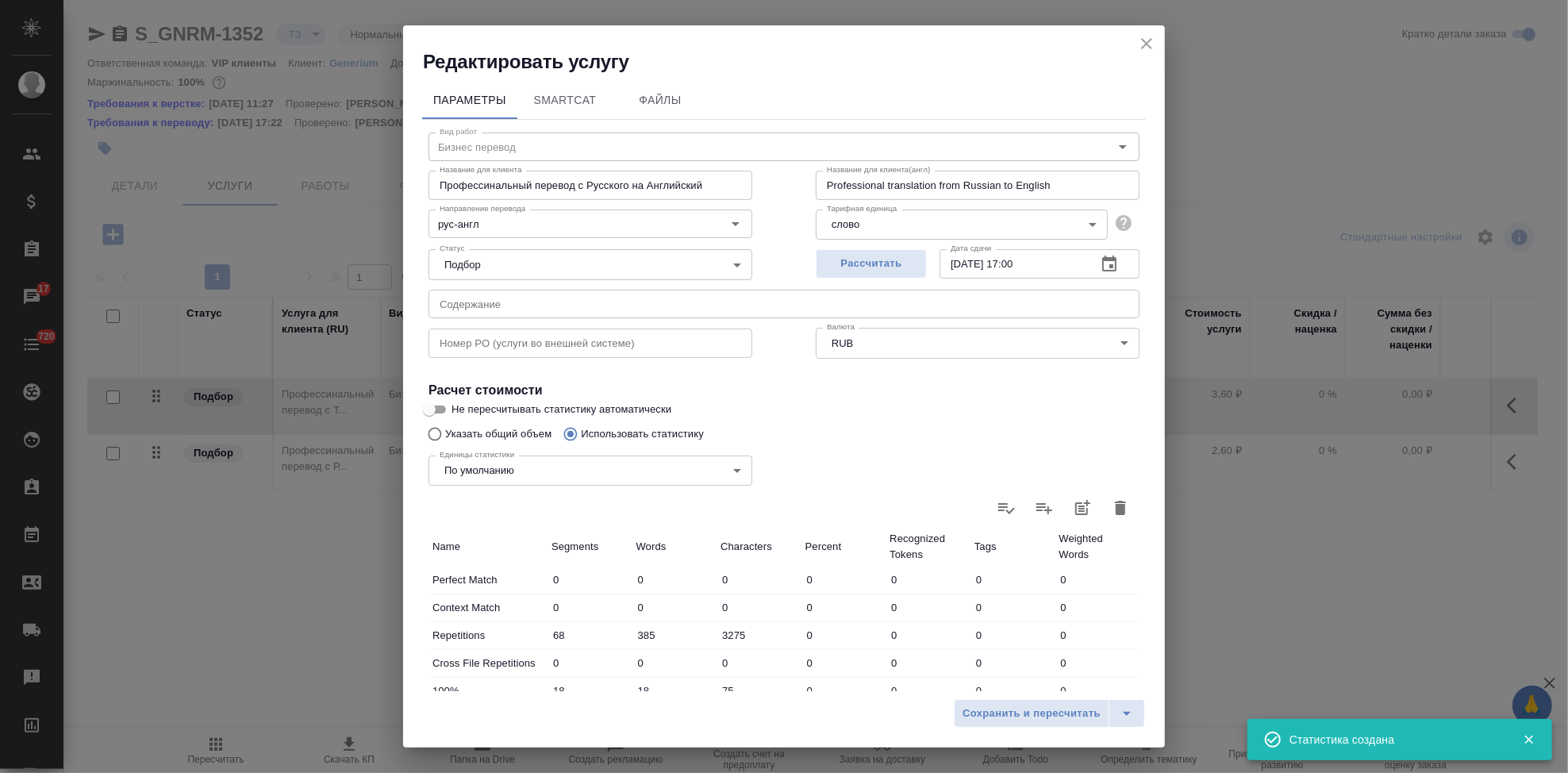
type input "414"
type input "2977"
type input "25993"
type input "482"
type input "3362"
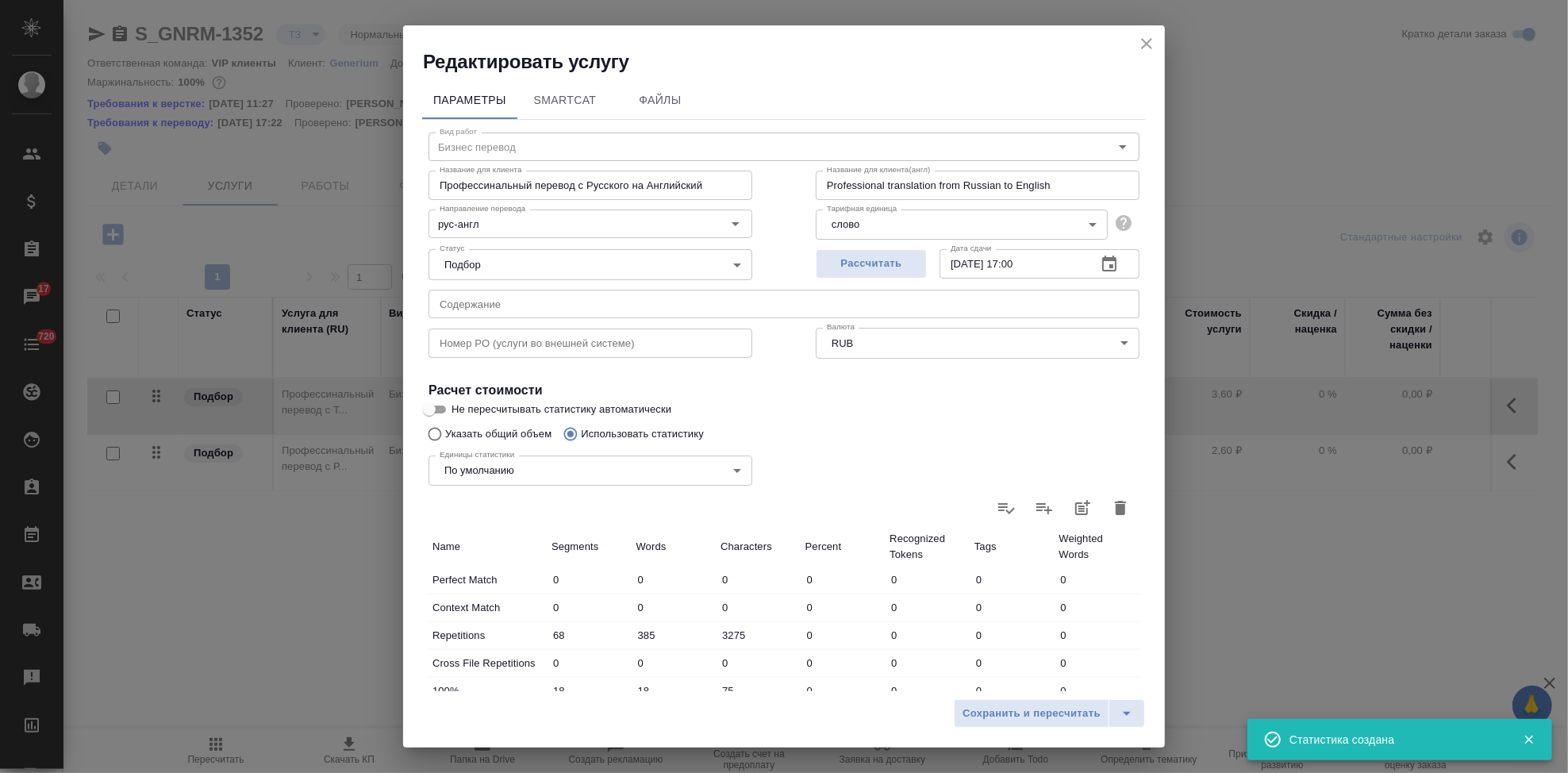
type input "29268"
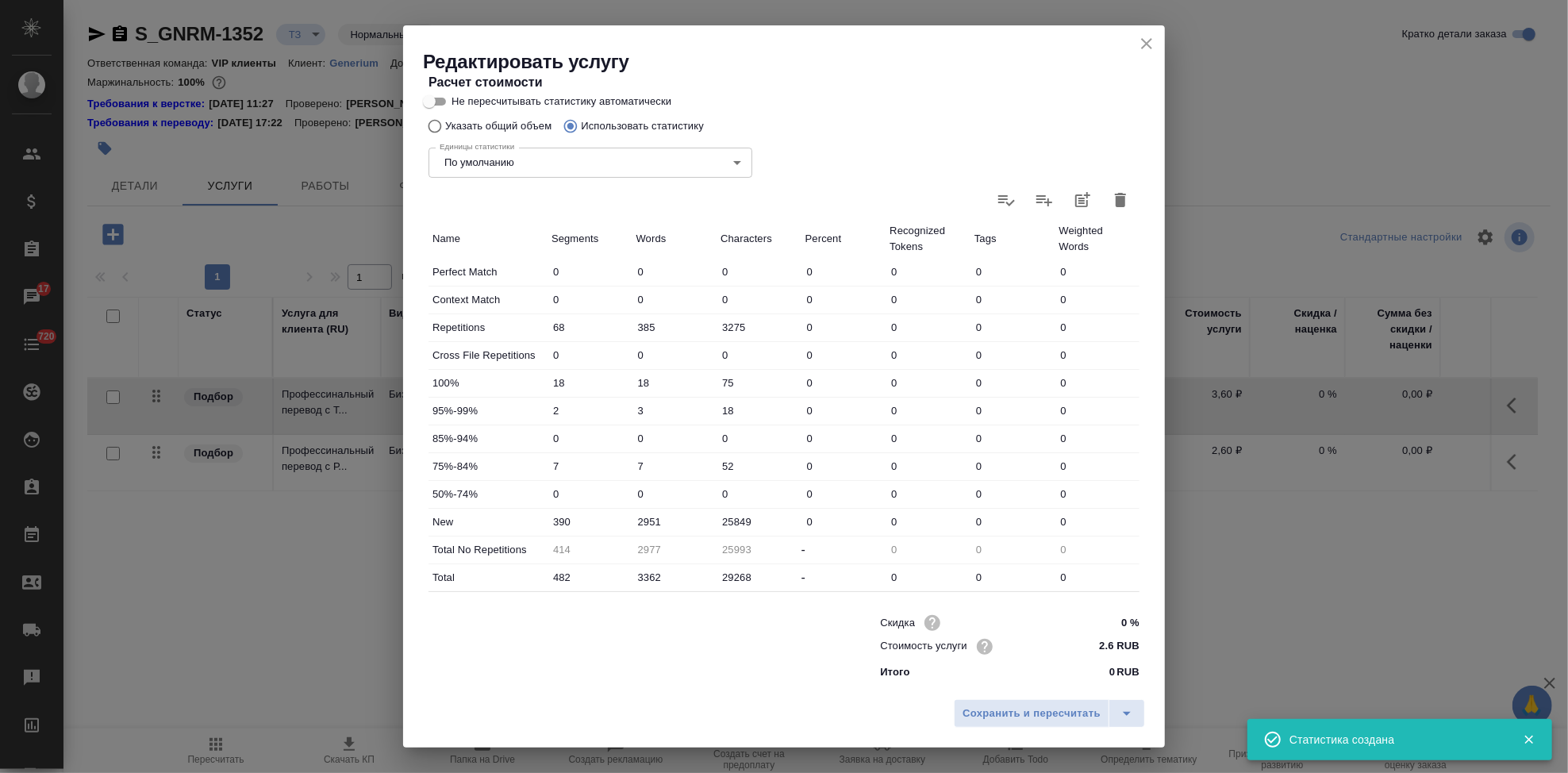
click at [646, 519] on input "2951" at bounding box center [675, 521] width 85 height 23
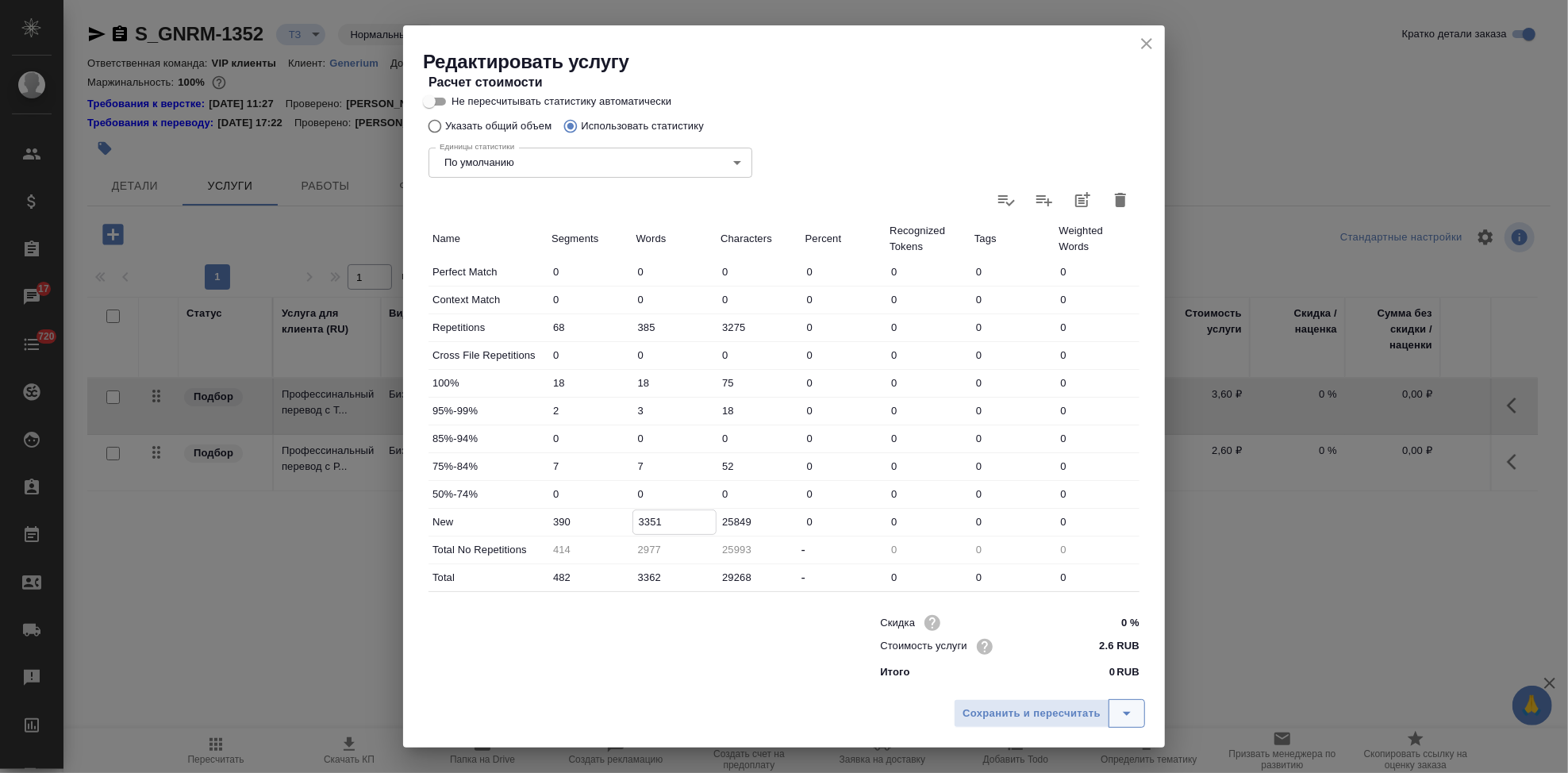
type input "3351"
click at [1123, 712] on icon "split button" at bounding box center [1127, 713] width 19 height 19
click at [1043, 689] on li "Сохранить" at bounding box center [1052, 680] width 191 height 25
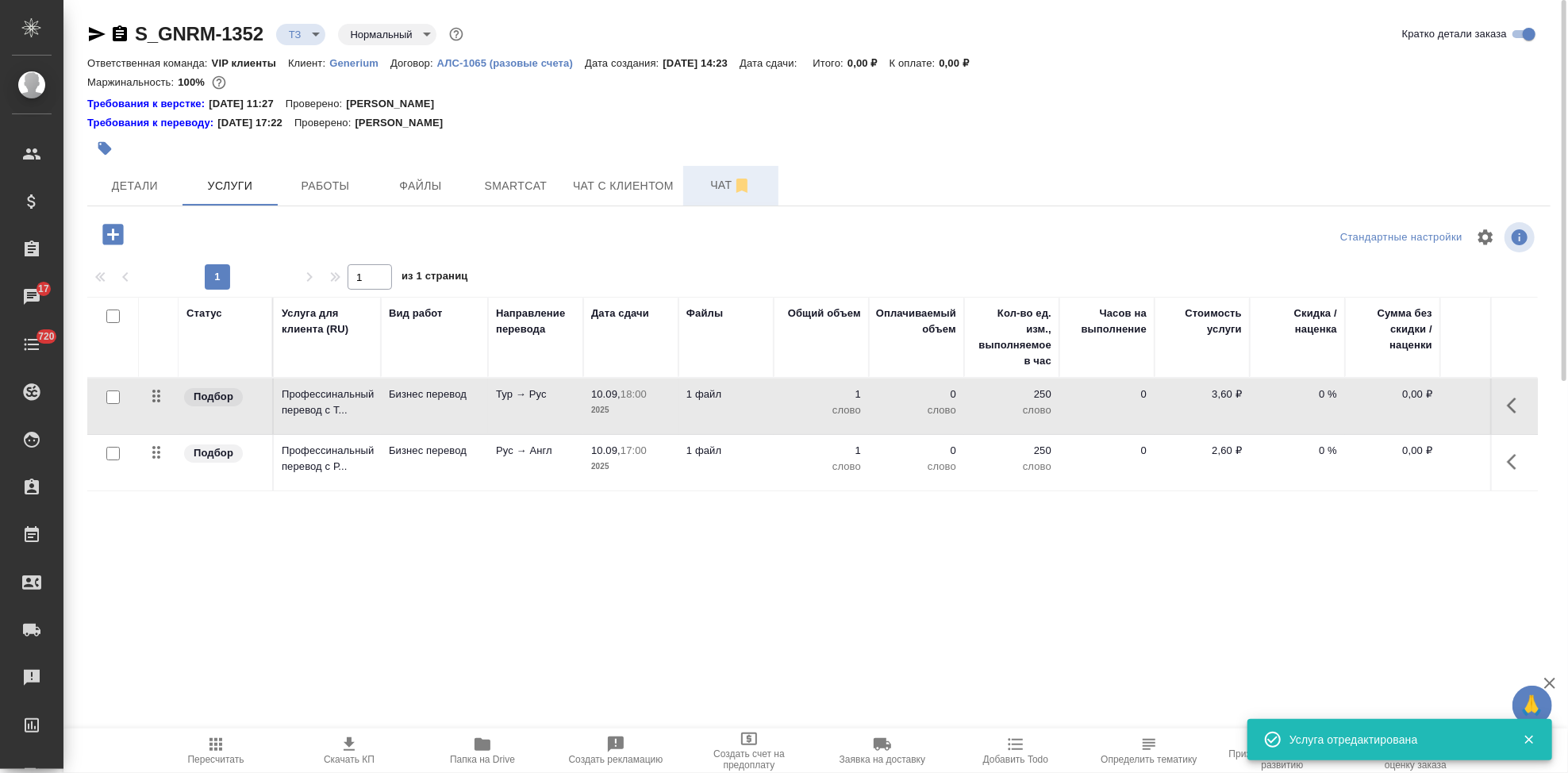
click at [716, 177] on span "Чат" at bounding box center [731, 185] width 76 height 20
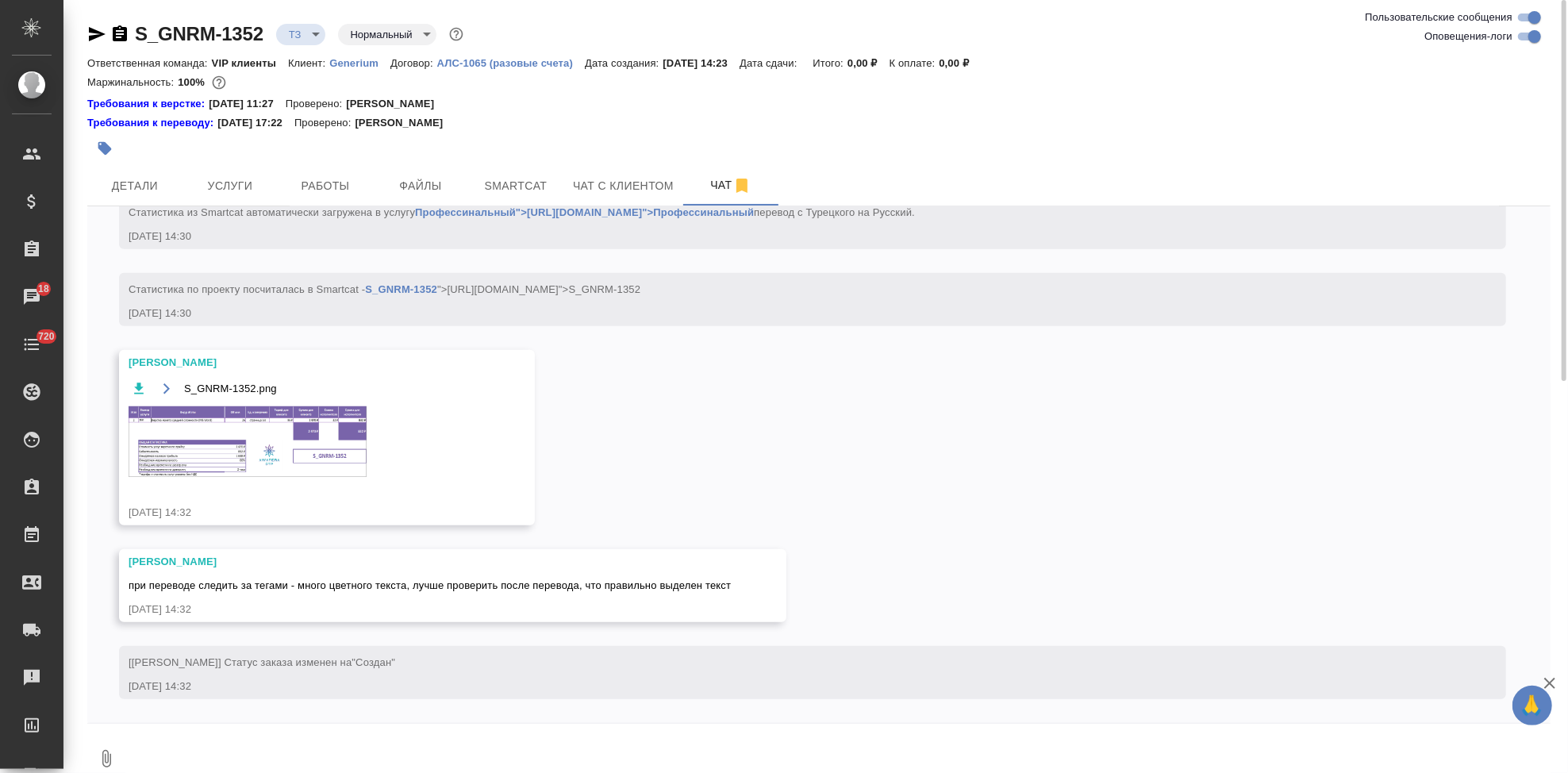
scroll to position [845, 0]
click at [253, 439] on img at bounding box center [247, 441] width 238 height 71
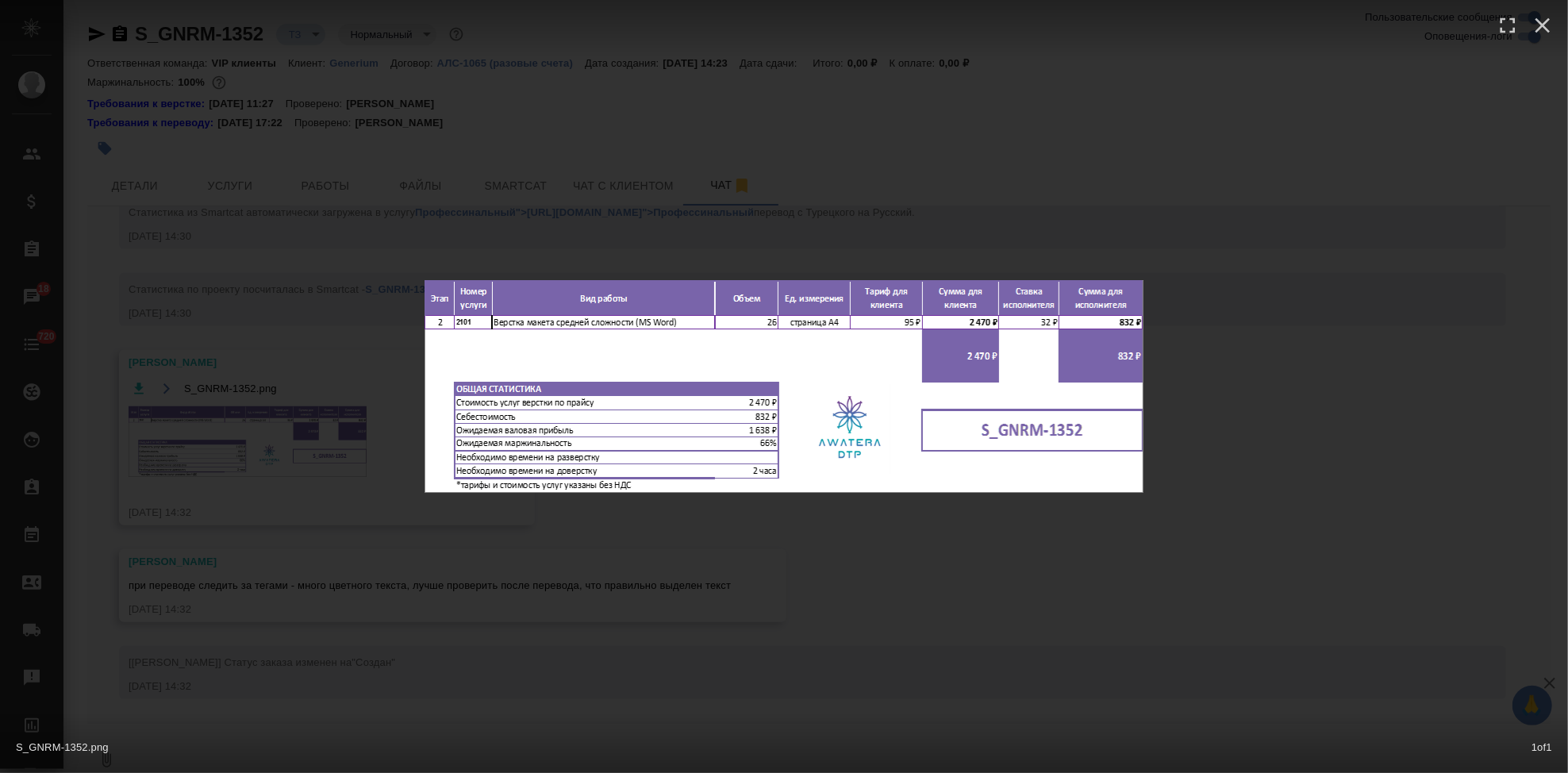
click at [883, 592] on div "S_GNRM-1352.png 1 of 1" at bounding box center [784, 386] width 1568 height 773
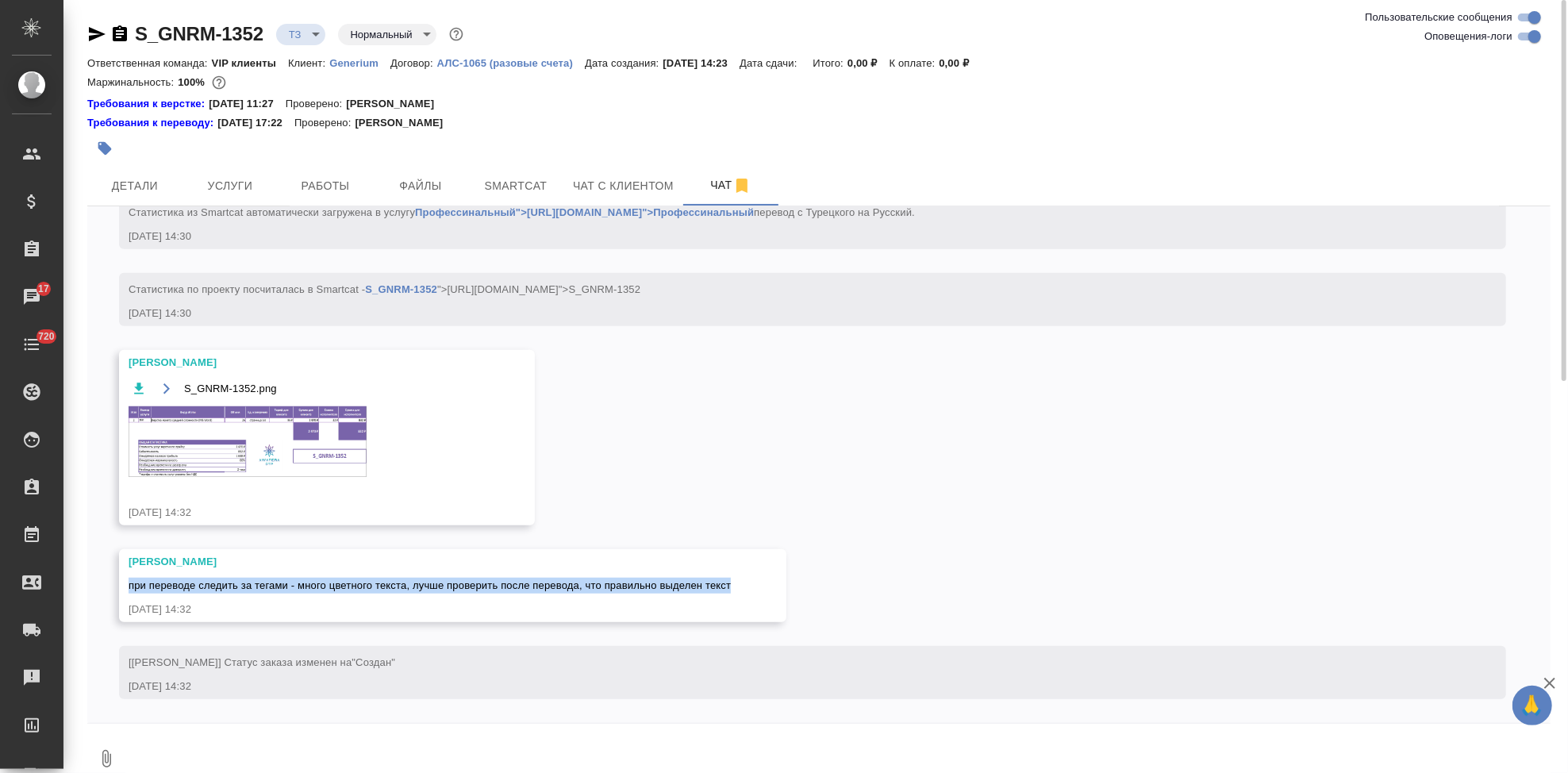
drag, startPoint x: 738, startPoint y: 589, endPoint x: 126, endPoint y: 587, distance: 612.0
click at [126, 587] on div "Петрова Валерия при переводе следить за тегами - много цветного текста, лучше п…" at bounding box center [453, 585] width 667 height 73
copy span "при переводе следить за тегами - много цветного текста, лучше проверить после п…"
click at [131, 177] on span "Детали" at bounding box center [135, 185] width 76 height 20
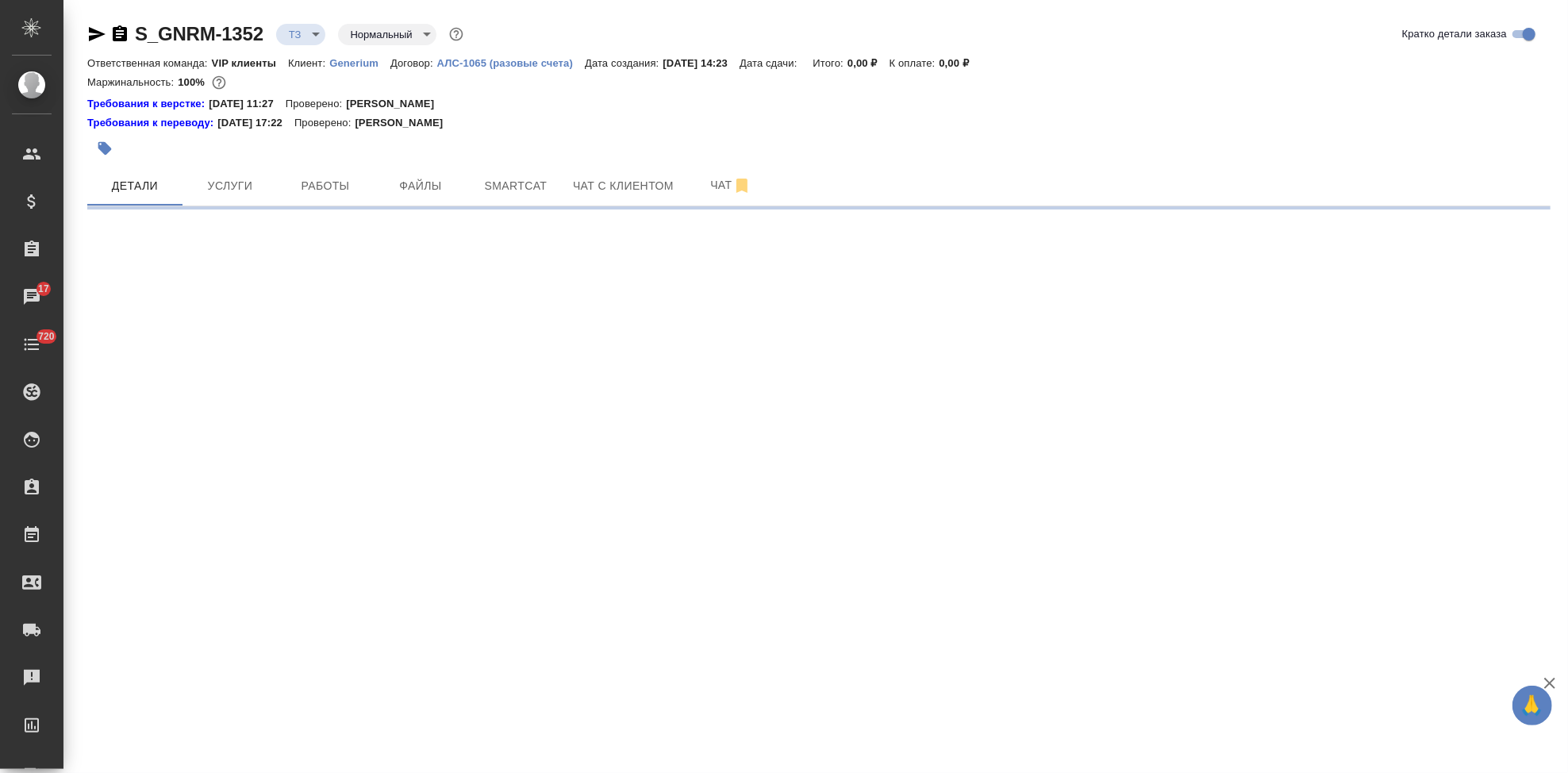
select select "RU"
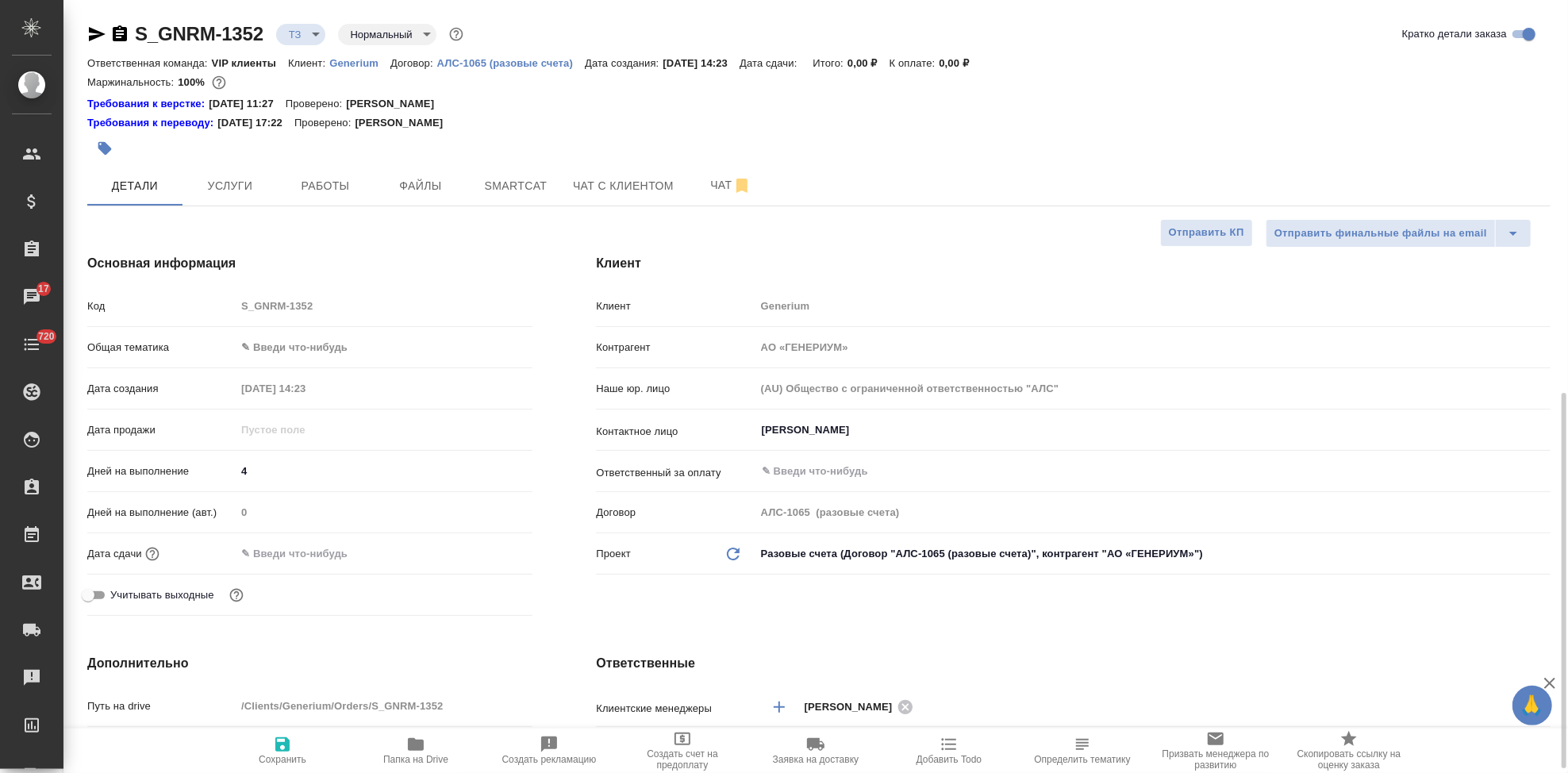
type textarea "x"
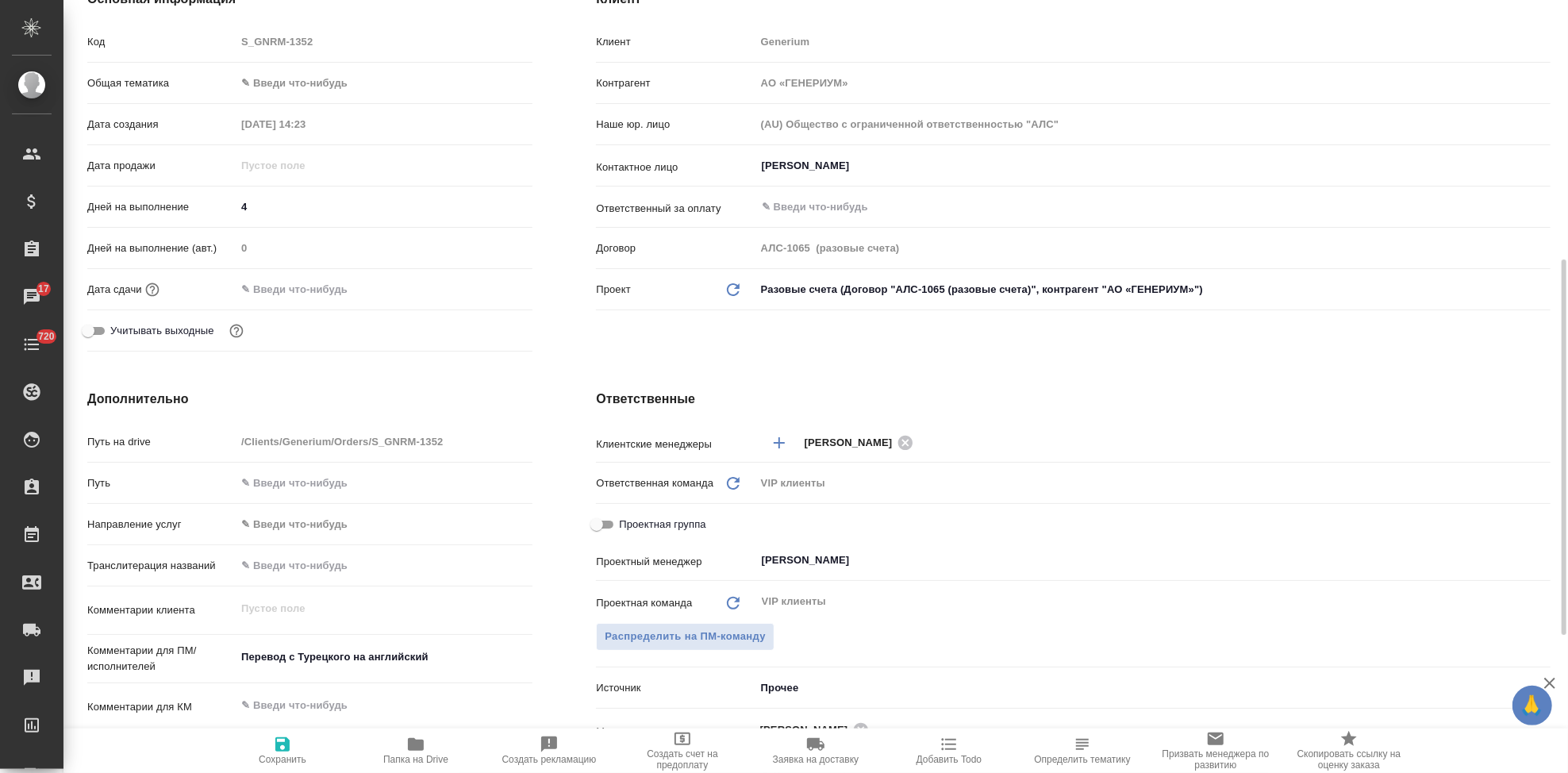
scroll to position [352, 0]
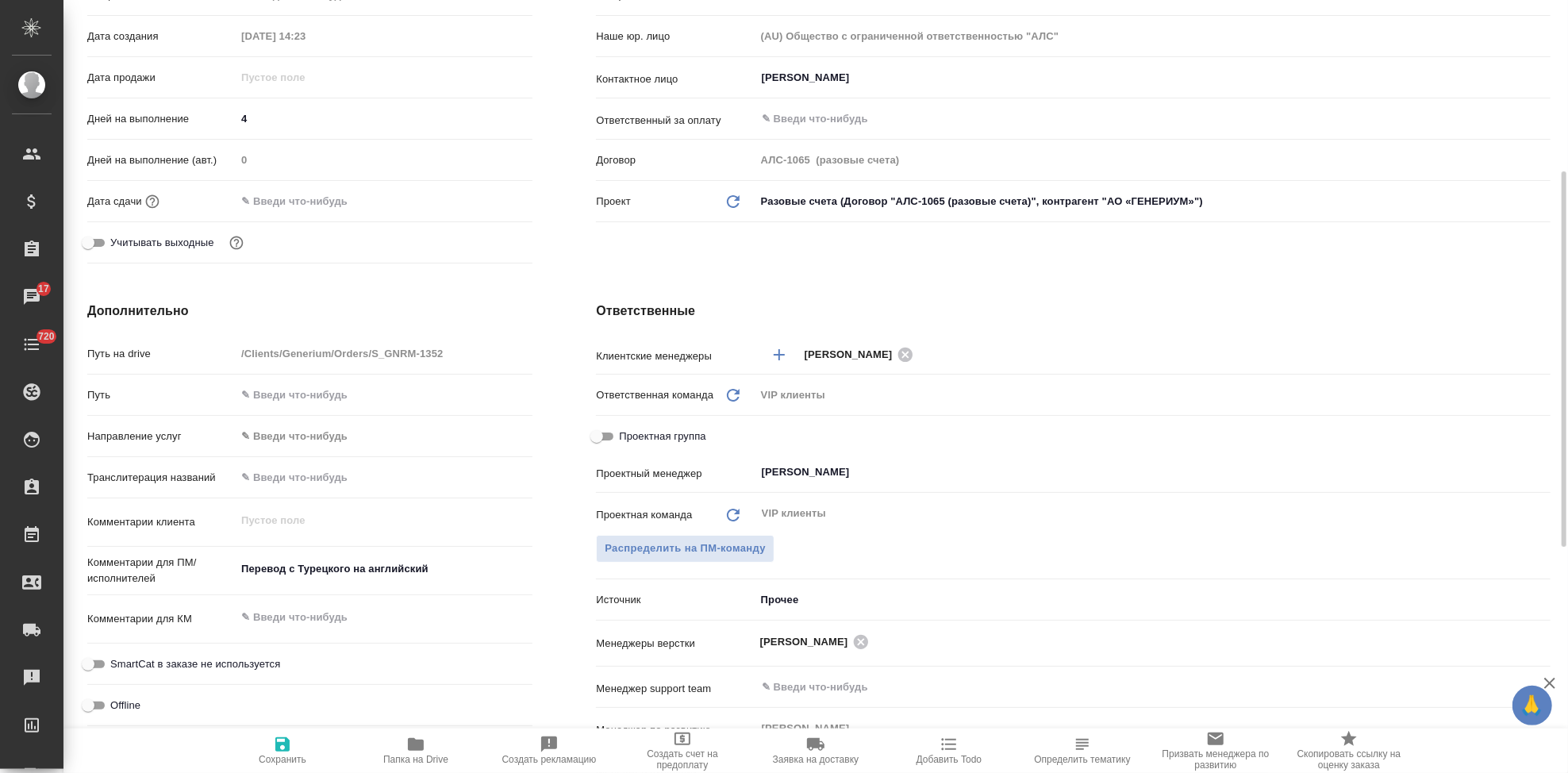
type textarea "x"
click at [452, 569] on textarea "Перевод с Турецкого на английский" at bounding box center [383, 569] width 297 height 27
type textarea "Перевод с Турецкого на английский"
type textarea "x"
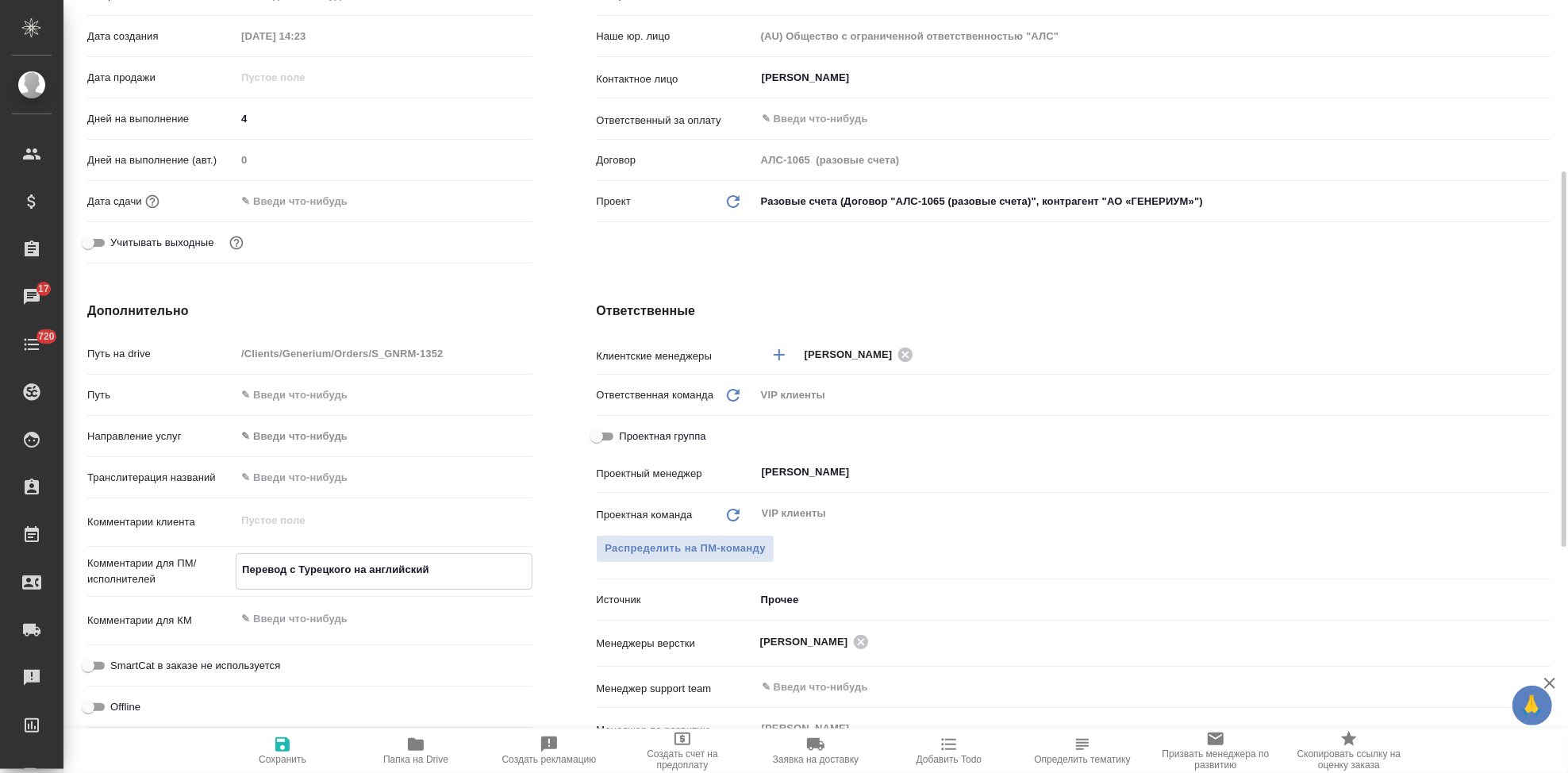
type textarea "x"
type textarea "Перевод с Турецкого на английский"
type textarea "x"
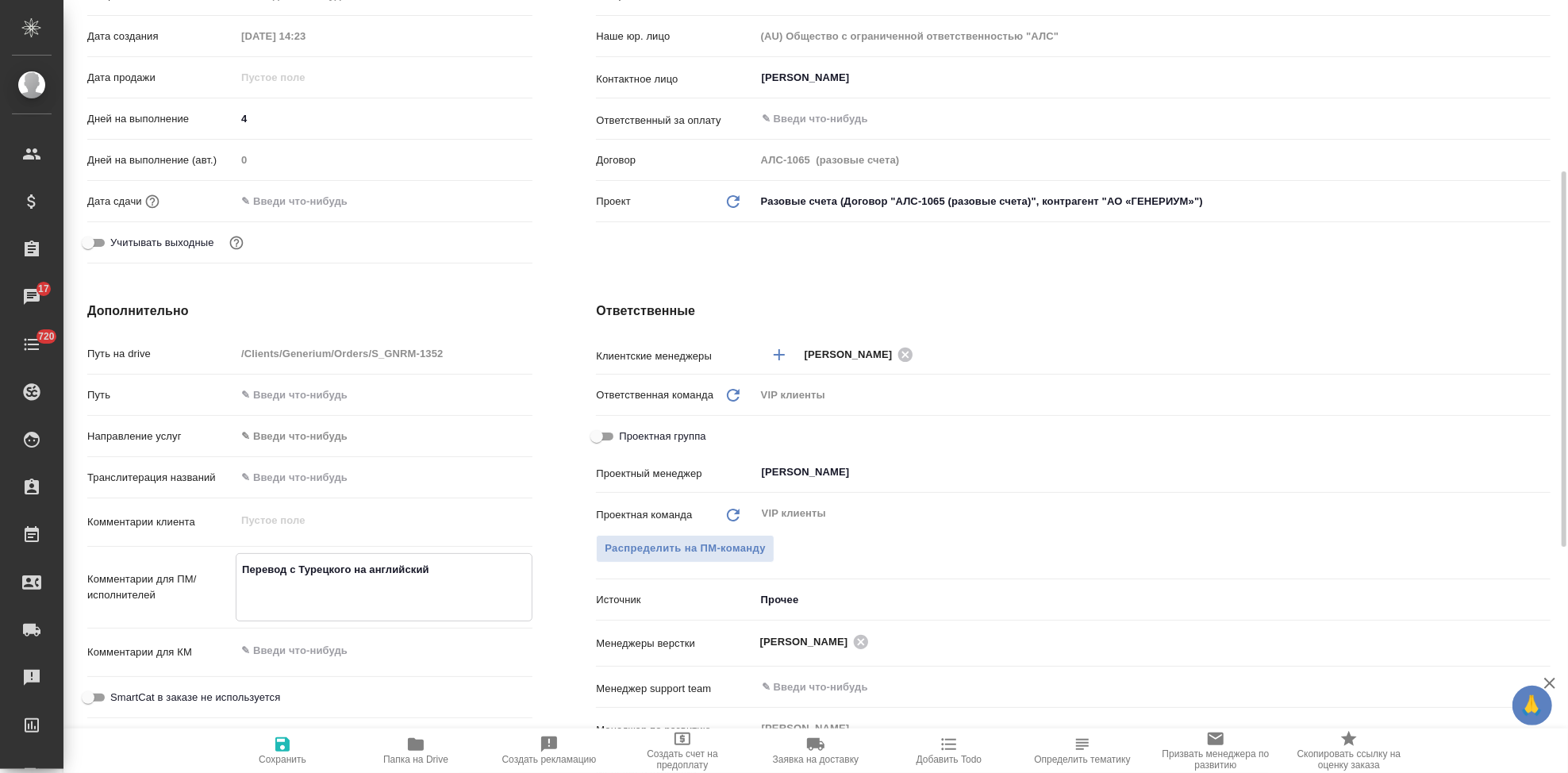
type textarea "Перевод с Турецкого на английский о"
type textarea "x"
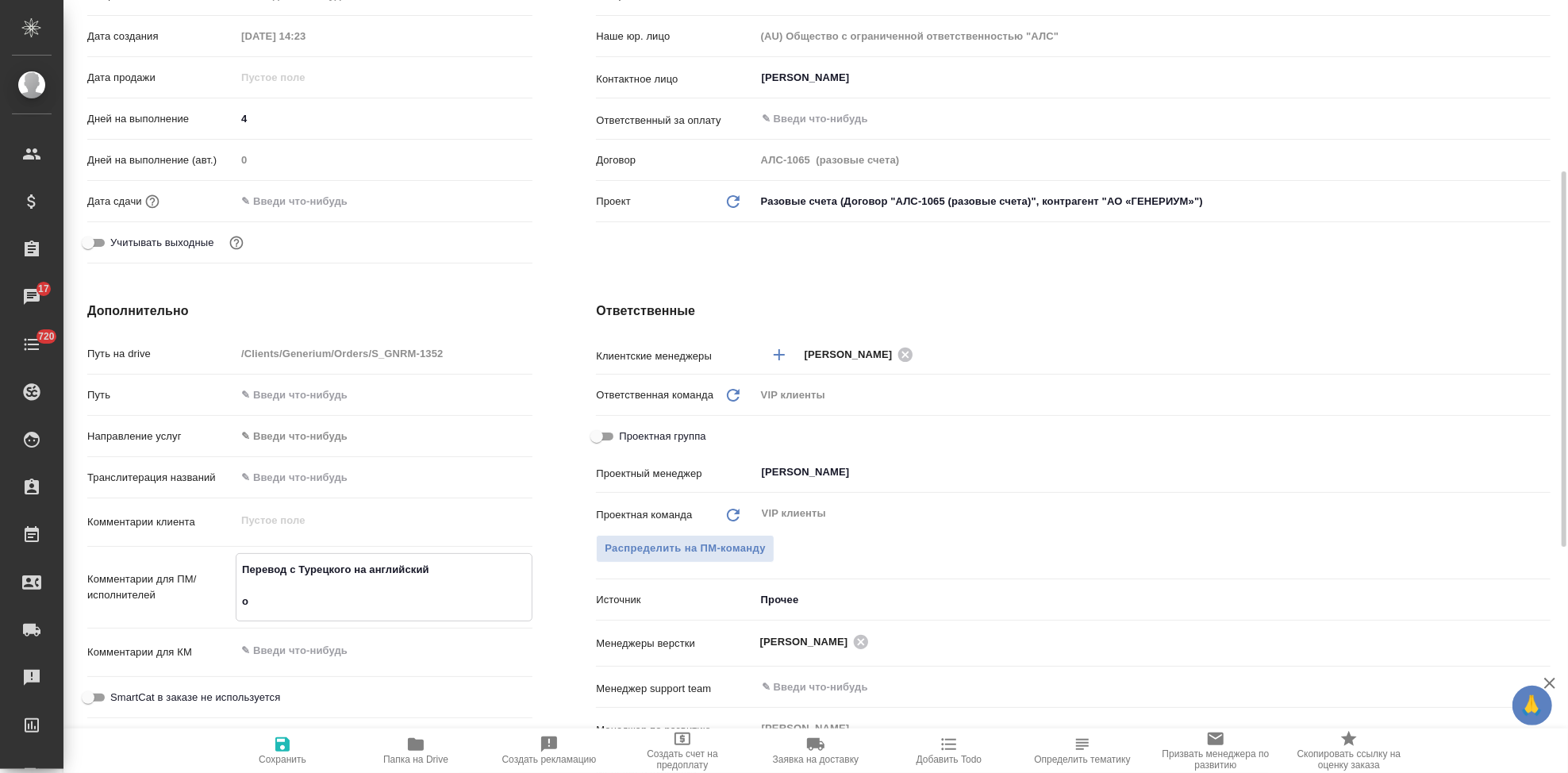
type textarea "Перевод с Турецкого на английский от"
type textarea "x"
type textarea "Перевод с Турецкого на английский от"
type textarea "x"
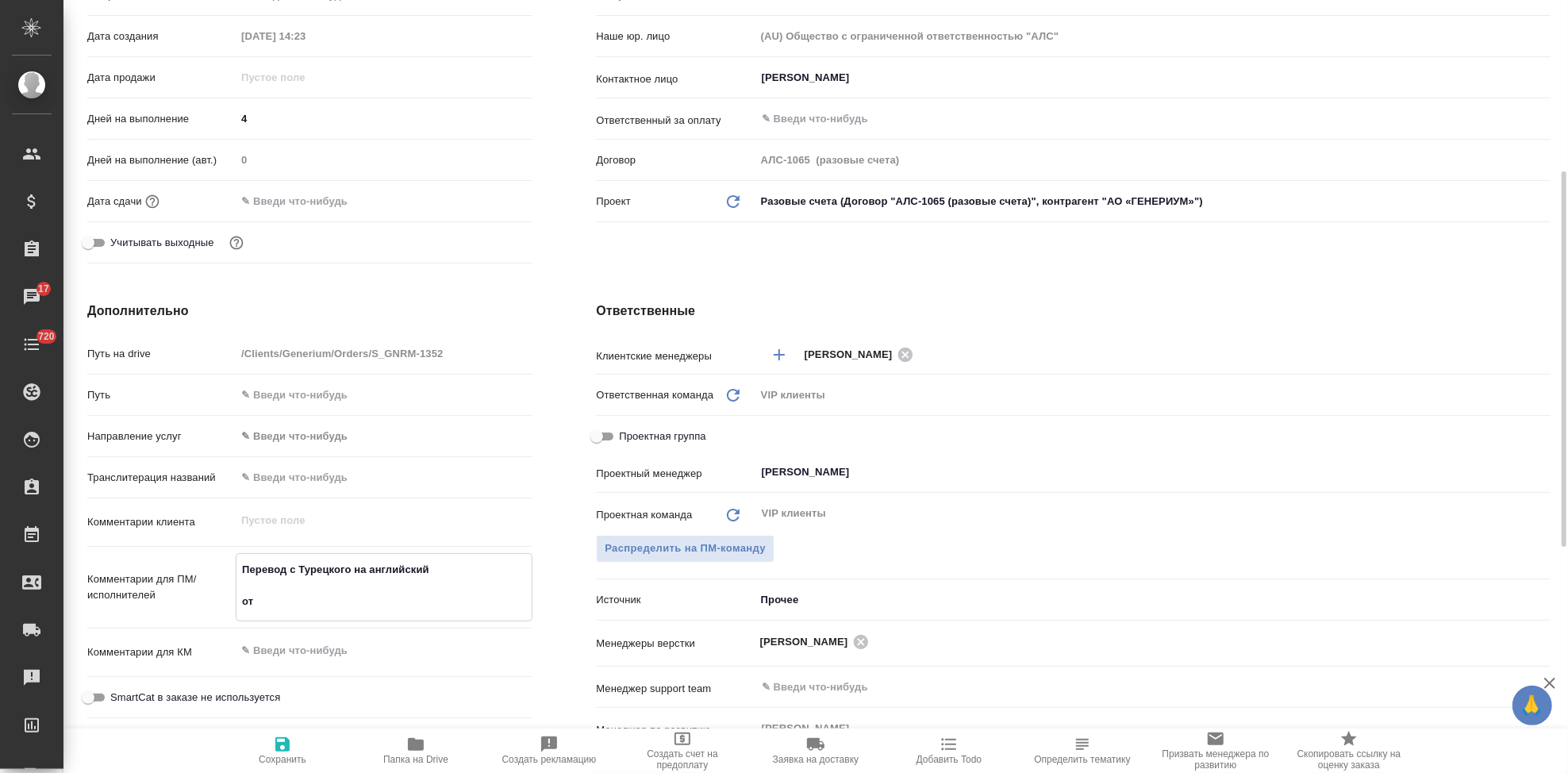
type textarea "x"
type textarea "Перевод с Турецкого на английский от м"
type textarea "x"
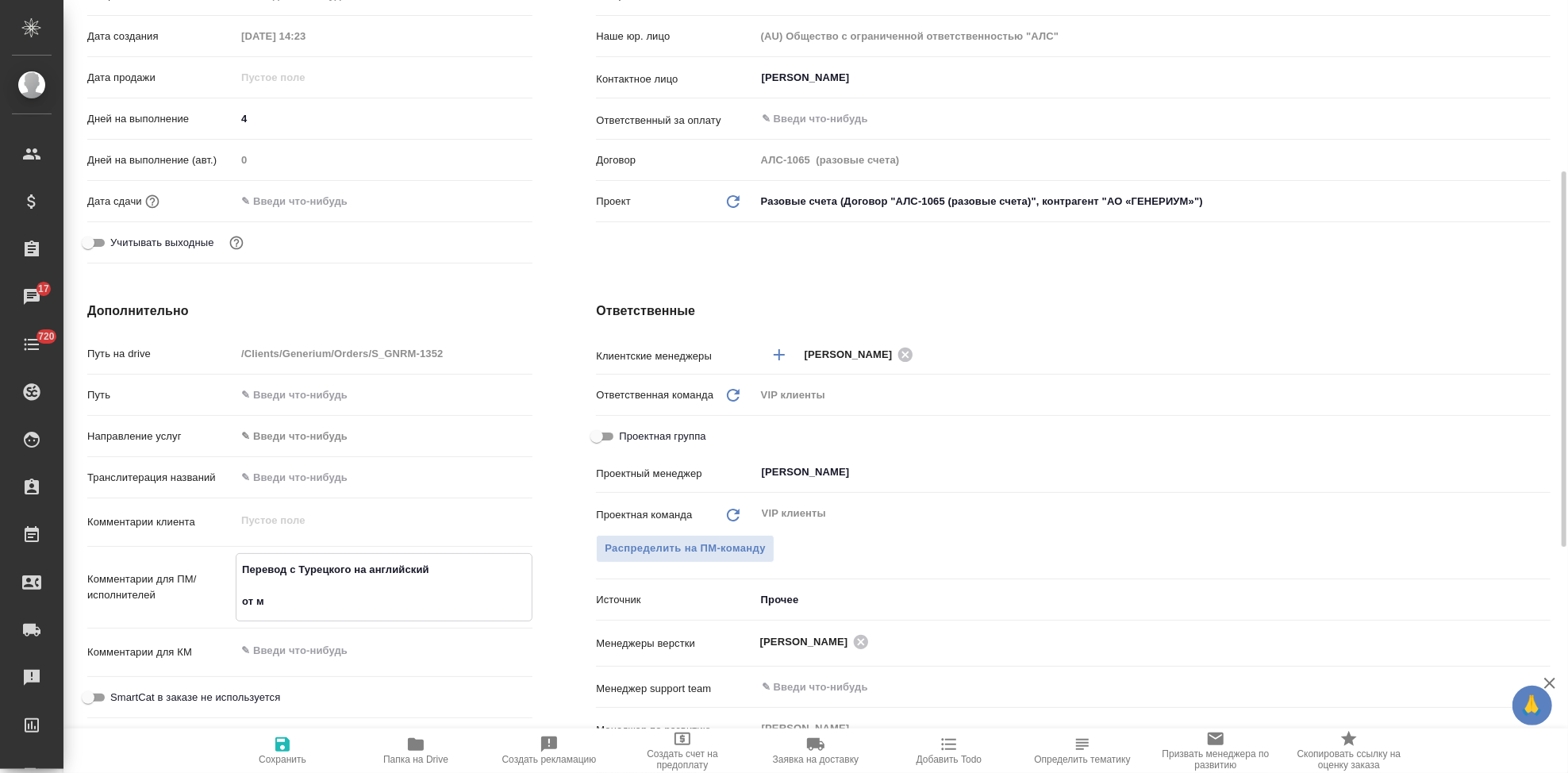
type textarea "x"
type textarea "Перевод с Турецкого на английский от мв"
type textarea "x"
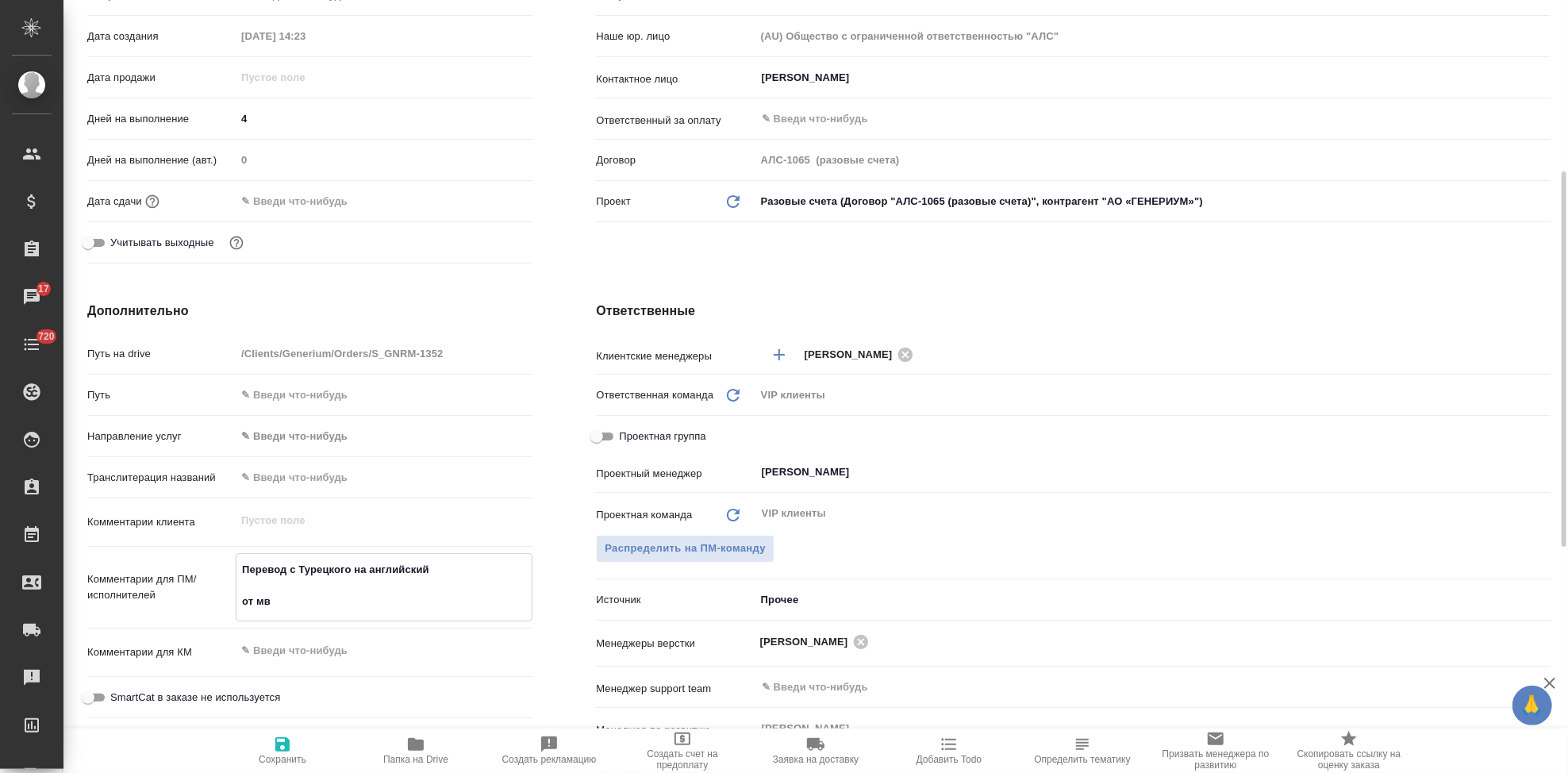
type textarea "Перевод с Турецкого на английский от мв"
type textarea "x"
paste textarea "при переводе следить за тегами - много цветного текста, лучше проверить после п…"
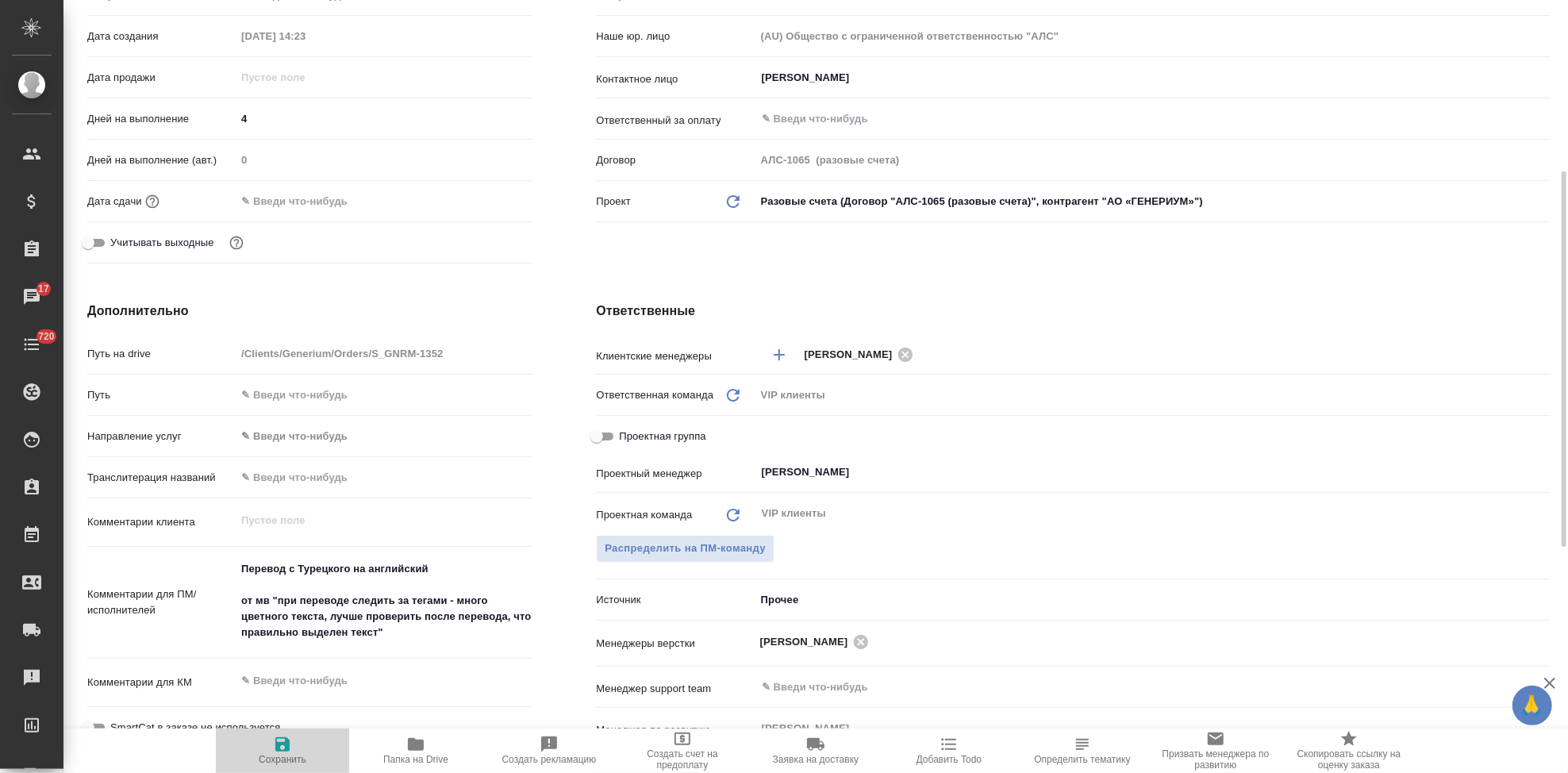
click at [281, 746] on icon "button" at bounding box center [282, 744] width 19 height 19
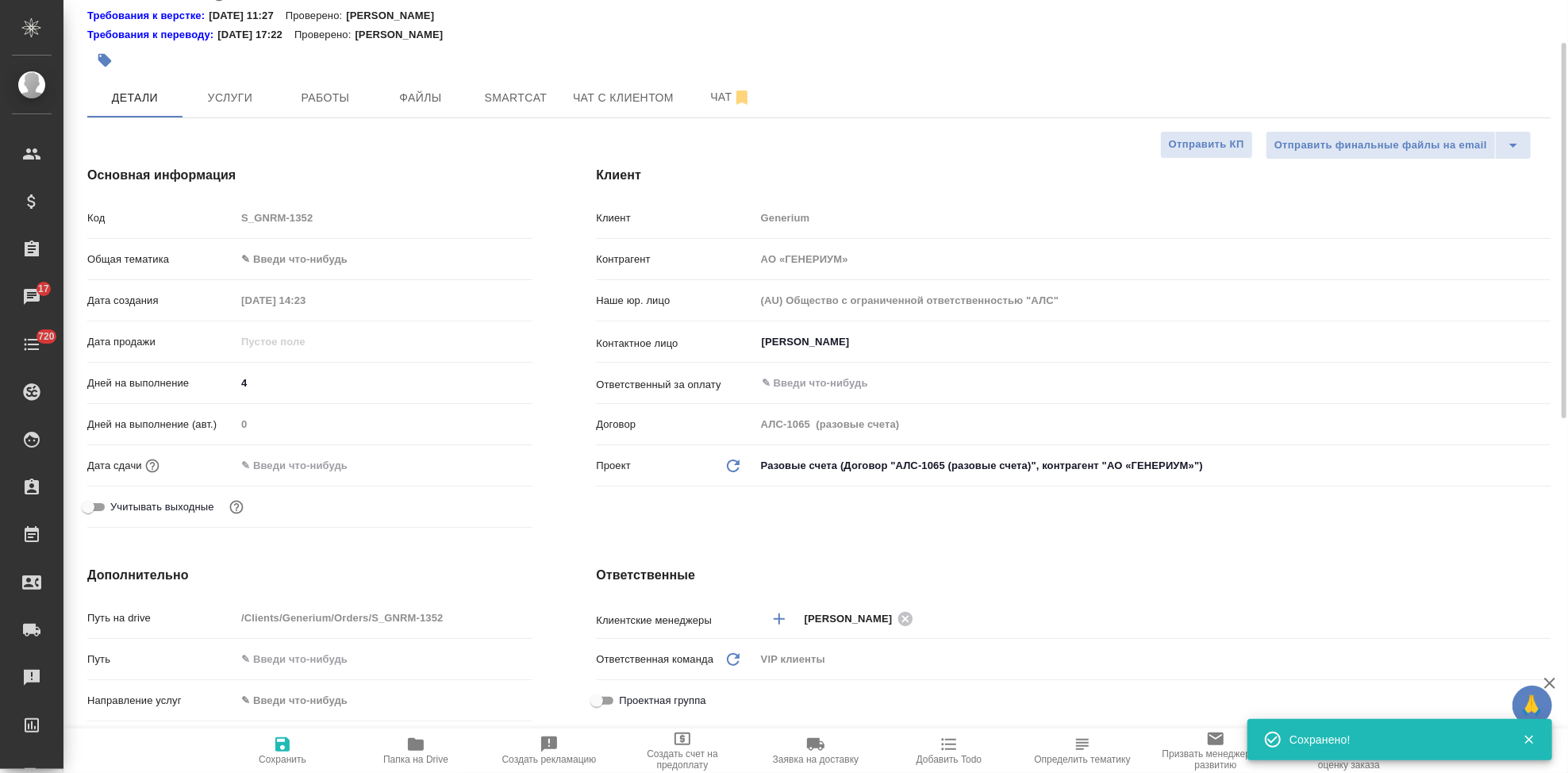
scroll to position [0, 0]
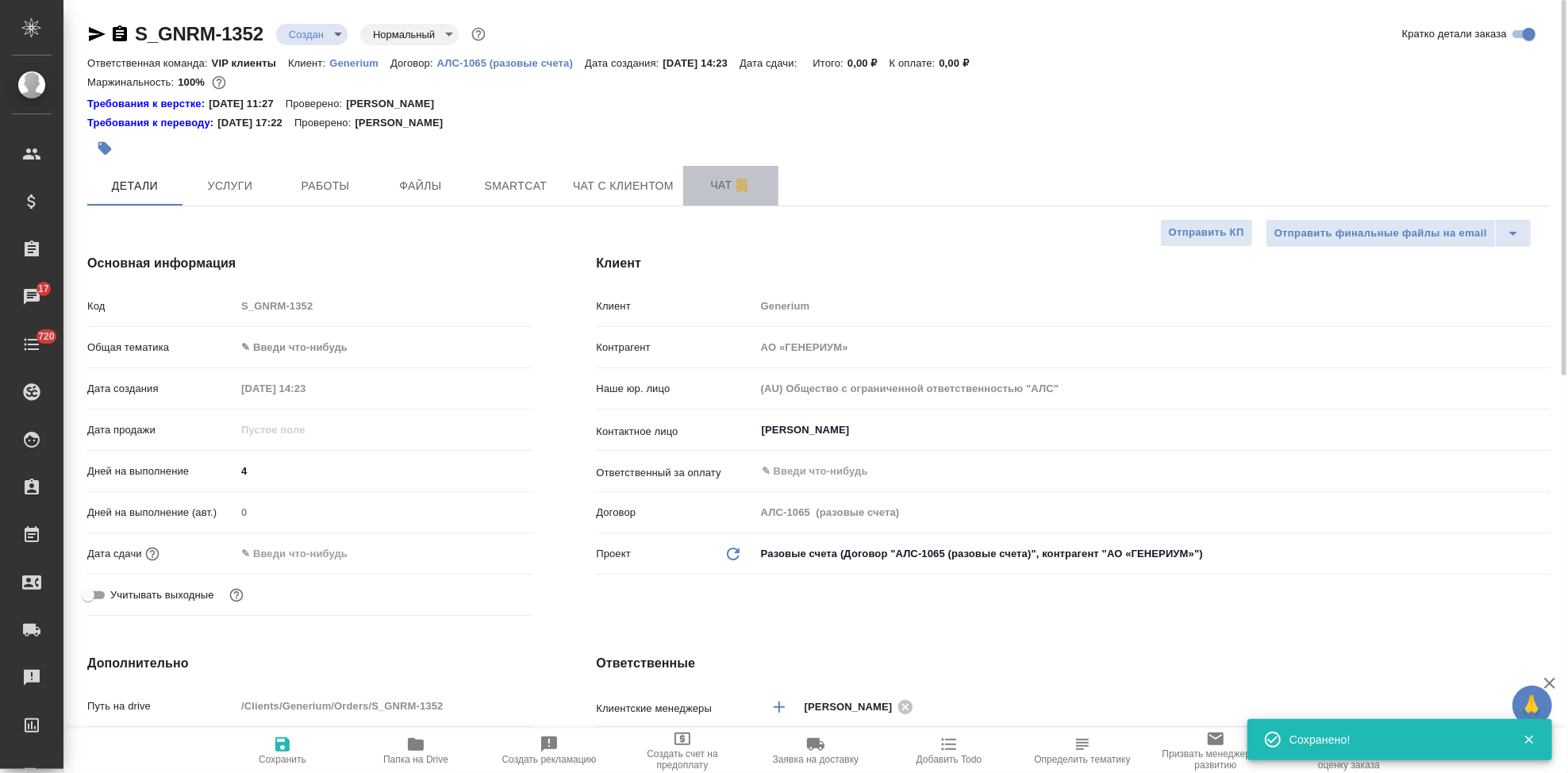
click at [729, 185] on span "Чат" at bounding box center [731, 185] width 76 height 20
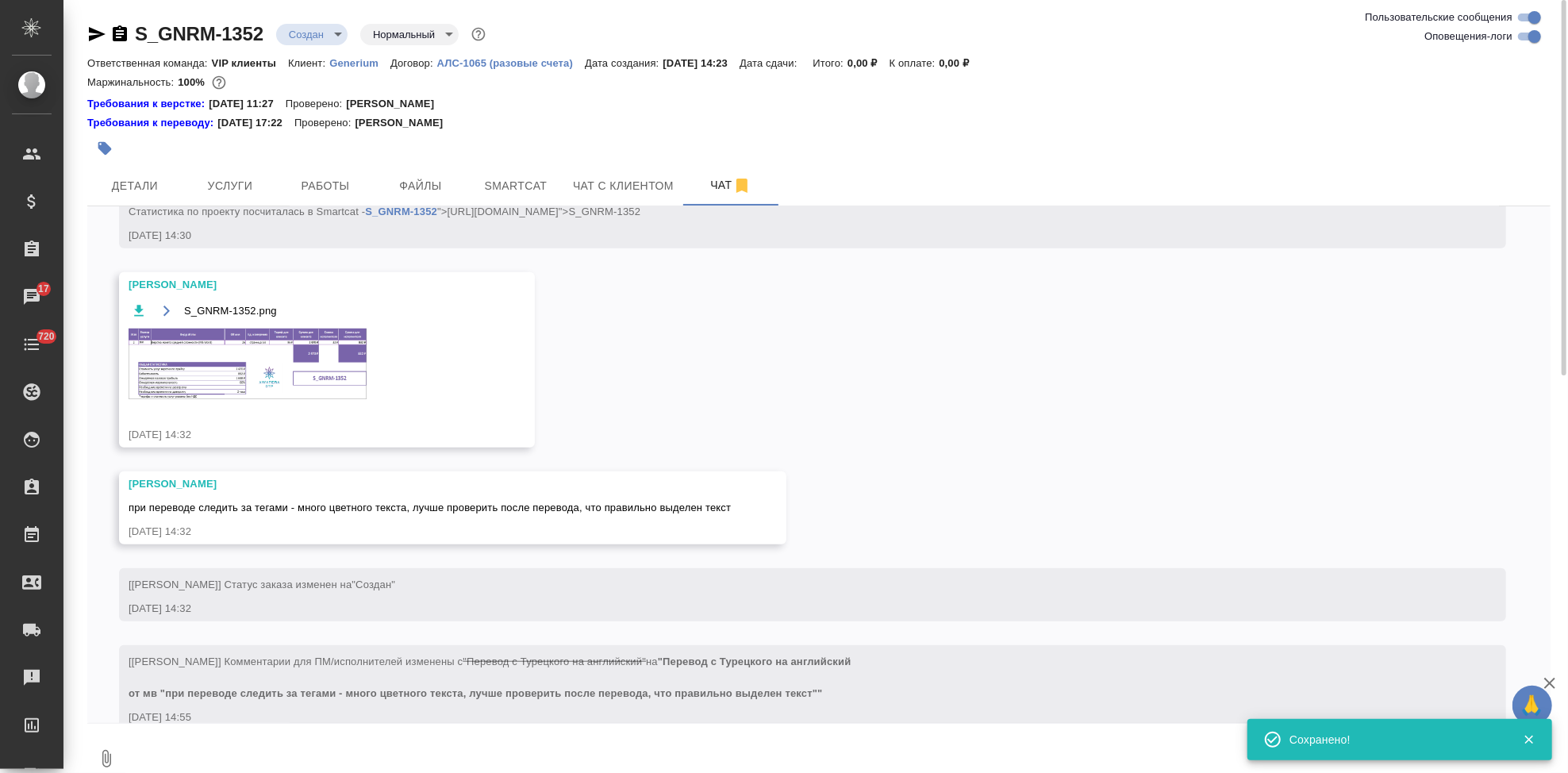
scroll to position [954, 0]
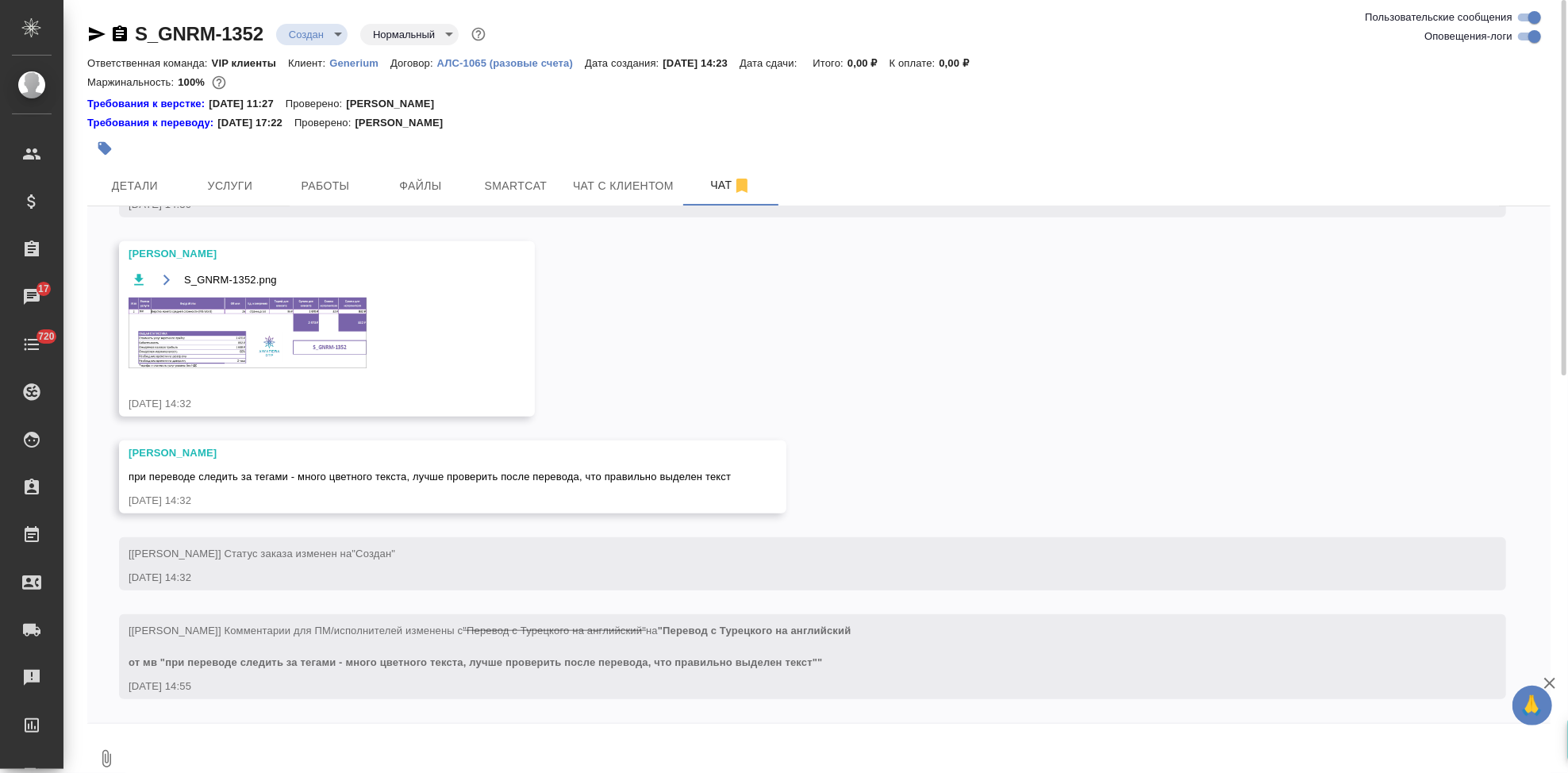
click at [291, 309] on img at bounding box center [247, 332] width 238 height 71
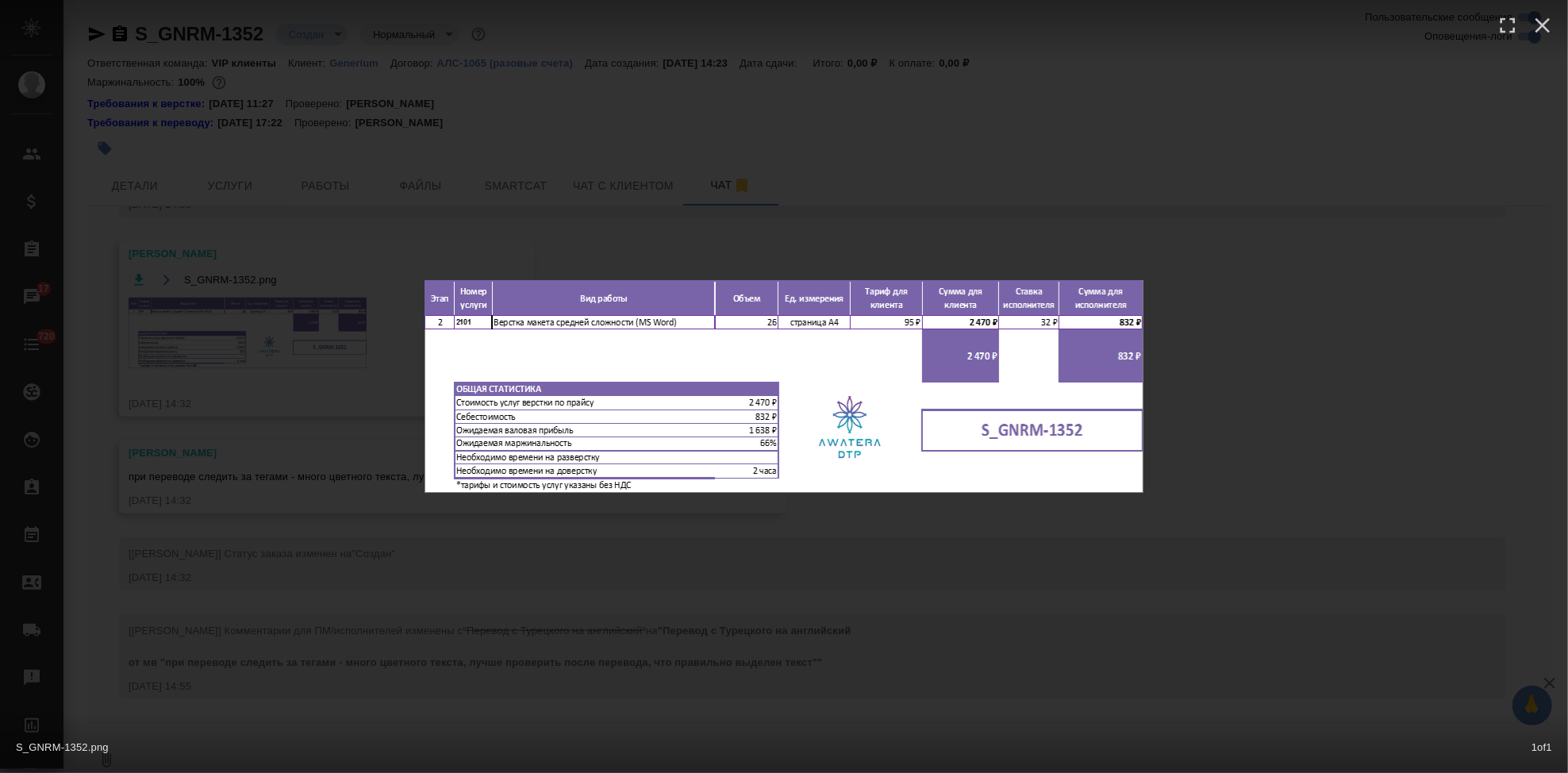
click at [901, 553] on div "S_GNRM-1352.png 1 of 1" at bounding box center [784, 386] width 1568 height 773
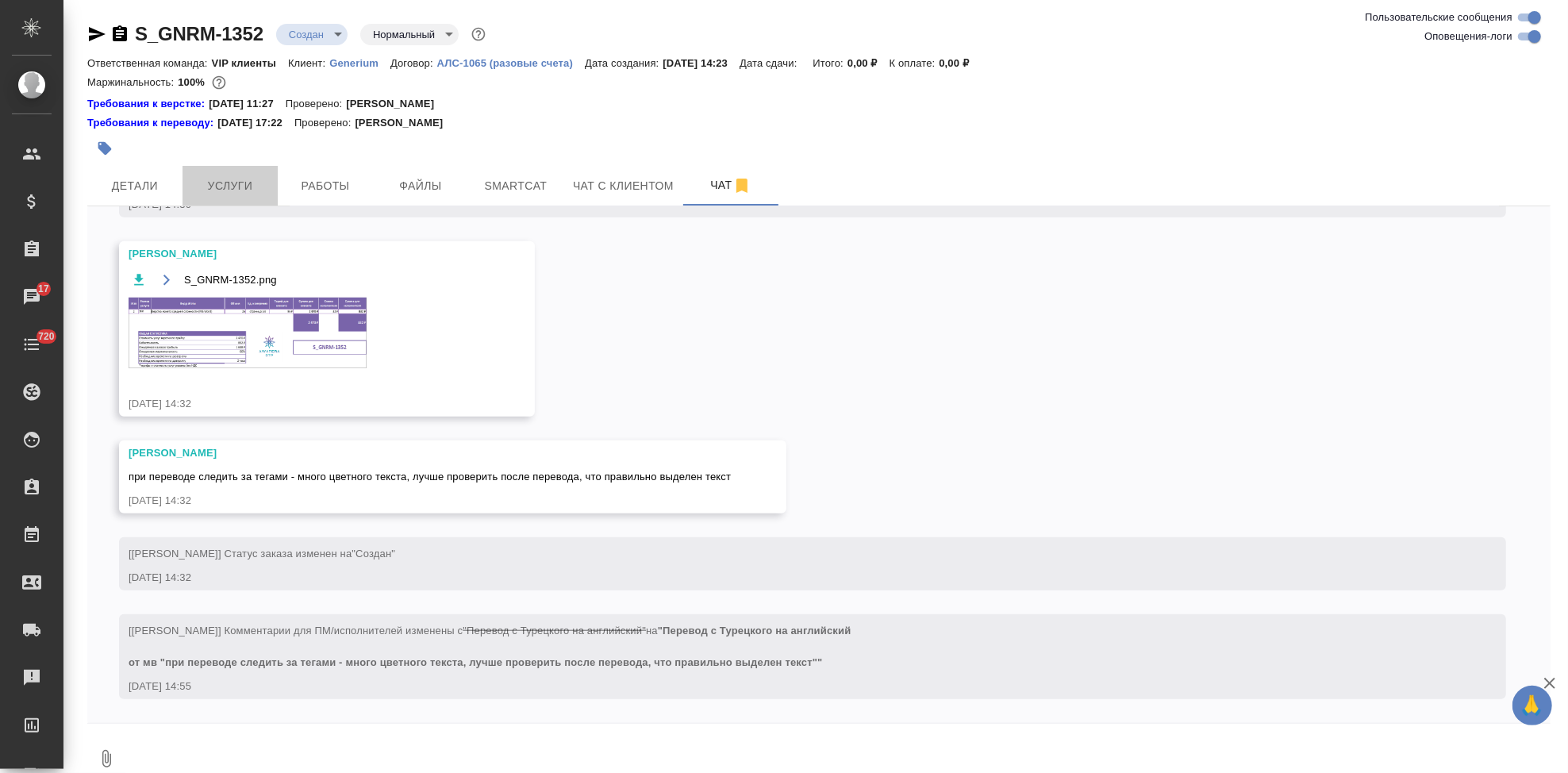
click at [204, 169] on button "Услуги" at bounding box center [230, 186] width 95 height 40
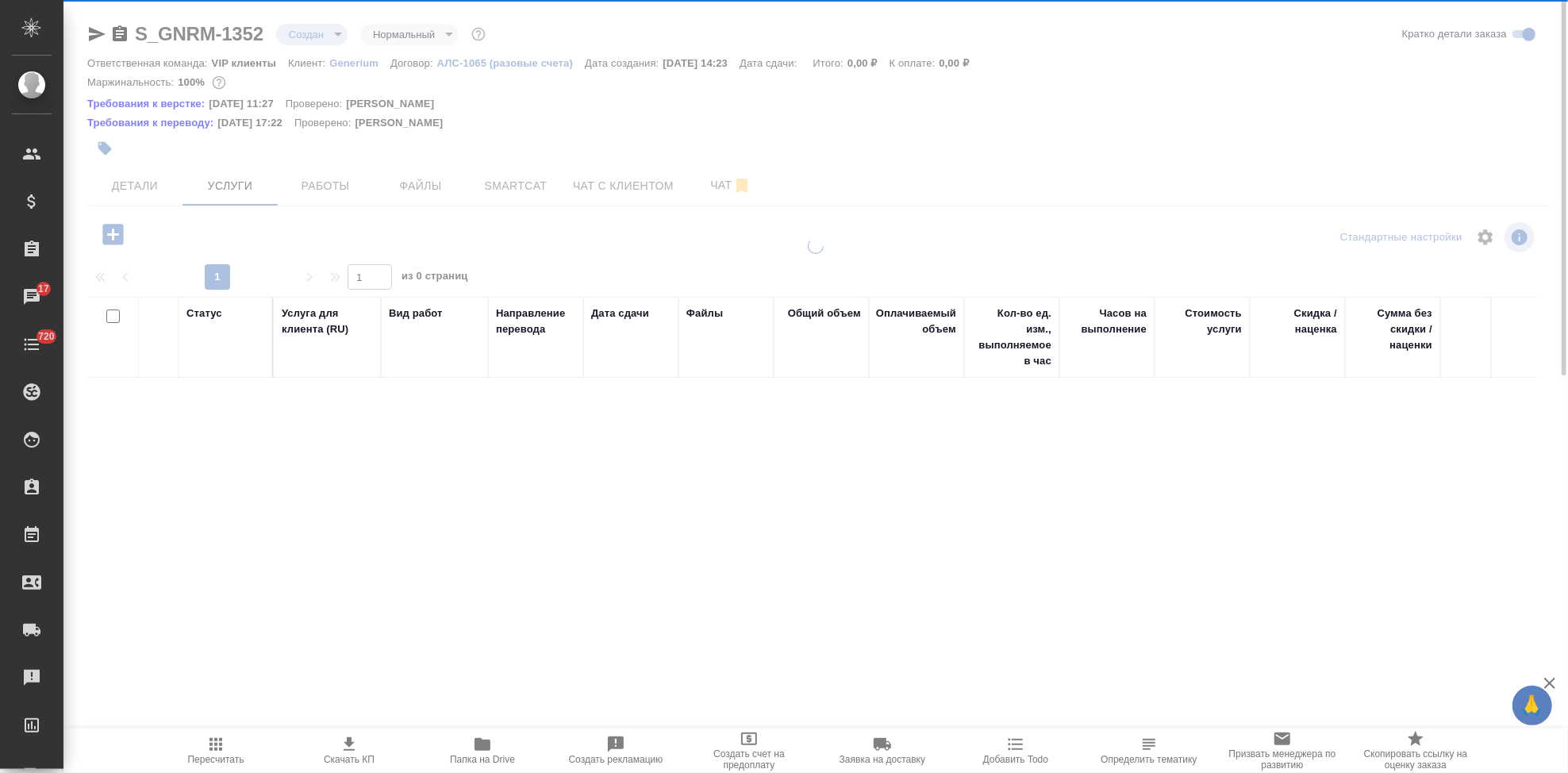
click at [117, 237] on icon "button" at bounding box center [113, 234] width 21 height 21
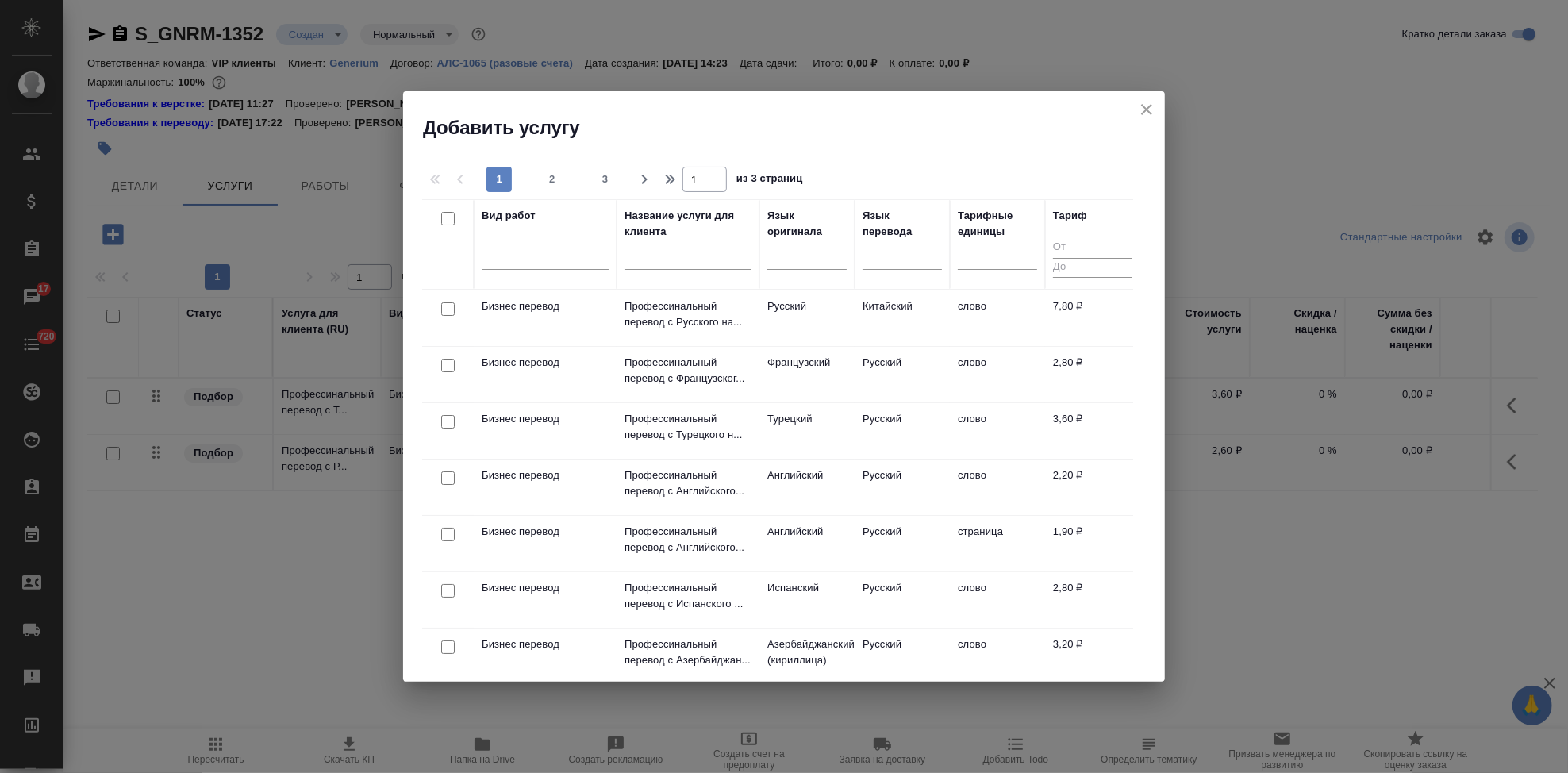
click at [658, 258] on input "text" at bounding box center [688, 259] width 127 height 20
click at [514, 247] on div at bounding box center [546, 253] width 127 height 23
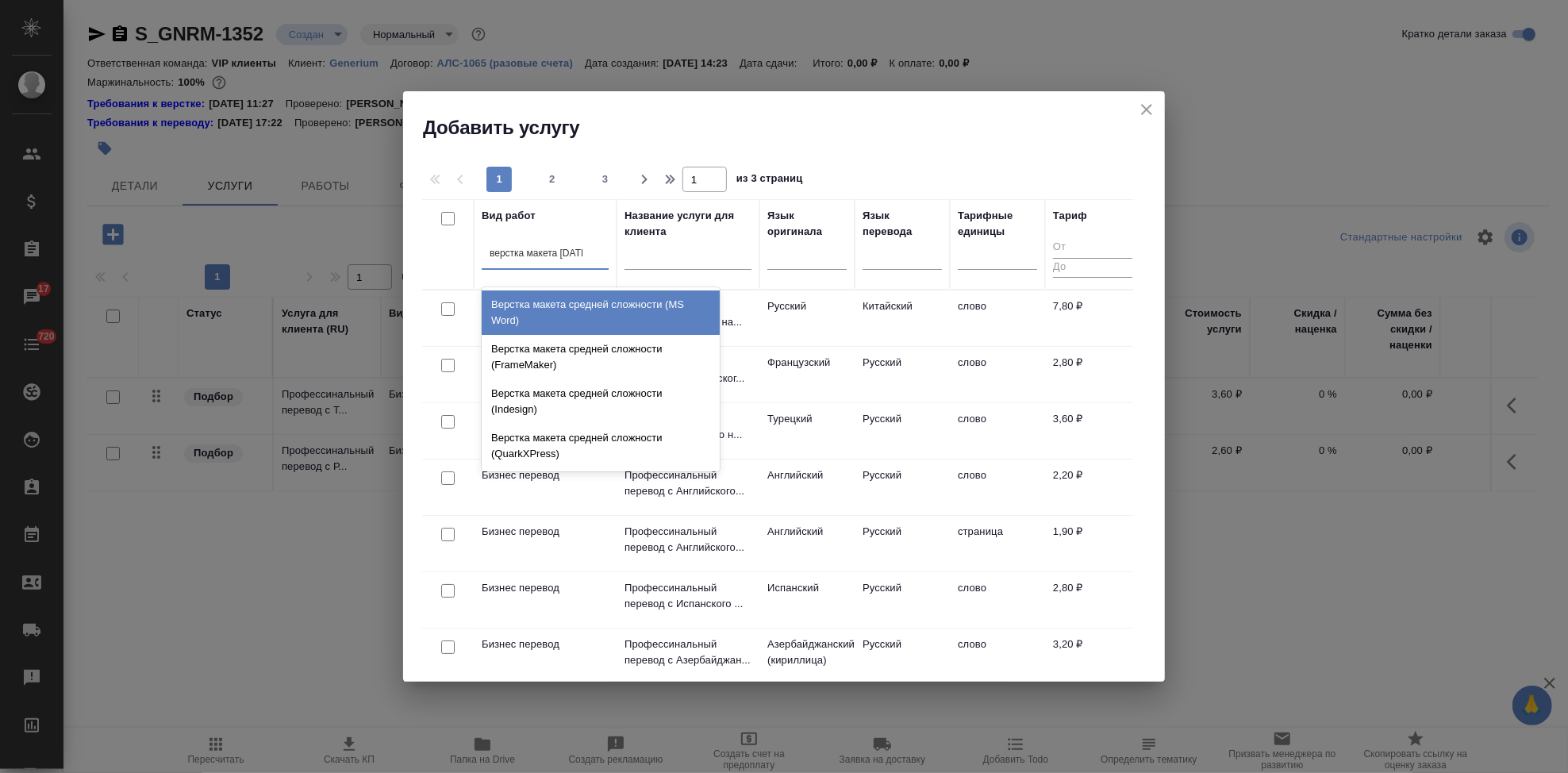
click at [622, 317] on div "Верстка макета средней сложности (MS Word)" at bounding box center [601, 313] width 238 height 45
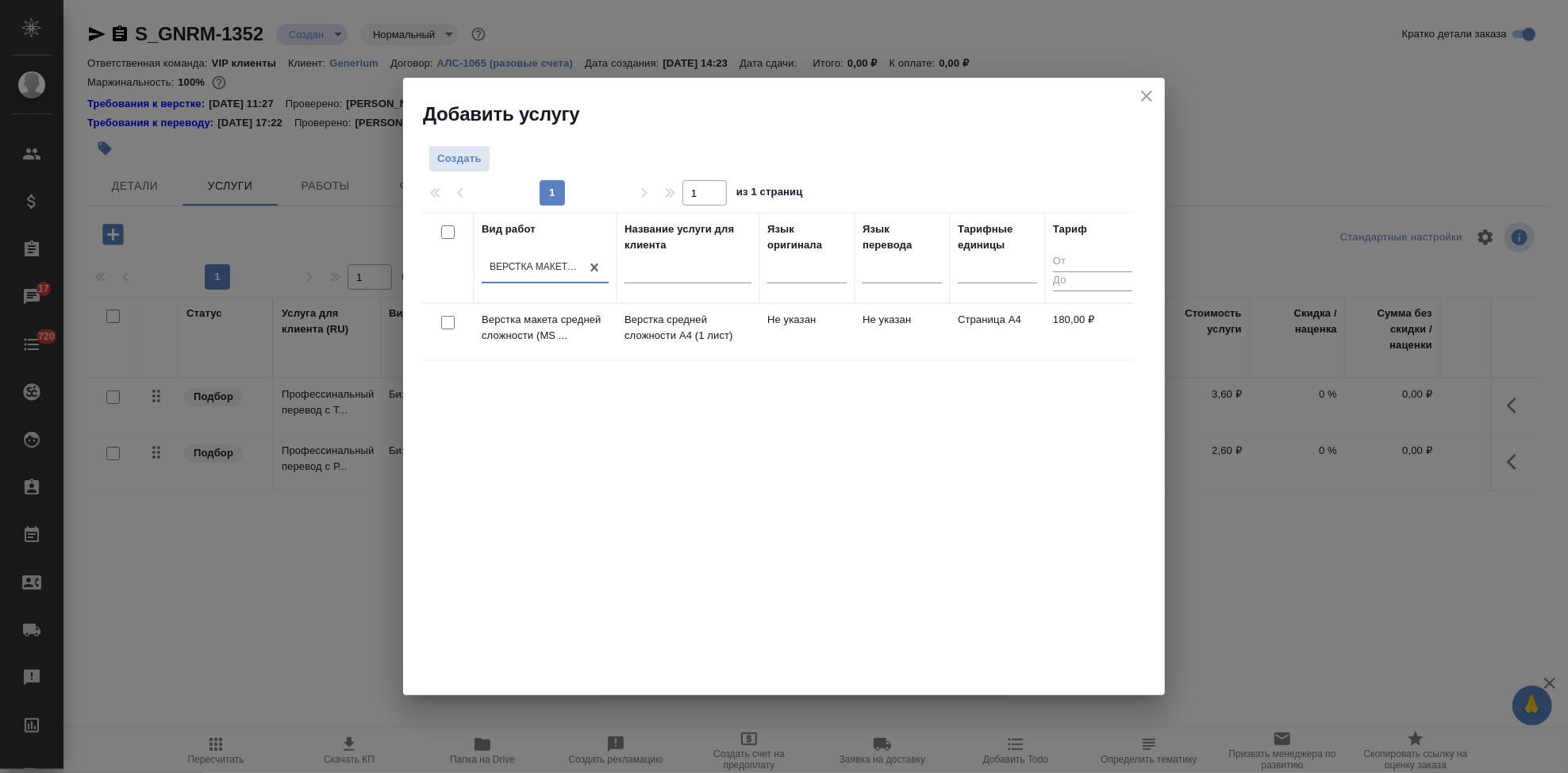
click at [760, 319] on td "Не указан" at bounding box center [807, 332] width 95 height 56
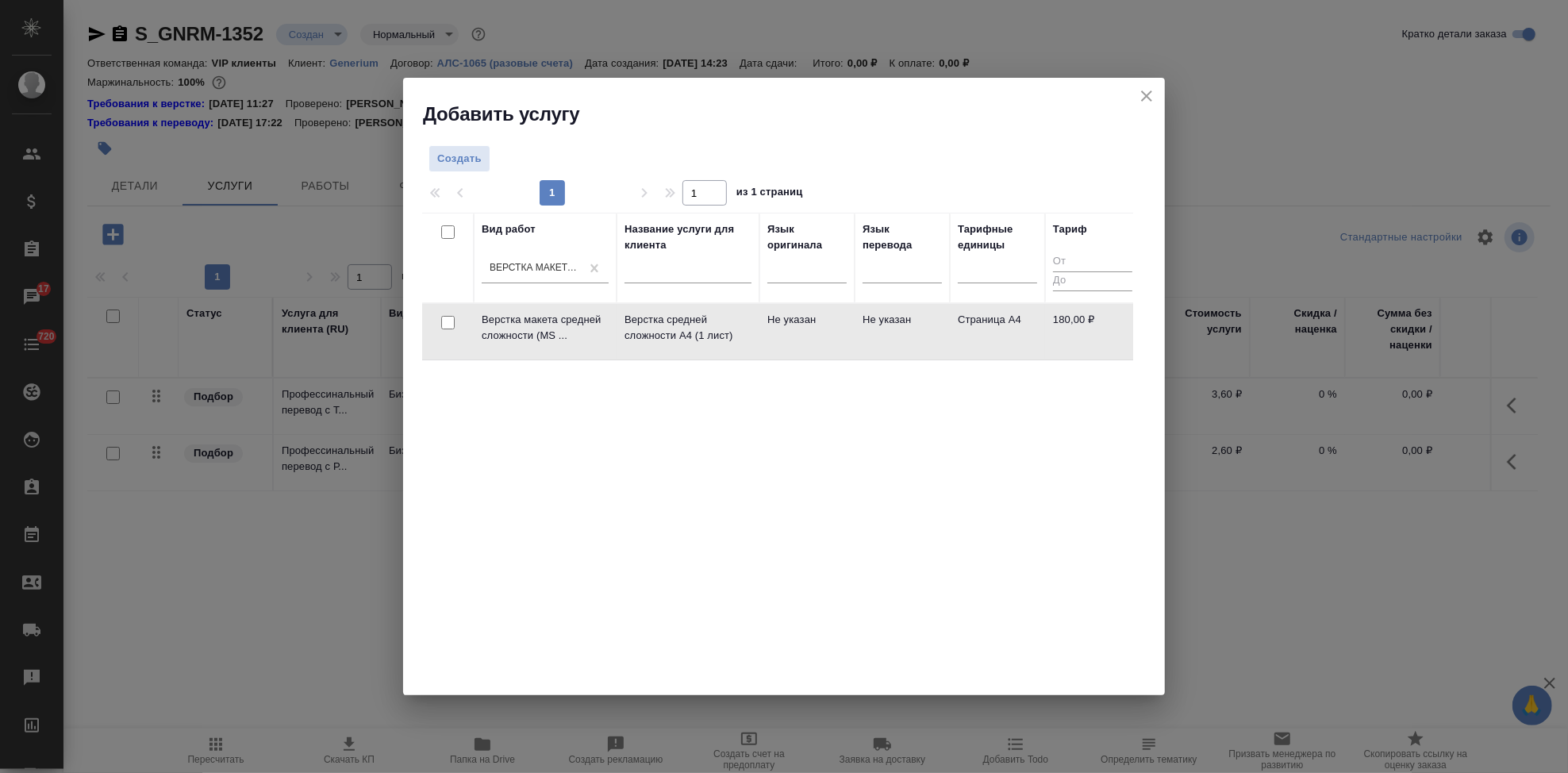
click at [760, 319] on td "Не указан" at bounding box center [807, 332] width 95 height 56
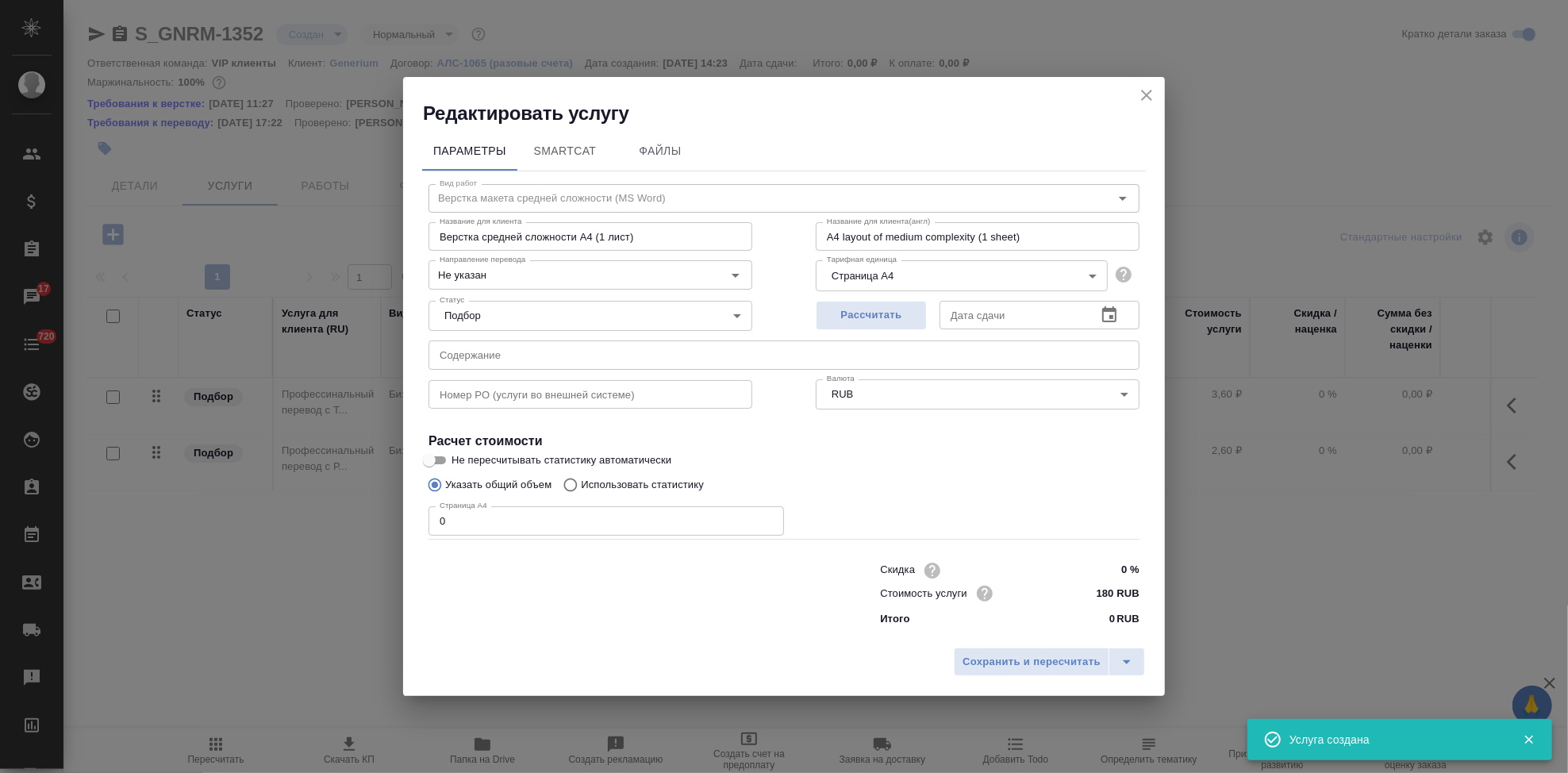
click at [492, 520] on input "0" at bounding box center [606, 520] width 356 height 29
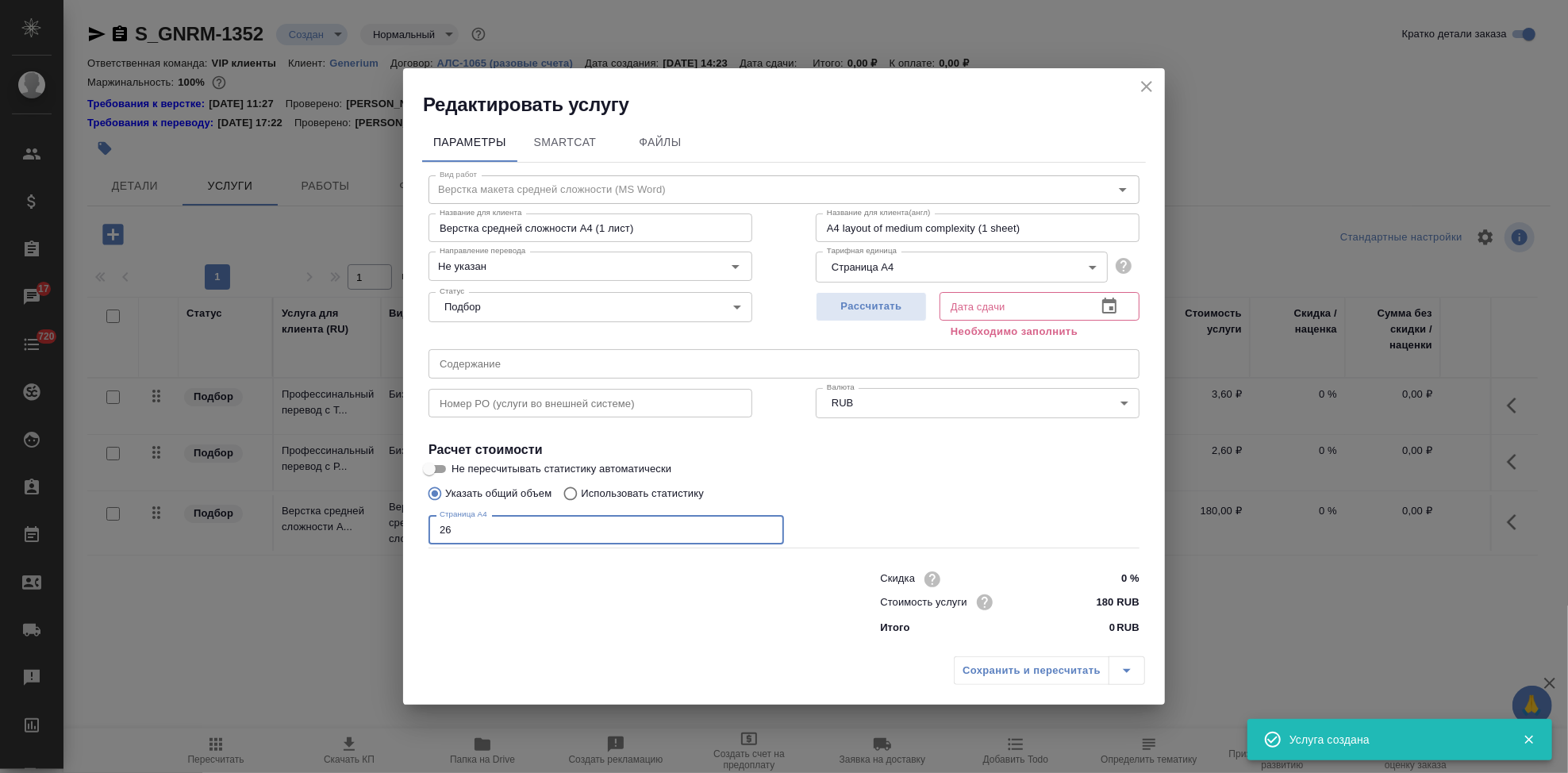
click at [1109, 313] on icon "button" at bounding box center [1110, 305] width 14 height 16
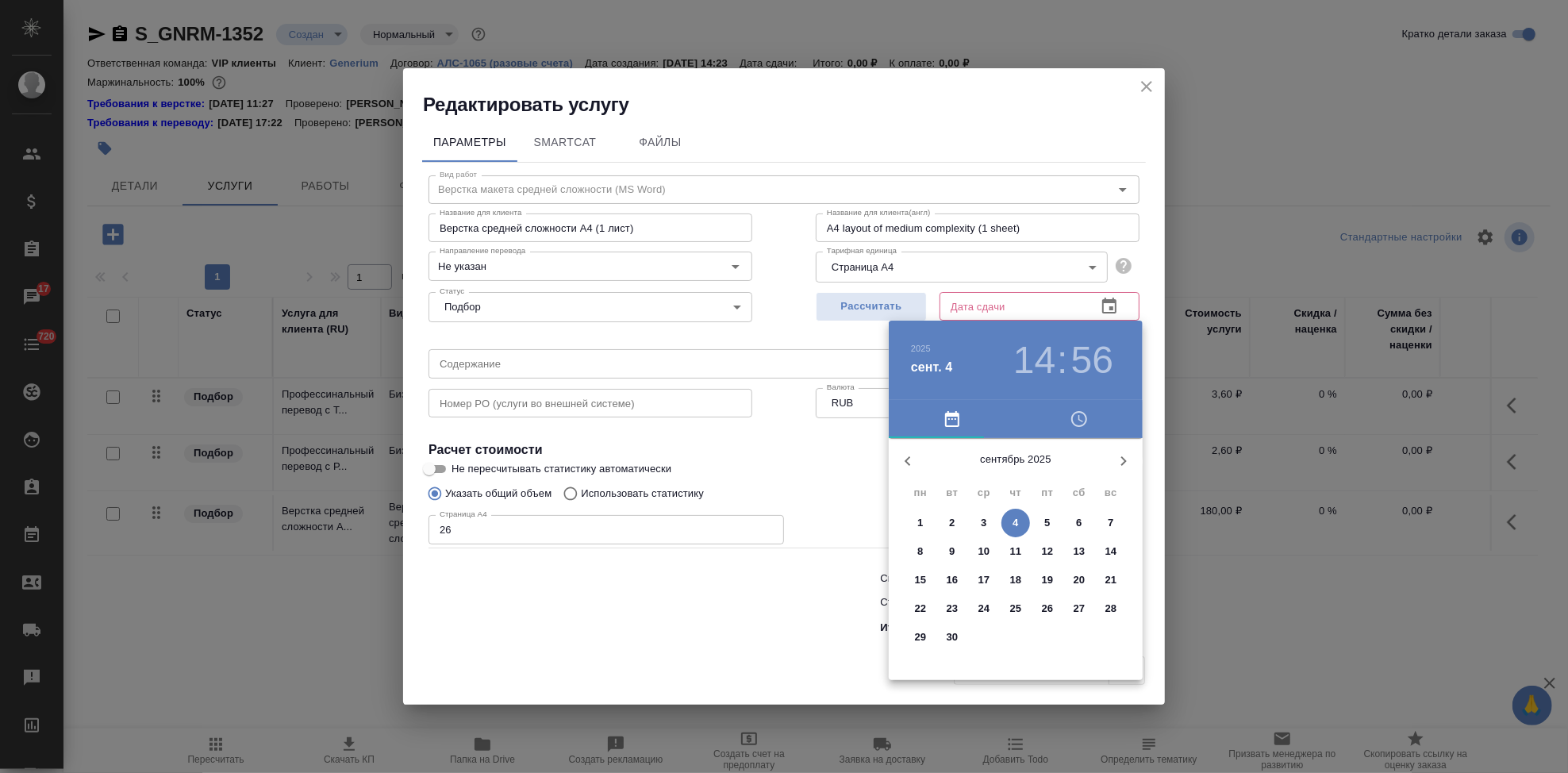
click at [1008, 550] on span "11" at bounding box center [1016, 551] width 29 height 16
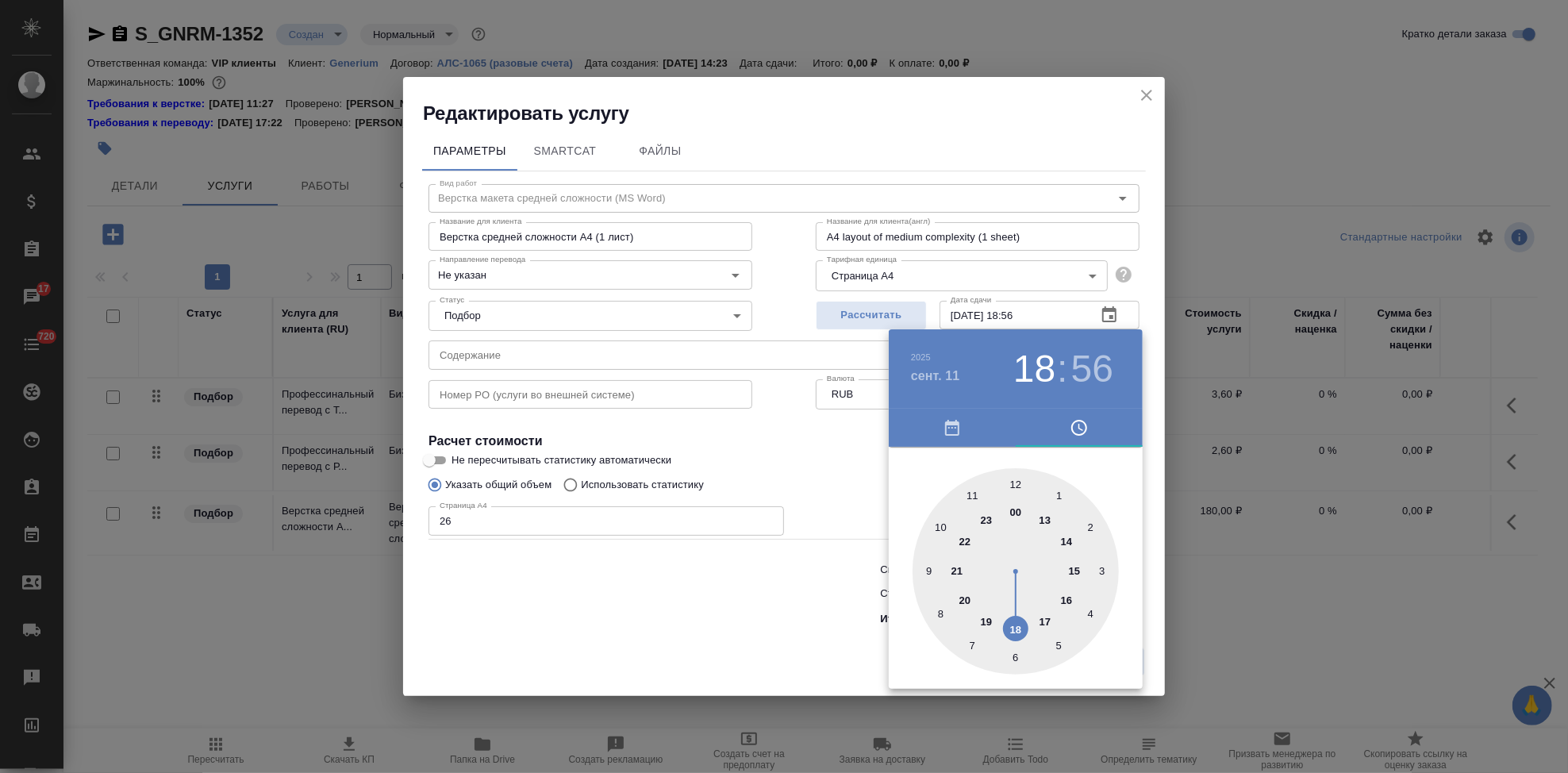
drag, startPoint x: 1063, startPoint y: 538, endPoint x: 1019, endPoint y: 624, distance: 96.6
click at [1019, 624] on div at bounding box center [1015, 571] width 206 height 206
drag, startPoint x: 1005, startPoint y: 485, endPoint x: 1015, endPoint y: 469, distance: 18.9
click at [1015, 469] on div at bounding box center [1015, 571] width 206 height 206
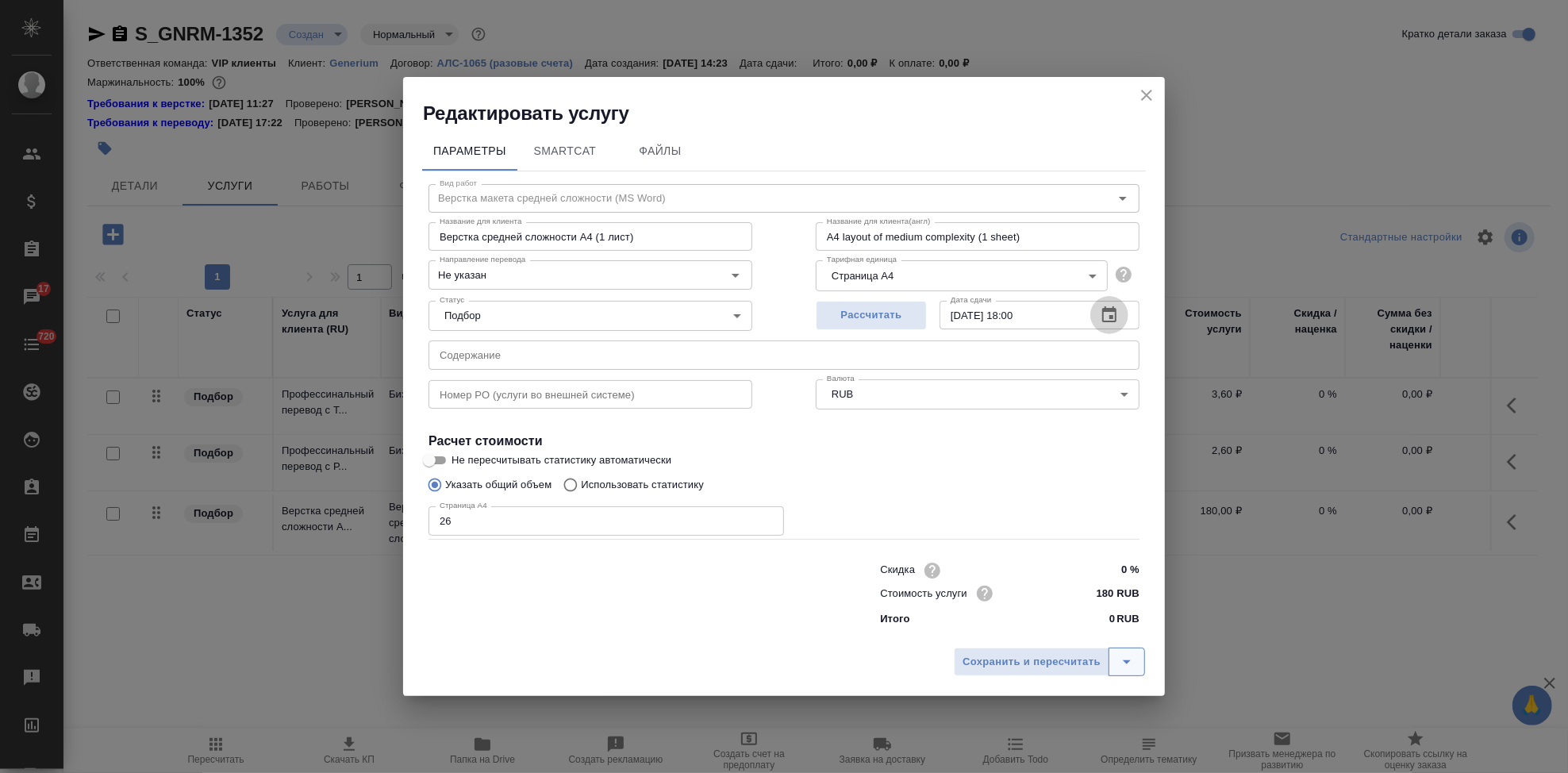
click at [1122, 662] on icon "split button" at bounding box center [1127, 662] width 19 height 19
click at [1051, 631] on li "Сохранить" at bounding box center [1052, 628] width 191 height 25
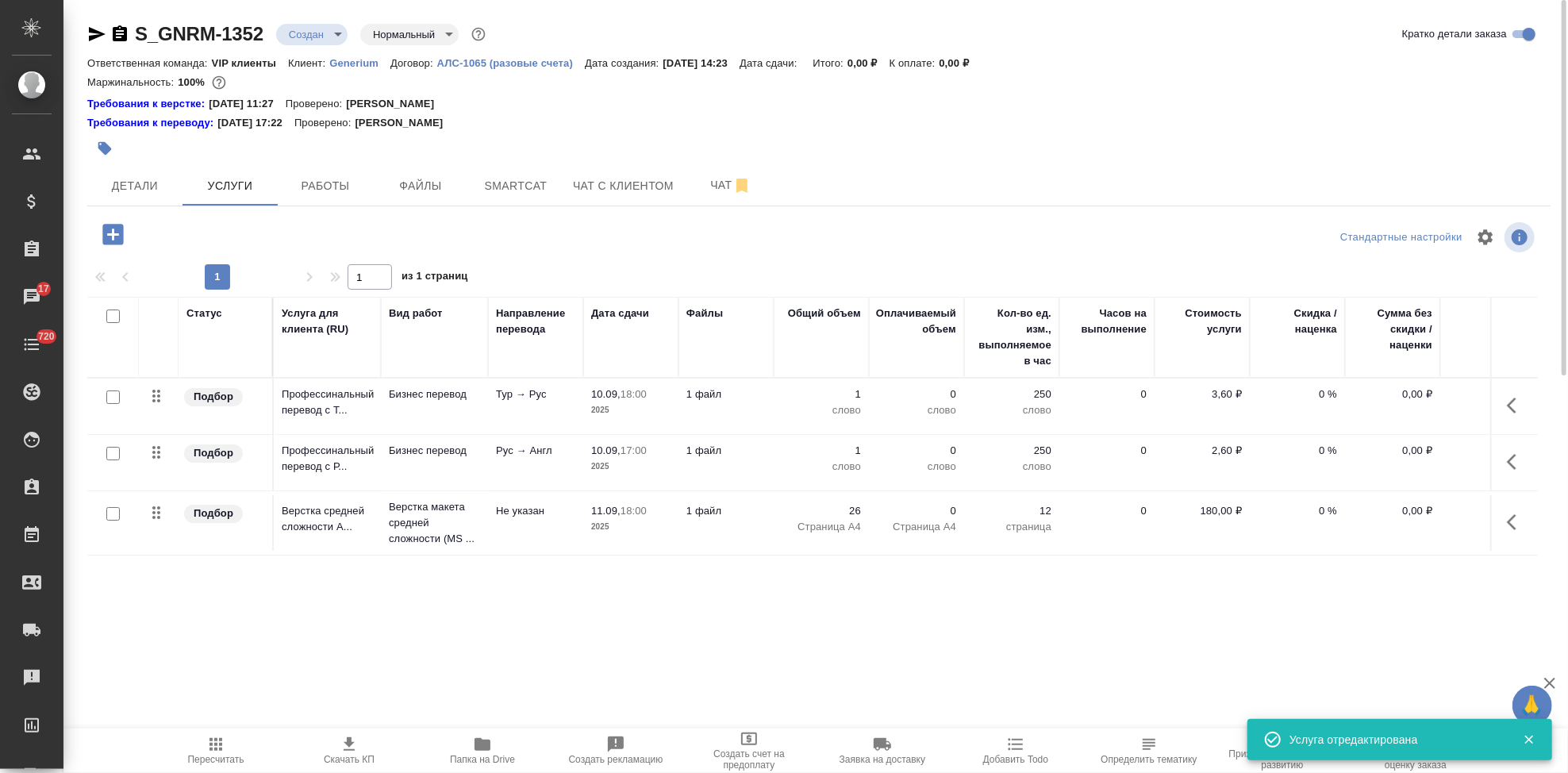
click at [206, 744] on icon "button" at bounding box center [216, 744] width 19 height 19
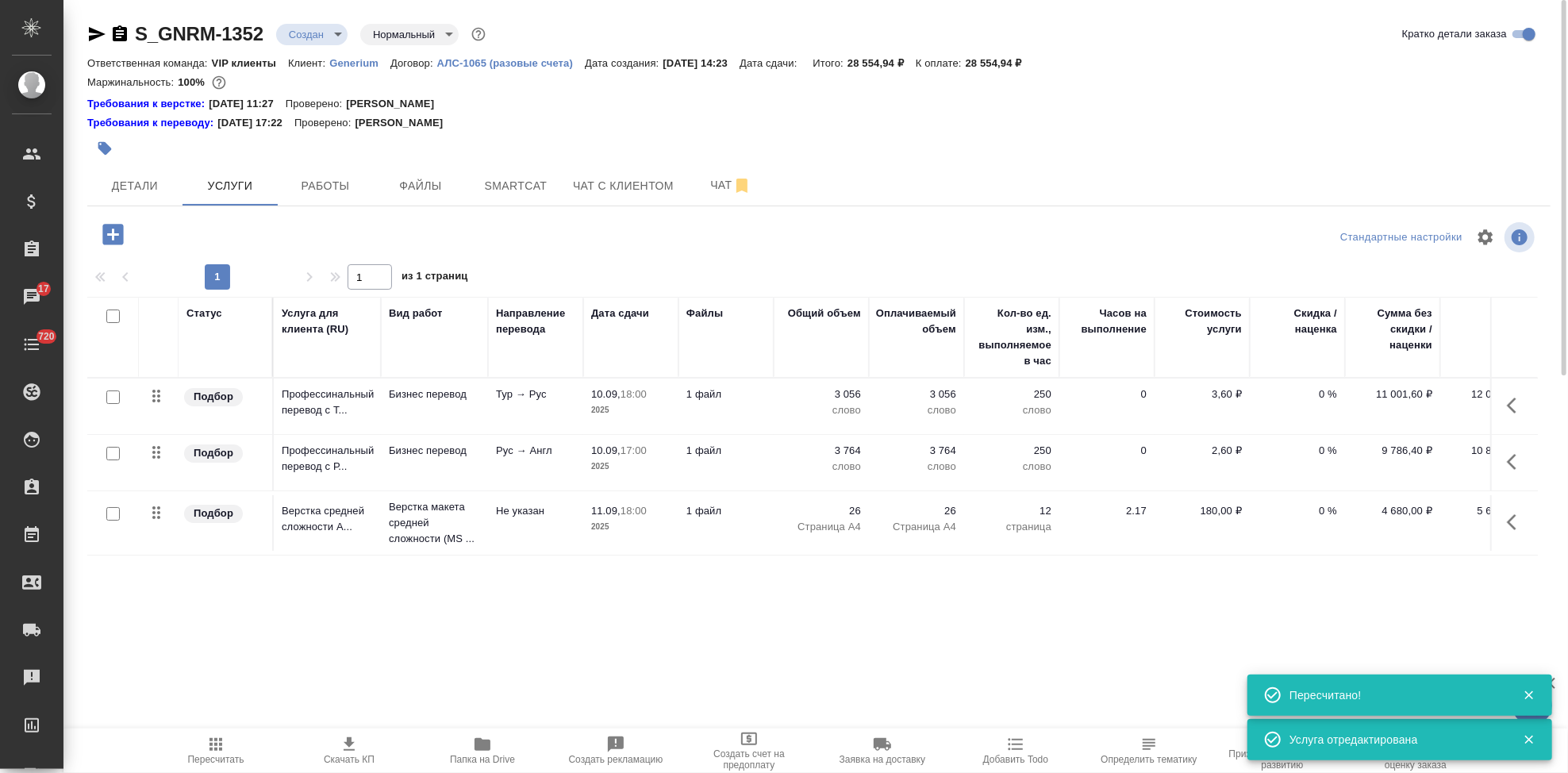
click at [348, 745] on icon "button" at bounding box center [349, 744] width 11 height 14
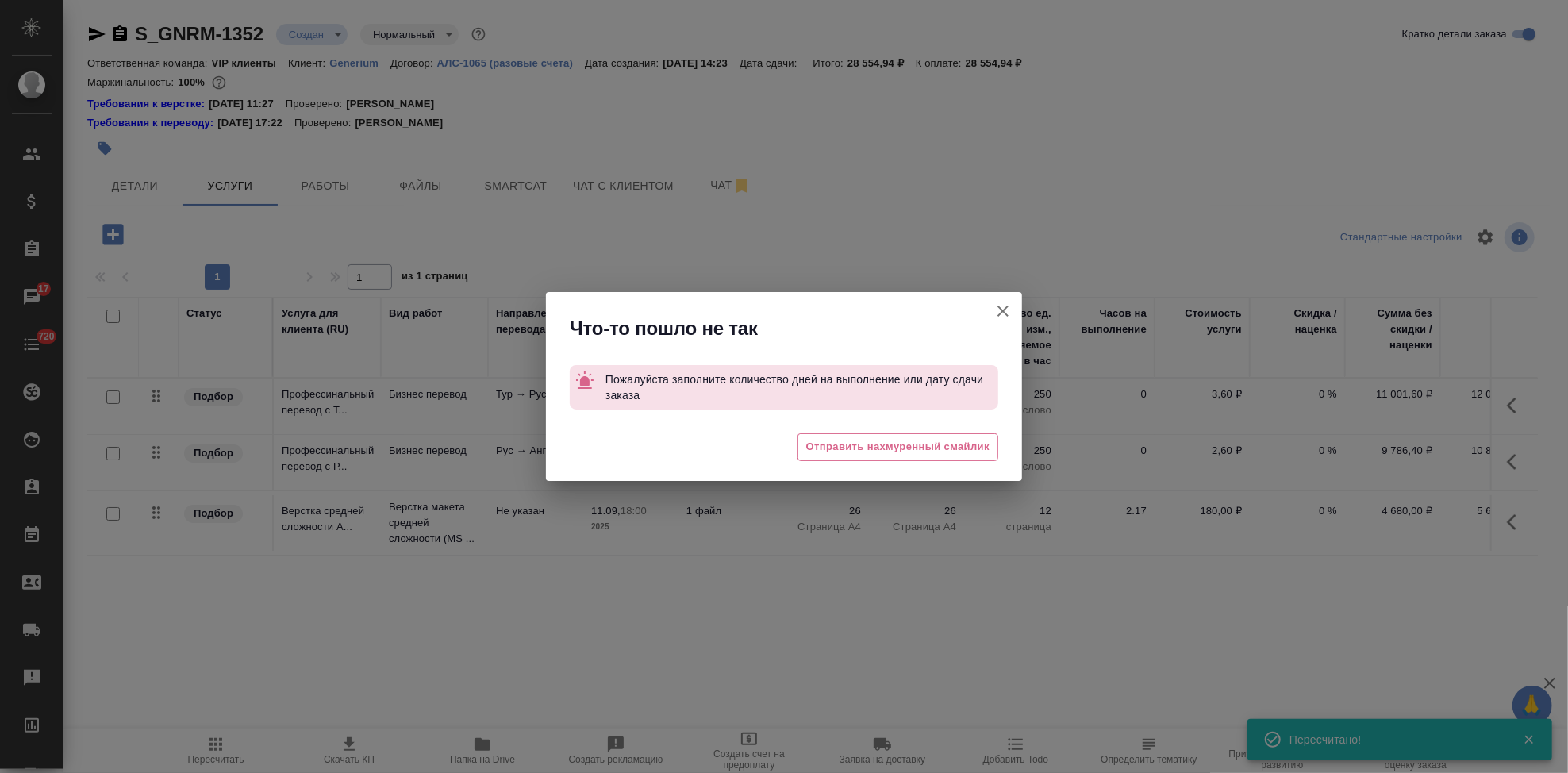
click at [1001, 313] on icon "button" at bounding box center [1003, 311] width 11 height 11
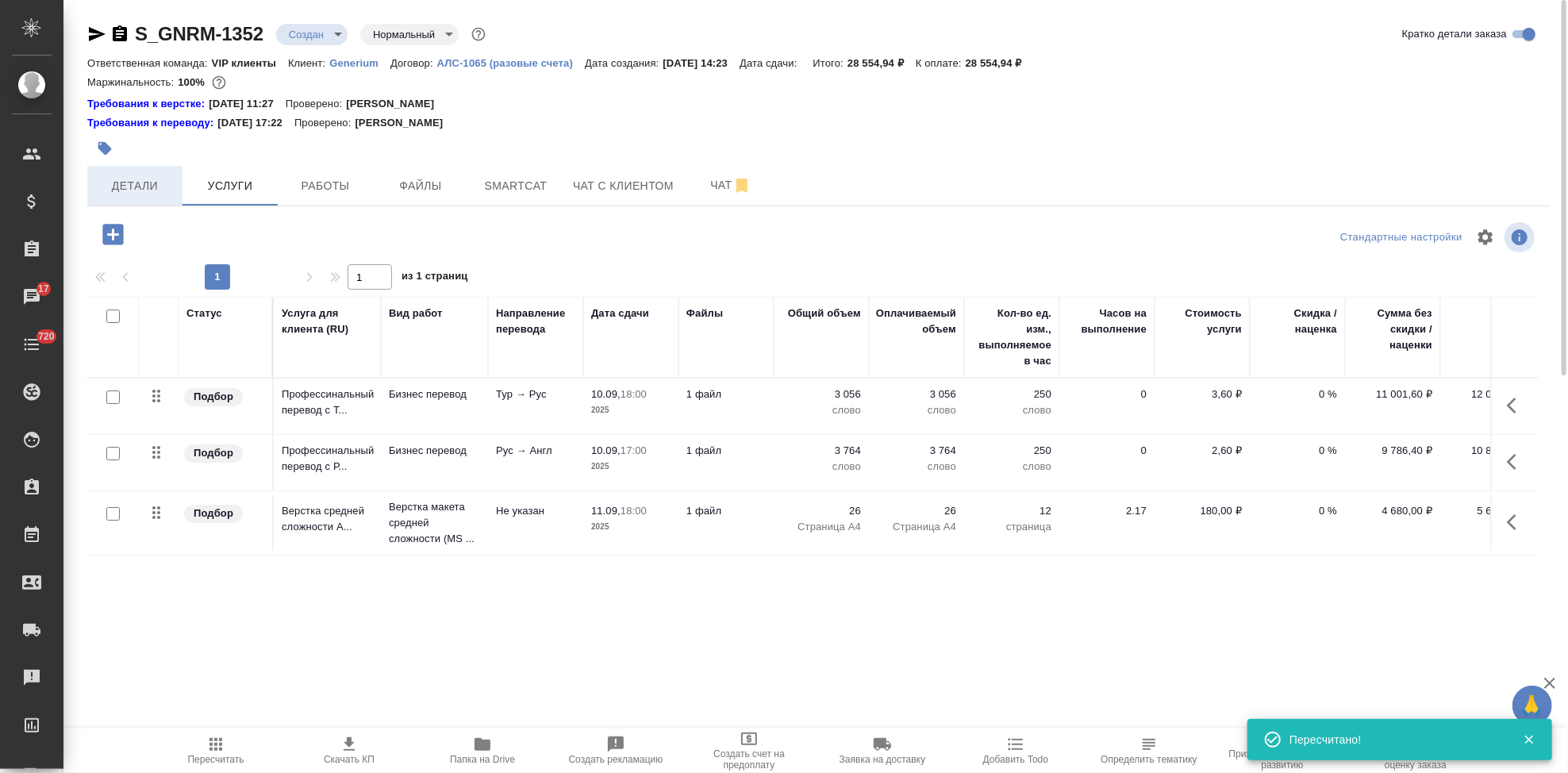
click at [139, 177] on span "Детали" at bounding box center [135, 185] width 76 height 20
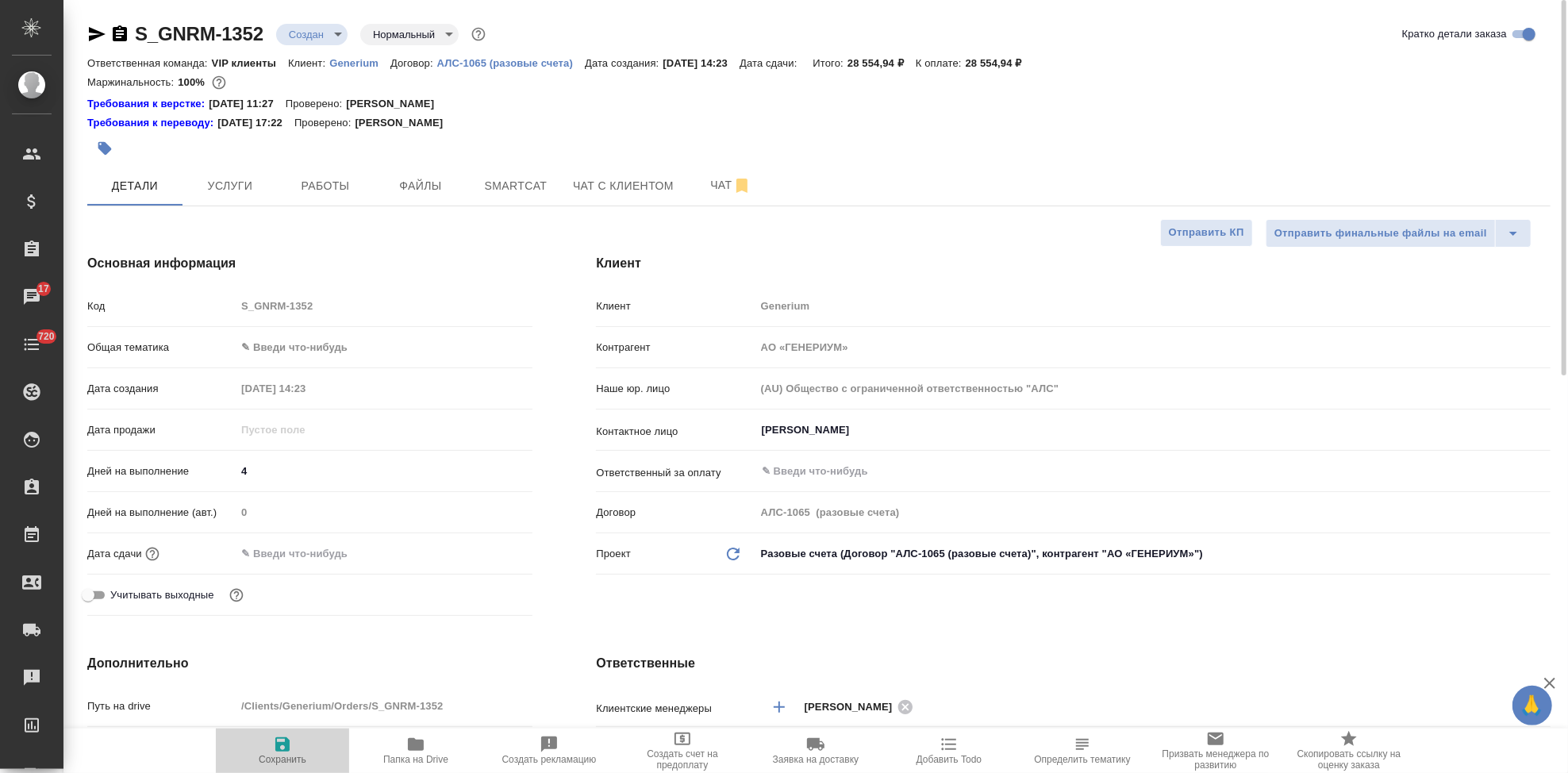
click at [295, 764] on span "Сохранить" at bounding box center [282, 759] width 48 height 11
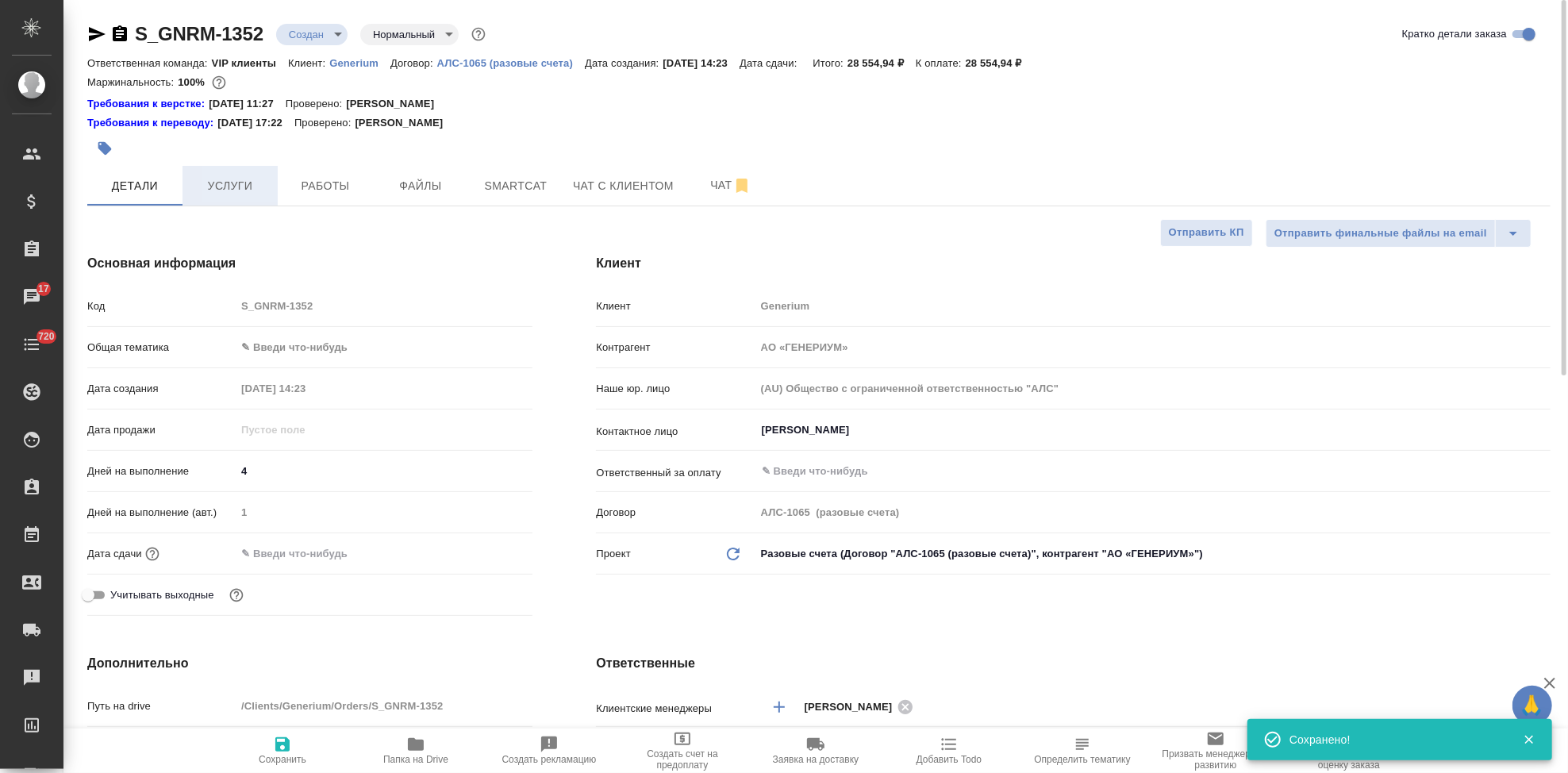
click at [242, 186] on span "Услуги" at bounding box center [230, 185] width 76 height 20
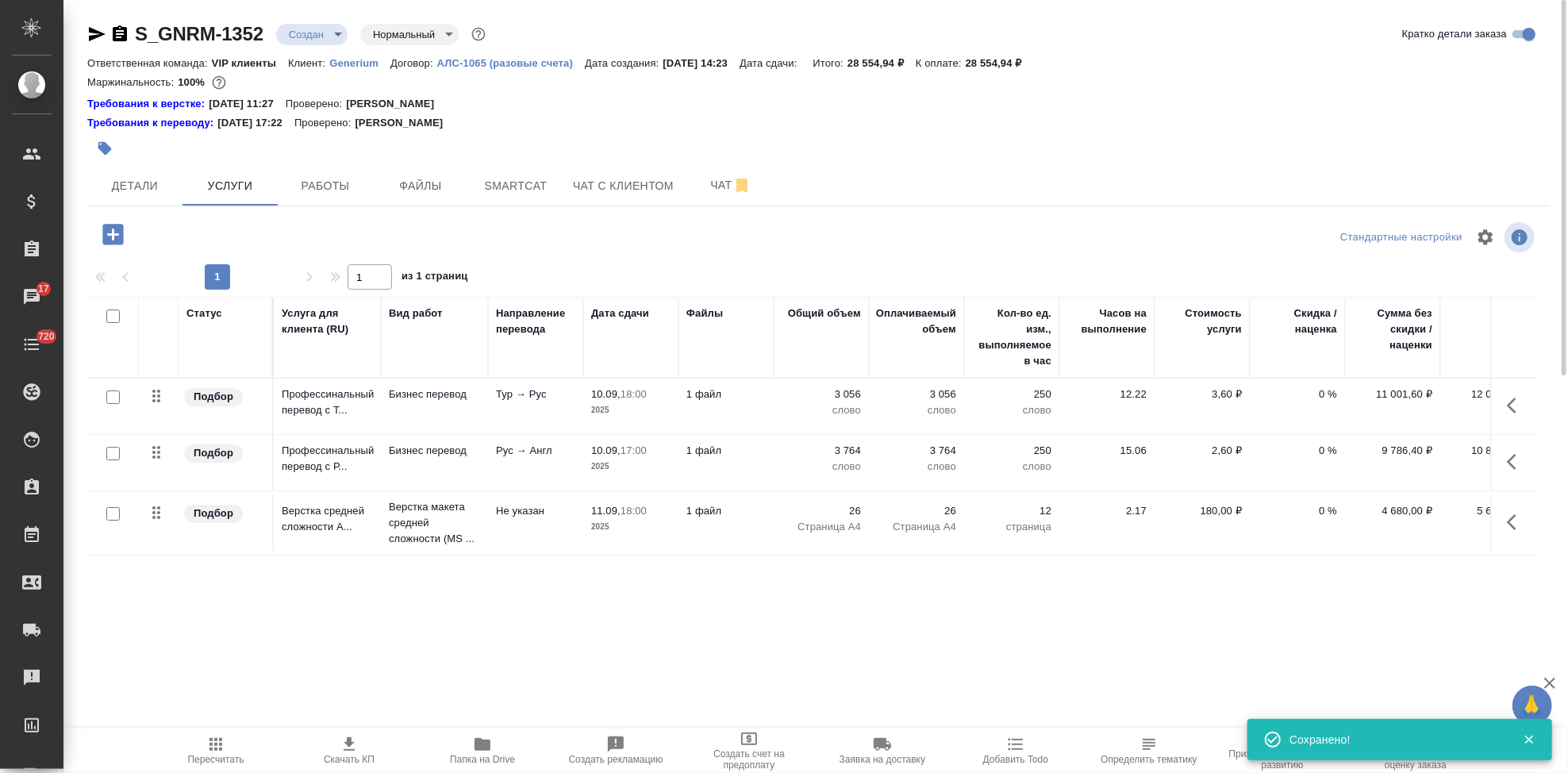
click at [219, 747] on icon "button" at bounding box center [216, 744] width 19 height 19
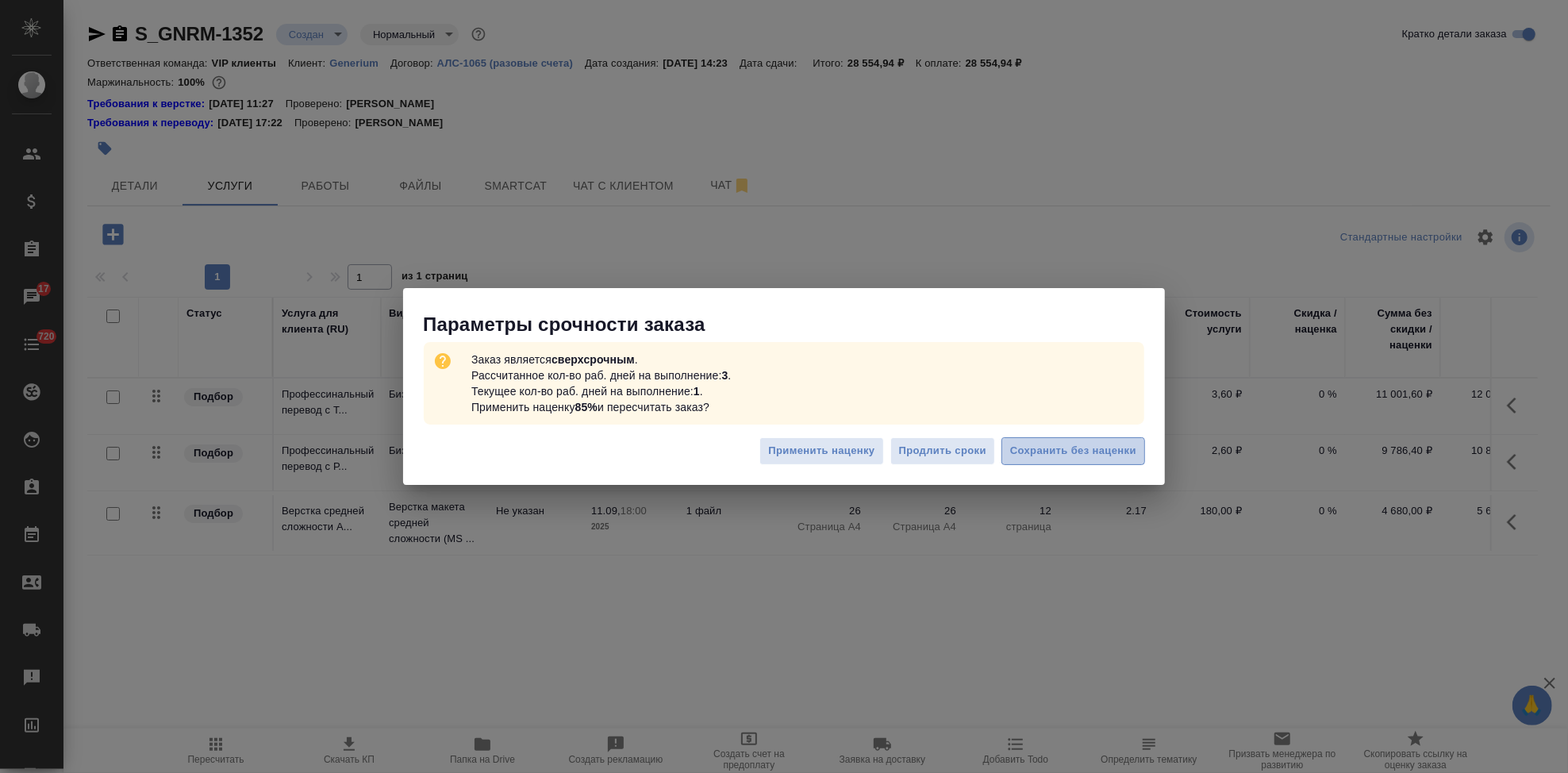
click at [1109, 456] on span "Сохранить без наценки" at bounding box center [1073, 451] width 126 height 18
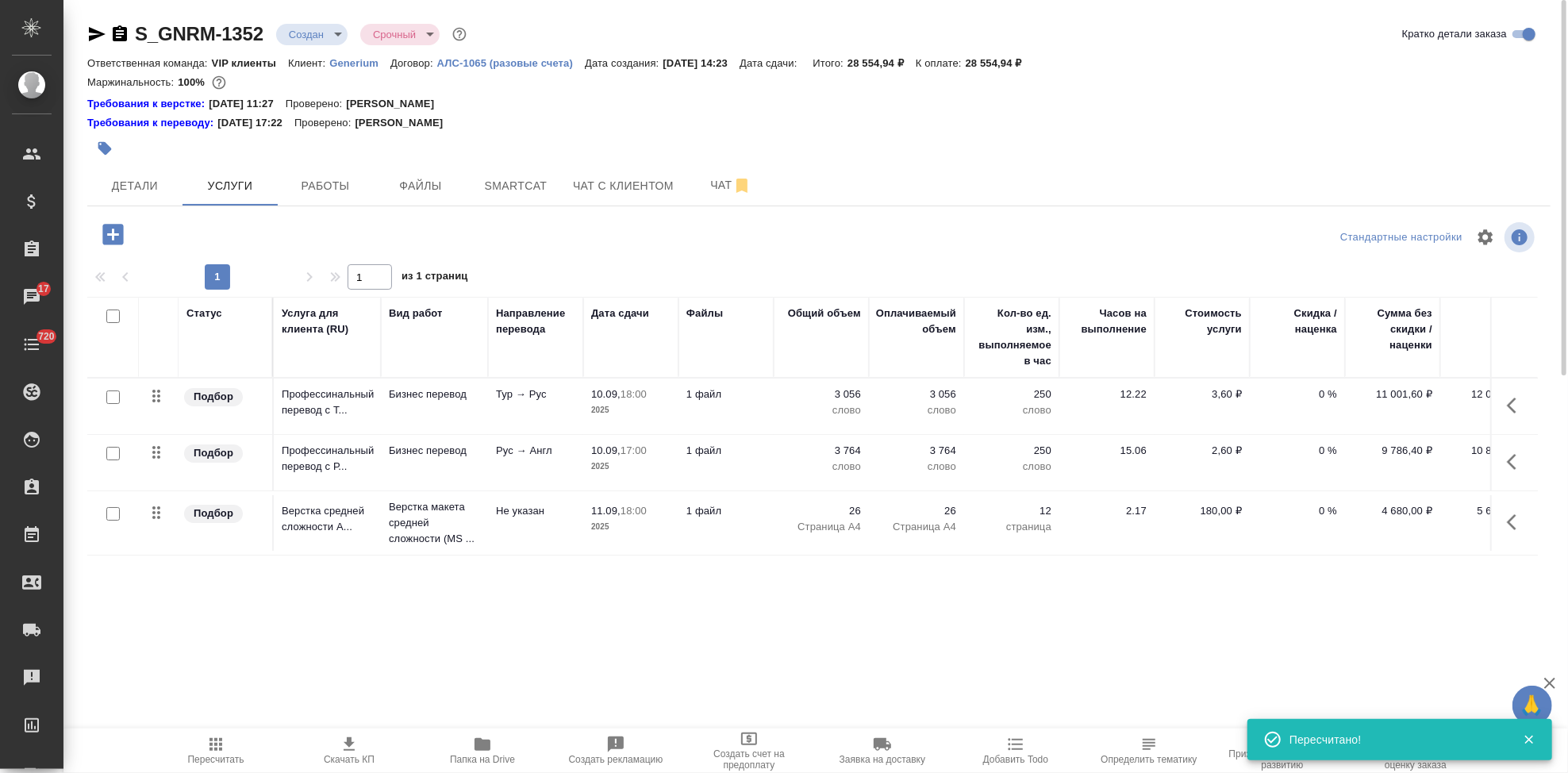
click at [348, 748] on icon "button" at bounding box center [349, 744] width 19 height 19
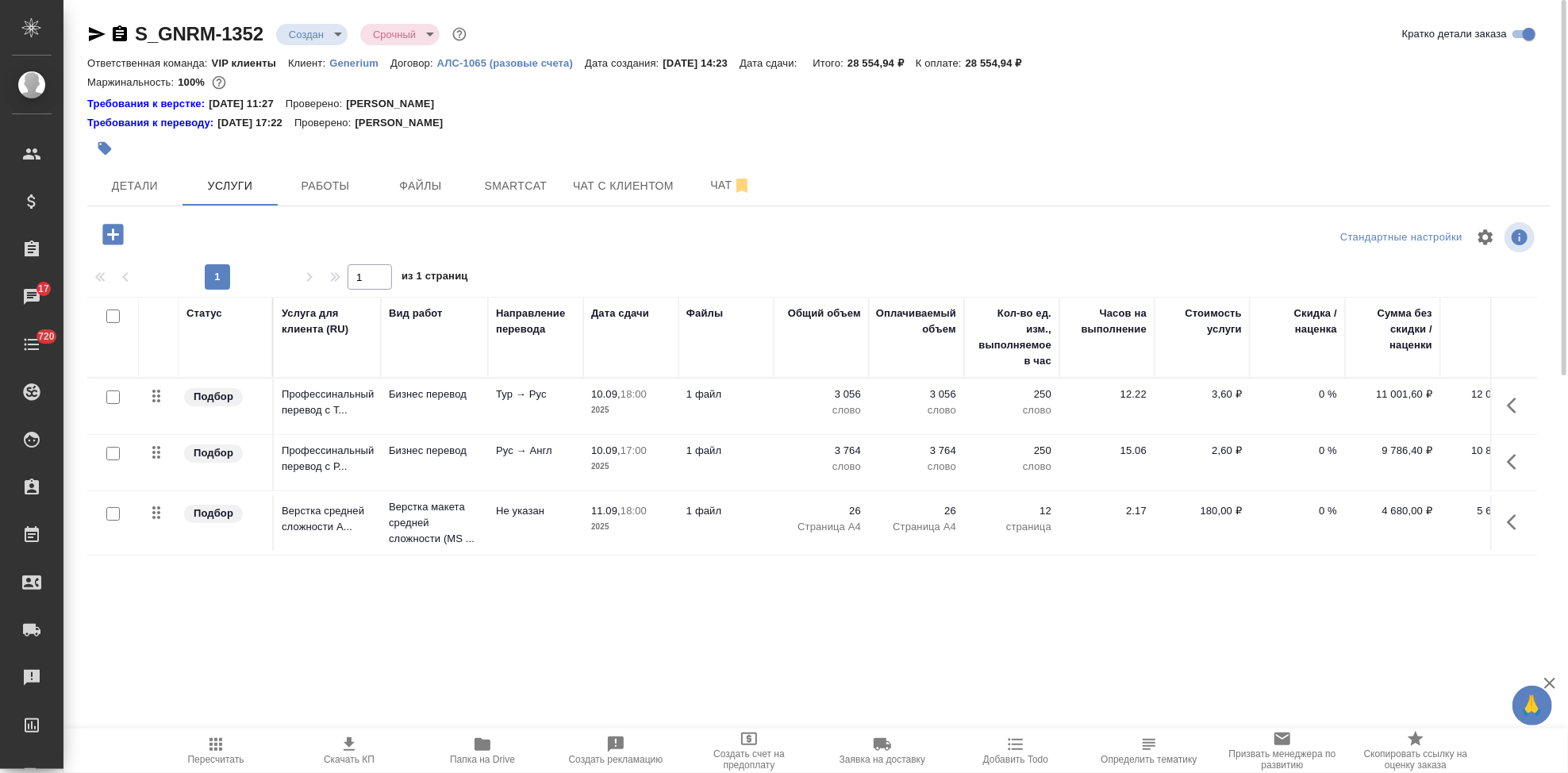
click at [1517, 398] on icon "button" at bounding box center [1516, 406] width 19 height 19
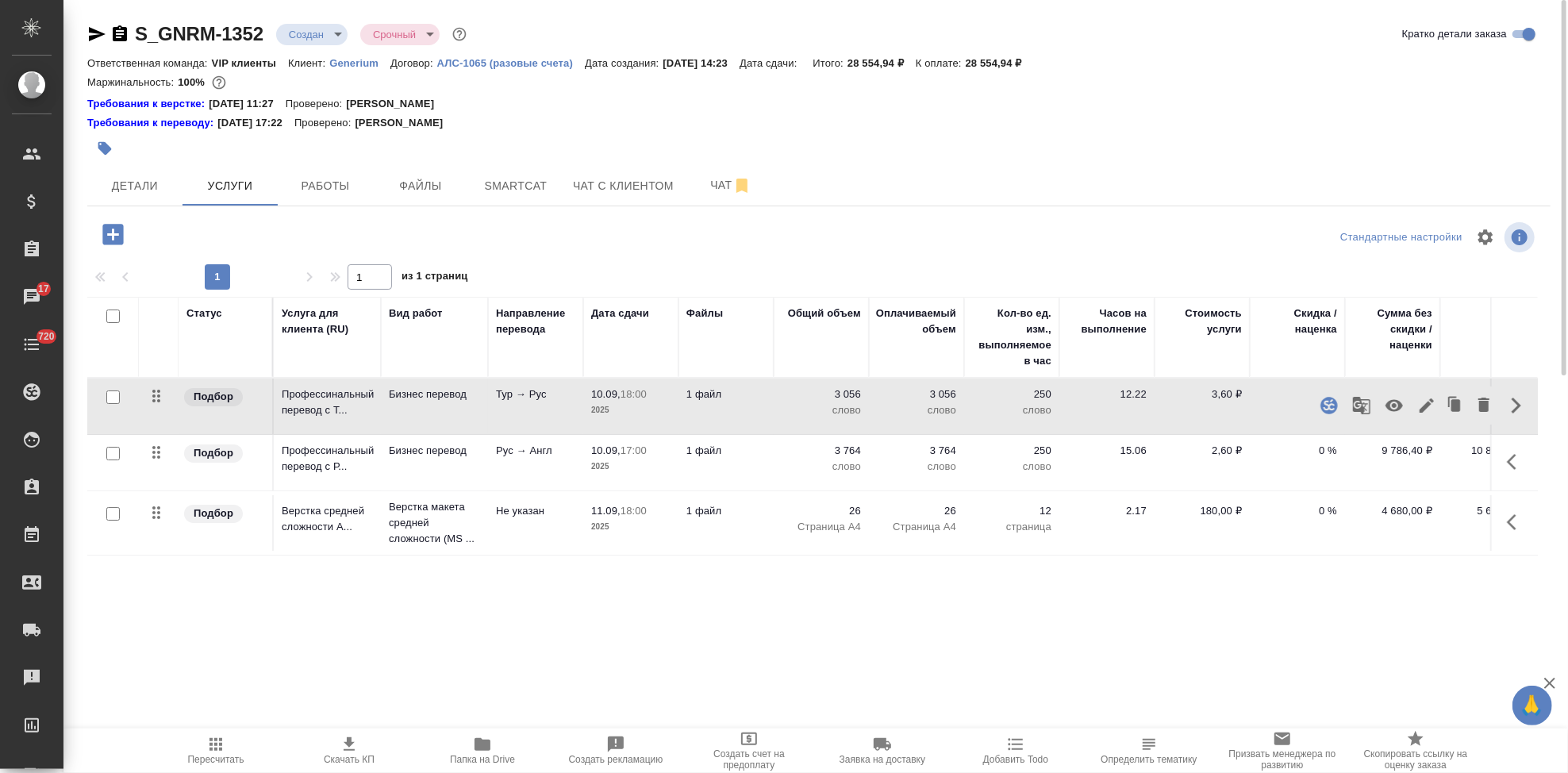
click at [1521, 407] on icon "button" at bounding box center [1516, 406] width 19 height 19
click at [1500, 404] on button "button" at bounding box center [1516, 406] width 38 height 38
click at [1426, 402] on icon "button" at bounding box center [1427, 406] width 19 height 19
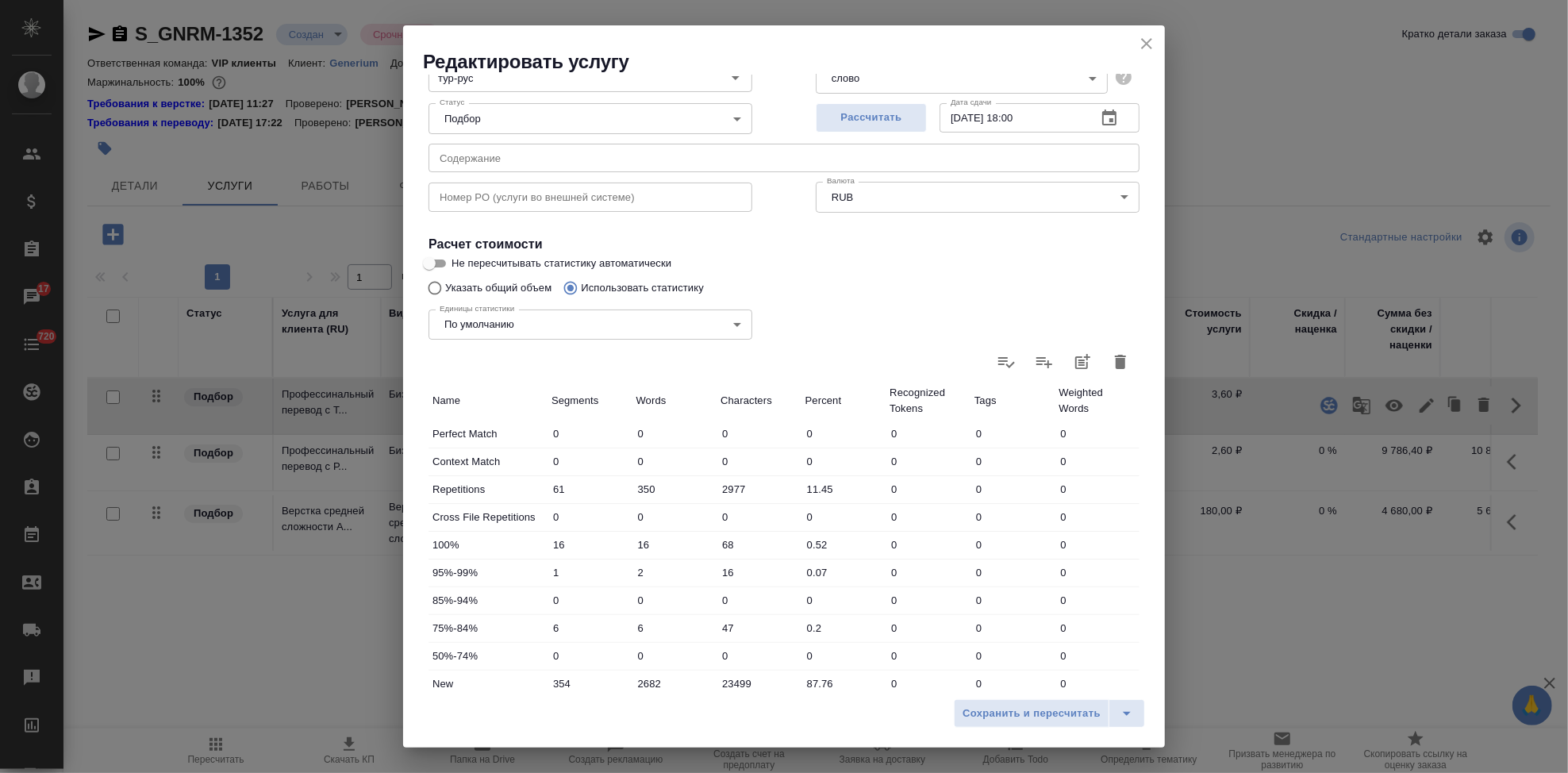
scroll to position [308, 0]
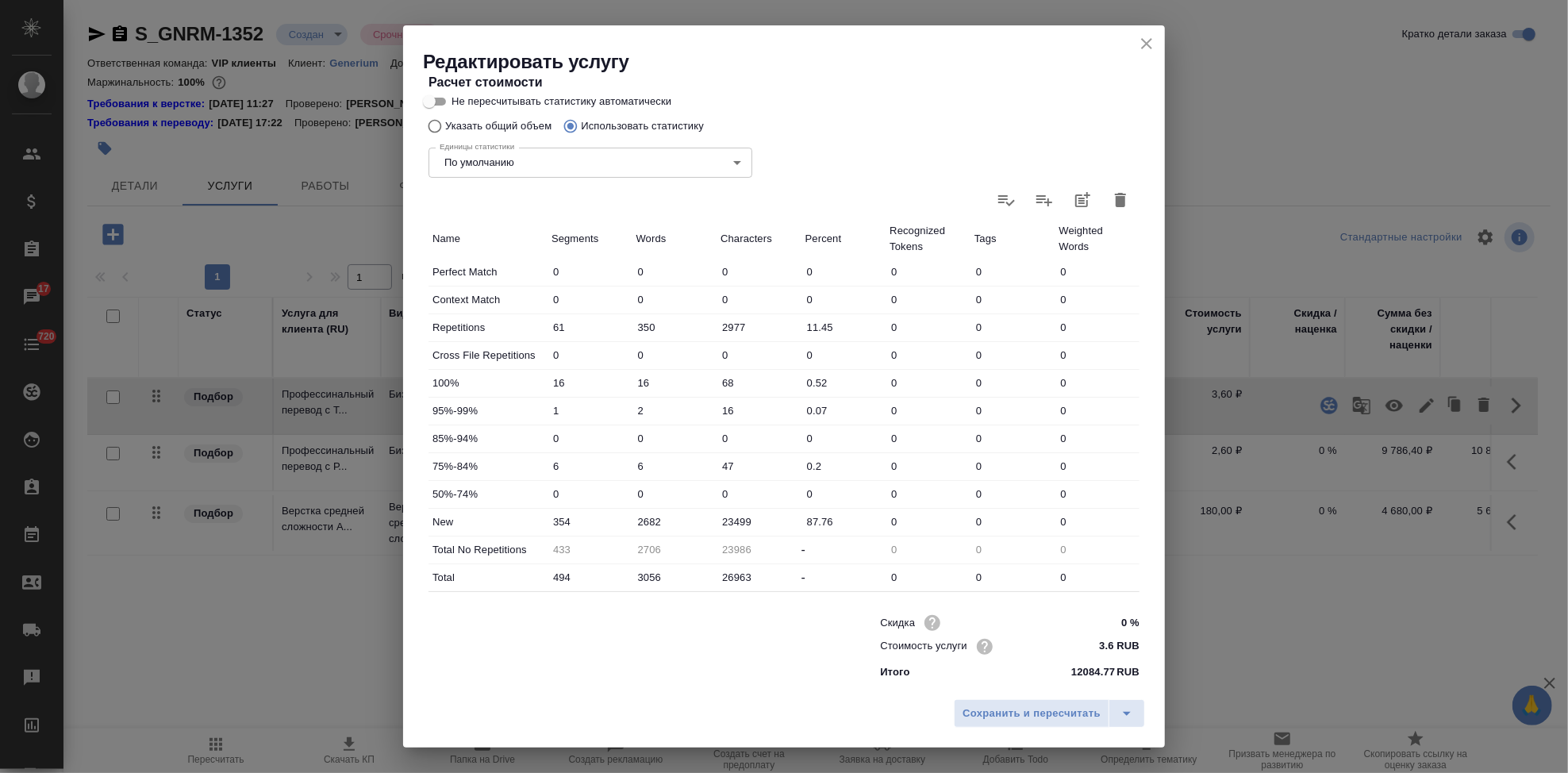
click at [663, 519] on input "2682" at bounding box center [675, 521] width 85 height 23
click at [645, 518] on input "2682" at bounding box center [675, 521] width 84 height 23
click at [1121, 709] on icon "split button" at bounding box center [1127, 713] width 19 height 19
click at [1055, 682] on li "Сохранить" at bounding box center [1052, 680] width 191 height 25
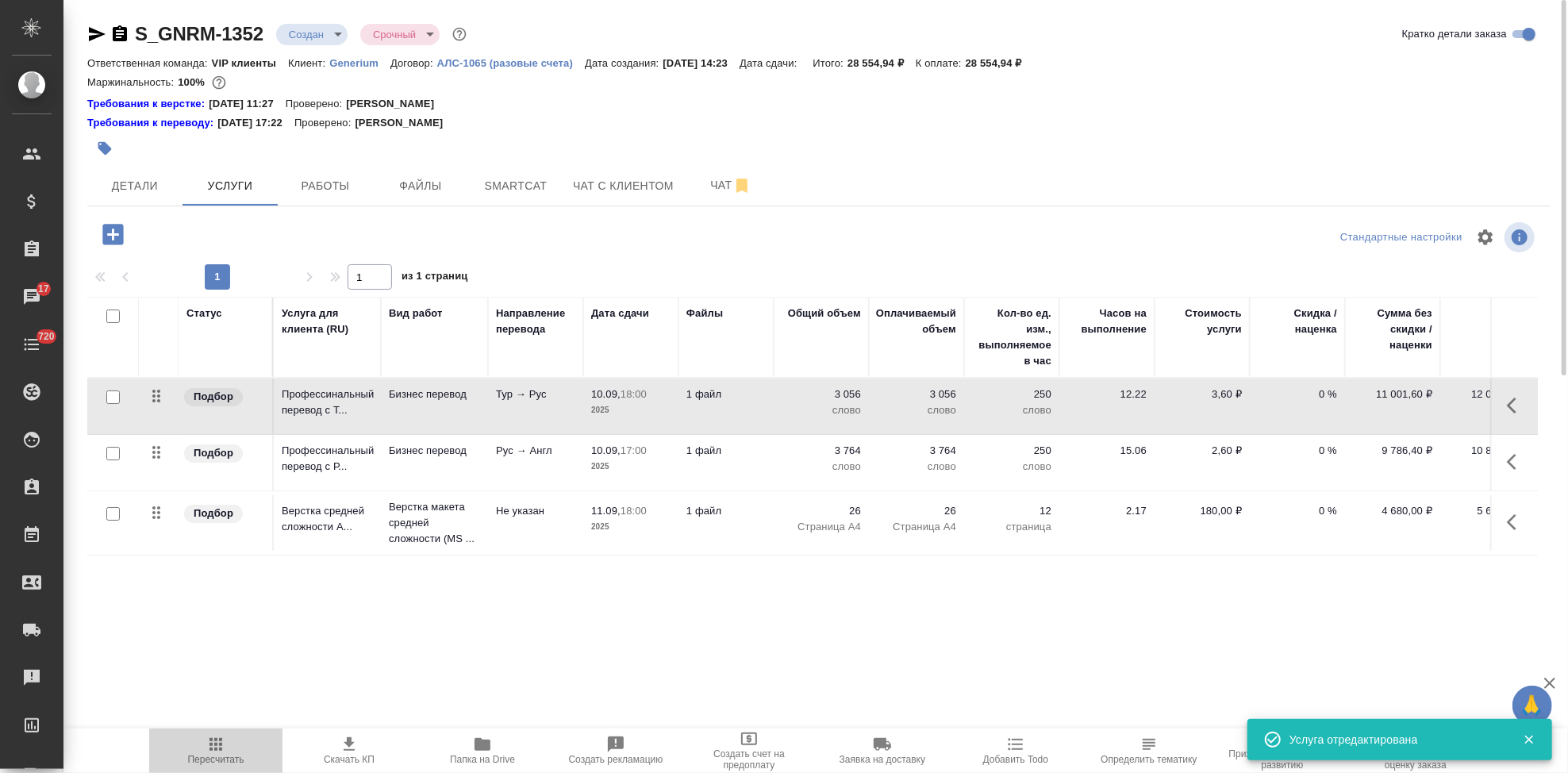
click at [209, 750] on icon "button" at bounding box center [216, 744] width 13 height 13
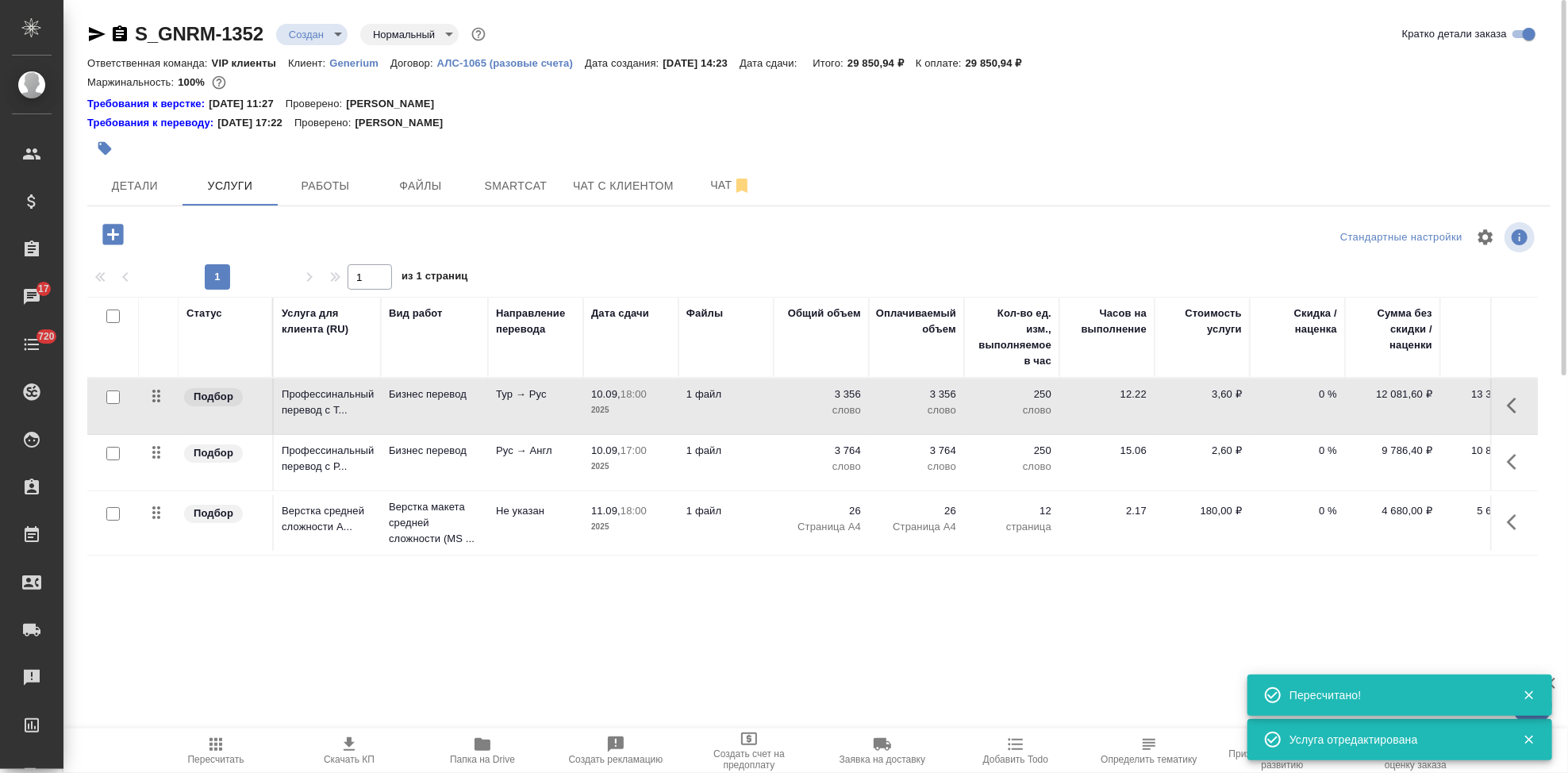
click at [348, 748] on icon "button" at bounding box center [349, 744] width 19 height 19
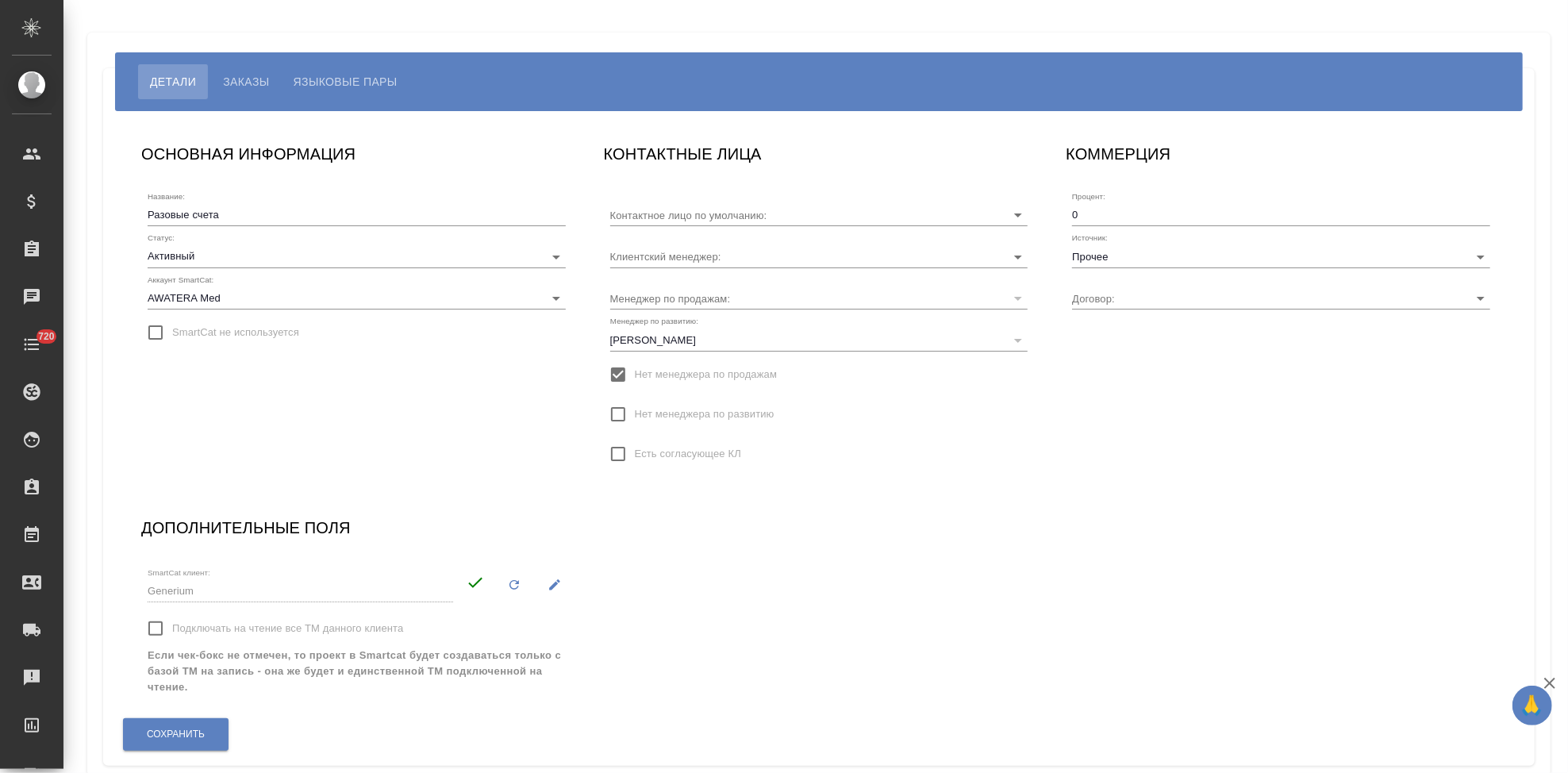
type input "[PERSON_NAME]"
type input "АЛС-1065 (разовые счета)"
type input "[PERSON_NAME]"
click at [345, 86] on span "Языковые пары" at bounding box center [345, 82] width 104 height 19
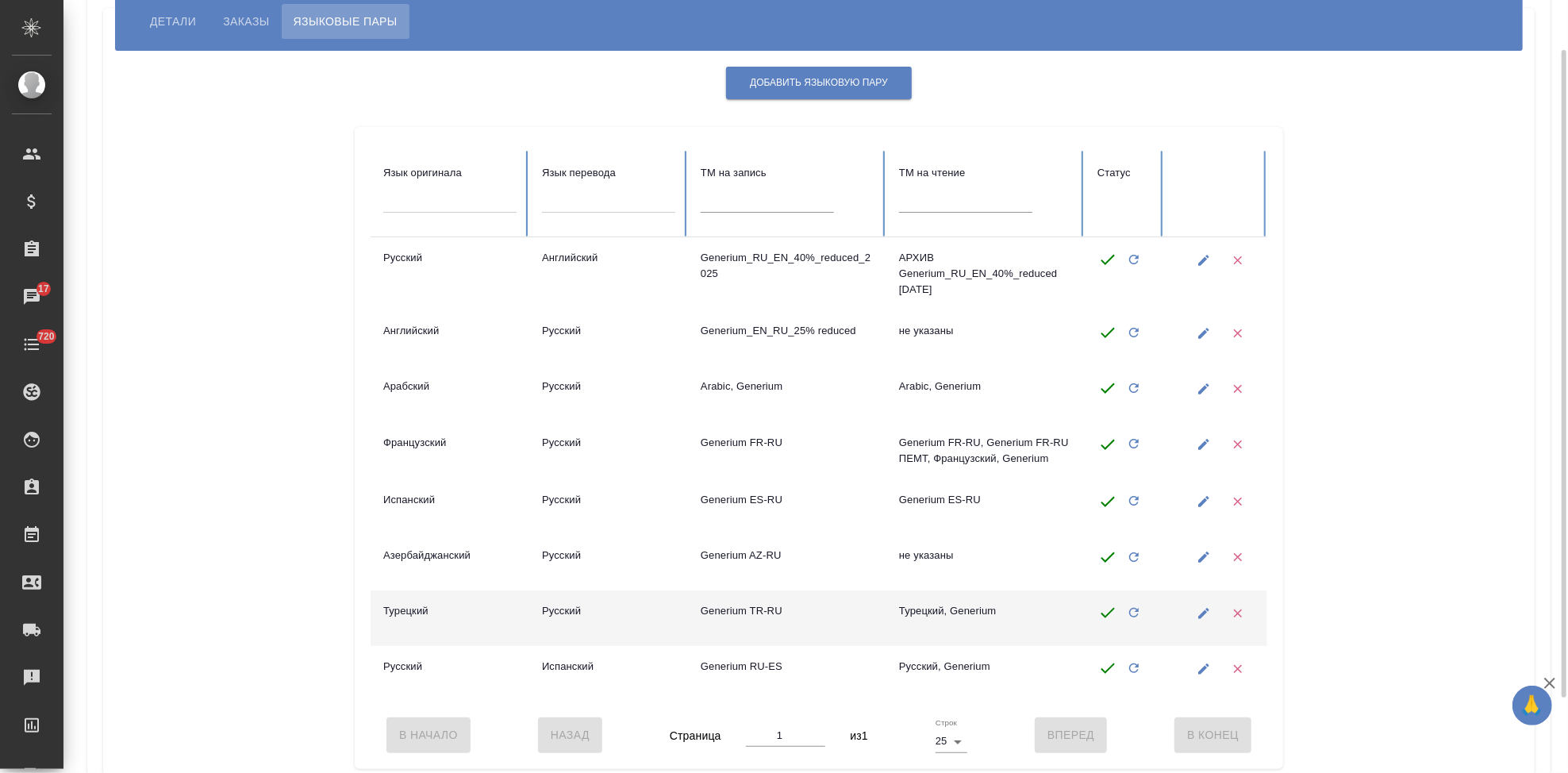
scroll to position [149, 0]
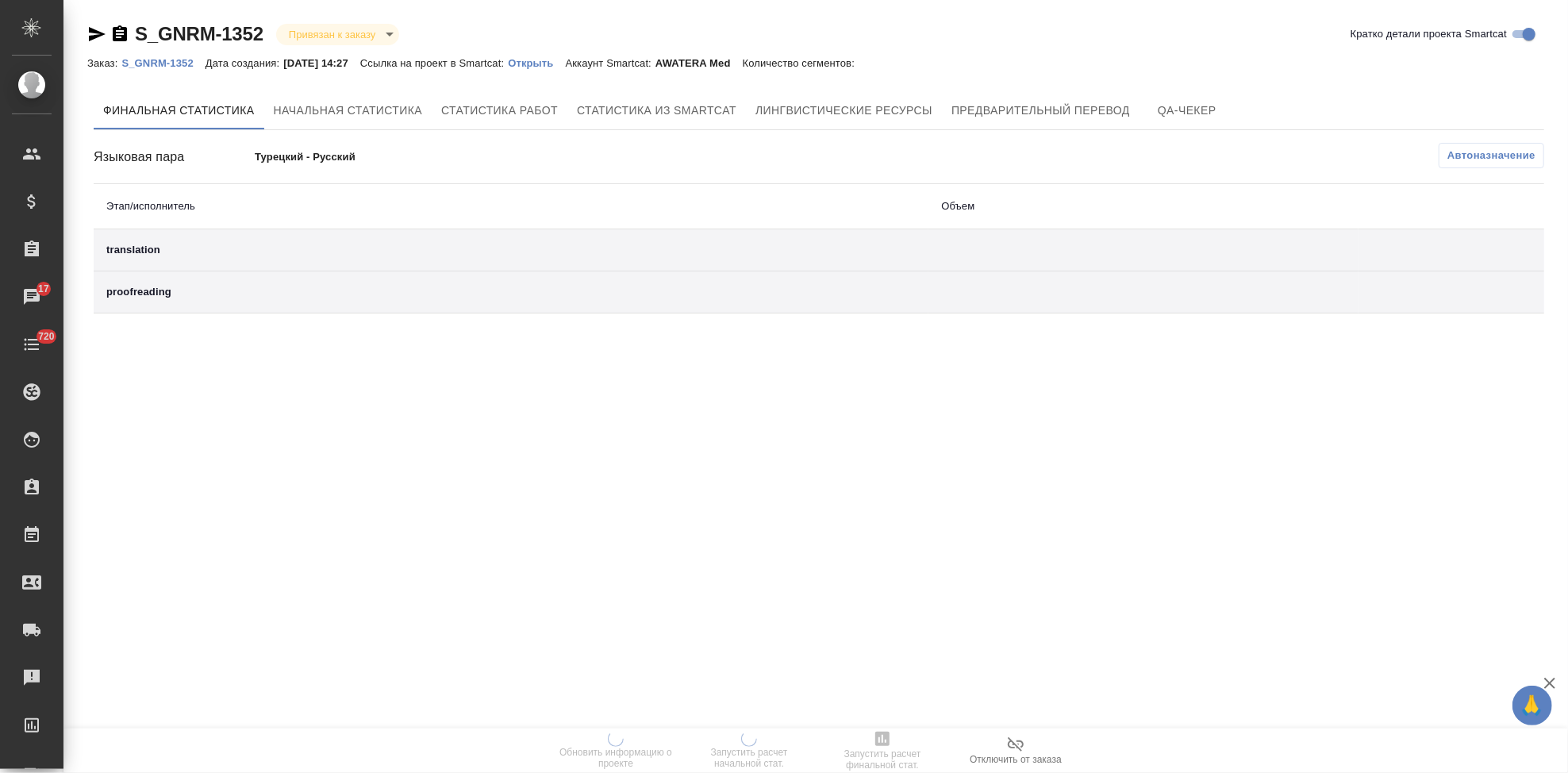
click at [562, 67] on p "Открыть" at bounding box center [536, 63] width 57 height 12
